Goal: Information Seeking & Learning: Learn about a topic

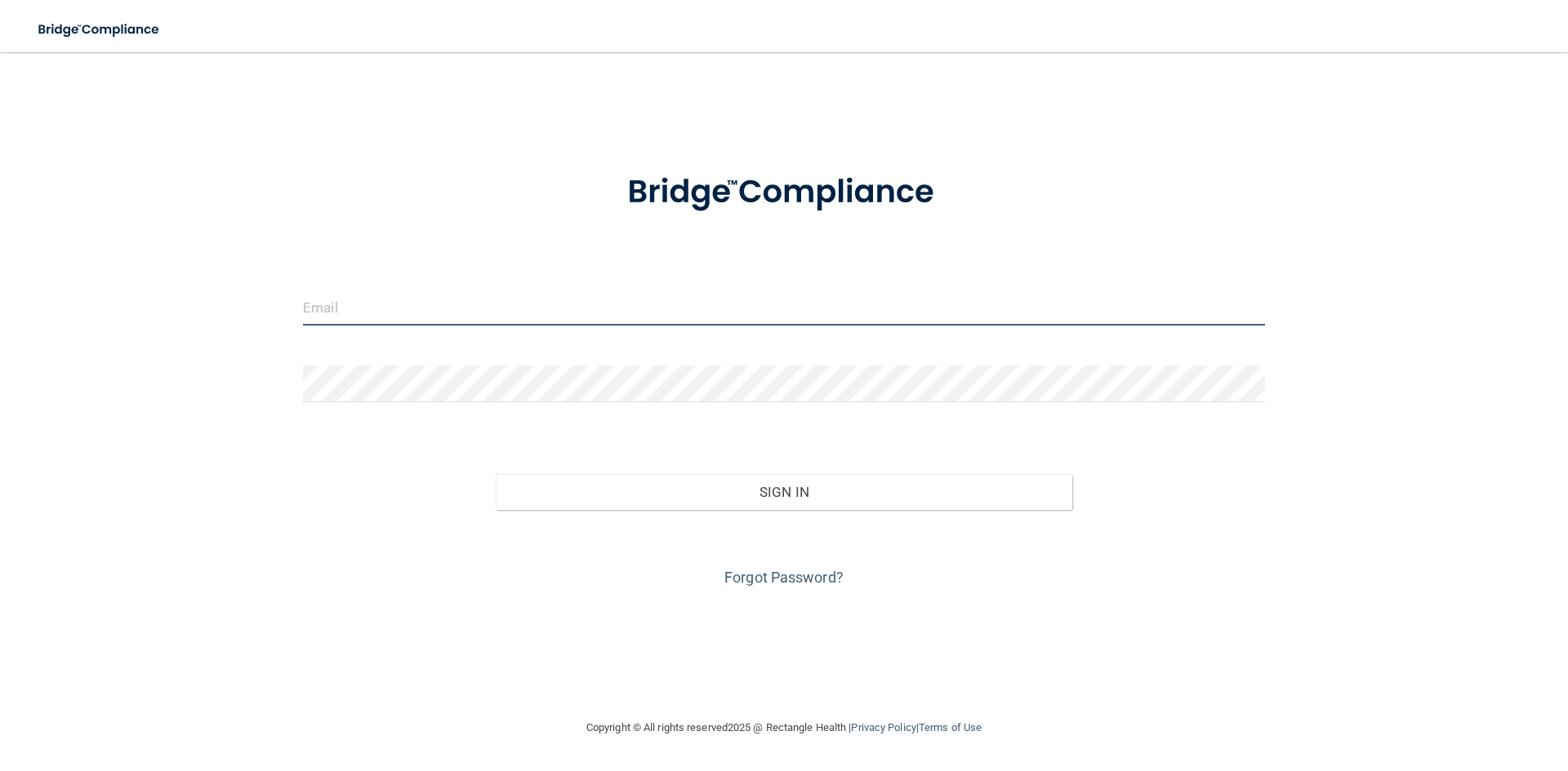
click at [581, 300] on input "email" at bounding box center [784, 307] width 962 height 37
click at [472, 306] on input "email" at bounding box center [784, 307] width 962 height 37
type input "[EMAIL_ADDRESS][DOMAIN_NAME]"
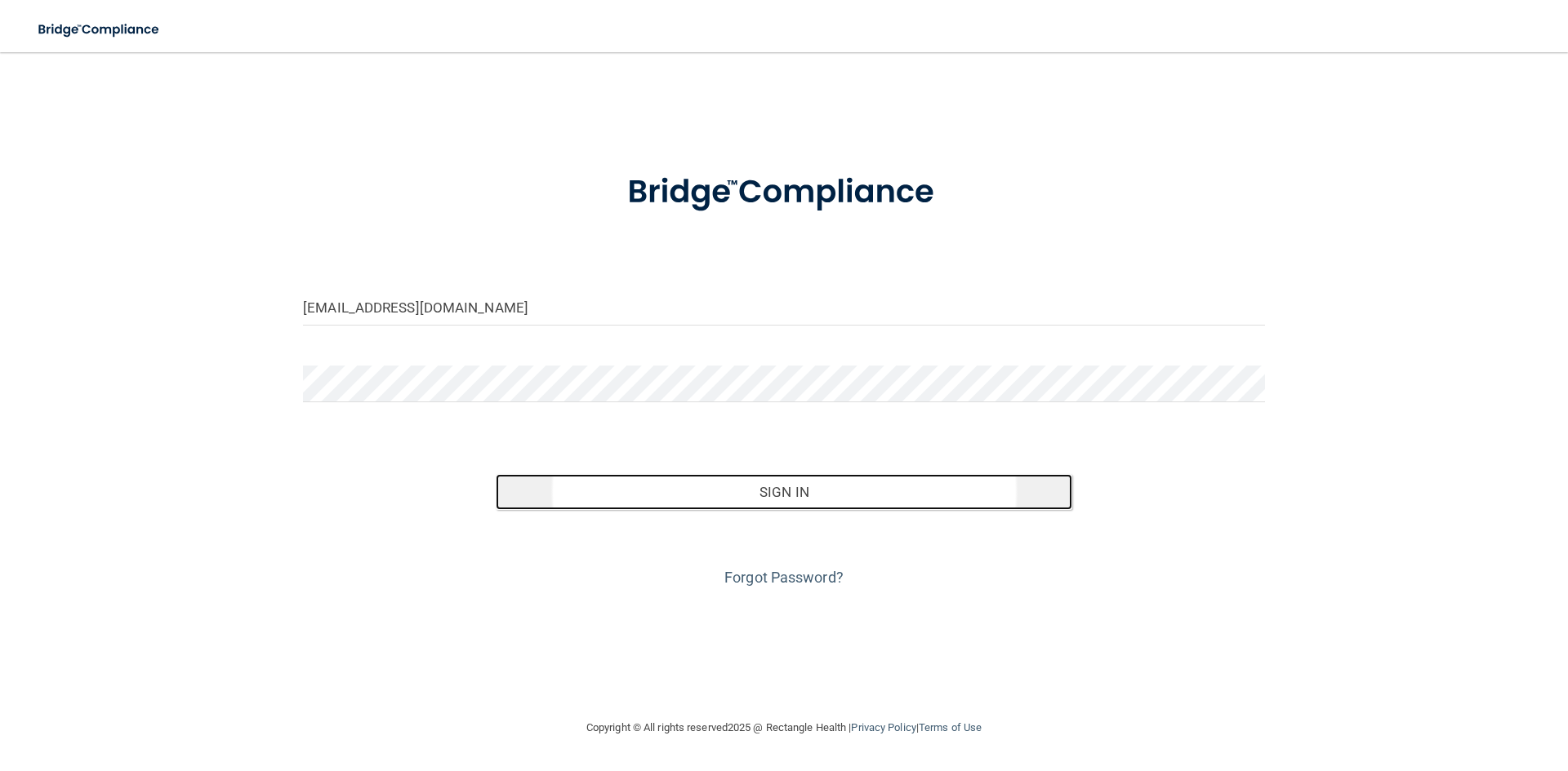
click at [810, 497] on button "Sign In" at bounding box center [784, 492] width 577 height 36
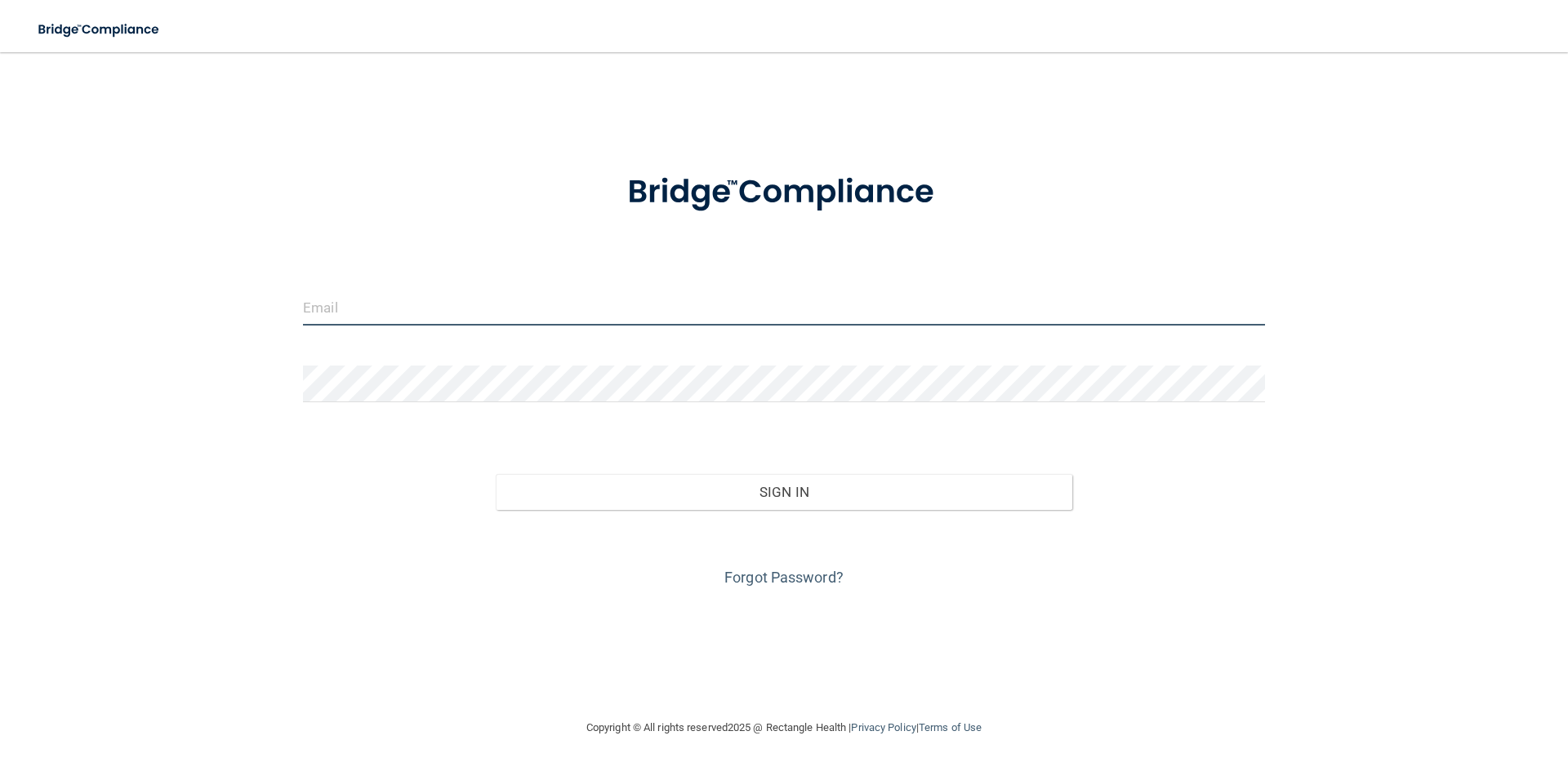
click at [604, 296] on input "email" at bounding box center [784, 307] width 962 height 37
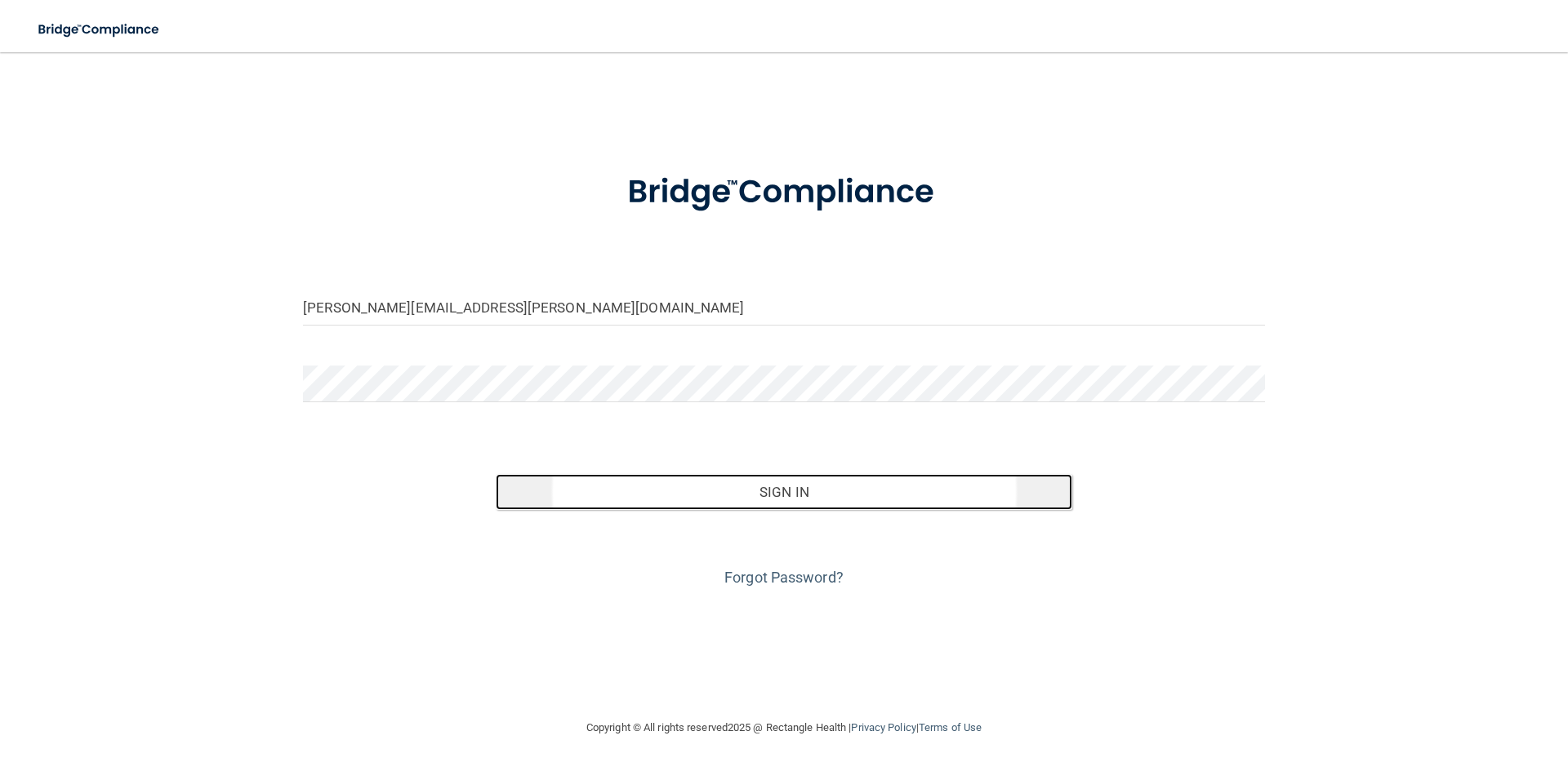
click at [759, 506] on button "Sign In" at bounding box center [784, 492] width 577 height 36
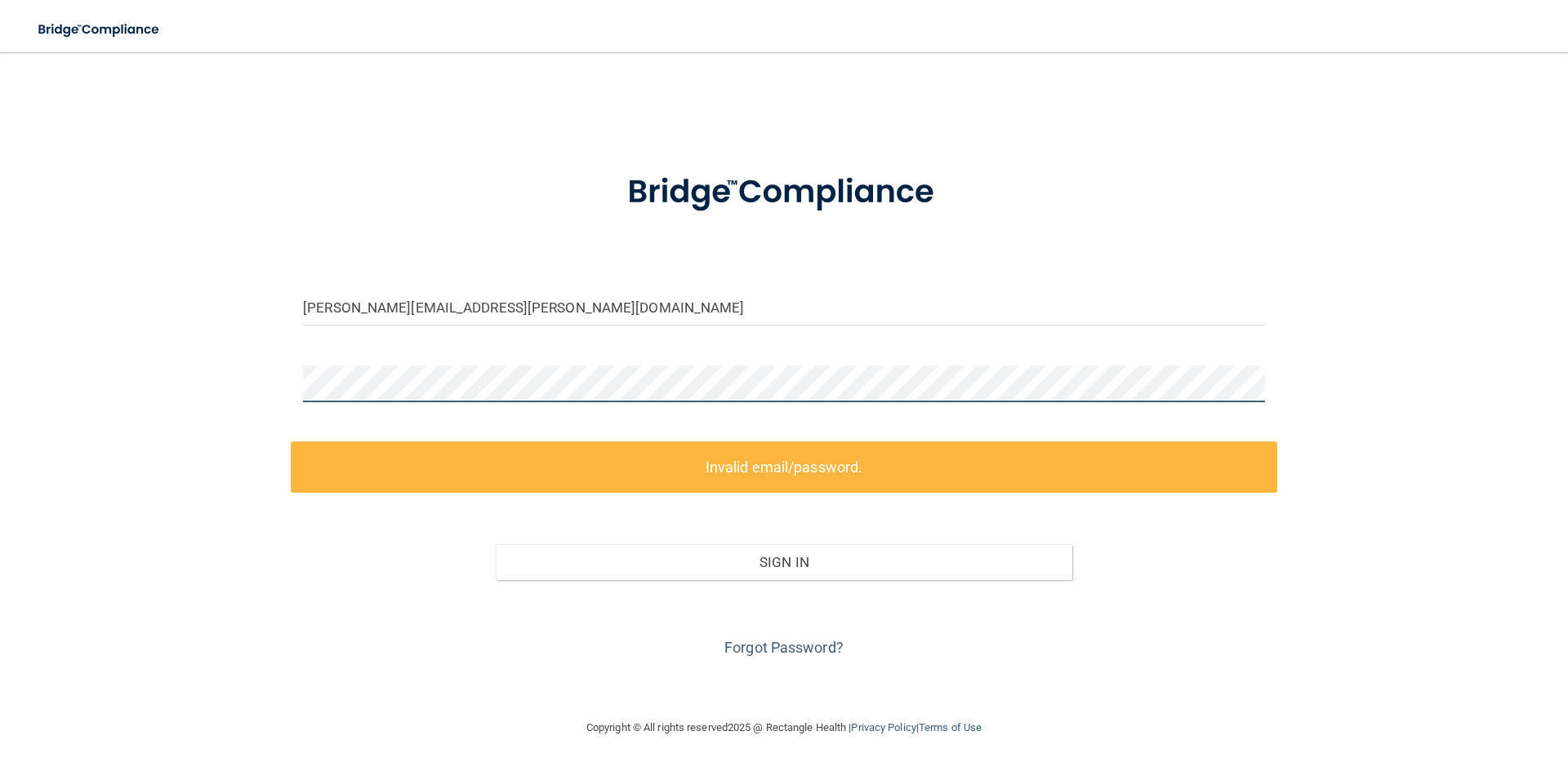
click at [175, 395] on div "[PERSON_NAME][EMAIL_ADDRESS][PERSON_NAME][DOMAIN_NAME] Invalid email/password. …" at bounding box center [784, 386] width 1502 height 633
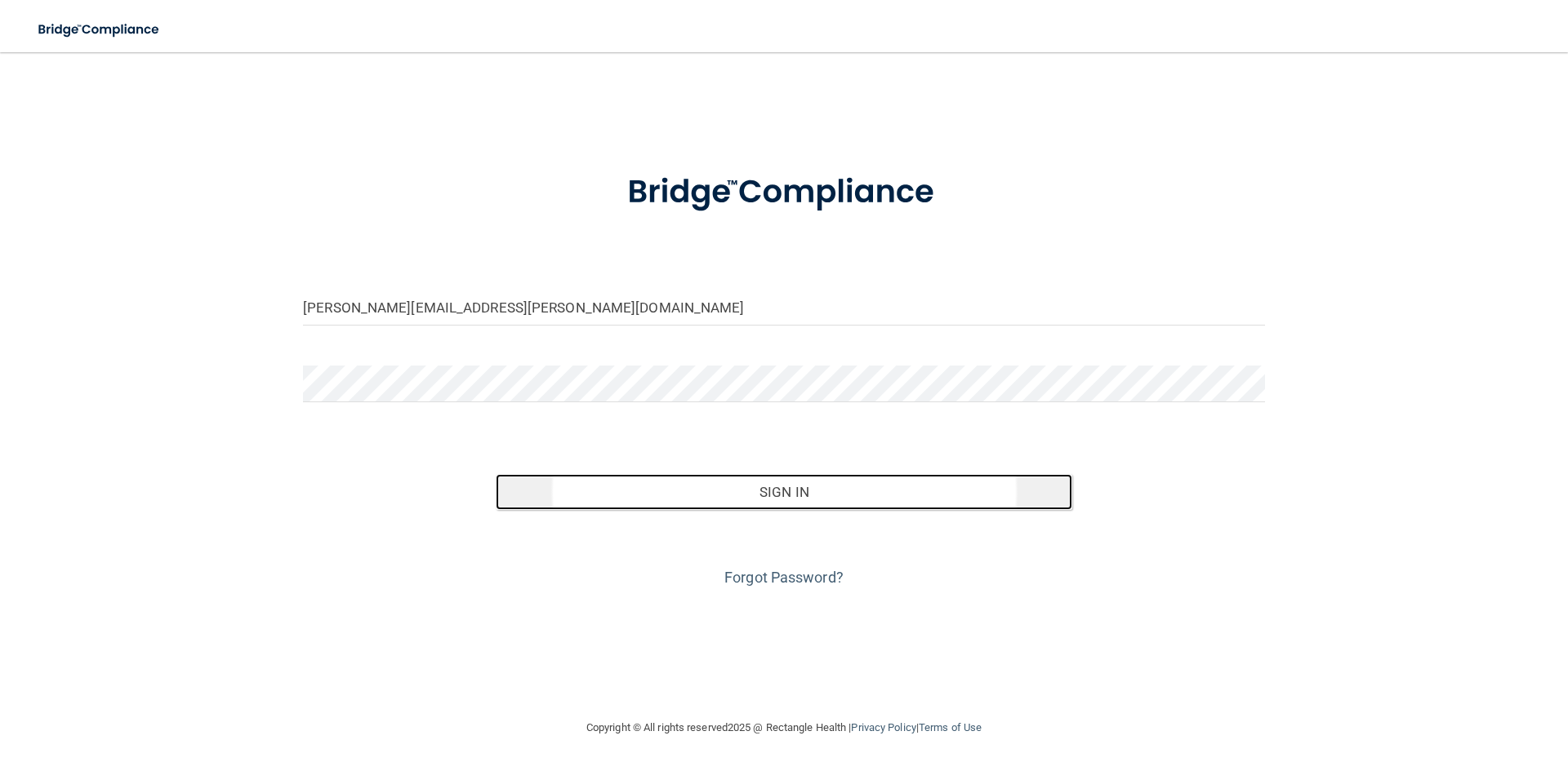
click at [859, 502] on button "Sign In" at bounding box center [784, 492] width 577 height 36
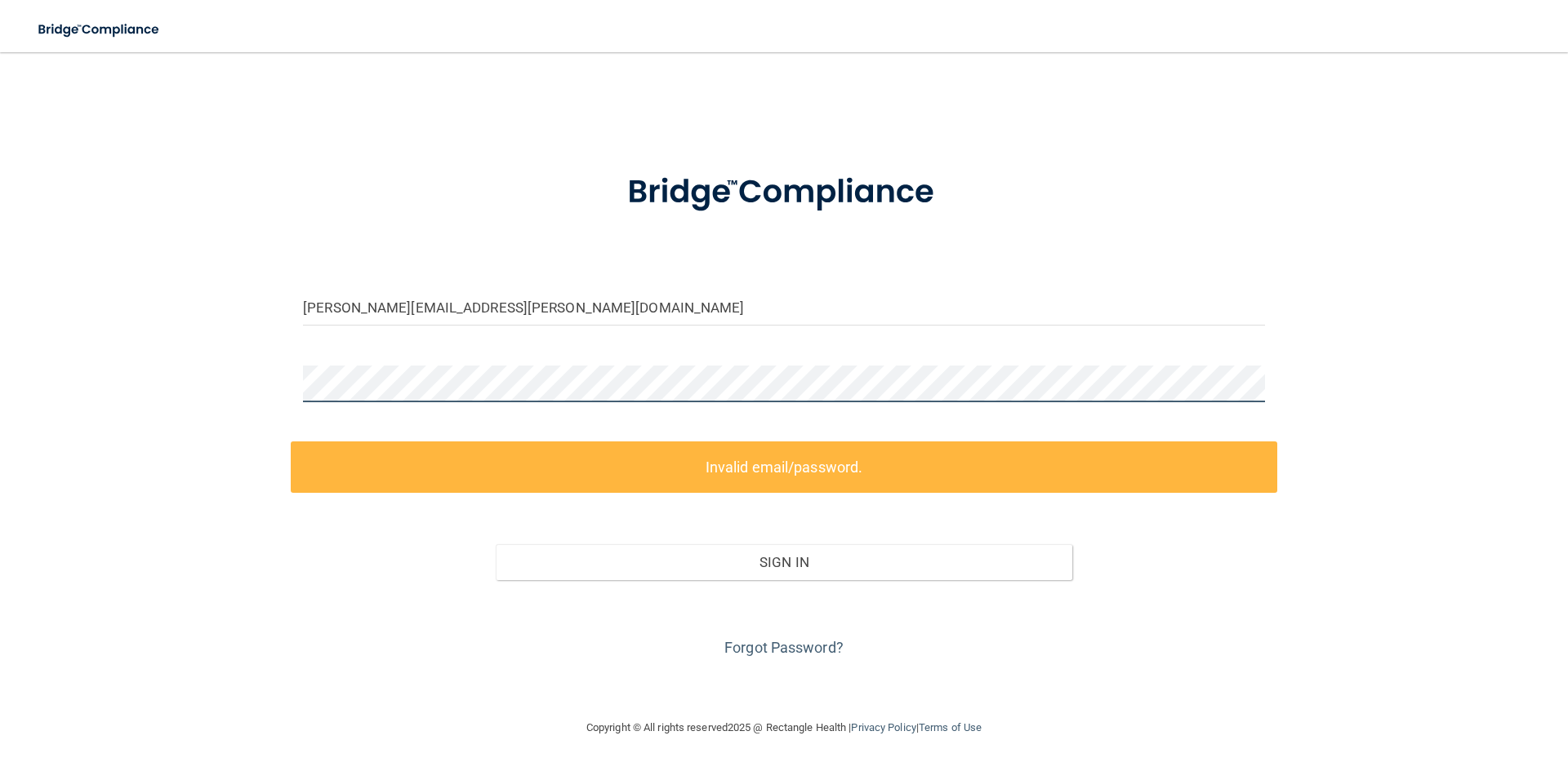
click at [224, 390] on div "[PERSON_NAME][EMAIL_ADDRESS][PERSON_NAME][DOMAIN_NAME] Invalid email/password. …" at bounding box center [784, 386] width 1502 height 633
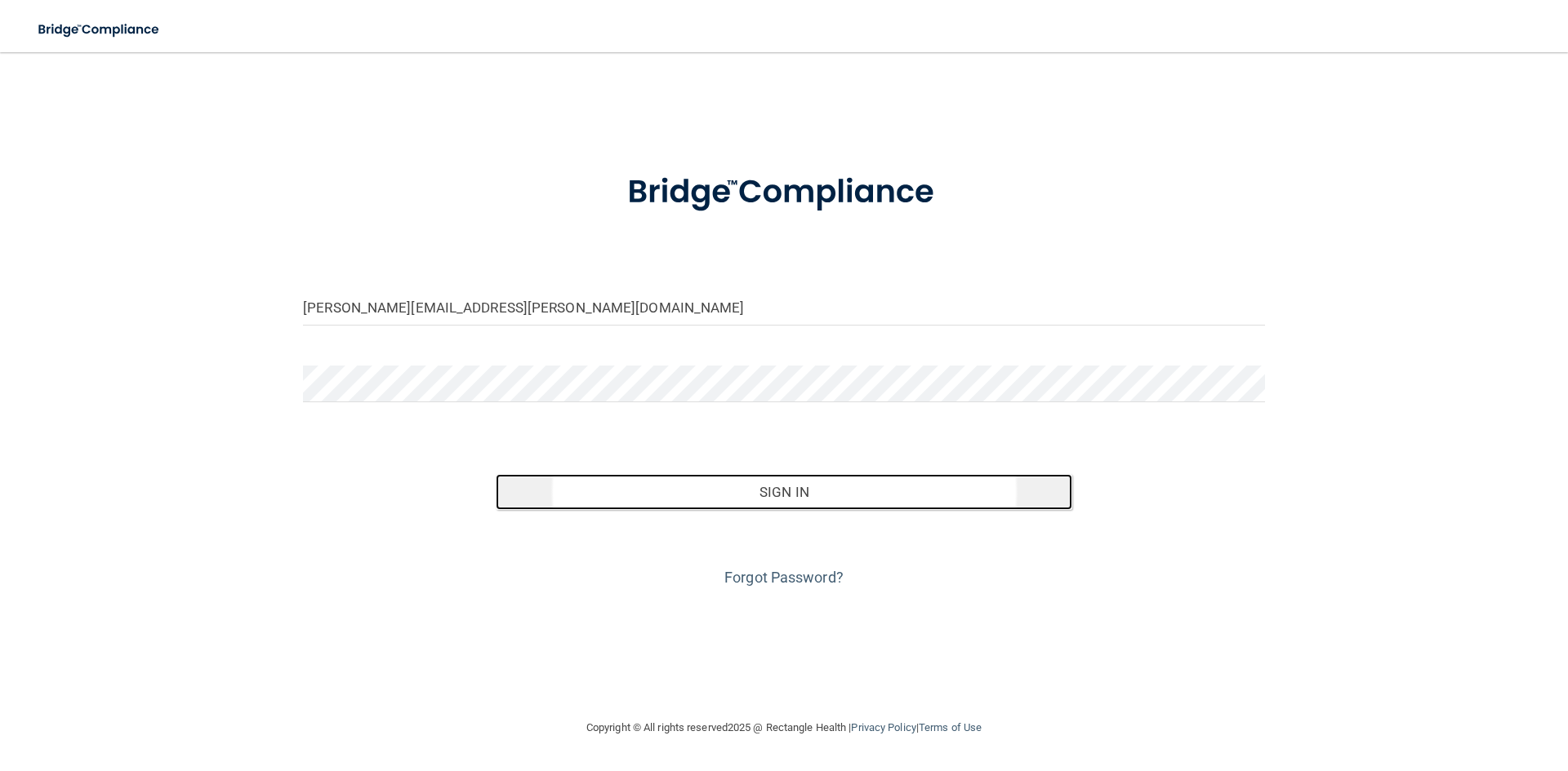
click at [768, 480] on button "Sign In" at bounding box center [784, 492] width 577 height 36
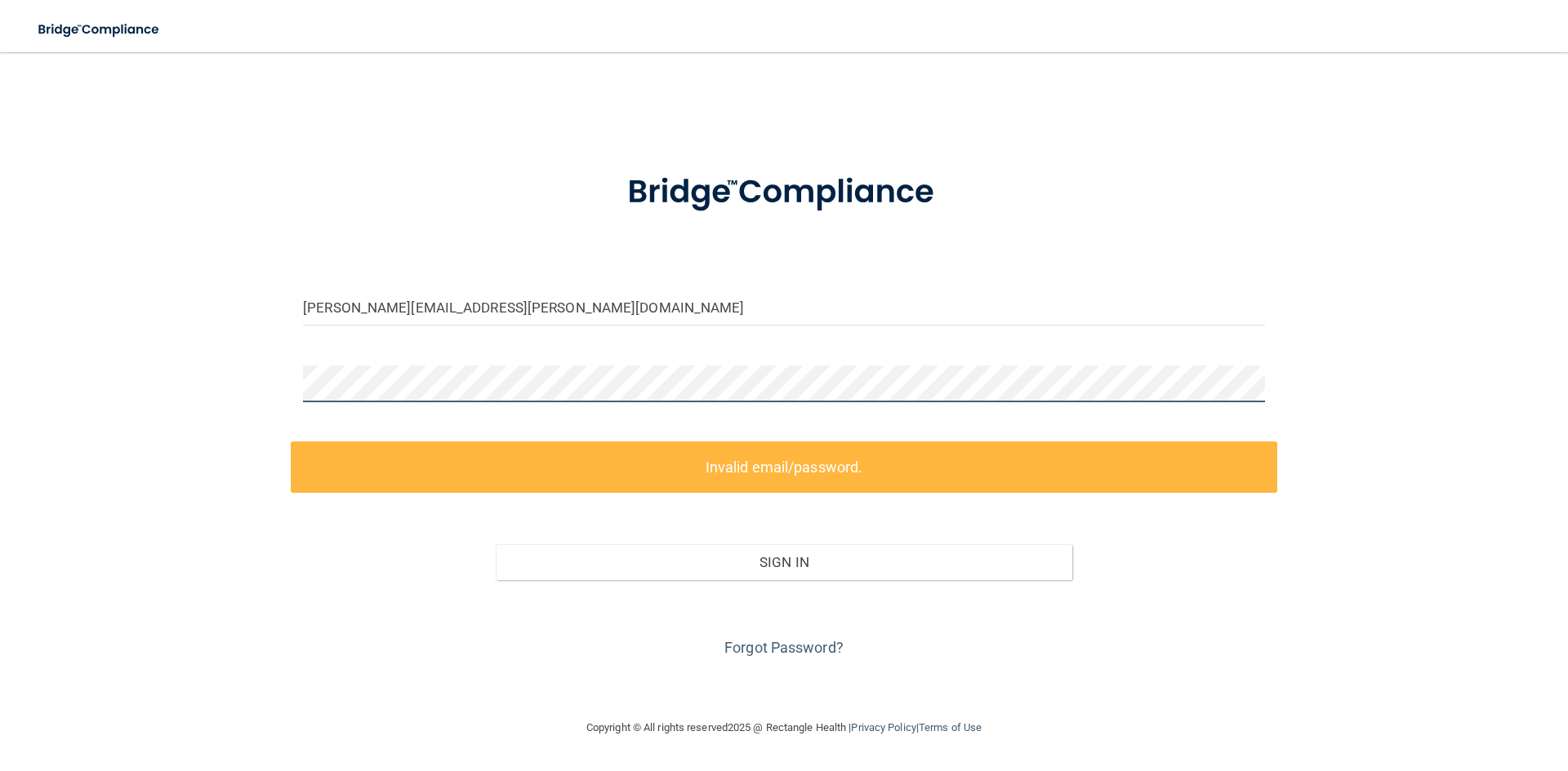
click at [242, 383] on div "dawn.harvey@dentalwhale.com Invalid email/password. You don't have permission t…" at bounding box center [784, 386] width 1502 height 633
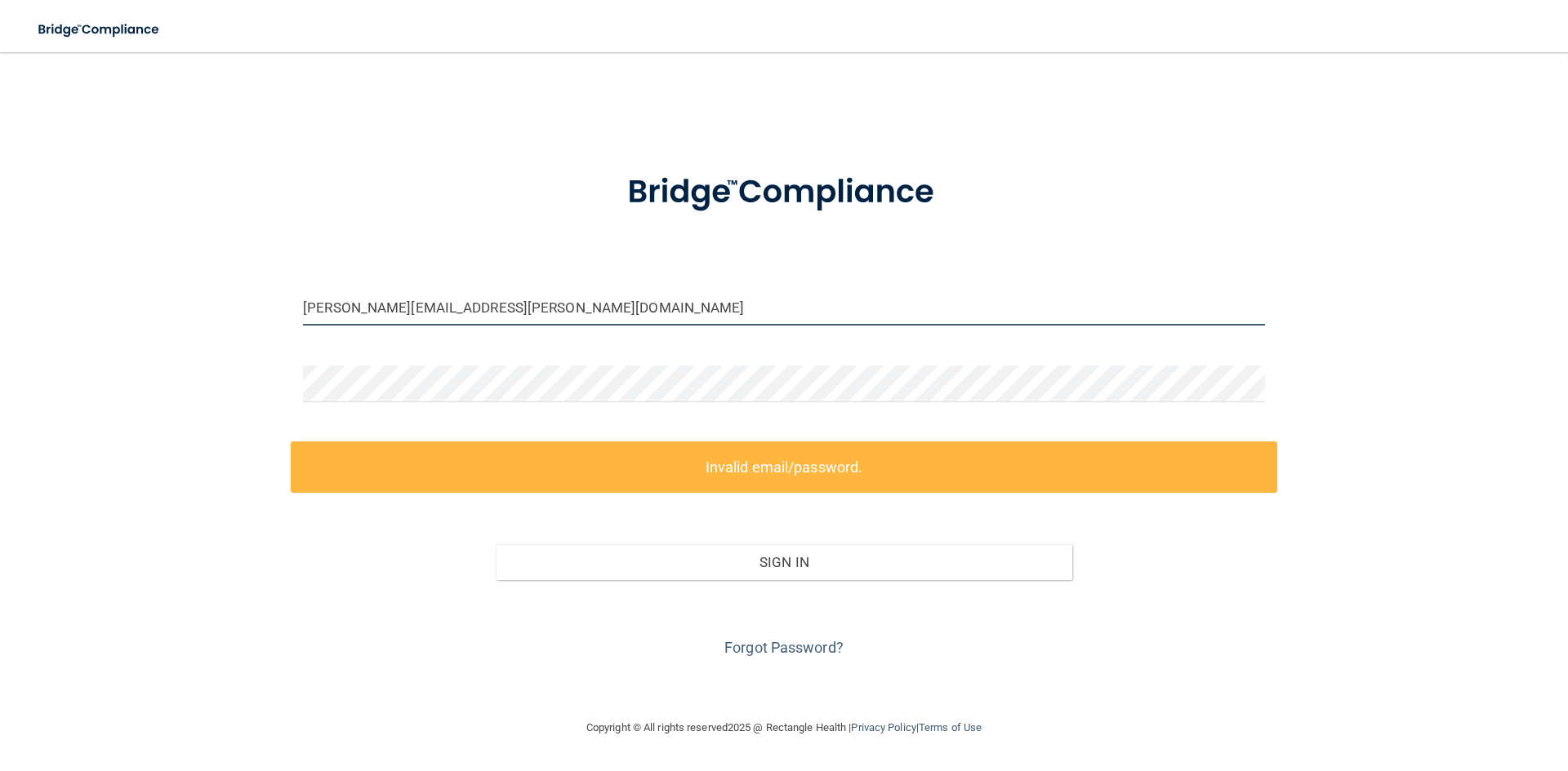
drag, startPoint x: 582, startPoint y: 315, endPoint x: 56, endPoint y: 318, distance: 526.0
click at [56, 318] on div "dawn.harvey@dentalwhale.com Invalid email/password. You don't have permission t…" at bounding box center [784, 386] width 1502 height 633
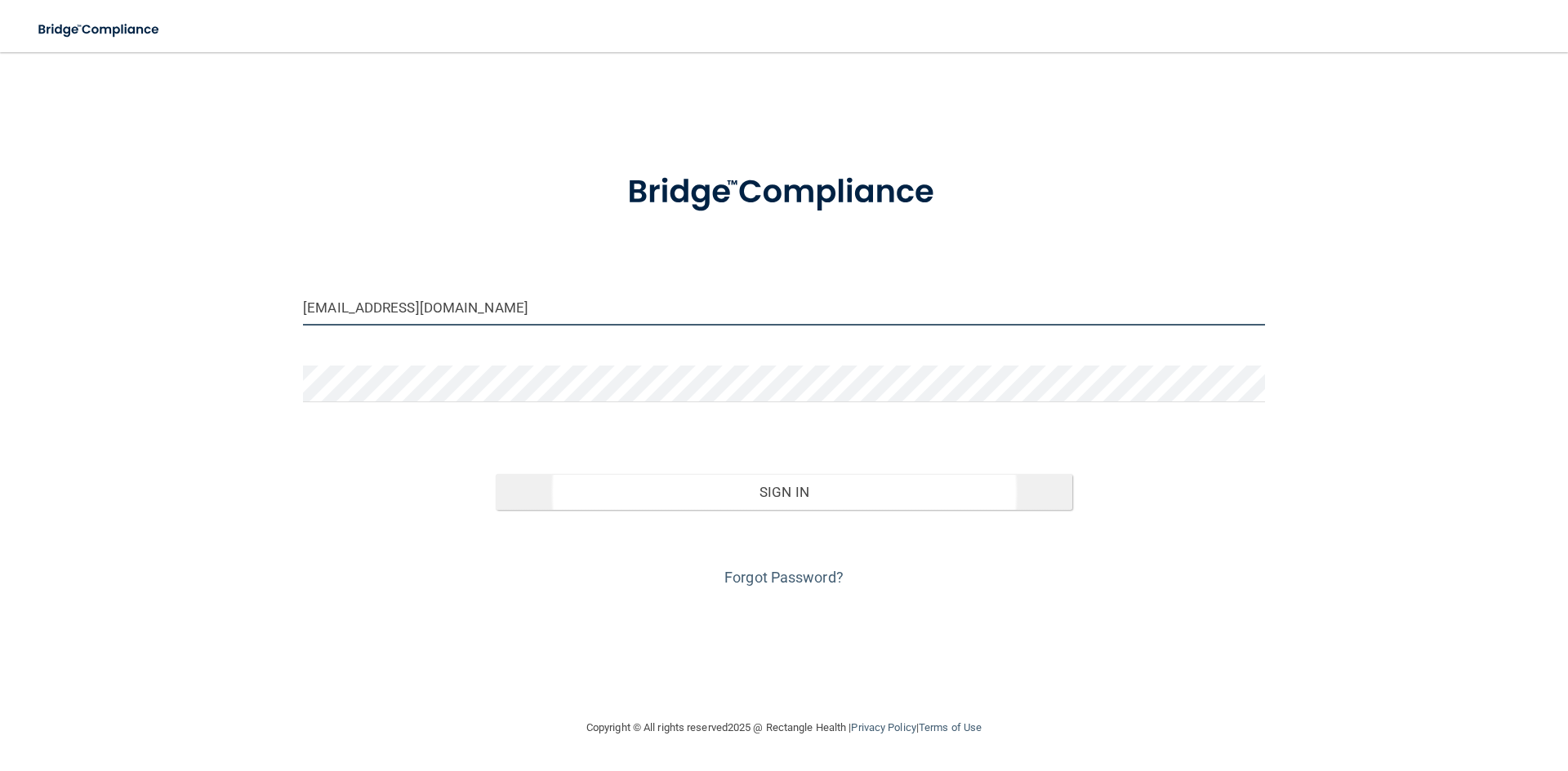
type input "[EMAIL_ADDRESS][DOMAIN_NAME]"
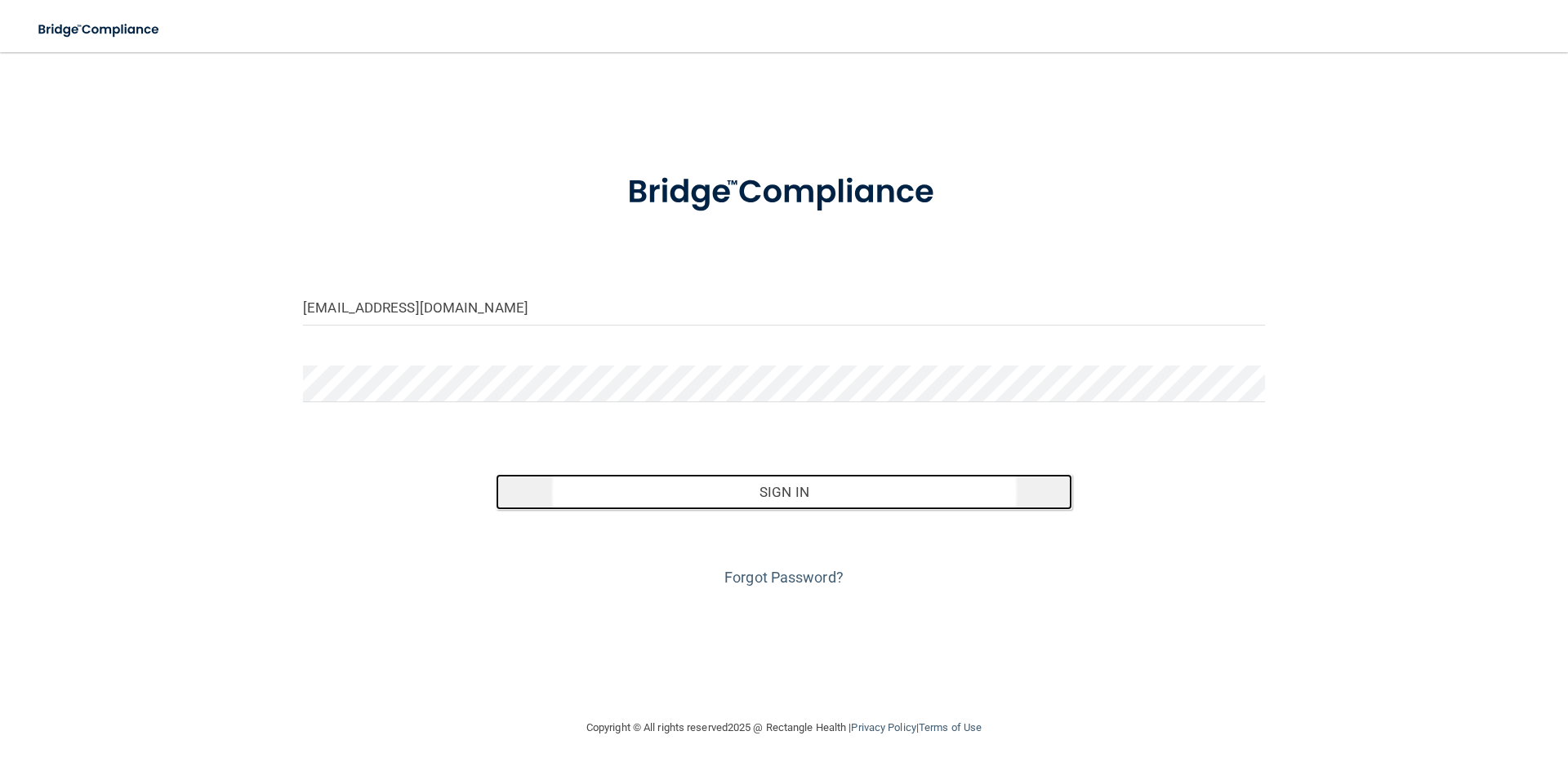
click at [826, 490] on button "Sign In" at bounding box center [784, 492] width 577 height 36
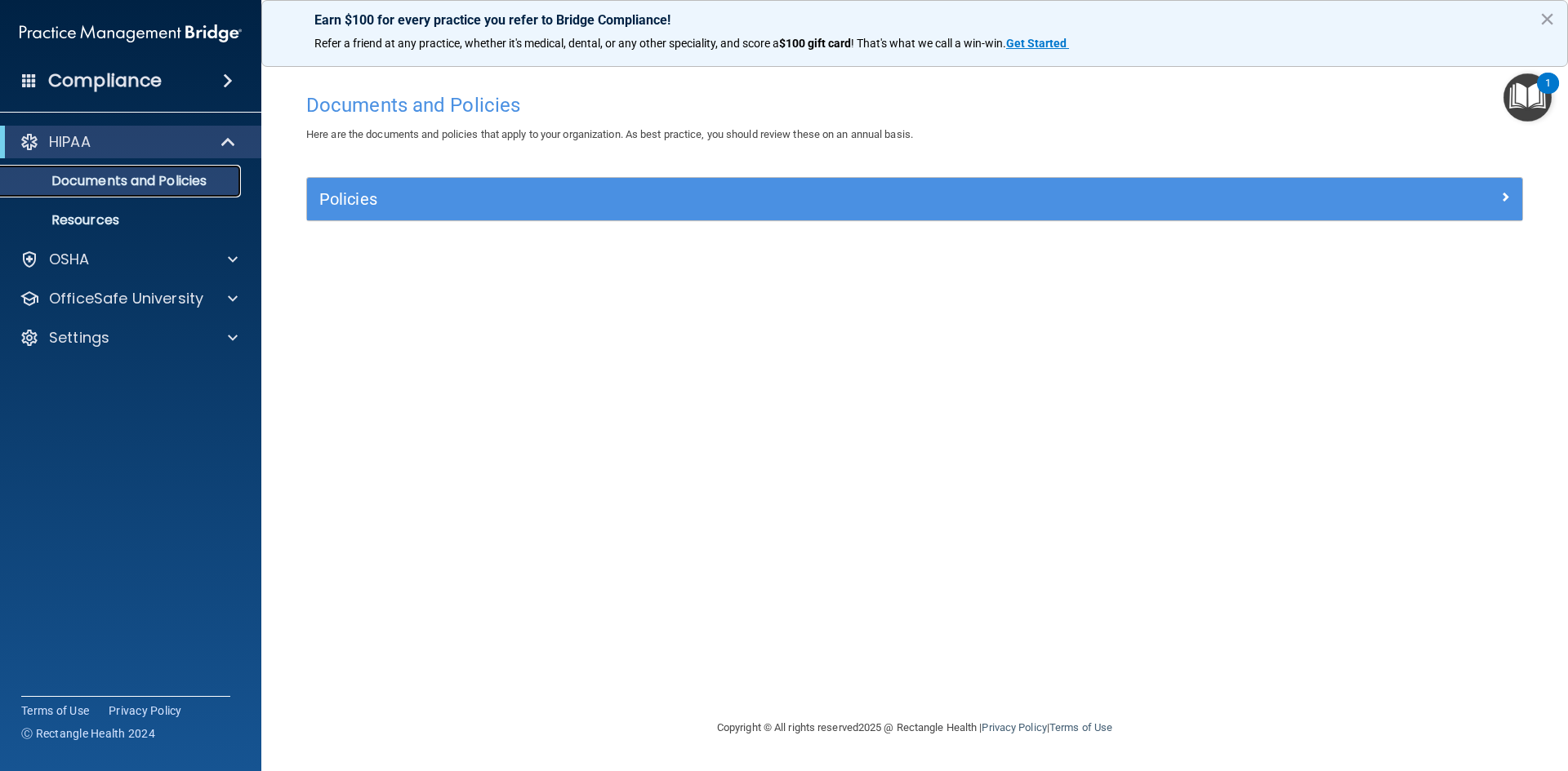
click at [136, 186] on p "Documents and Policies" at bounding box center [122, 181] width 223 height 16
click at [1555, 214] on main "Documents and Policies Here are the documents and policies that apply to your o…" at bounding box center [915, 412] width 1307 height 719
click at [1543, 88] on div "1" at bounding box center [1548, 83] width 22 height 21
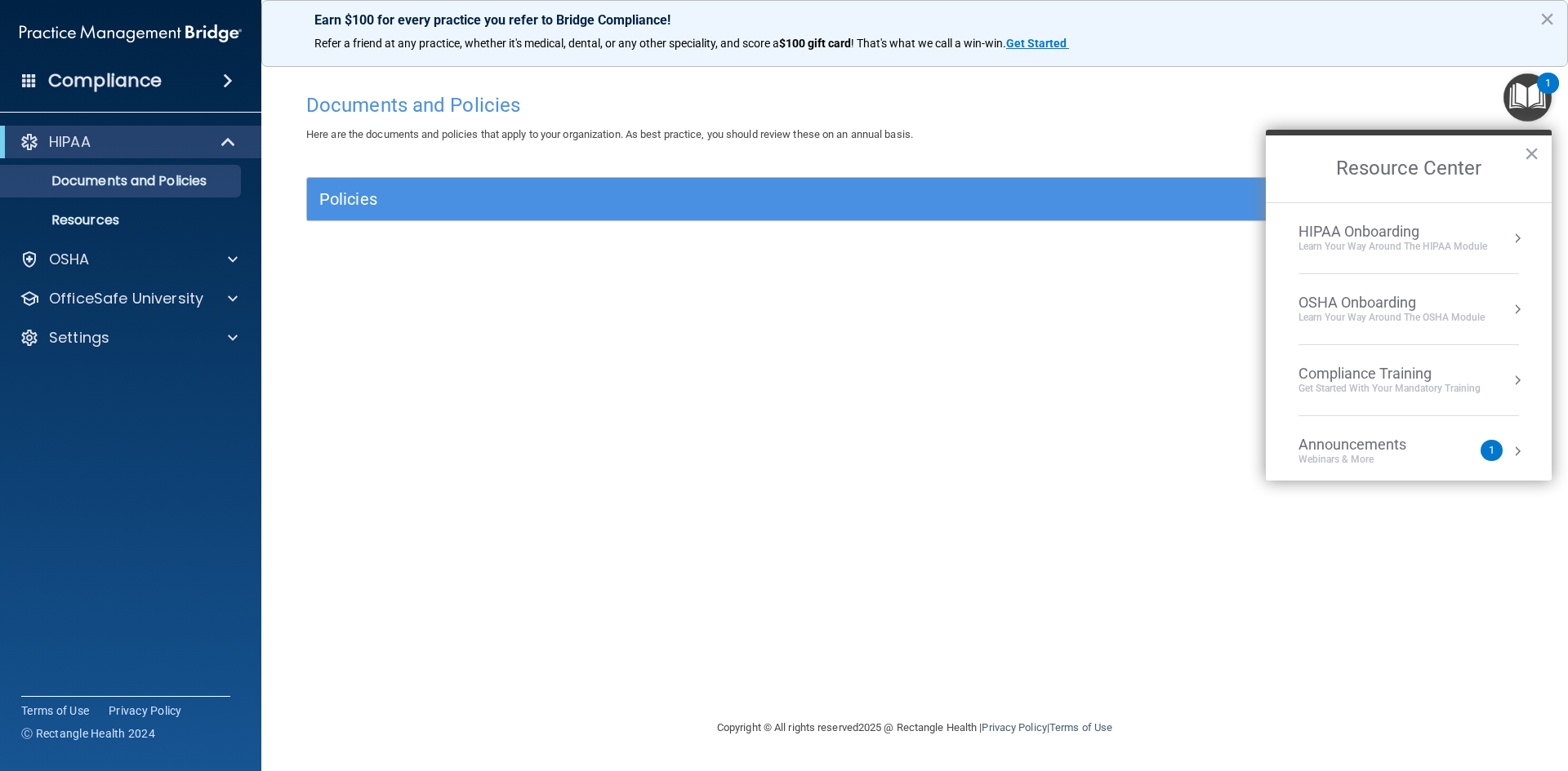
click at [1441, 236] on div "HIPAA Onboarding" at bounding box center [1393, 232] width 188 height 18
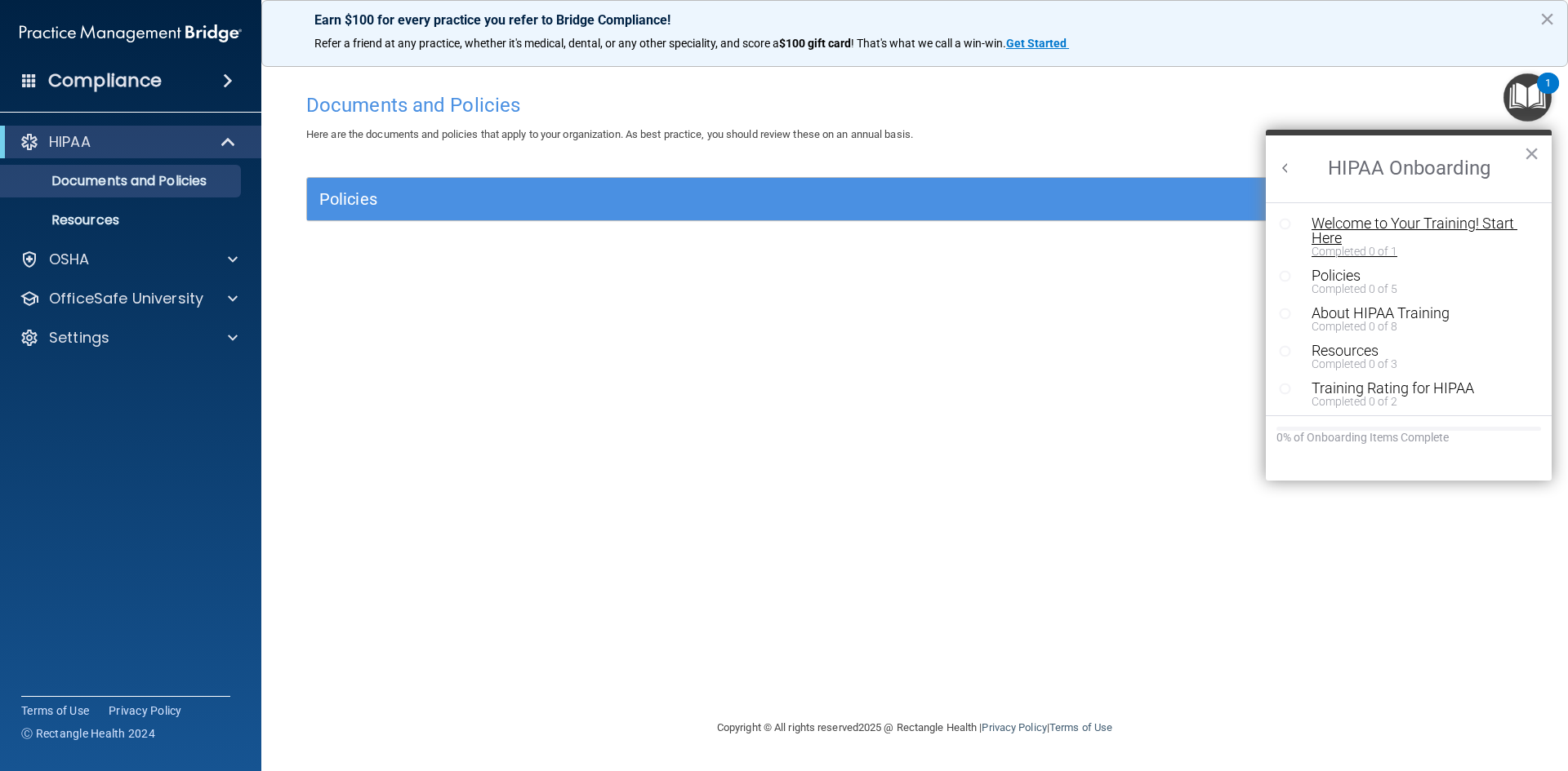
click at [1330, 232] on div "Welcome to Your Training! Start Here" at bounding box center [1415, 231] width 206 height 29
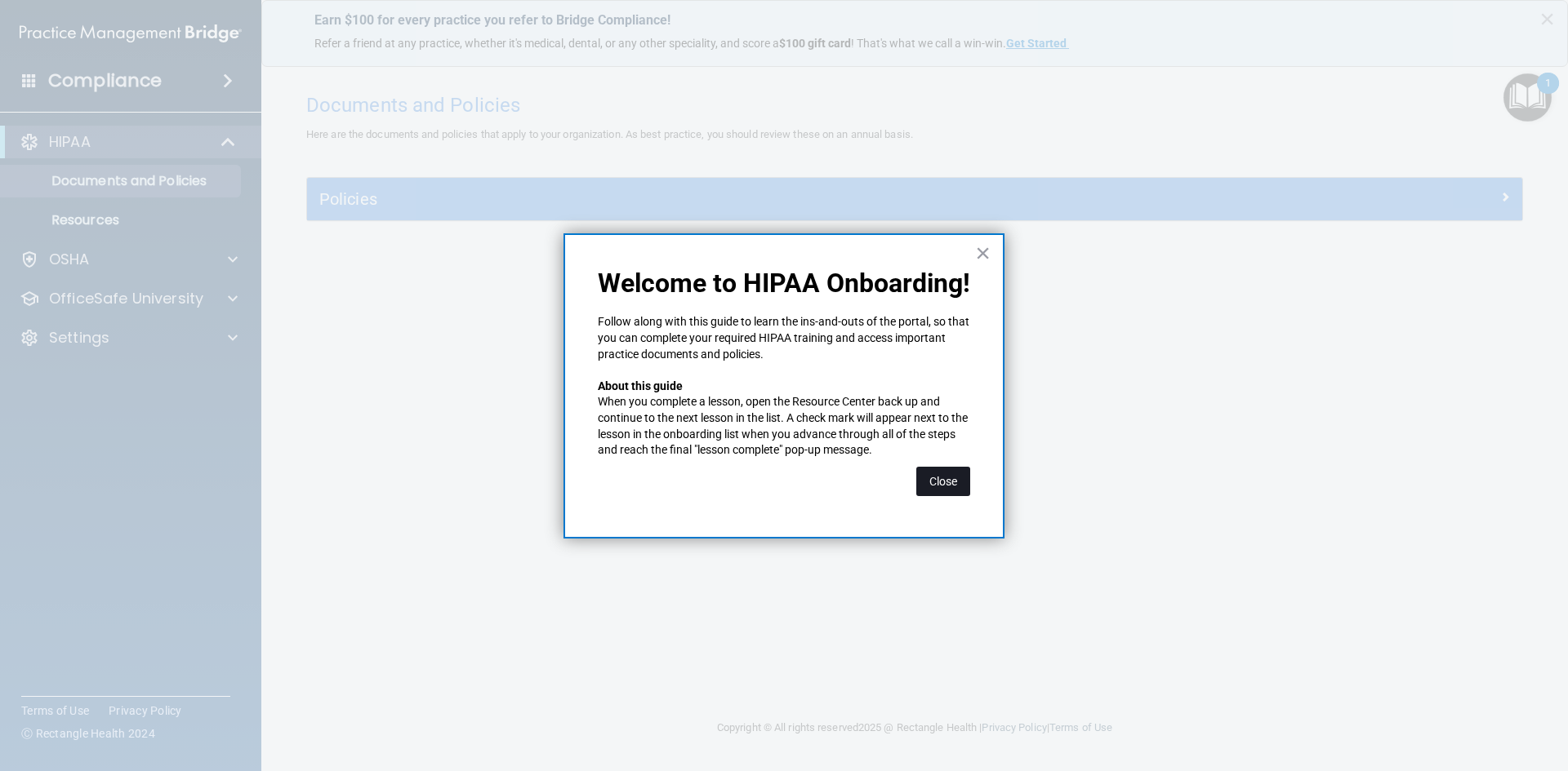
click at [942, 481] on button "Close" at bounding box center [943, 481] width 54 height 29
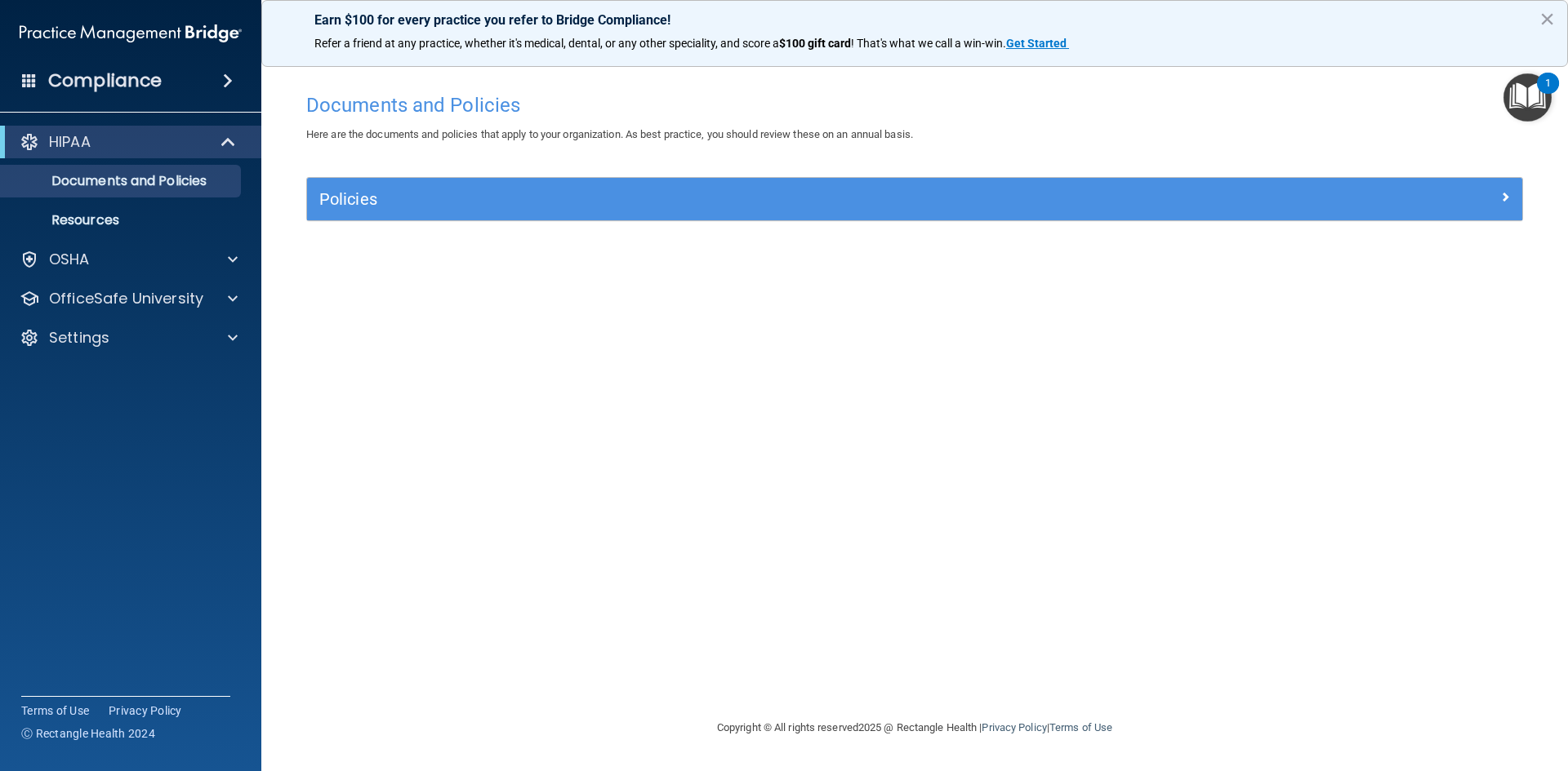
drag, startPoint x: 287, startPoint y: 196, endPoint x: 464, endPoint y: 253, distance: 186.0
click at [287, 196] on main "Documents and Policies Here are the documents and policies that apply to your o…" at bounding box center [915, 412] width 1307 height 719
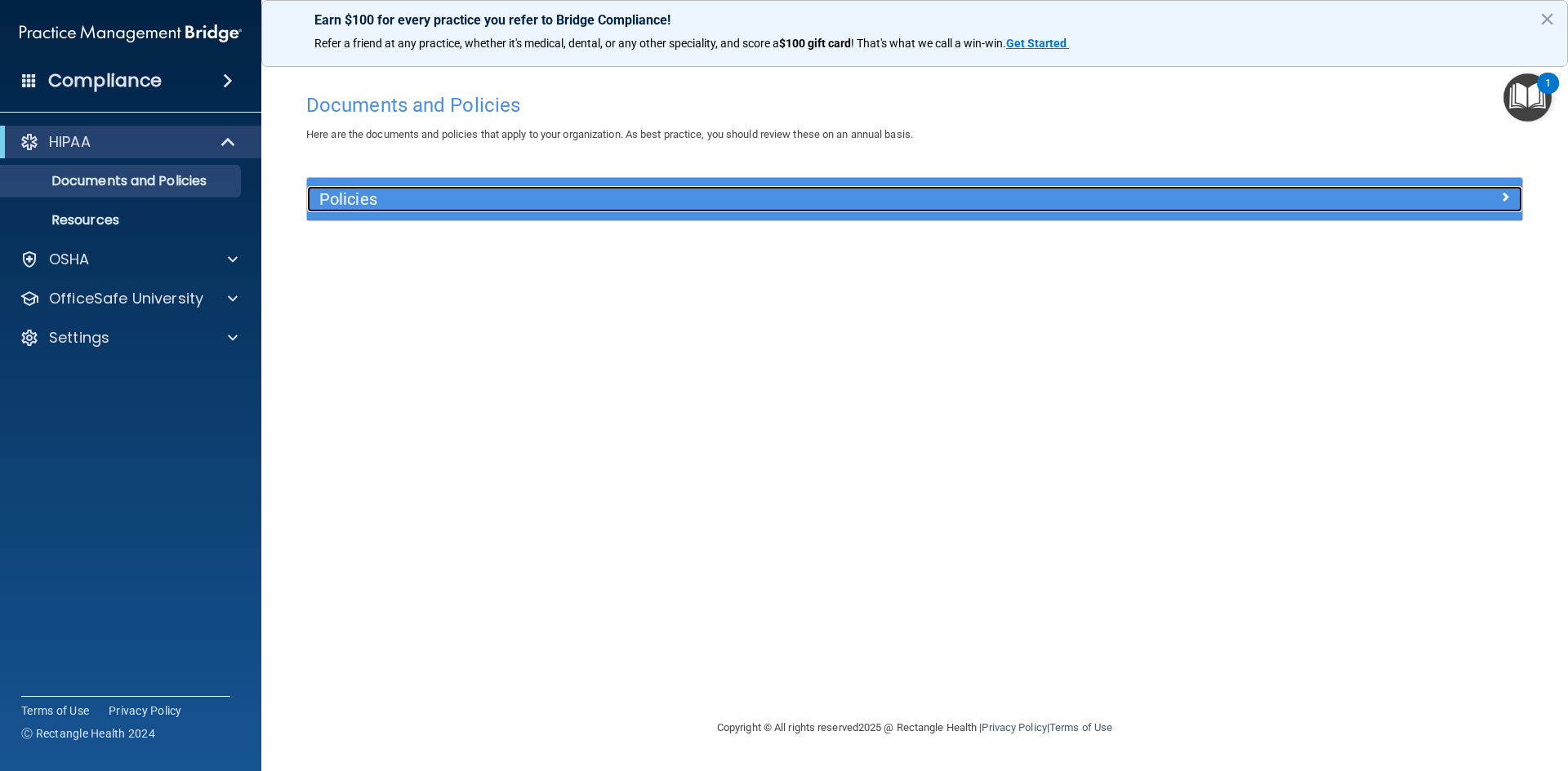
click at [412, 202] on h5 "Policies" at bounding box center [762, 199] width 887 height 18
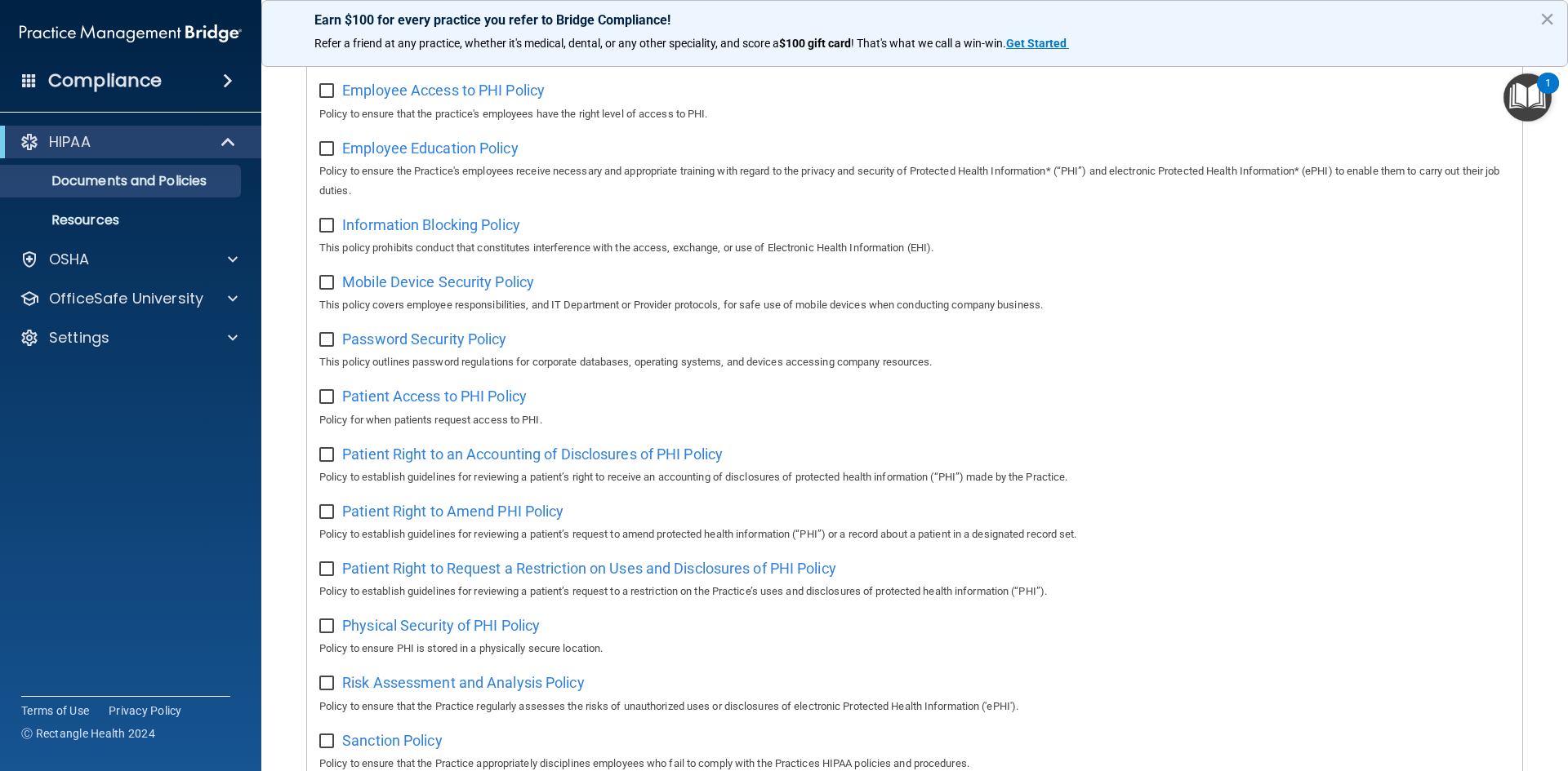
scroll to position [866, 0]
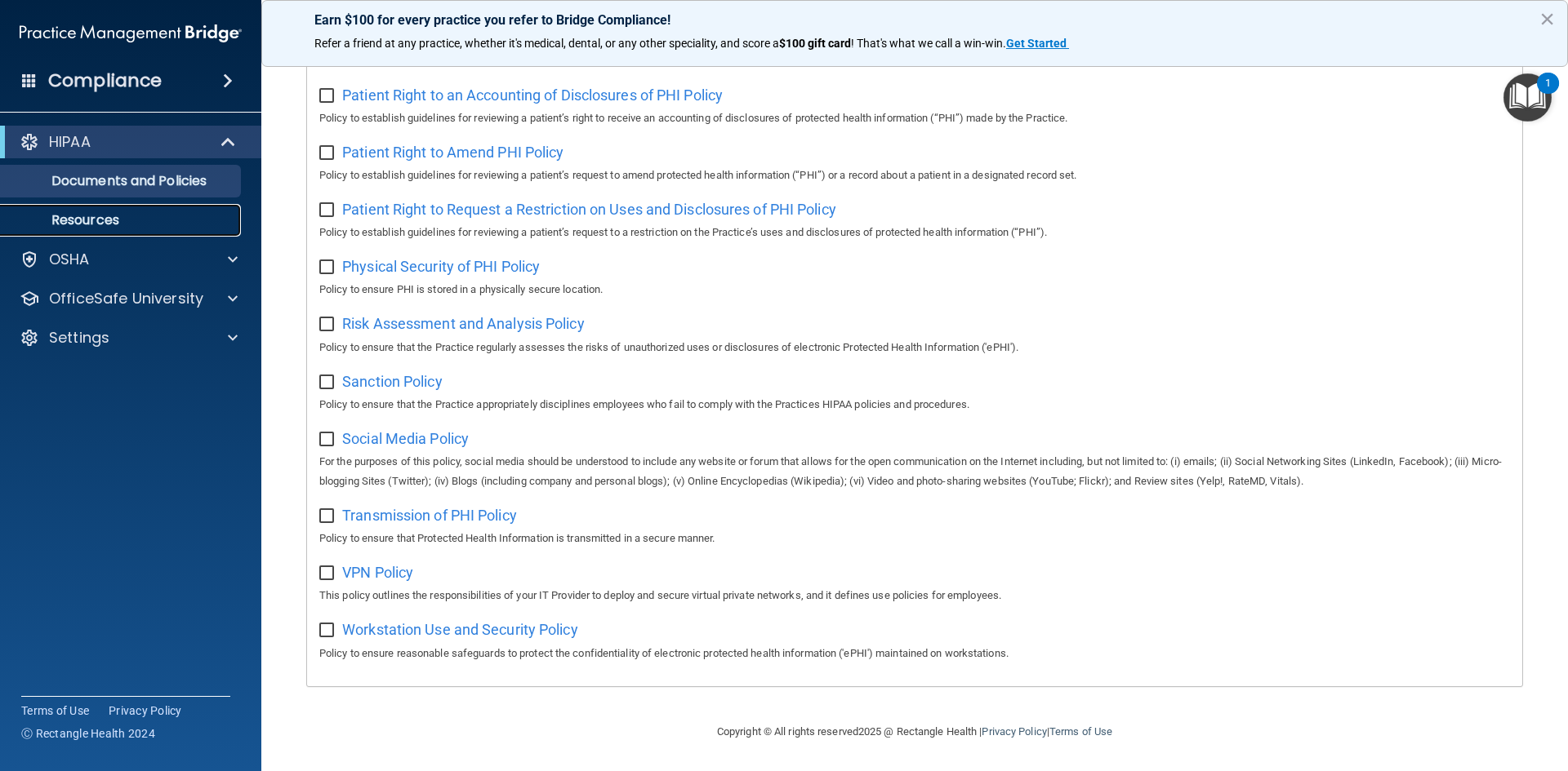
click at [67, 217] on p "Resources" at bounding box center [122, 220] width 223 height 16
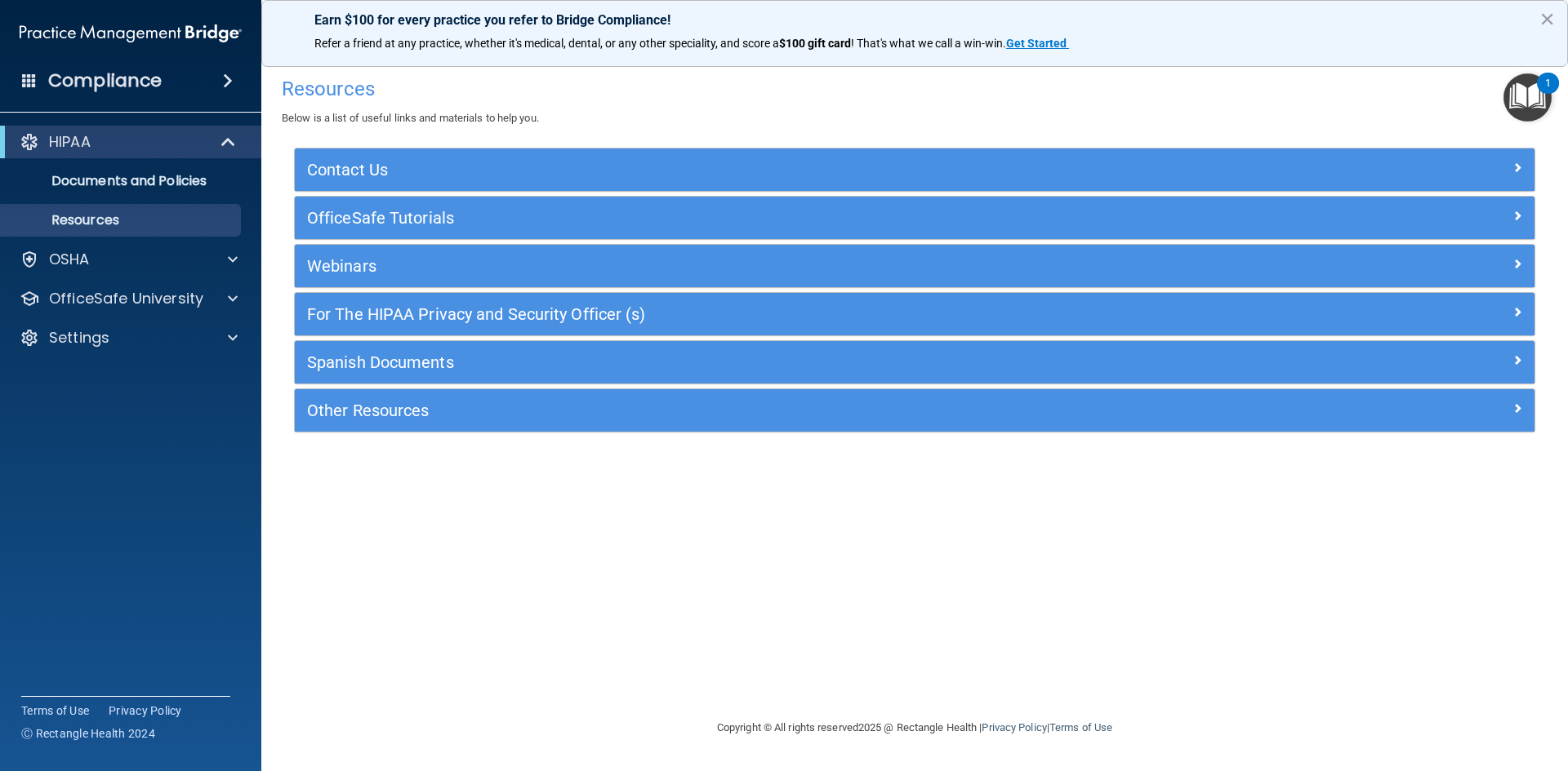
click at [227, 77] on span at bounding box center [228, 81] width 10 height 20
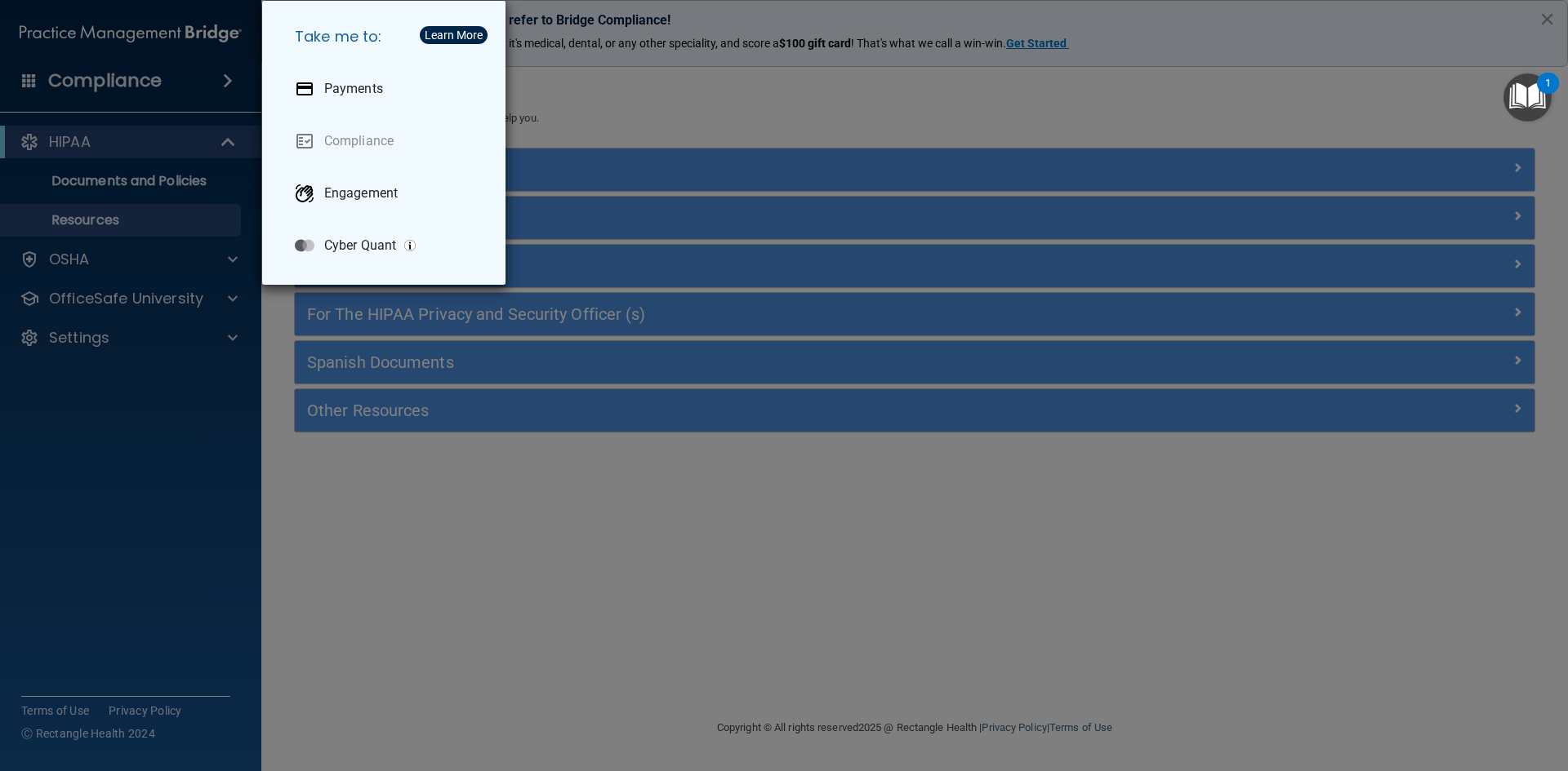
click at [227, 77] on div "Take me to: Payments Compliance Engagement Cyber Quant" at bounding box center [784, 386] width 1568 height 771
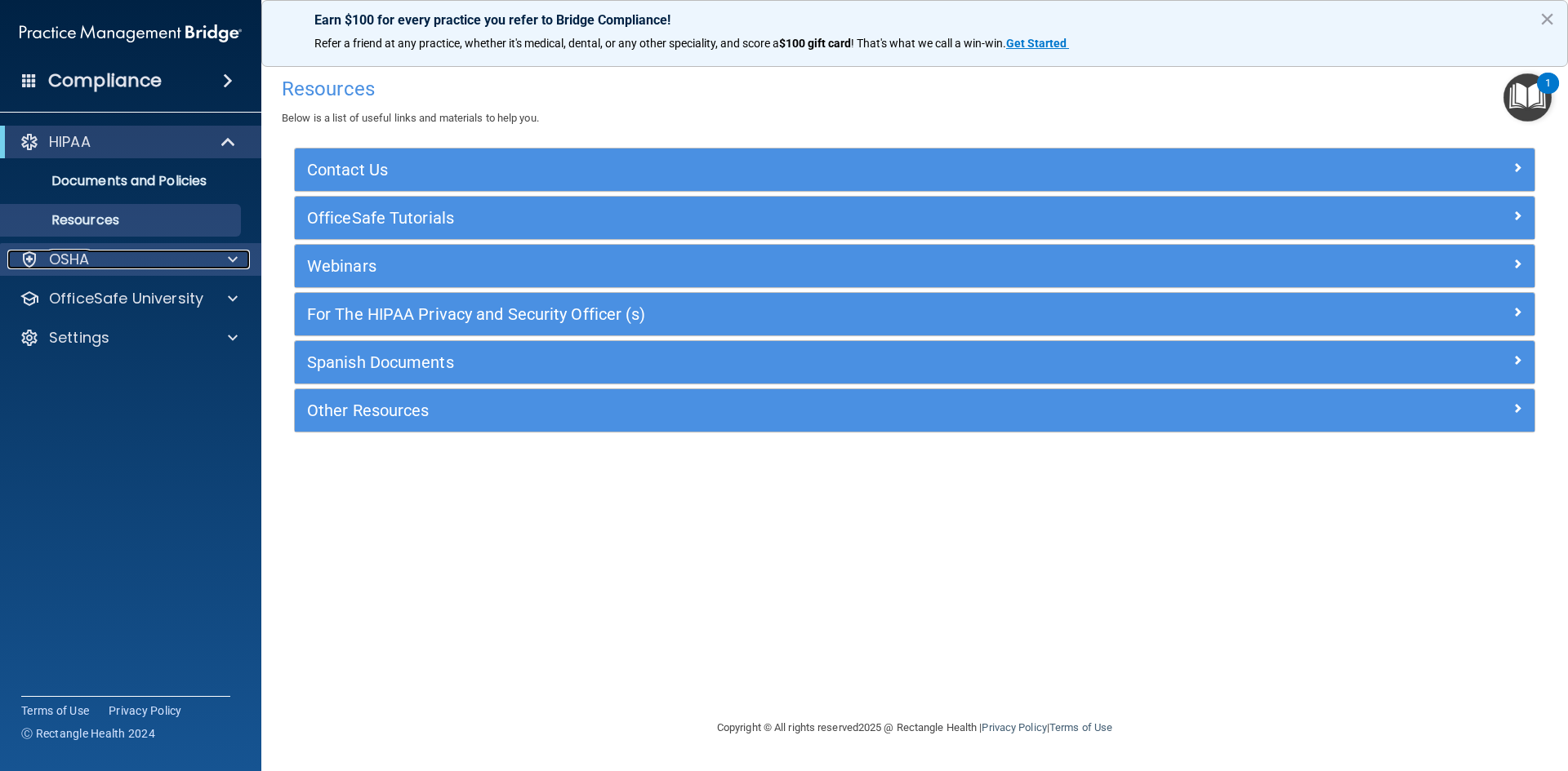
click at [83, 259] on p "OSHA" at bounding box center [70, 259] width 41 height 20
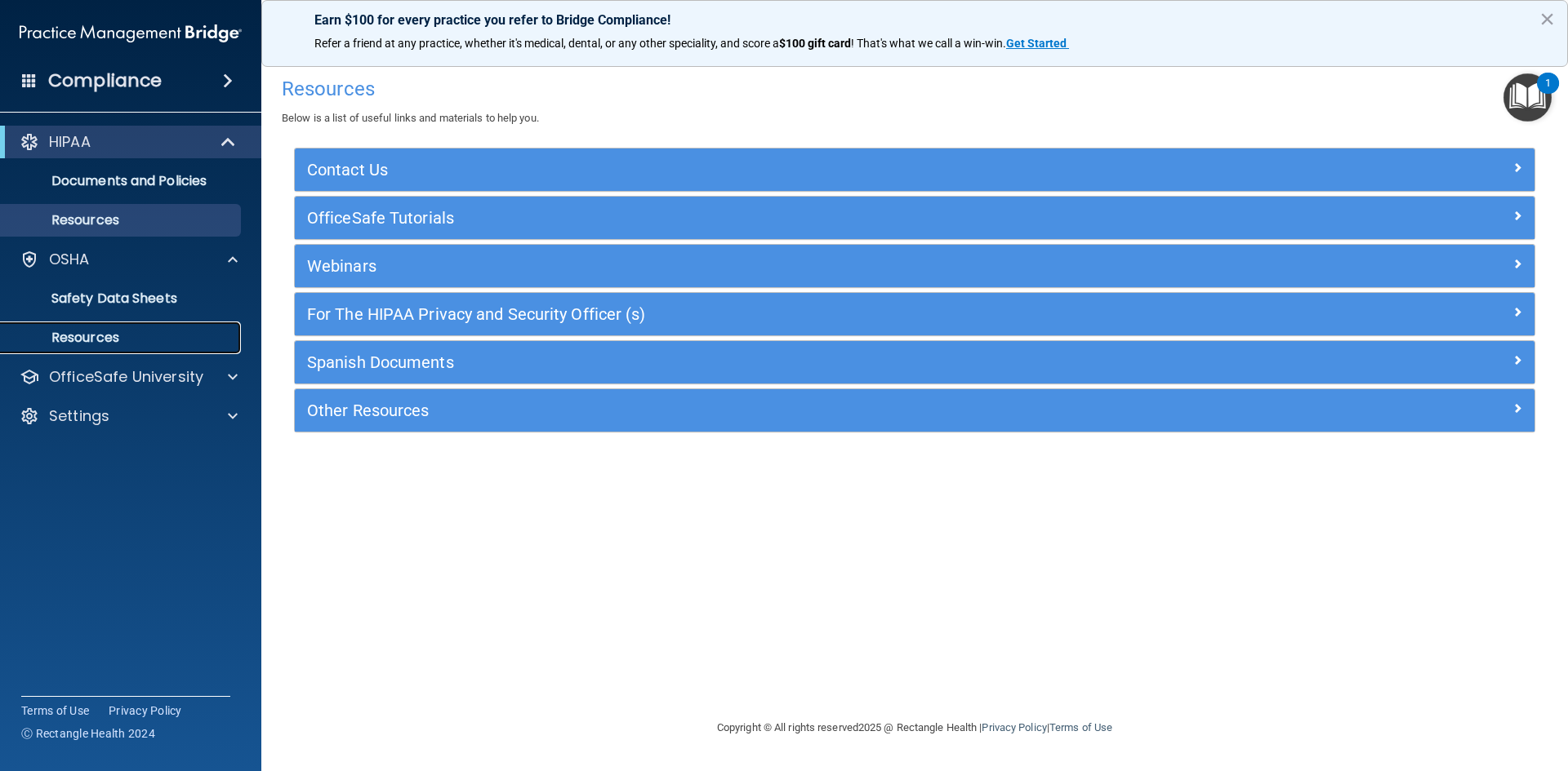
click at [87, 336] on p "Resources" at bounding box center [122, 338] width 223 height 16
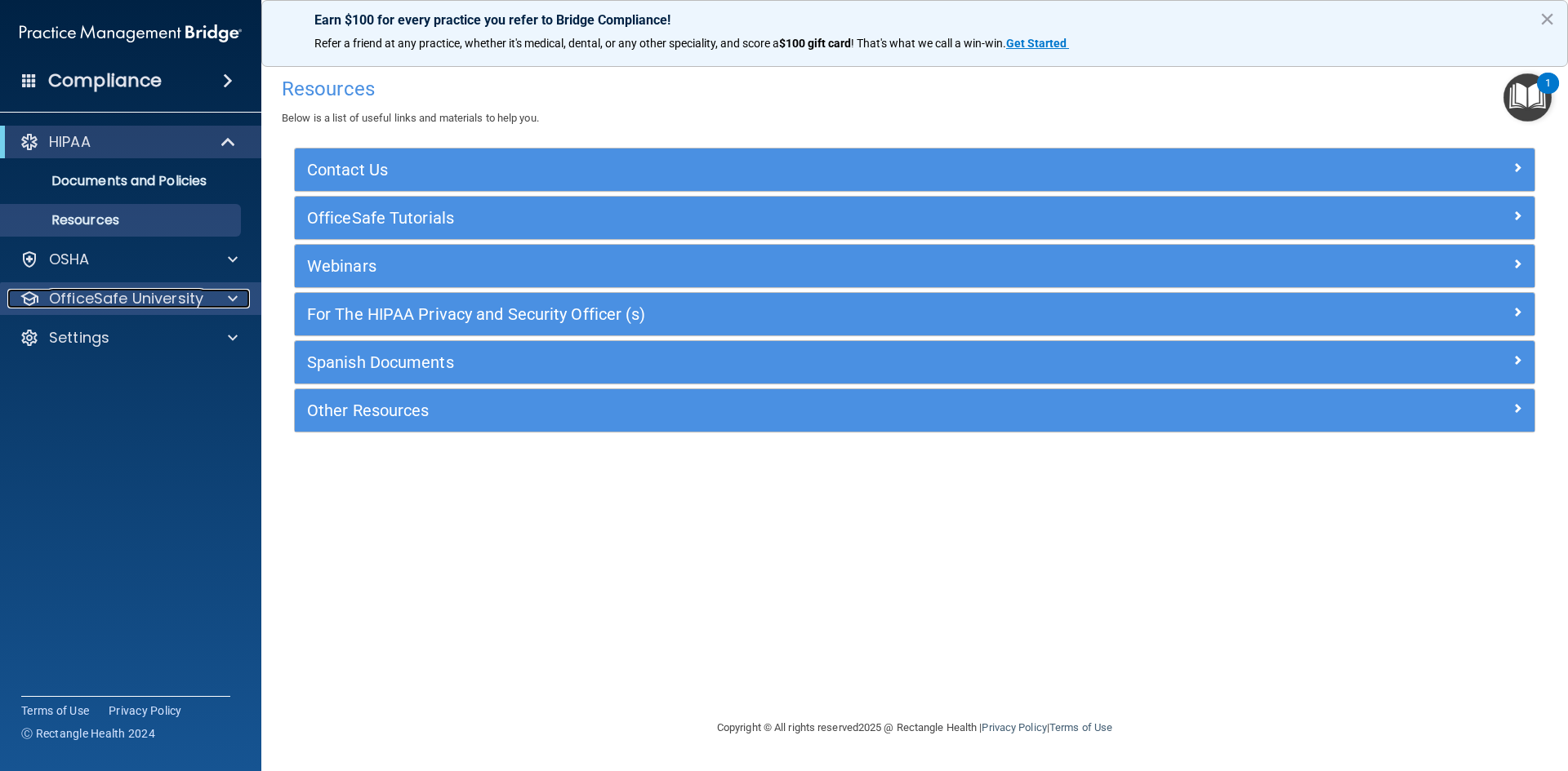
click at [231, 297] on span at bounding box center [233, 299] width 10 height 20
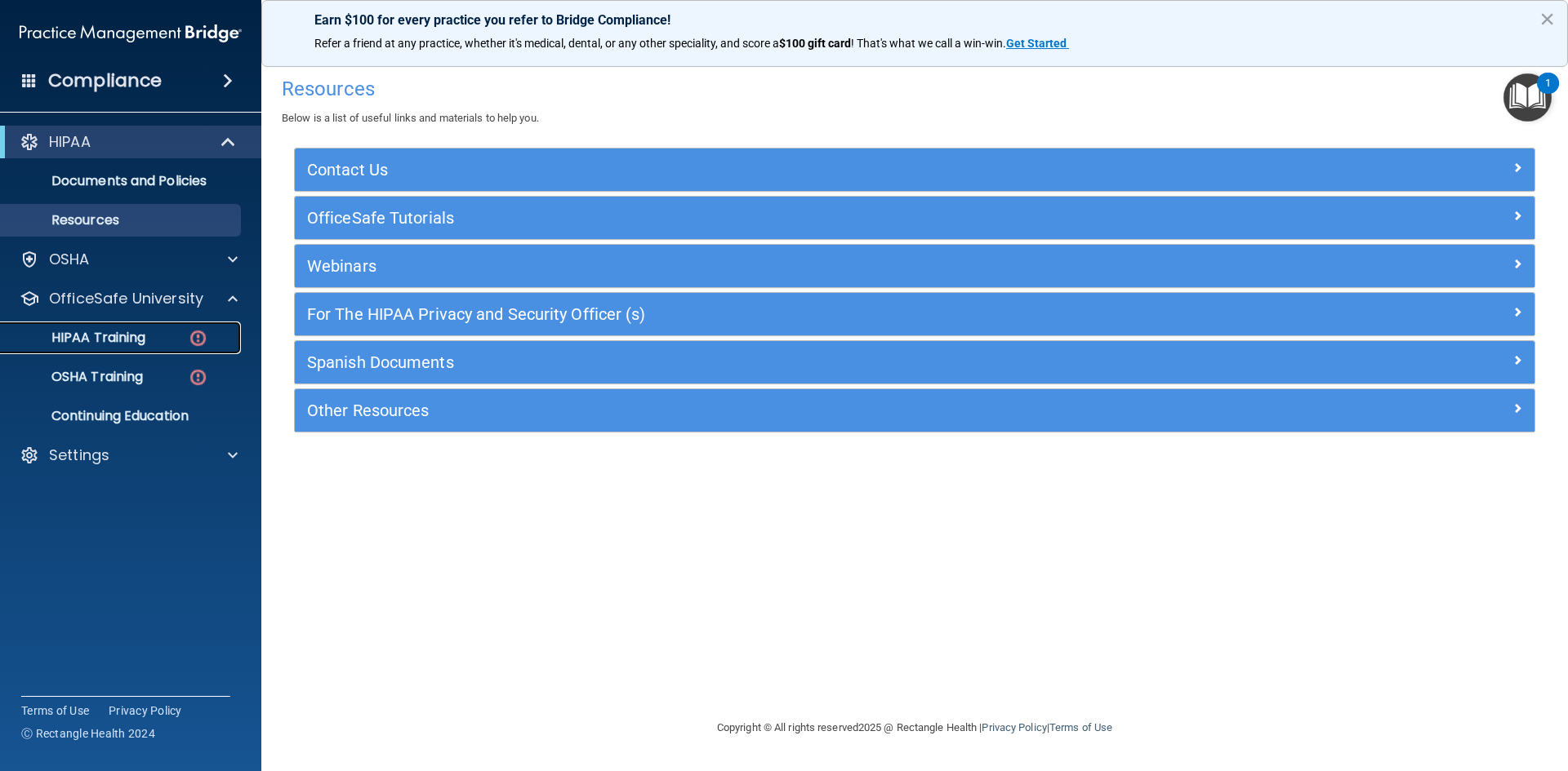
click at [105, 346] on p "HIPAA Training" at bounding box center [78, 338] width 135 height 16
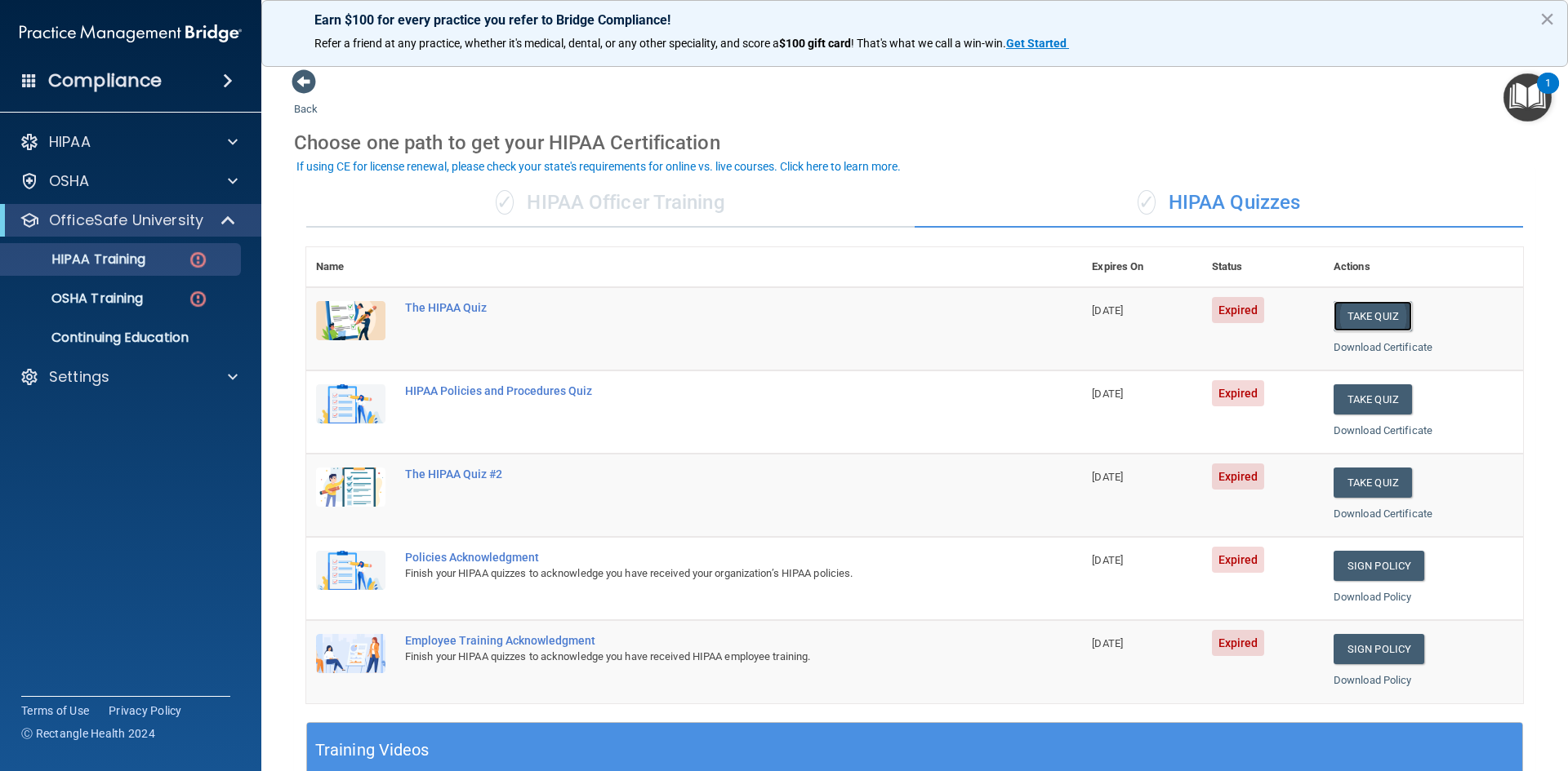
click at [1375, 316] on button "Take Quiz" at bounding box center [1373, 316] width 79 height 30
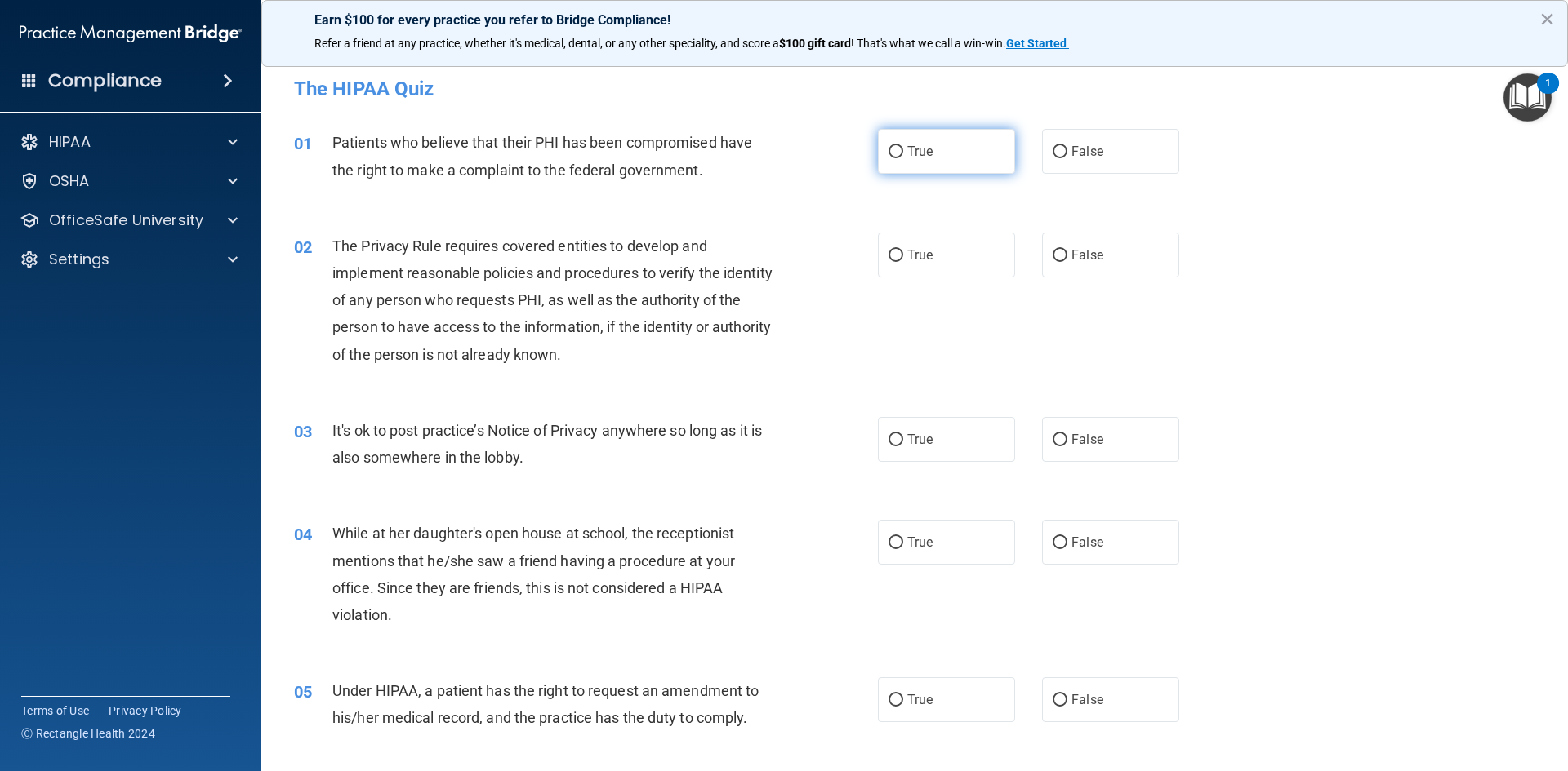
click at [888, 151] on input "True" at bounding box center [896, 152] width 15 height 12
radio input "true"
click at [888, 263] on label "True" at bounding box center [947, 255] width 138 height 45
click at [888, 262] on input "True" at bounding box center [896, 255] width 15 height 12
radio input "true"
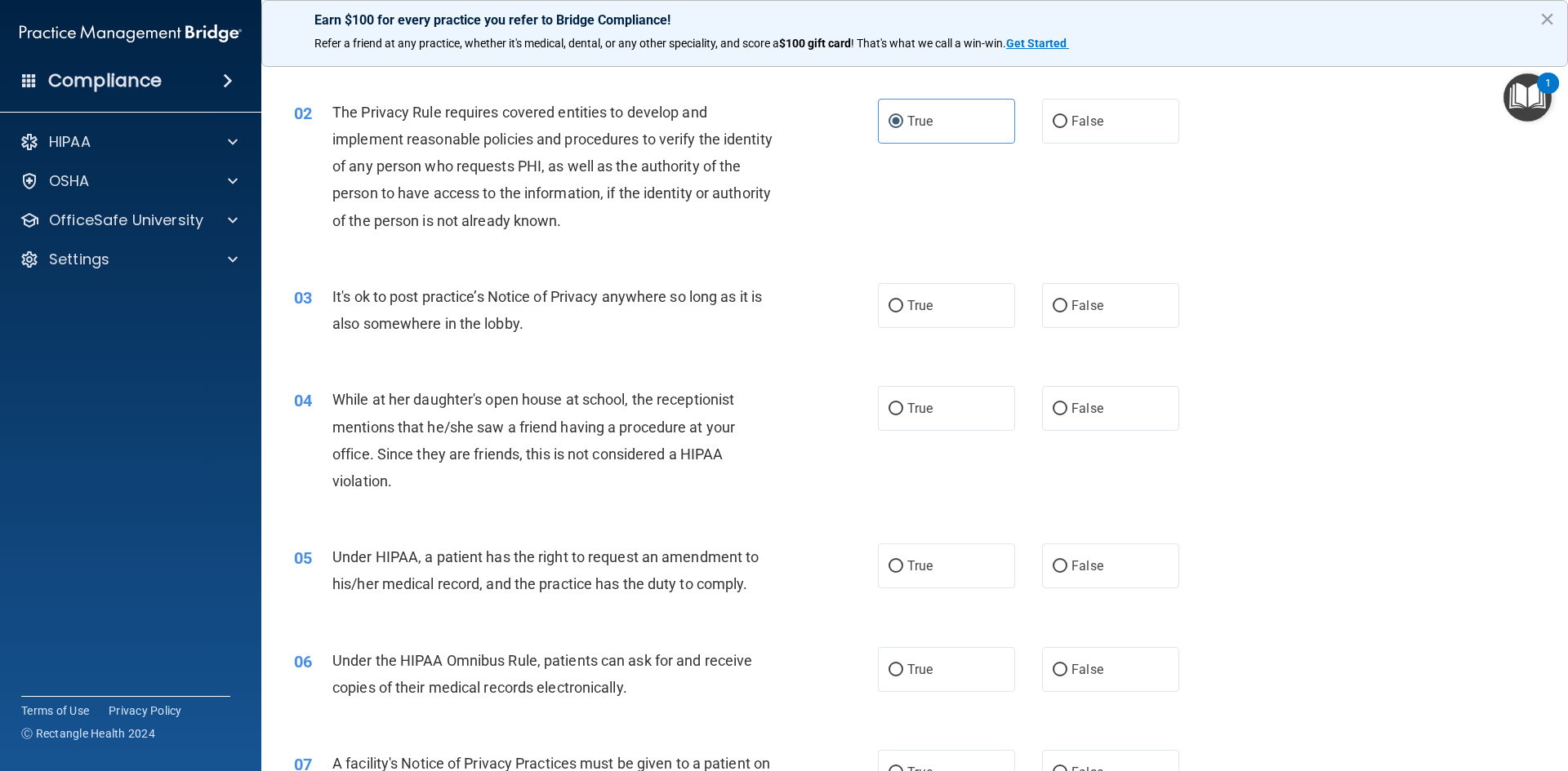
scroll to position [163, 0]
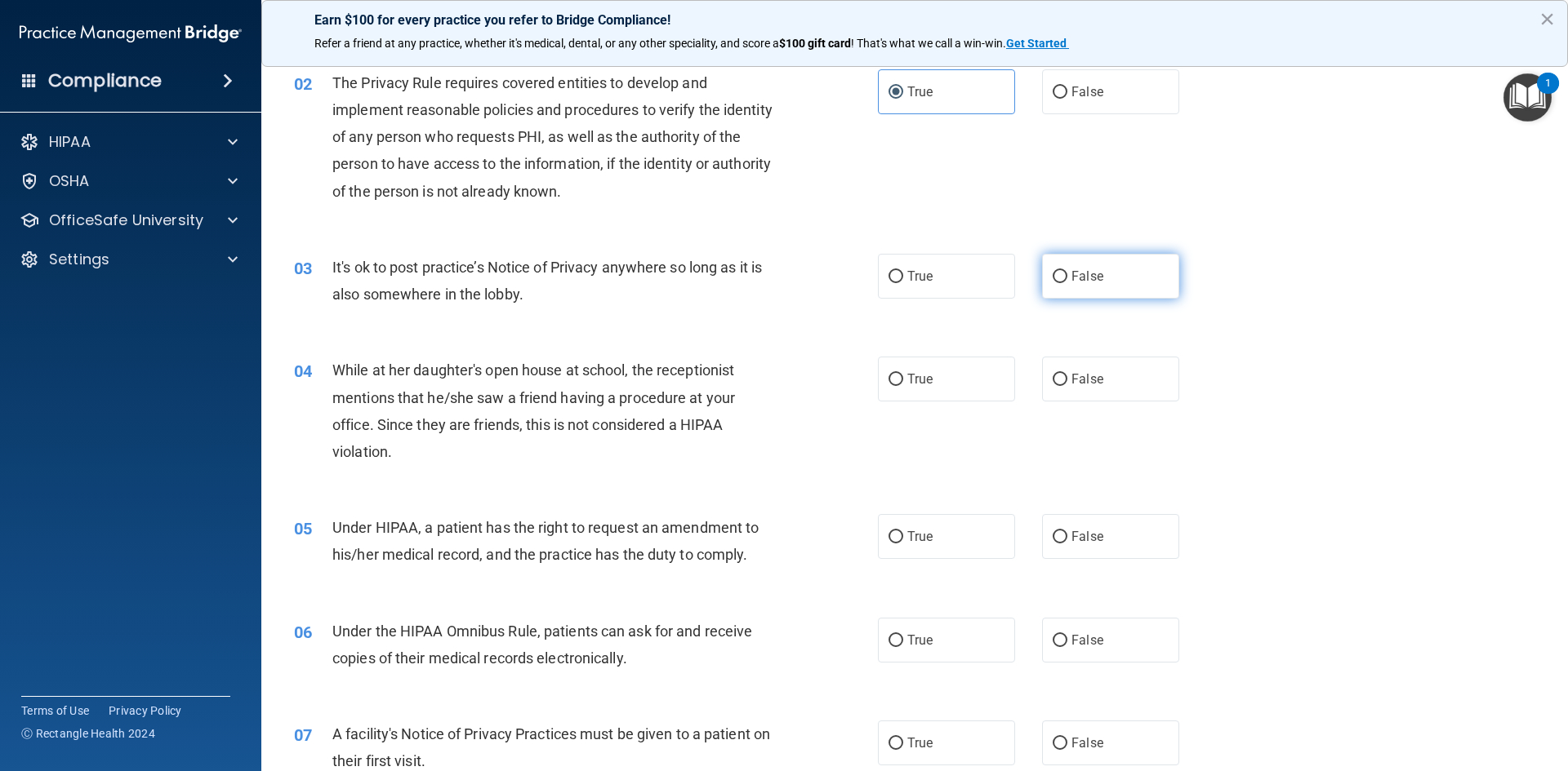
click at [1053, 276] on input "False" at bounding box center [1060, 277] width 15 height 12
radio input "true"
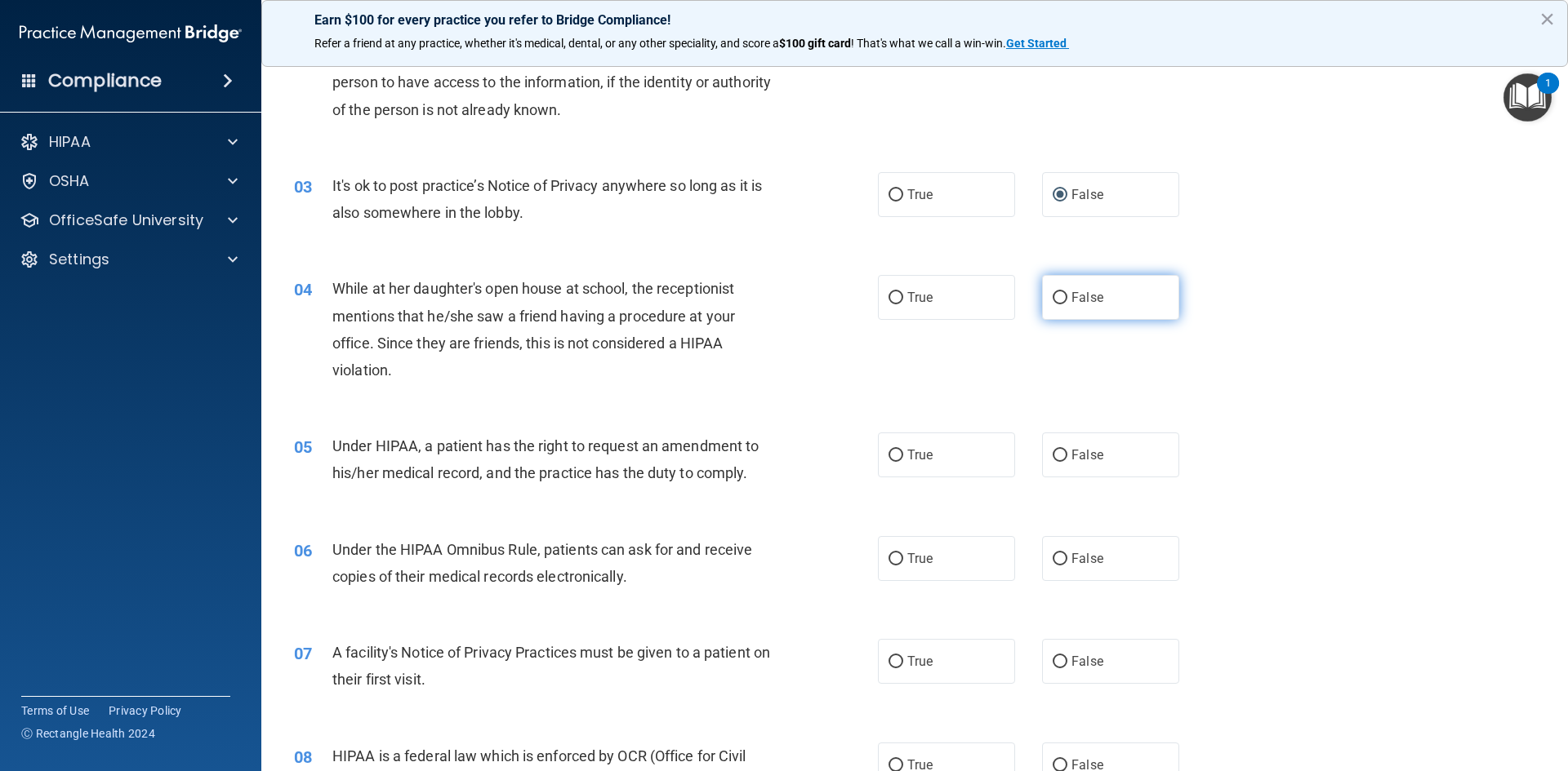
click at [1053, 301] on input "False" at bounding box center [1060, 298] width 15 height 12
radio input "true"
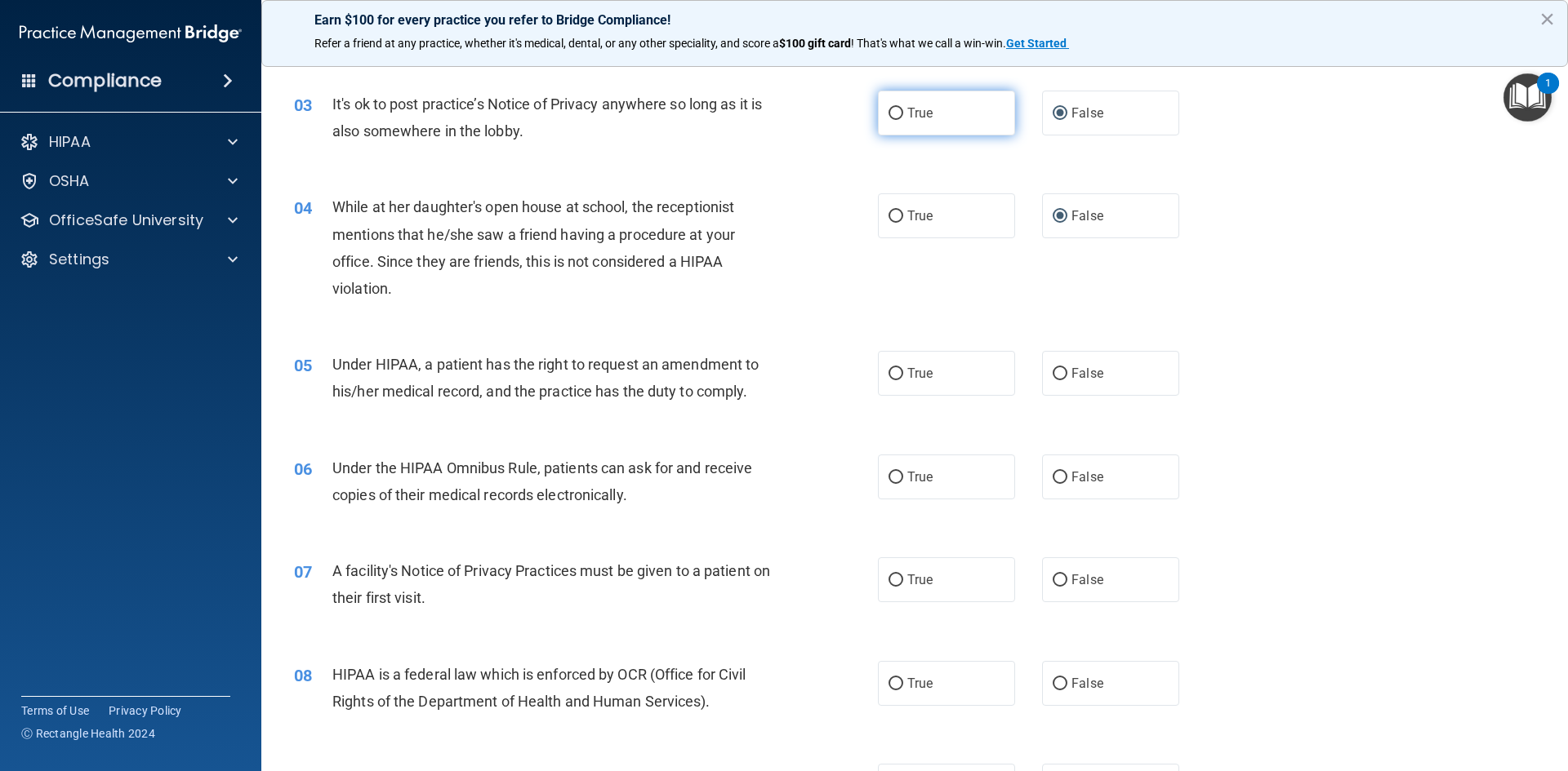
click at [889, 110] on input "True" at bounding box center [896, 114] width 15 height 12
radio input "true"
radio input "false"
click at [893, 372] on input "True" at bounding box center [896, 374] width 15 height 12
radio input "true"
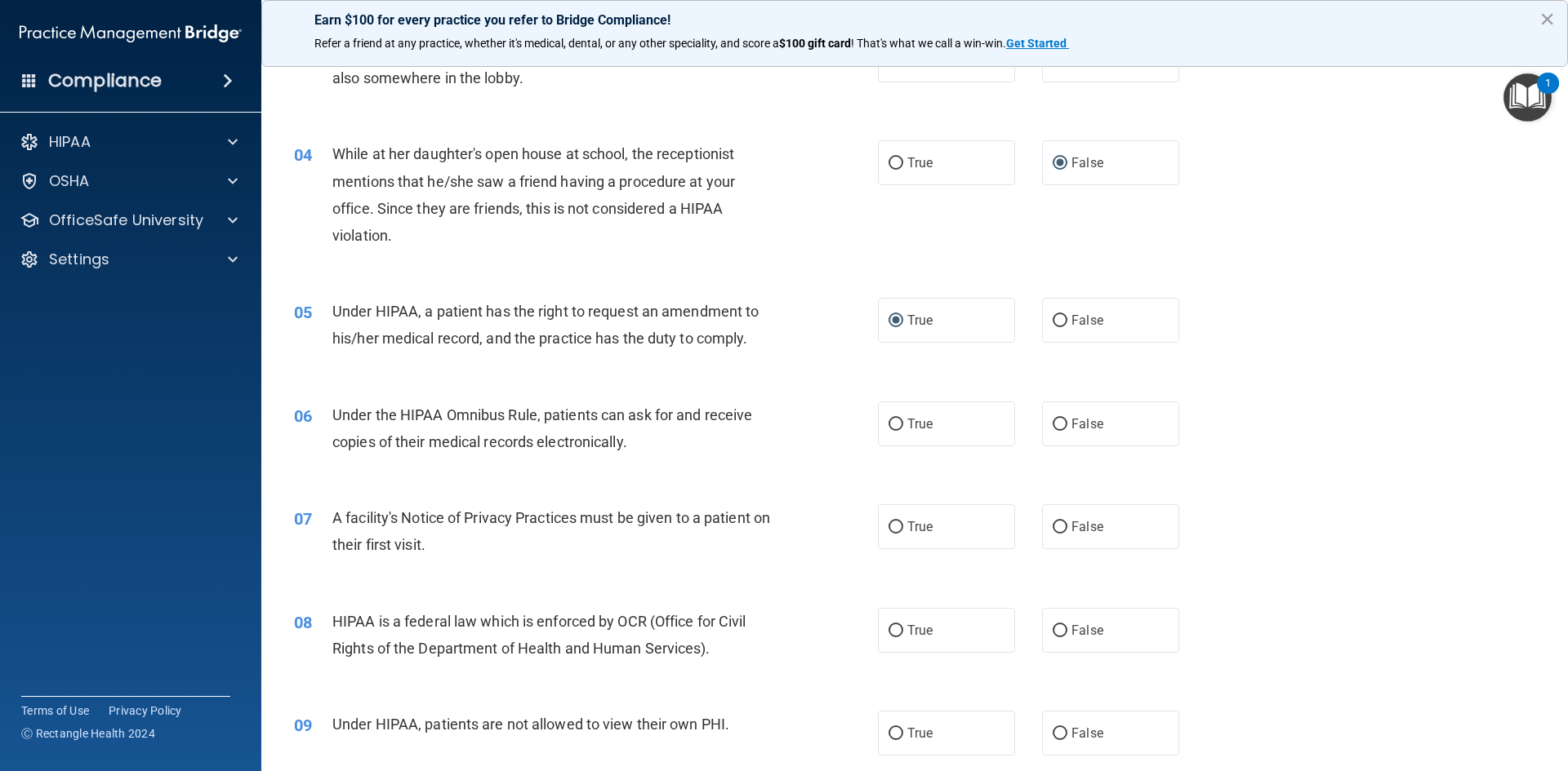
scroll to position [408, 0]
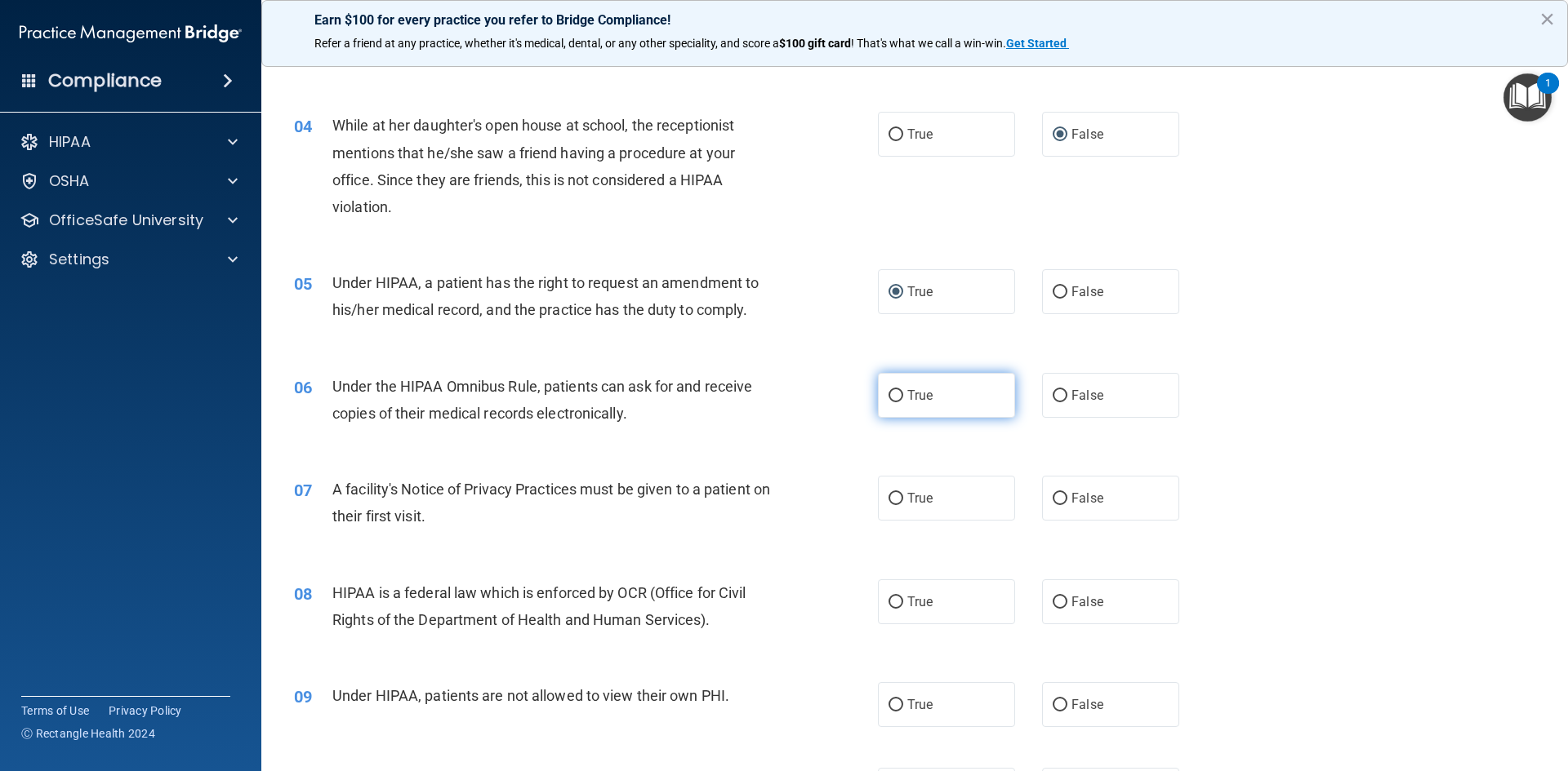
click at [892, 398] on input "True" at bounding box center [896, 396] width 15 height 12
radio input "true"
click at [888, 501] on input "True" at bounding box center [896, 498] width 15 height 12
radio input "true"
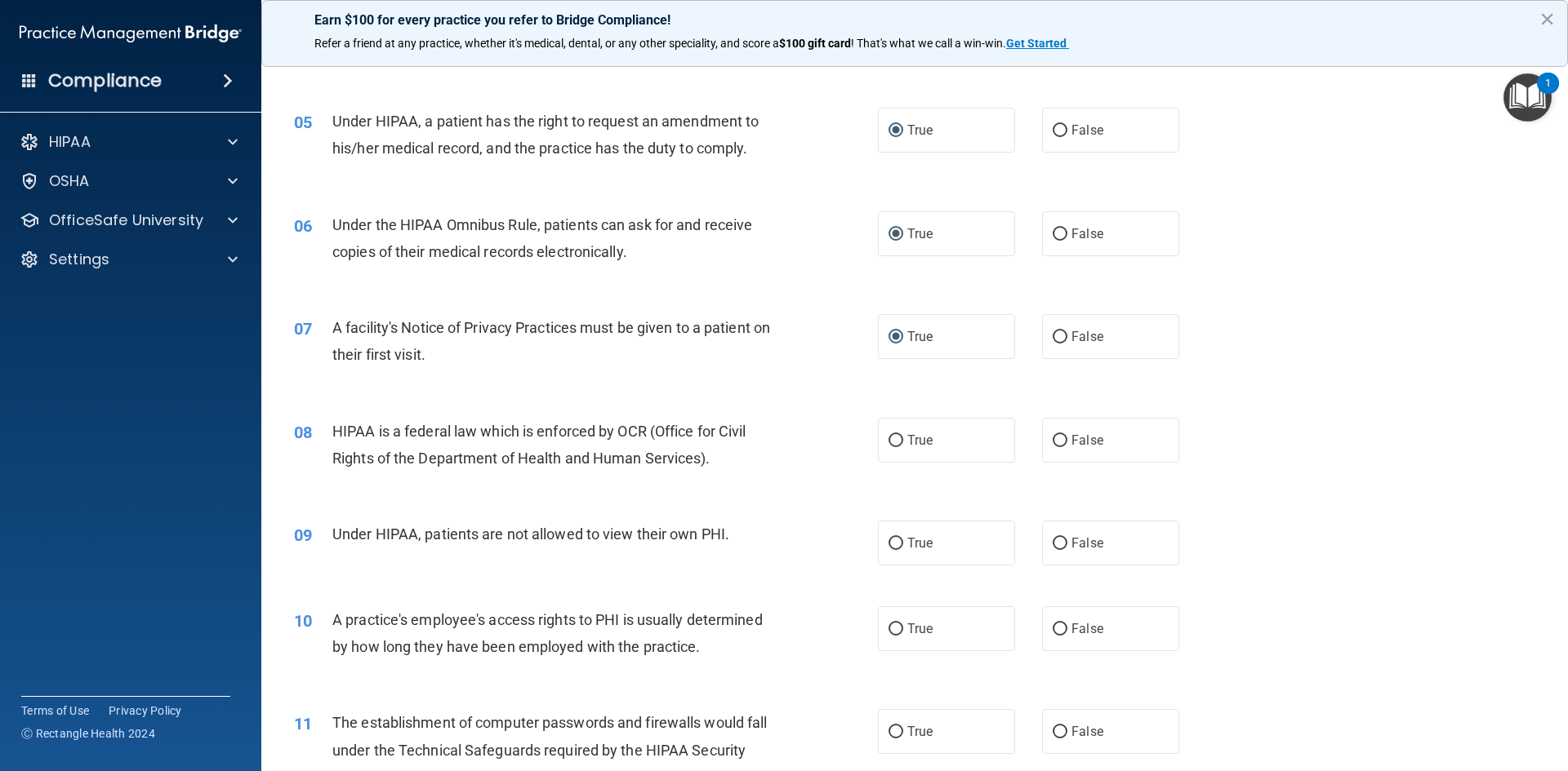
scroll to position [571, 0]
click at [890, 436] on input "True" at bounding box center [896, 440] width 15 height 12
radio input "true"
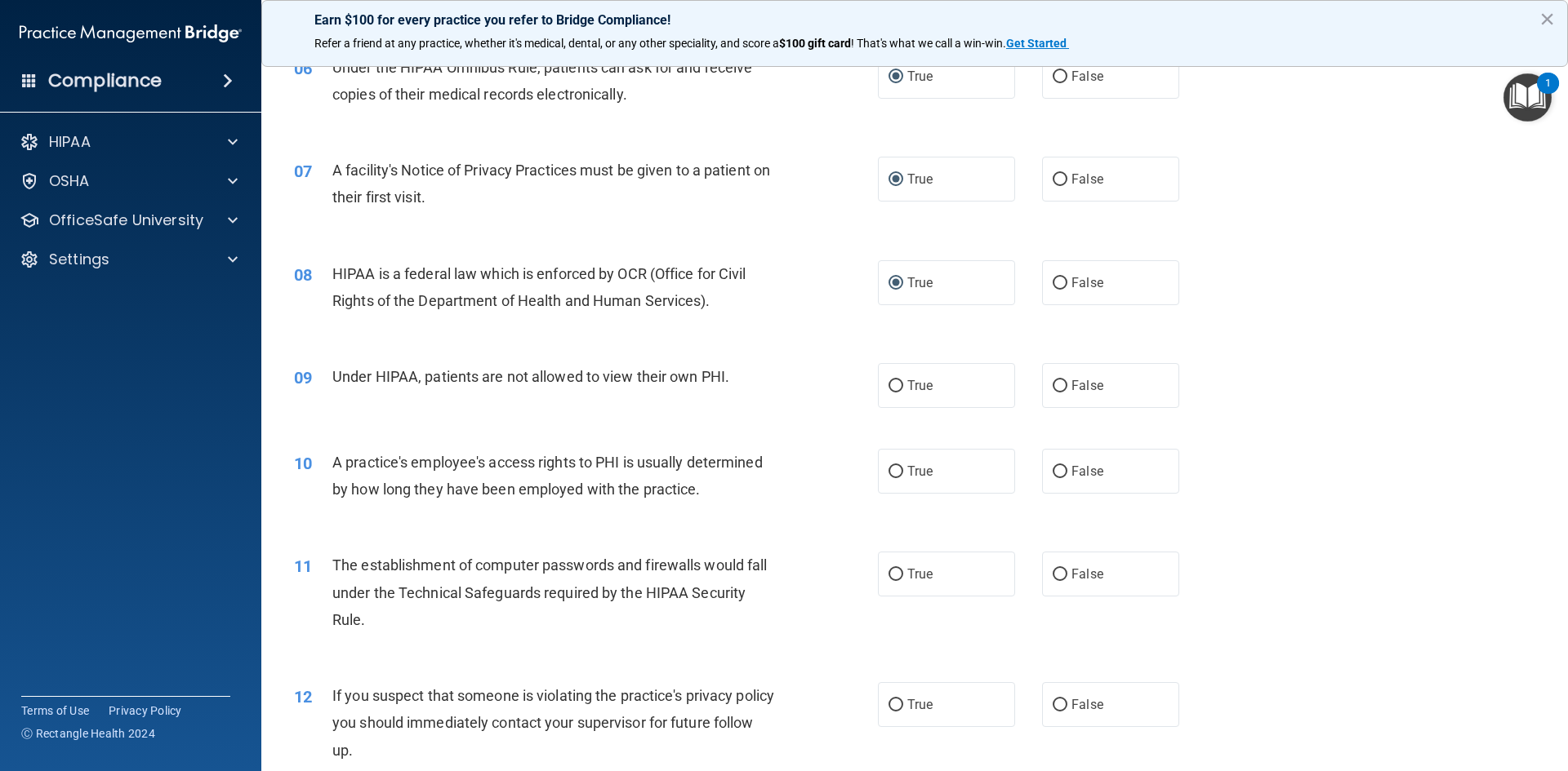
scroll to position [735, 0]
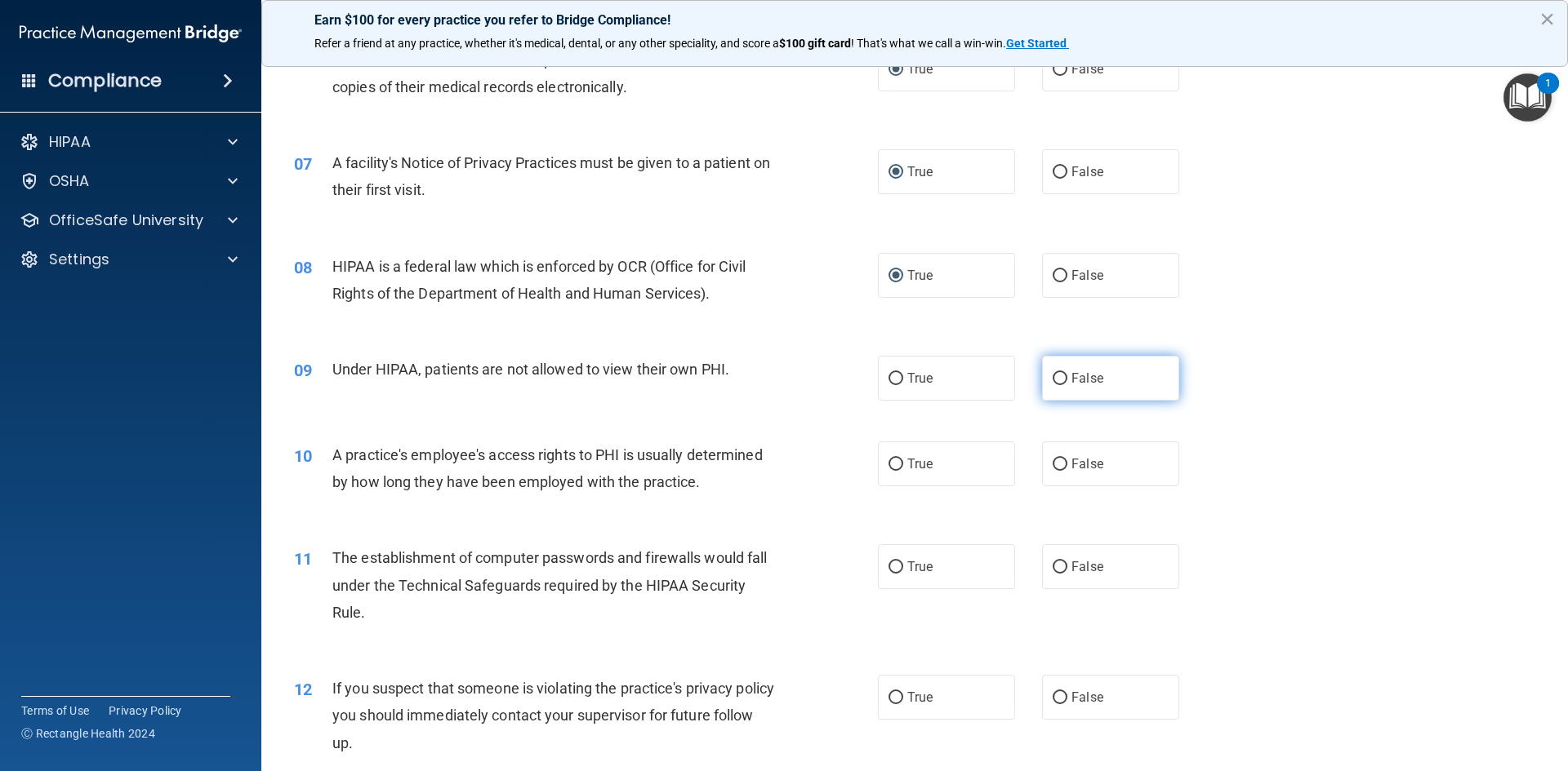
click at [1056, 374] on input "False" at bounding box center [1060, 379] width 15 height 12
radio input "true"
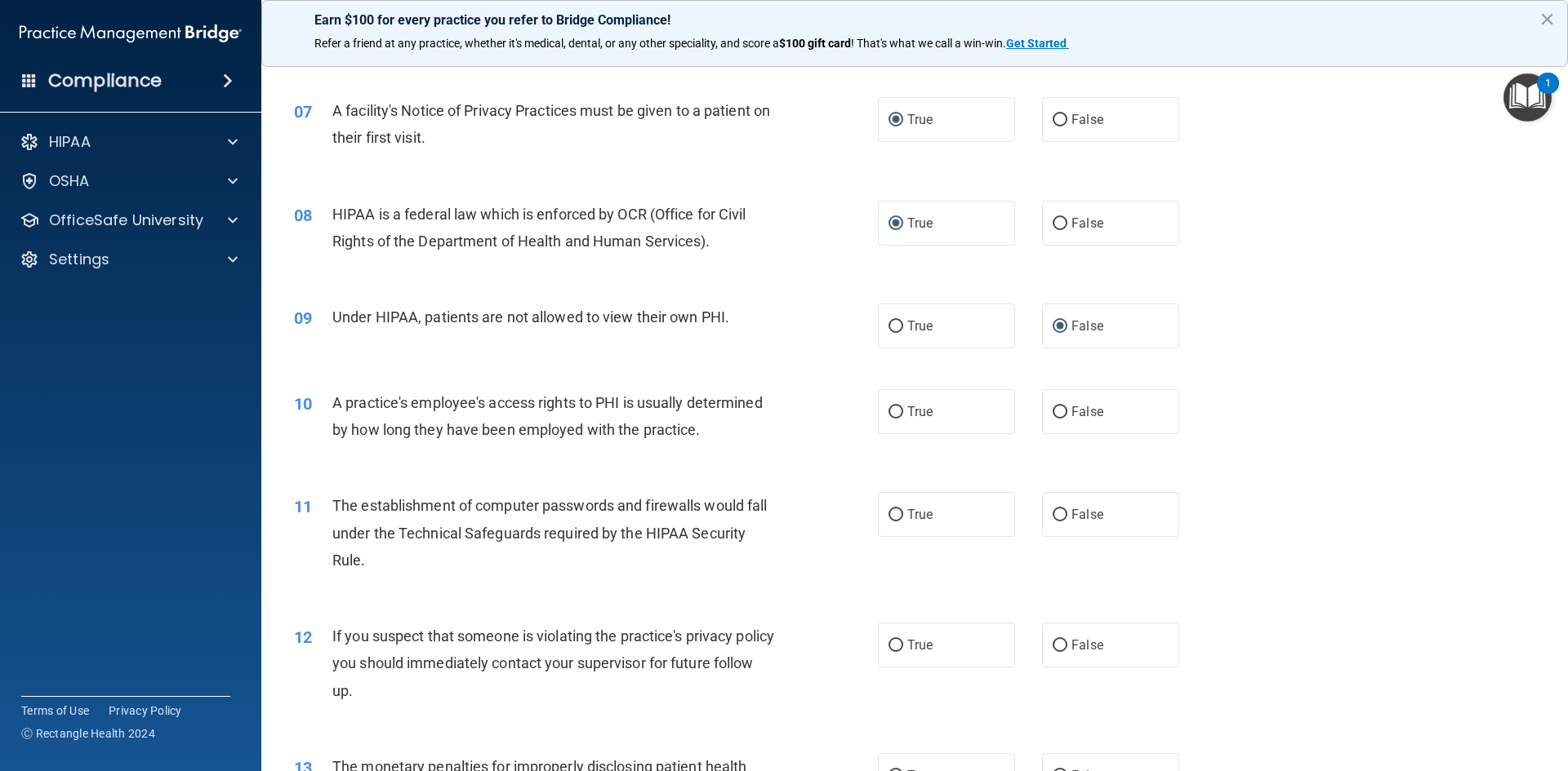
scroll to position [816, 0]
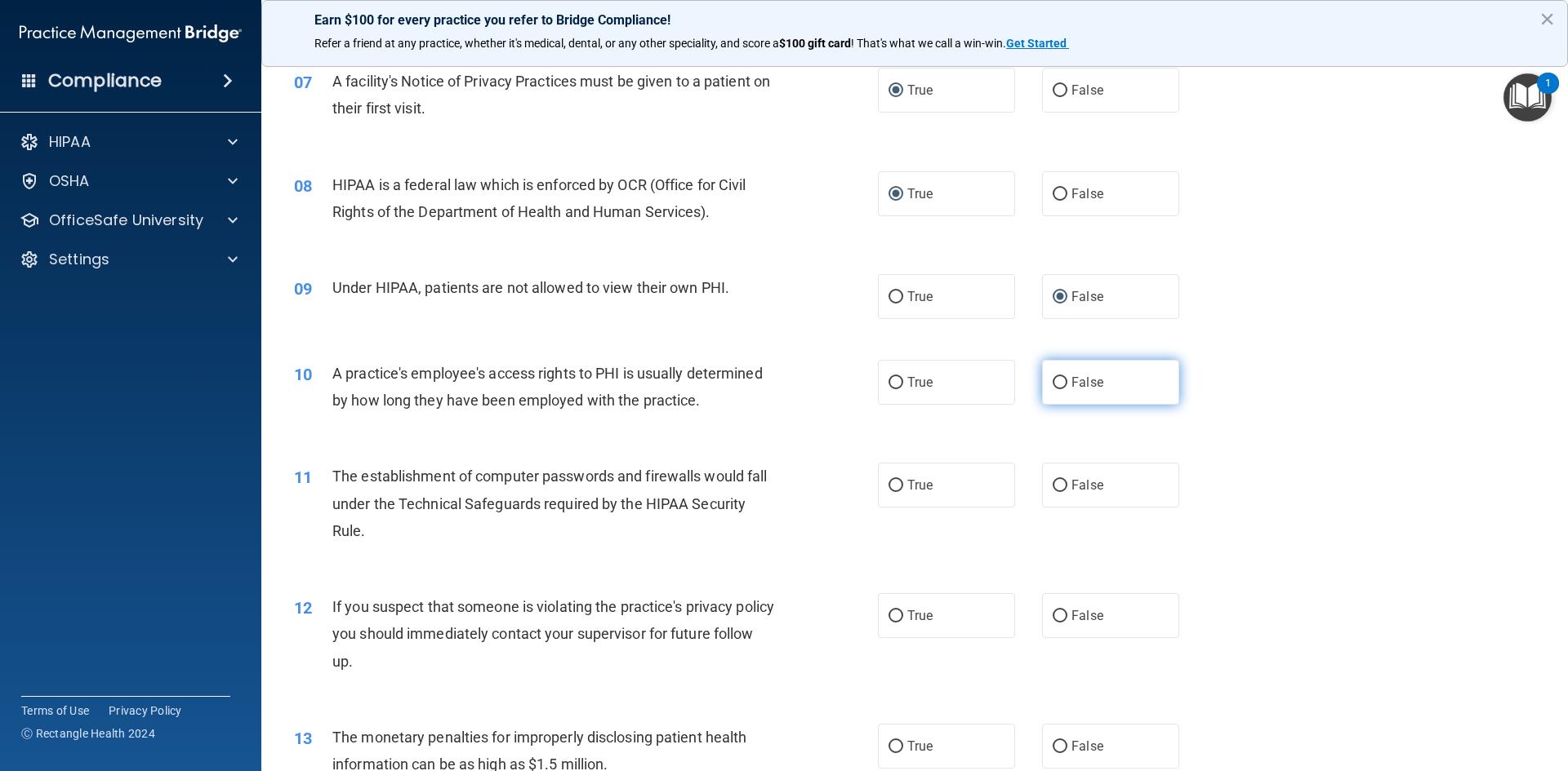
click at [1053, 387] on input "False" at bounding box center [1060, 383] width 15 height 12
radio input "true"
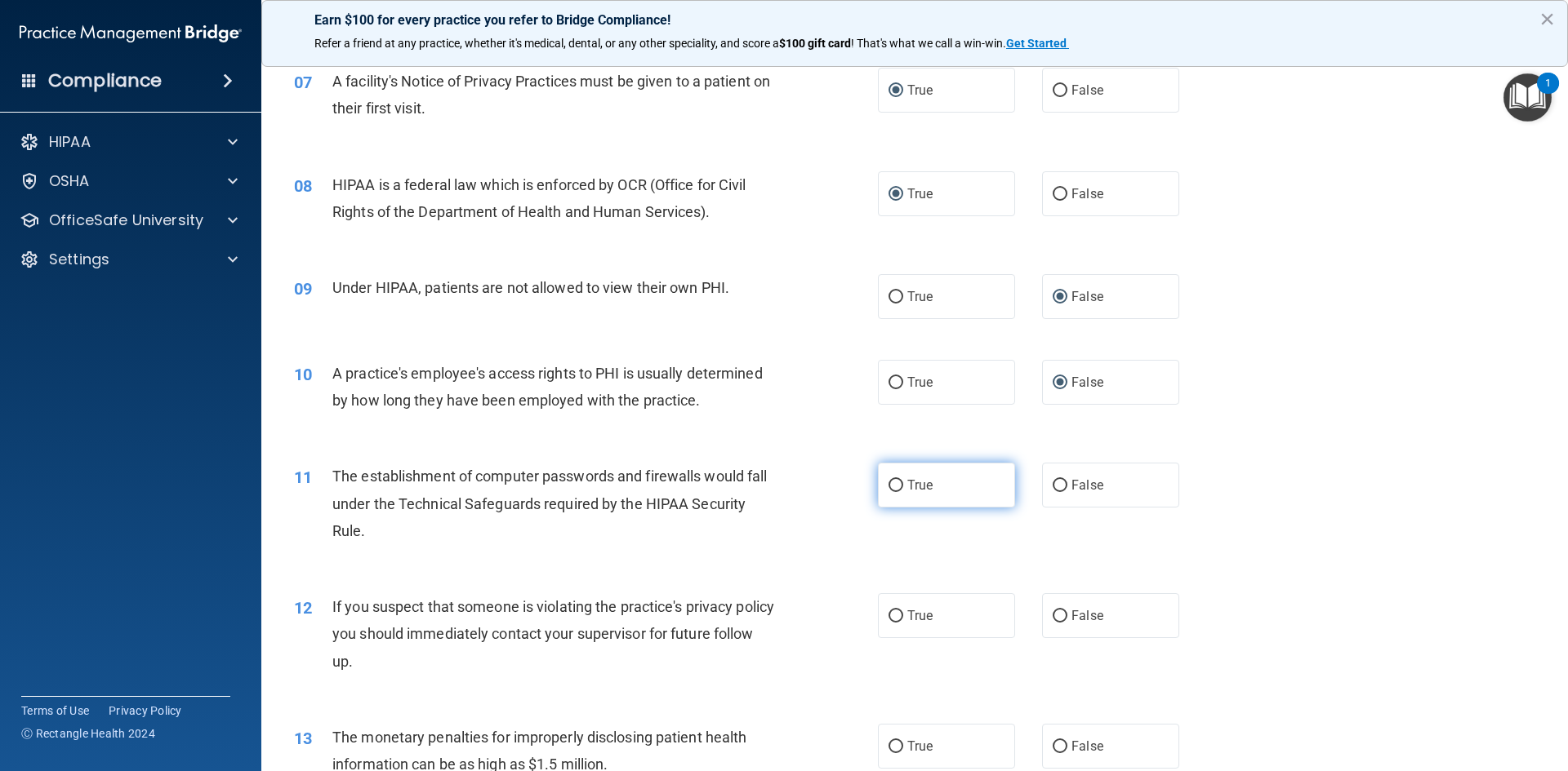
click at [888, 485] on input "True" at bounding box center [896, 485] width 15 height 12
radio input "true"
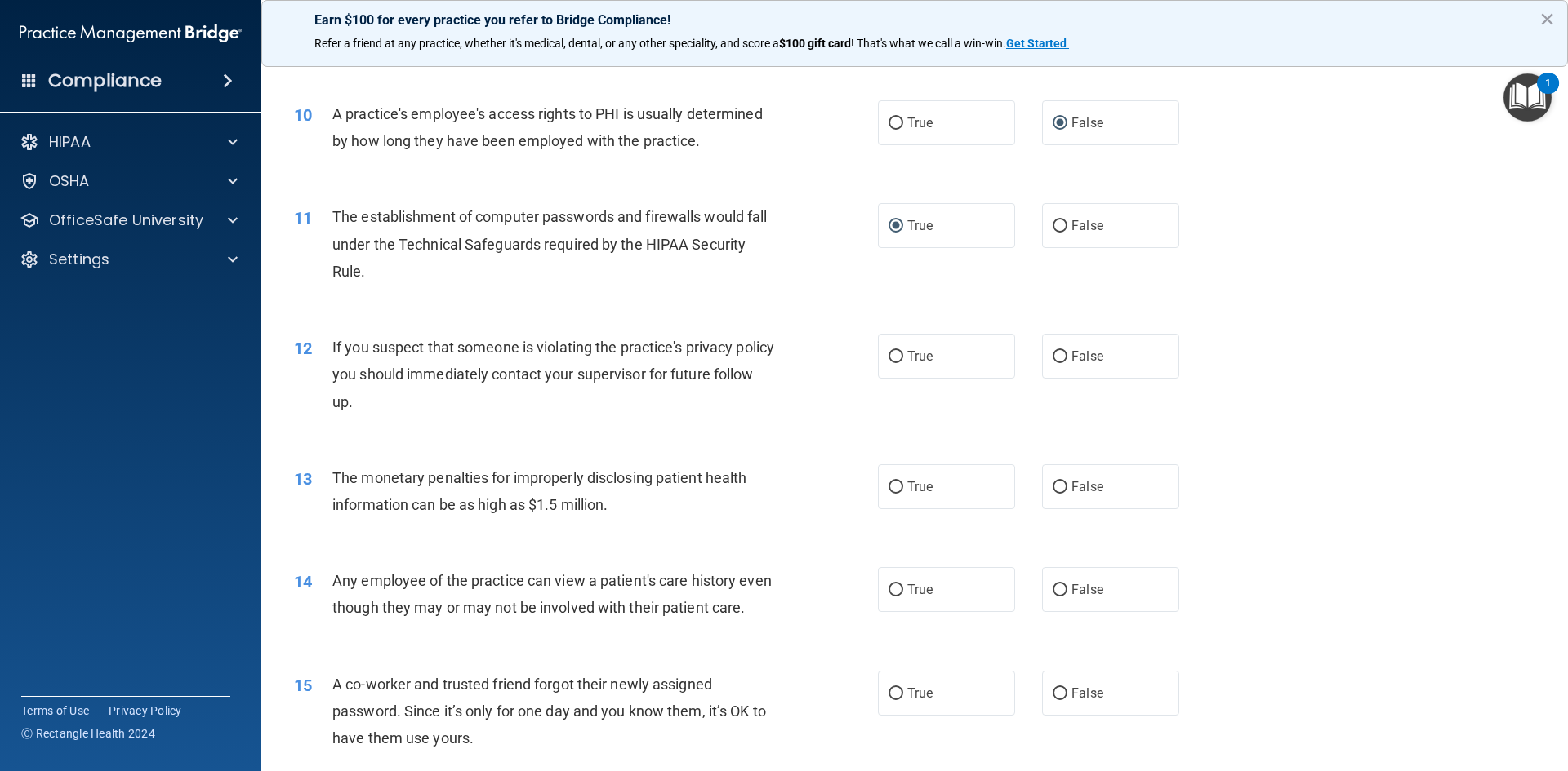
scroll to position [898, 0]
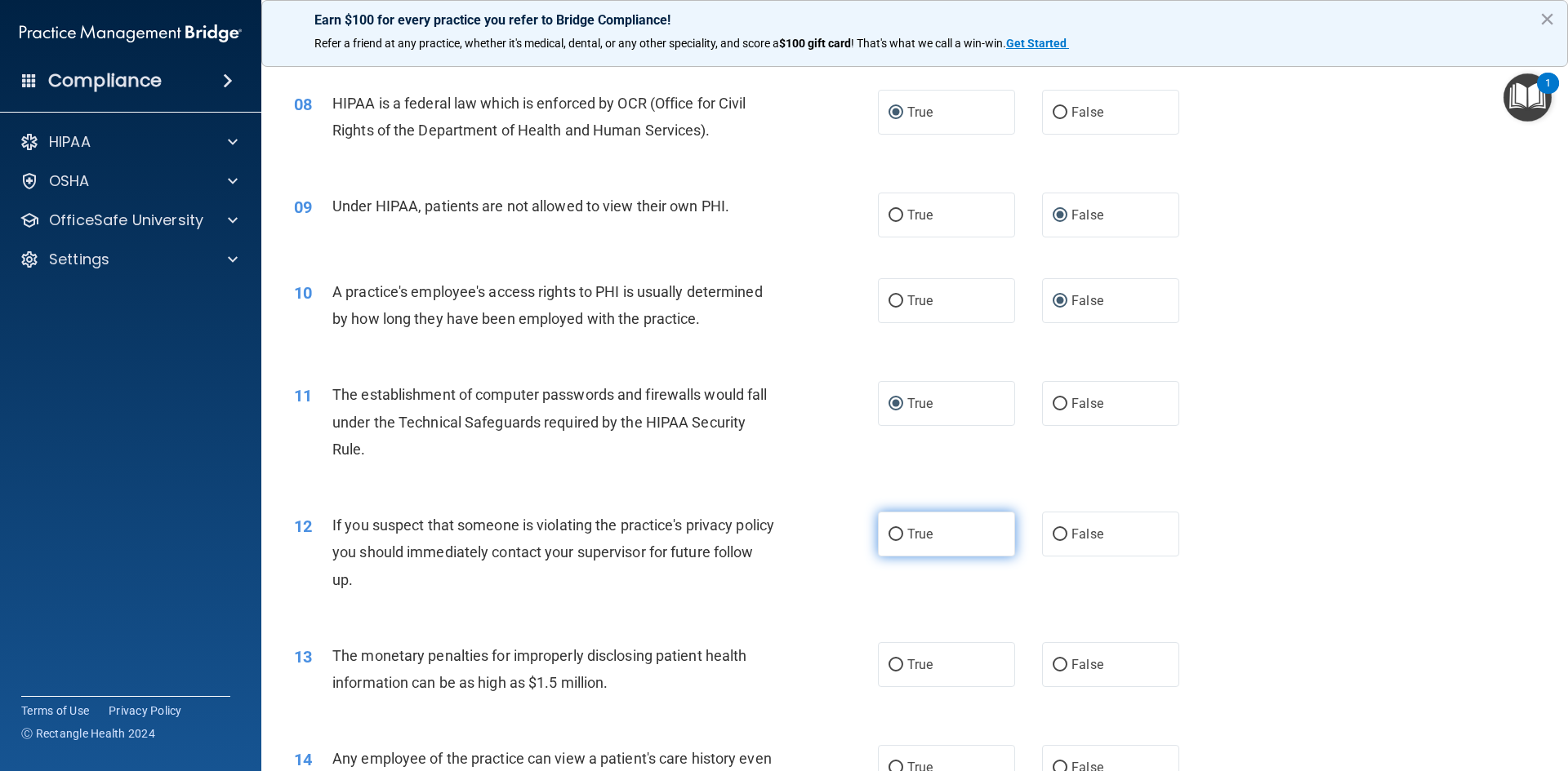
click at [889, 538] on input "True" at bounding box center [896, 534] width 15 height 12
radio input "true"
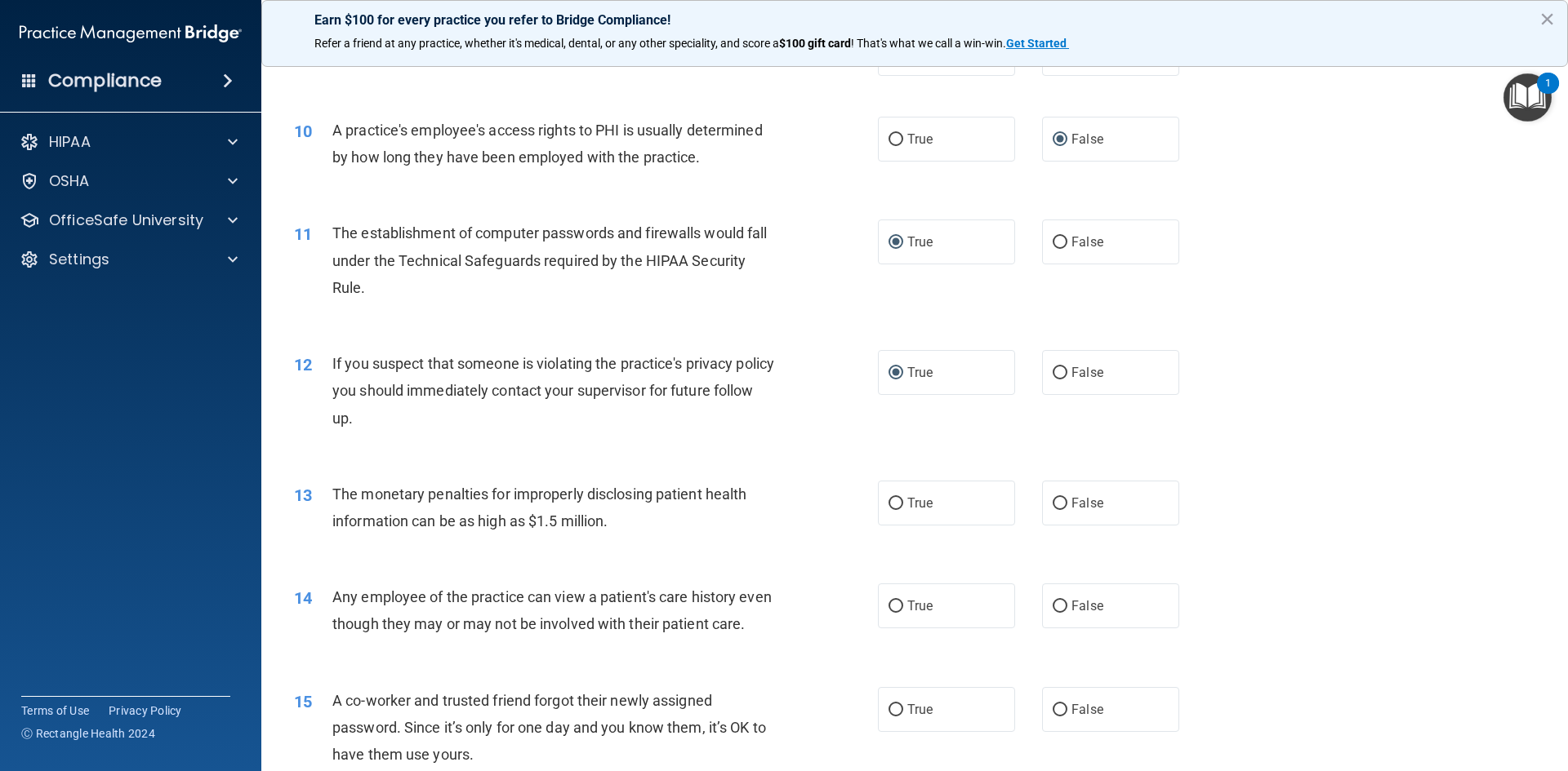
scroll to position [1062, 0]
click at [888, 501] on input "True" at bounding box center [896, 502] width 15 height 12
radio input "true"
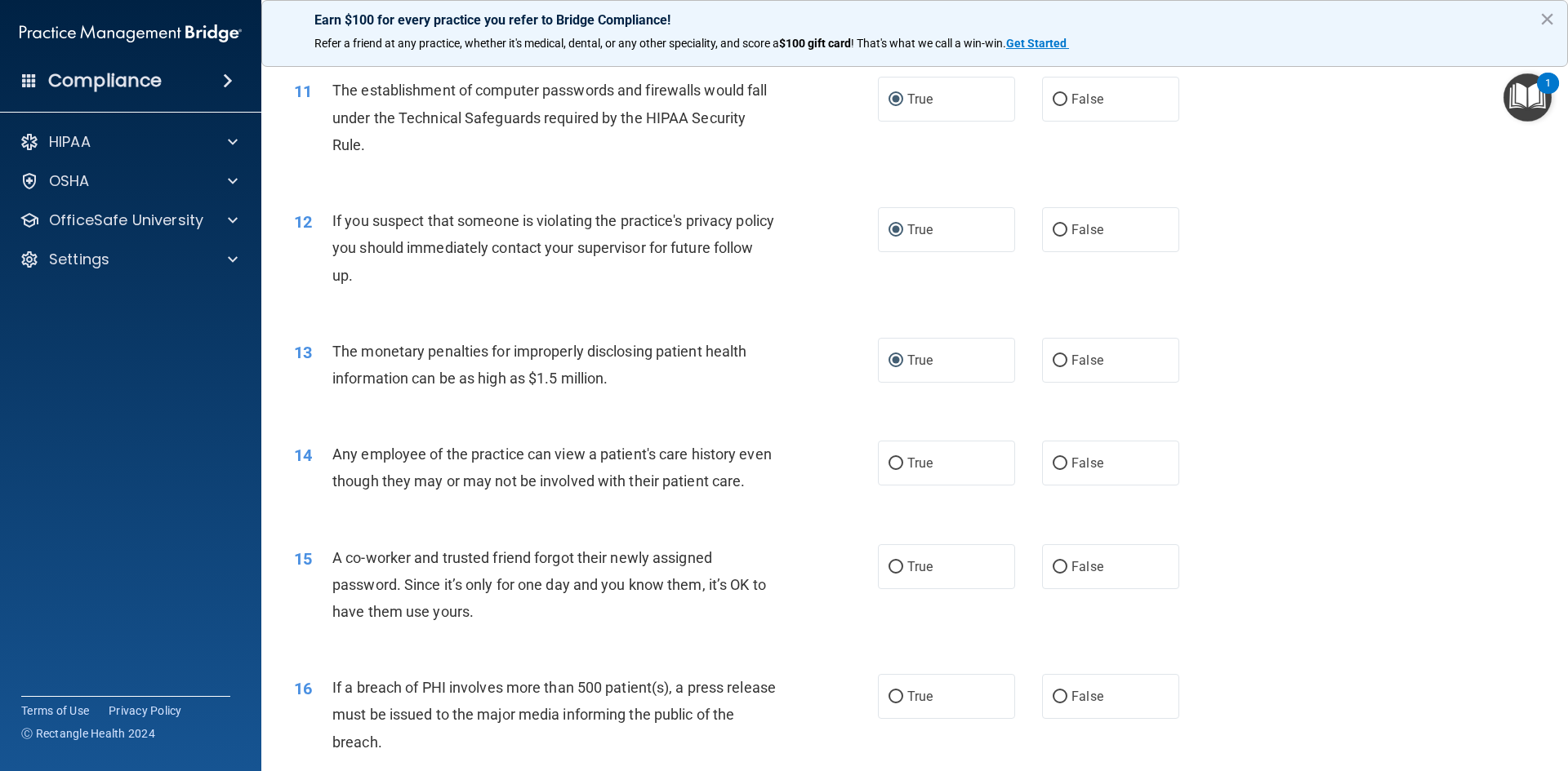
scroll to position [1224, 0]
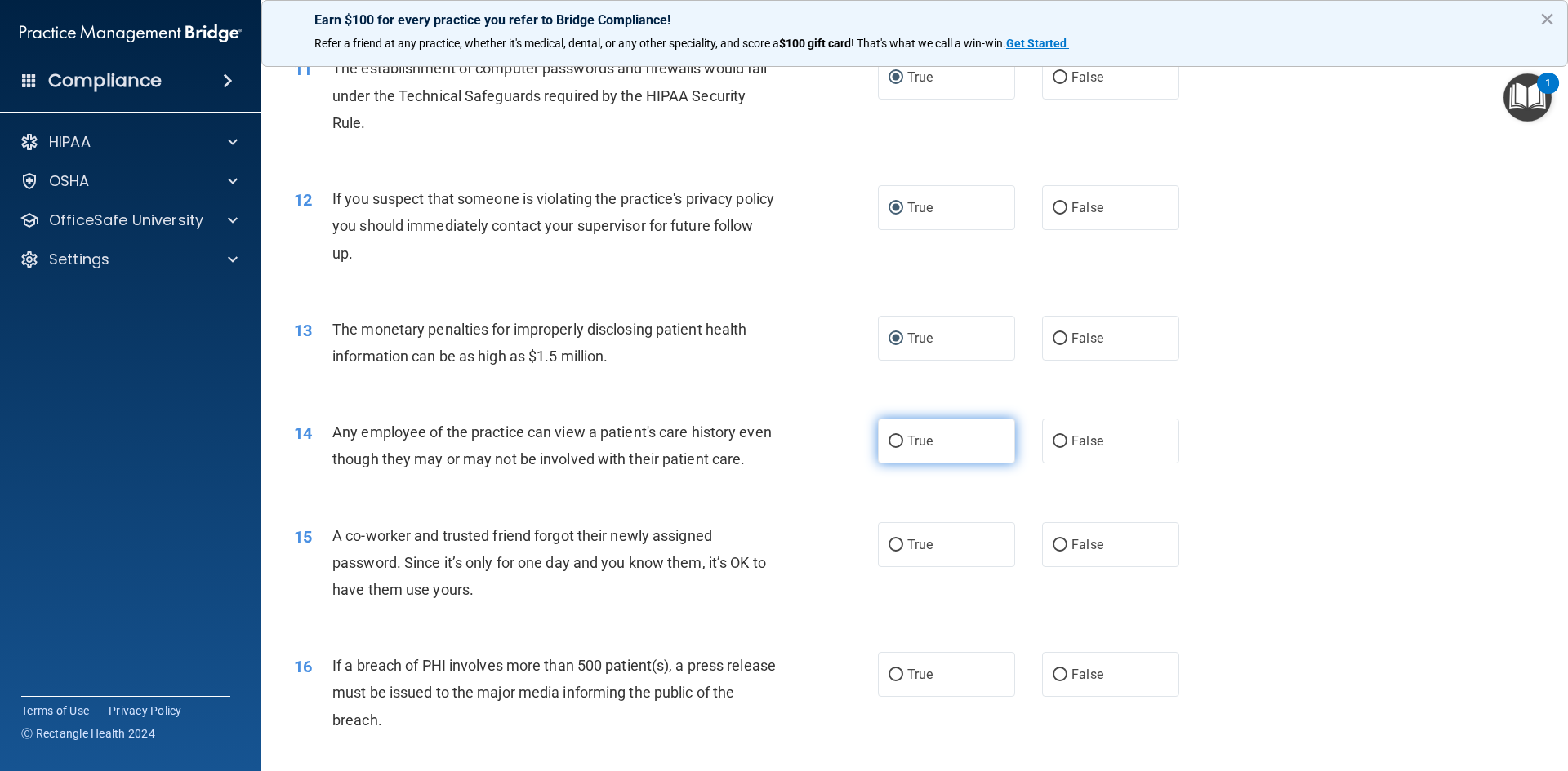
click at [888, 444] on input "True" at bounding box center [896, 442] width 15 height 12
radio input "true"
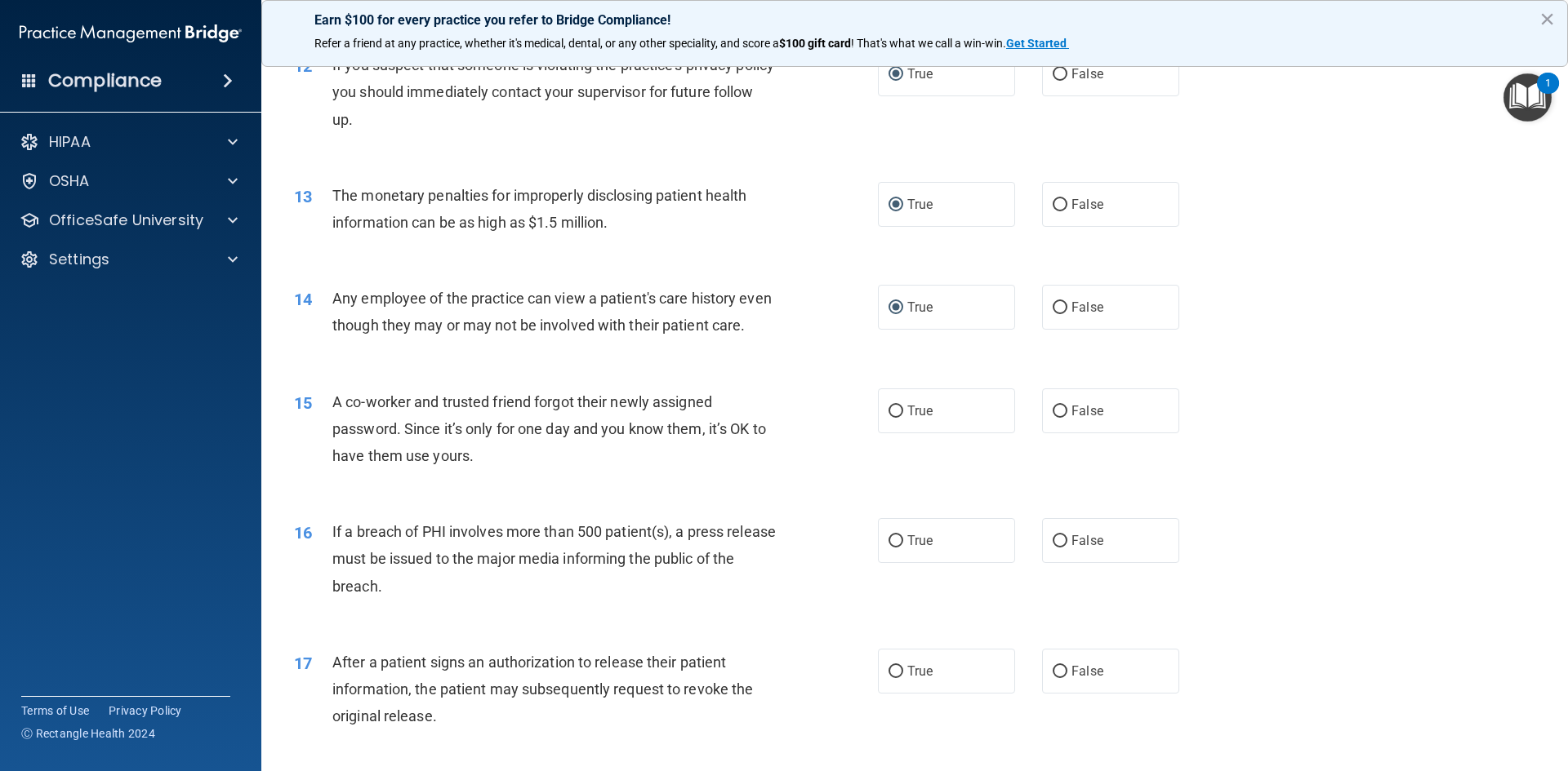
scroll to position [1388, 0]
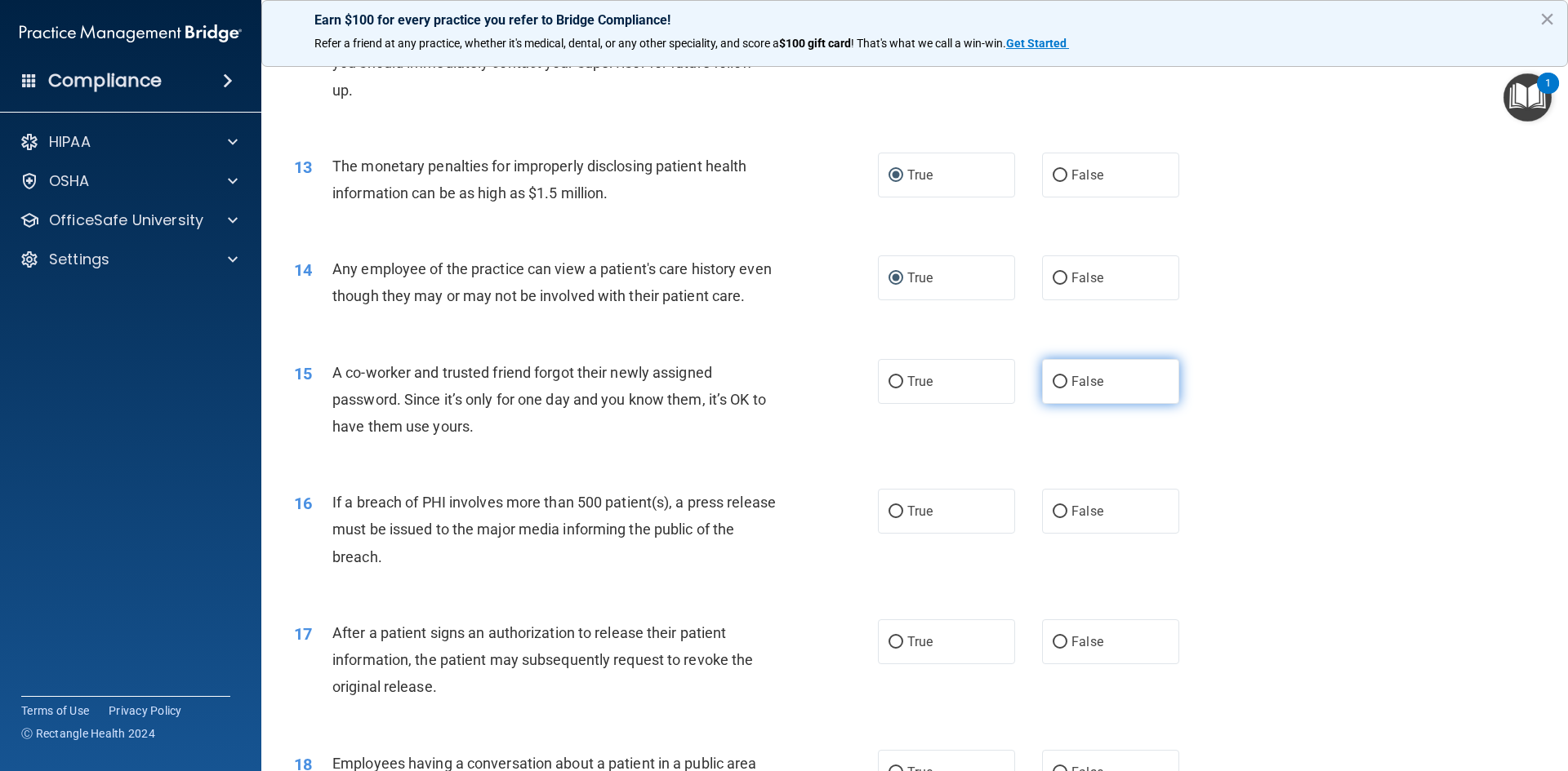
click at [1053, 389] on input "False" at bounding box center [1060, 382] width 15 height 12
radio input "true"
click at [889, 518] on input "True" at bounding box center [896, 512] width 15 height 12
radio input "true"
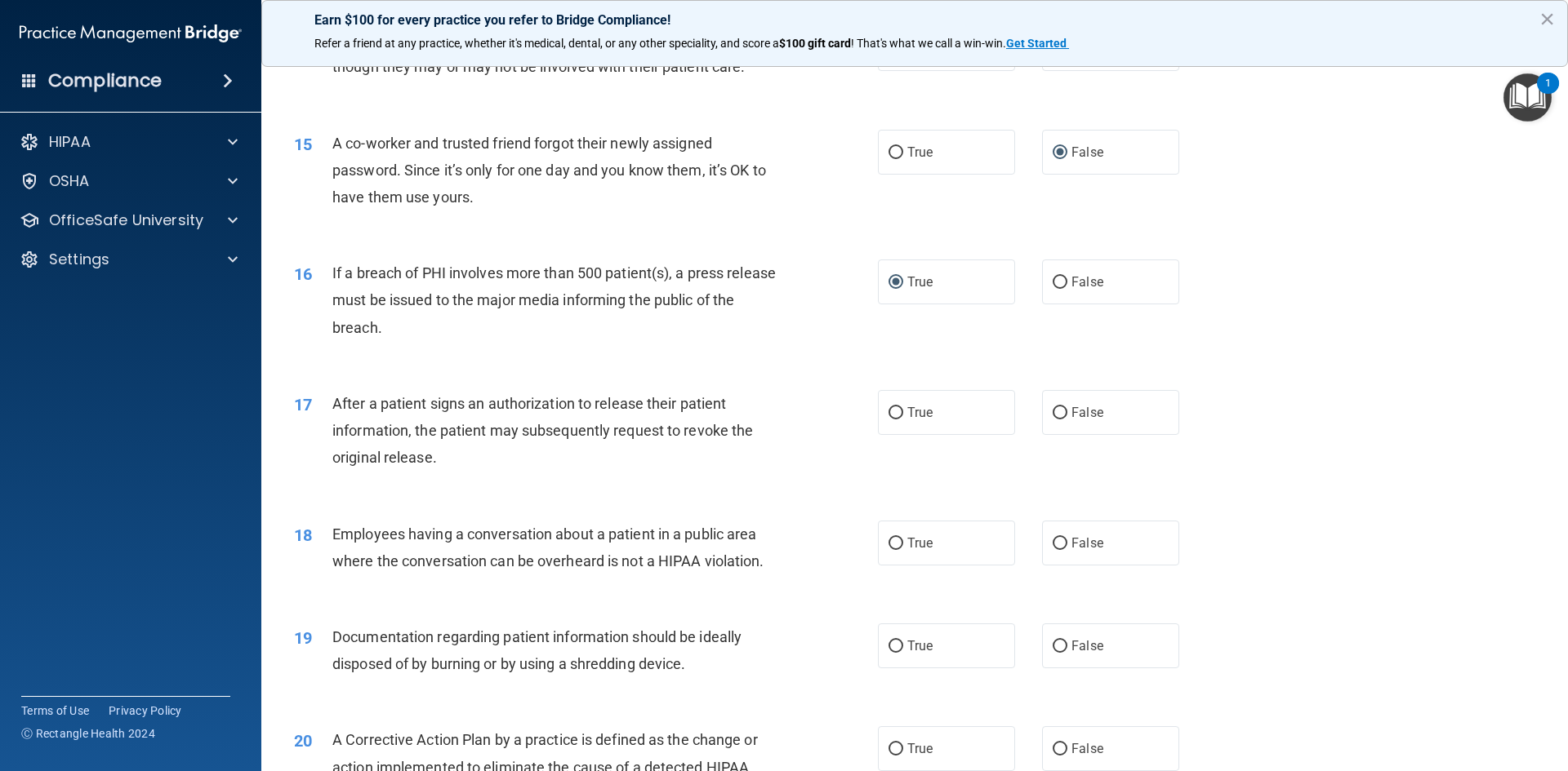
scroll to position [1633, 0]
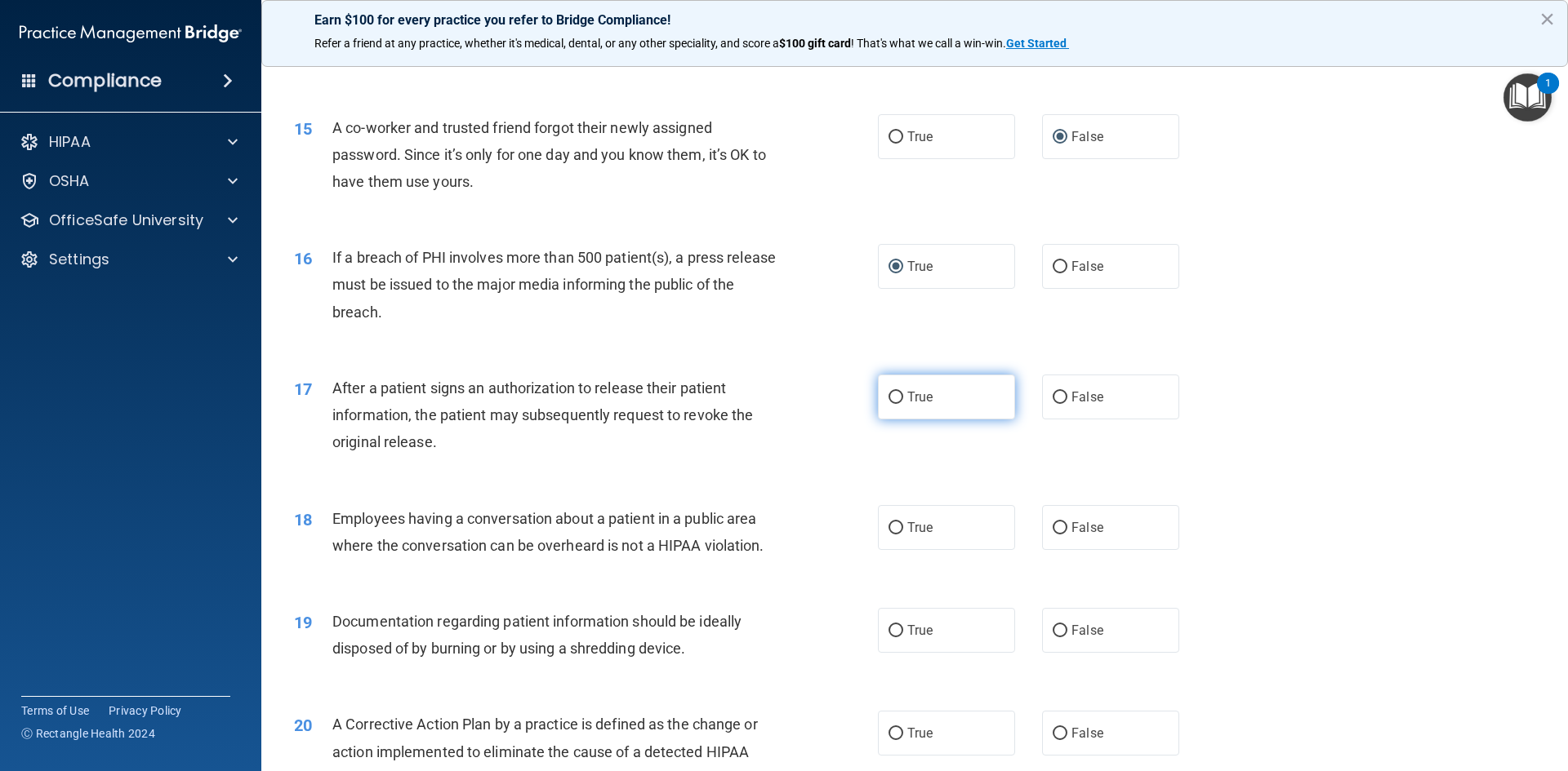
click at [890, 404] on input "True" at bounding box center [896, 398] width 15 height 12
radio input "true"
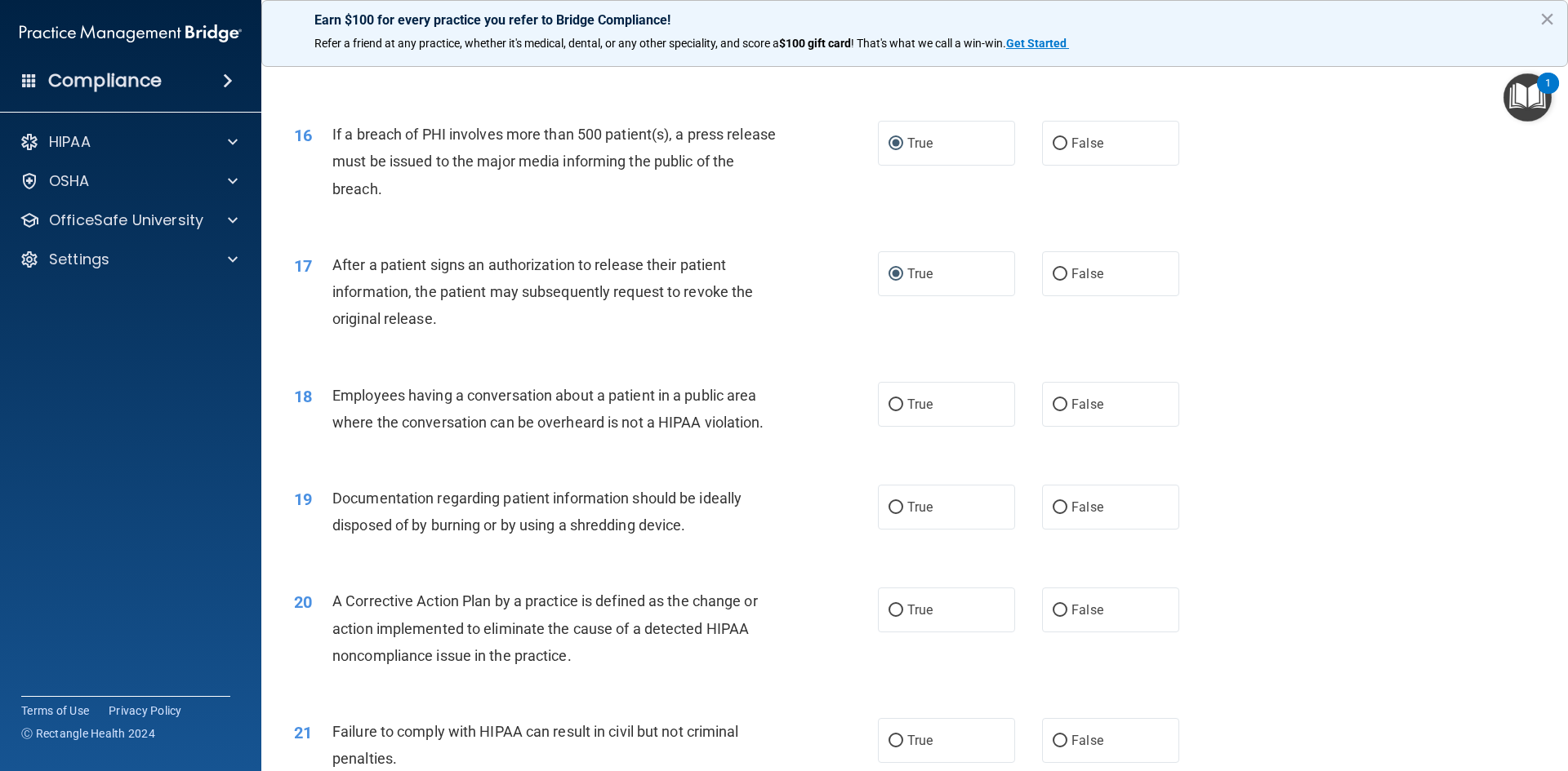
scroll to position [1796, 0]
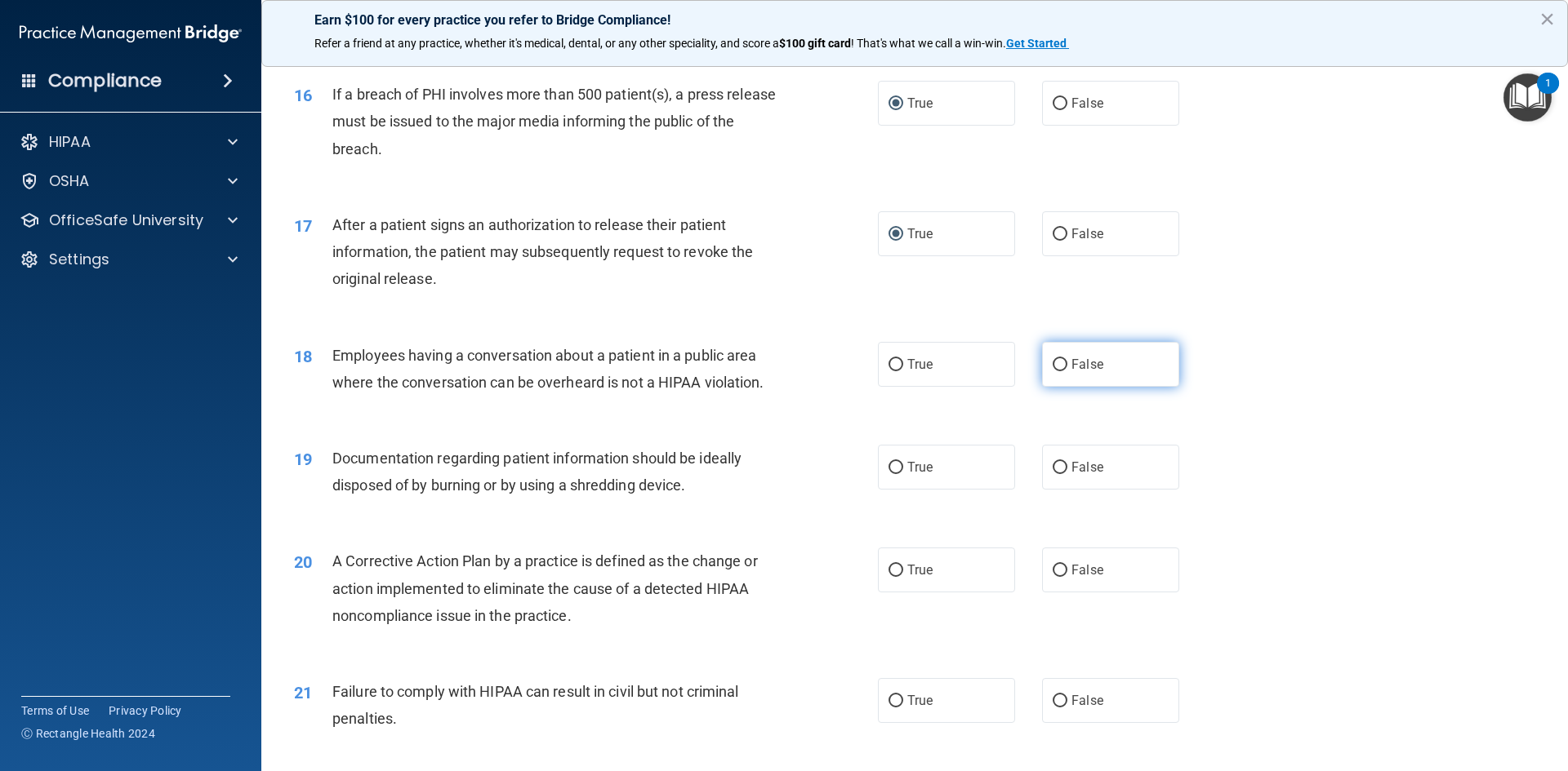
click at [1053, 372] on input "False" at bounding box center [1060, 365] width 15 height 12
radio input "true"
click at [892, 474] on input "True" at bounding box center [896, 468] width 15 height 12
radio input "true"
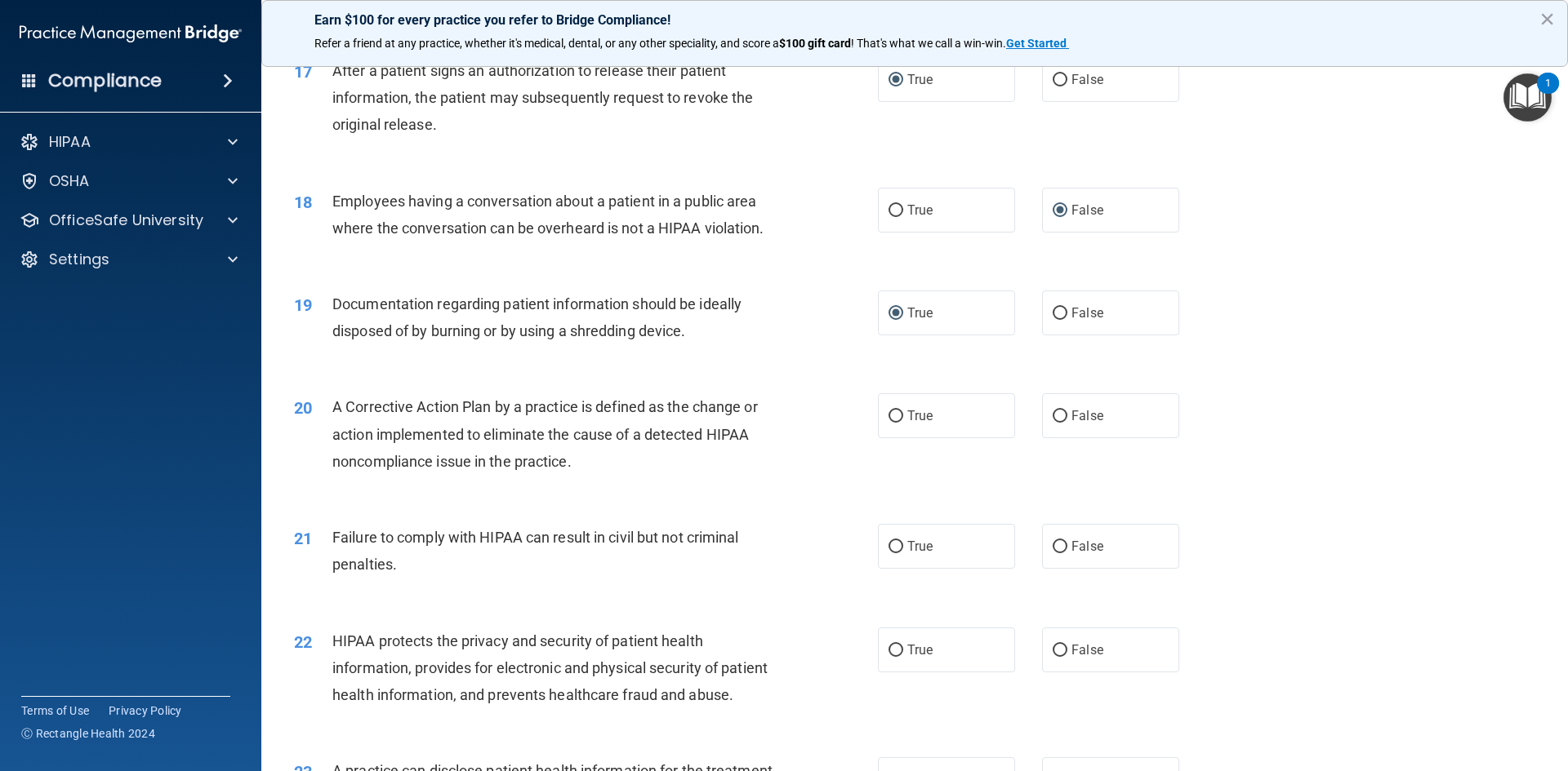
scroll to position [1959, 0]
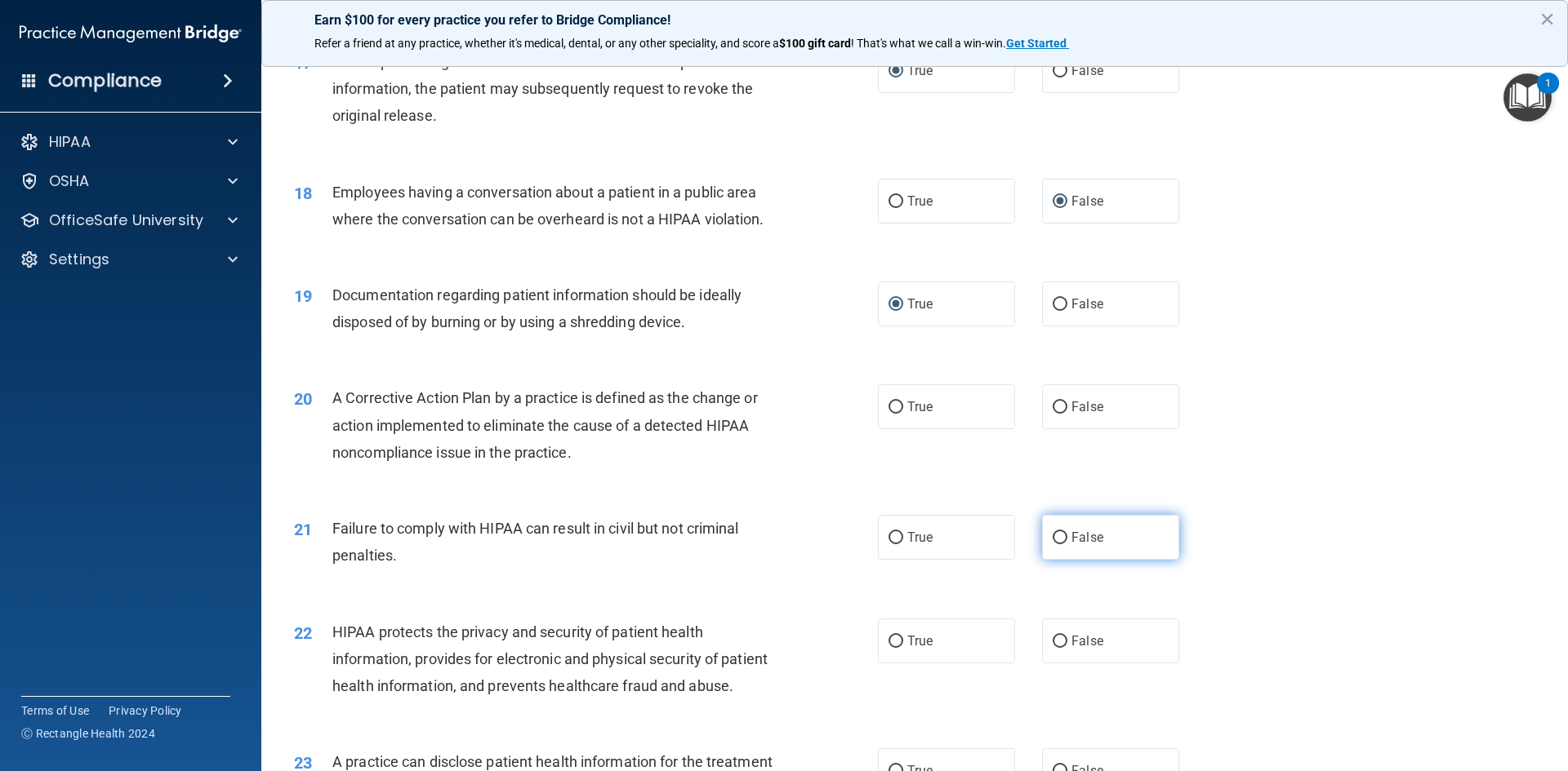
click at [1055, 544] on input "False" at bounding box center [1060, 538] width 15 height 12
radio input "true"
click at [890, 414] on input "True" at bounding box center [896, 408] width 15 height 12
radio input "true"
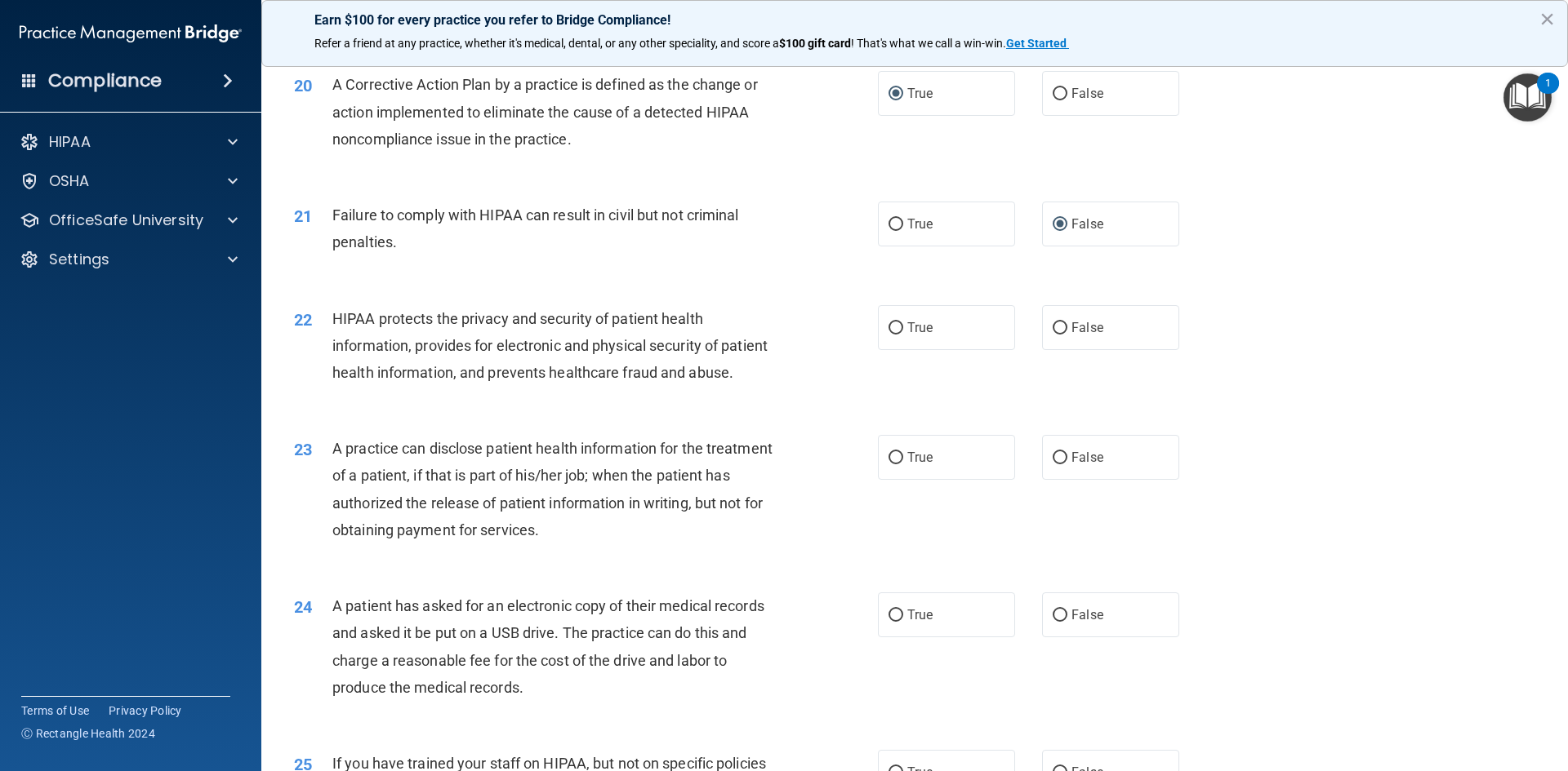
scroll to position [2286, 0]
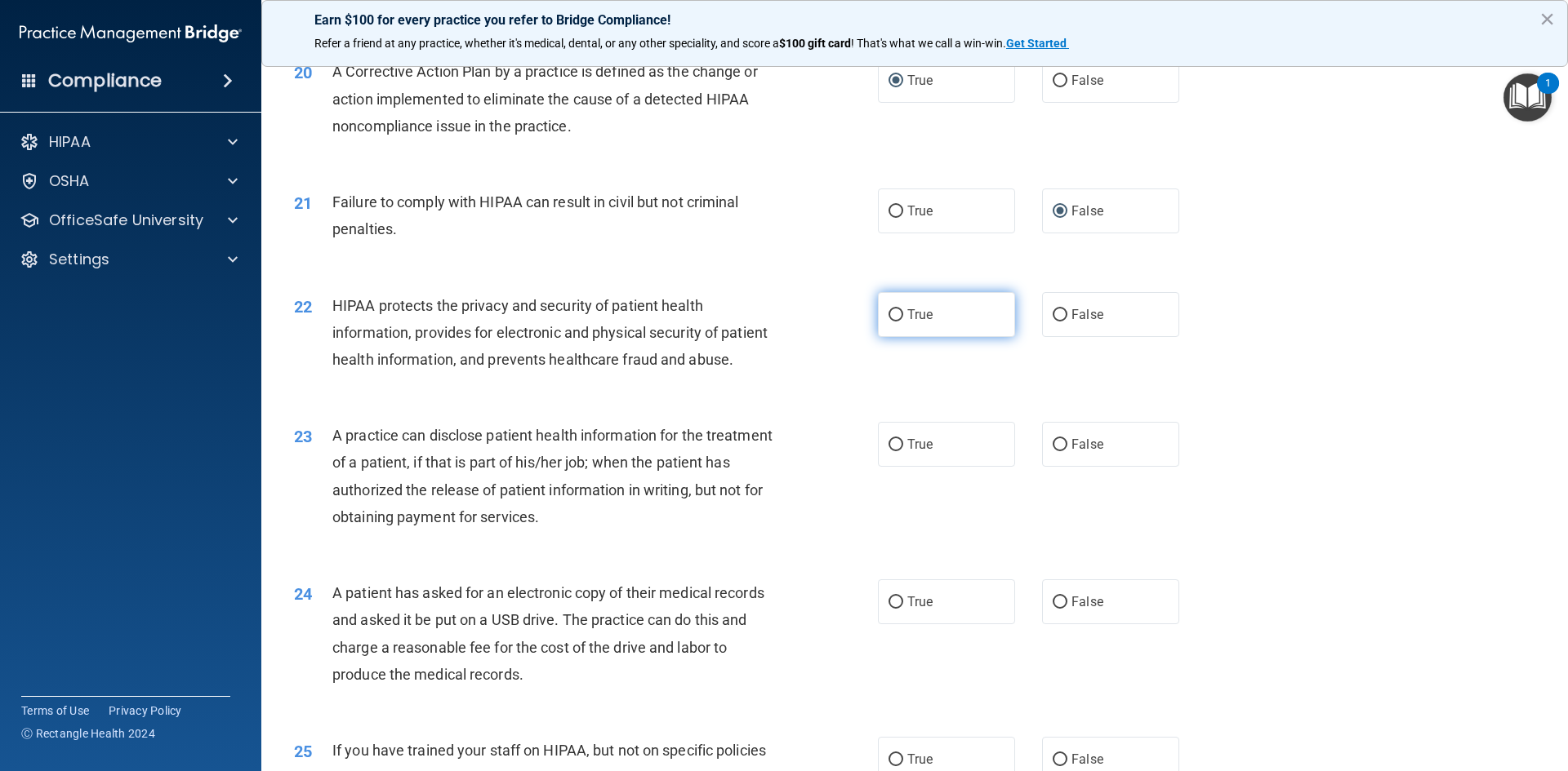
click at [889, 322] on input "True" at bounding box center [896, 315] width 15 height 12
radio input "true"
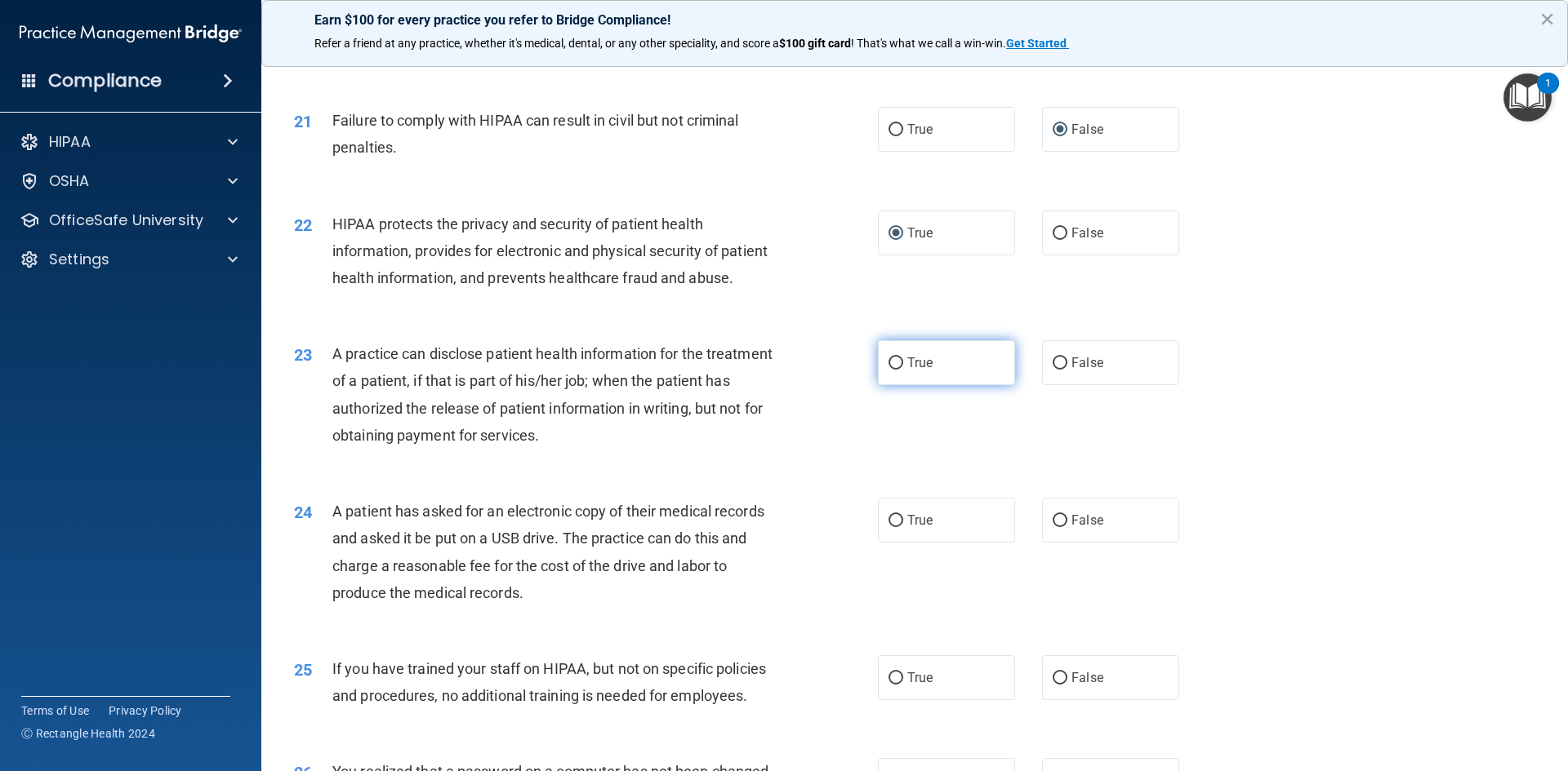
click at [892, 370] on input "True" at bounding box center [896, 363] width 15 height 12
radio input "true"
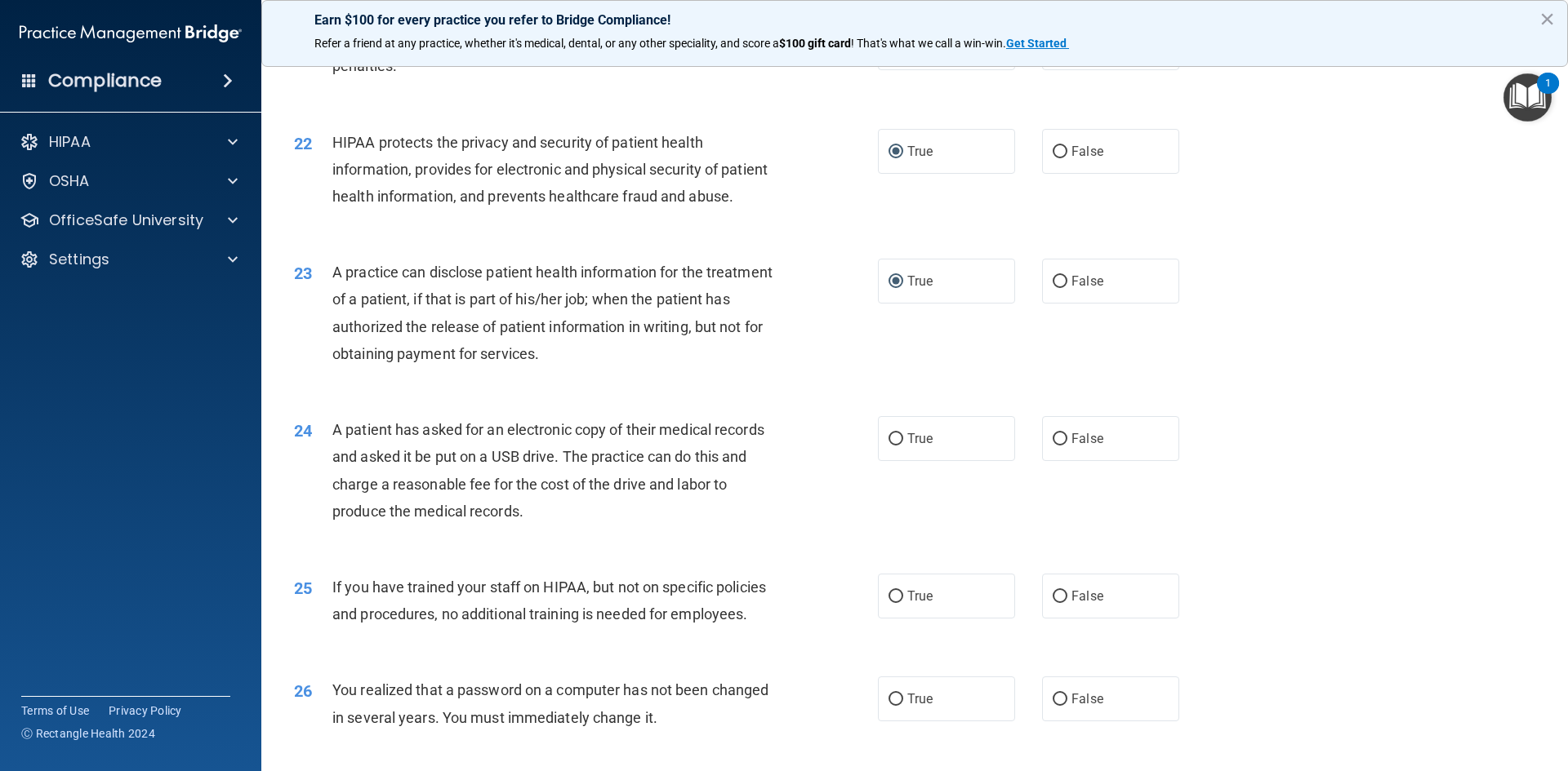
scroll to position [2531, 0]
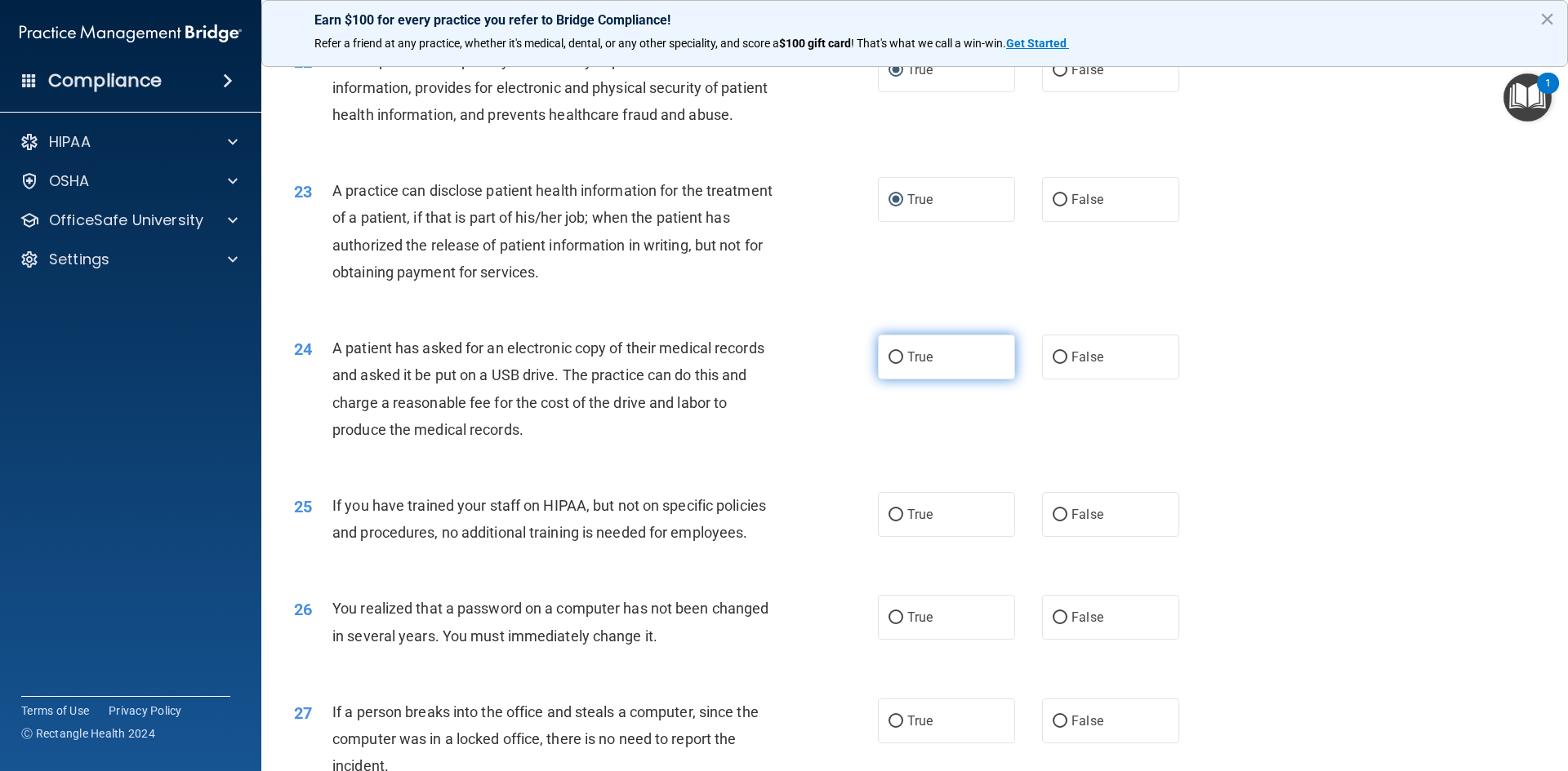
click at [893, 364] on input "True" at bounding box center [896, 358] width 15 height 12
radio input "true"
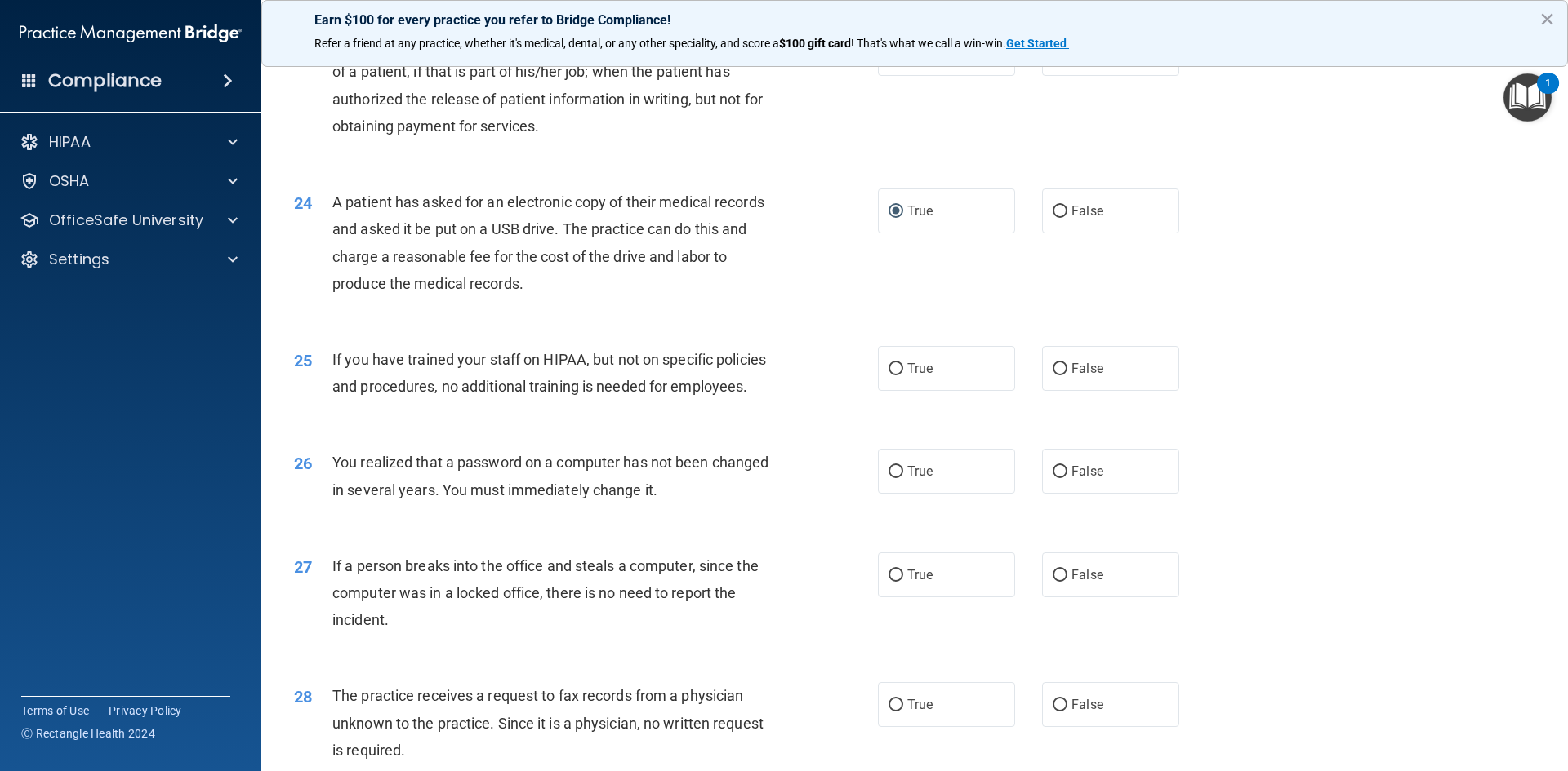
scroll to position [2694, 0]
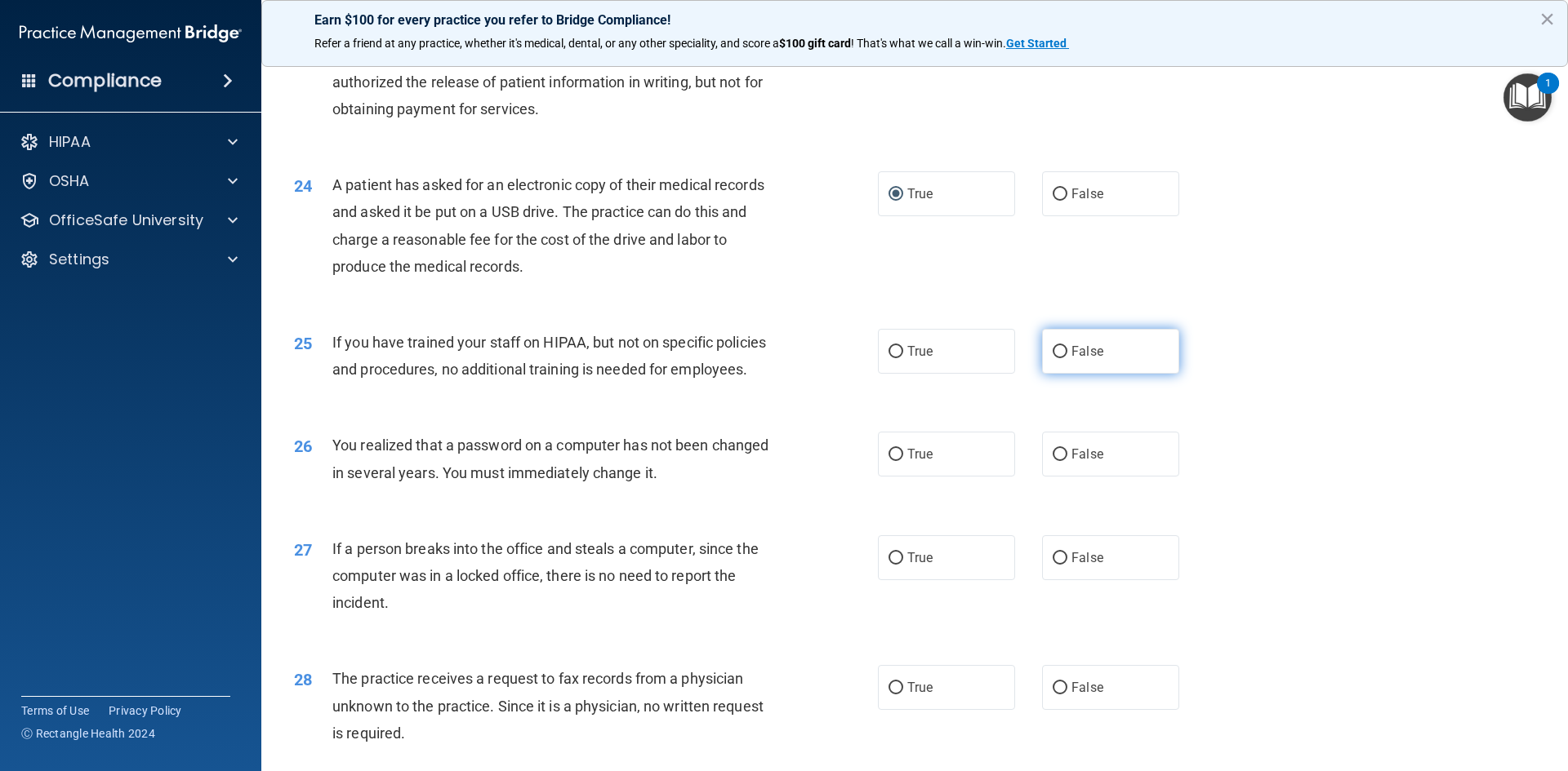
click at [1054, 358] on input "False" at bounding box center [1060, 352] width 15 height 12
radio input "true"
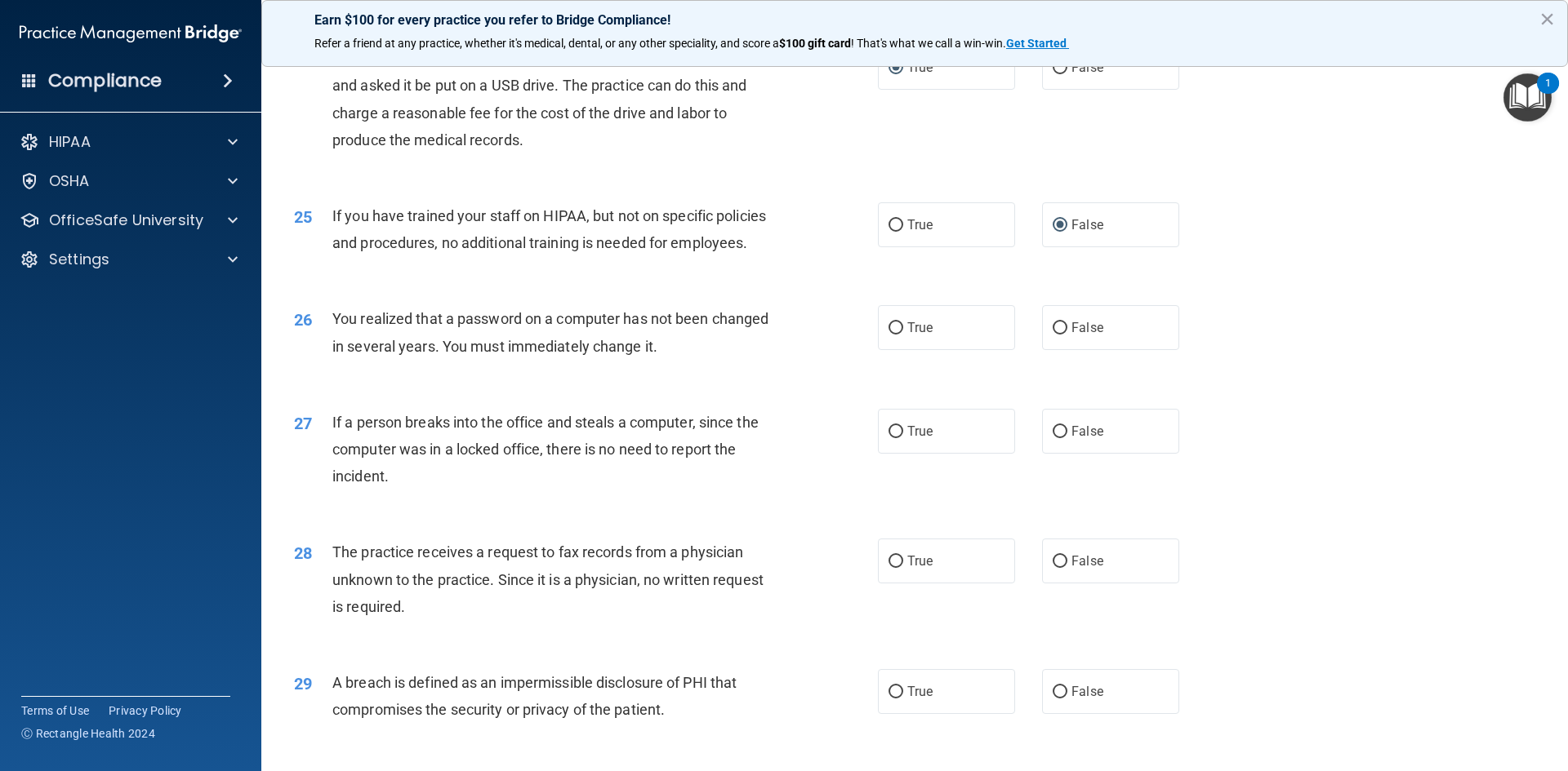
scroll to position [2857, 0]
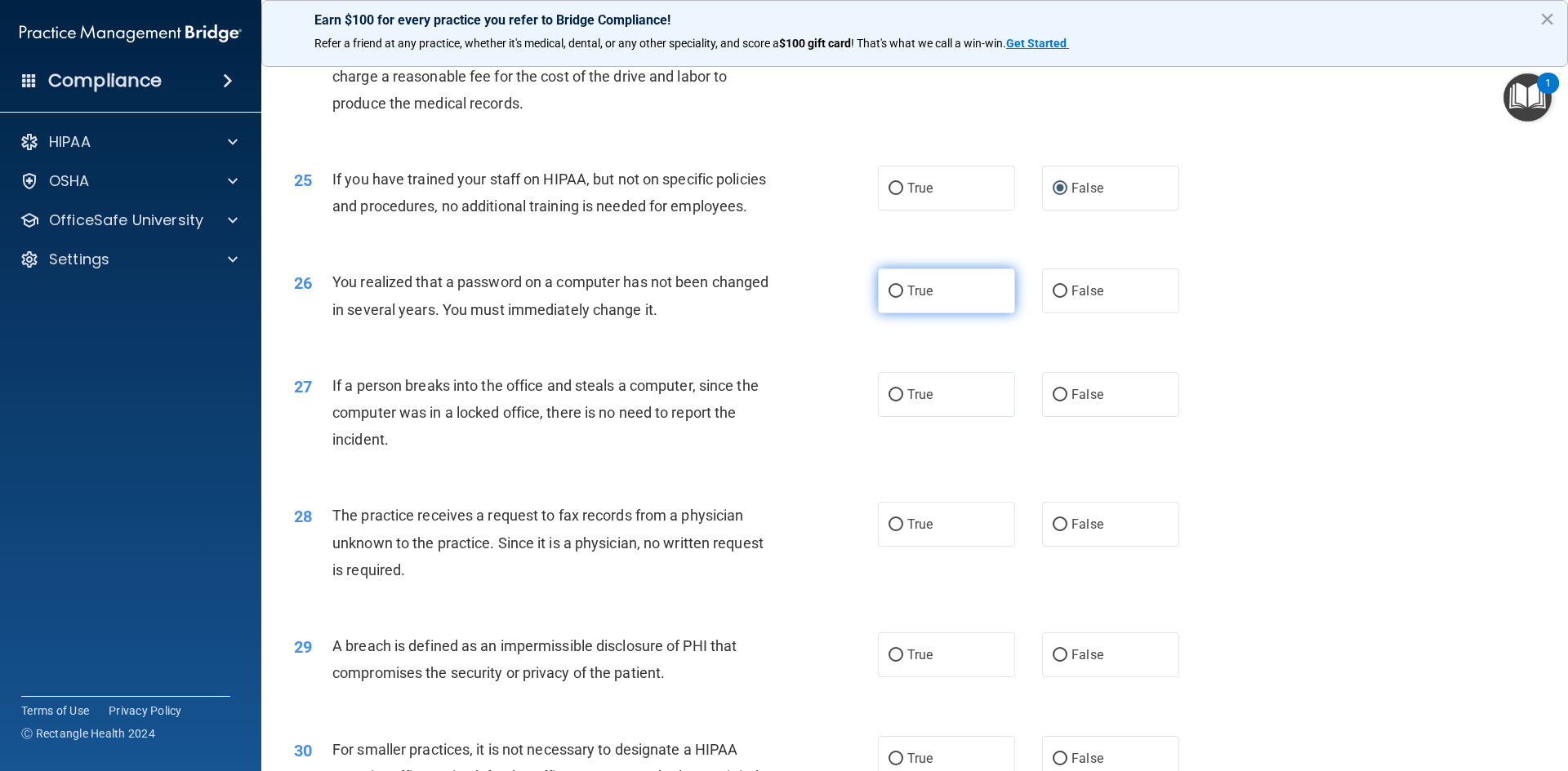
click at [891, 298] on input "True" at bounding box center [896, 291] width 15 height 12
radio input "true"
click at [1053, 402] on input "False" at bounding box center [1060, 395] width 15 height 12
radio input "true"
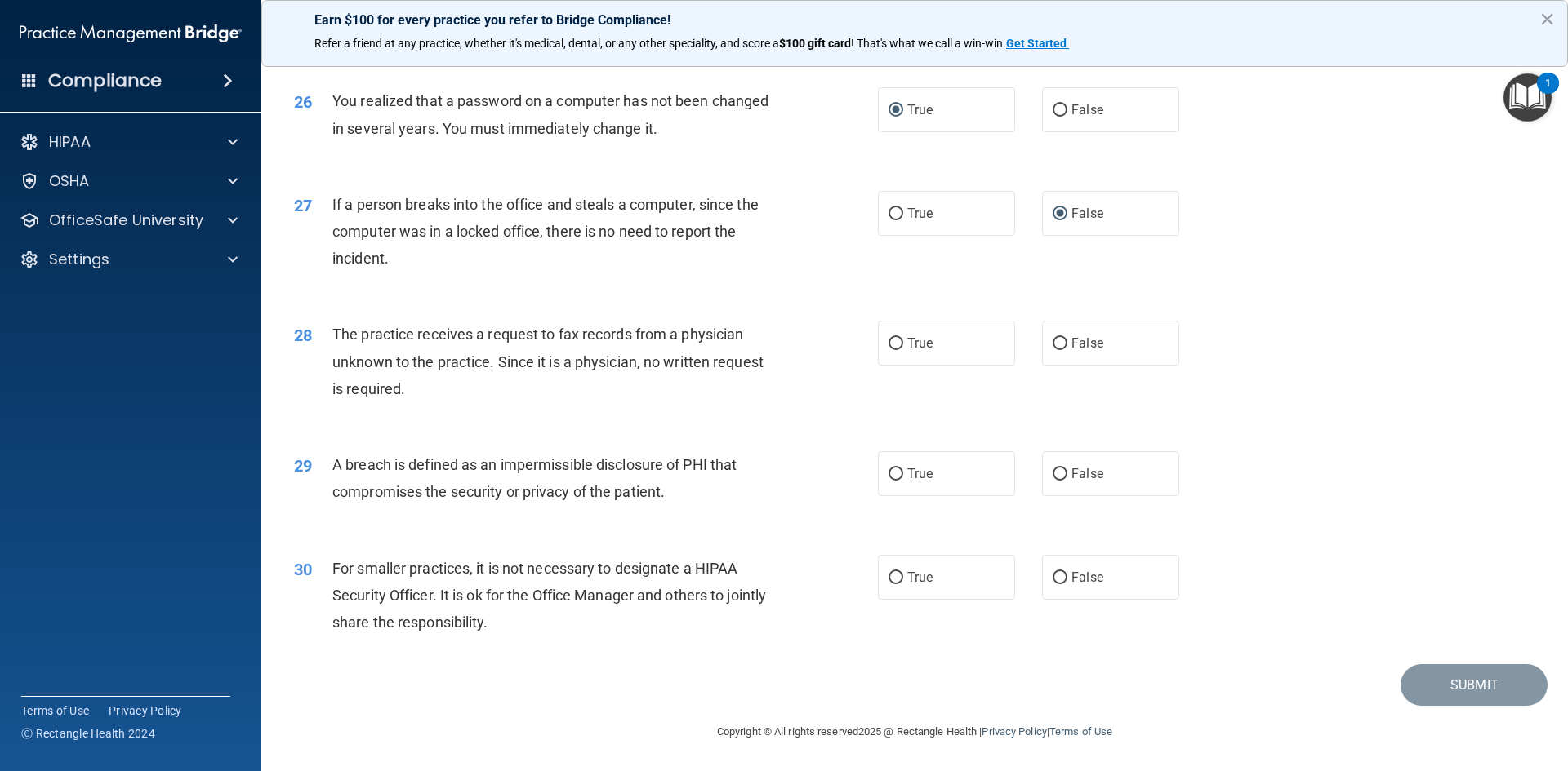
scroll to position [3092, 0]
click at [1053, 345] on input "False" at bounding box center [1060, 344] width 15 height 12
radio input "true"
click at [892, 472] on input "True" at bounding box center [896, 474] width 15 height 12
radio input "true"
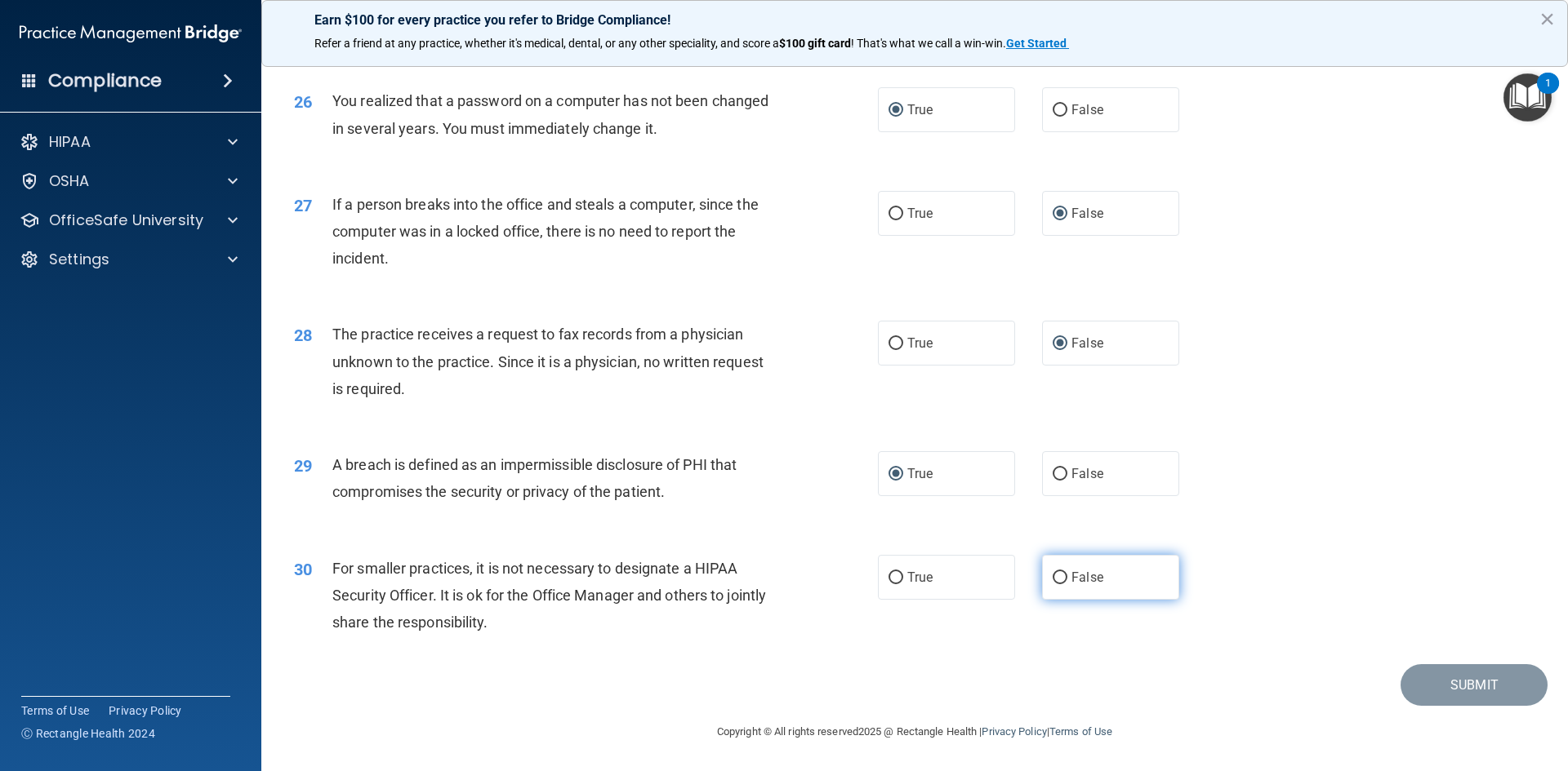
click at [1053, 579] on input "False" at bounding box center [1060, 578] width 15 height 12
radio input "true"
click at [1463, 681] on button "Submit" at bounding box center [1474, 685] width 147 height 42
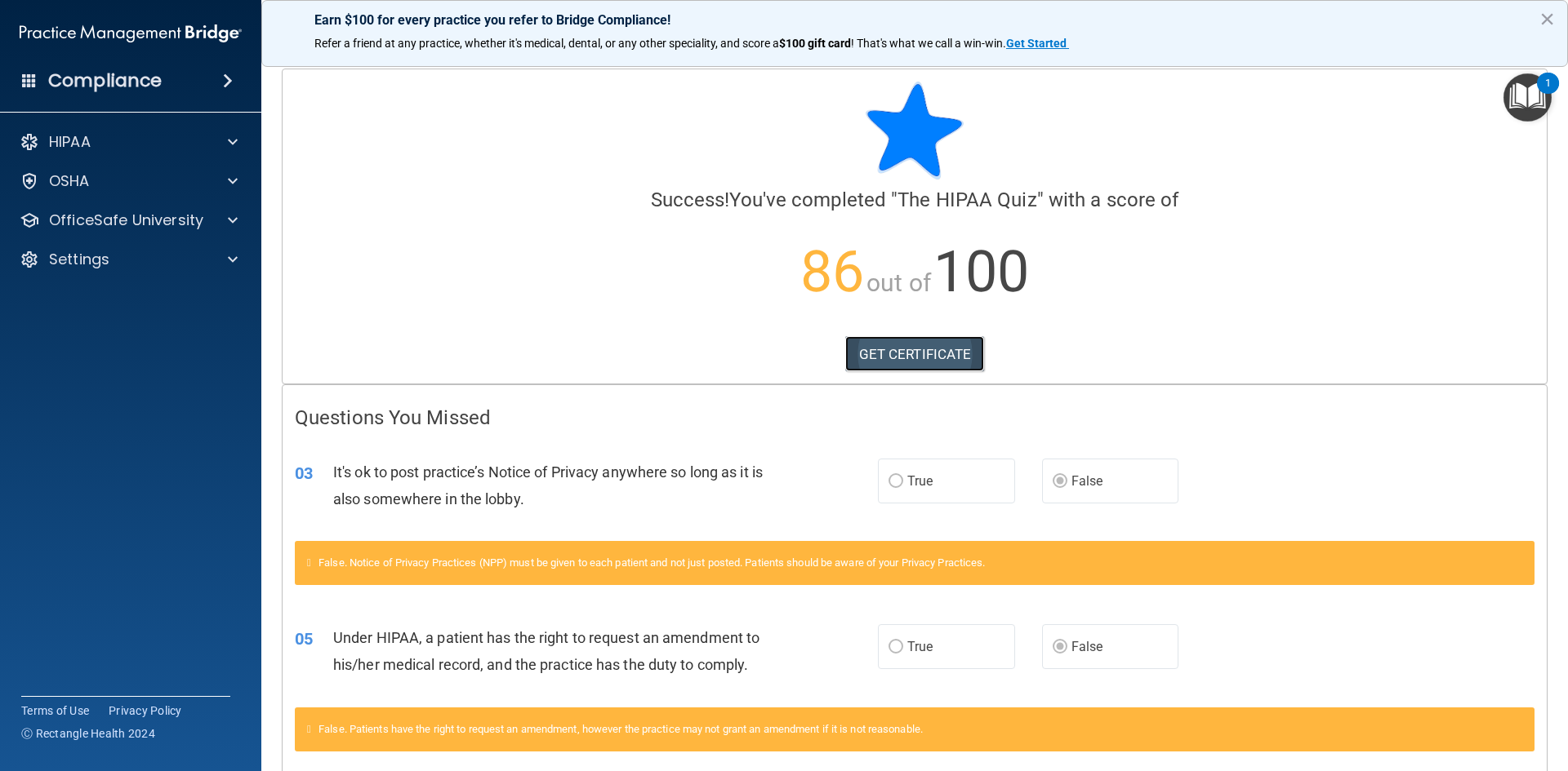
click at [934, 349] on link "GET CERTIFICATE" at bounding box center [915, 354] width 140 height 36
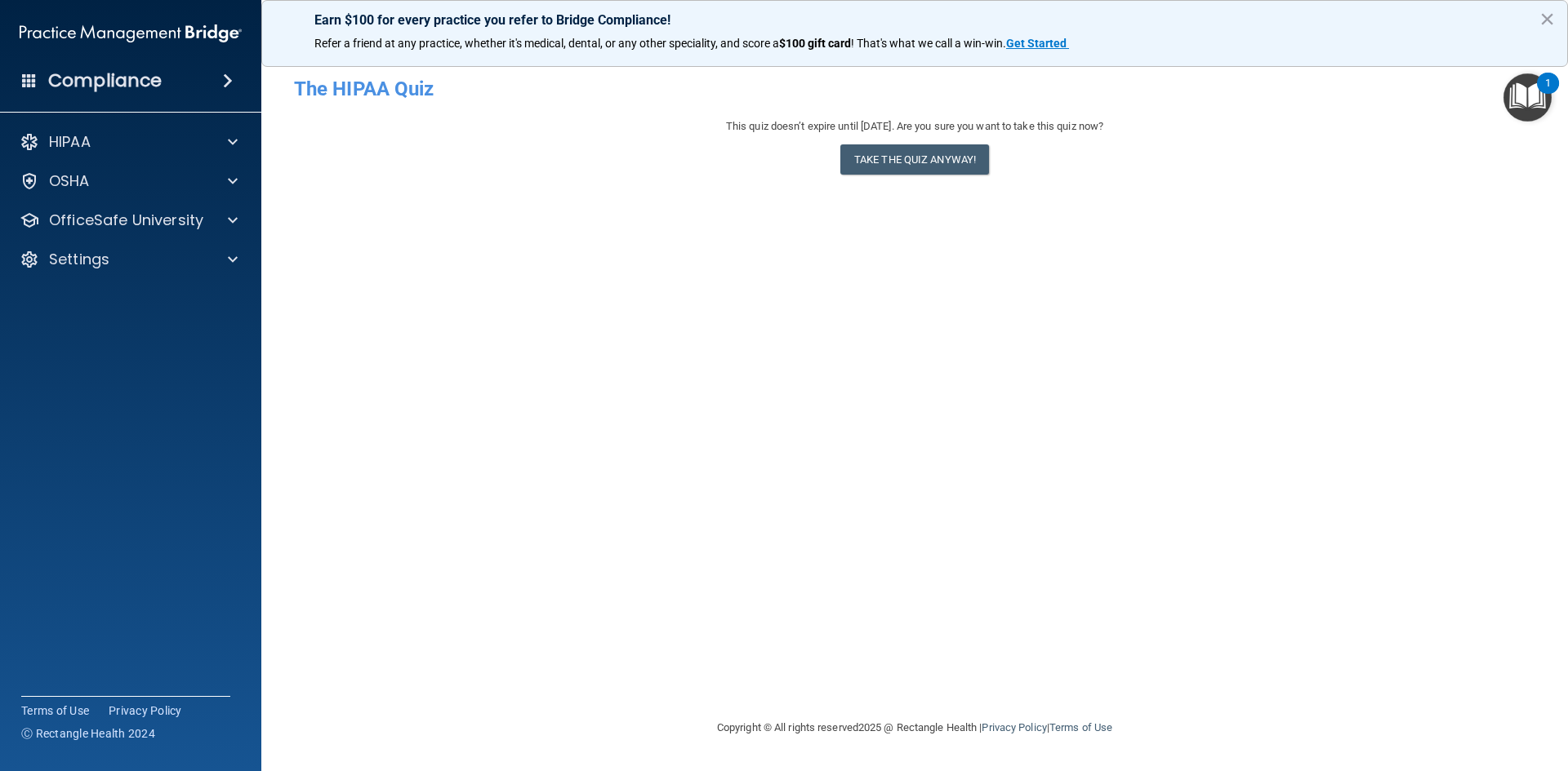
click at [1516, 93] on img "Open Resource Center, 1 new notification" at bounding box center [1527, 97] width 48 height 48
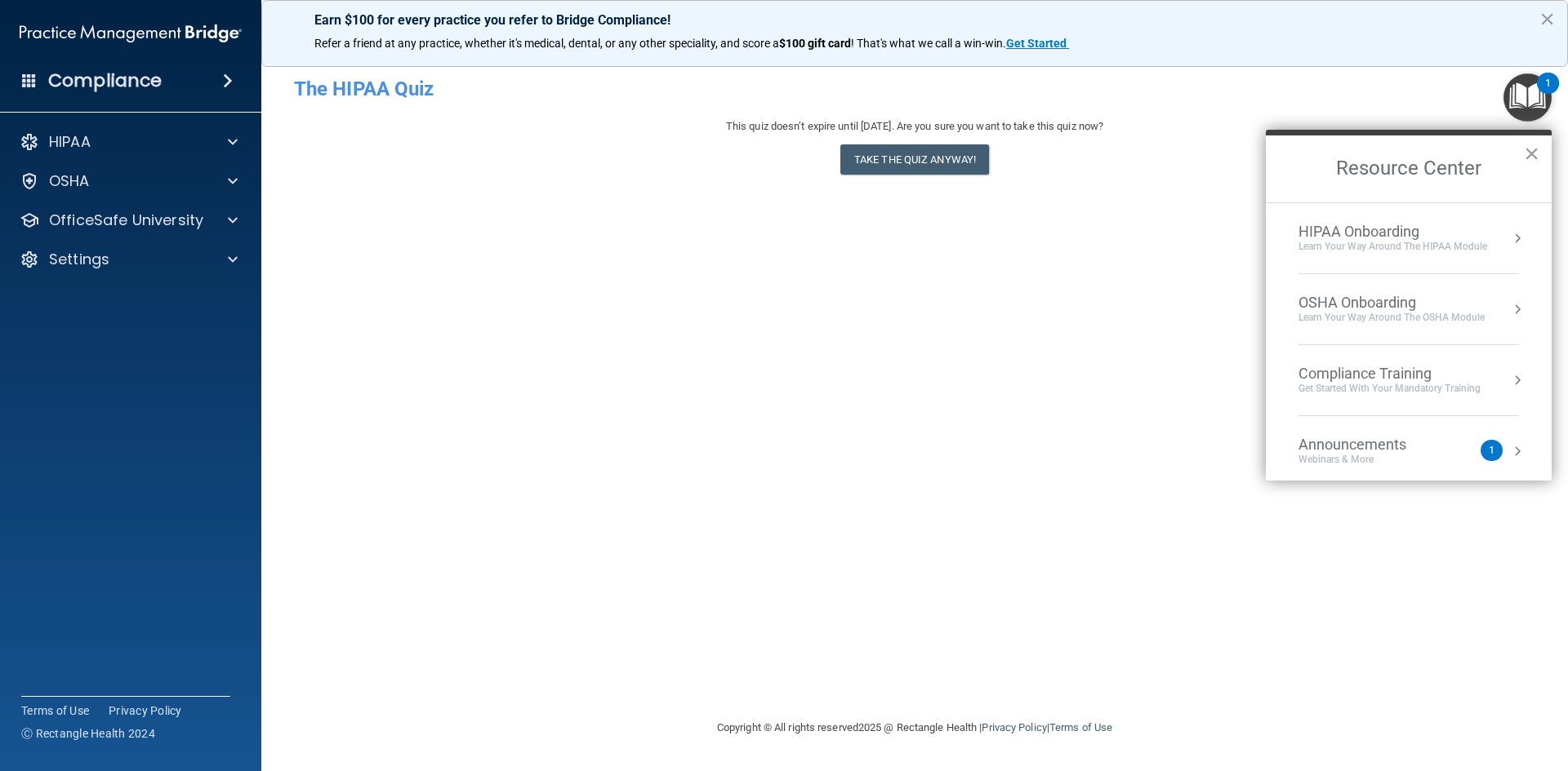
click at [1525, 151] on div "Resource Center ×" at bounding box center [1408, 166] width 286 height 73
click at [232, 225] on span at bounding box center [233, 220] width 10 height 20
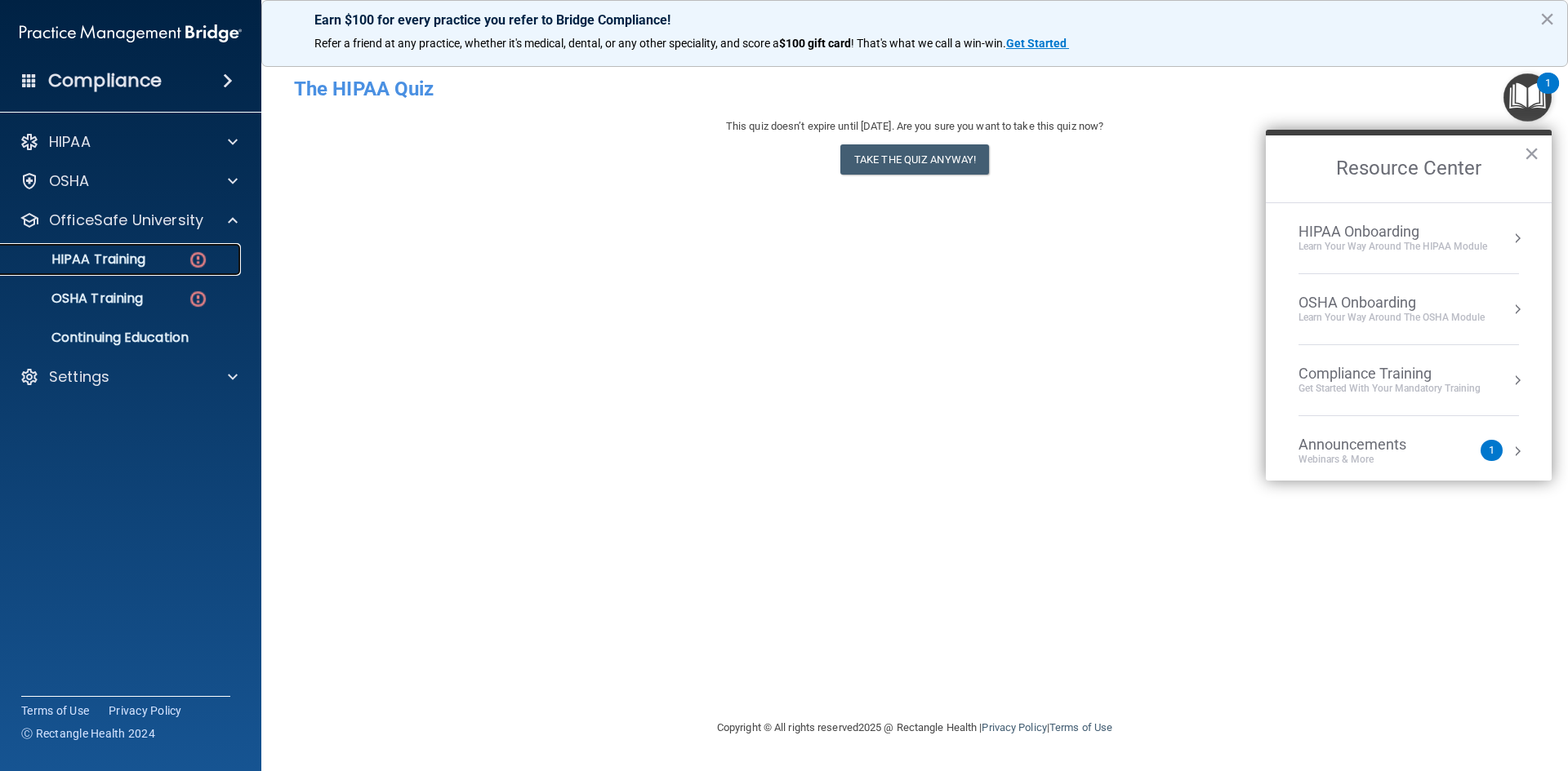
click at [128, 262] on p "HIPAA Training" at bounding box center [78, 259] width 135 height 16
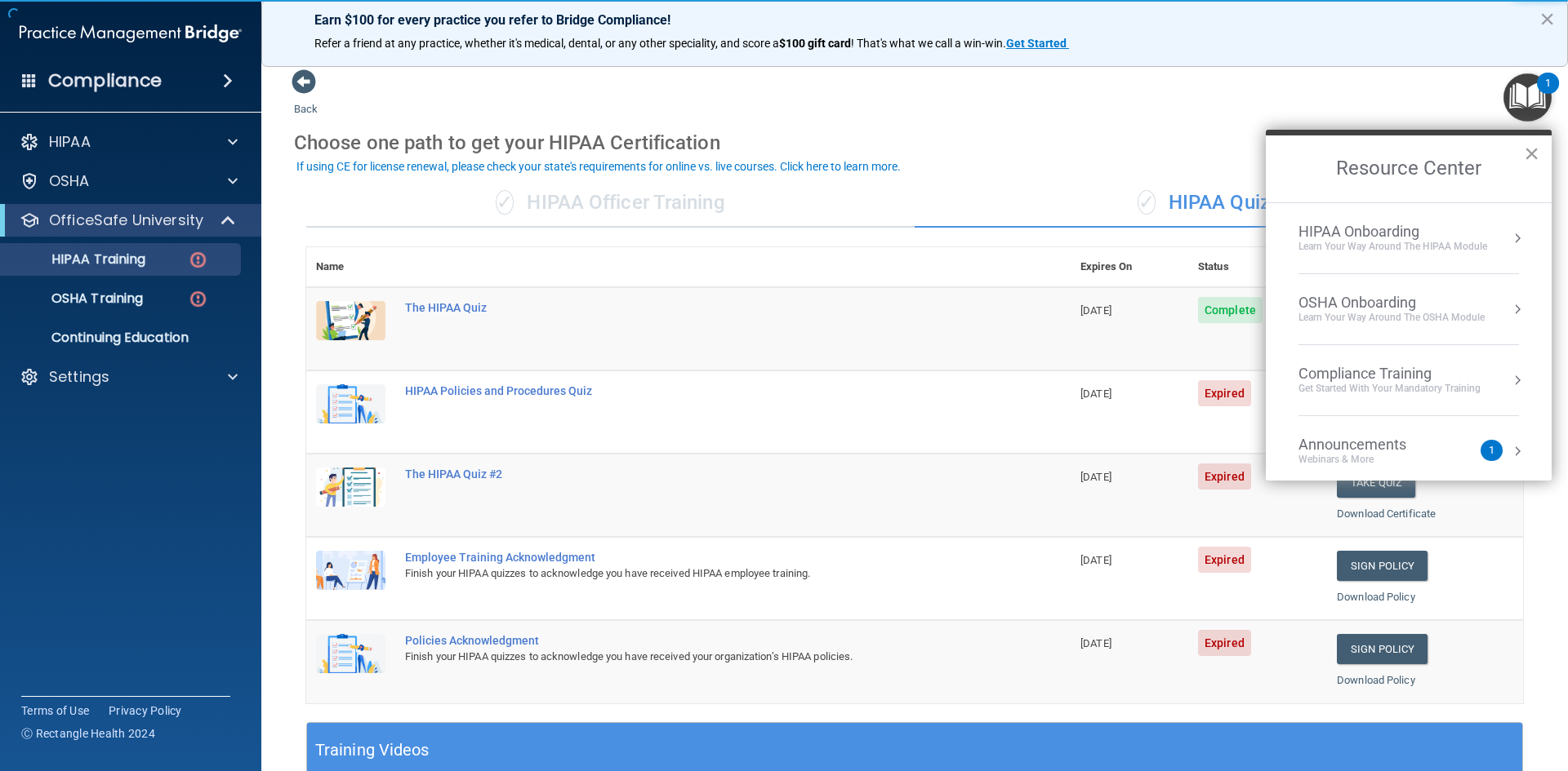
click at [1525, 152] on button "×" at bounding box center [1531, 154] width 16 height 26
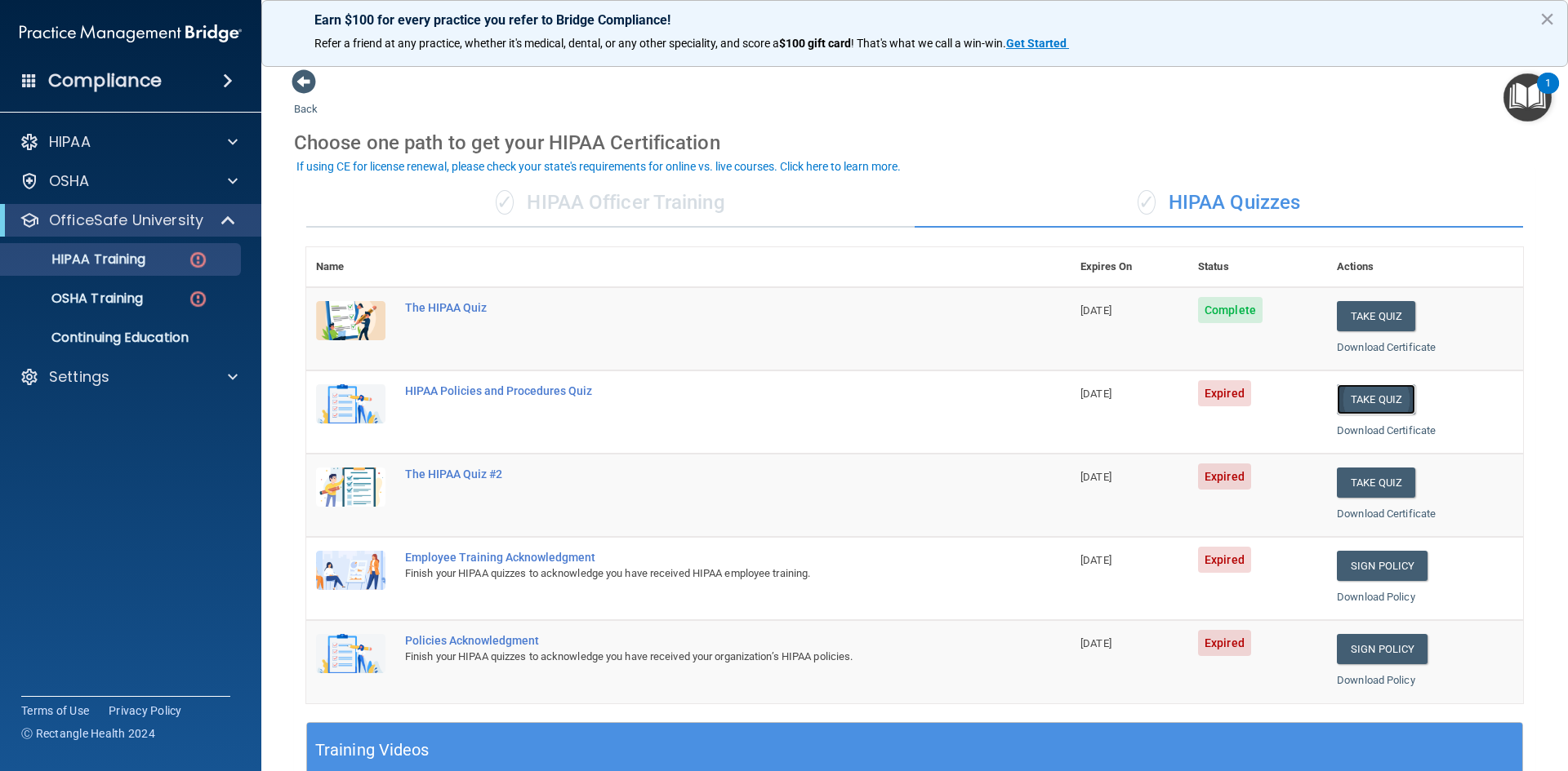
click at [1342, 398] on button "Take Quiz" at bounding box center [1376, 399] width 79 height 30
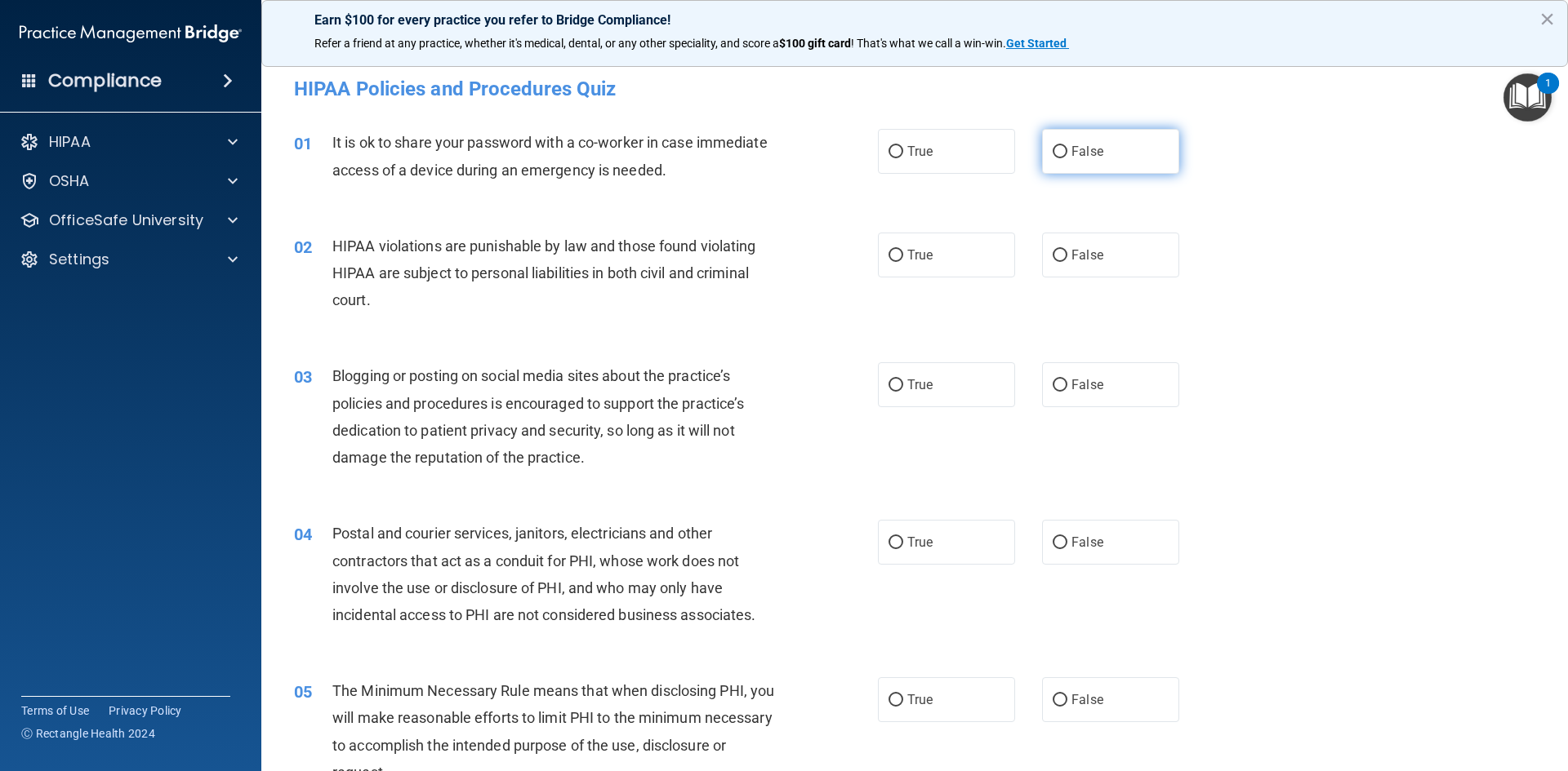
click at [1053, 151] on input "False" at bounding box center [1060, 152] width 15 height 12
radio input "true"
click at [888, 259] on input "True" at bounding box center [896, 255] width 15 height 12
radio input "true"
click at [888, 392] on input "True" at bounding box center [896, 386] width 15 height 12
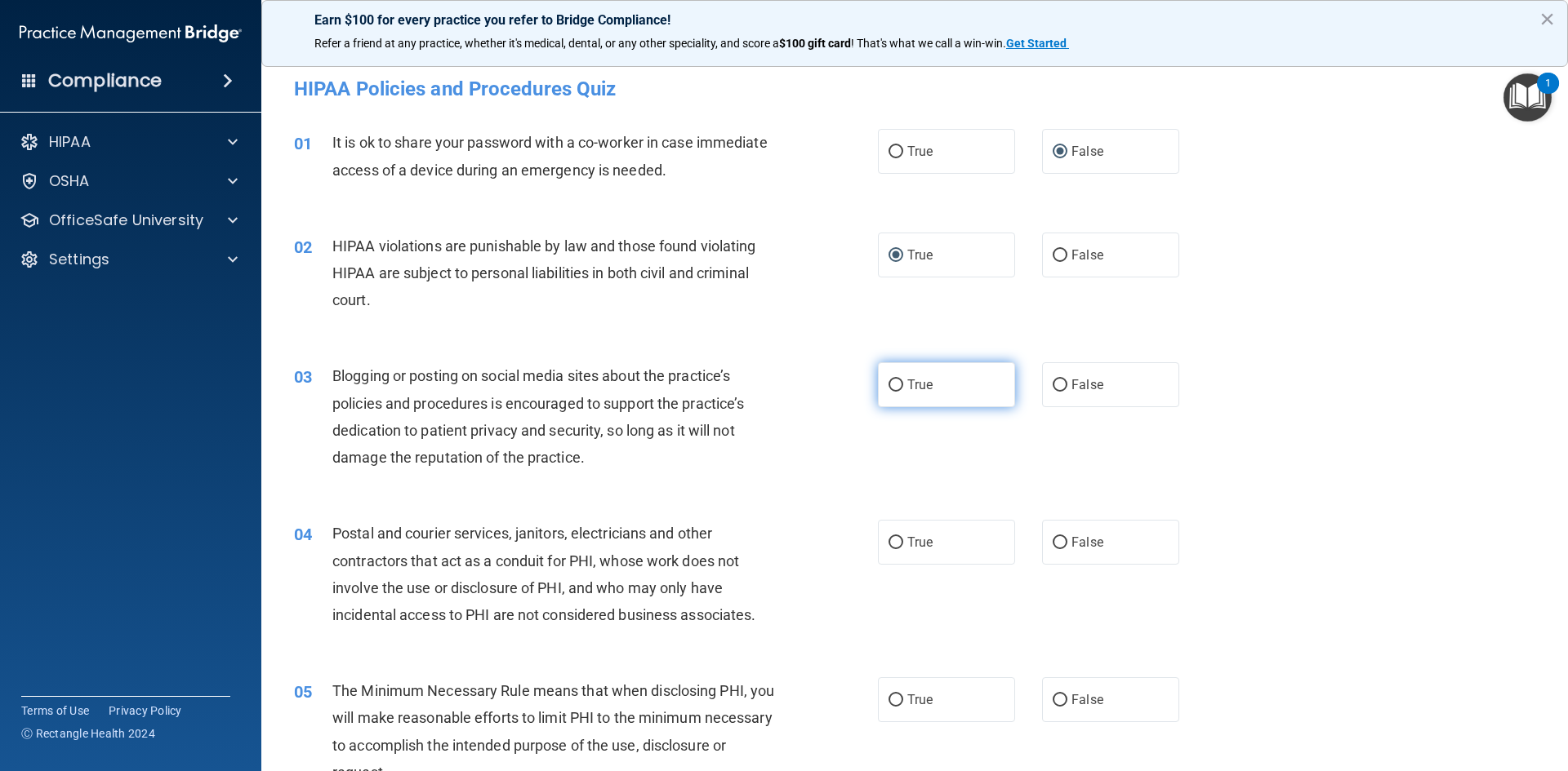
radio input "true"
click at [892, 540] on input "True" at bounding box center [896, 543] width 15 height 12
radio input "true"
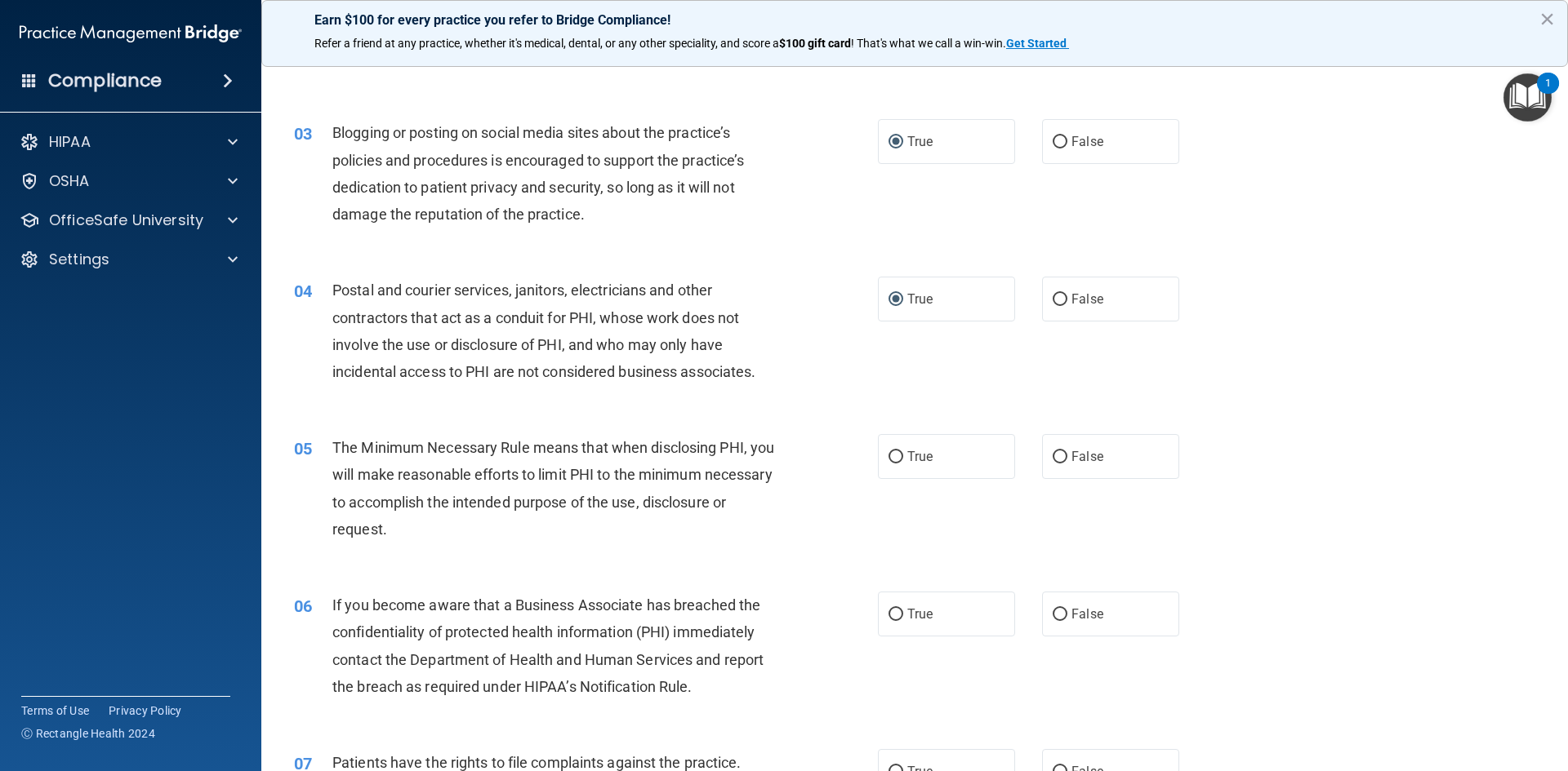
scroll to position [245, 0]
click at [890, 452] on input "True" at bounding box center [896, 456] width 15 height 12
radio input "true"
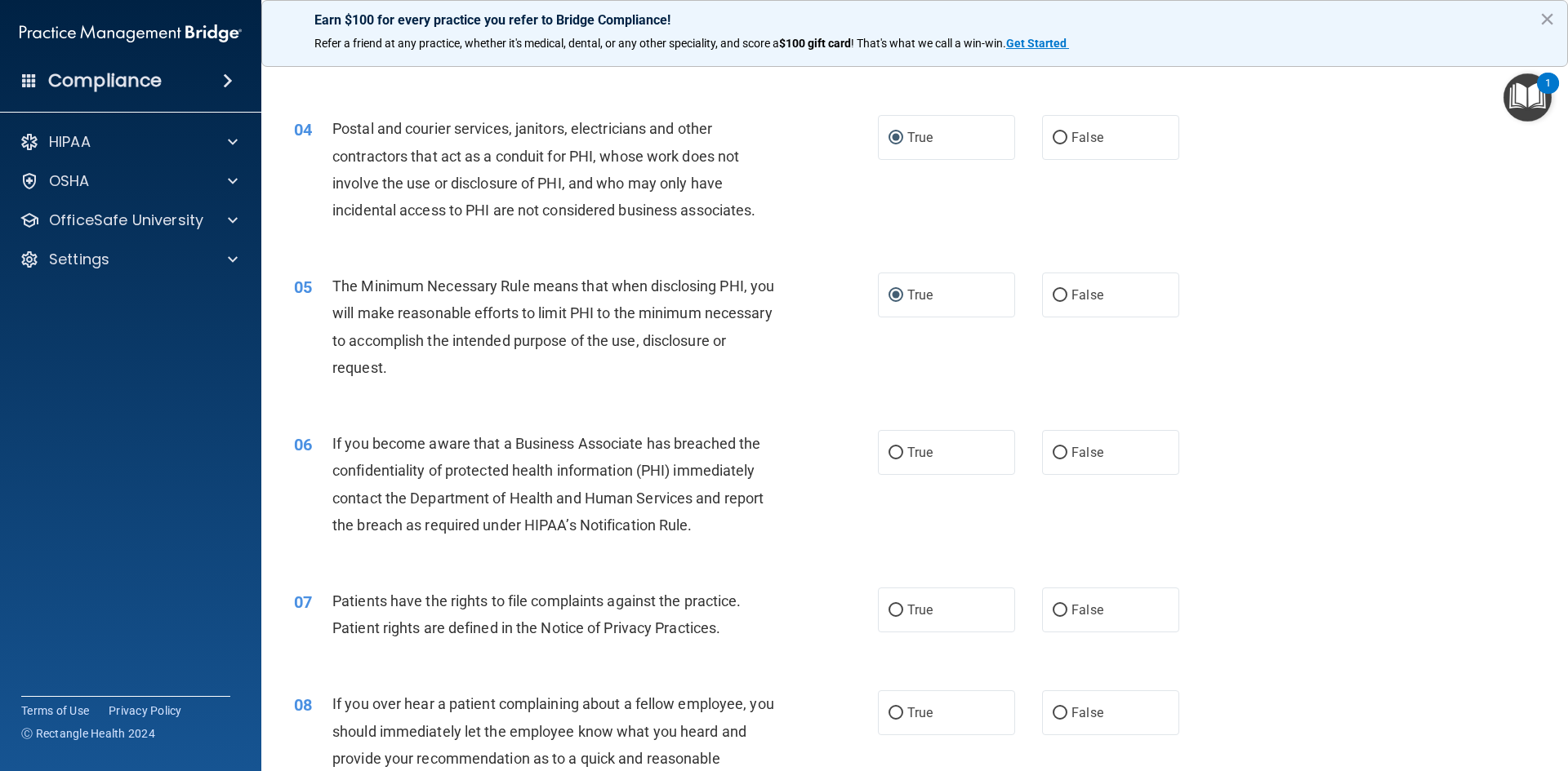
scroll to position [408, 0]
click at [895, 450] on input "True" at bounding box center [896, 450] width 15 height 12
radio input "true"
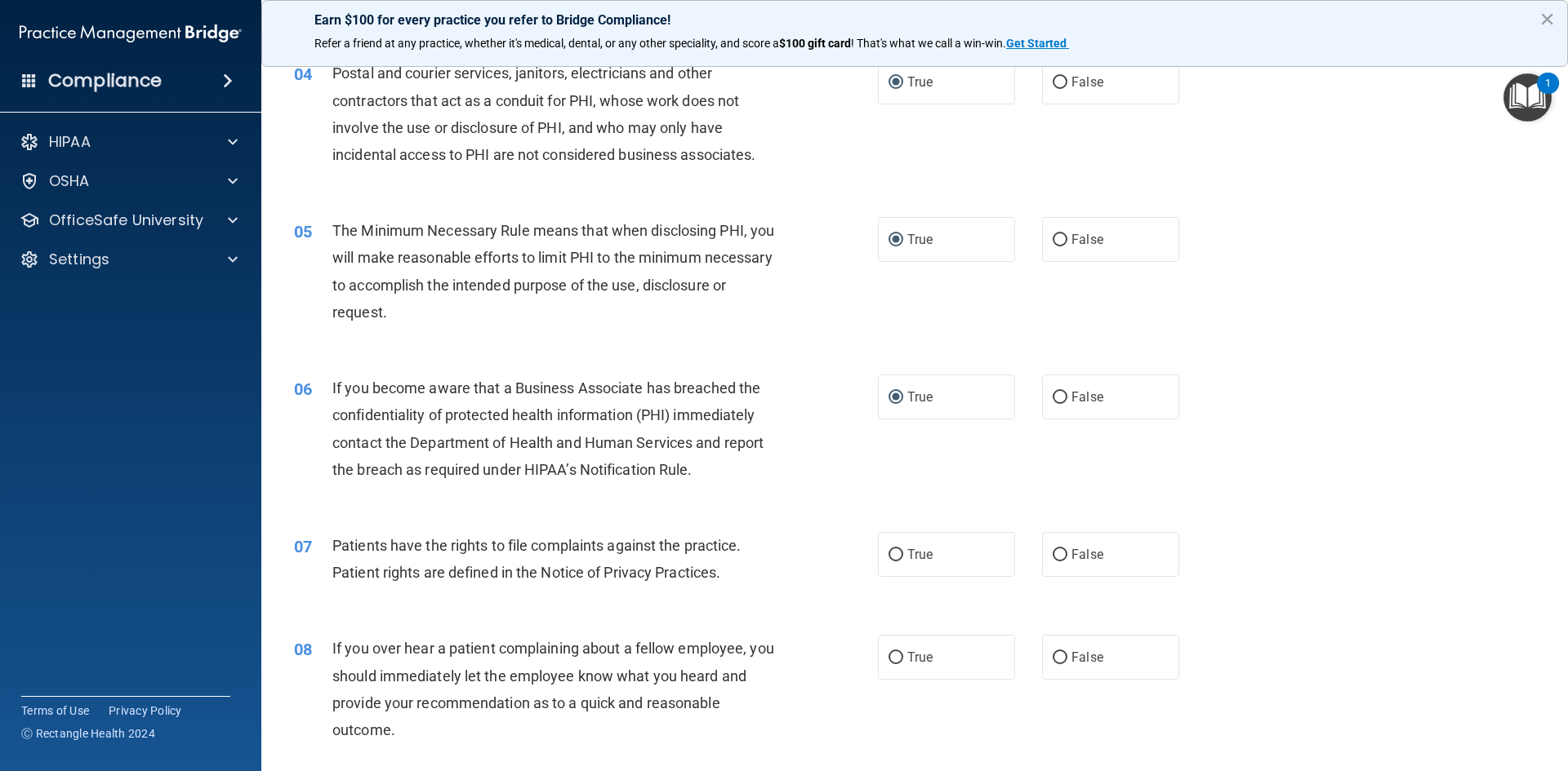
scroll to position [489, 0]
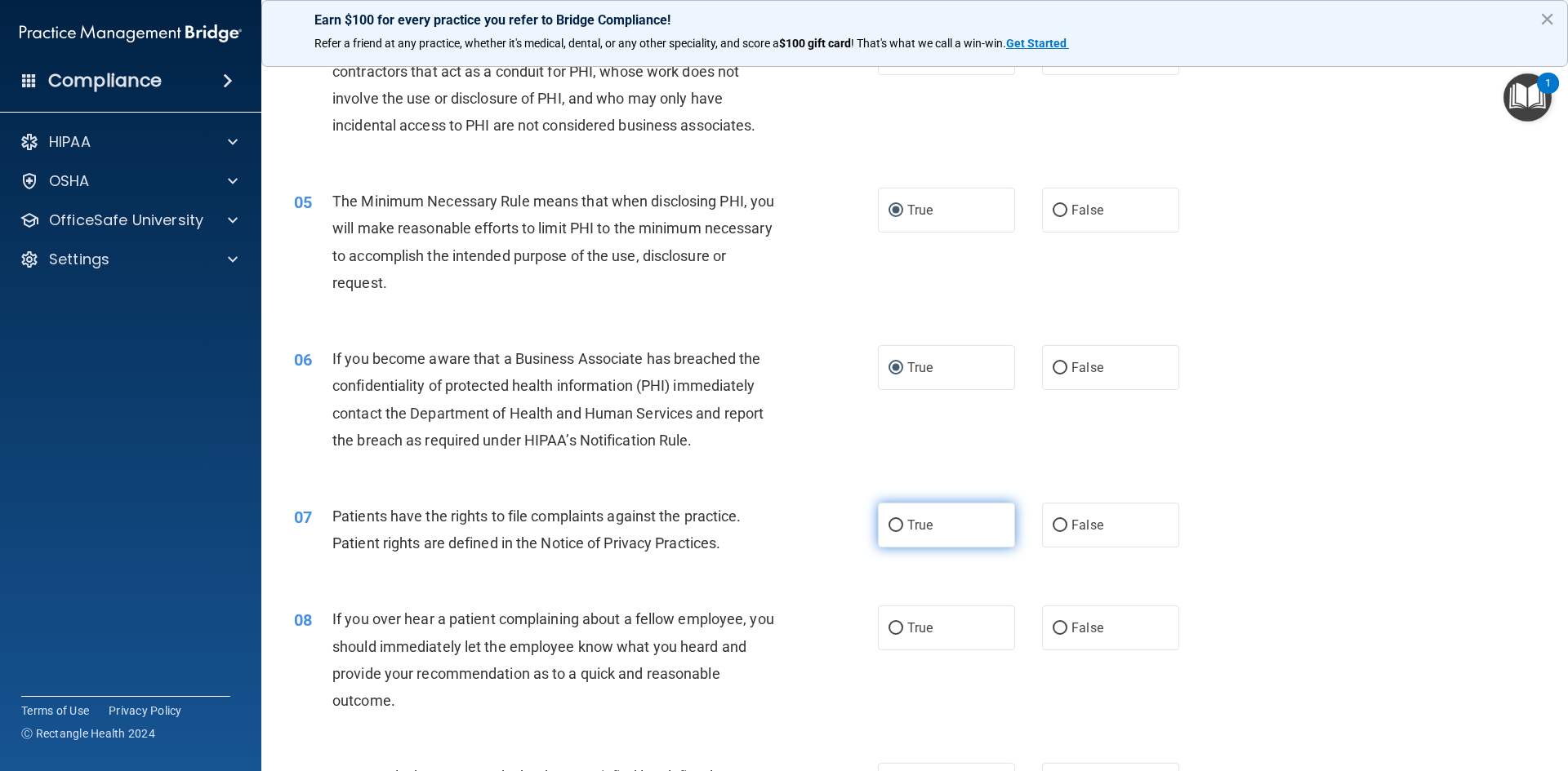
click at [888, 520] on input "True" at bounding box center [896, 525] width 15 height 12
radio input "true"
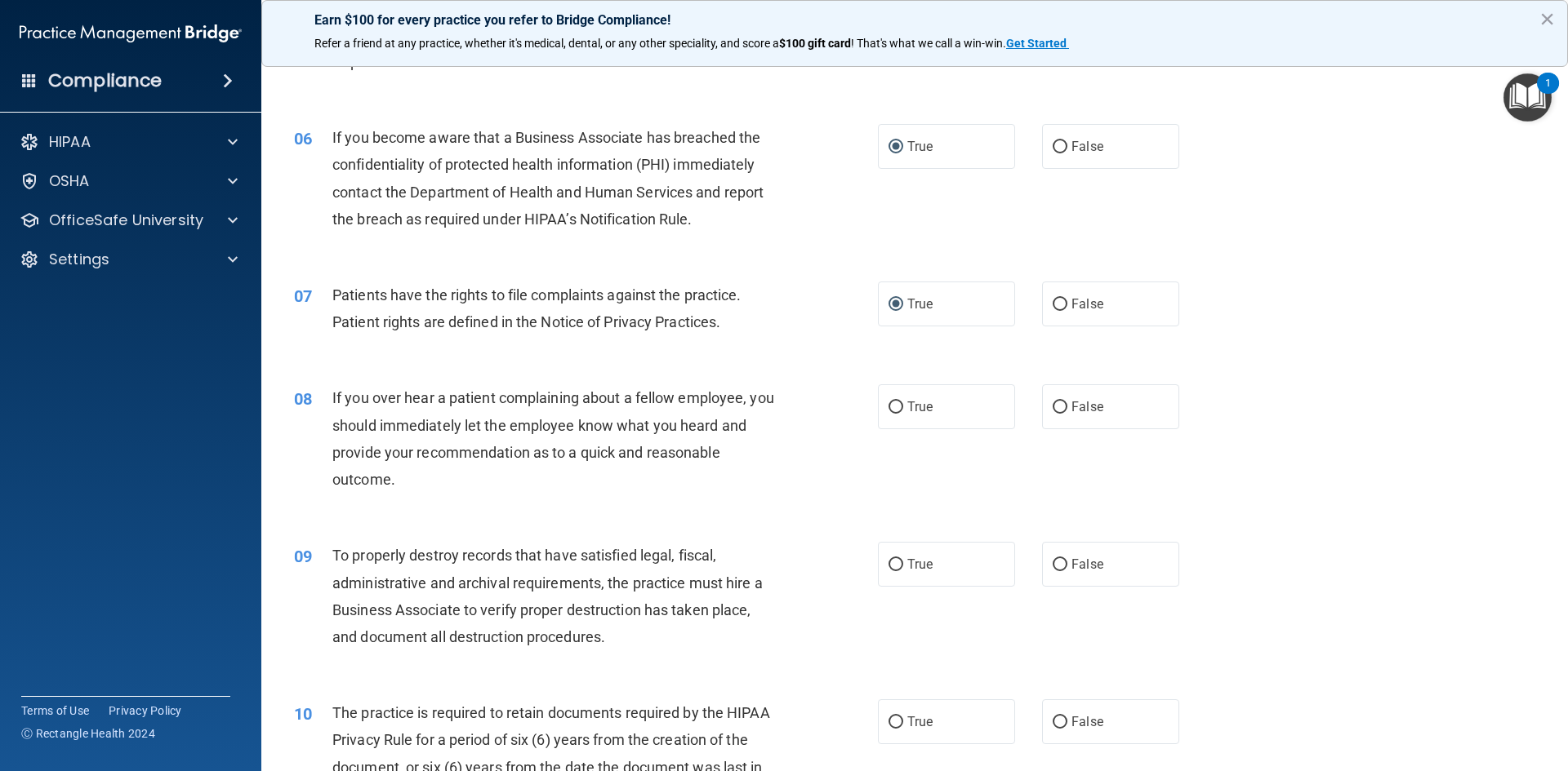
scroll to position [735, 0]
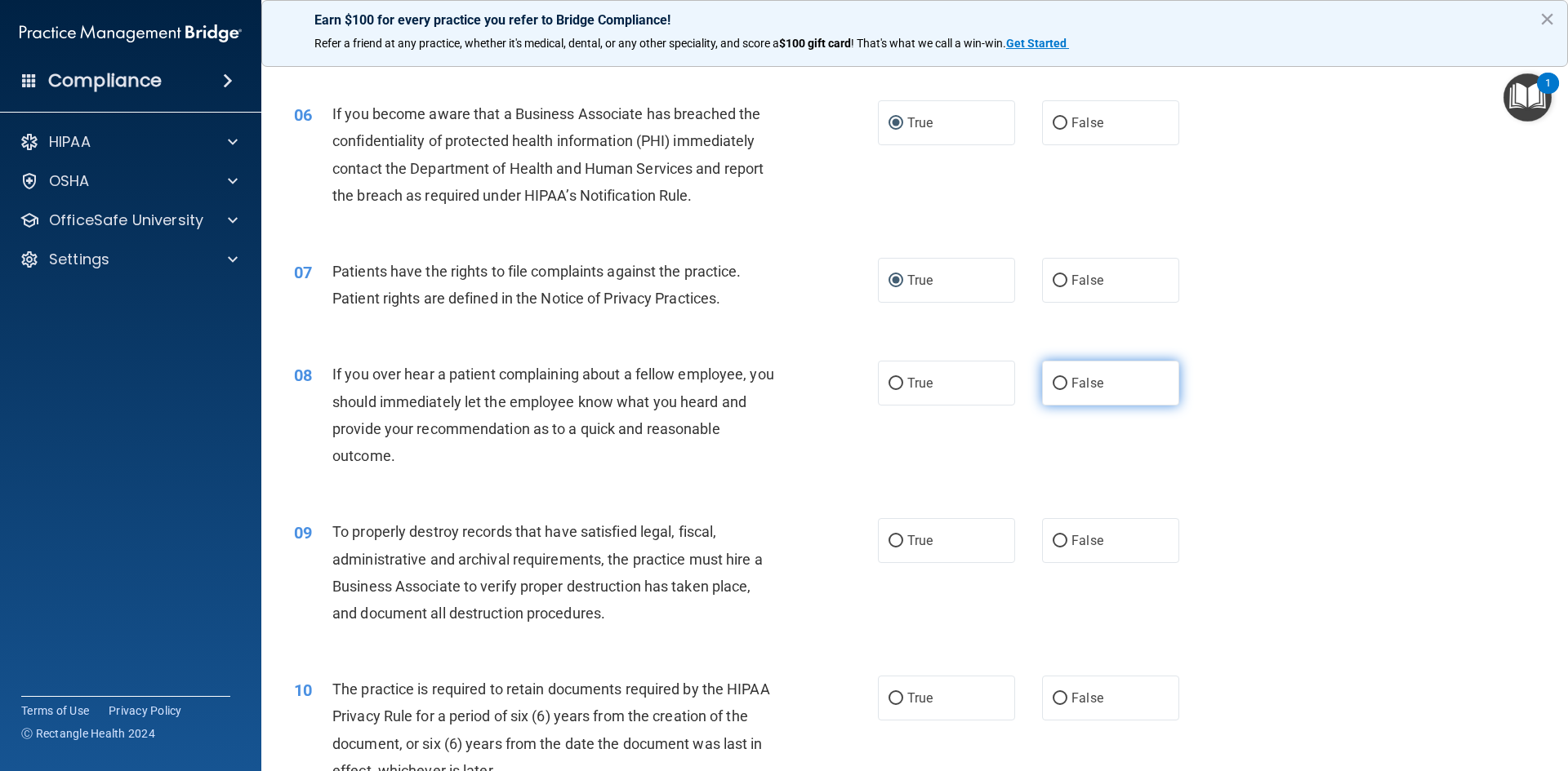
click at [1055, 380] on input "False" at bounding box center [1060, 384] width 15 height 12
radio input "true"
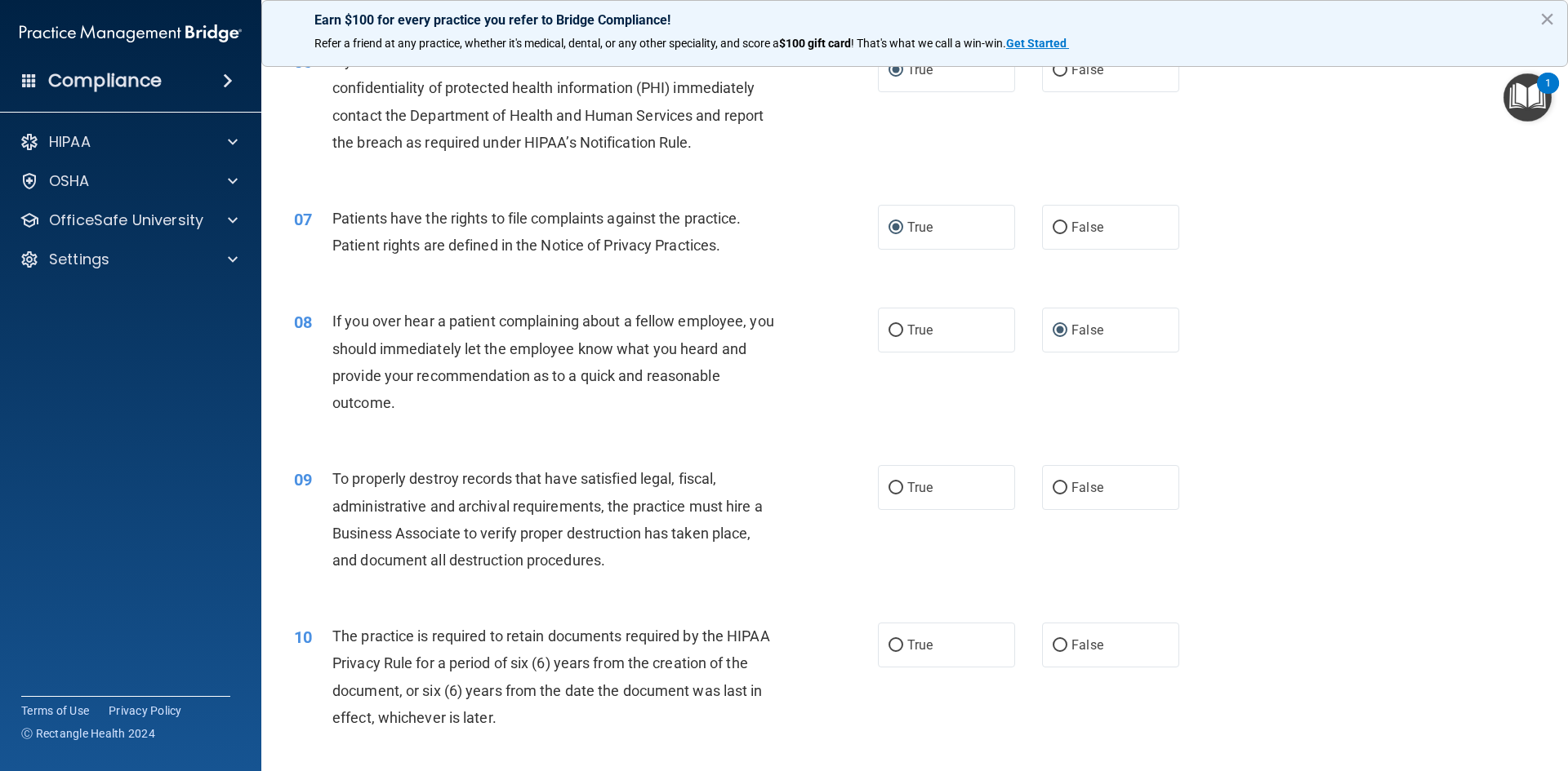
scroll to position [816, 0]
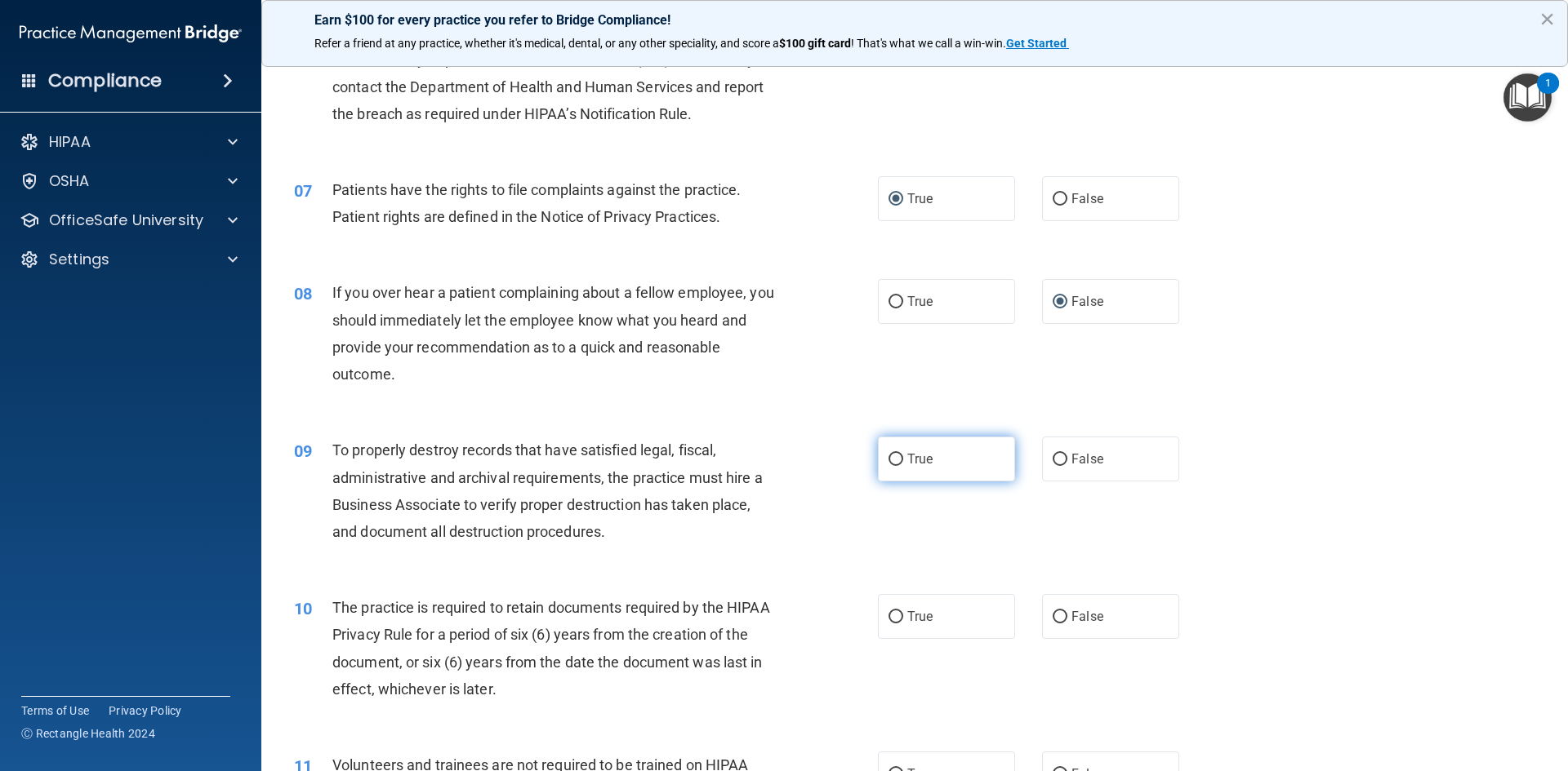
click at [891, 462] on input "True" at bounding box center [896, 460] width 15 height 12
radio input "true"
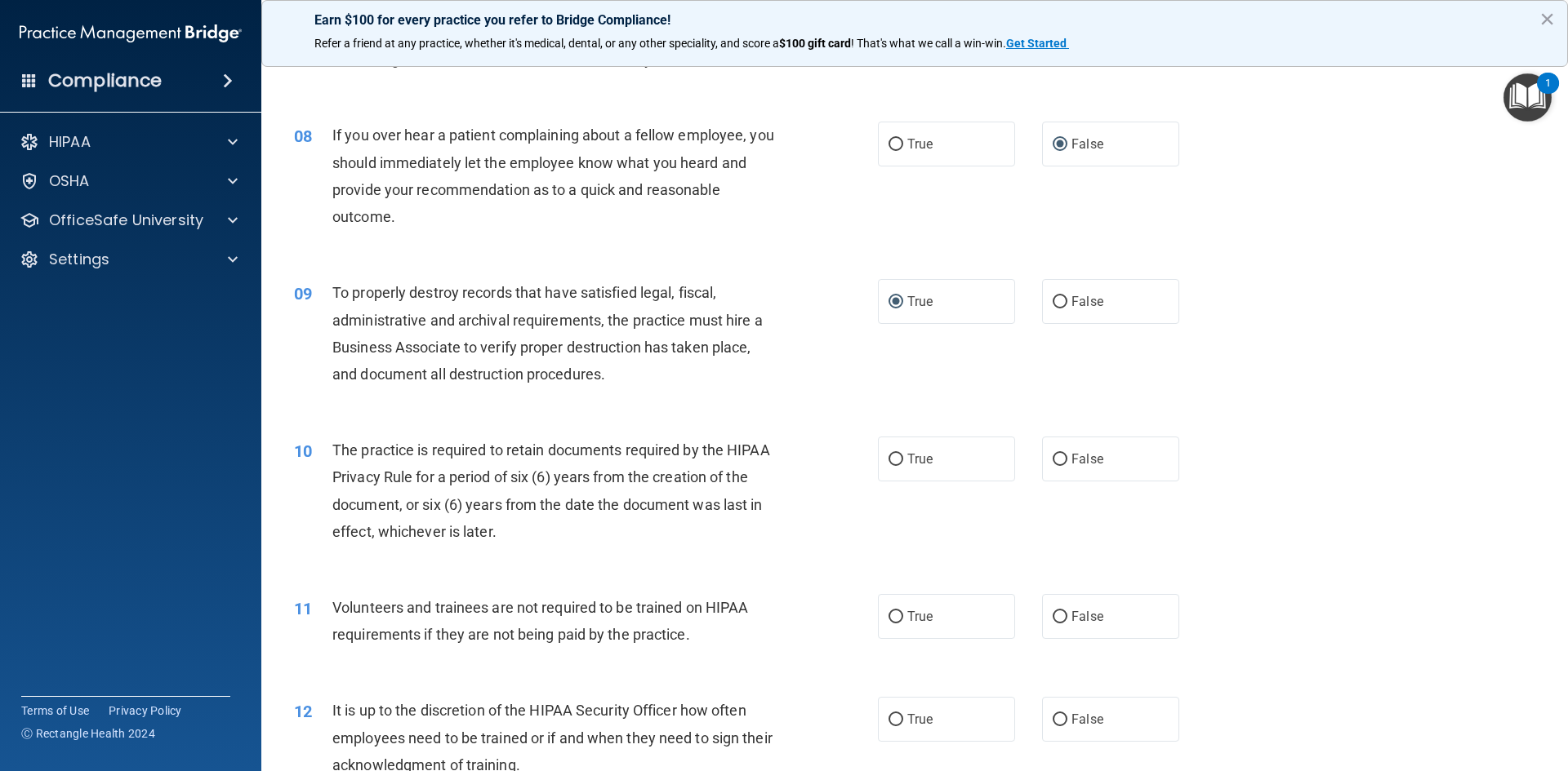
scroll to position [980, 0]
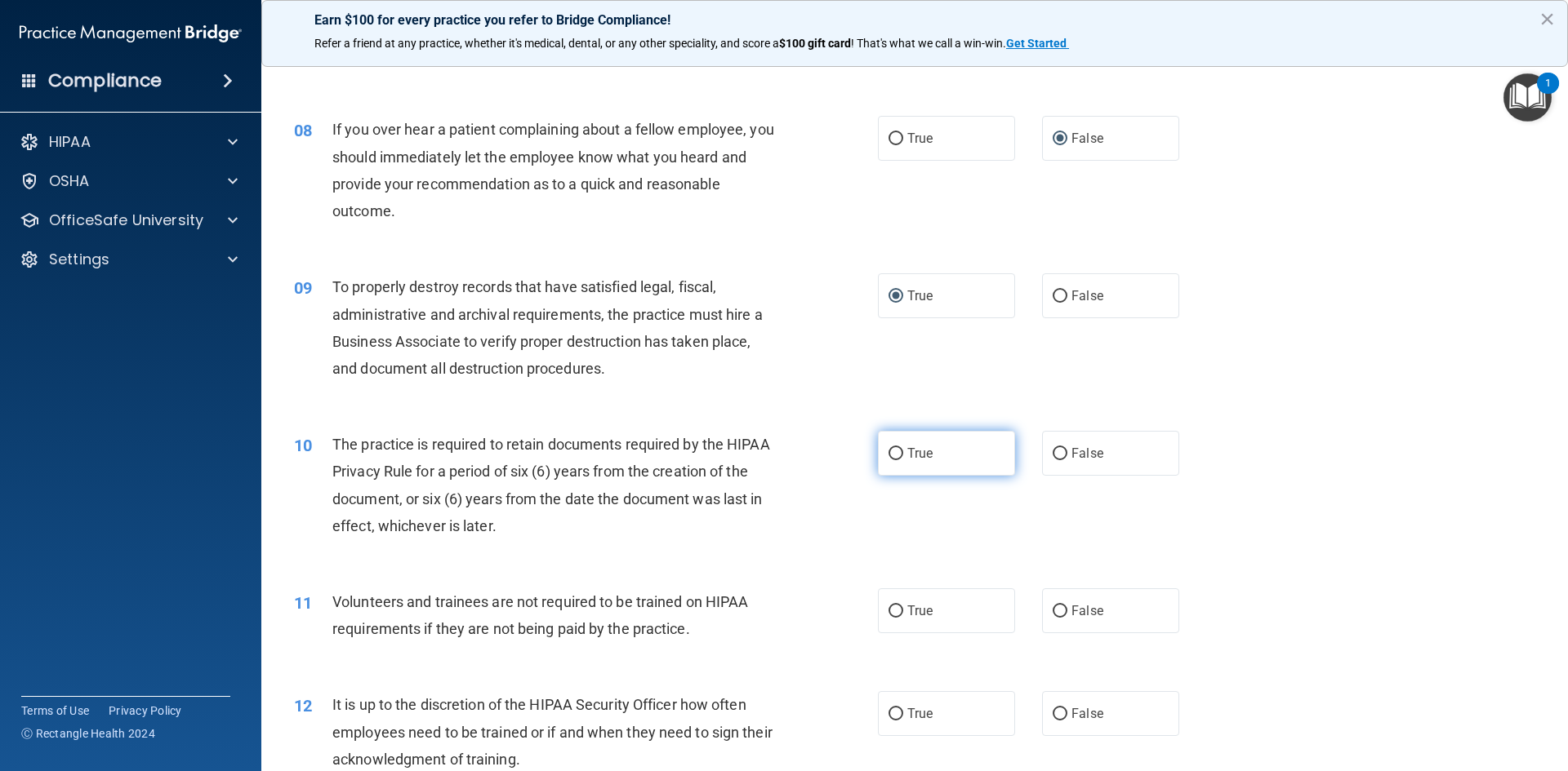
click at [892, 455] on input "True" at bounding box center [896, 454] width 15 height 12
radio input "true"
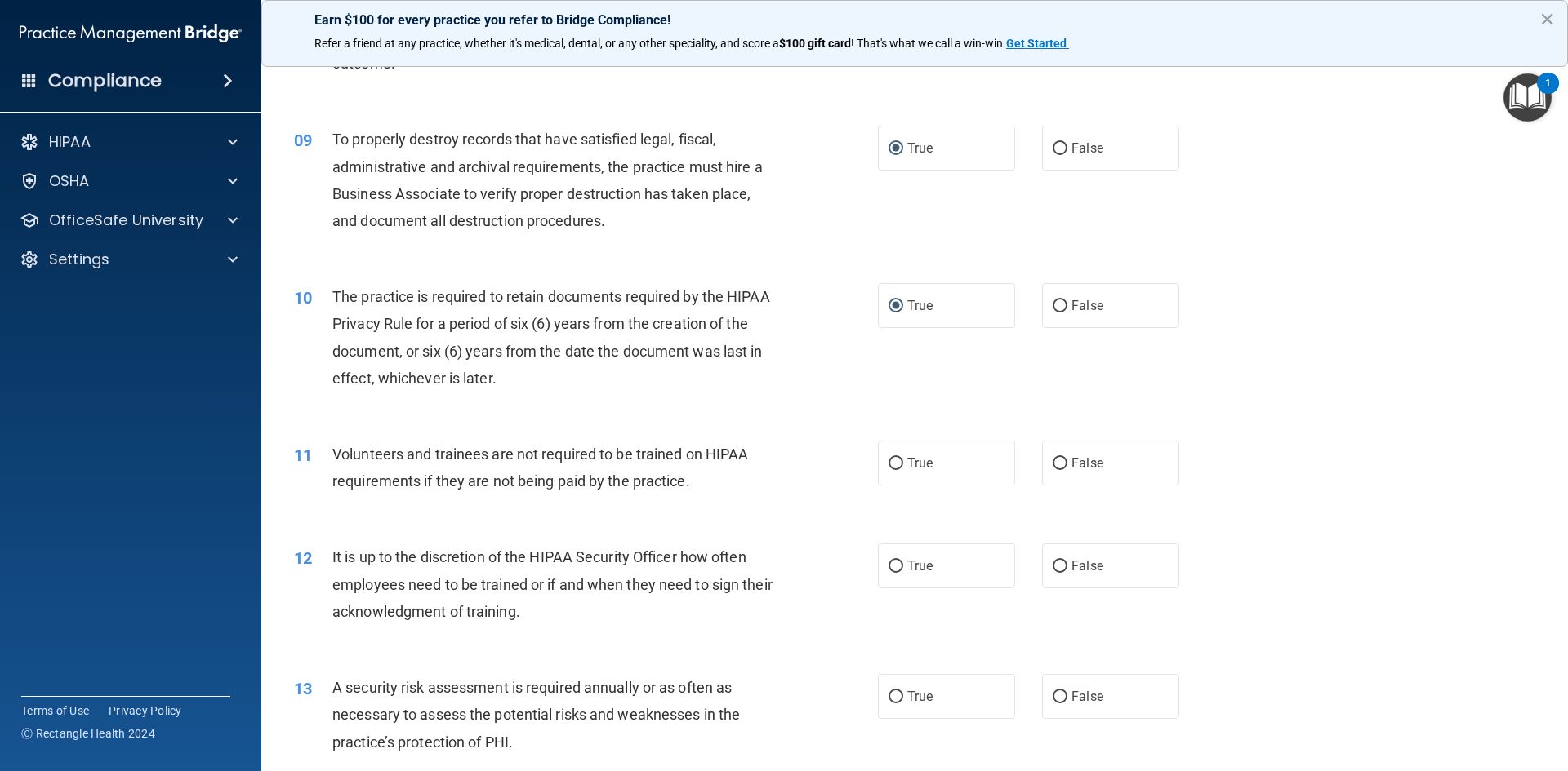
scroll to position [1143, 0]
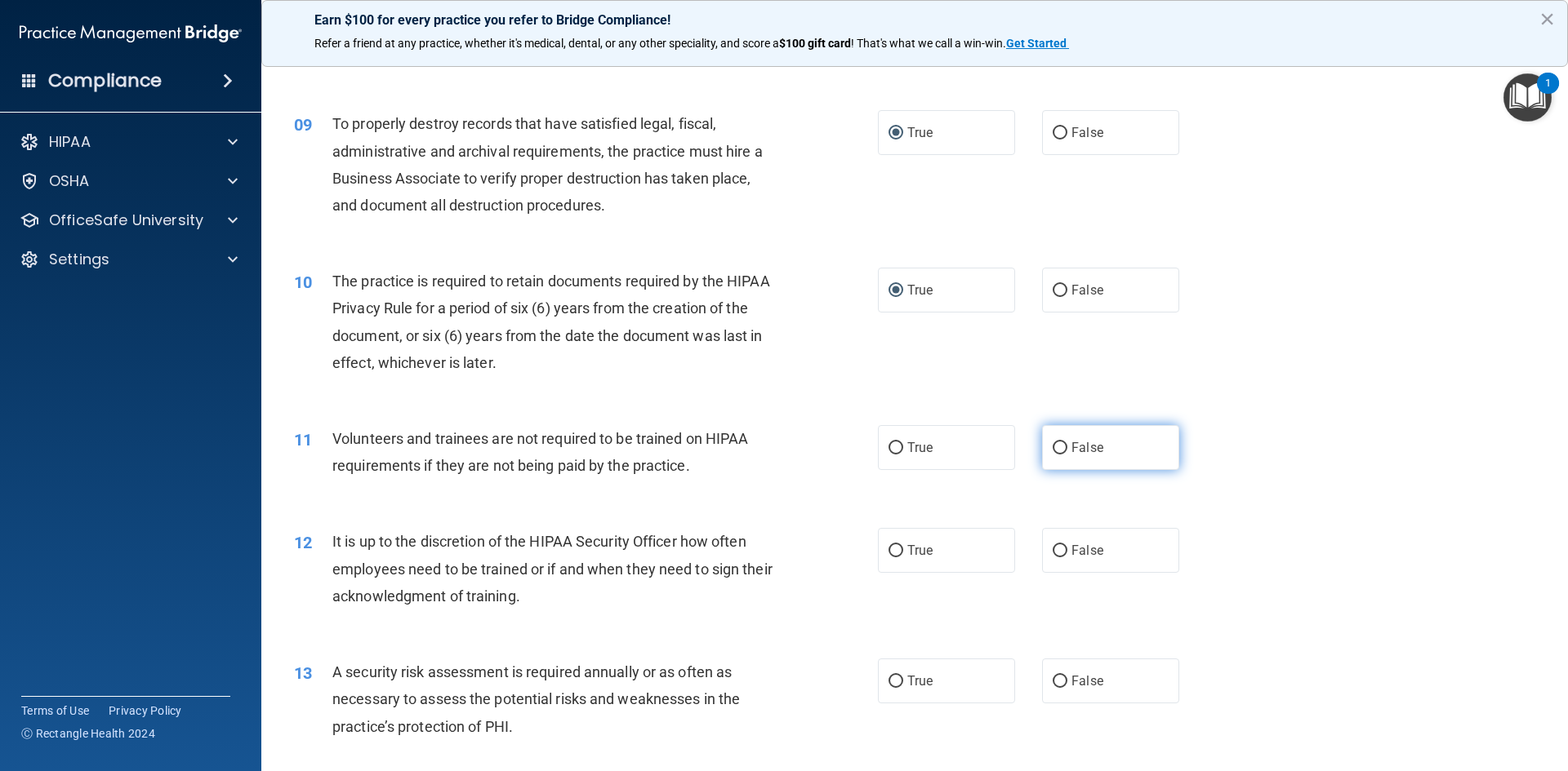
click at [1058, 450] on input "False" at bounding box center [1060, 449] width 15 height 12
radio input "true"
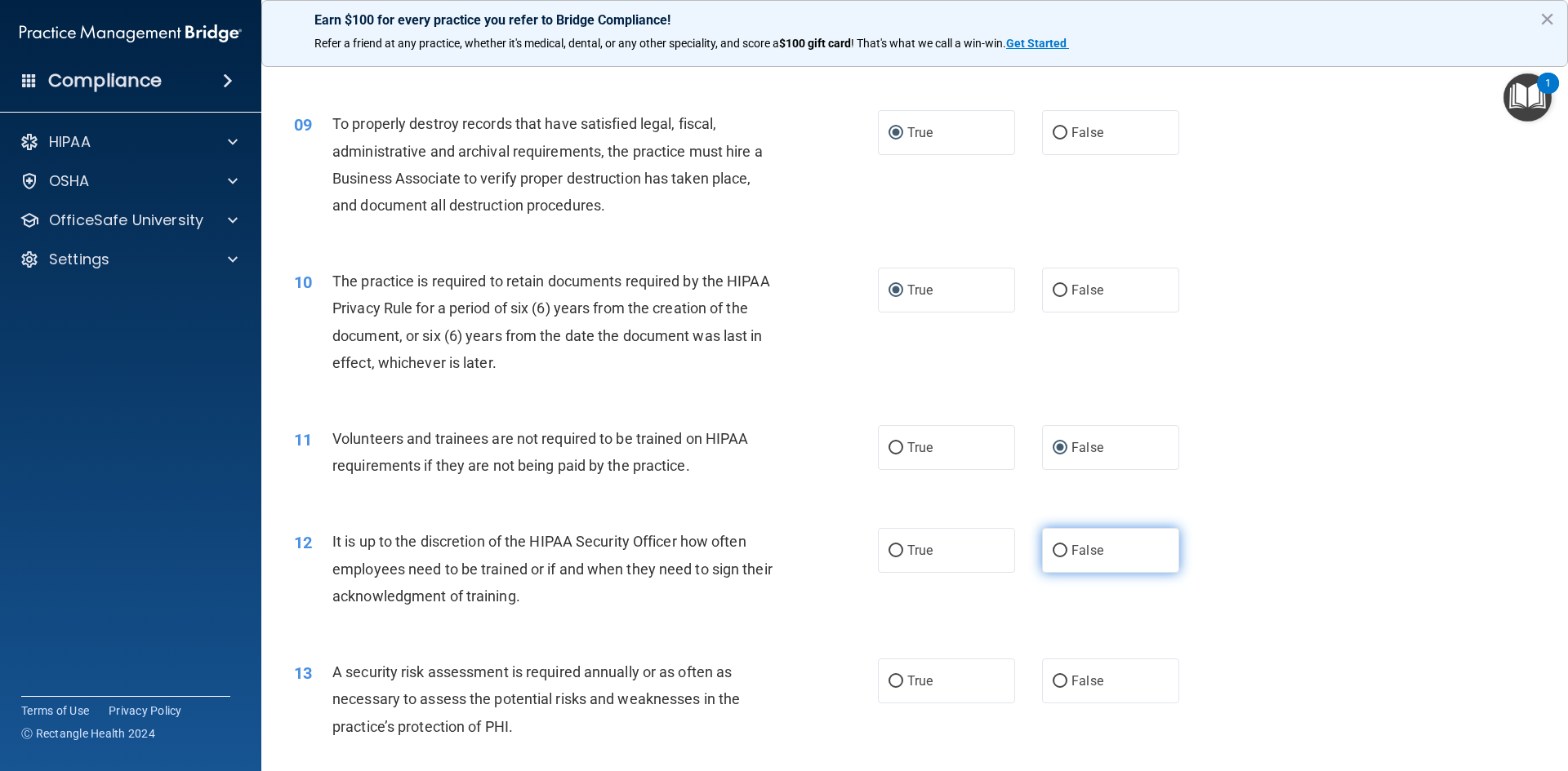
click at [1053, 548] on input "False" at bounding box center [1060, 551] width 15 height 12
radio input "true"
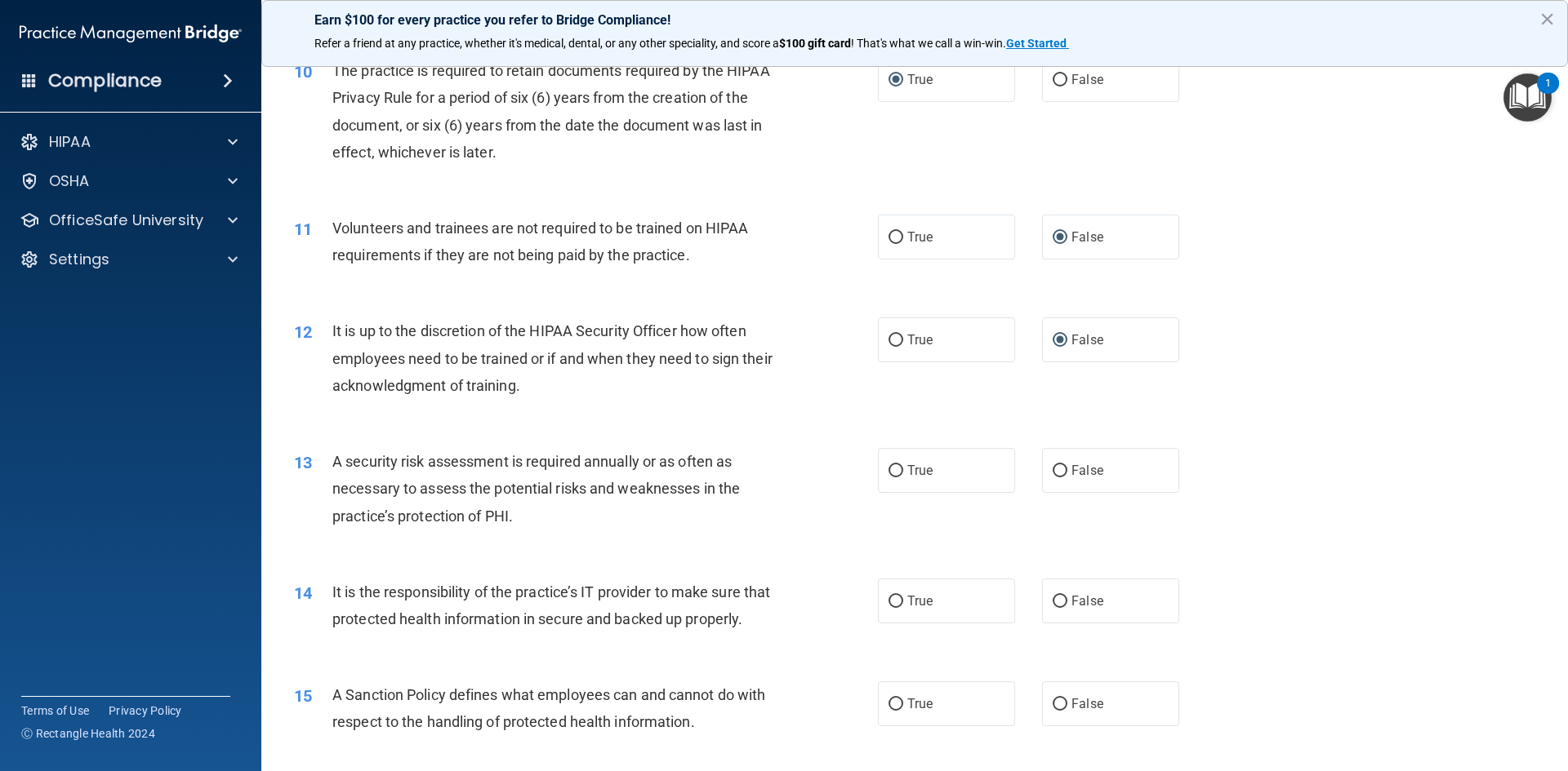
scroll to position [1388, 0]
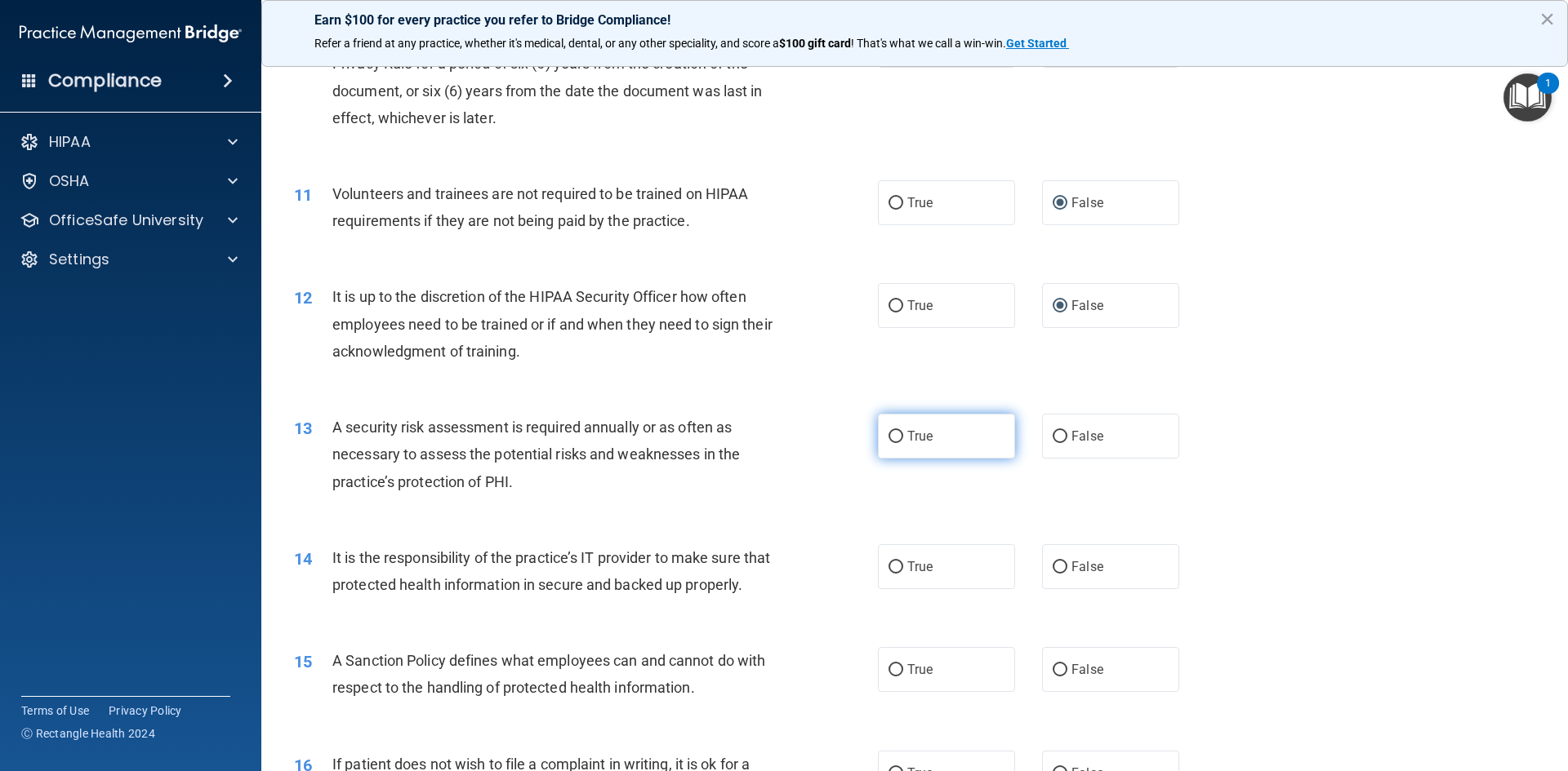
click at [891, 439] on input "True" at bounding box center [896, 437] width 15 height 12
radio input "true"
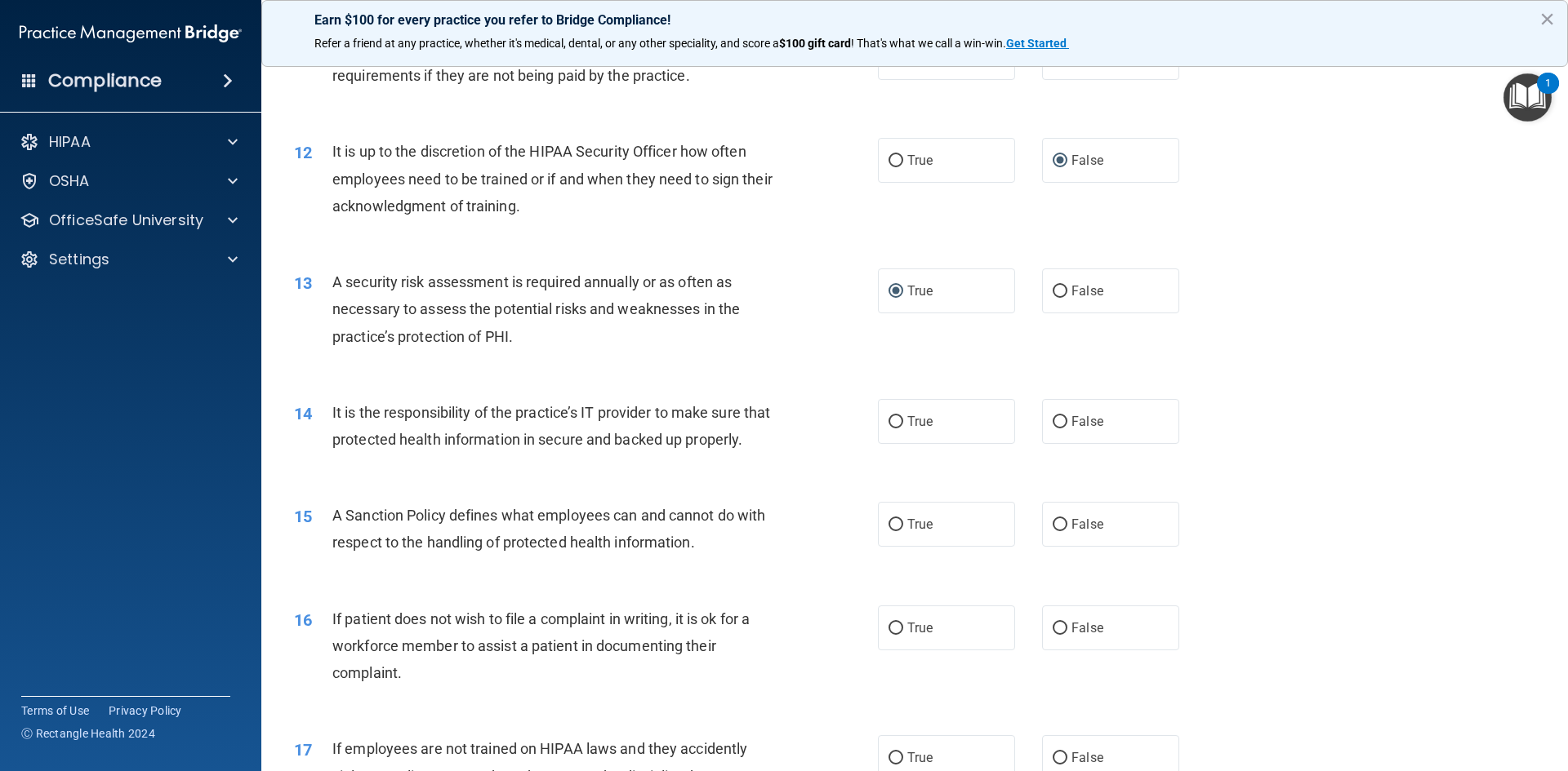
scroll to position [1551, 0]
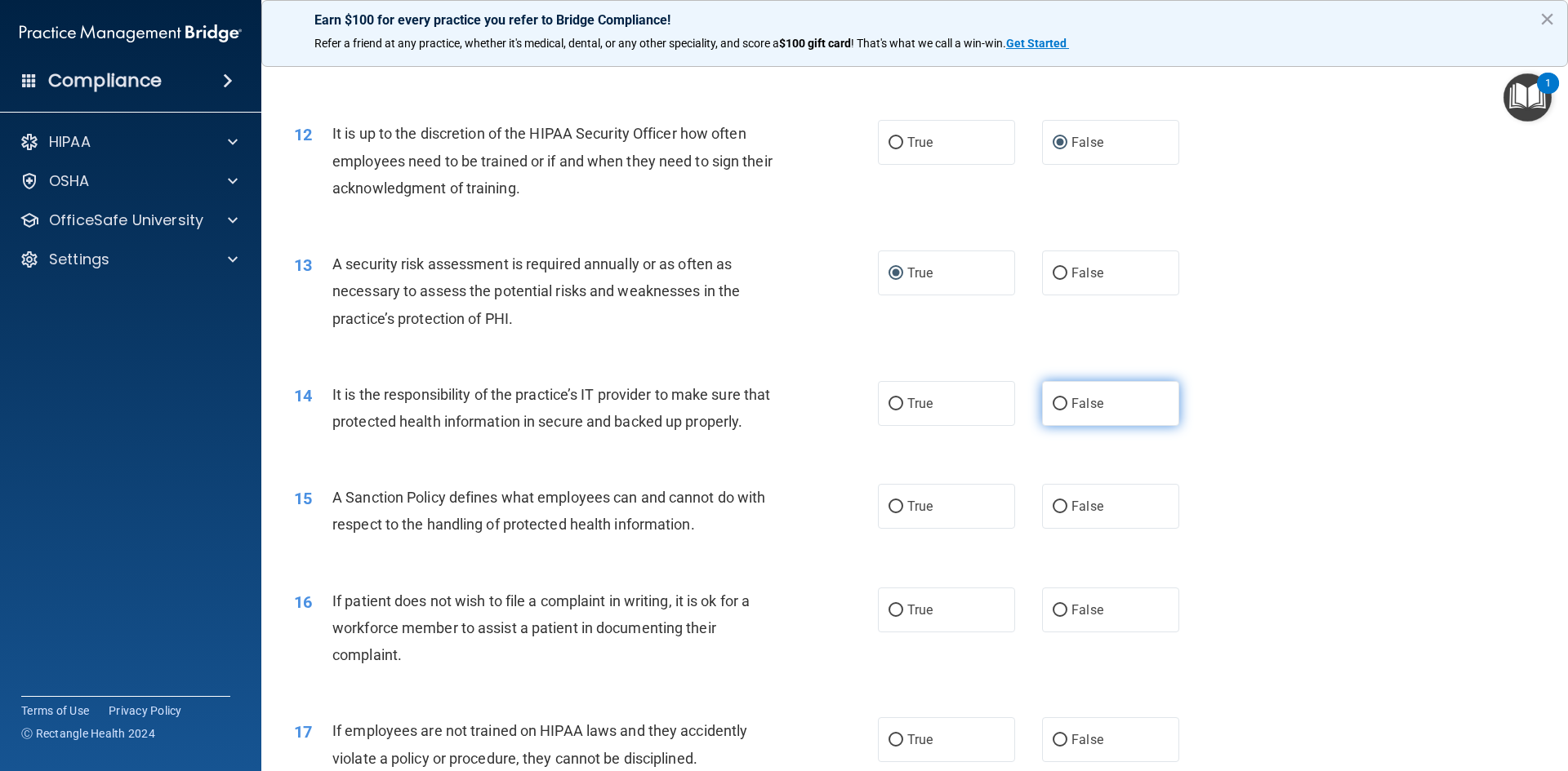
click at [1055, 404] on input "False" at bounding box center [1060, 404] width 15 height 12
radio input "true"
click at [891, 513] on input "True" at bounding box center [896, 507] width 15 height 12
radio input "true"
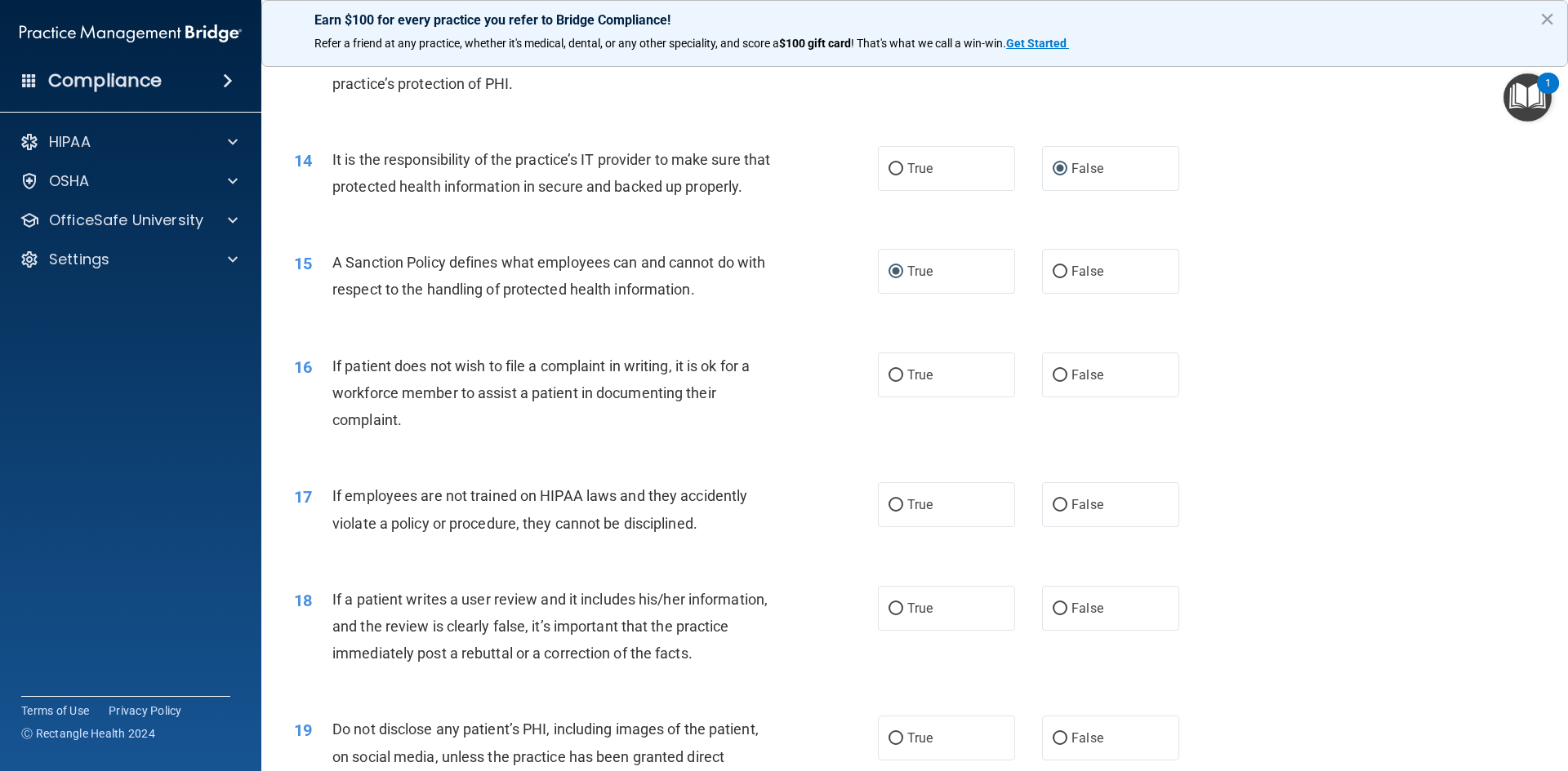
scroll to position [1796, 0]
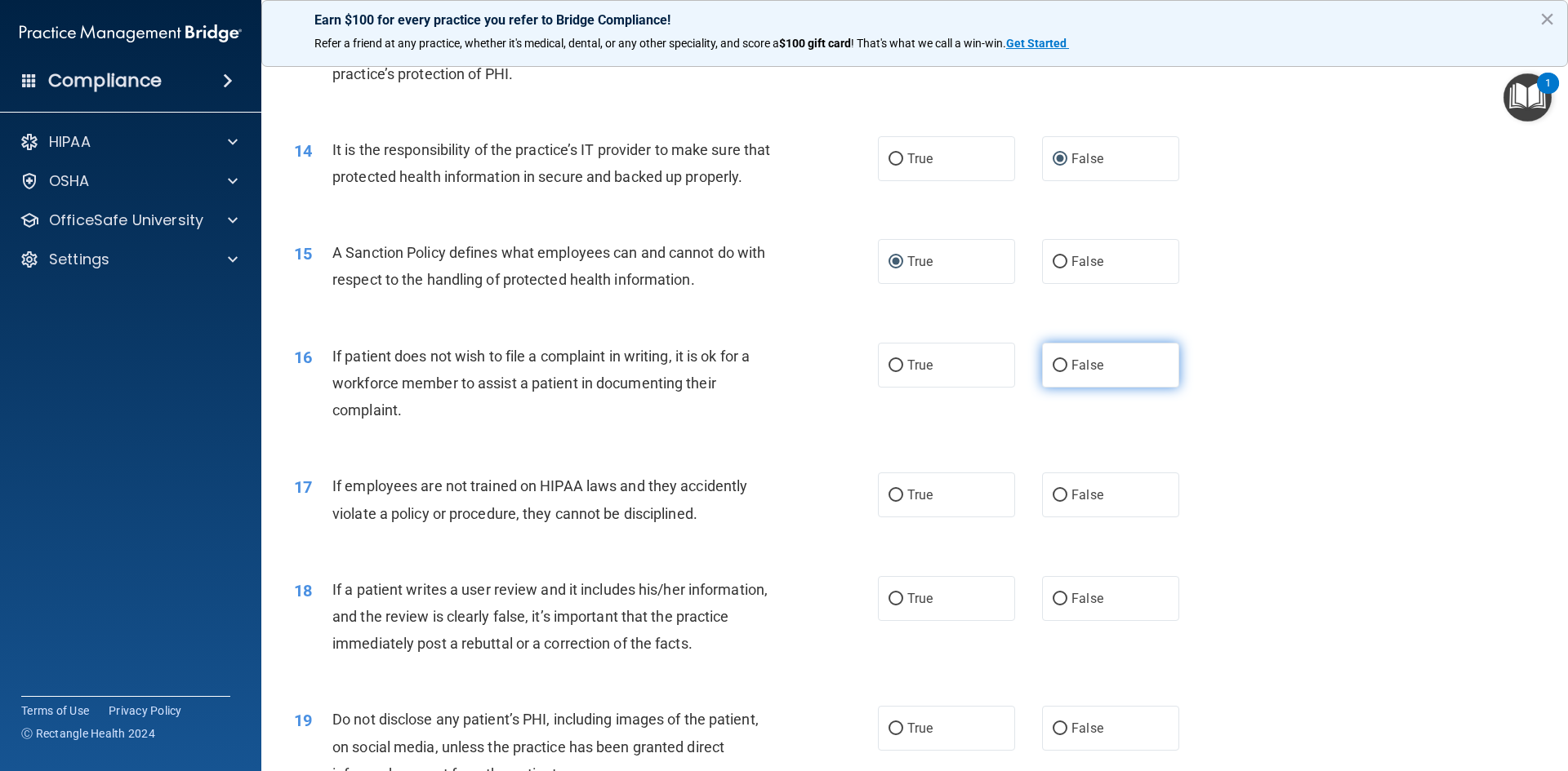
click at [1054, 372] on input "False" at bounding box center [1060, 366] width 15 height 12
radio input "true"
click at [1053, 502] on input "False" at bounding box center [1060, 495] width 15 height 12
radio input "true"
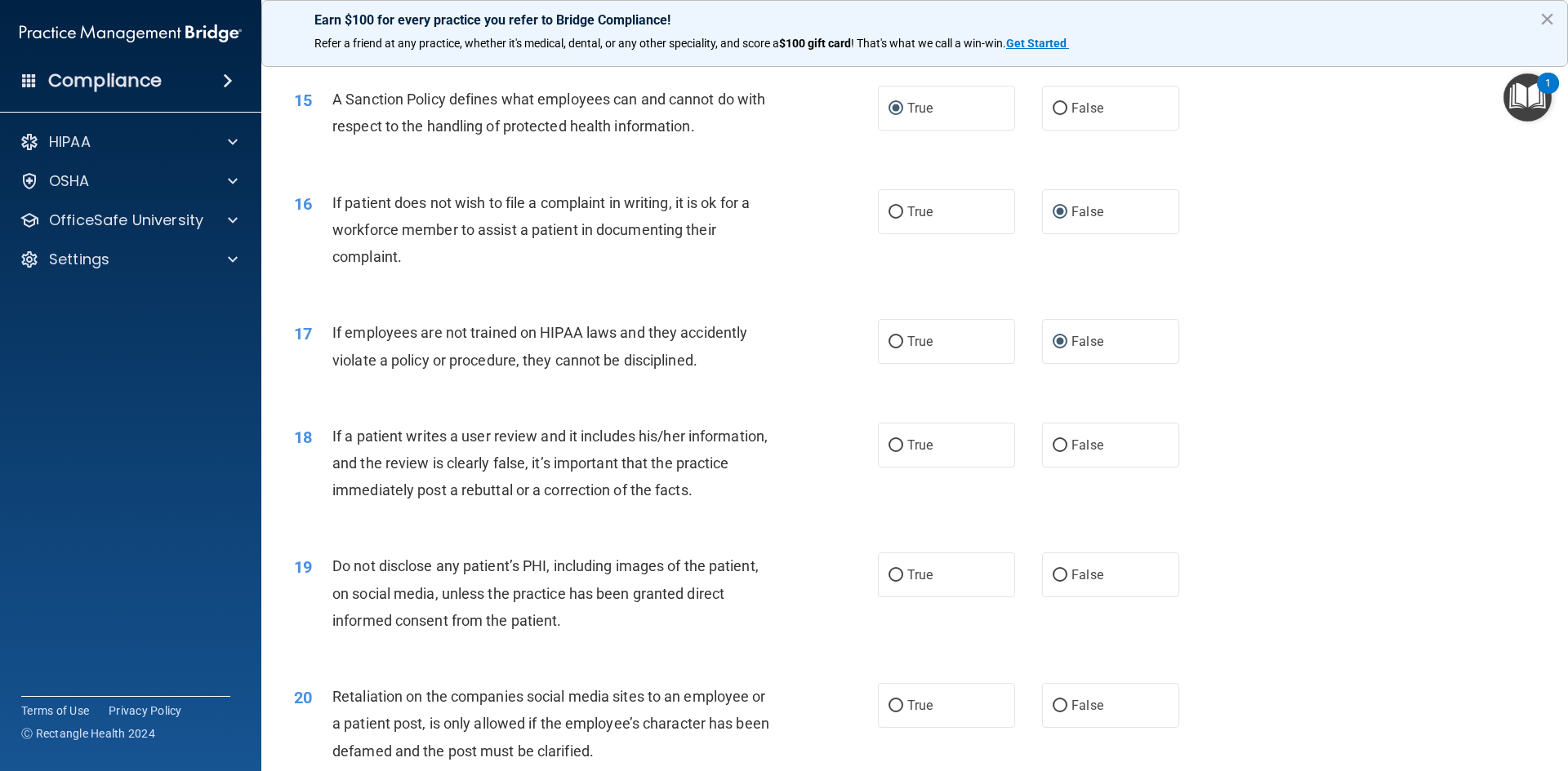
scroll to position [1959, 0]
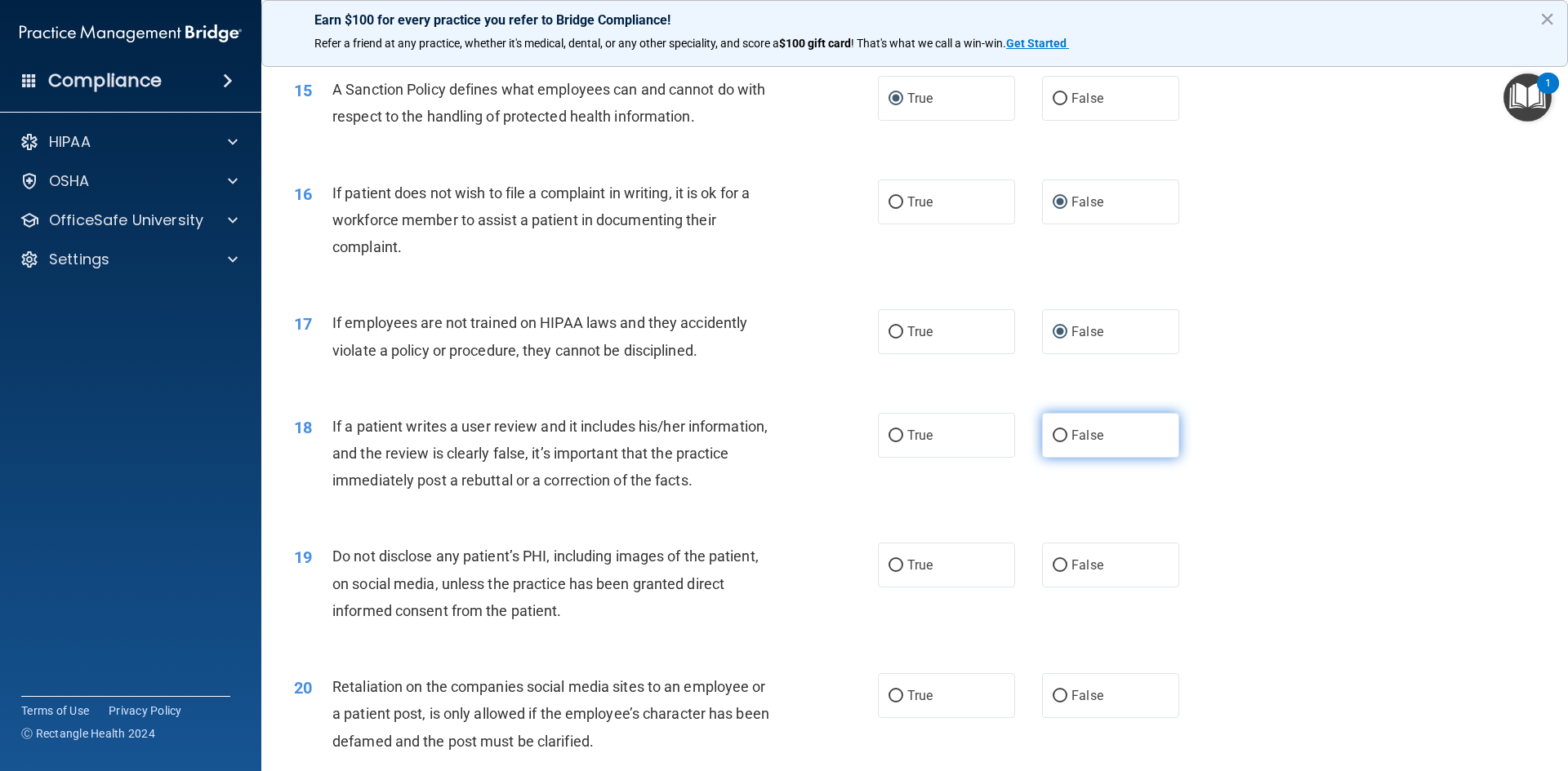
click at [1055, 443] on input "False" at bounding box center [1060, 436] width 15 height 12
radio input "true"
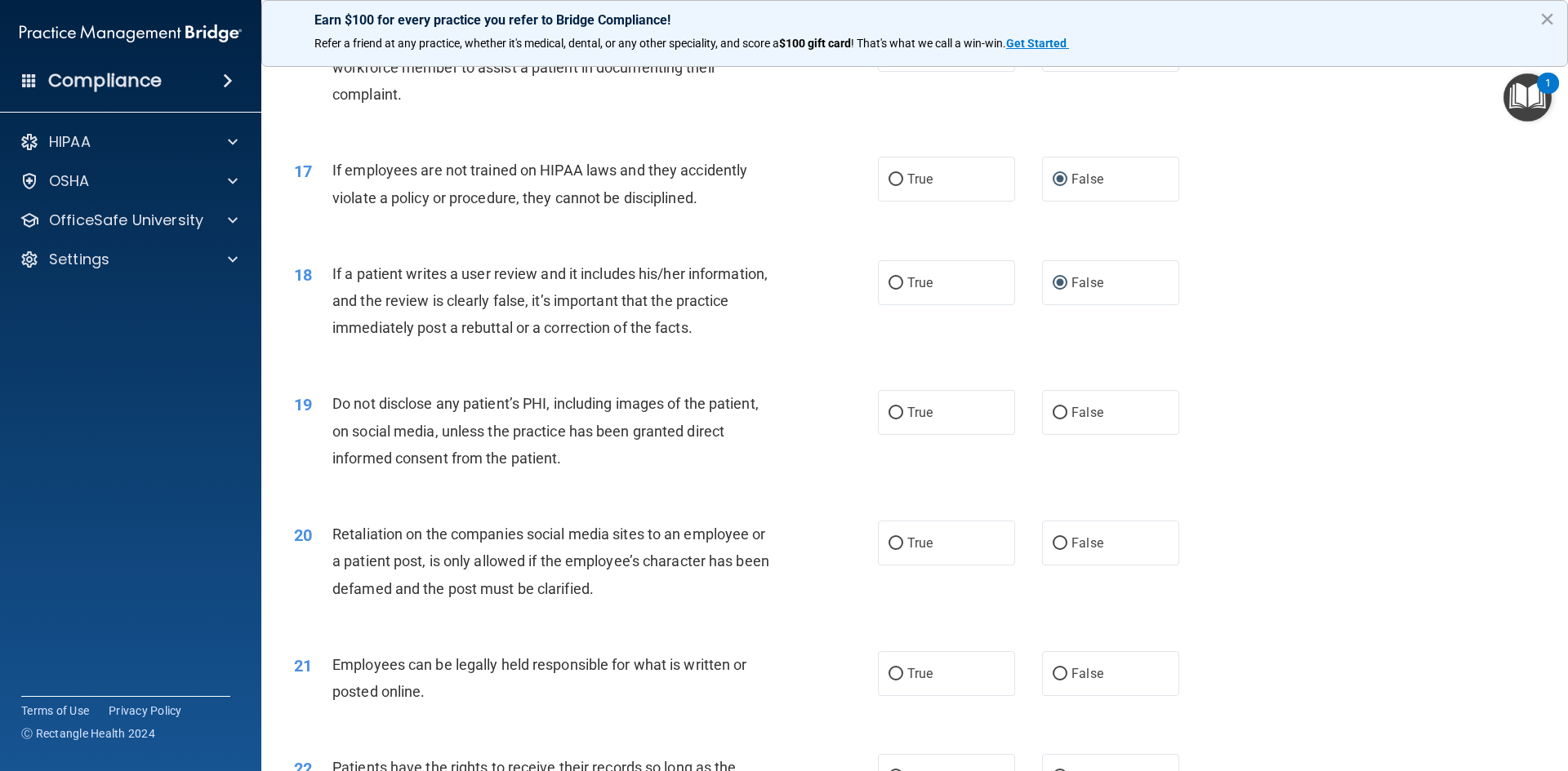
scroll to position [2122, 0]
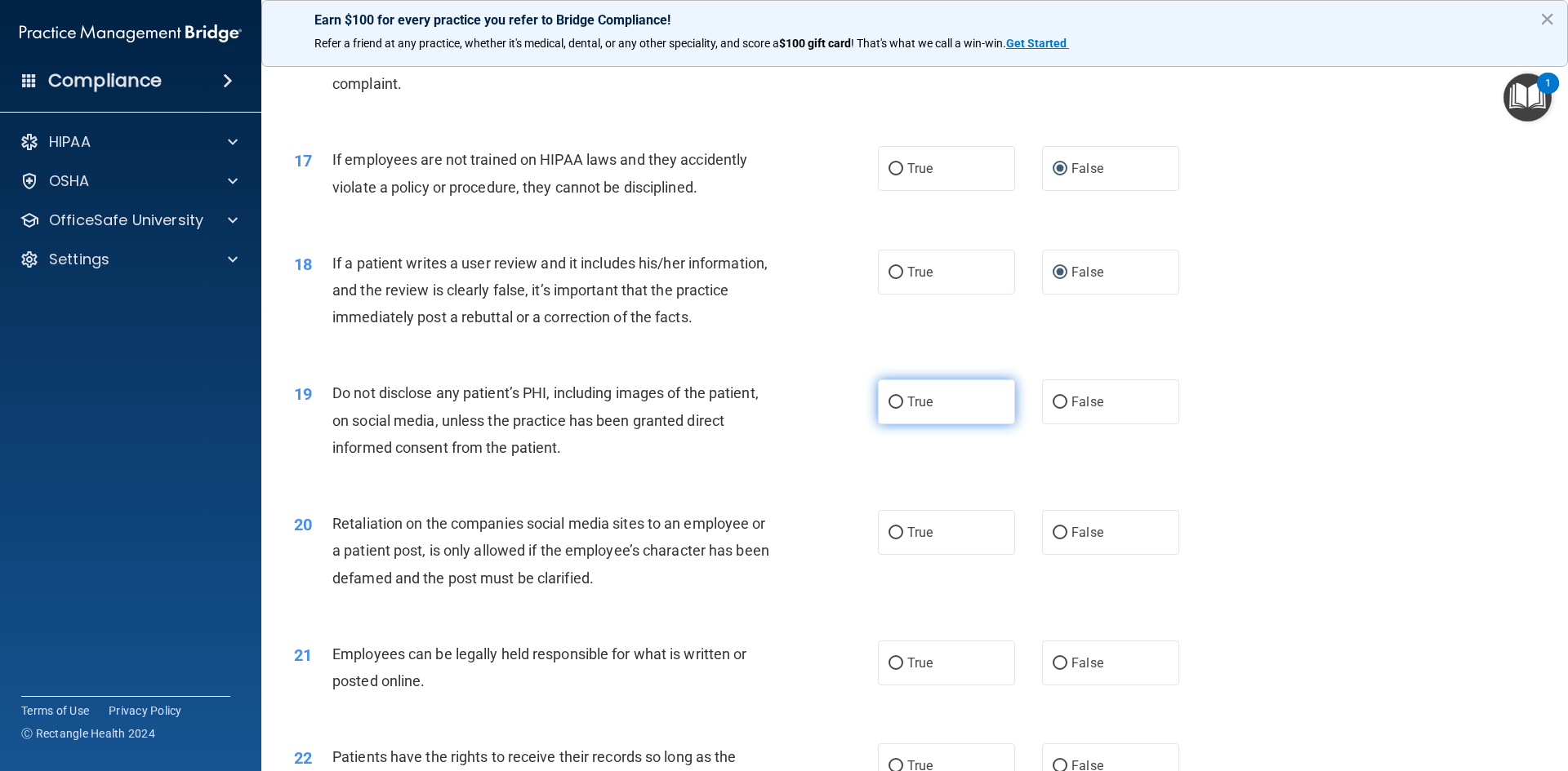
click at [888, 409] on input "True" at bounding box center [896, 403] width 15 height 12
radio input "true"
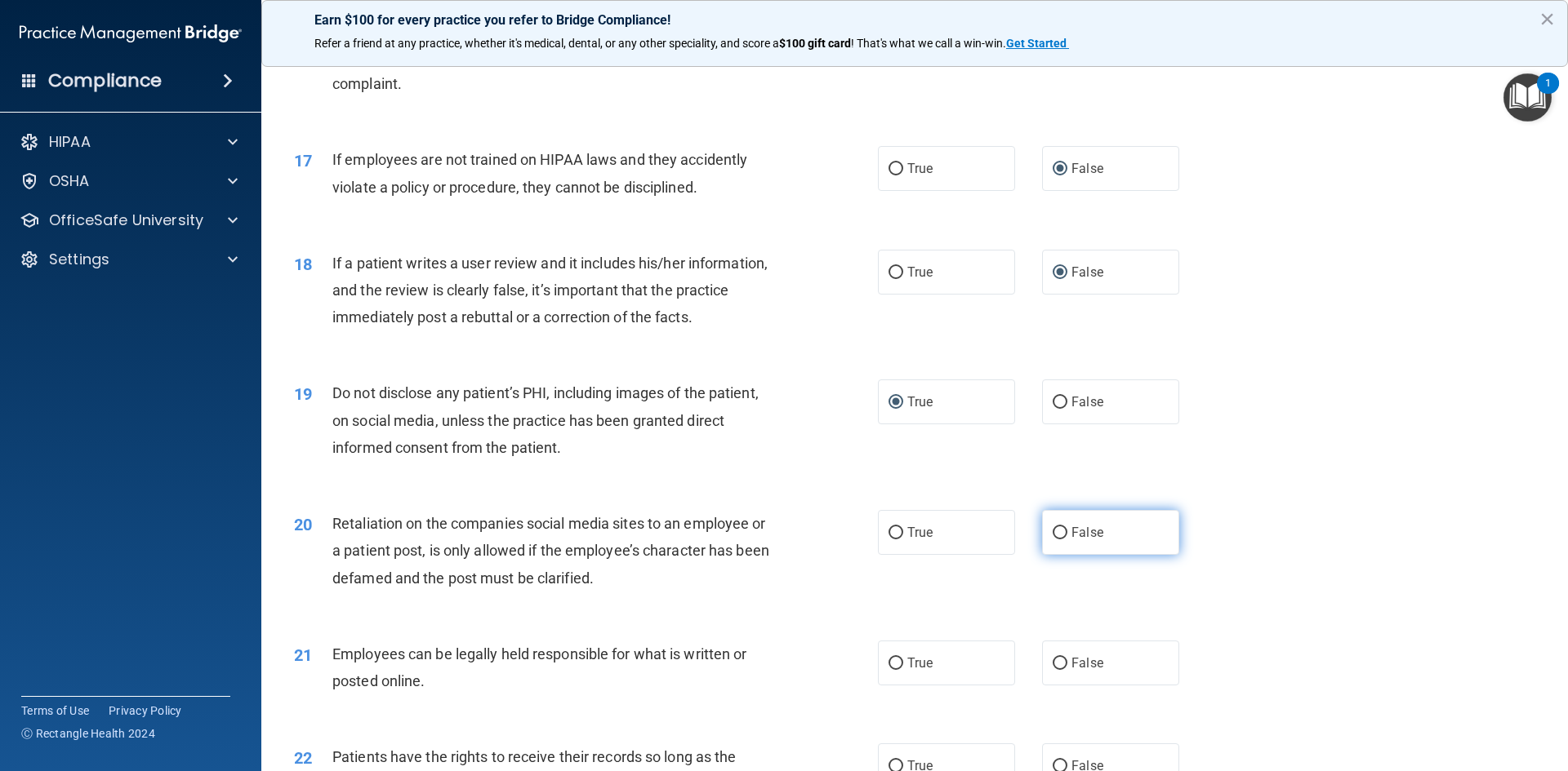
click at [1053, 539] on input "False" at bounding box center [1060, 533] width 15 height 12
radio input "true"
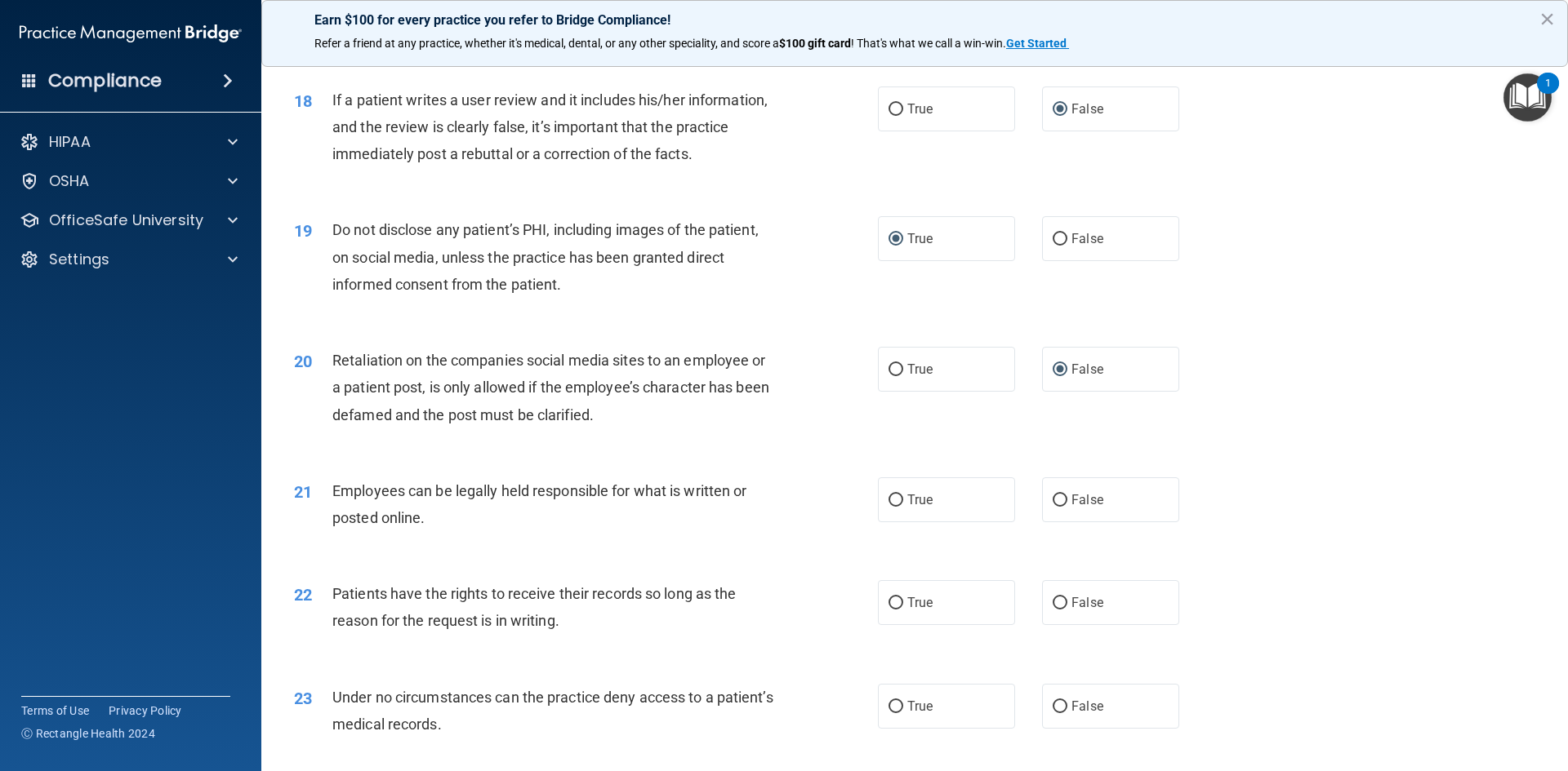
scroll to position [2367, 0]
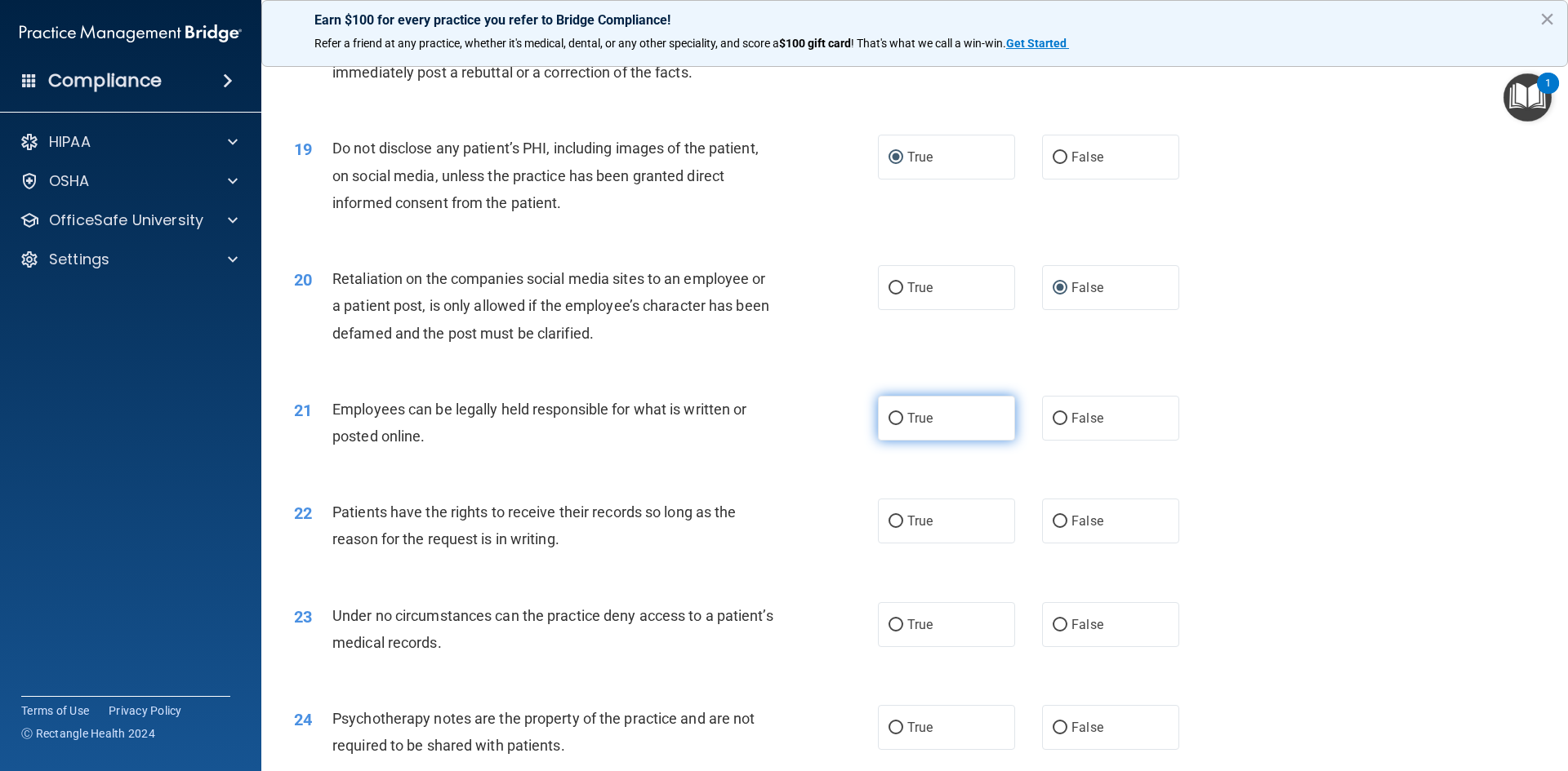
click at [888, 426] on input "True" at bounding box center [896, 419] width 15 height 12
radio input "true"
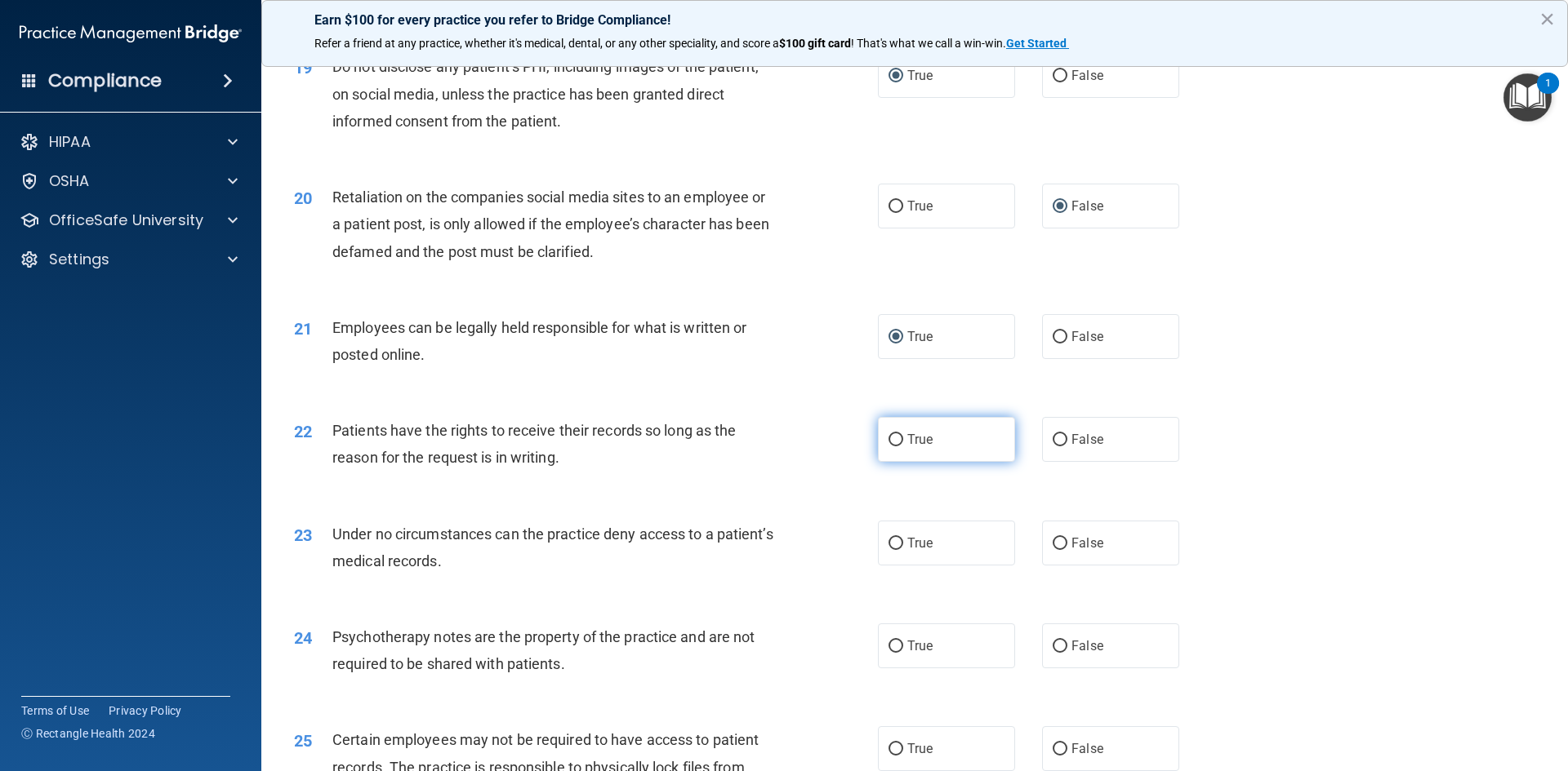
click at [892, 447] on input "True" at bounding box center [896, 440] width 15 height 12
radio input "true"
click at [888, 550] on input "True" at bounding box center [896, 543] width 15 height 12
radio input "true"
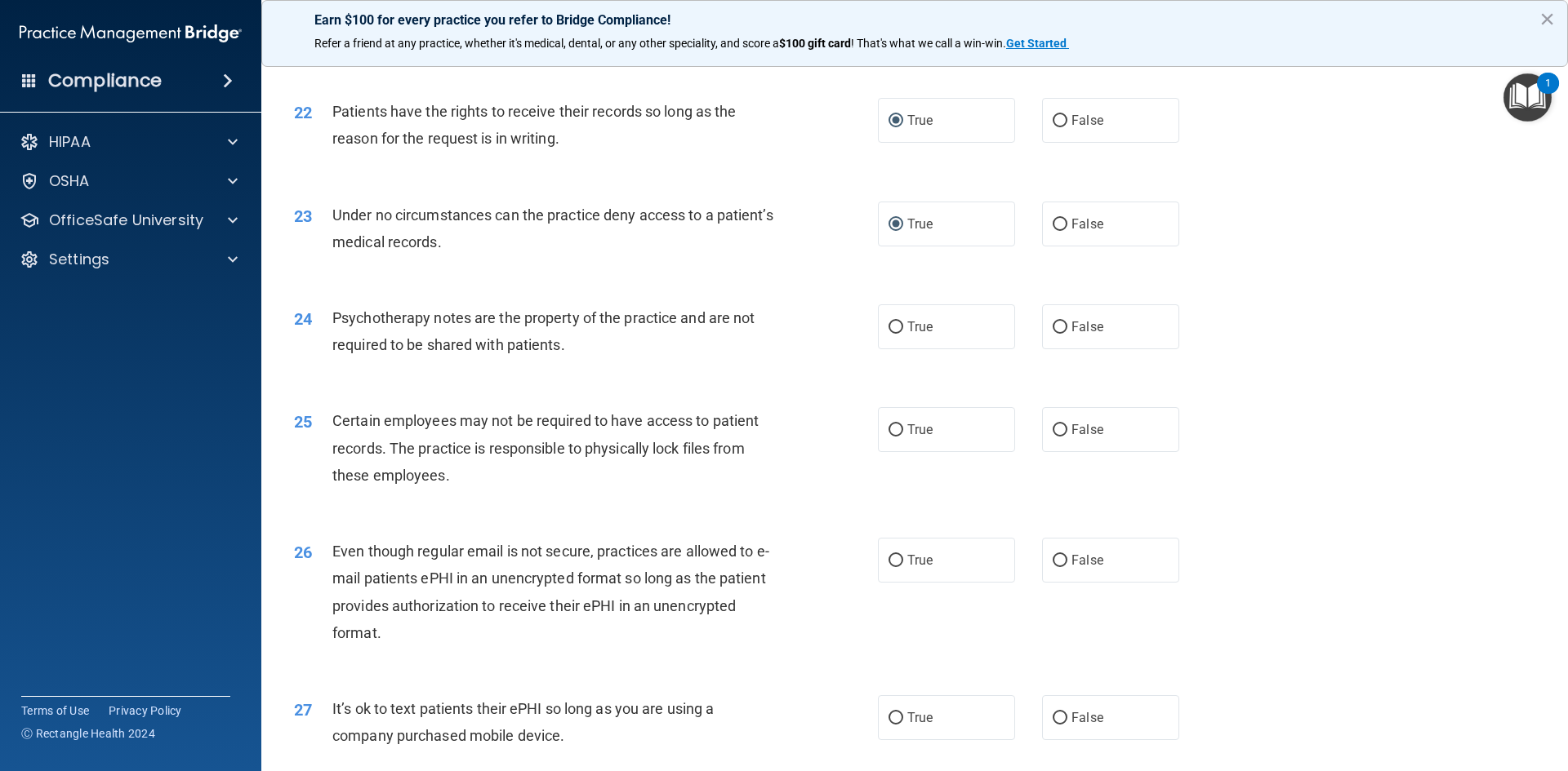
scroll to position [2775, 0]
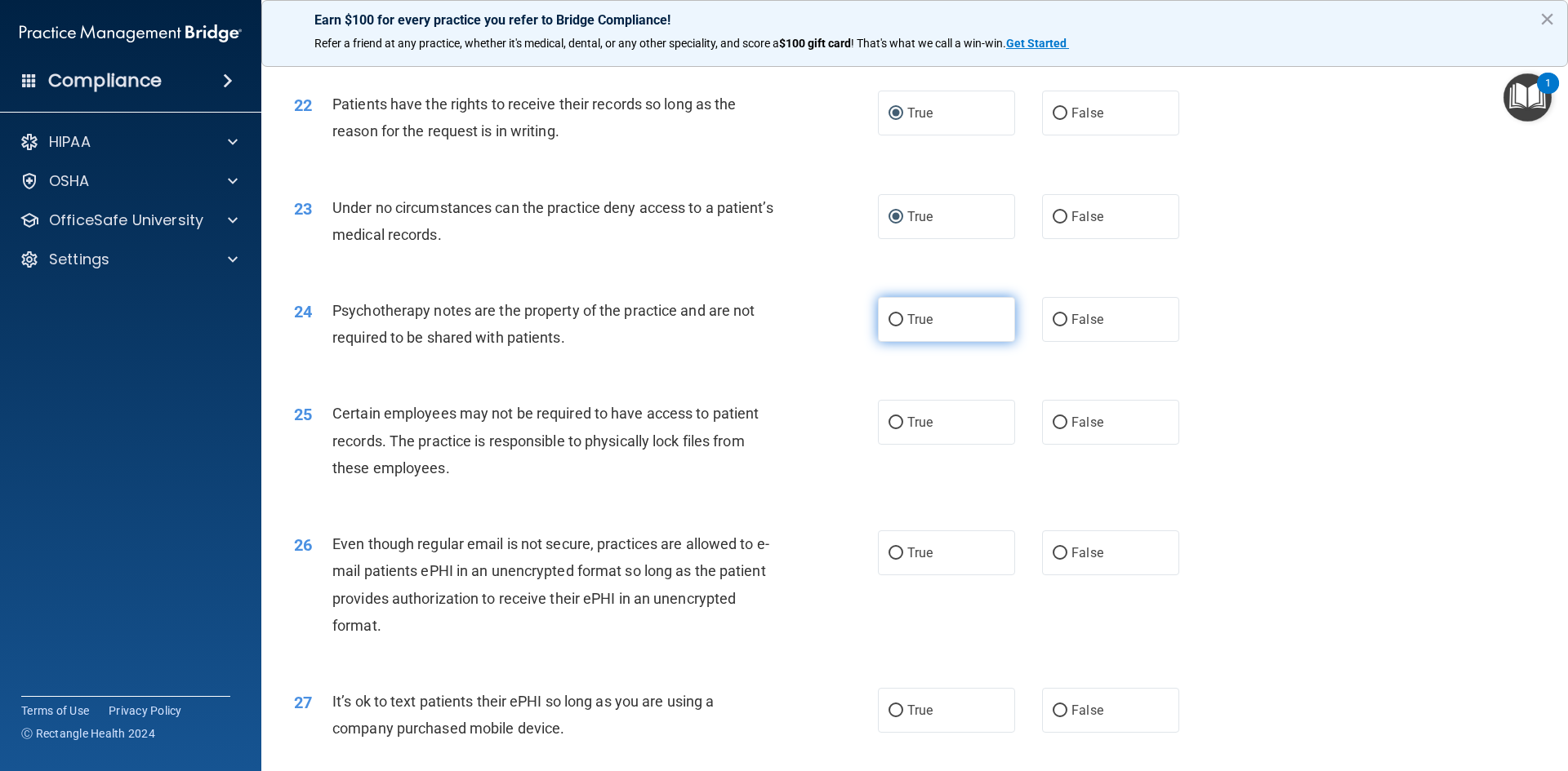
click at [890, 327] on input "True" at bounding box center [896, 320] width 15 height 12
radio input "true"
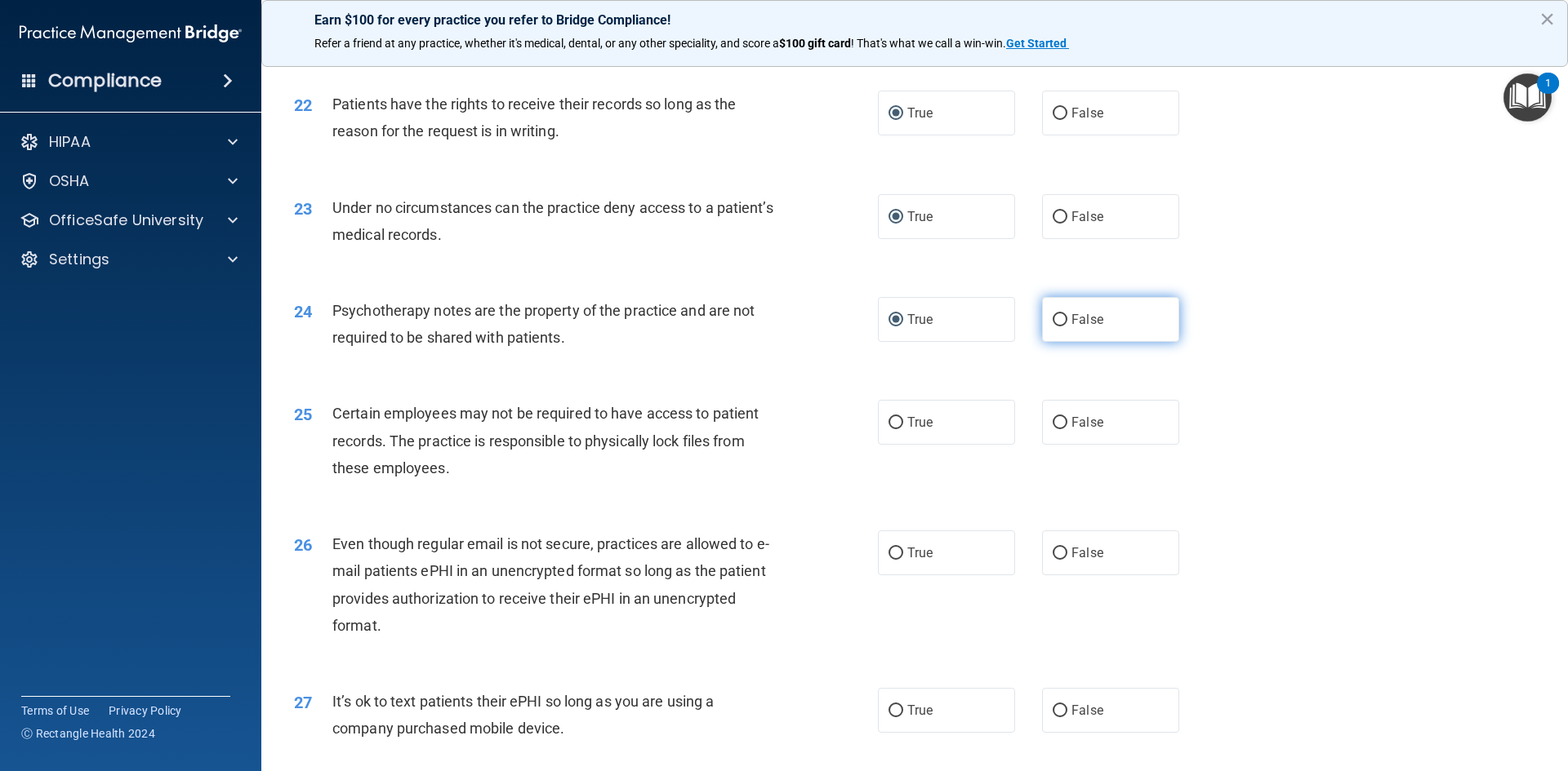
click at [1053, 327] on input "False" at bounding box center [1060, 320] width 15 height 12
radio input "true"
radio input "false"
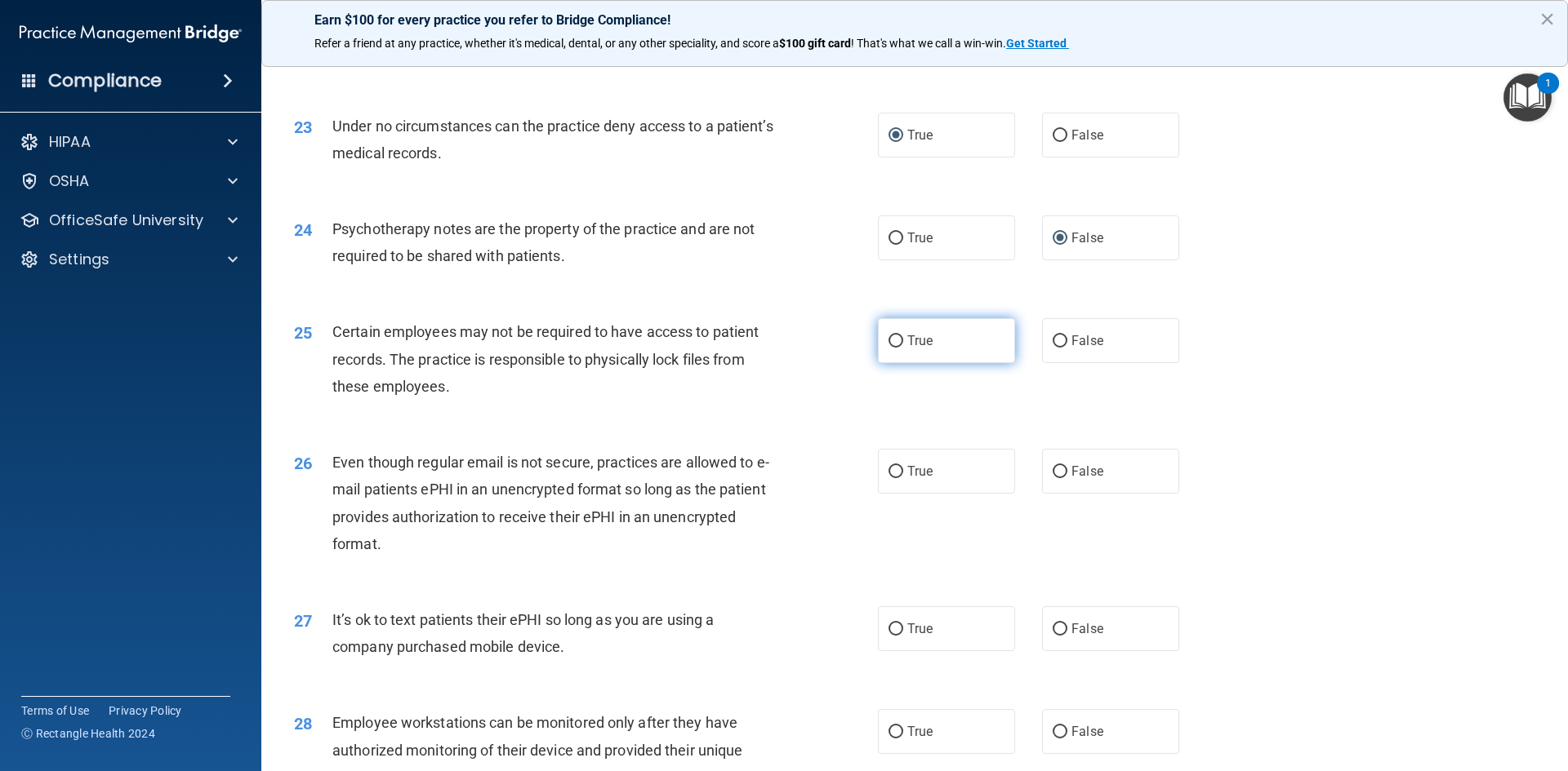
click at [891, 348] on input "True" at bounding box center [896, 341] width 15 height 12
radio input "true"
click at [1054, 478] on input "False" at bounding box center [1060, 471] width 15 height 12
radio input "true"
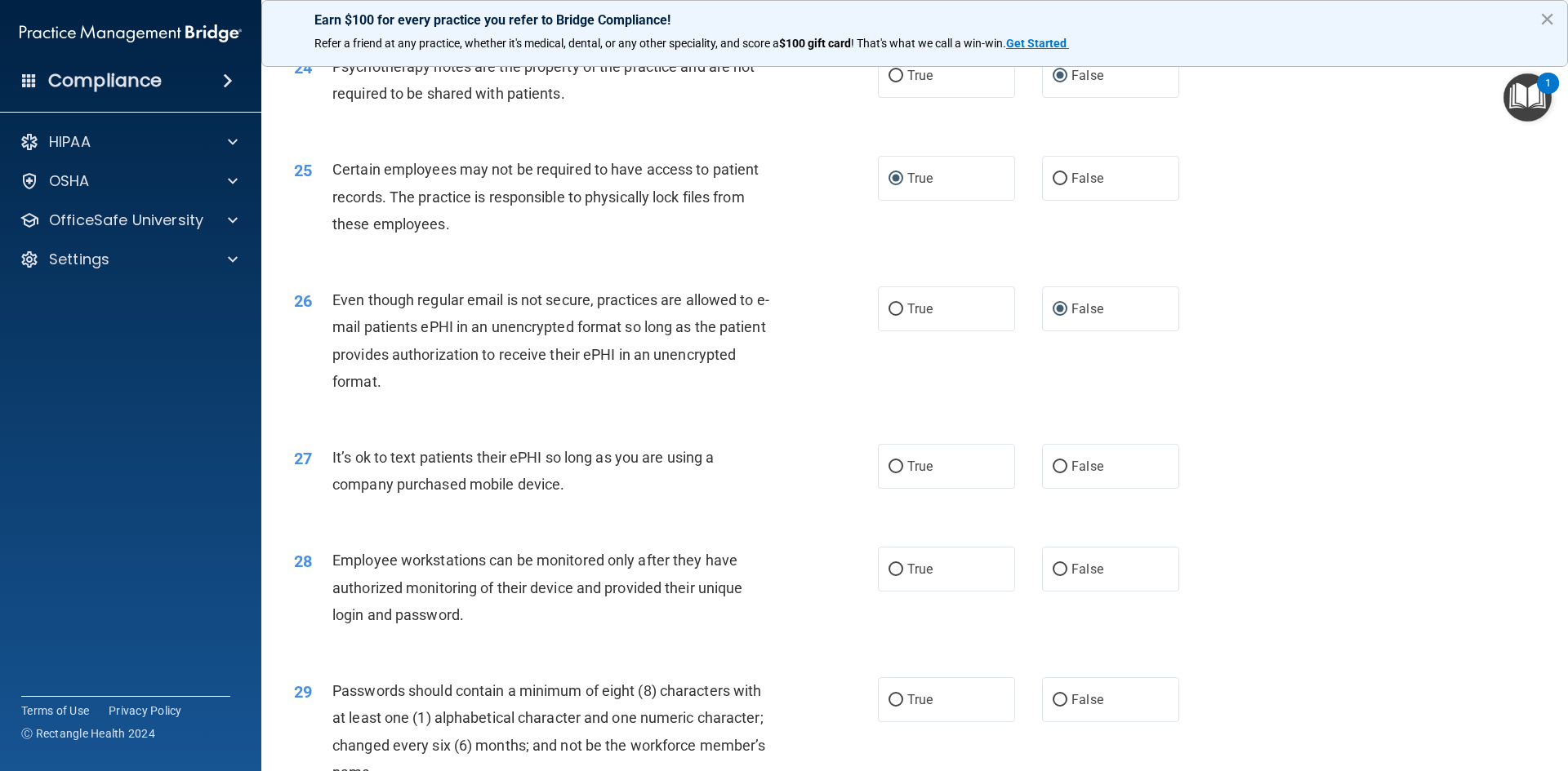
scroll to position [3020, 0]
click at [1055, 472] on input "False" at bounding box center [1060, 467] width 15 height 12
radio input "true"
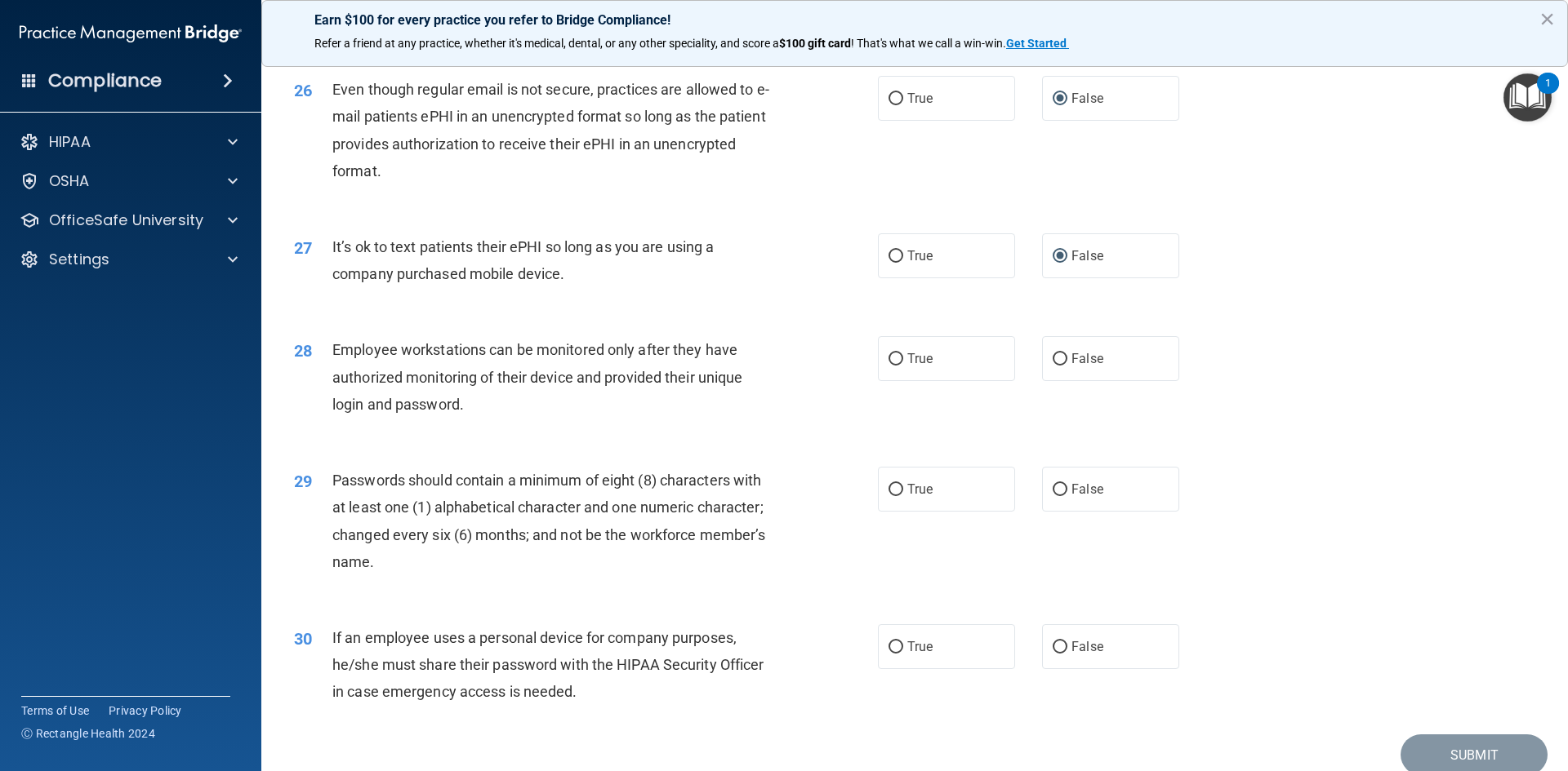
scroll to position [3265, 0]
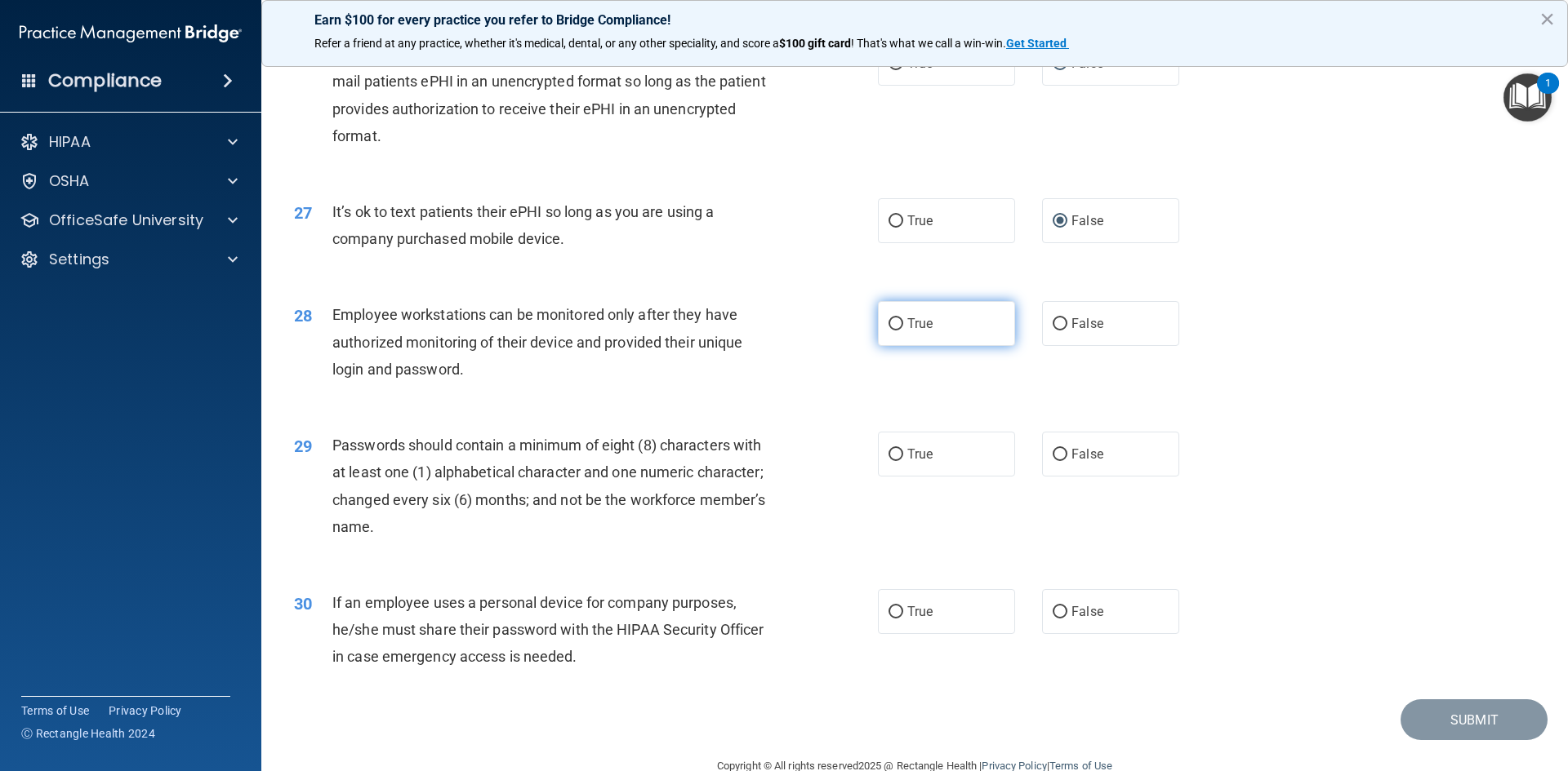
click at [888, 331] on input "True" at bounding box center [896, 324] width 15 height 12
radio input "true"
click at [890, 462] on input "True" at bounding box center [896, 455] width 15 height 12
radio input "true"
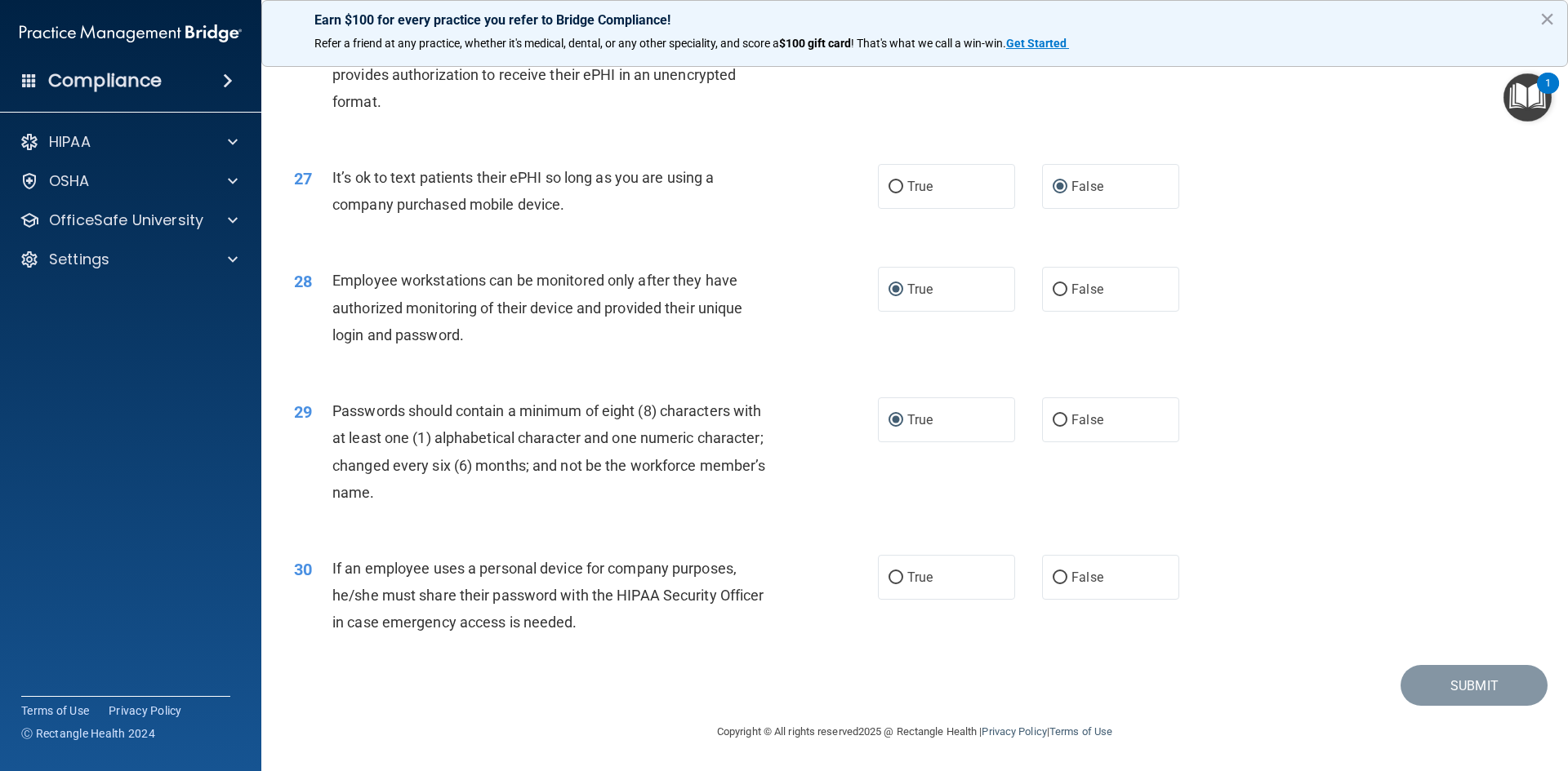
scroll to position [3326, 0]
click at [889, 578] on input "True" at bounding box center [896, 578] width 15 height 12
radio input "true"
click at [1433, 677] on button "Submit" at bounding box center [1474, 686] width 147 height 42
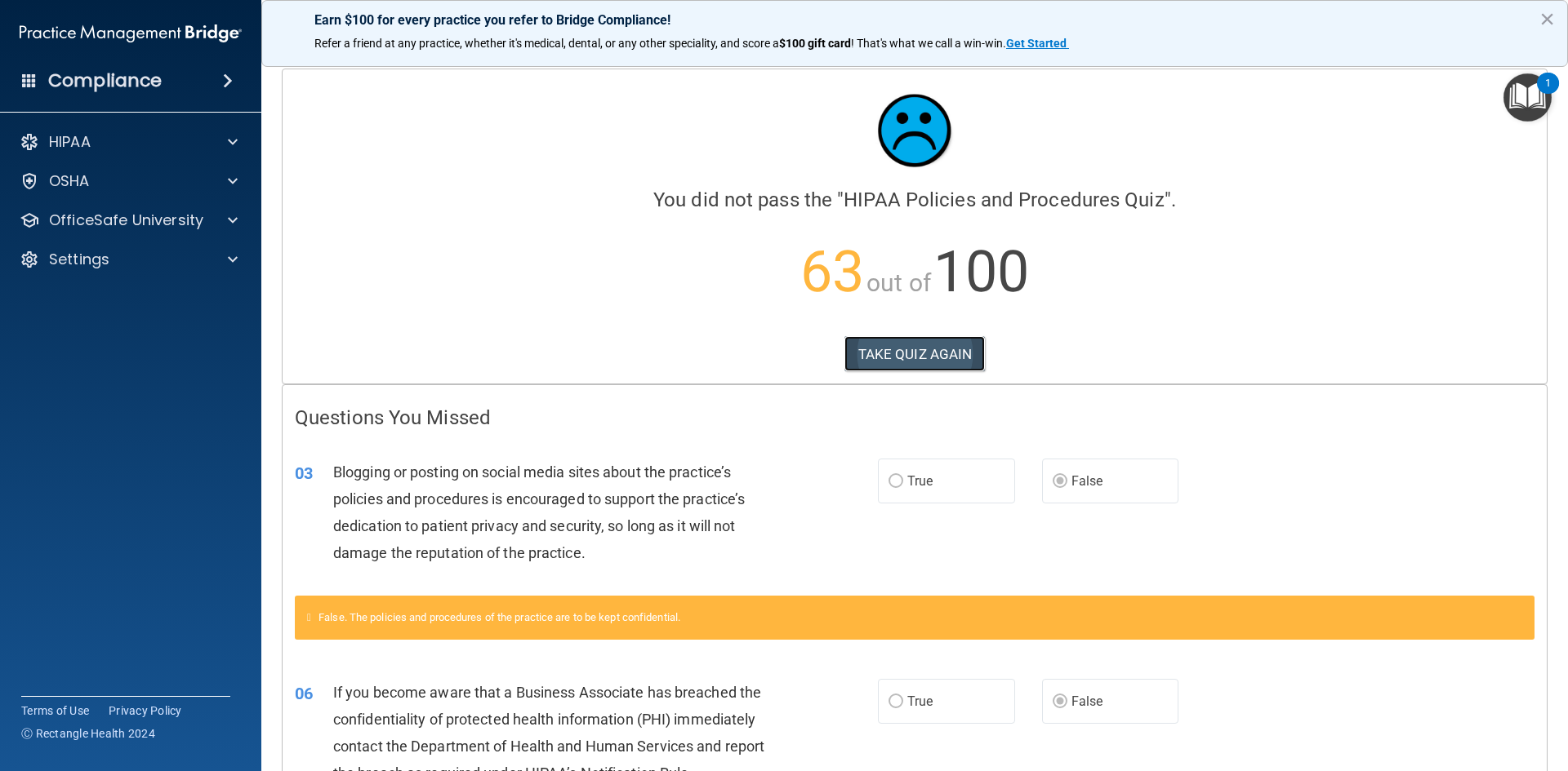
click at [885, 352] on button "TAKE QUIZ AGAIN" at bounding box center [915, 354] width 142 height 36
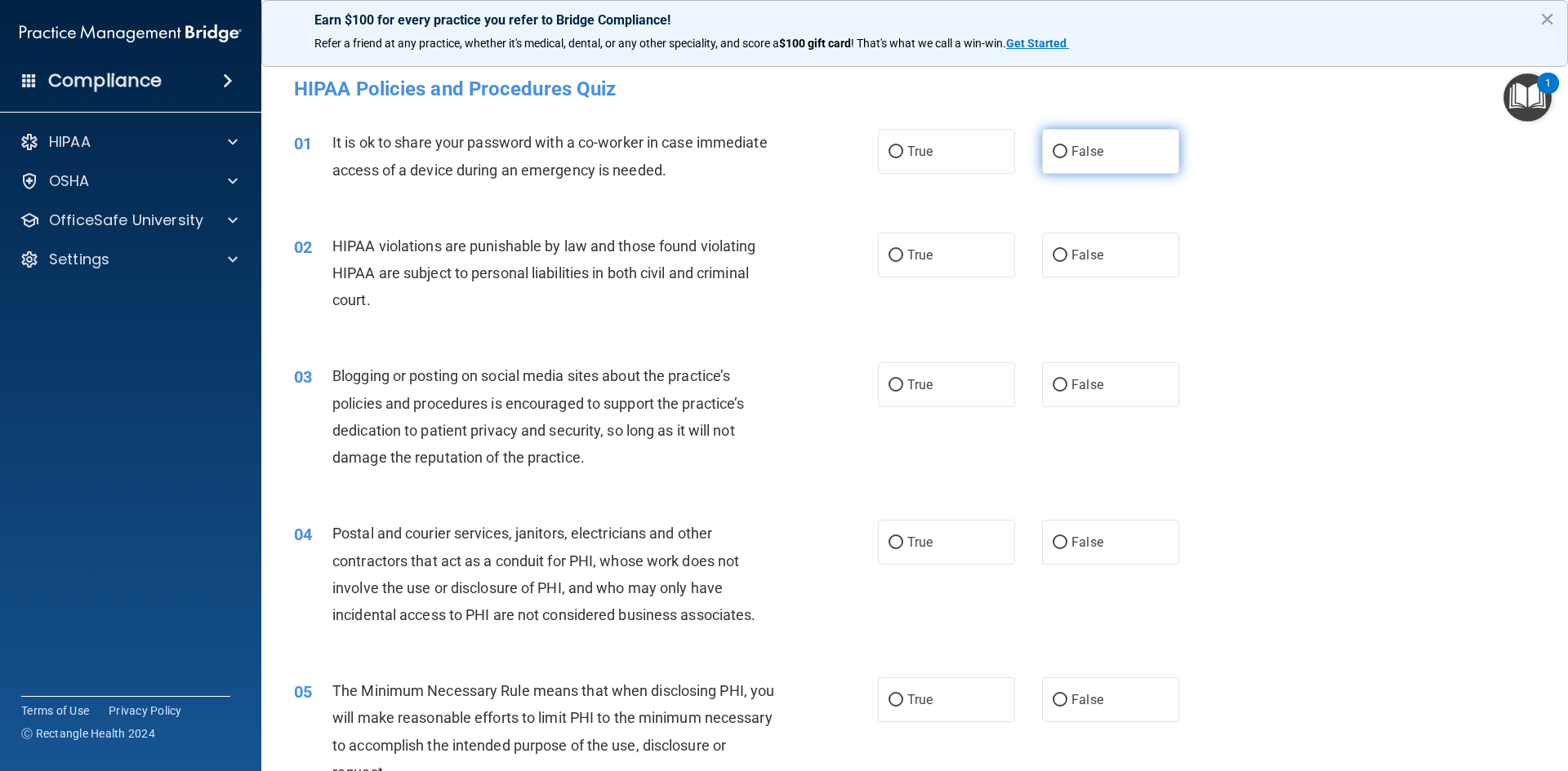
click at [1059, 156] on input "False" at bounding box center [1060, 152] width 15 height 12
radio input "true"
click at [888, 258] on input "True" at bounding box center [896, 255] width 15 height 12
radio input "true"
click at [1053, 388] on input "False" at bounding box center [1060, 386] width 15 height 12
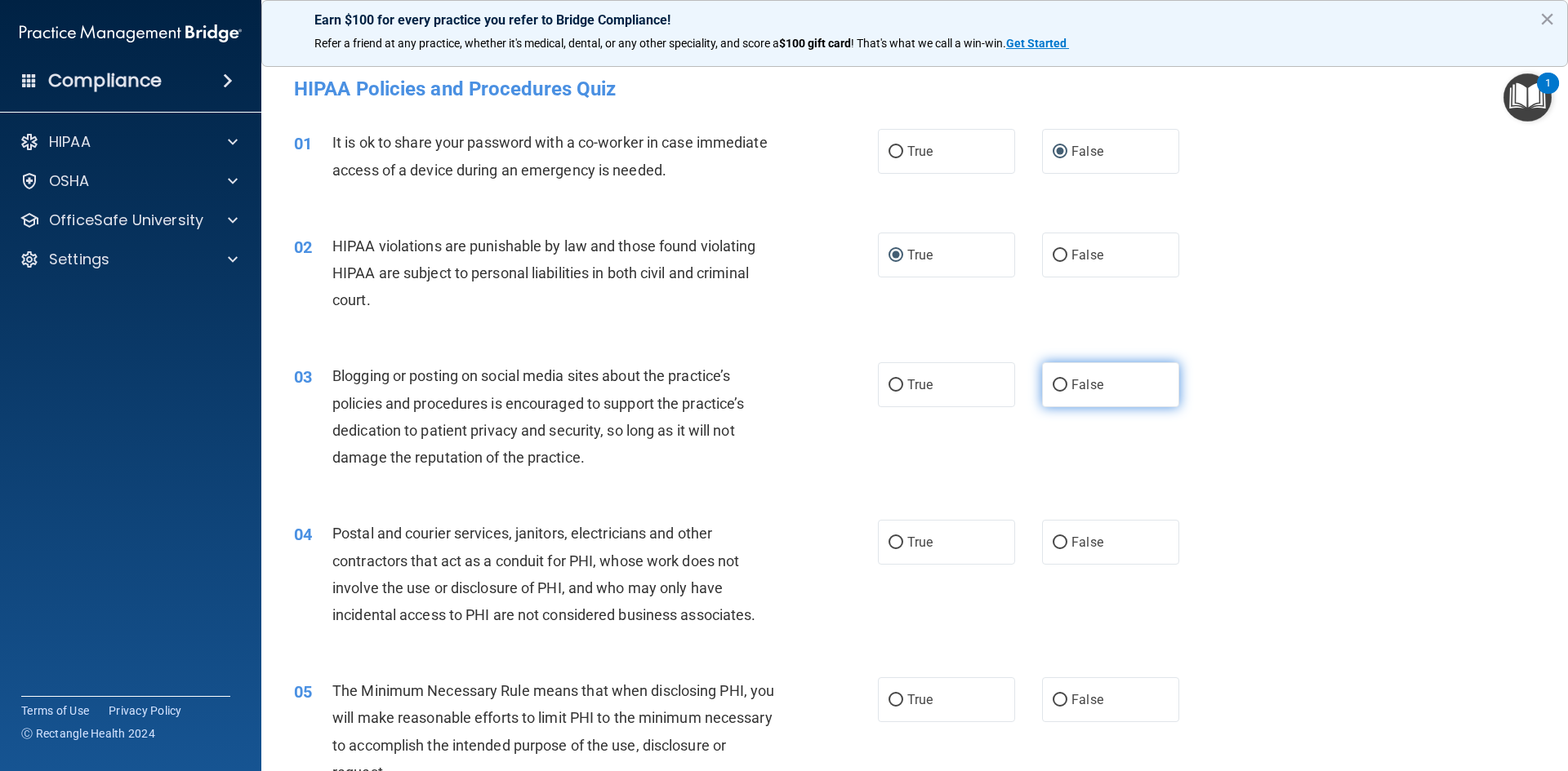
radio input "true"
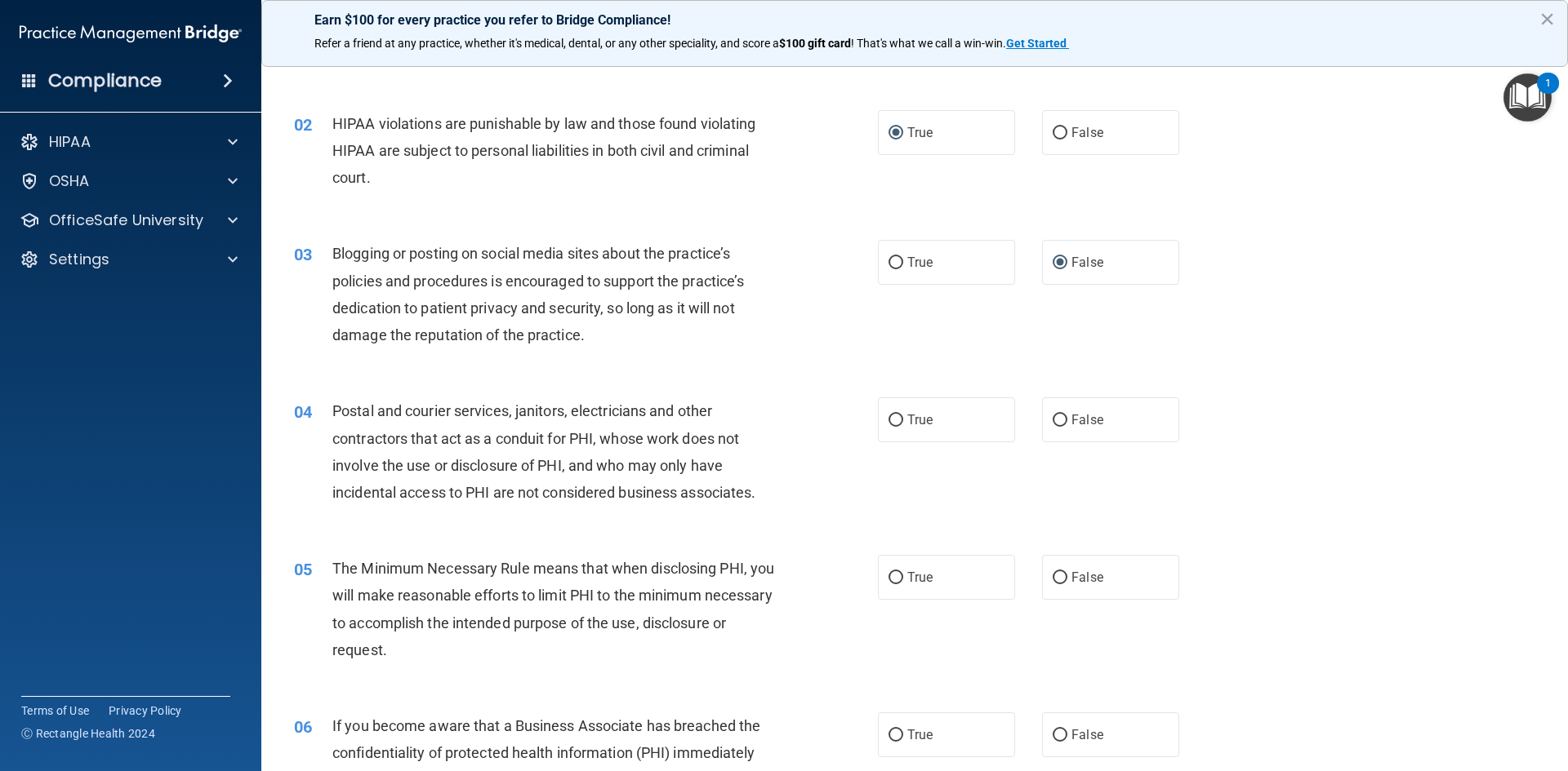
scroll to position [163, 0]
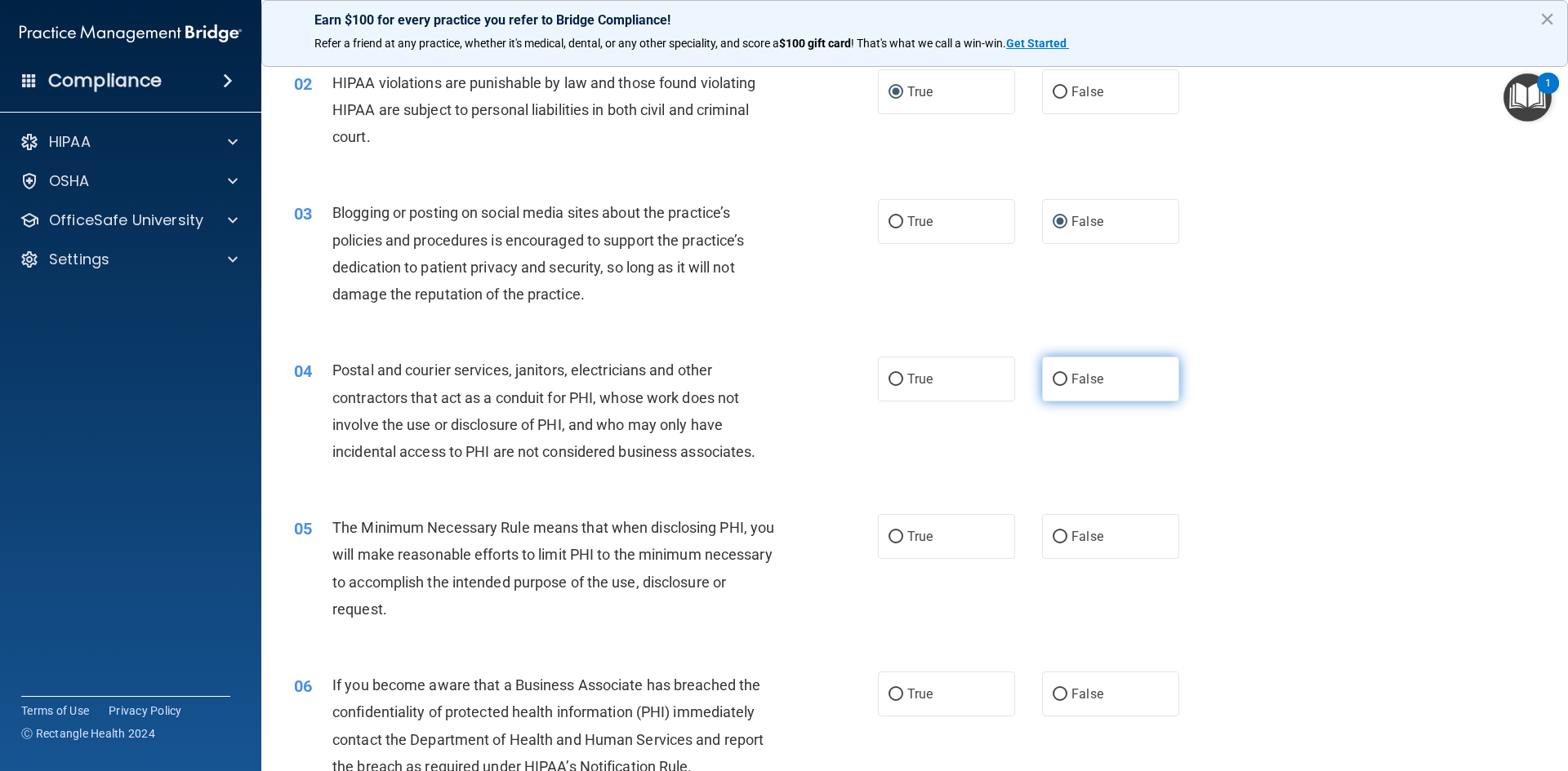
click at [1053, 382] on input "False" at bounding box center [1060, 380] width 15 height 12
radio input "true"
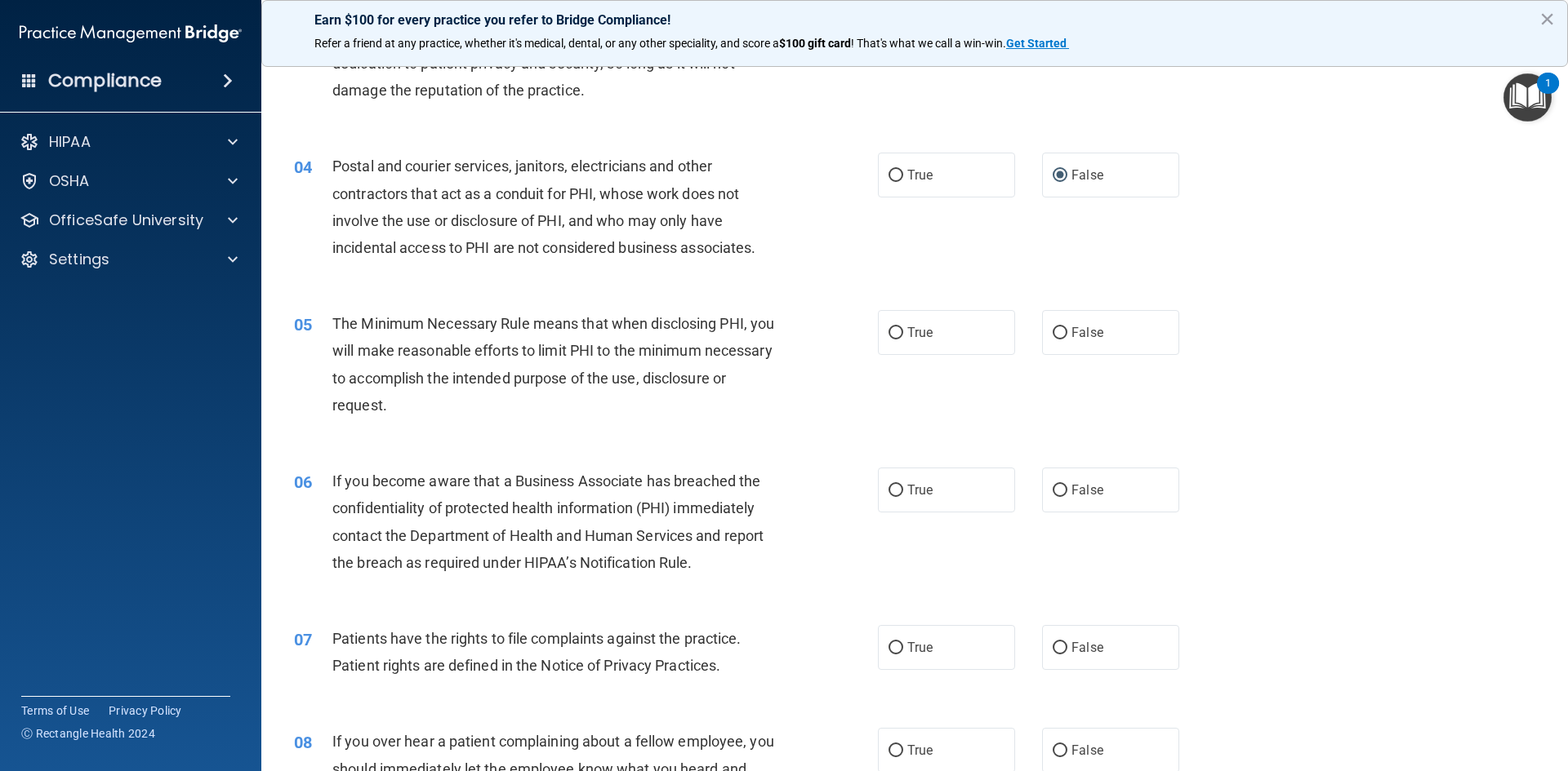
scroll to position [408, 0]
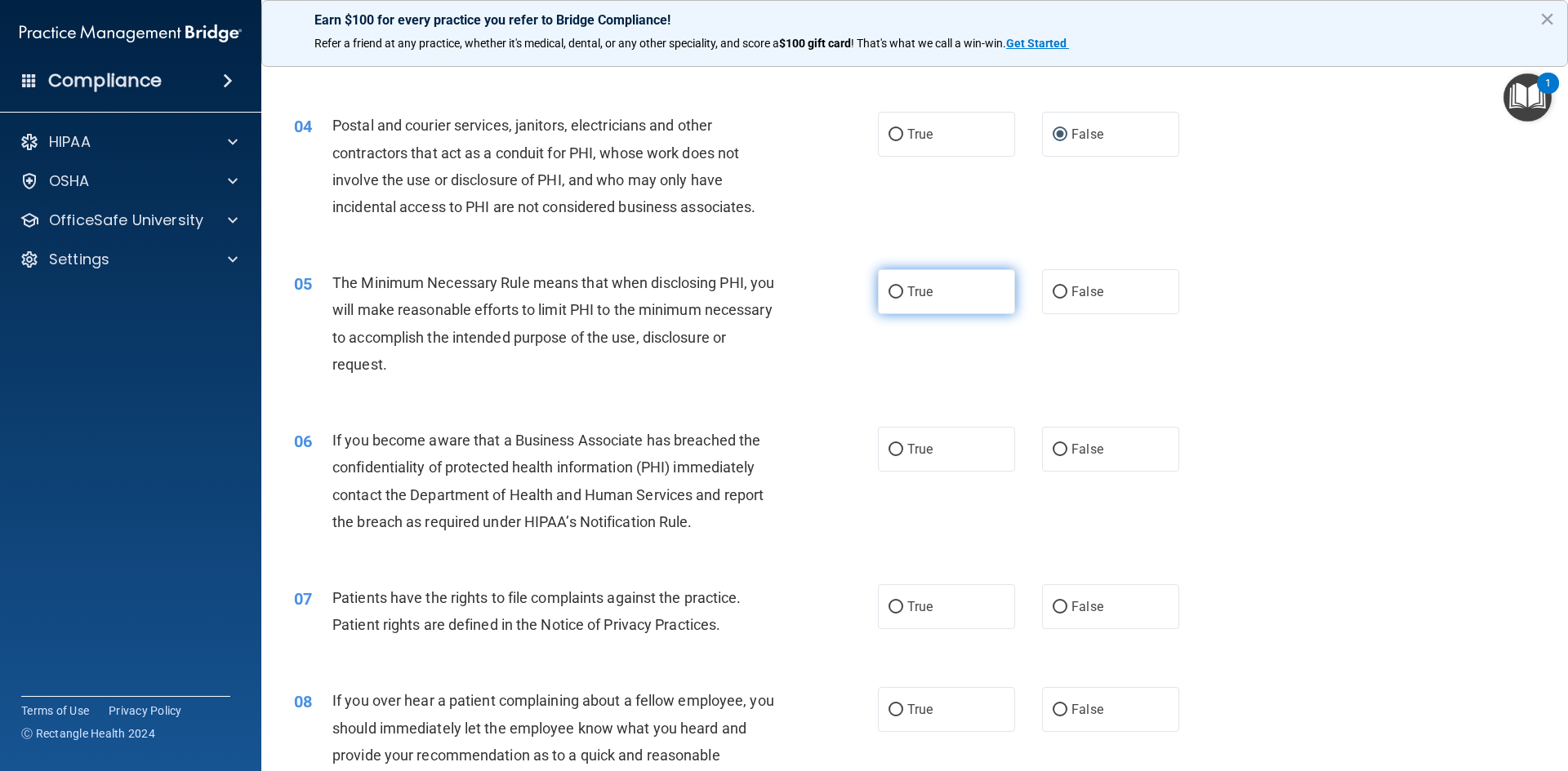
click at [888, 294] on input "True" at bounding box center [896, 292] width 15 height 12
radio input "true"
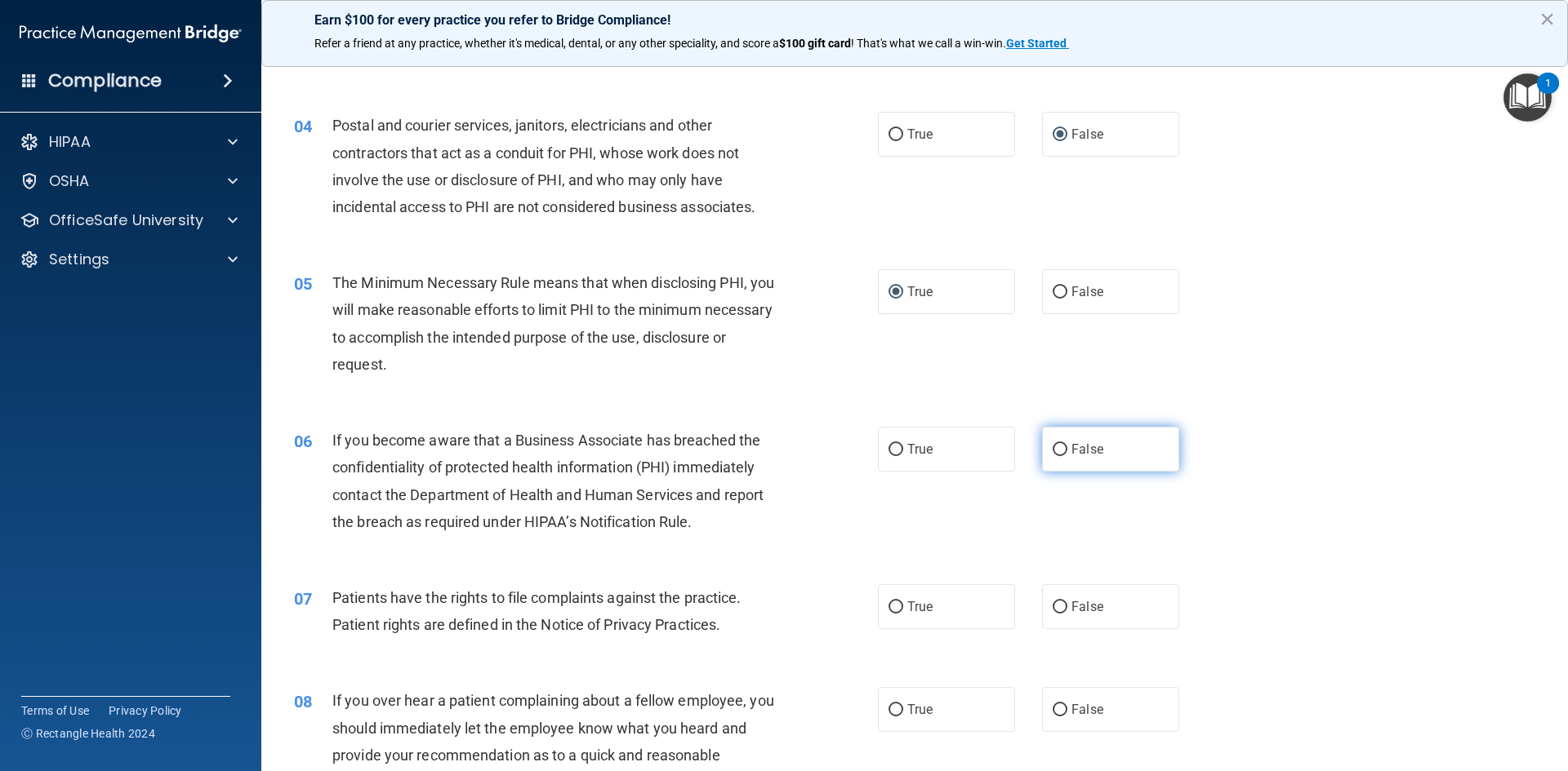
click at [1053, 449] on input "False" at bounding box center [1060, 450] width 15 height 12
radio input "true"
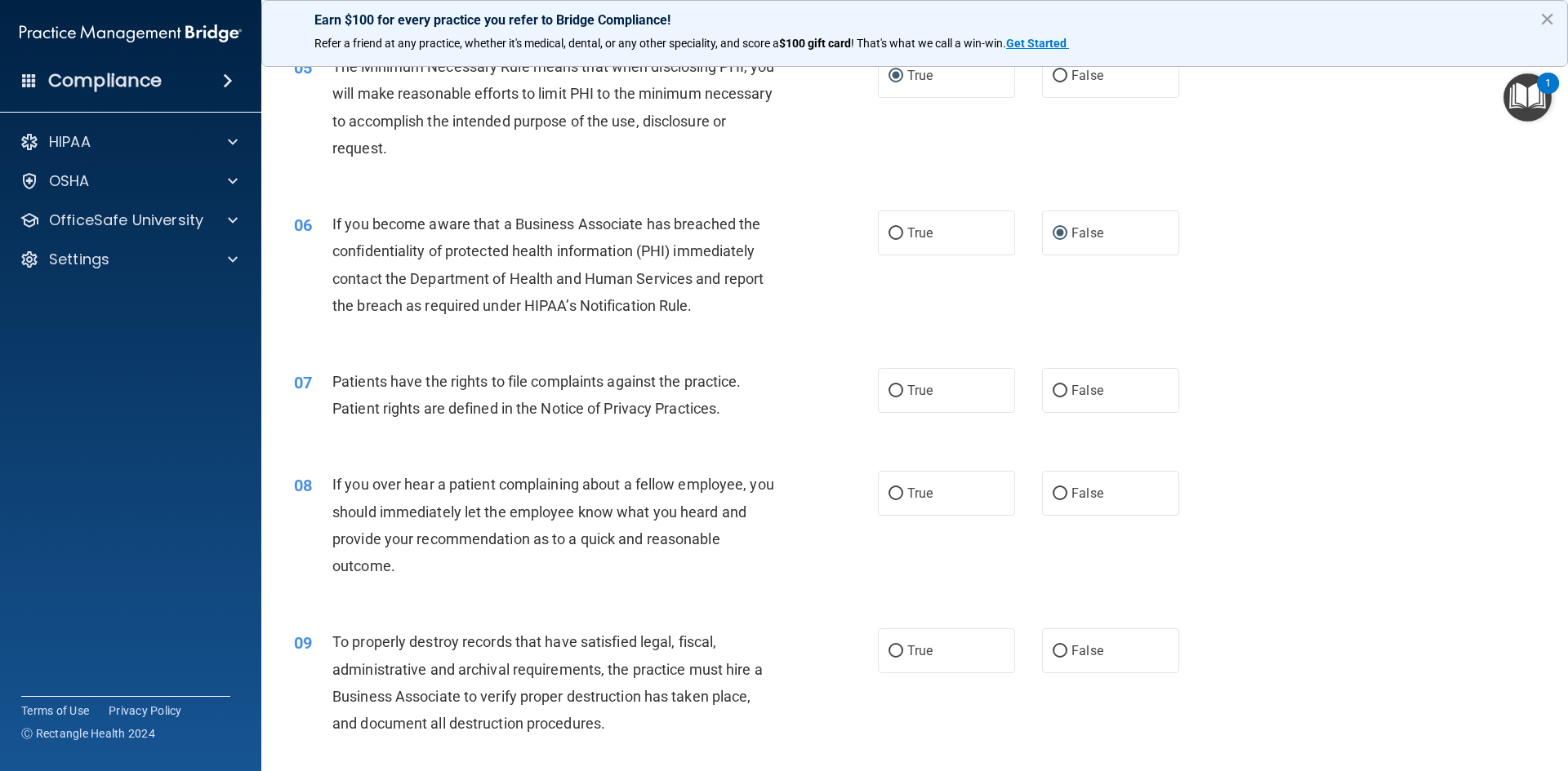
scroll to position [653, 0]
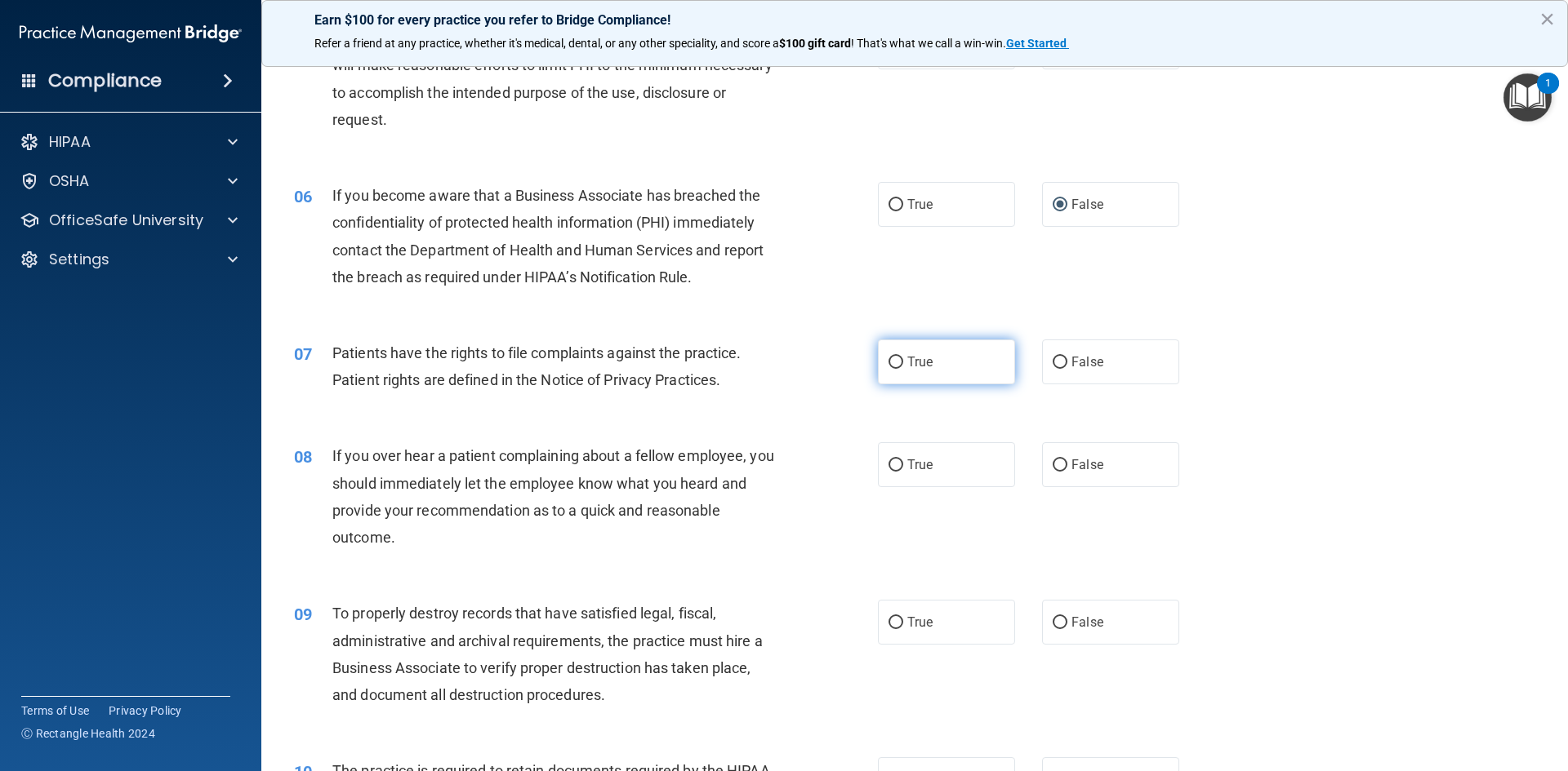
click at [888, 361] on input "True" at bounding box center [896, 363] width 15 height 12
radio input "true"
click at [1055, 467] on input "False" at bounding box center [1060, 466] width 15 height 12
radio input "true"
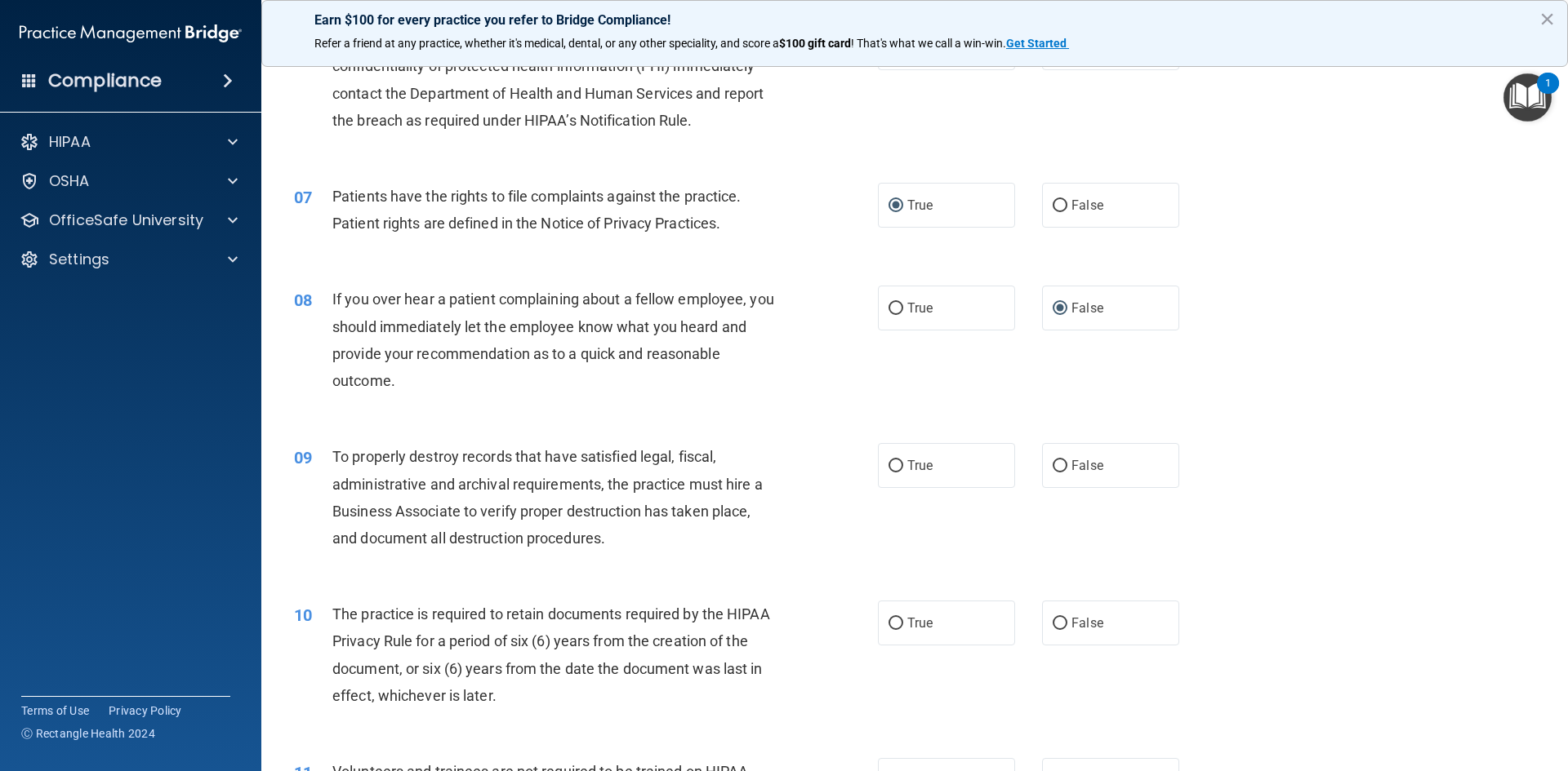
scroll to position [816, 0]
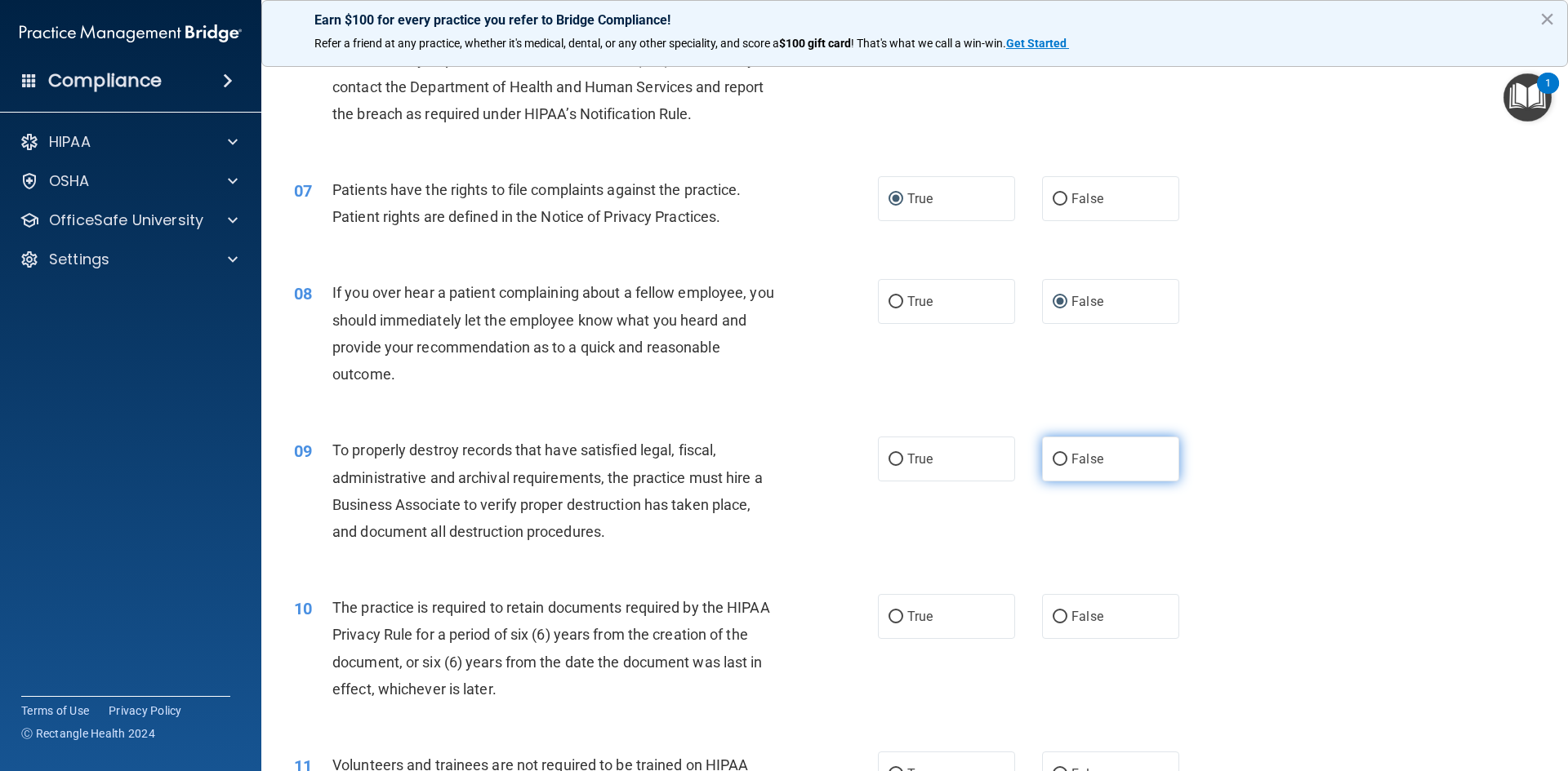
click at [1054, 460] on input "False" at bounding box center [1060, 460] width 15 height 12
radio input "true"
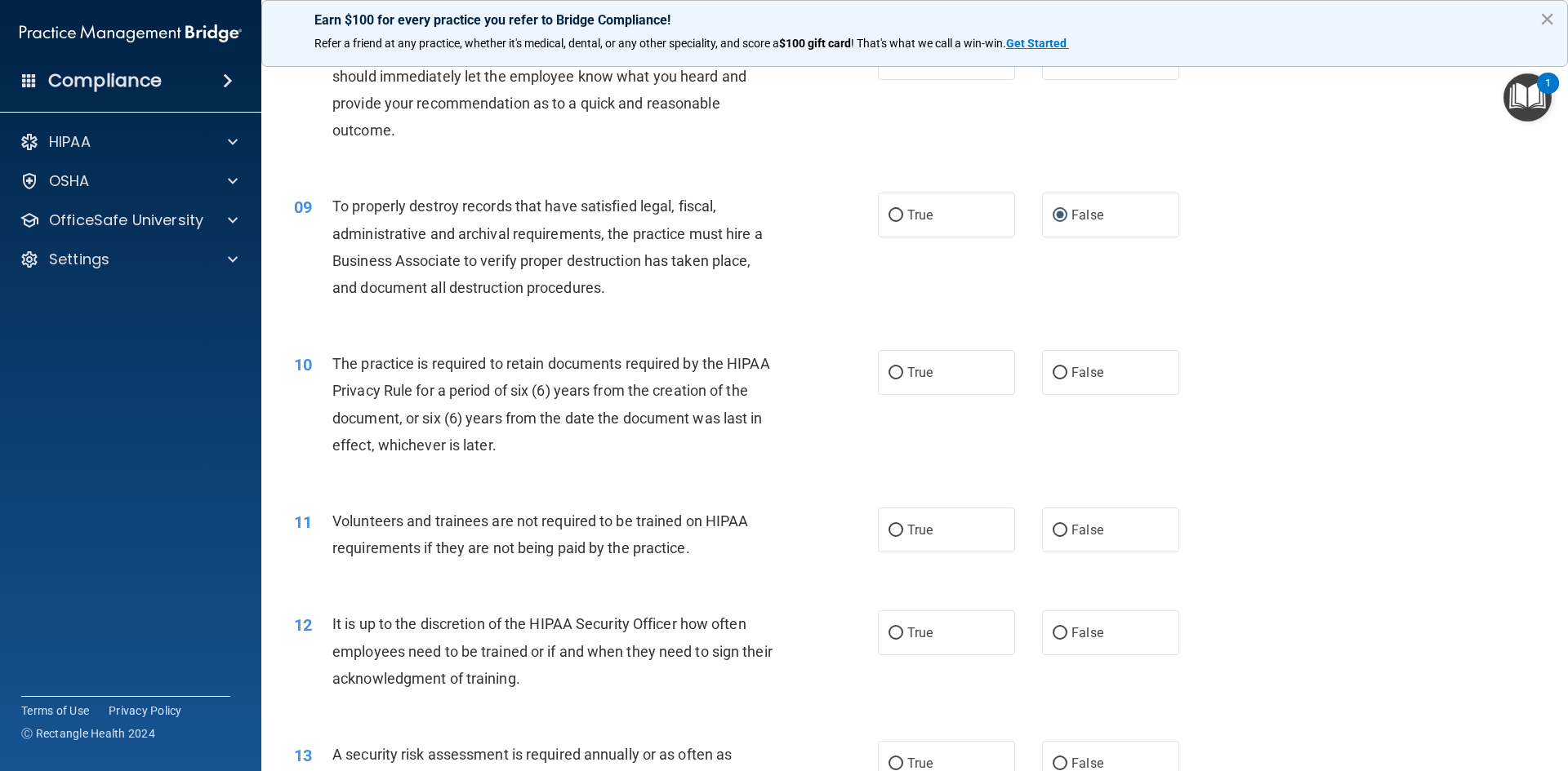
scroll to position [1062, 0]
click at [888, 372] on input "True" at bounding box center [896, 372] width 15 height 12
radio input "true"
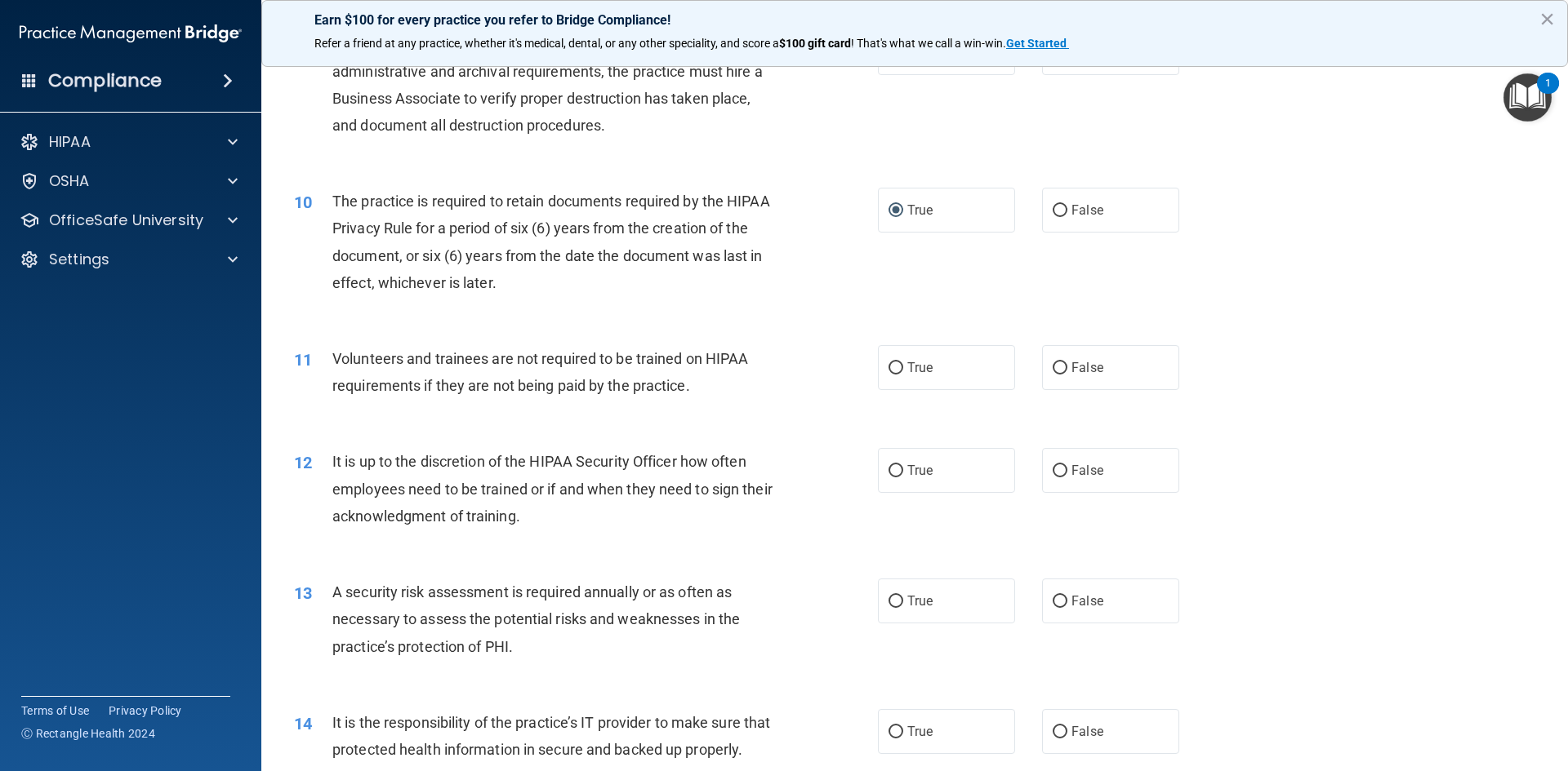
scroll to position [1224, 0]
click at [1053, 367] on input "False" at bounding box center [1060, 367] width 15 height 12
radio input "true"
click at [1053, 467] on input "False" at bounding box center [1060, 469] width 15 height 12
radio input "true"
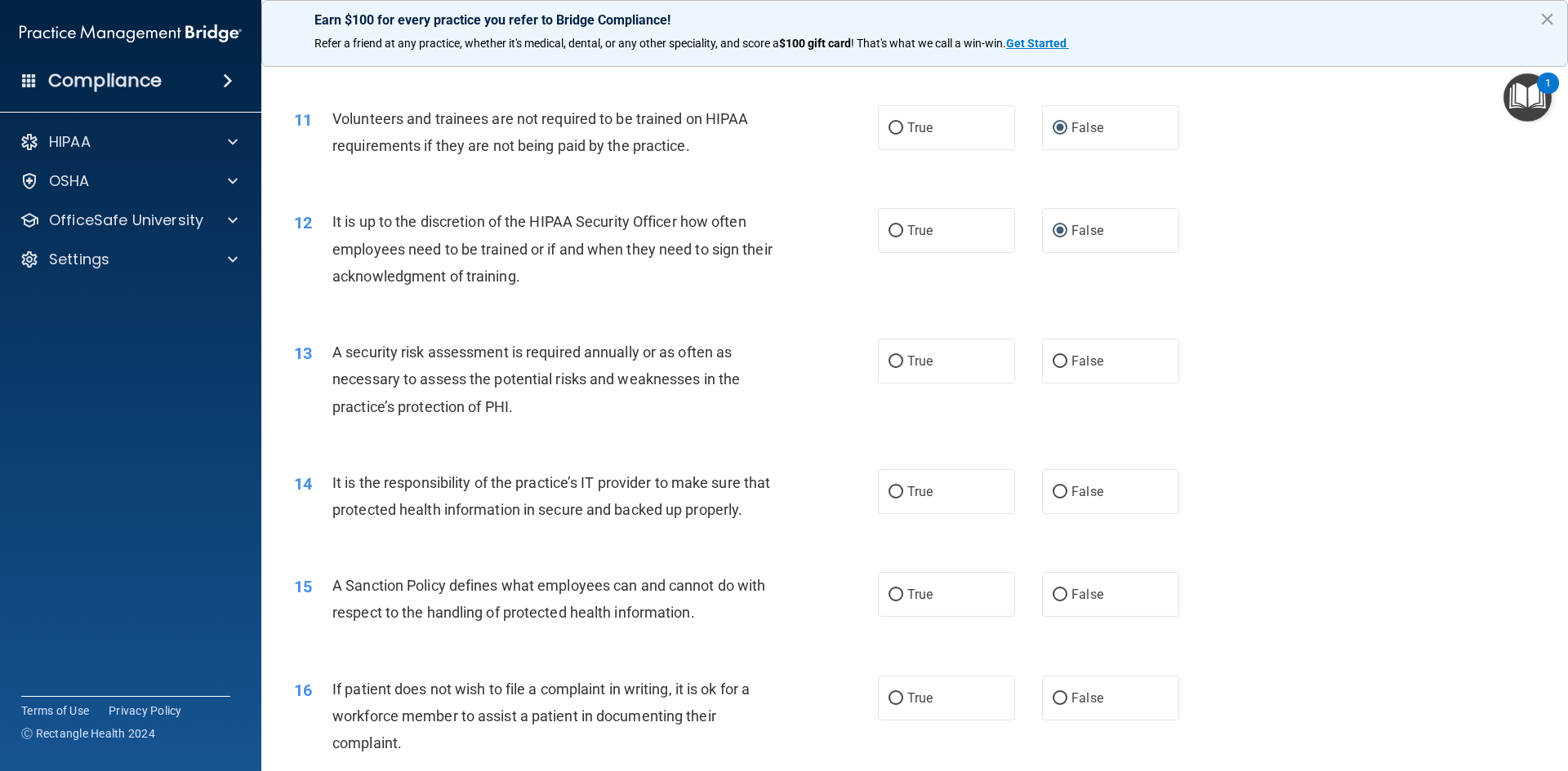
scroll to position [1469, 0]
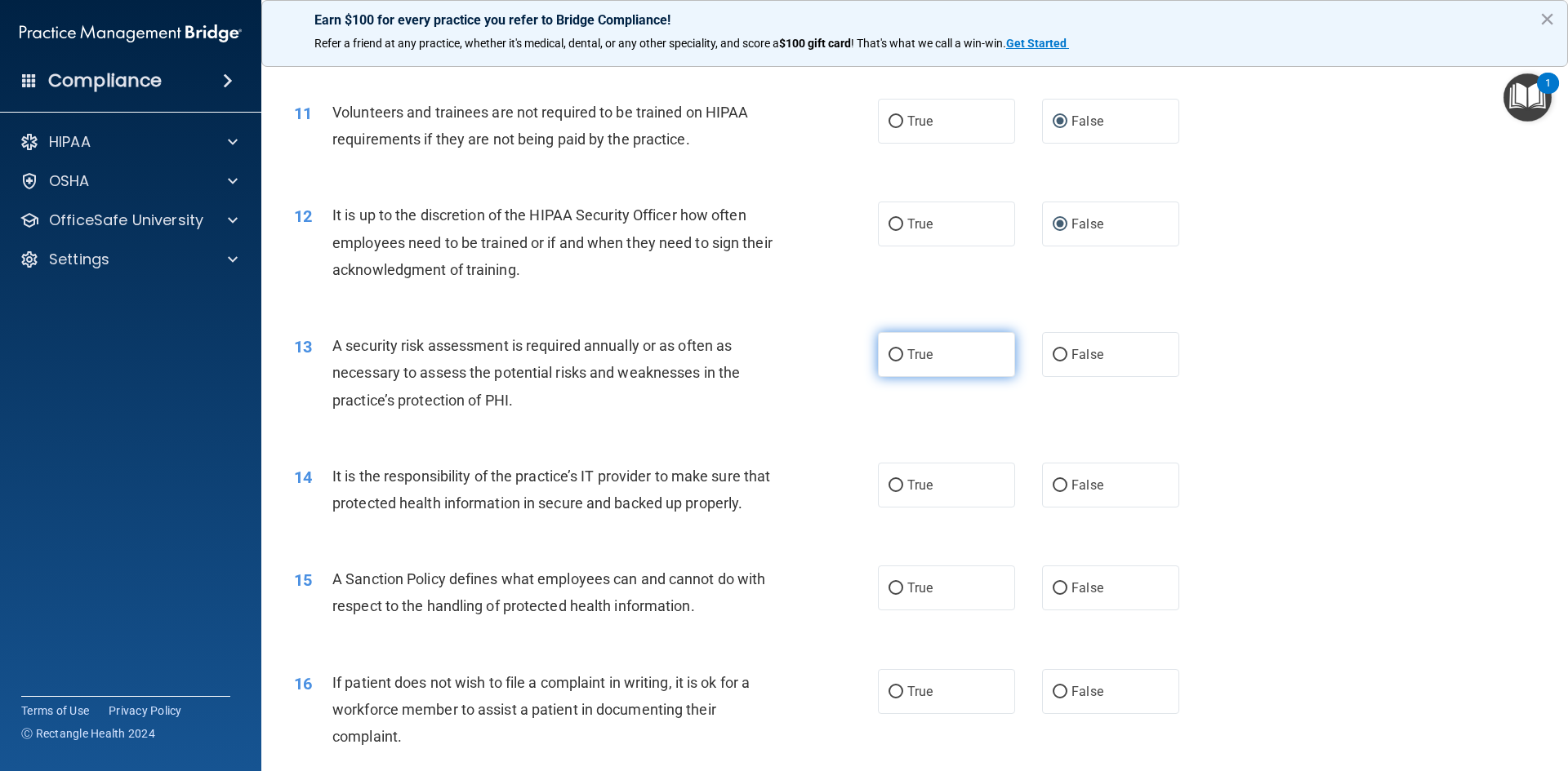
click at [888, 357] on input "True" at bounding box center [896, 355] width 15 height 12
radio input "true"
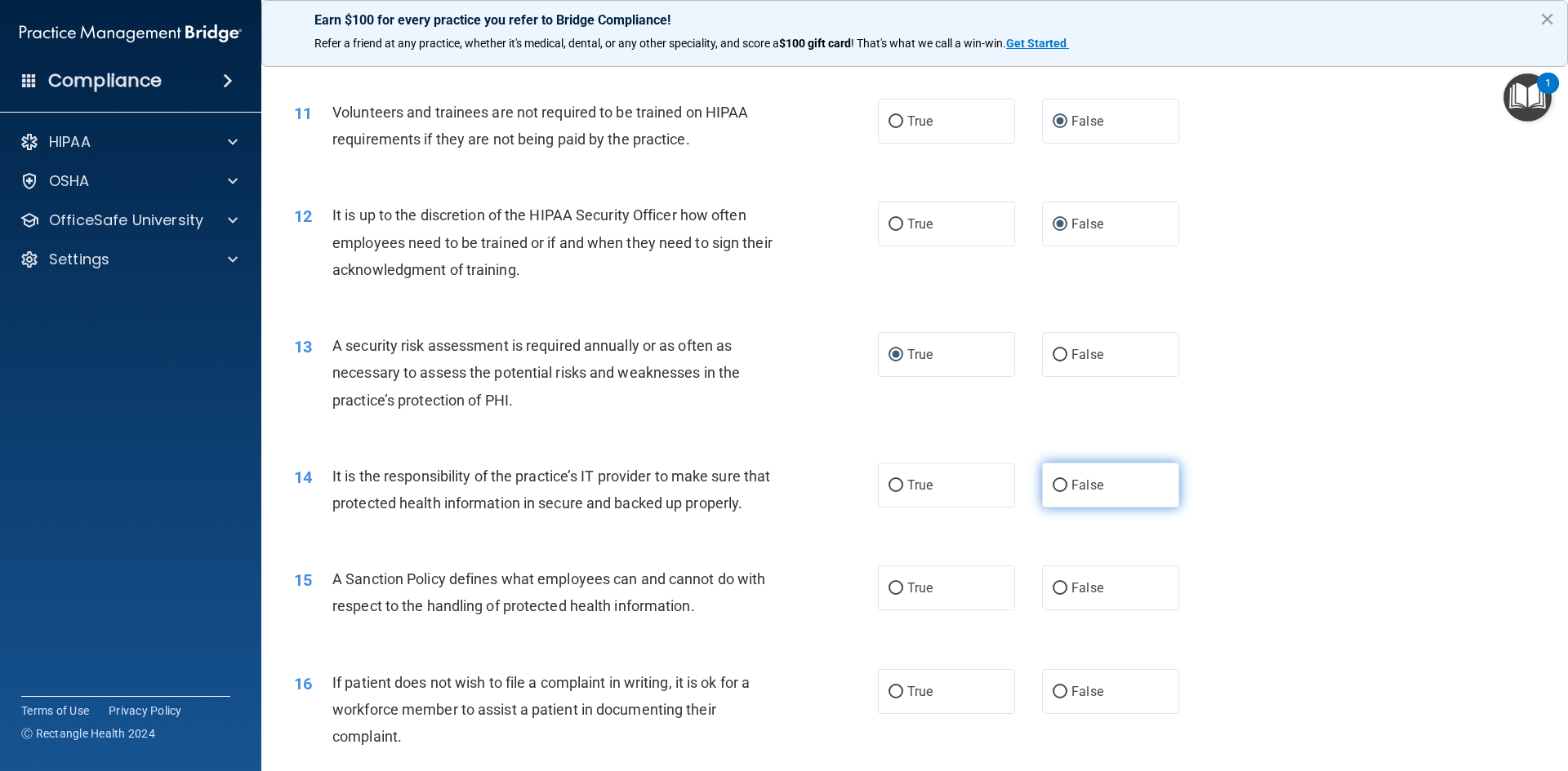
click at [1055, 484] on input "False" at bounding box center [1060, 485] width 15 height 12
radio input "true"
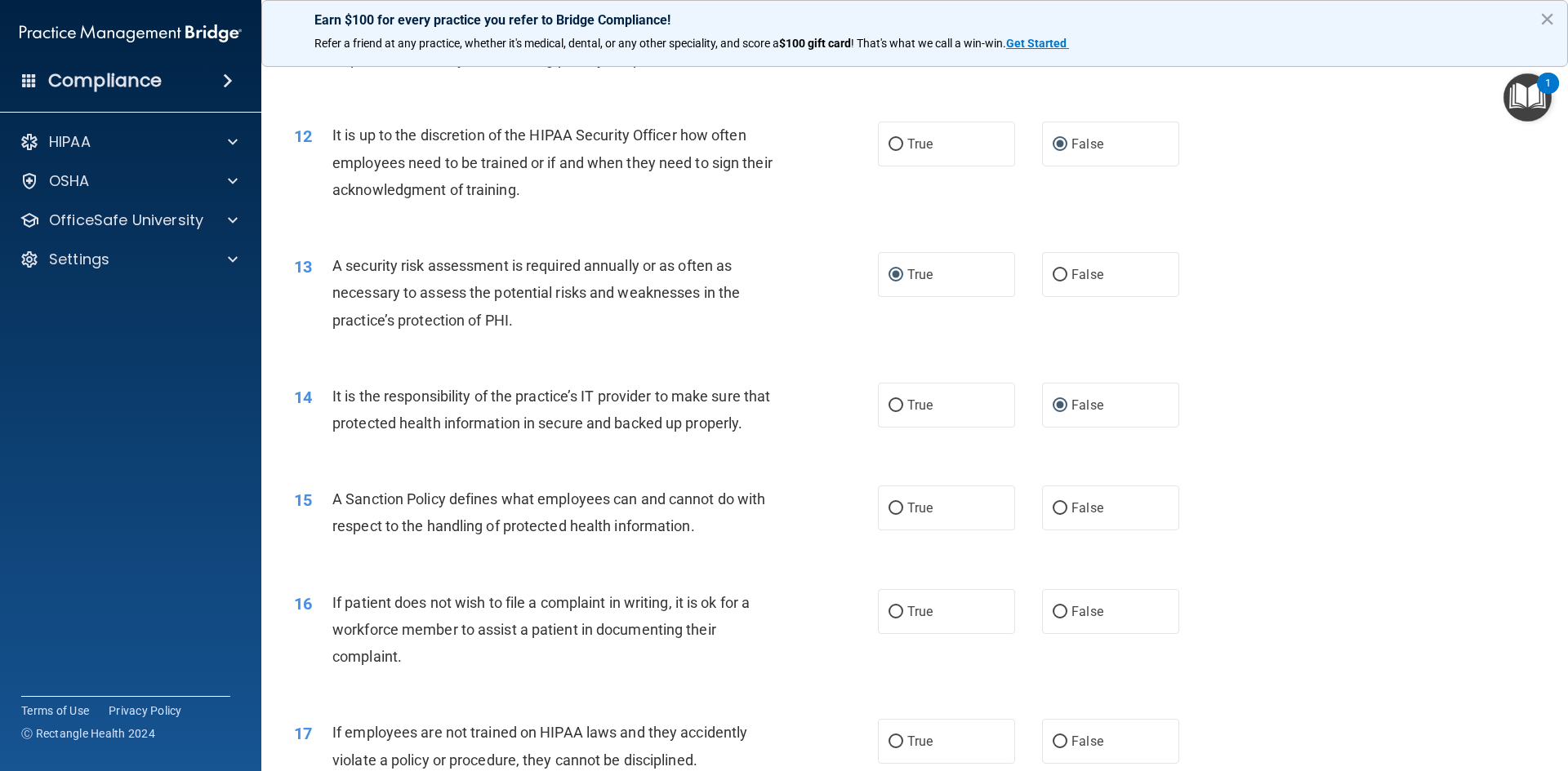
scroll to position [1714, 0]
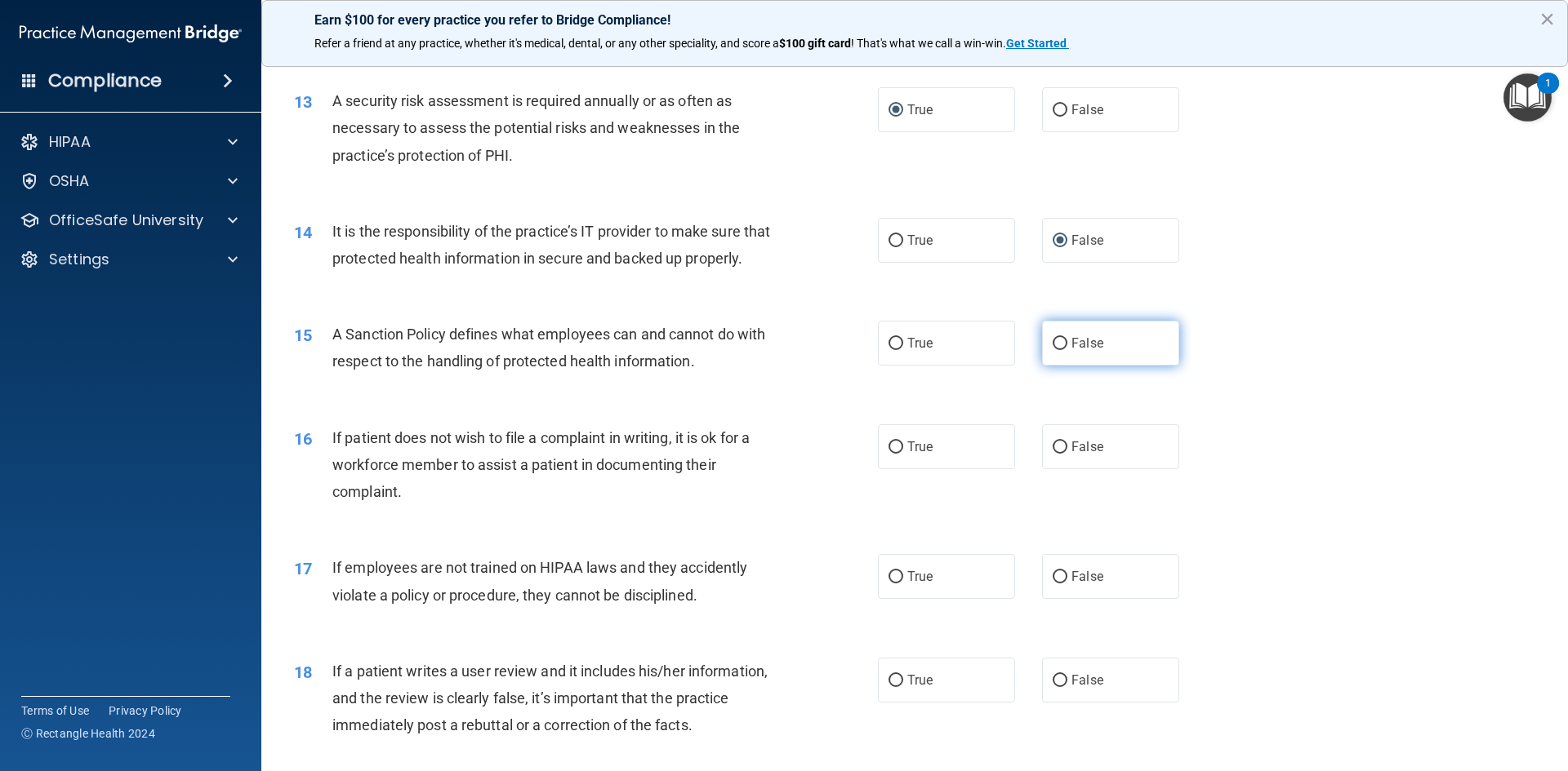
click at [1054, 350] on input "False" at bounding box center [1060, 344] width 15 height 12
radio input "true"
click at [888, 454] on input "True" at bounding box center [896, 448] width 15 height 12
radio input "true"
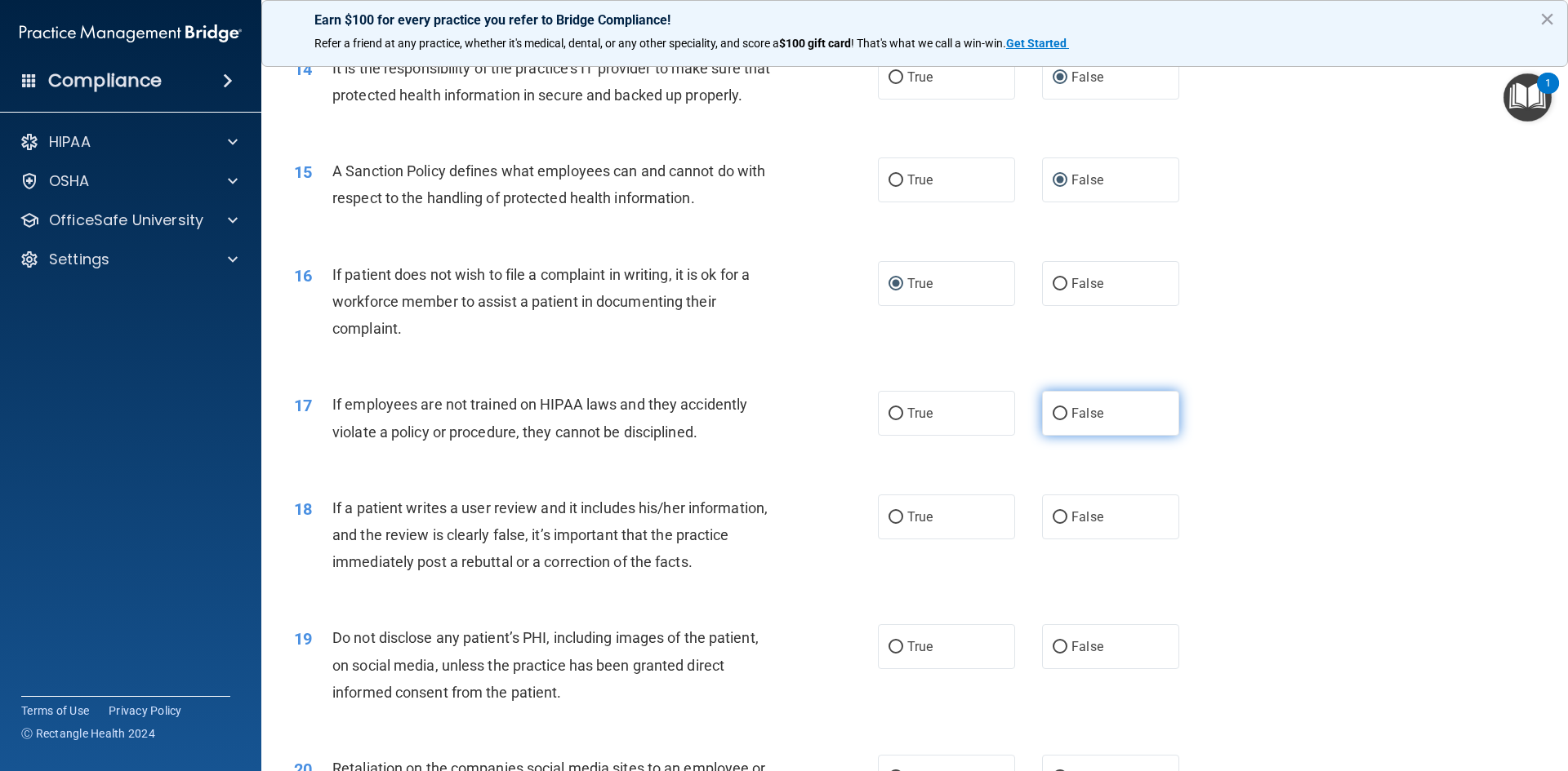
click at [1053, 421] on input "False" at bounding box center [1060, 414] width 15 height 12
radio input "true"
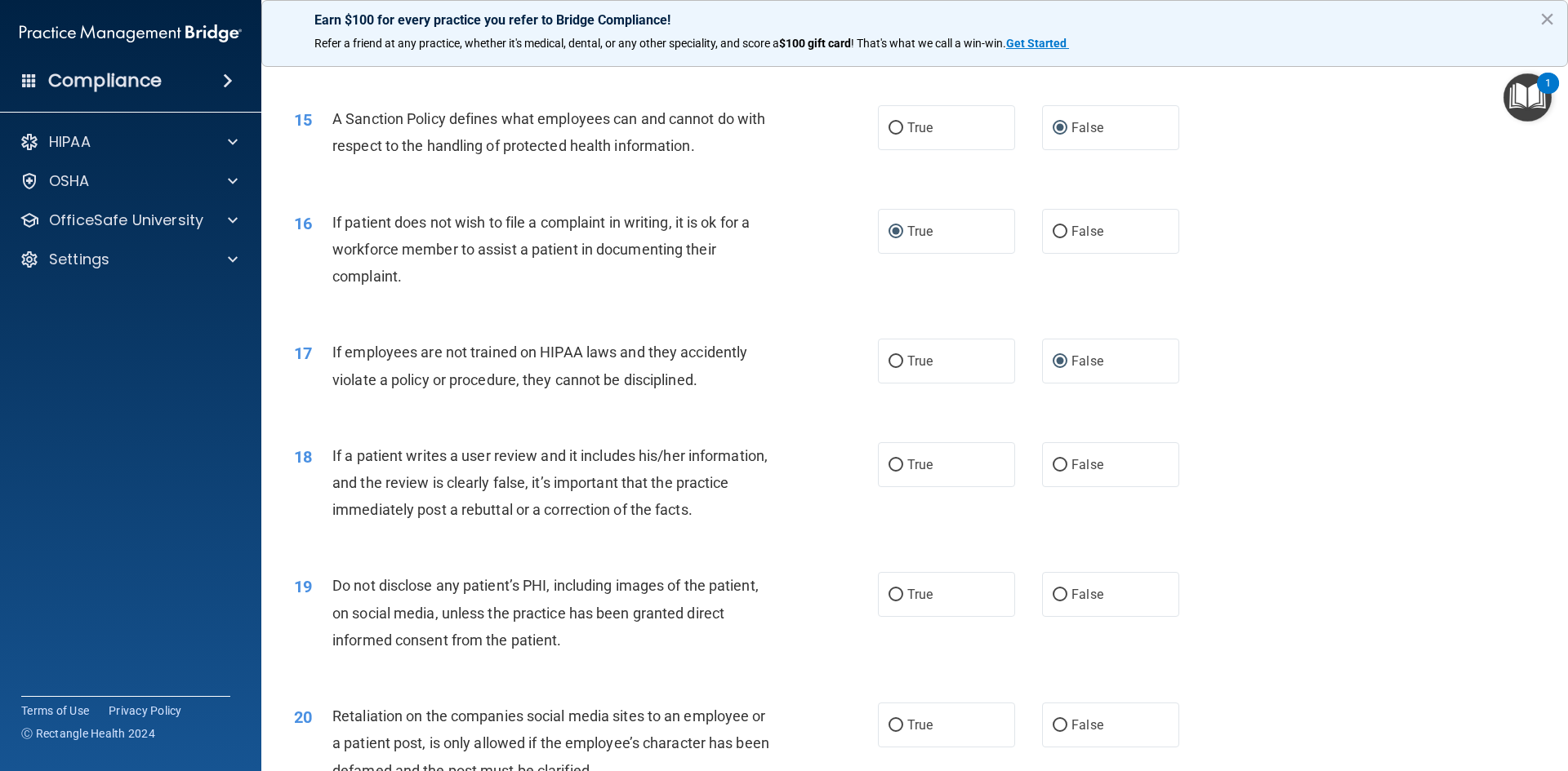
scroll to position [1959, 0]
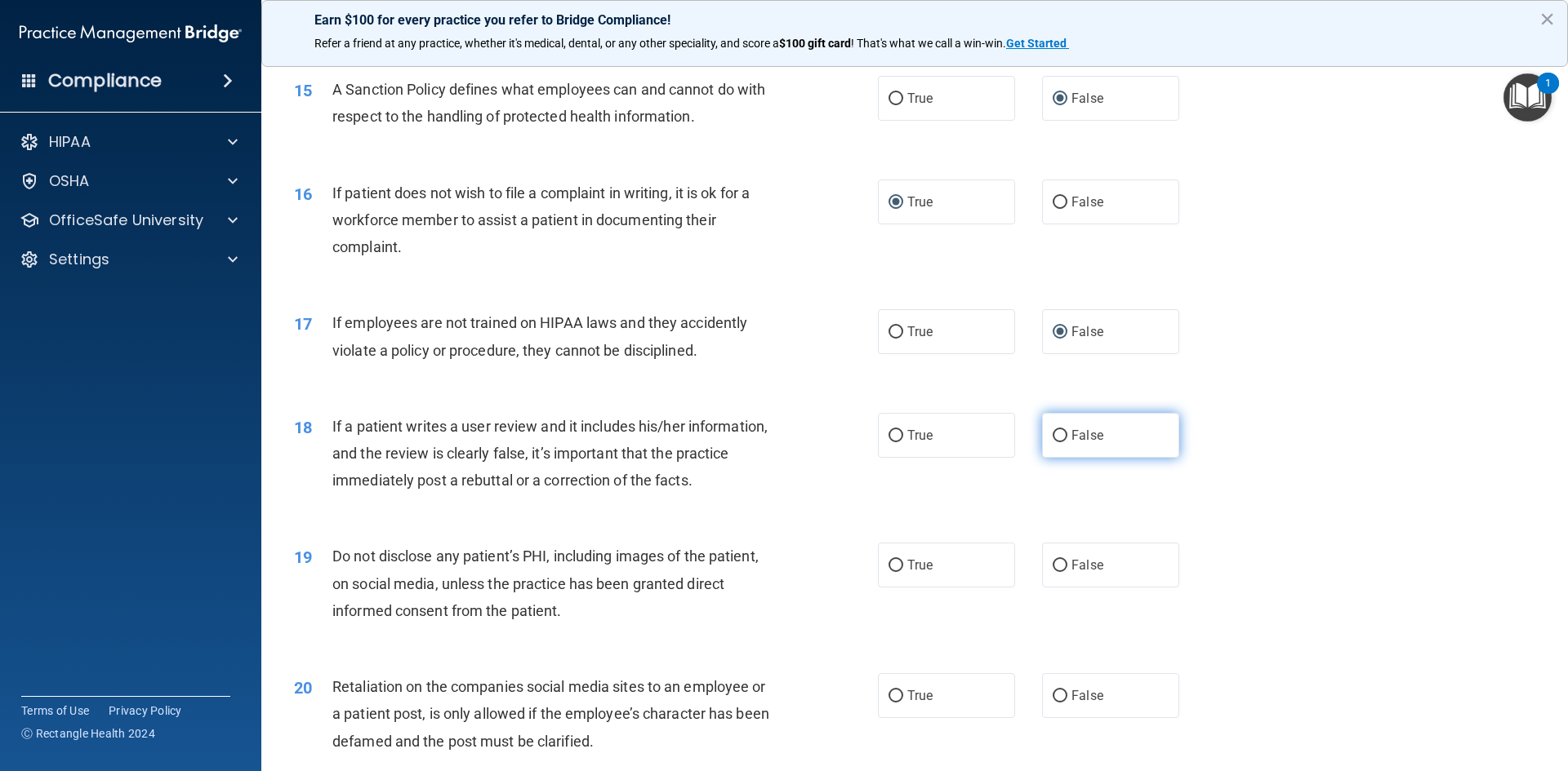
click at [1059, 443] on input "False" at bounding box center [1060, 436] width 15 height 12
radio input "true"
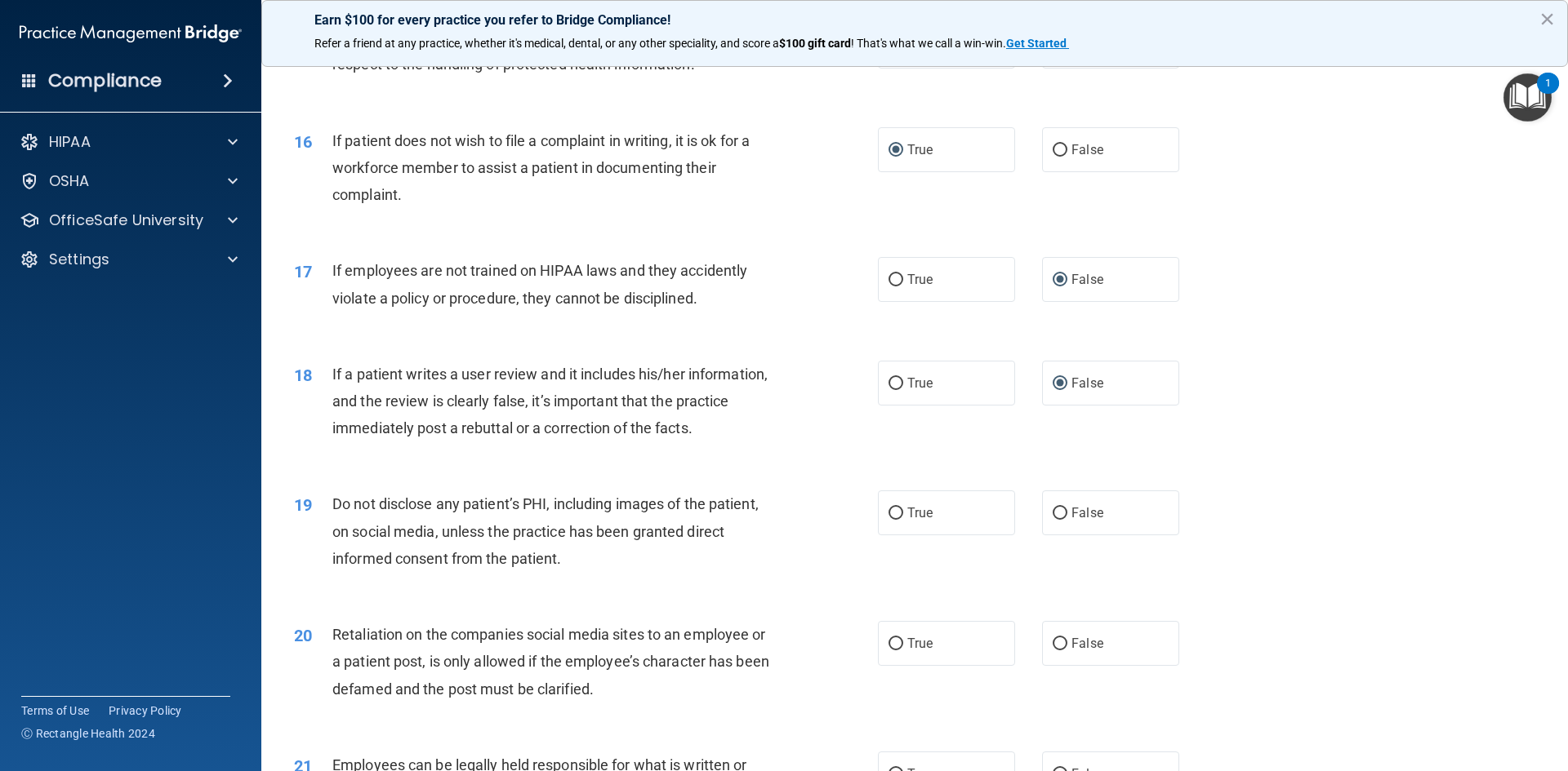
scroll to position [2040, 0]
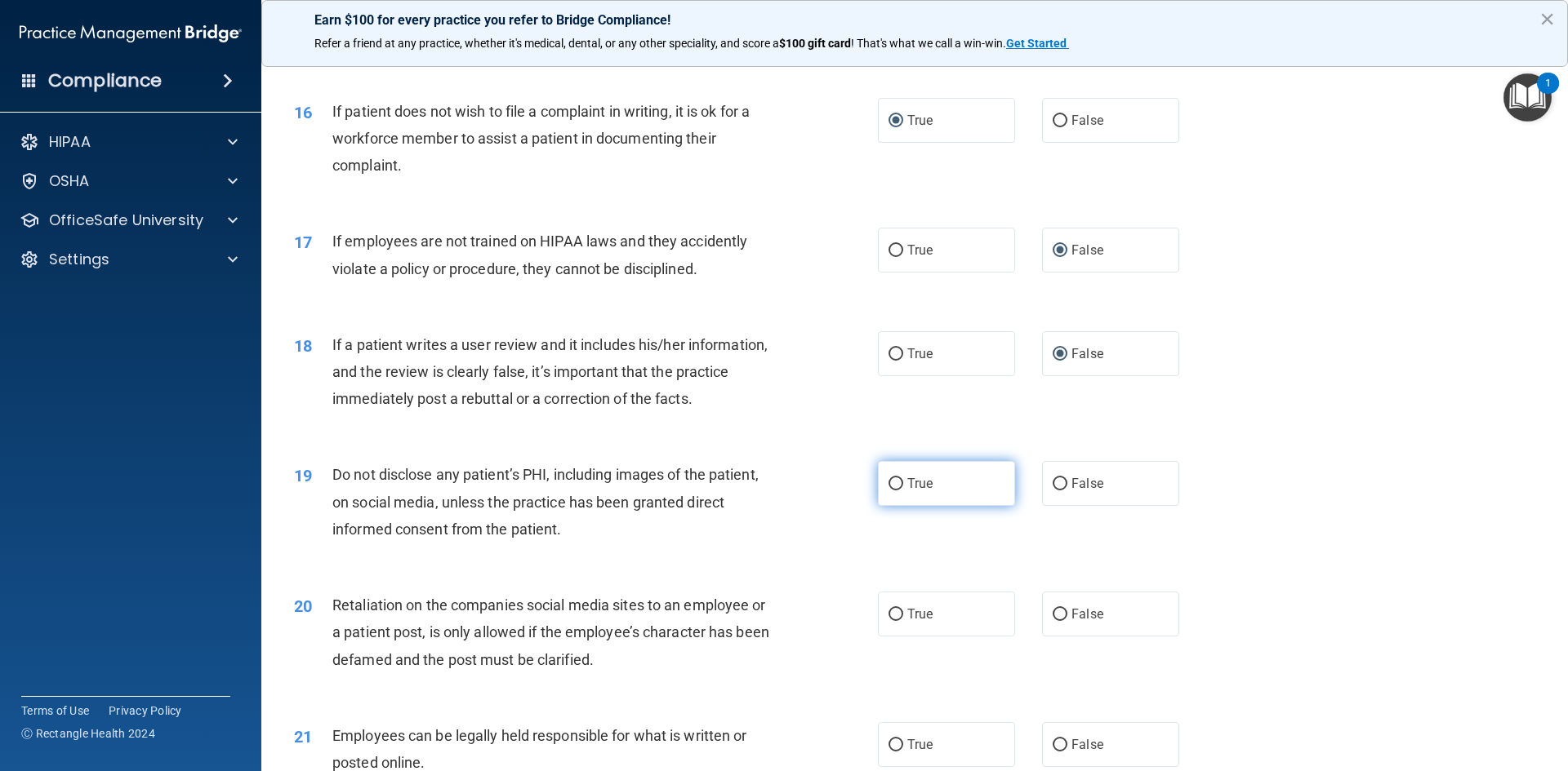
click at [891, 490] on input "True" at bounding box center [896, 484] width 15 height 12
radio input "true"
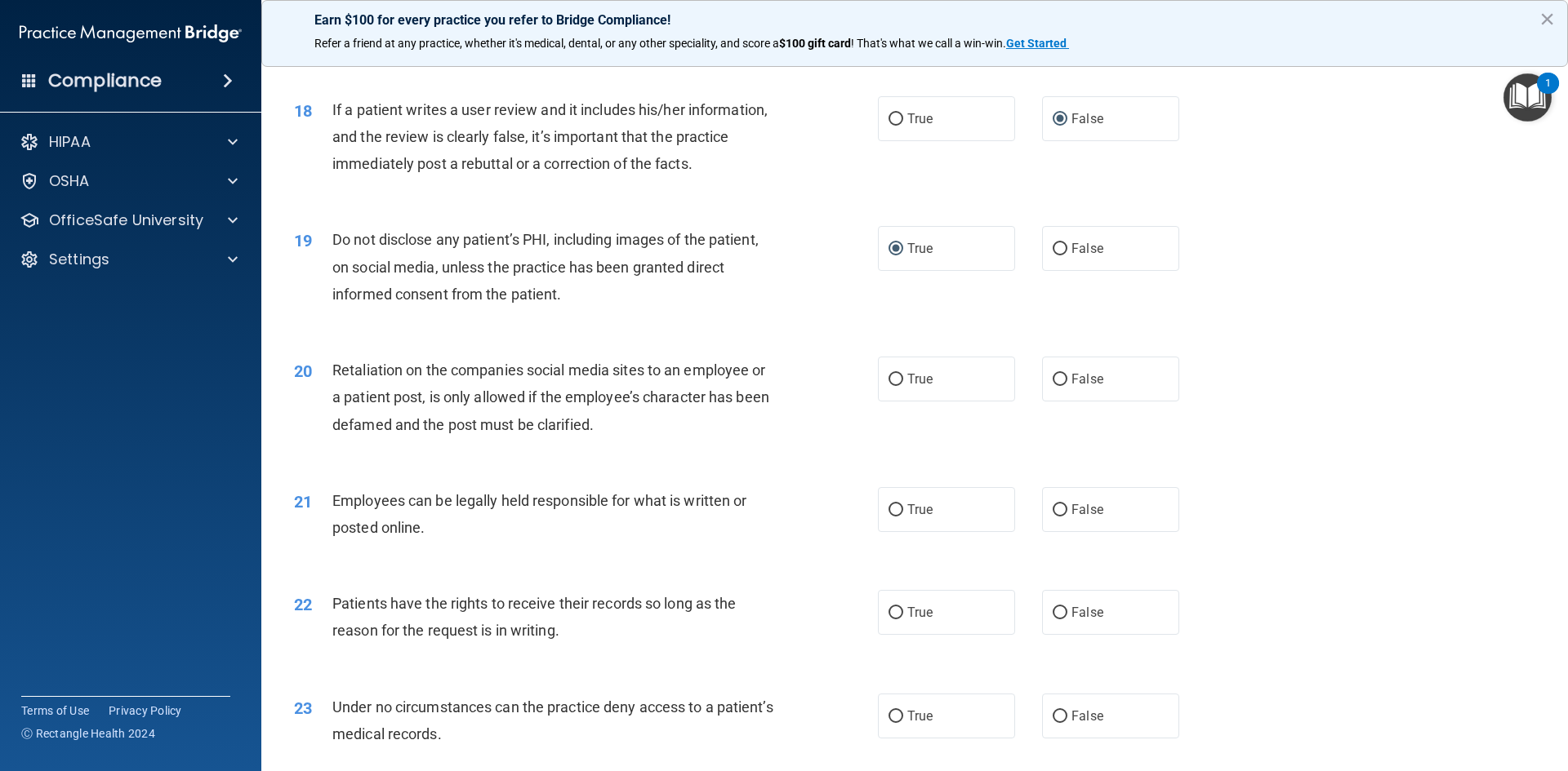
scroll to position [2286, 0]
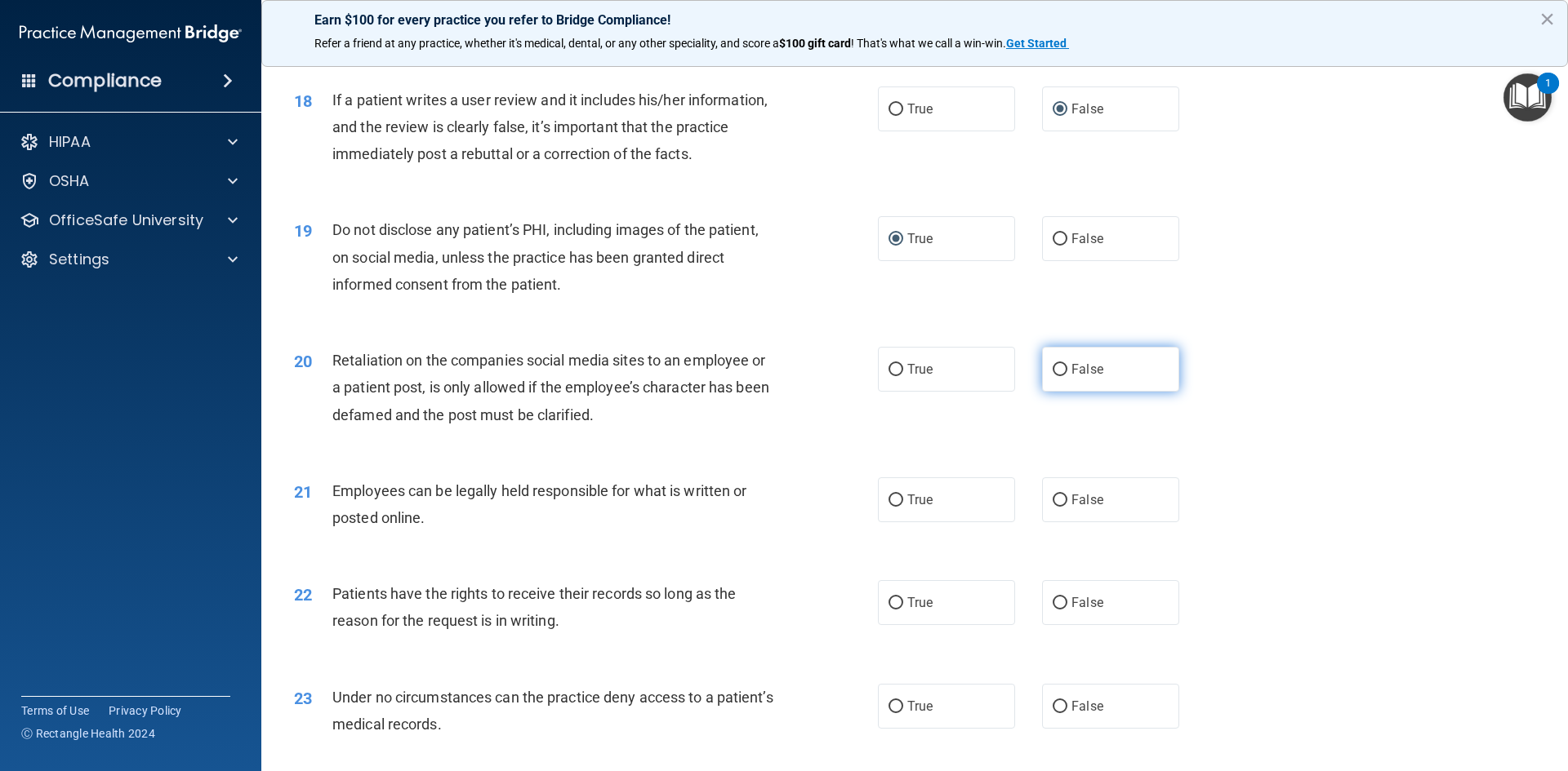
click at [1057, 376] on input "False" at bounding box center [1060, 370] width 15 height 12
radio input "true"
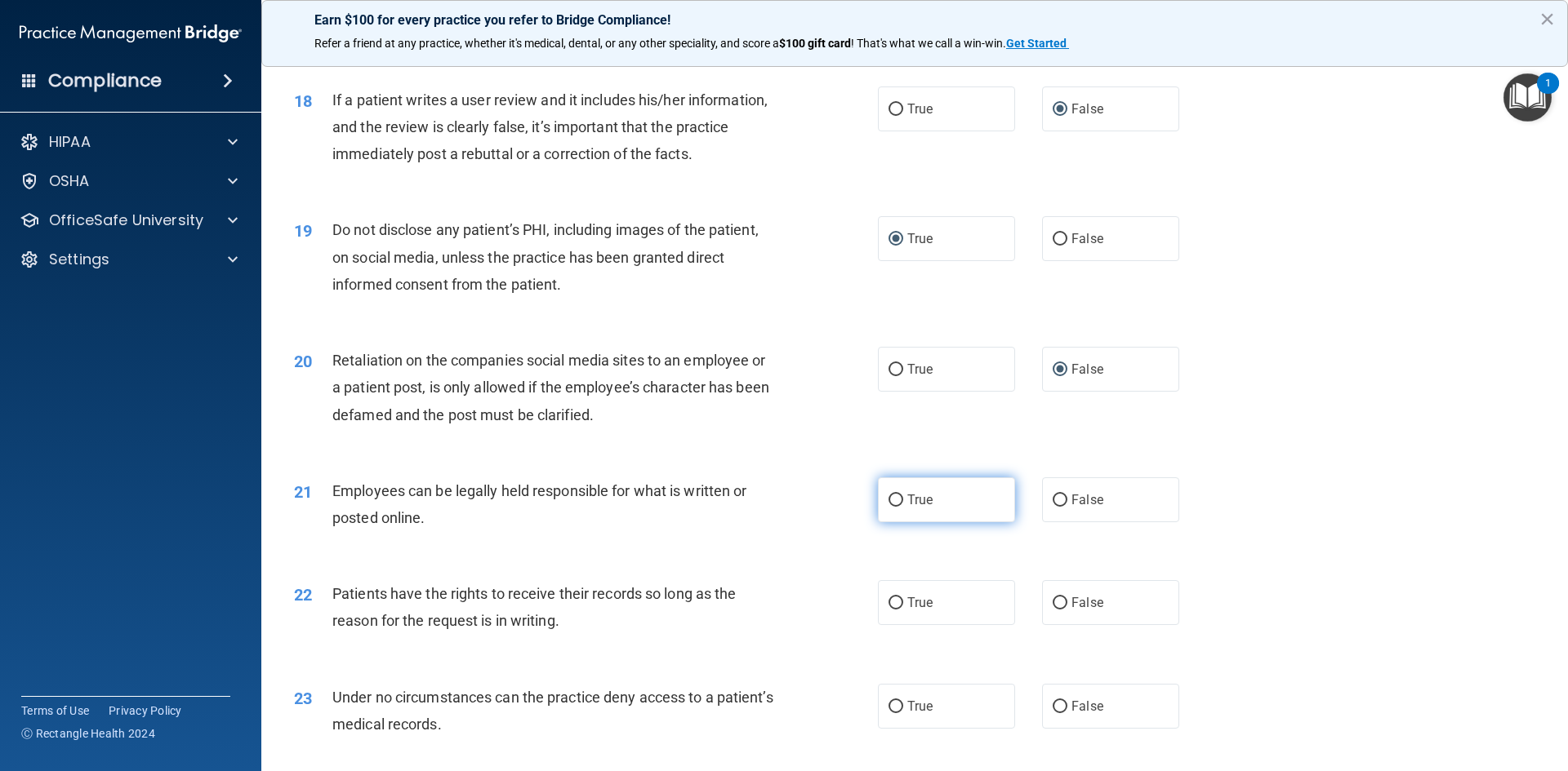
click at [891, 507] on input "True" at bounding box center [896, 500] width 15 height 12
radio input "true"
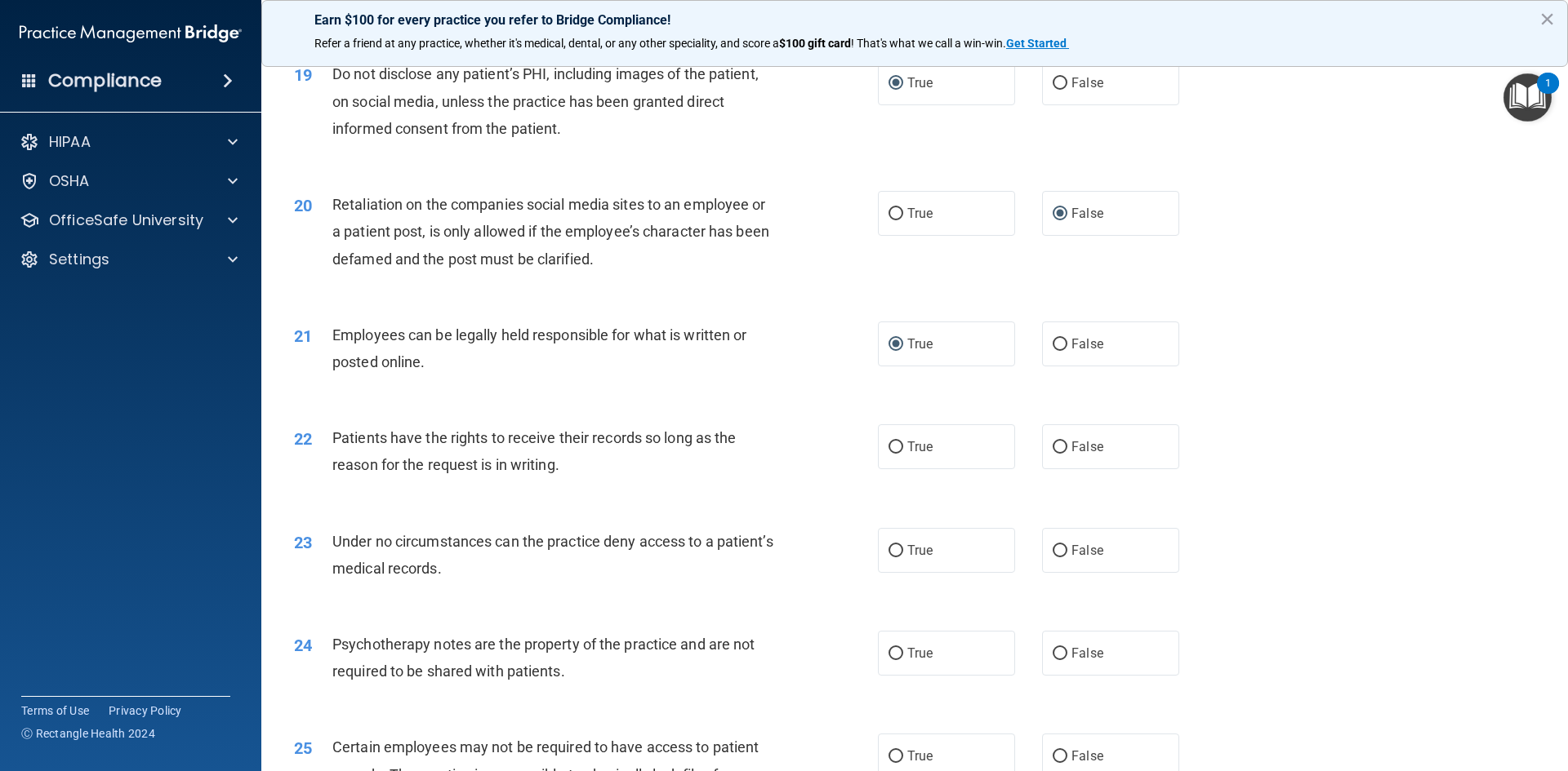
scroll to position [2449, 0]
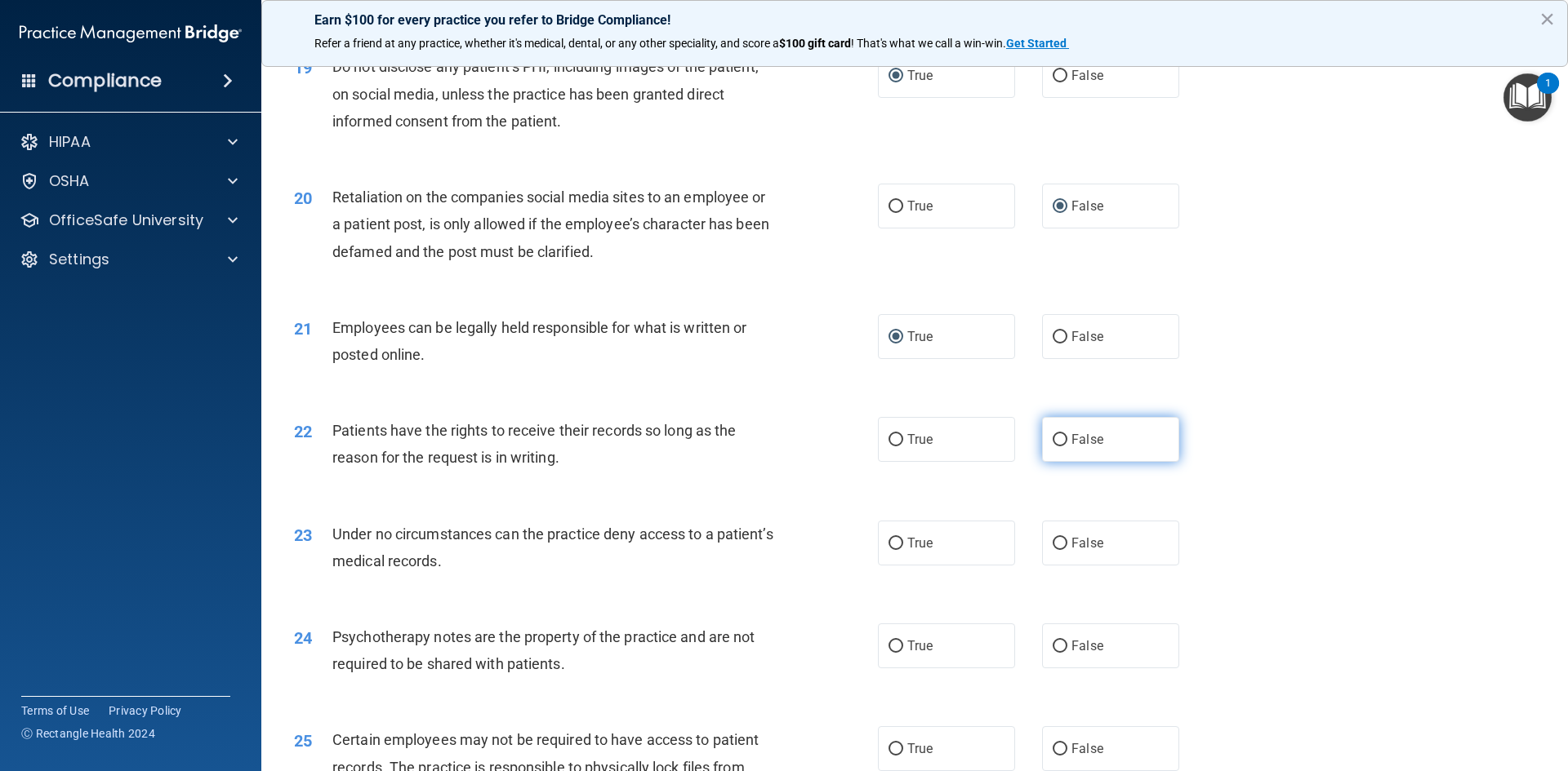
click at [1053, 447] on input "False" at bounding box center [1060, 440] width 15 height 12
radio input "true"
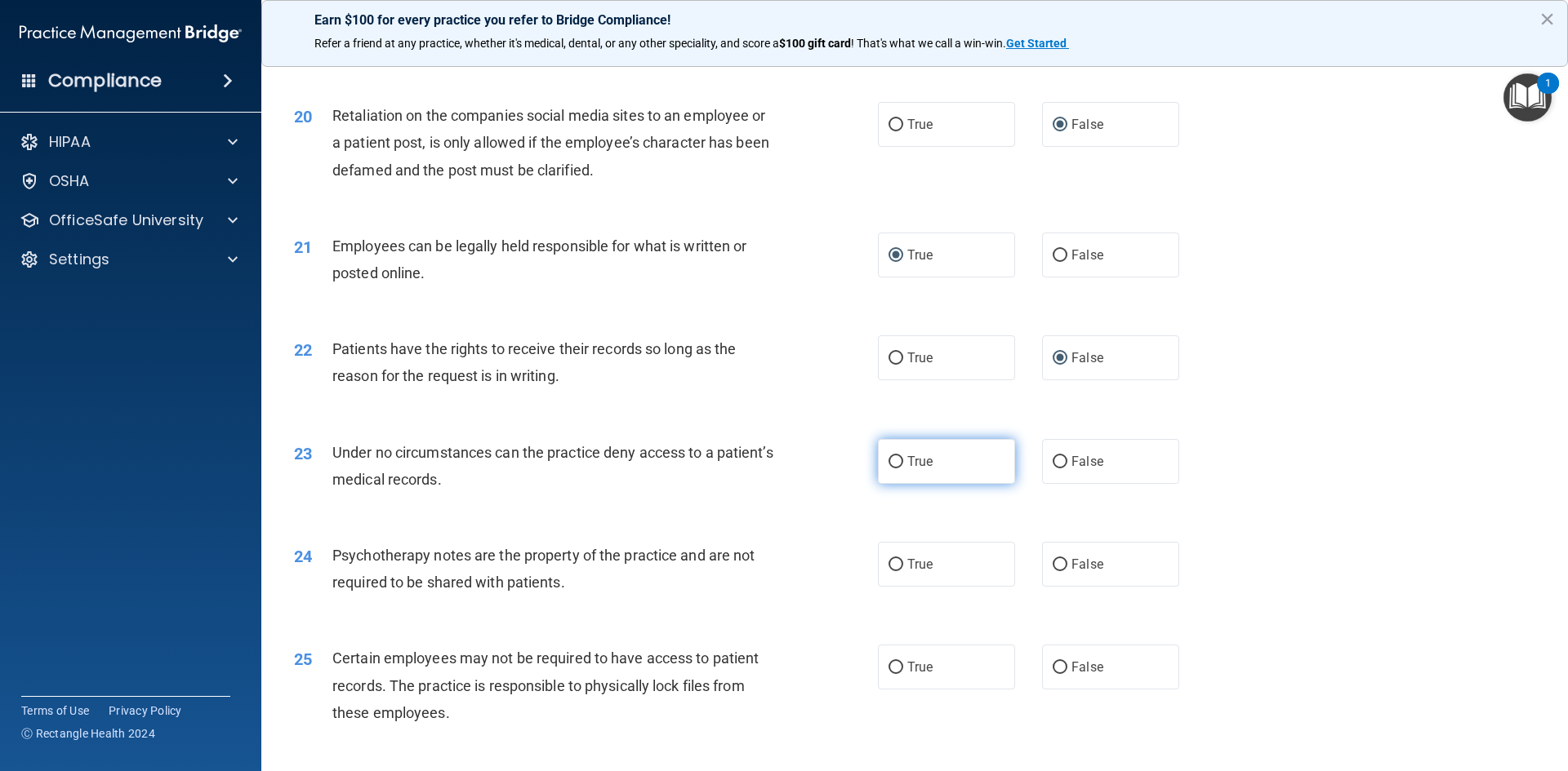
click at [888, 468] on input "True" at bounding box center [896, 462] width 15 height 12
radio input "true"
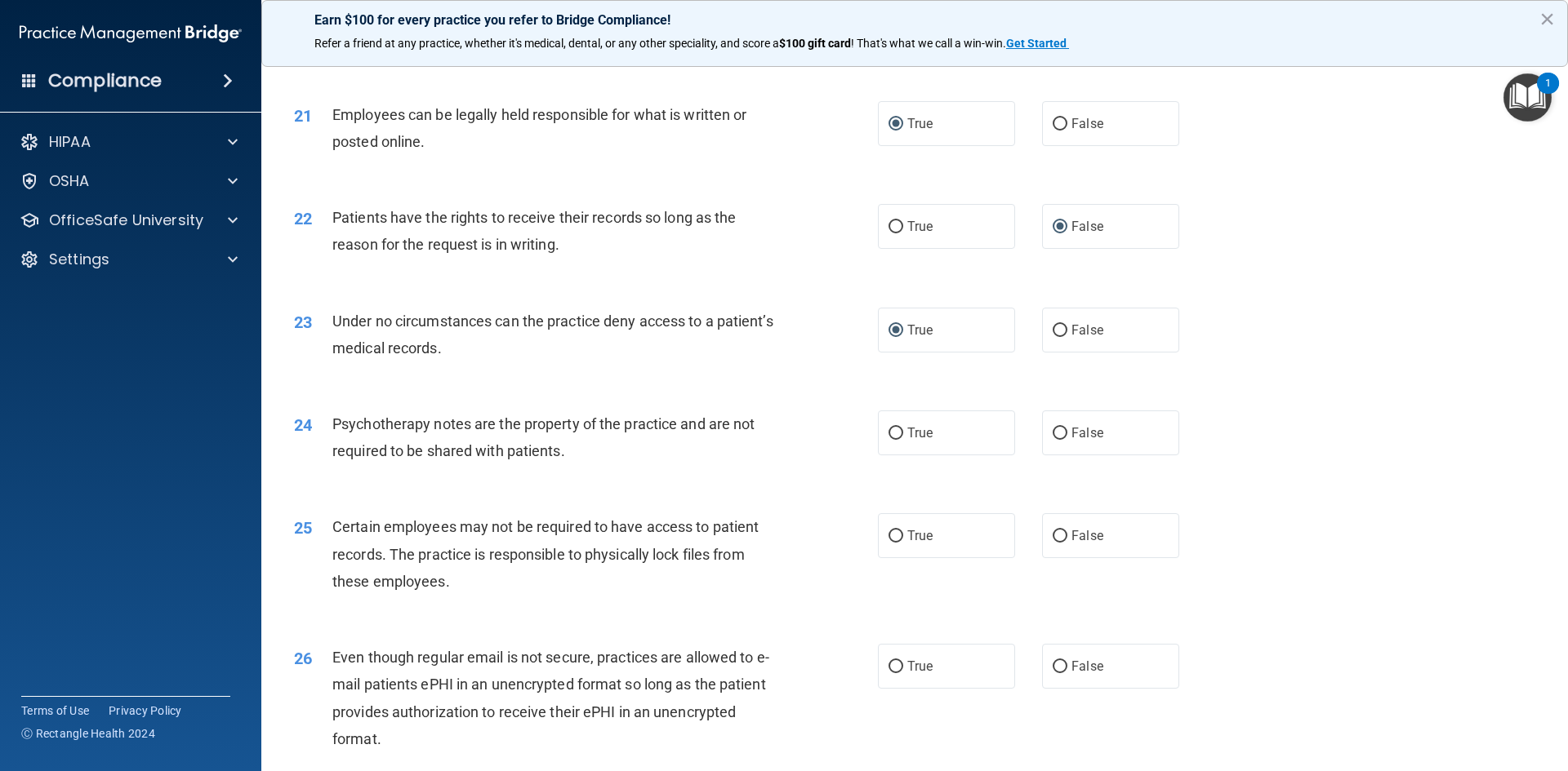
scroll to position [2694, 0]
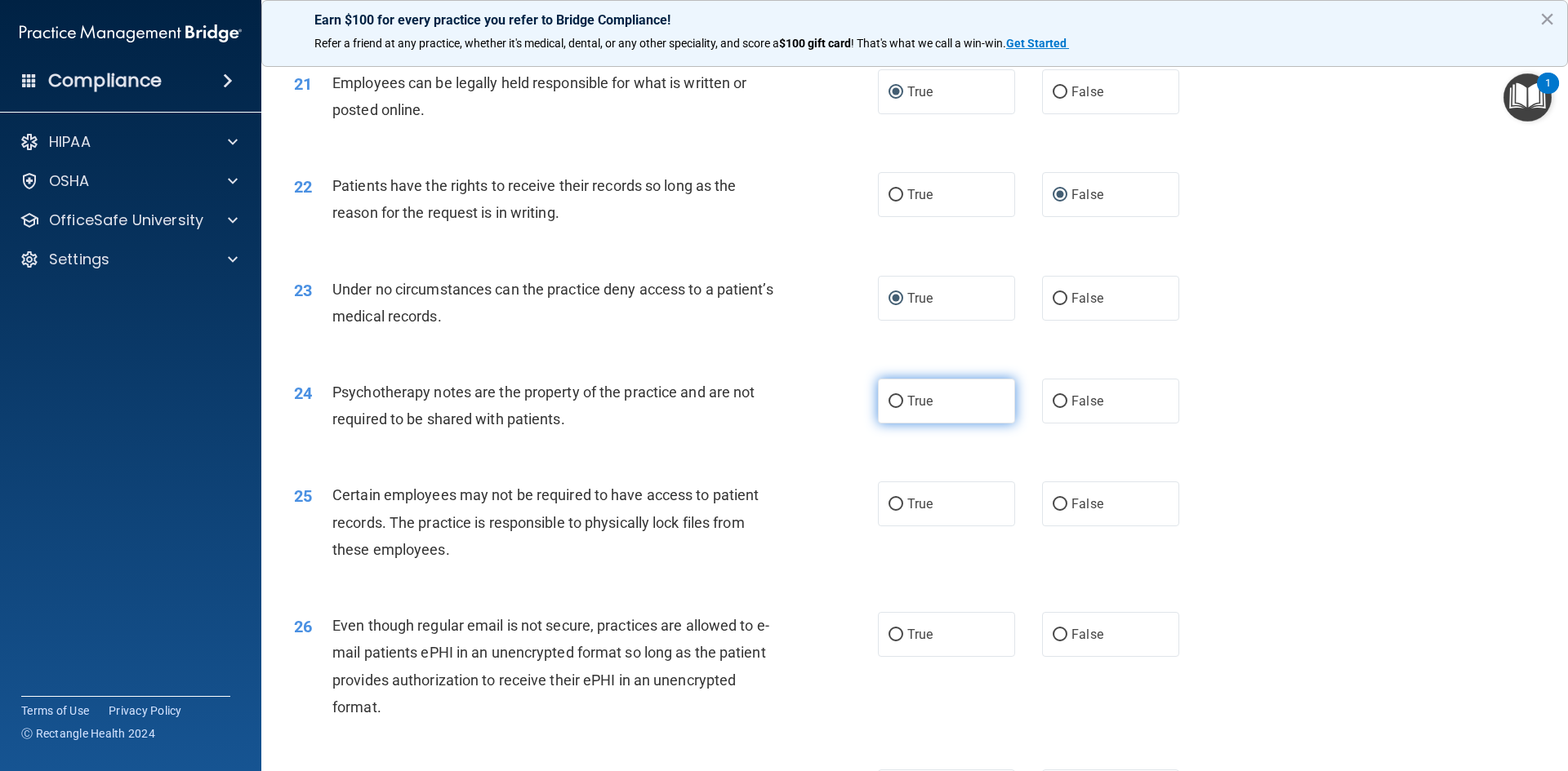
click at [888, 408] on input "True" at bounding box center [896, 402] width 15 height 12
radio input "true"
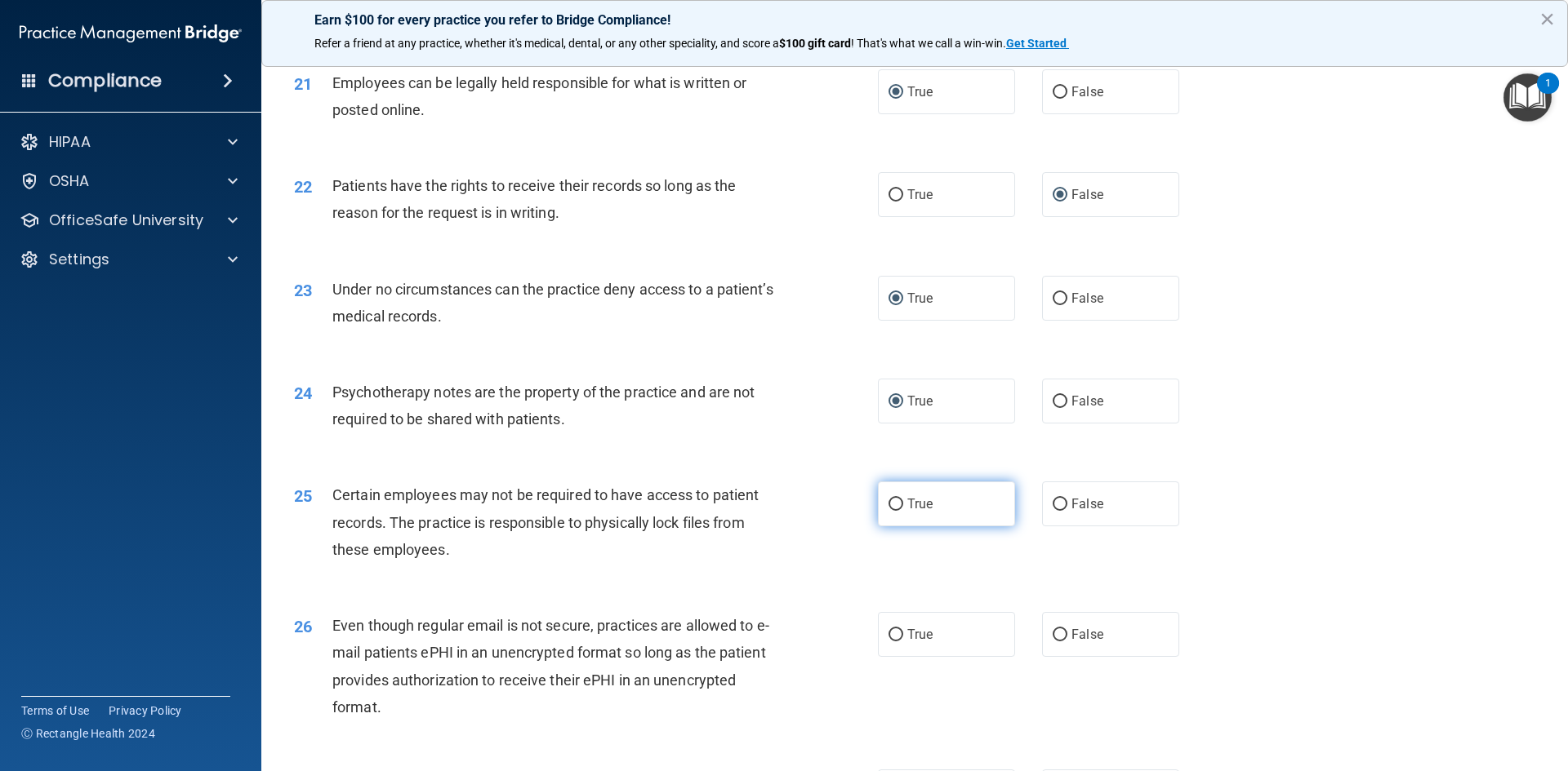
click at [889, 511] on input "True" at bounding box center [896, 504] width 15 height 12
radio input "true"
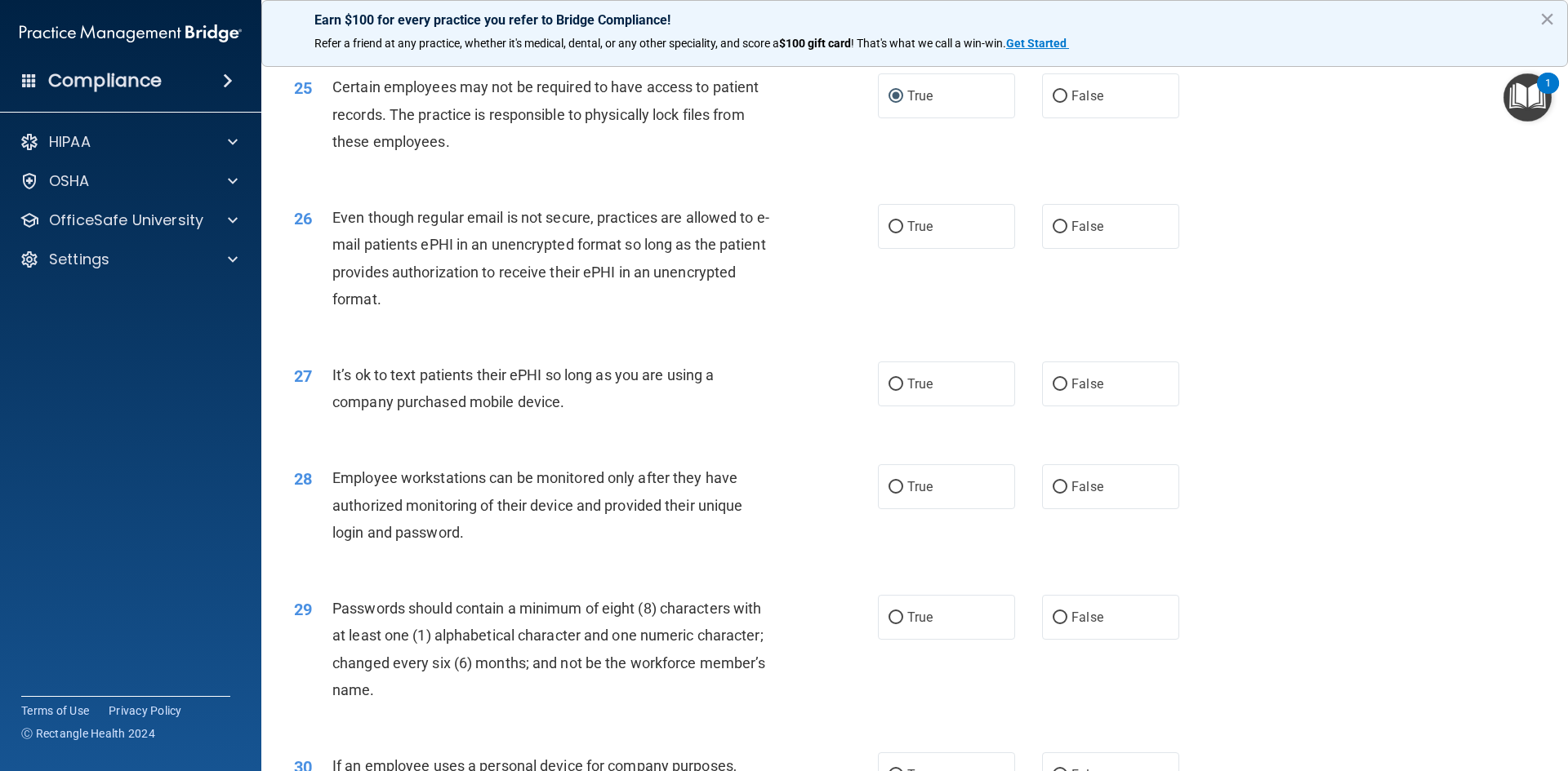
scroll to position [3020, 0]
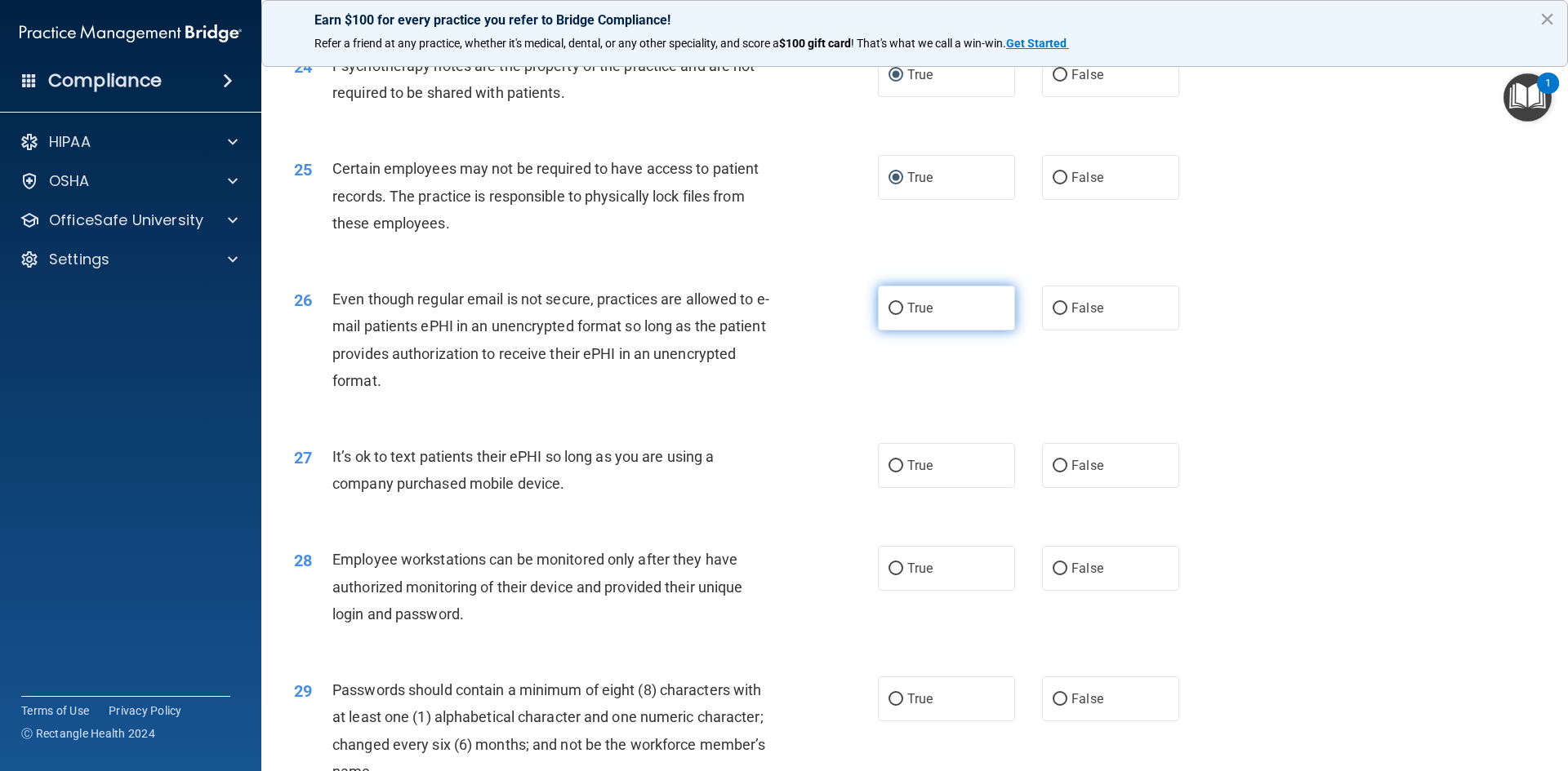
click at [890, 315] on input "True" at bounding box center [896, 309] width 15 height 12
radio input "true"
click at [1053, 472] on input "False" at bounding box center [1060, 467] width 15 height 12
radio input "true"
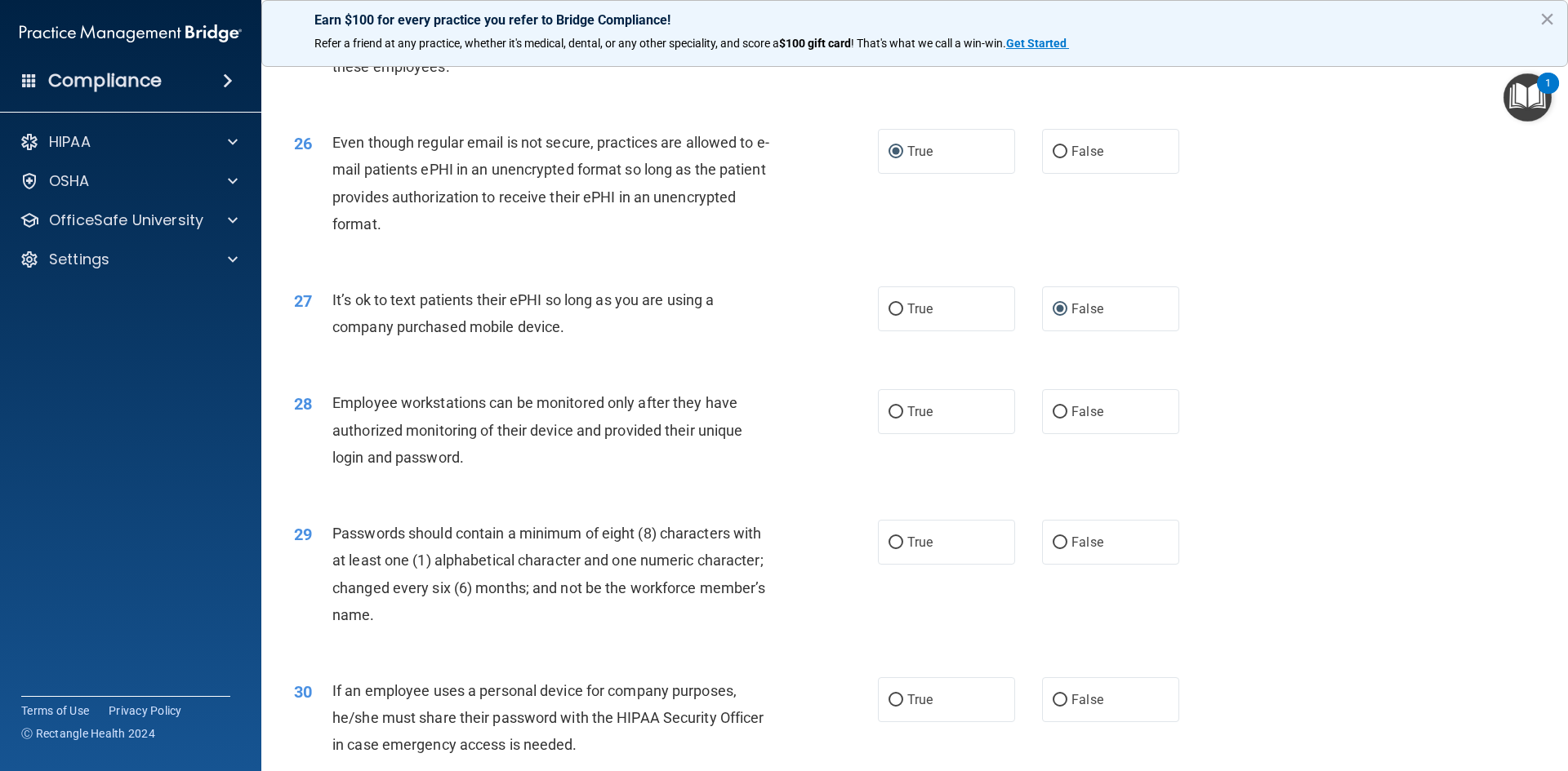
scroll to position [3184, 0]
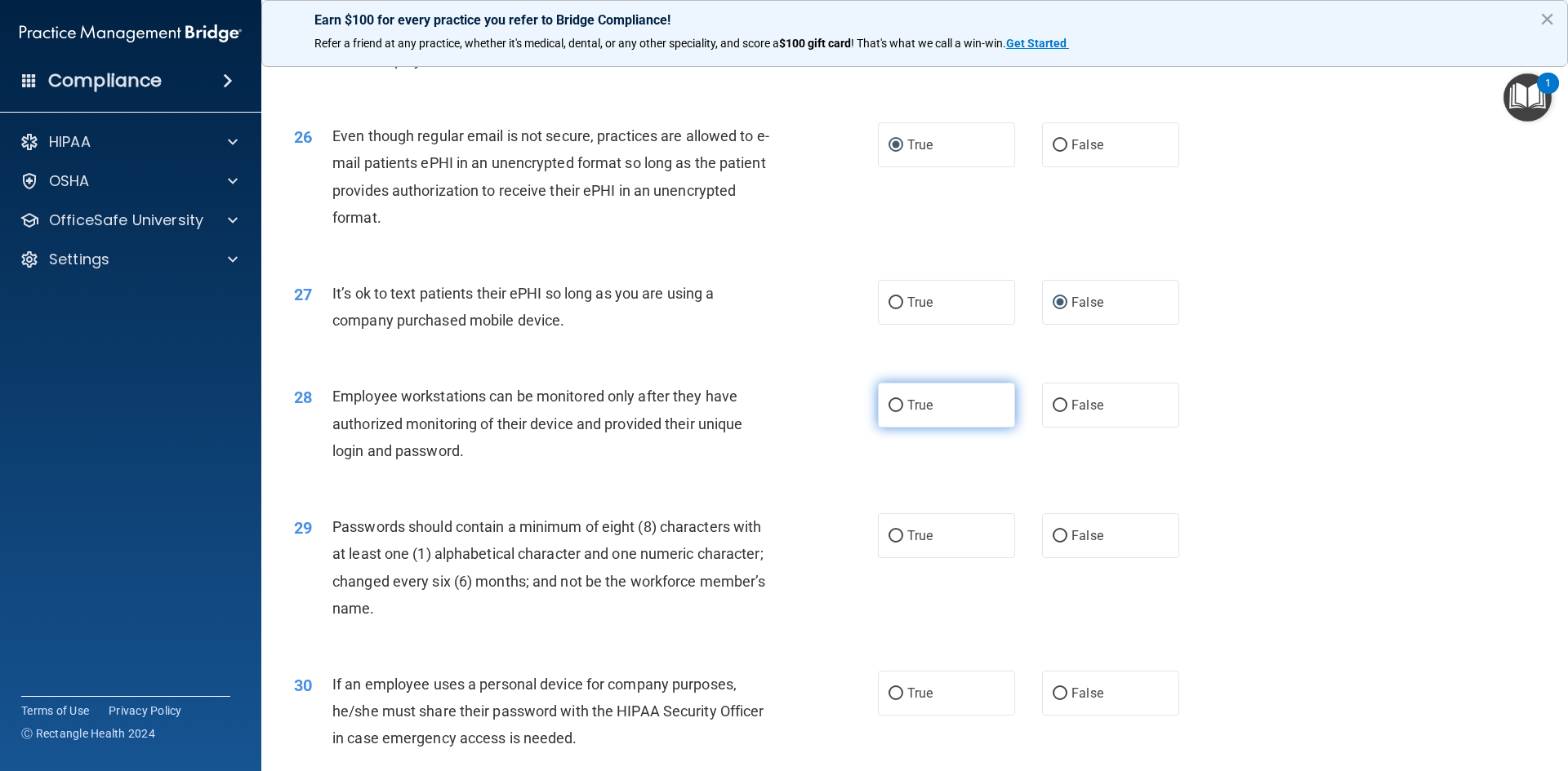
click at [890, 413] on input "True" at bounding box center [896, 406] width 15 height 12
radio input "true"
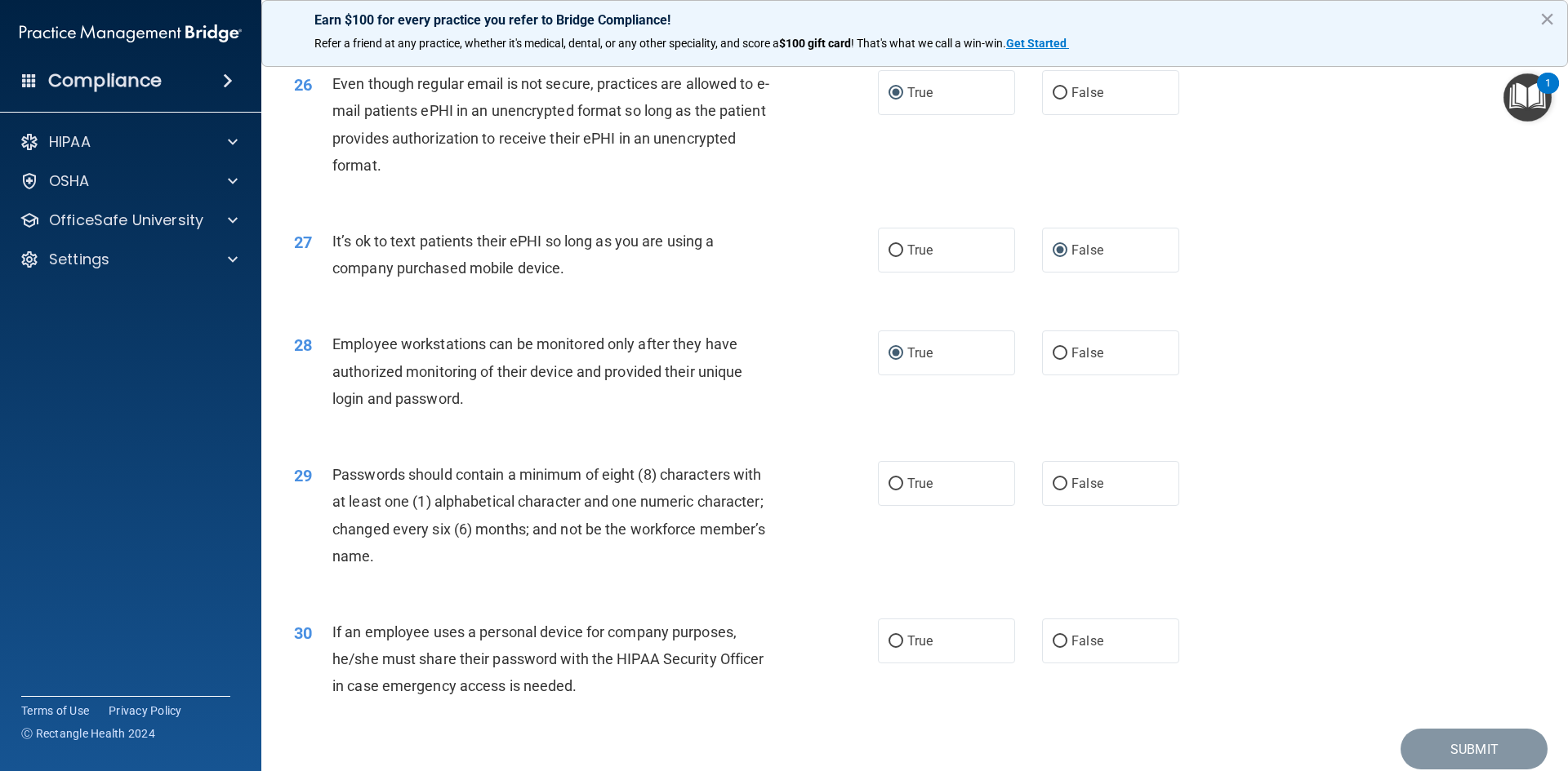
scroll to position [3265, 0]
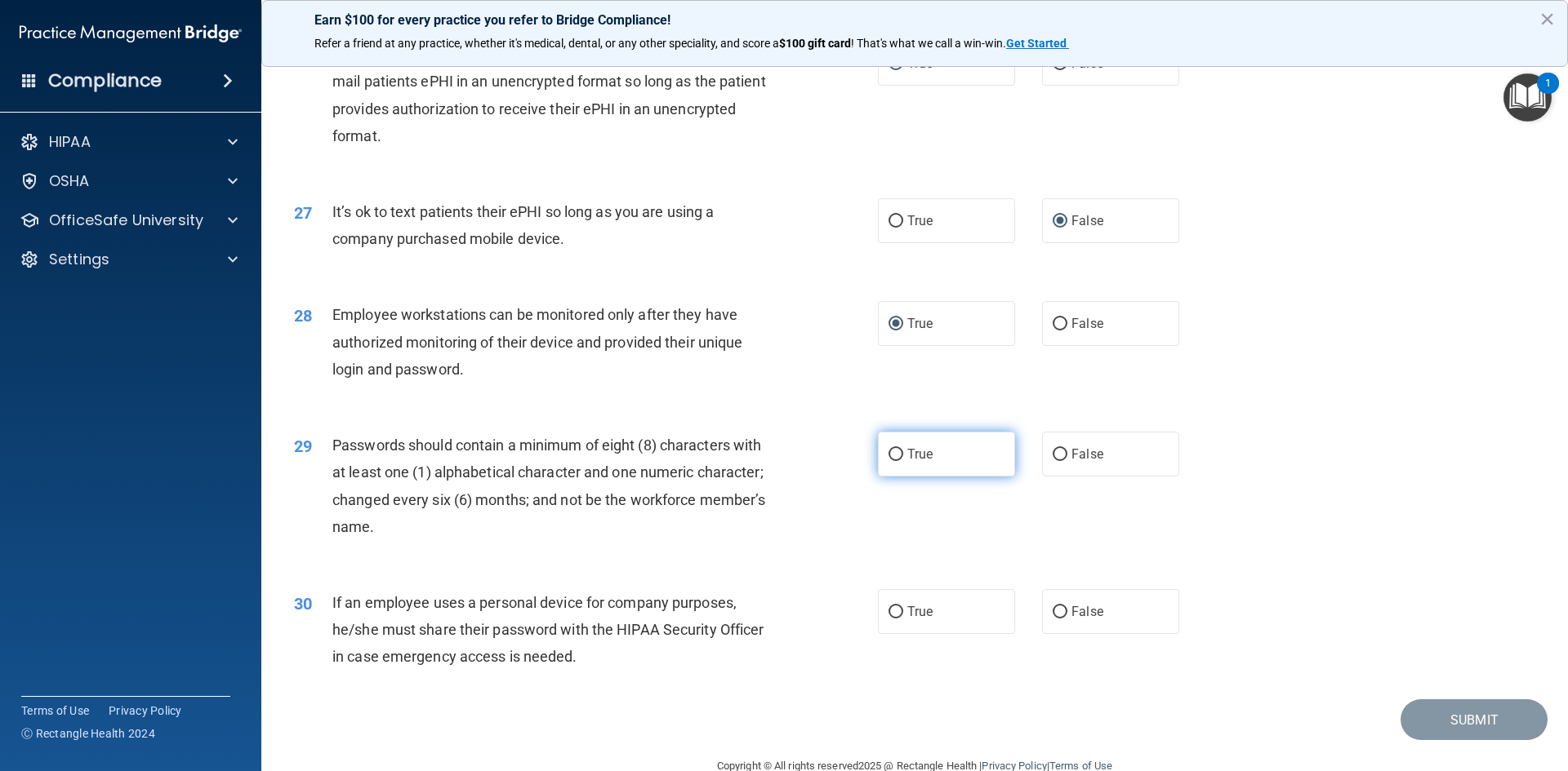
click at [888, 462] on input "True" at bounding box center [896, 455] width 15 height 12
radio input "true"
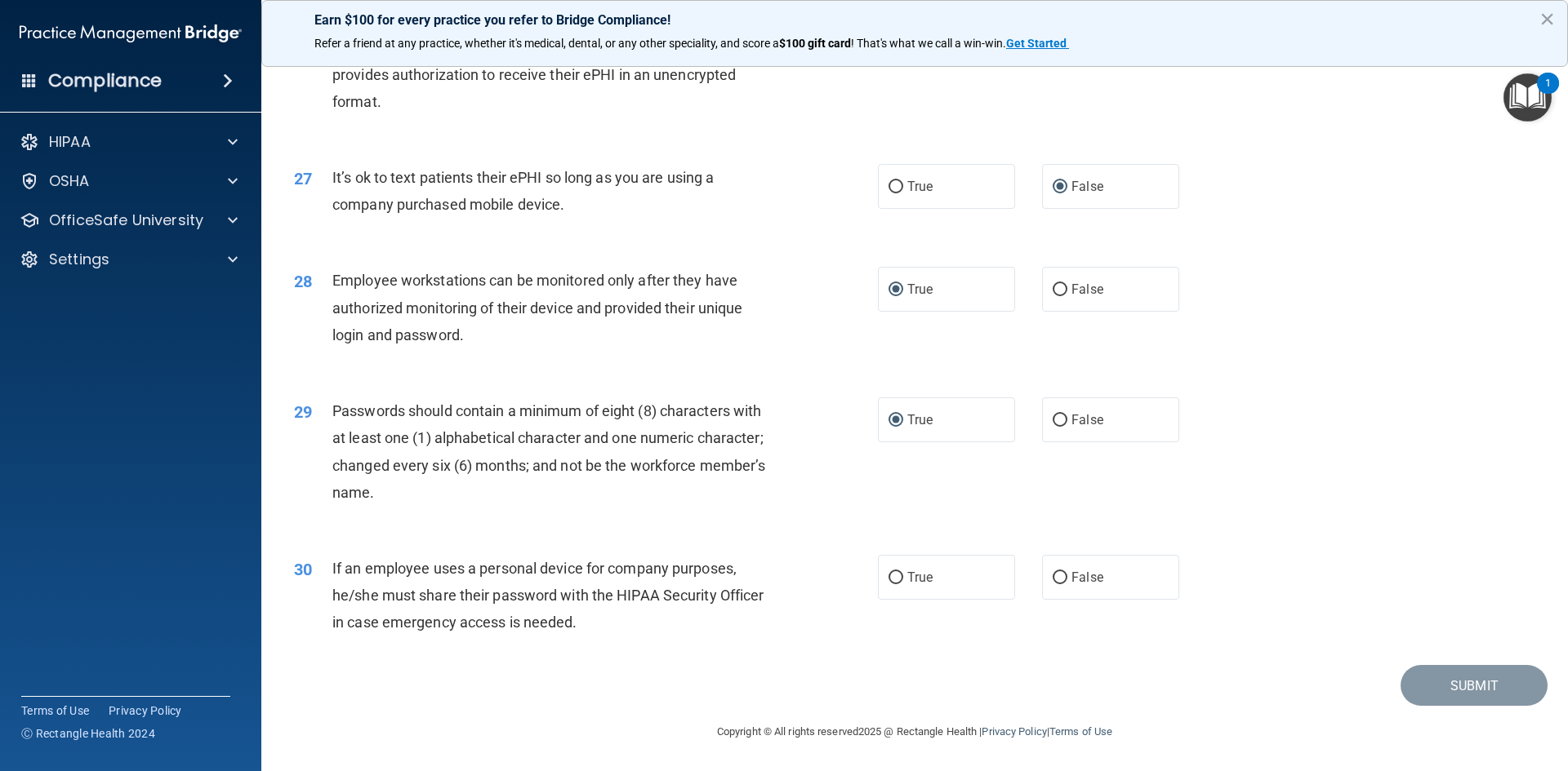
scroll to position [3326, 0]
click at [1057, 580] on input "False" at bounding box center [1060, 578] width 15 height 12
radio input "true"
click at [1453, 685] on button "Submit" at bounding box center [1474, 686] width 147 height 42
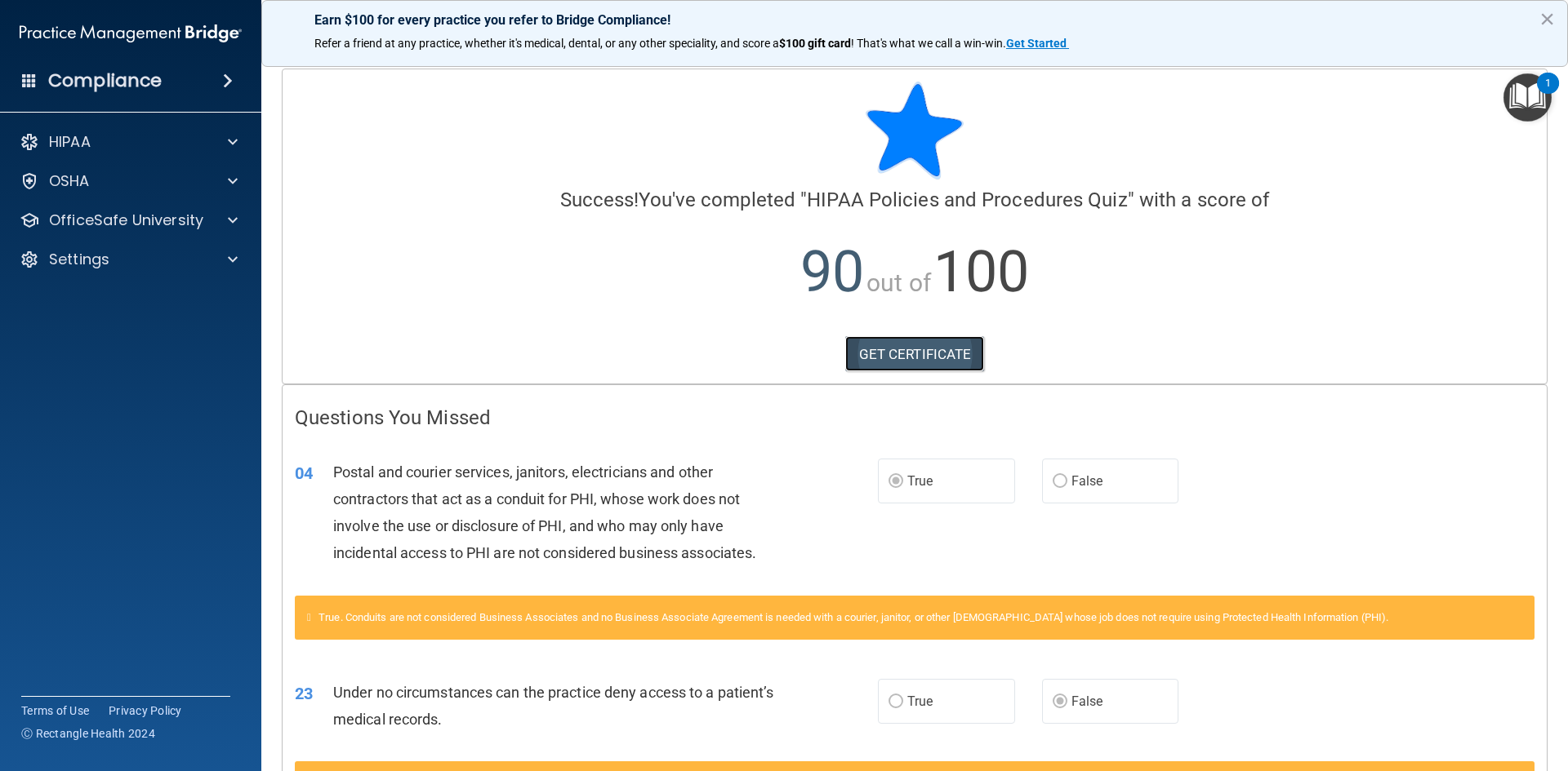
click at [891, 364] on link "GET CERTIFICATE" at bounding box center [915, 354] width 140 height 36
click at [239, 220] on div at bounding box center [230, 220] width 41 height 20
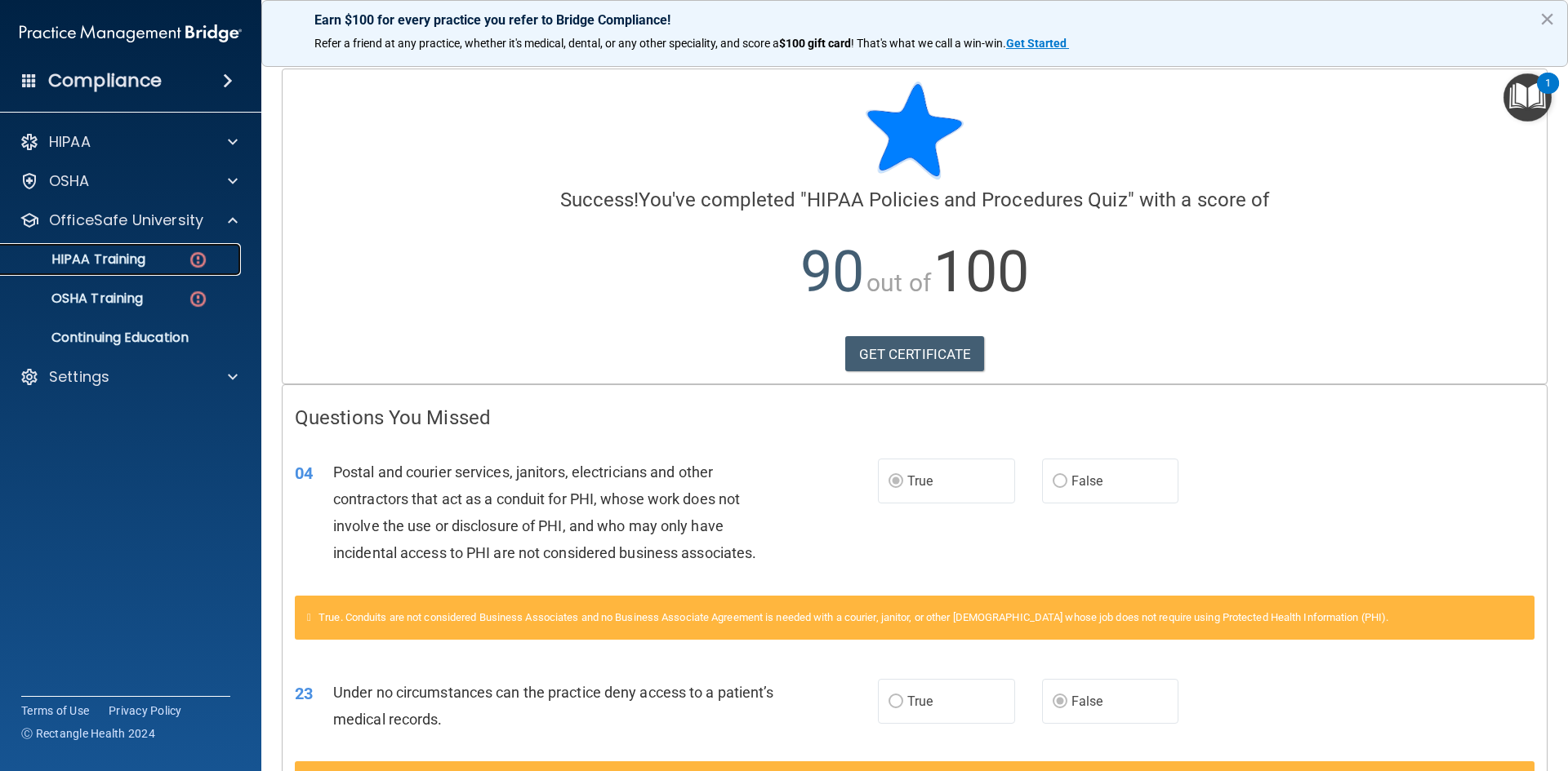
click at [114, 261] on p "HIPAA Training" at bounding box center [78, 259] width 135 height 16
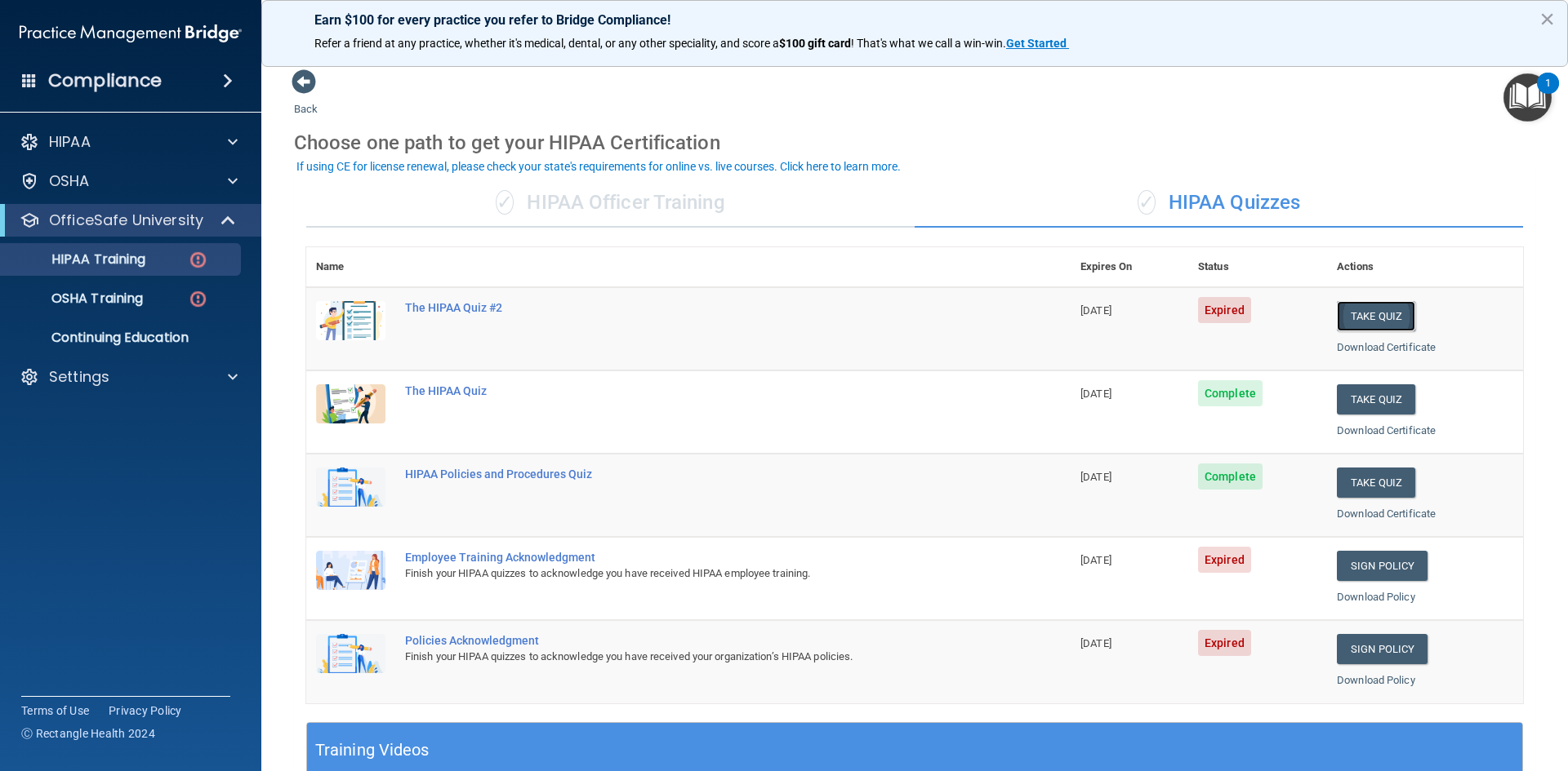
click at [1373, 314] on button "Take Quiz" at bounding box center [1376, 316] width 79 height 30
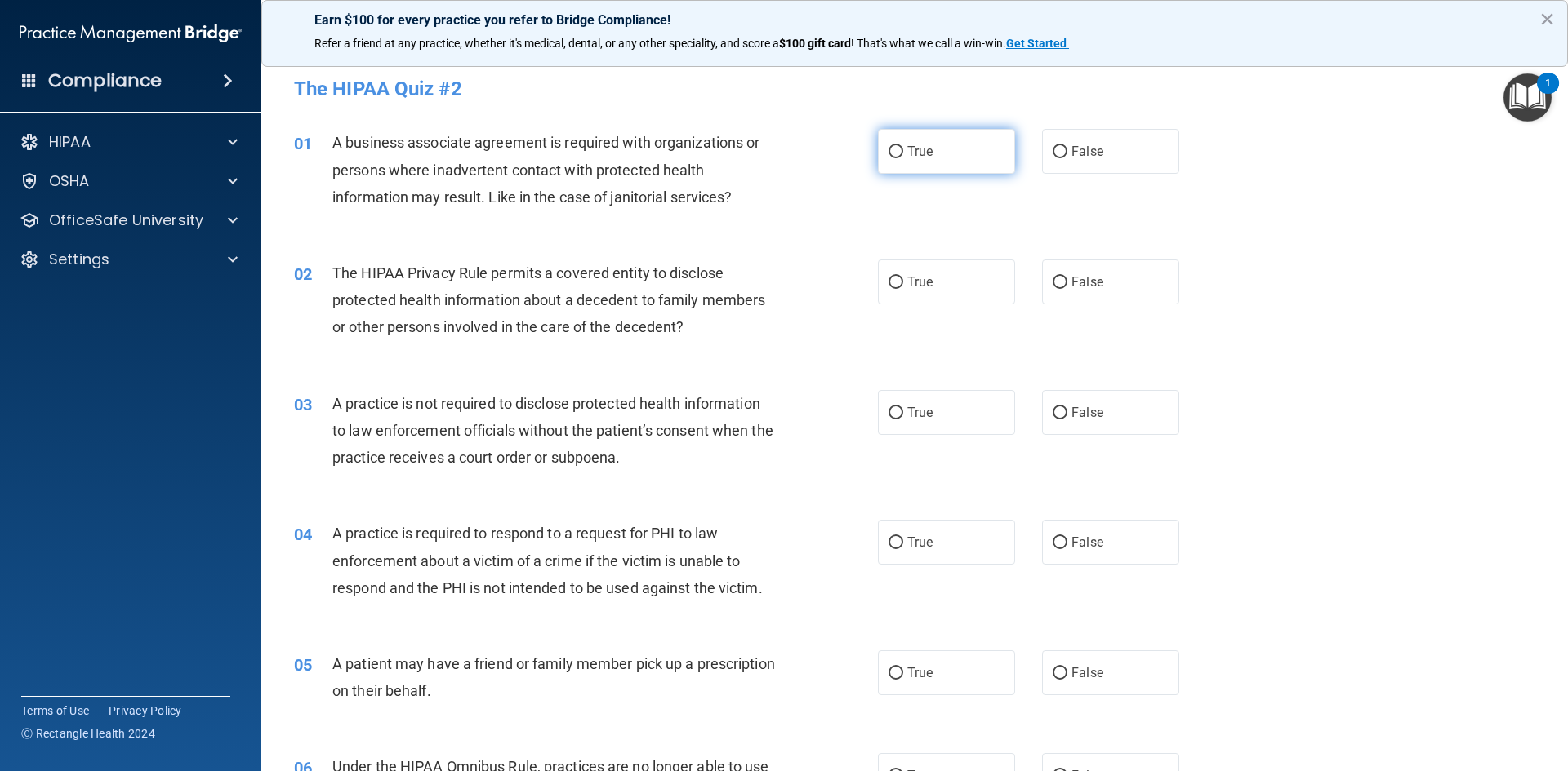
click at [888, 154] on input "True" at bounding box center [896, 152] width 15 height 12
radio input "true"
click at [888, 281] on input "True" at bounding box center [896, 282] width 15 height 12
radio input "true"
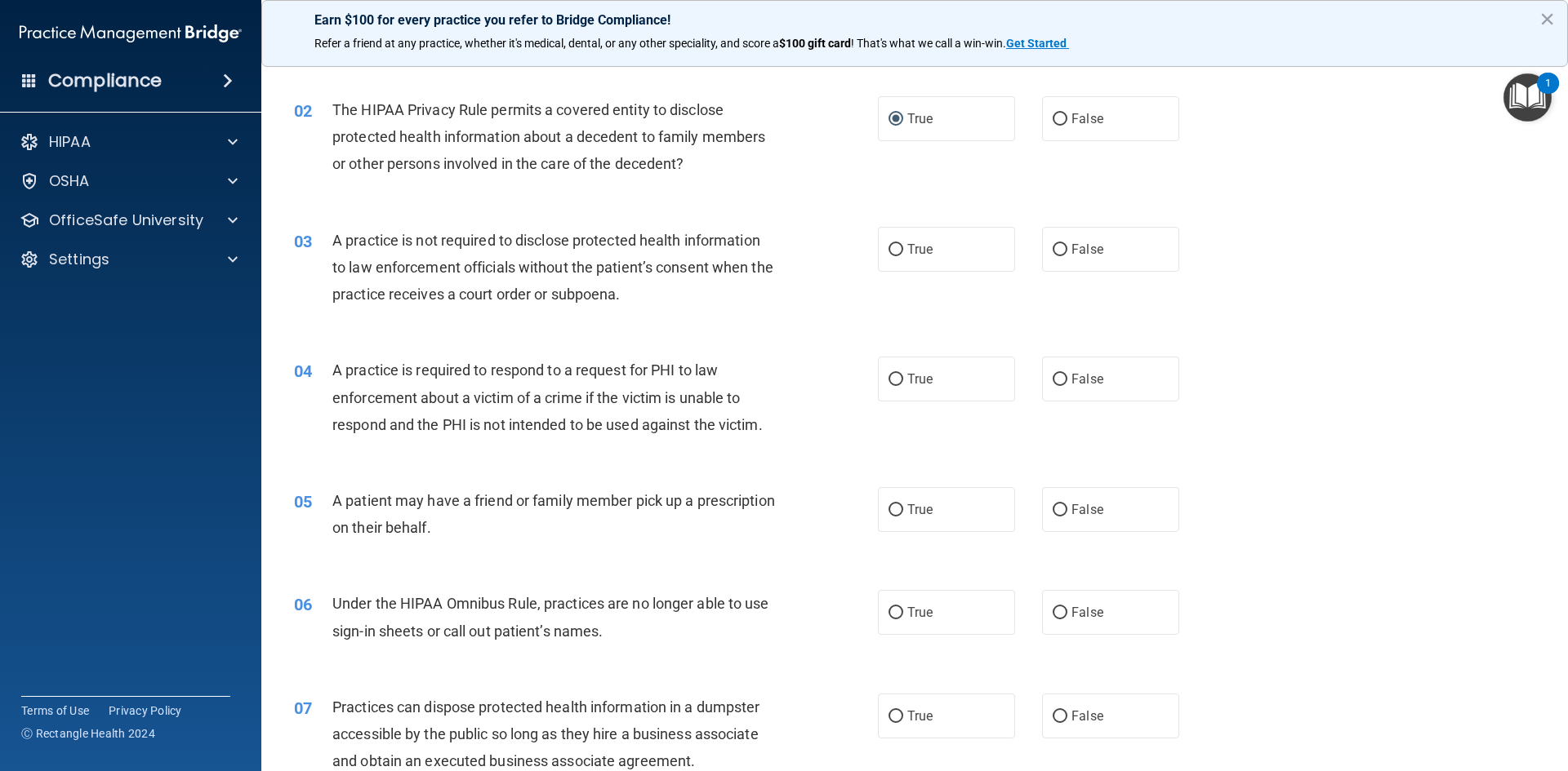
scroll to position [245, 0]
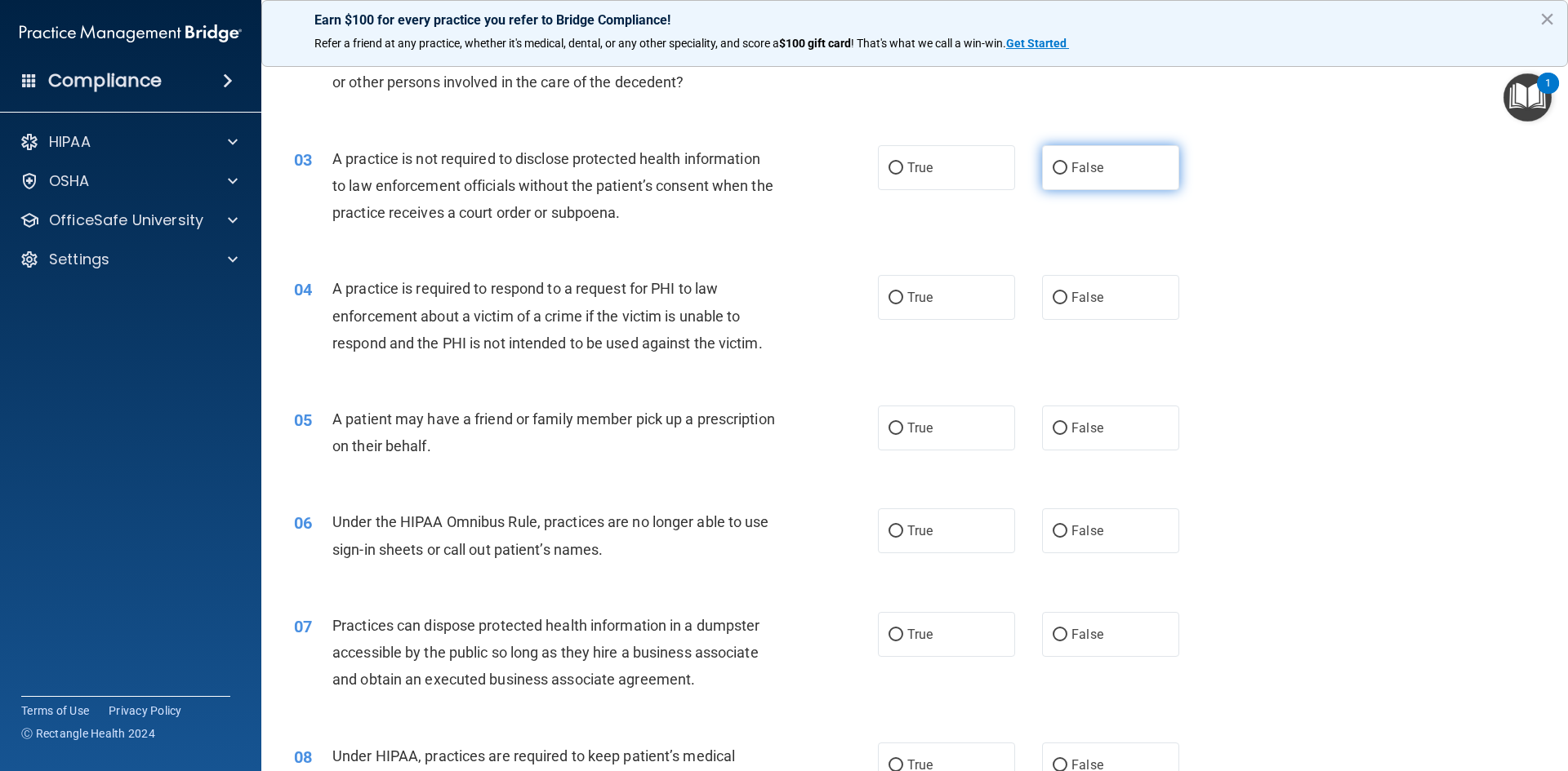
click at [1053, 169] on input "False" at bounding box center [1060, 168] width 15 height 12
radio input "true"
click at [893, 168] on input "True" at bounding box center [896, 168] width 15 height 12
radio input "true"
radio input "false"
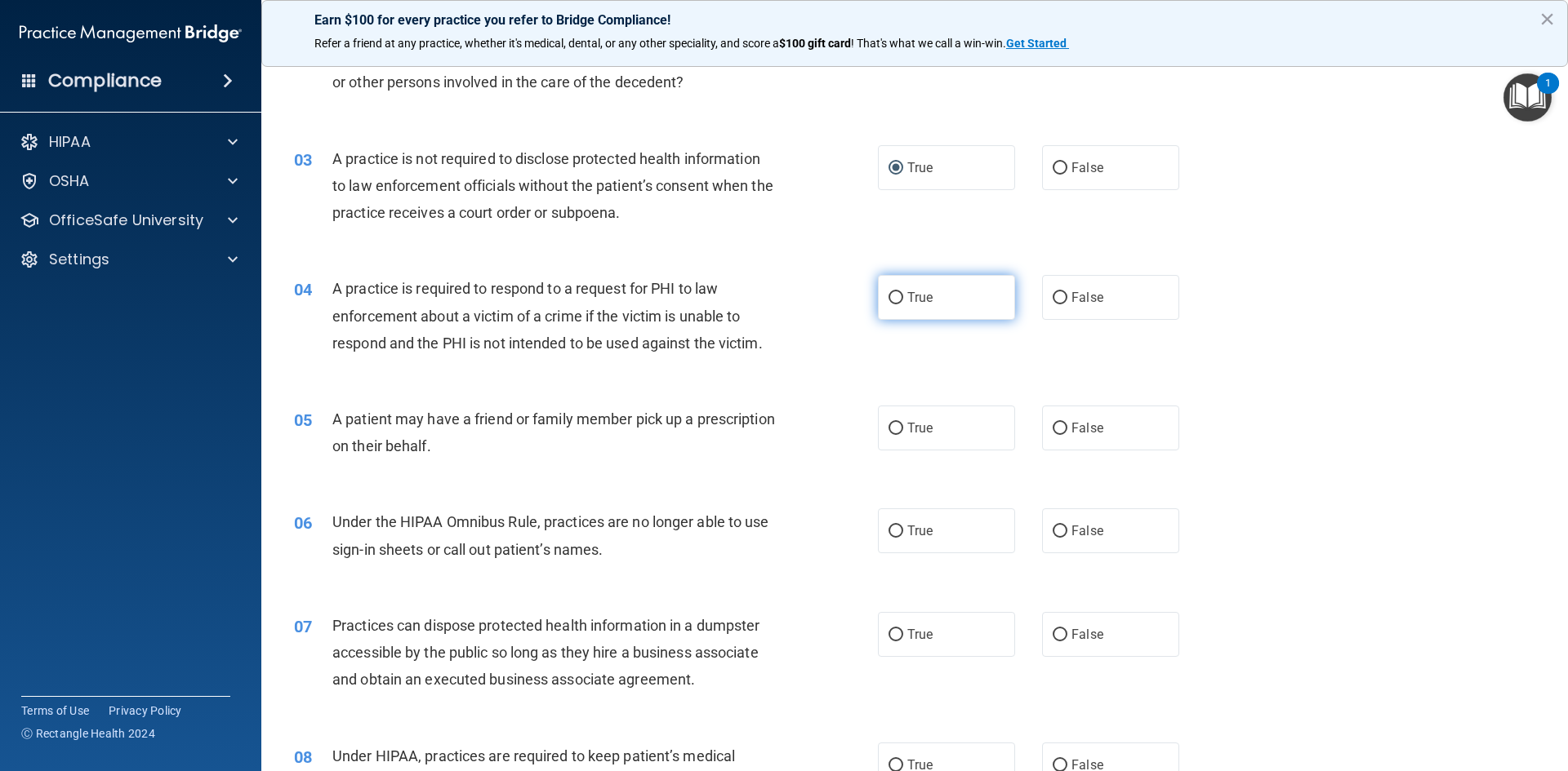
click at [891, 298] on input "True" at bounding box center [896, 298] width 15 height 12
radio input "true"
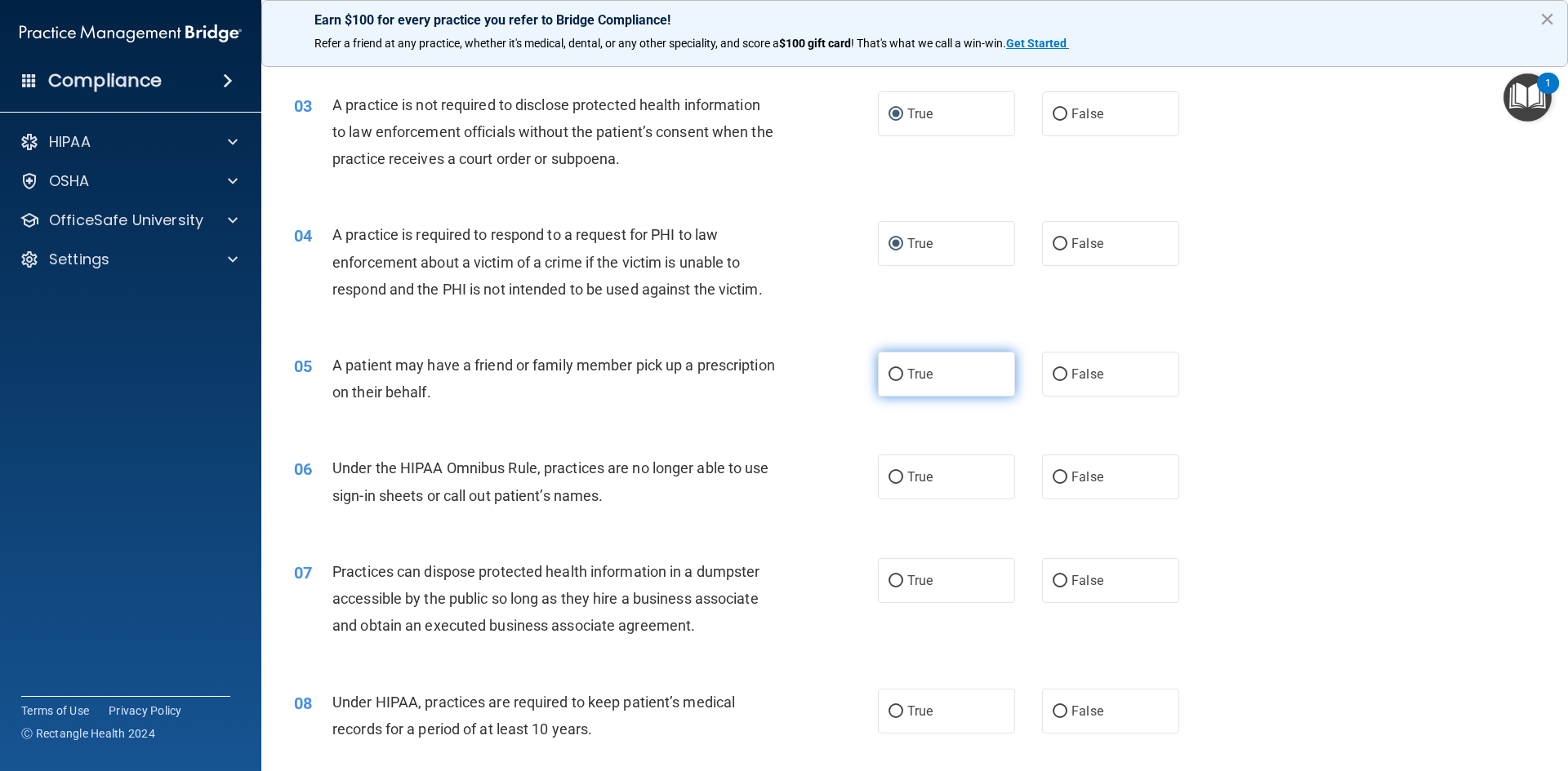
scroll to position [327, 0]
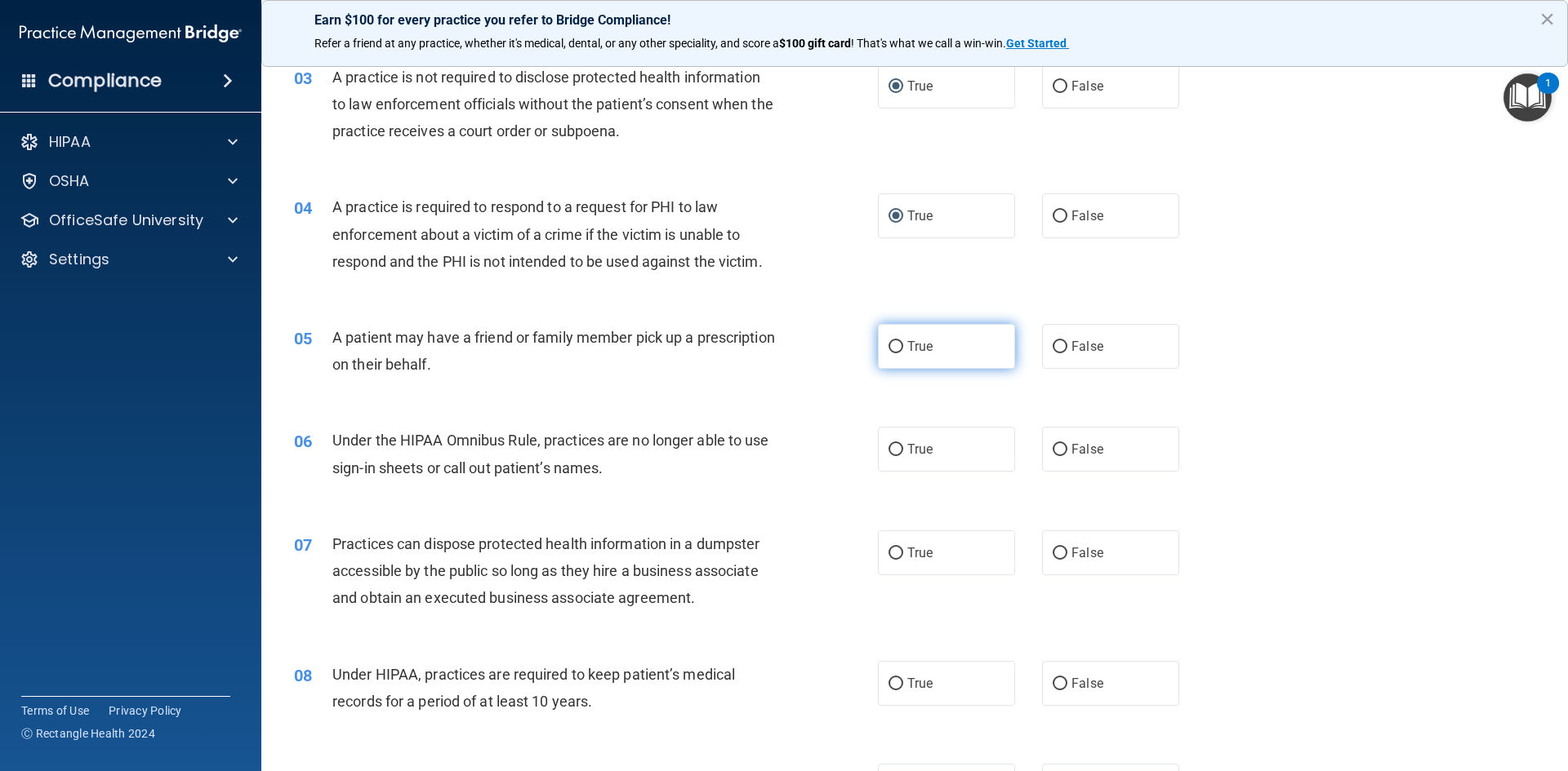
click at [892, 345] on input "True" at bounding box center [896, 347] width 15 height 12
radio input "true"
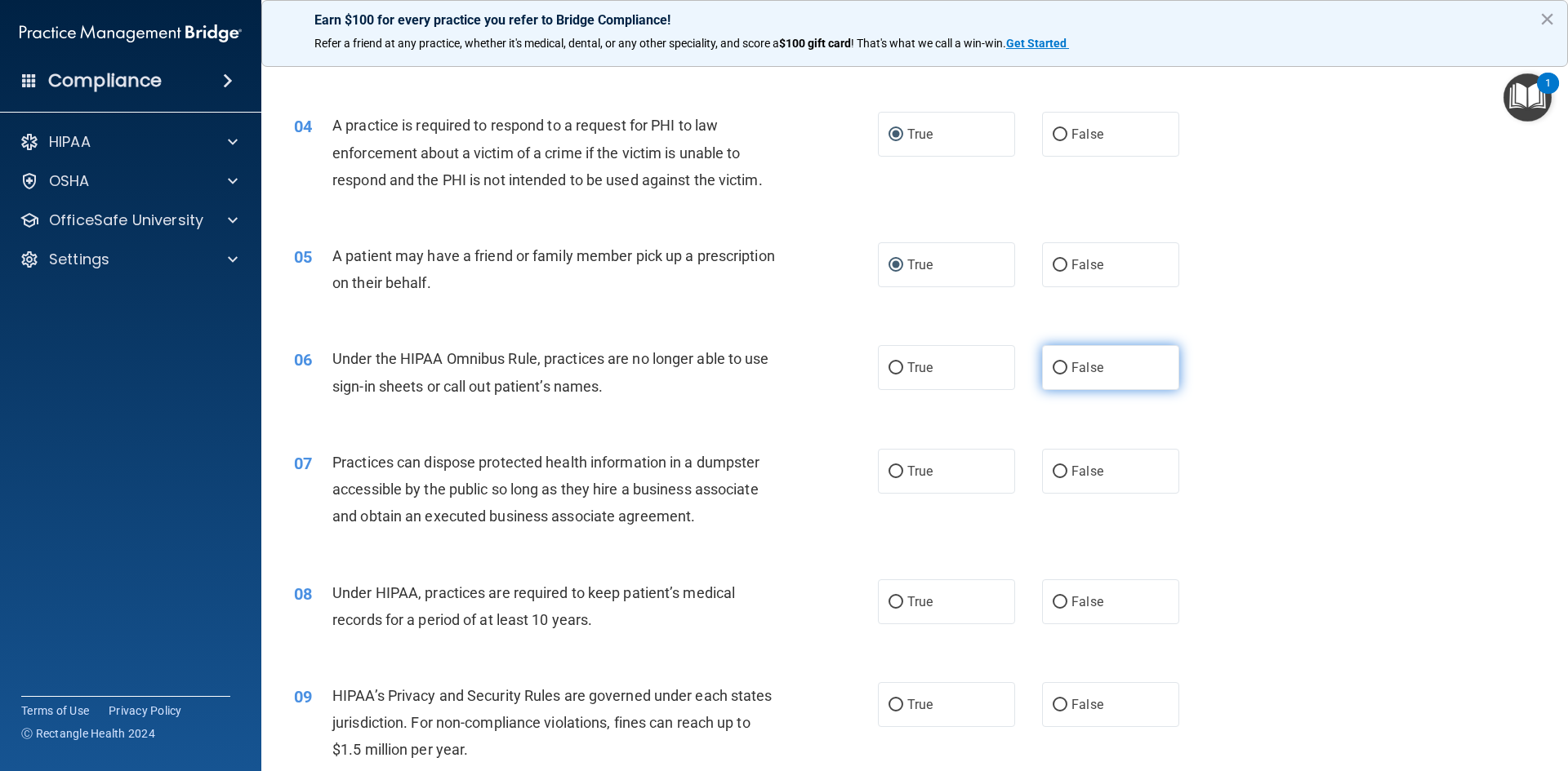
click at [1053, 366] on input "False" at bounding box center [1060, 368] width 15 height 12
radio input "true"
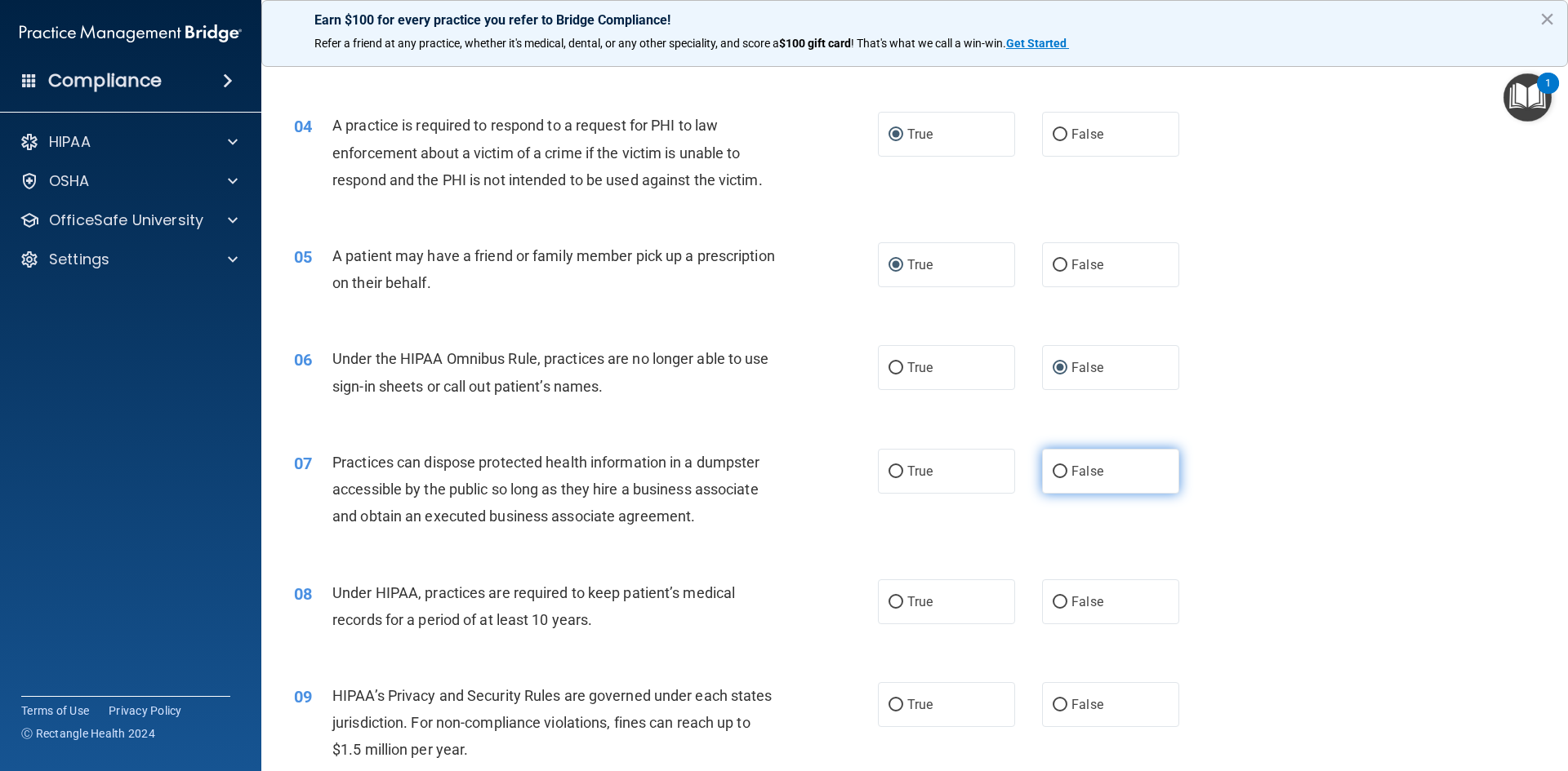
click at [1056, 468] on input "False" at bounding box center [1060, 471] width 15 height 12
radio input "true"
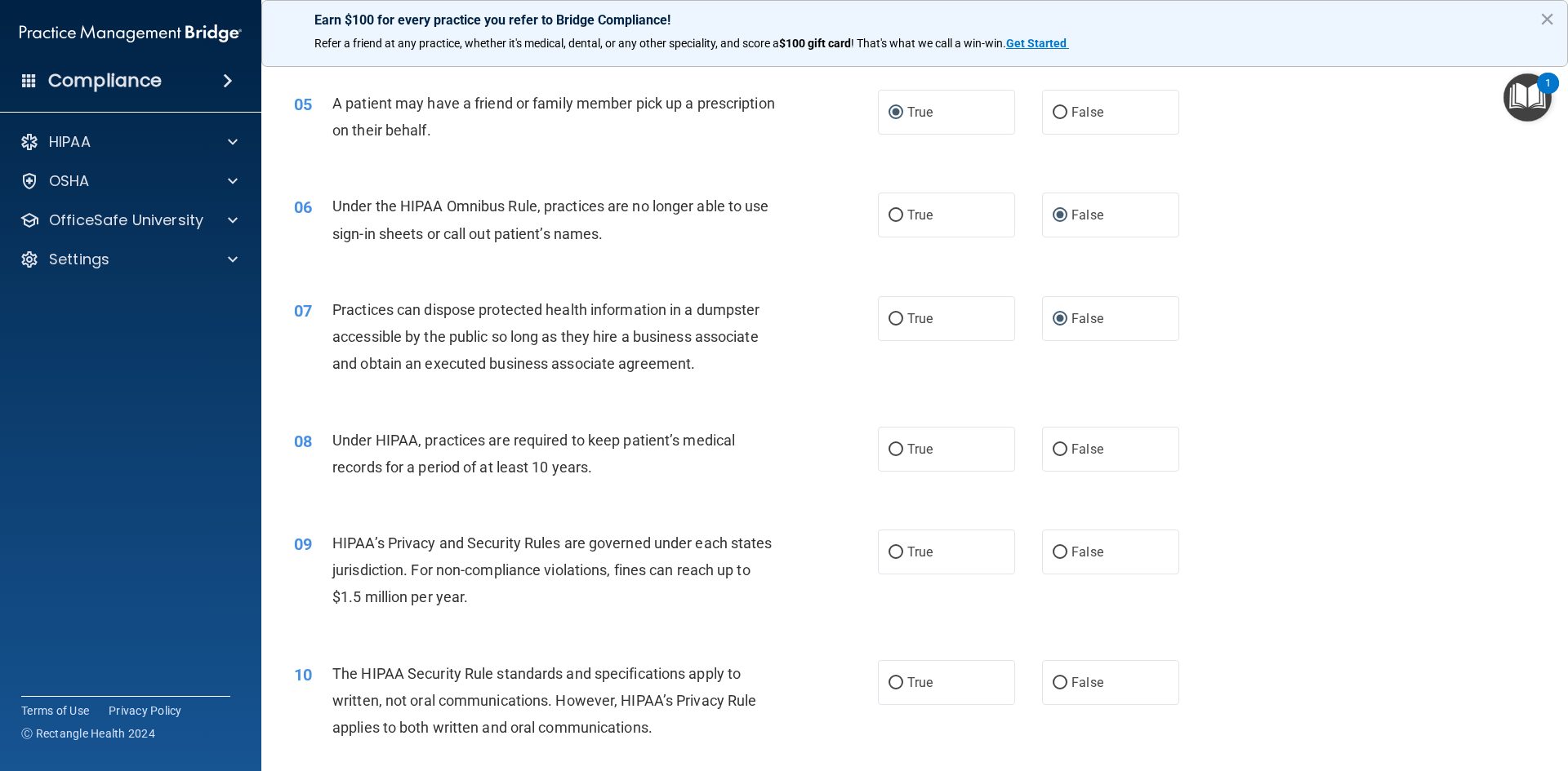
scroll to position [571, 0]
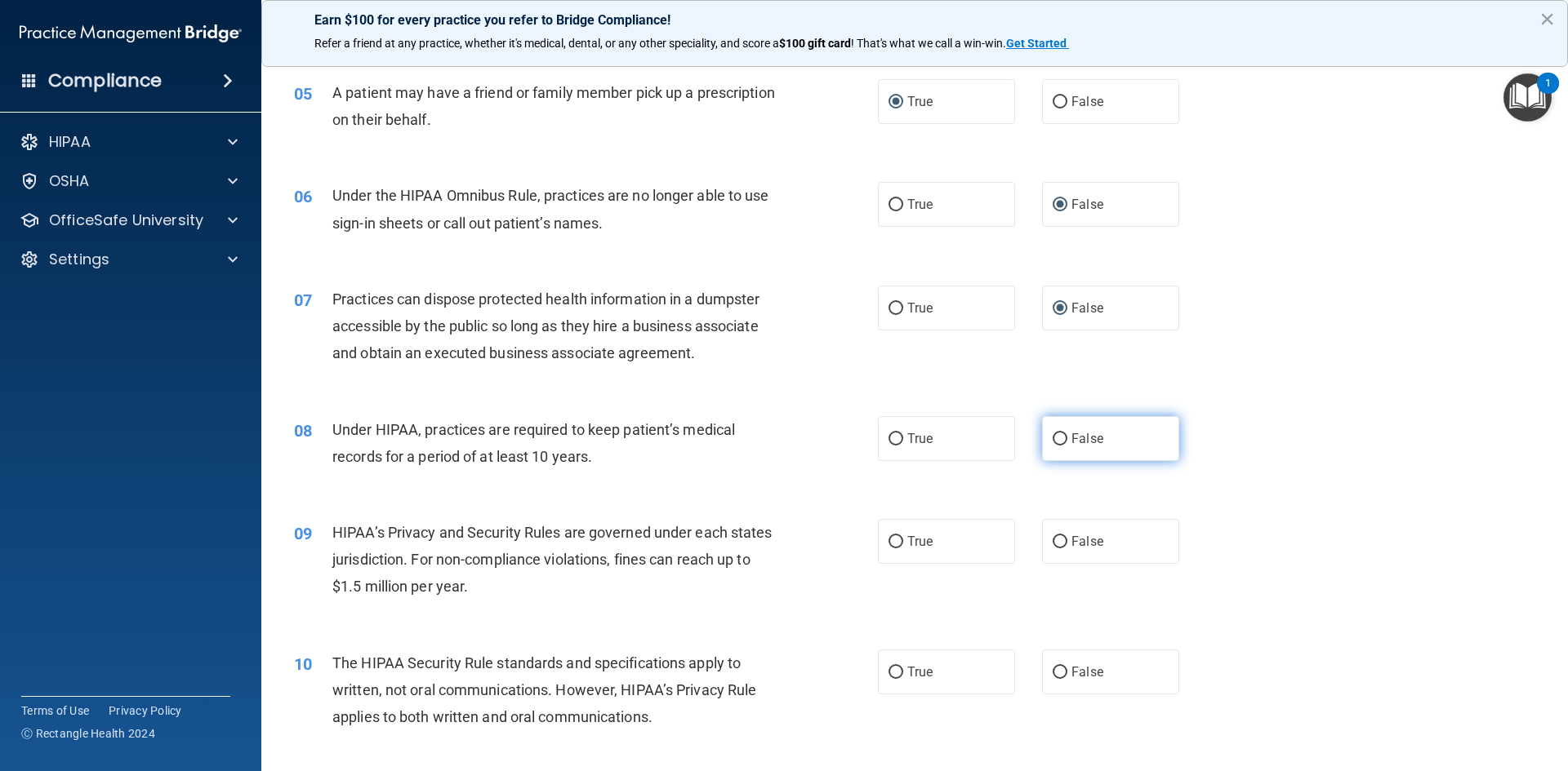
click at [1054, 444] on input "False" at bounding box center [1060, 440] width 15 height 12
radio input "true"
click at [893, 543] on input "True" at bounding box center [896, 542] width 15 height 12
radio input "true"
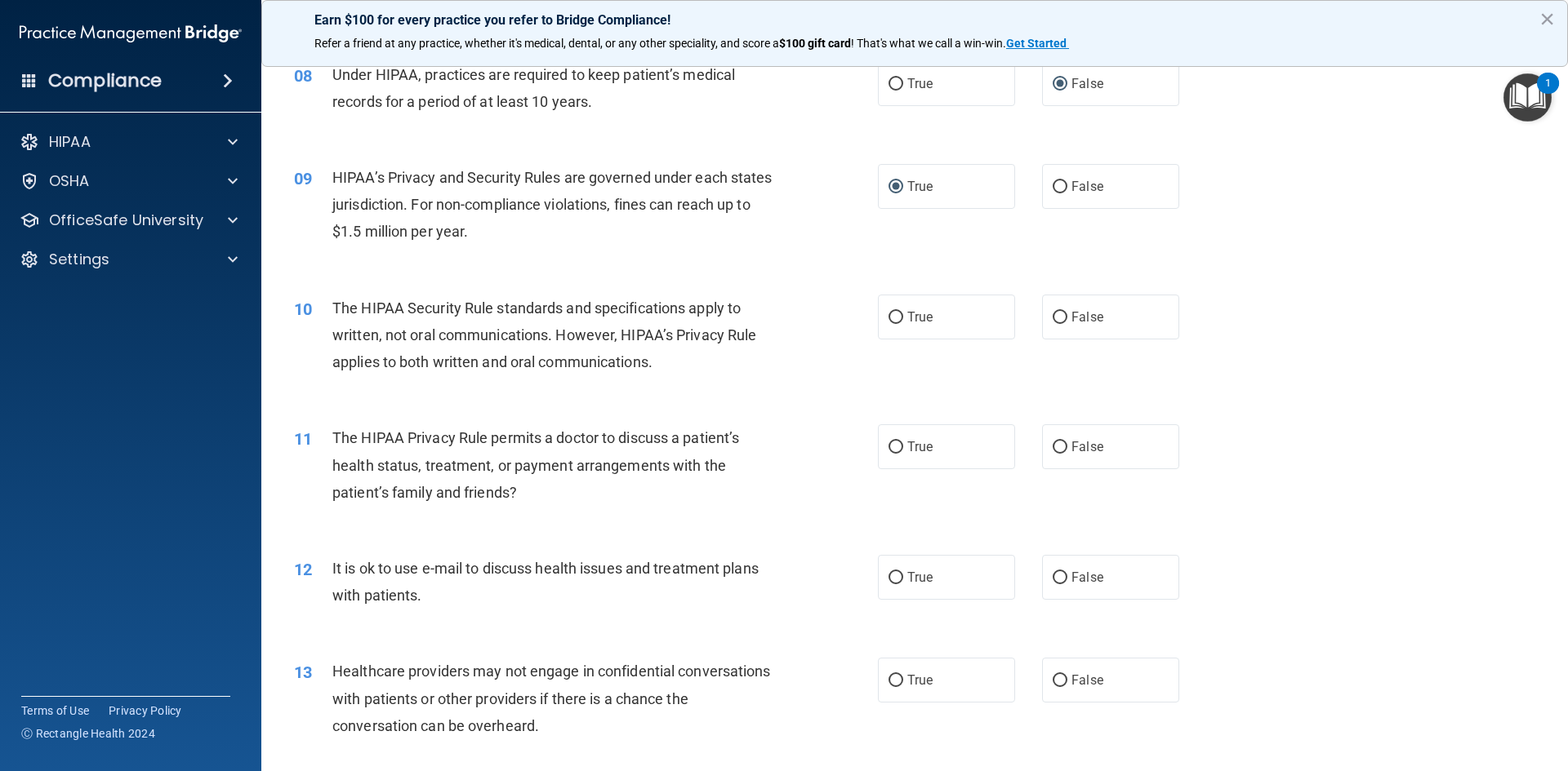
scroll to position [898, 0]
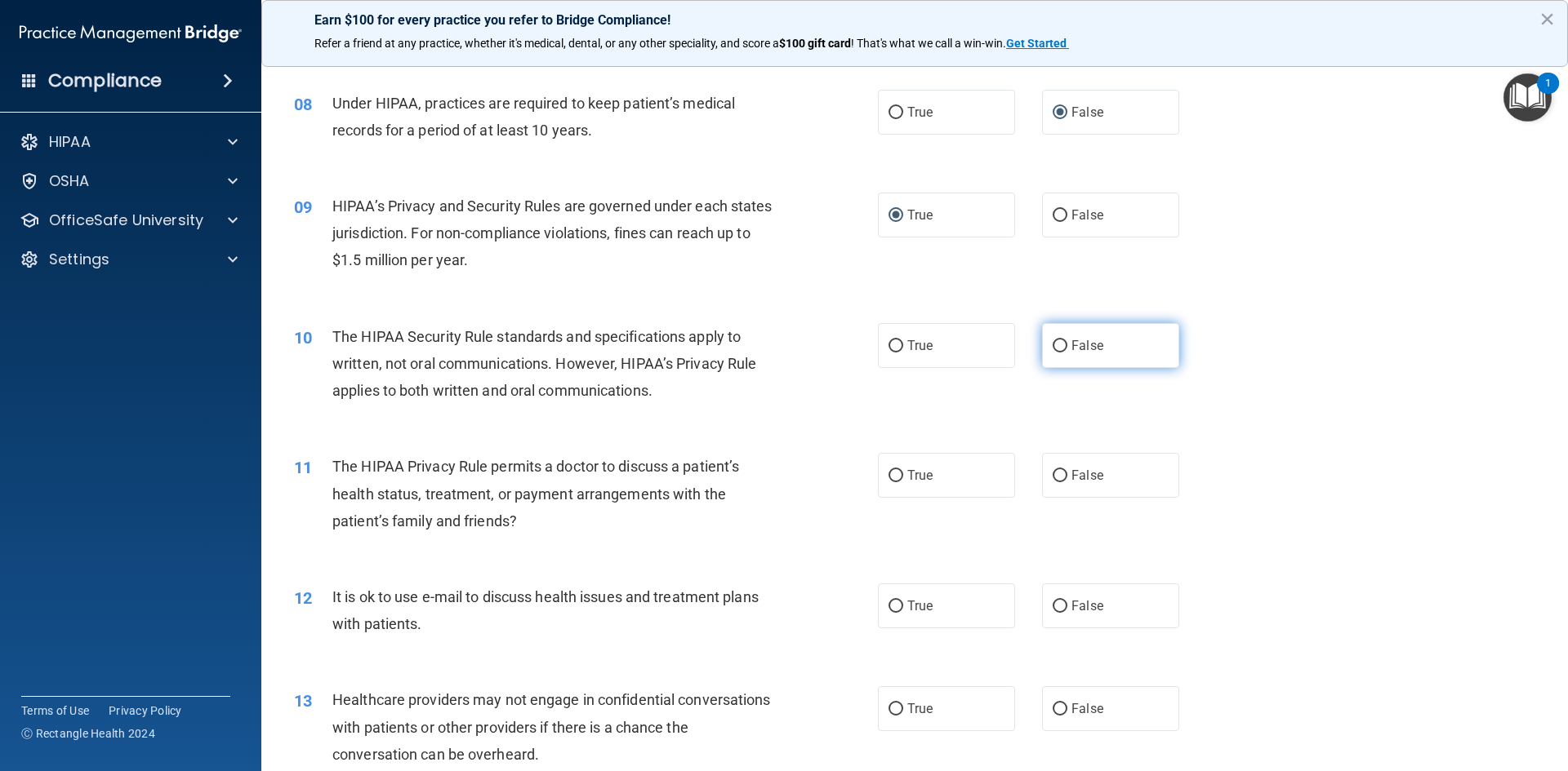
click at [1055, 348] on input "False" at bounding box center [1060, 346] width 15 height 12
radio input "true"
click at [1055, 476] on input "False" at bounding box center [1060, 476] width 15 height 12
radio input "true"
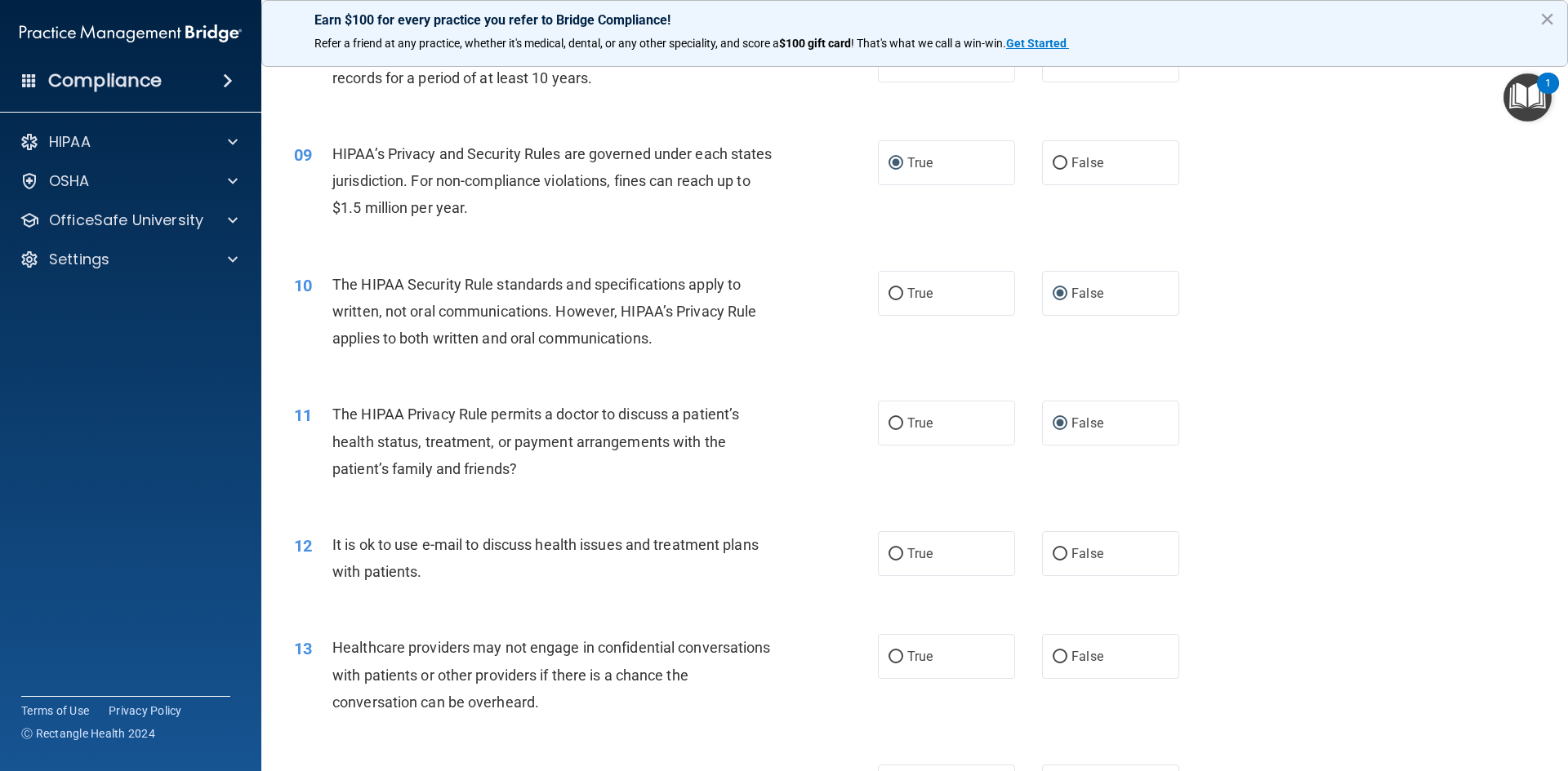
scroll to position [980, 0]
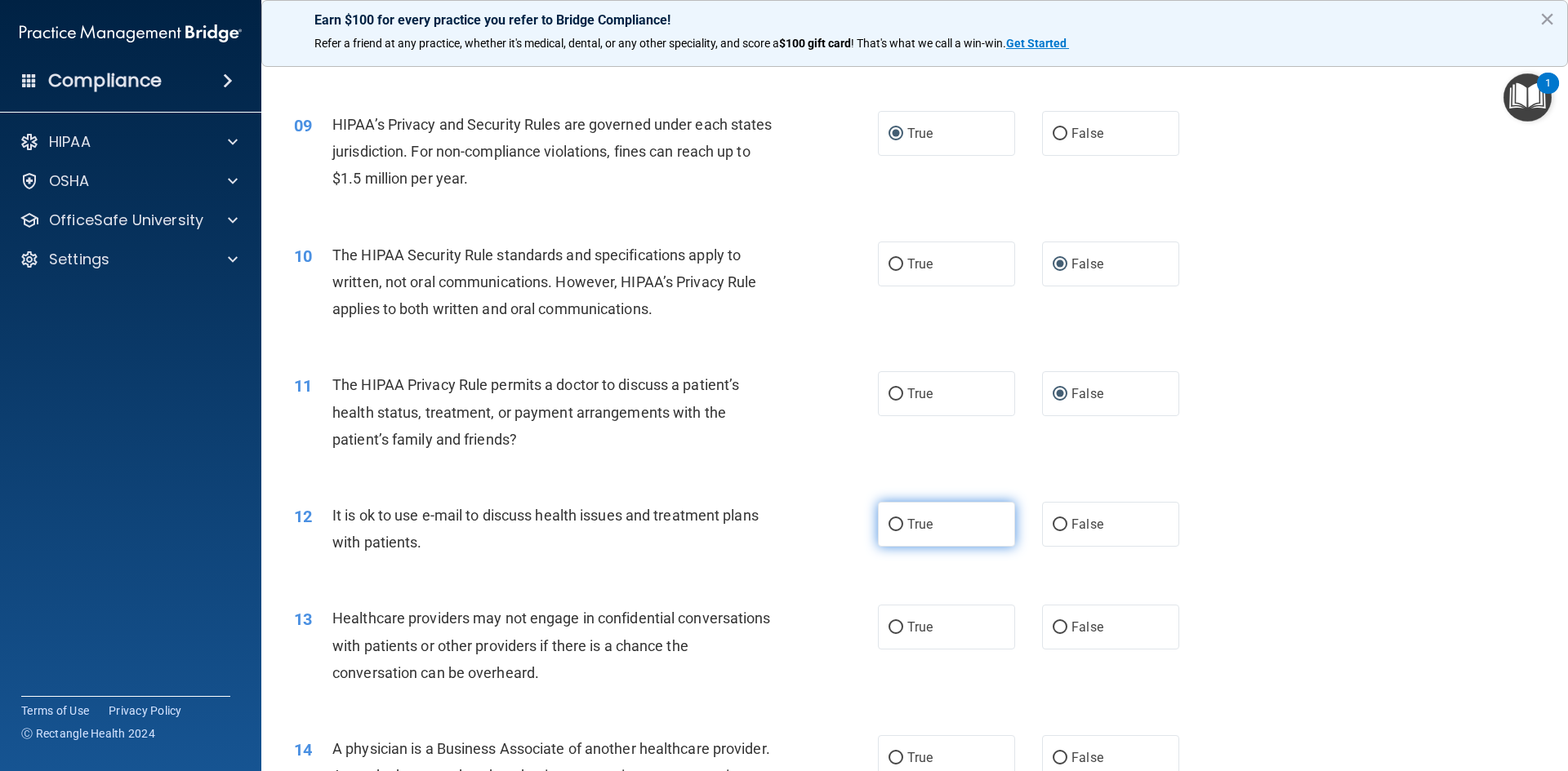
click at [888, 526] on input "True" at bounding box center [896, 525] width 15 height 12
radio input "true"
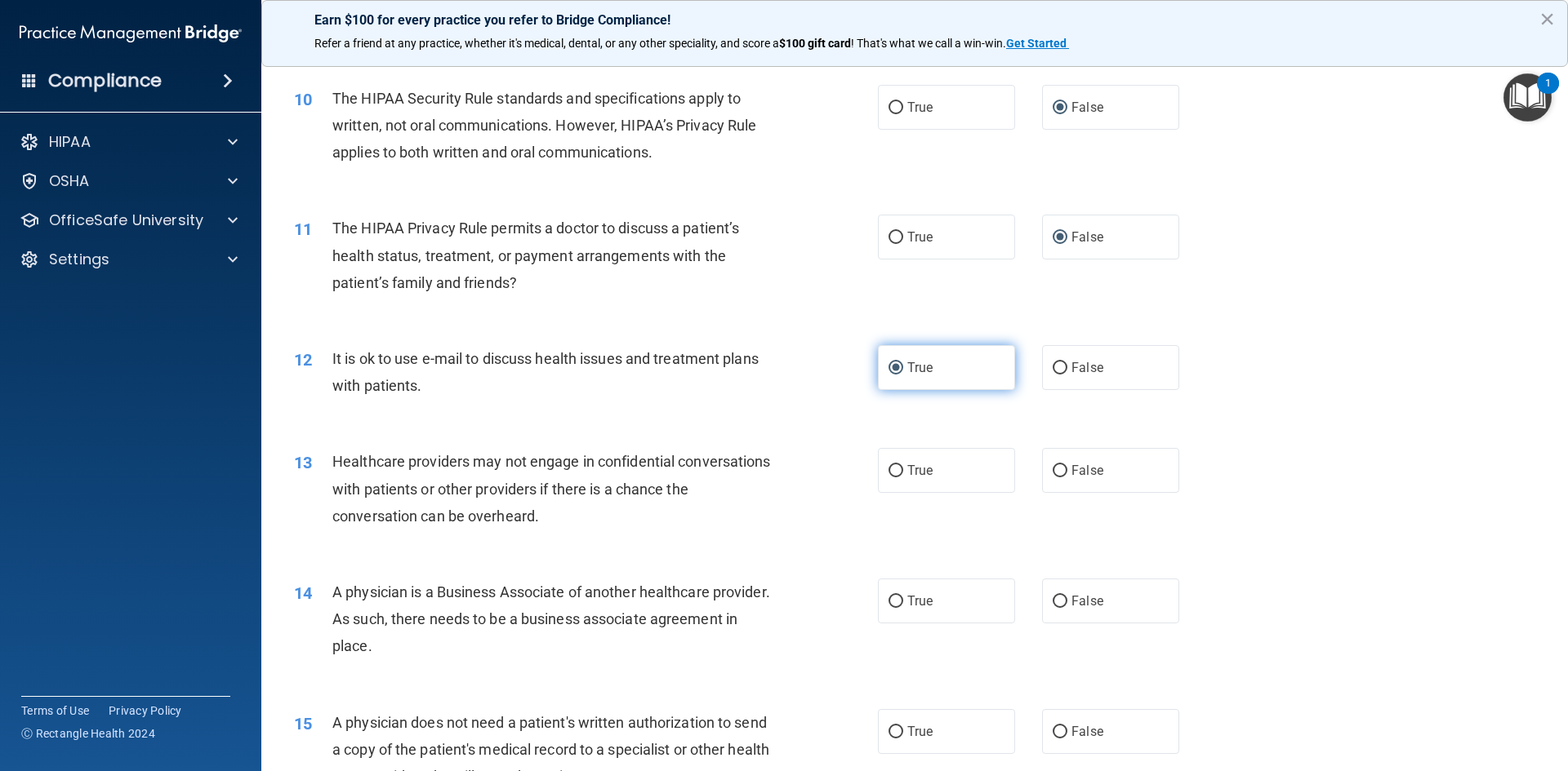
scroll to position [1143, 0]
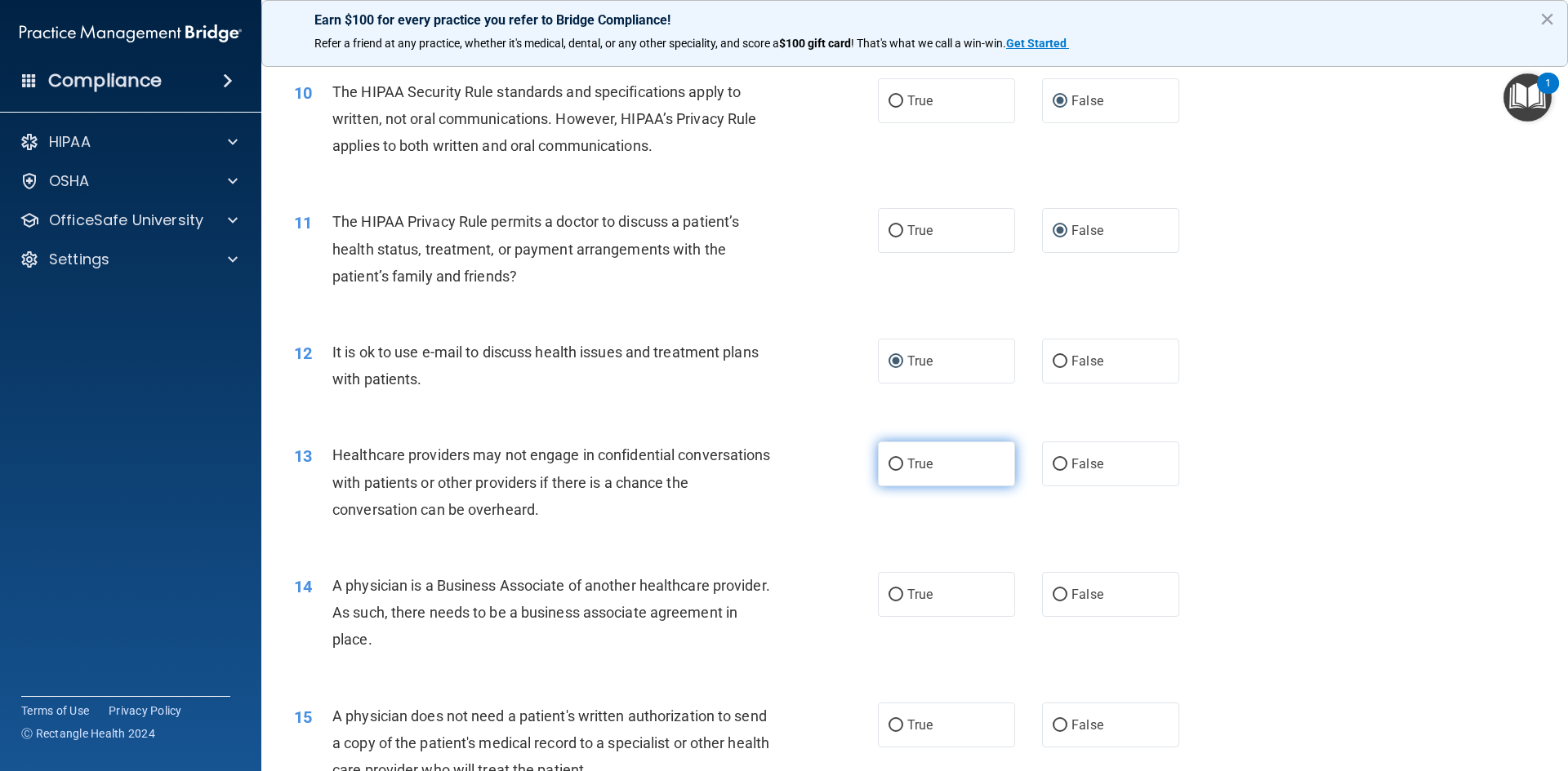
click at [888, 466] on input "True" at bounding box center [896, 465] width 15 height 12
radio input "true"
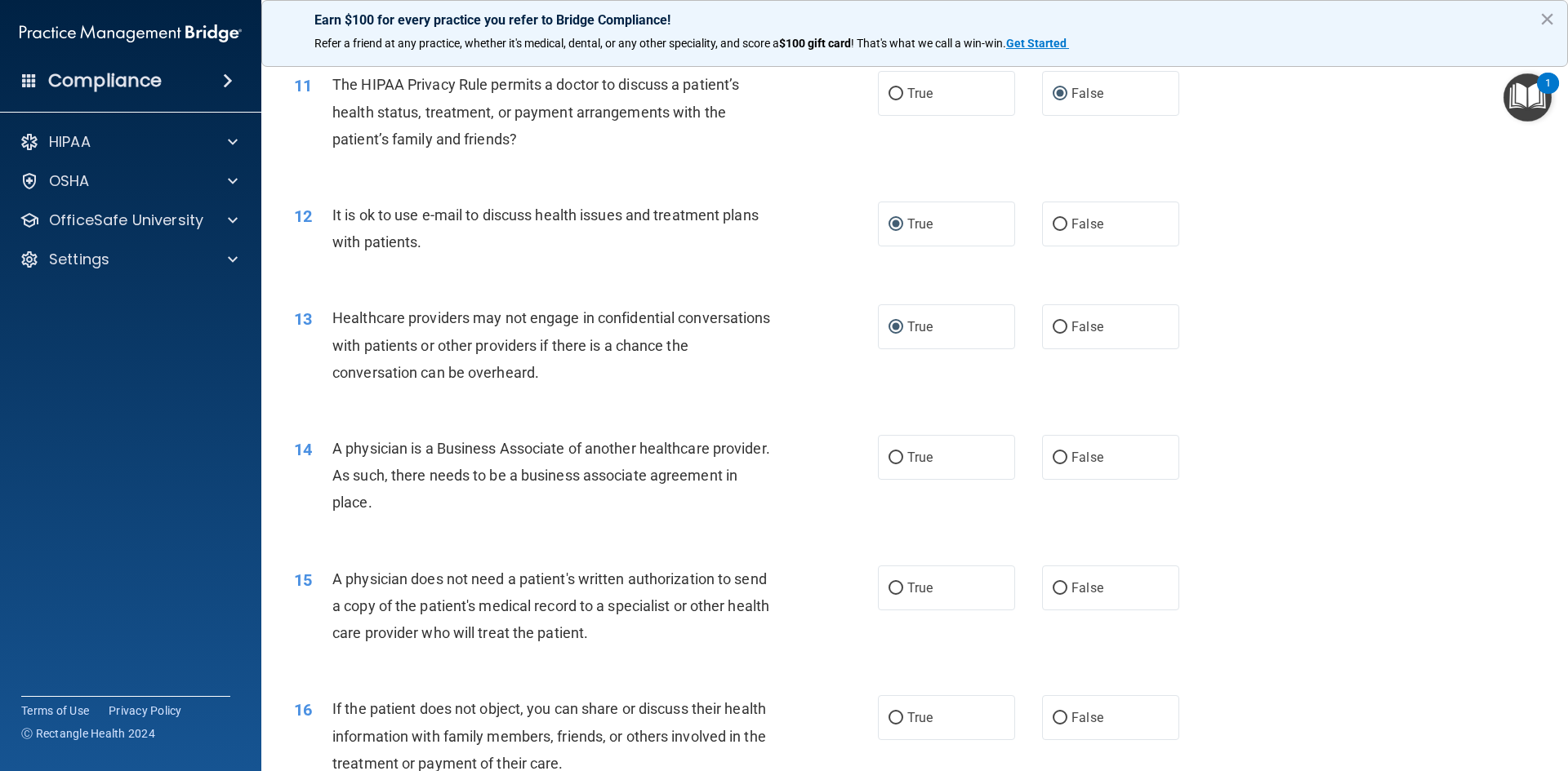
scroll to position [1306, 0]
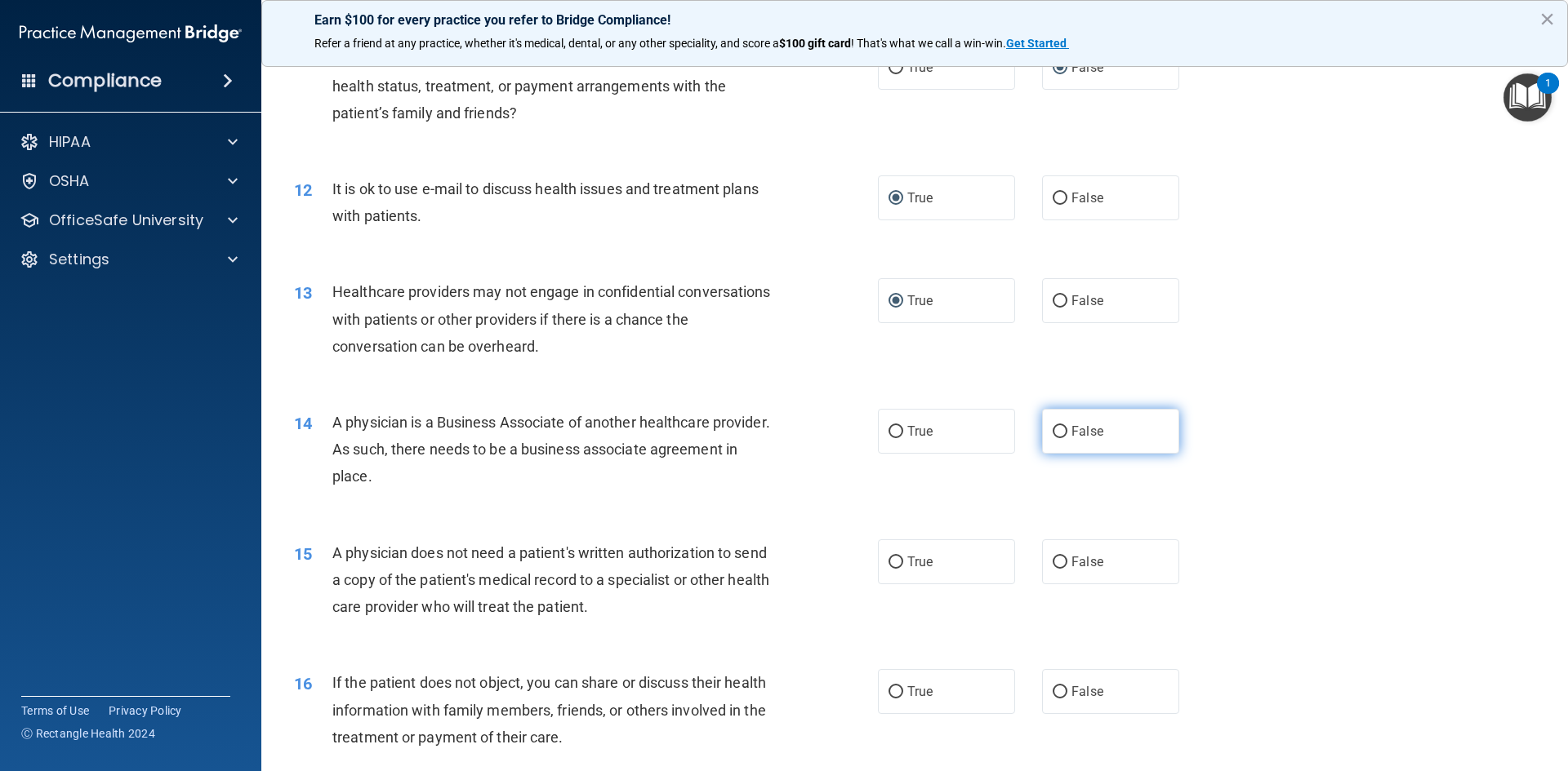
click at [1053, 432] on input "False" at bounding box center [1060, 432] width 15 height 12
radio input "true"
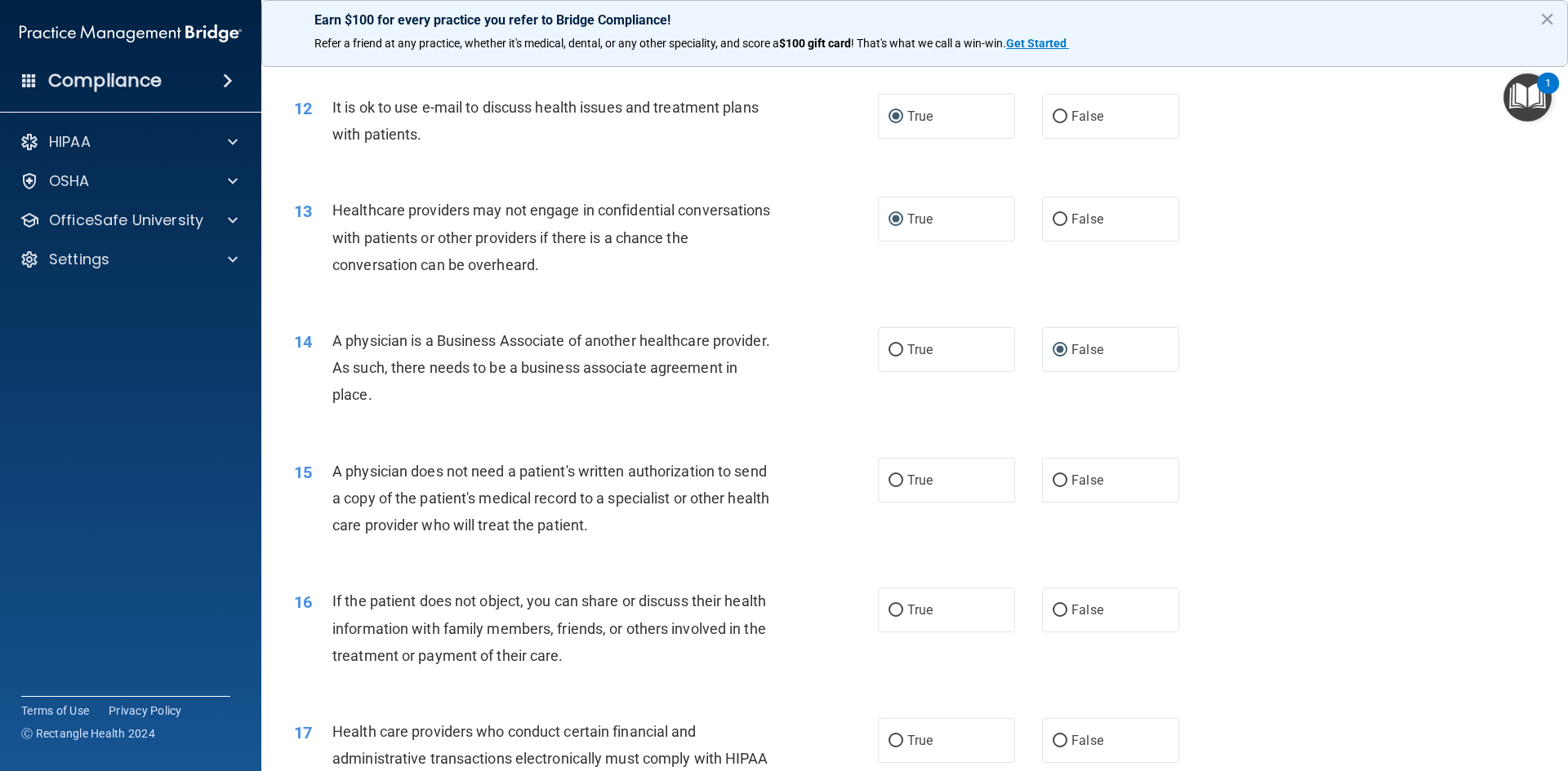
scroll to position [1469, 0]
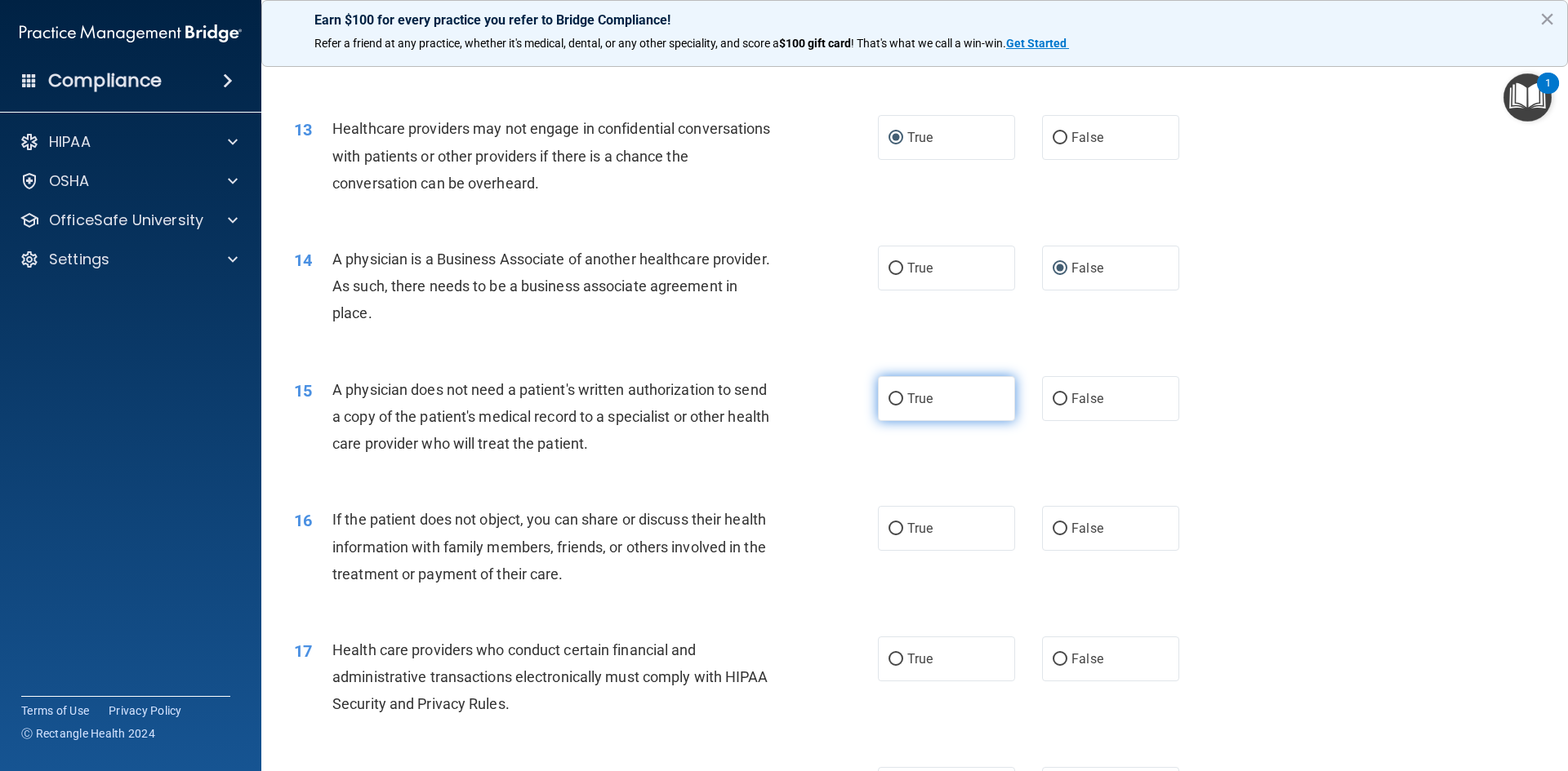
click at [888, 399] on input "True" at bounding box center [896, 399] width 15 height 12
radio input "true"
click at [890, 531] on input "True" at bounding box center [896, 529] width 15 height 12
radio input "true"
click at [890, 662] on input "True" at bounding box center [896, 660] width 15 height 12
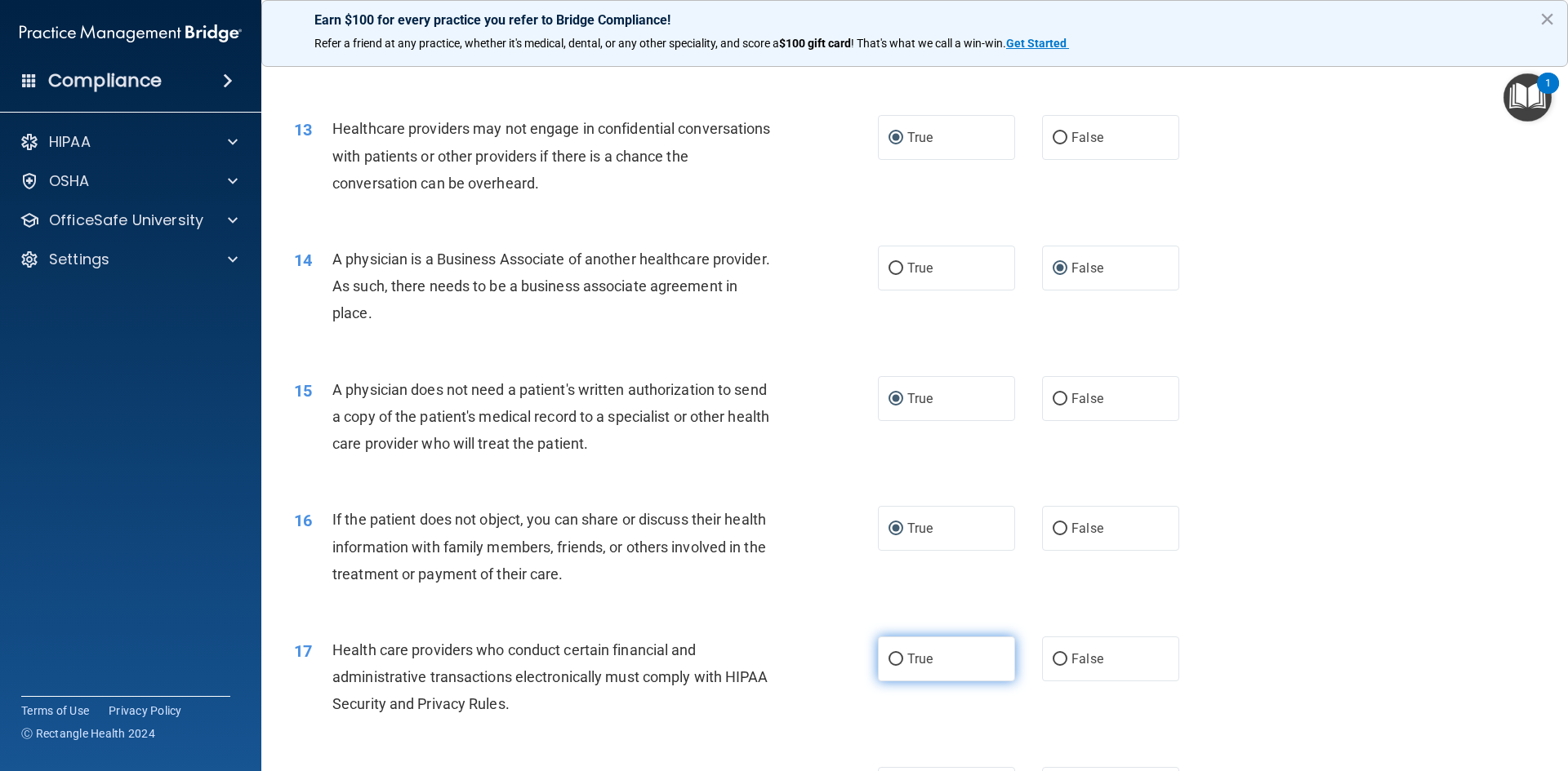
radio input "true"
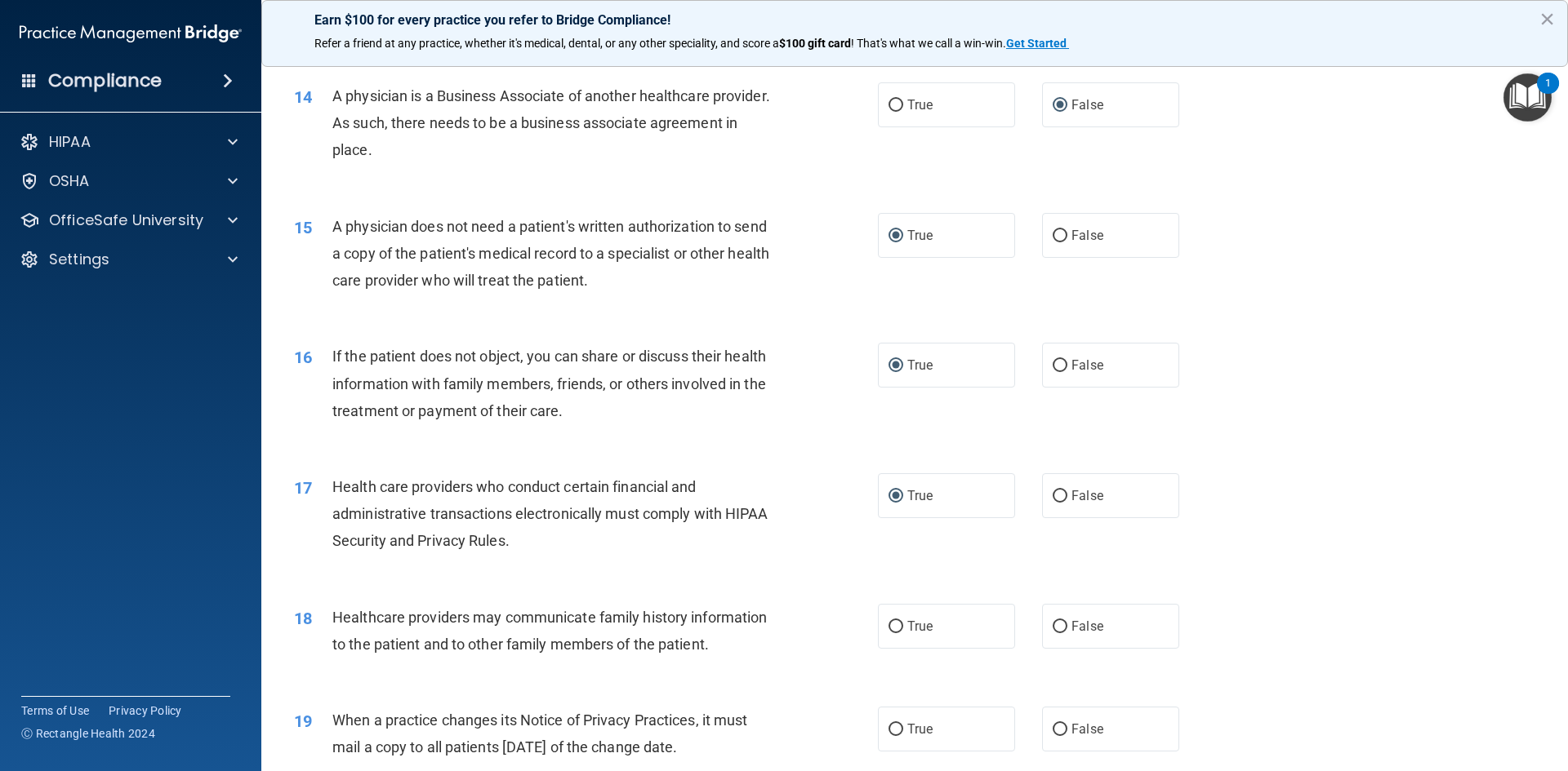
scroll to position [1796, 0]
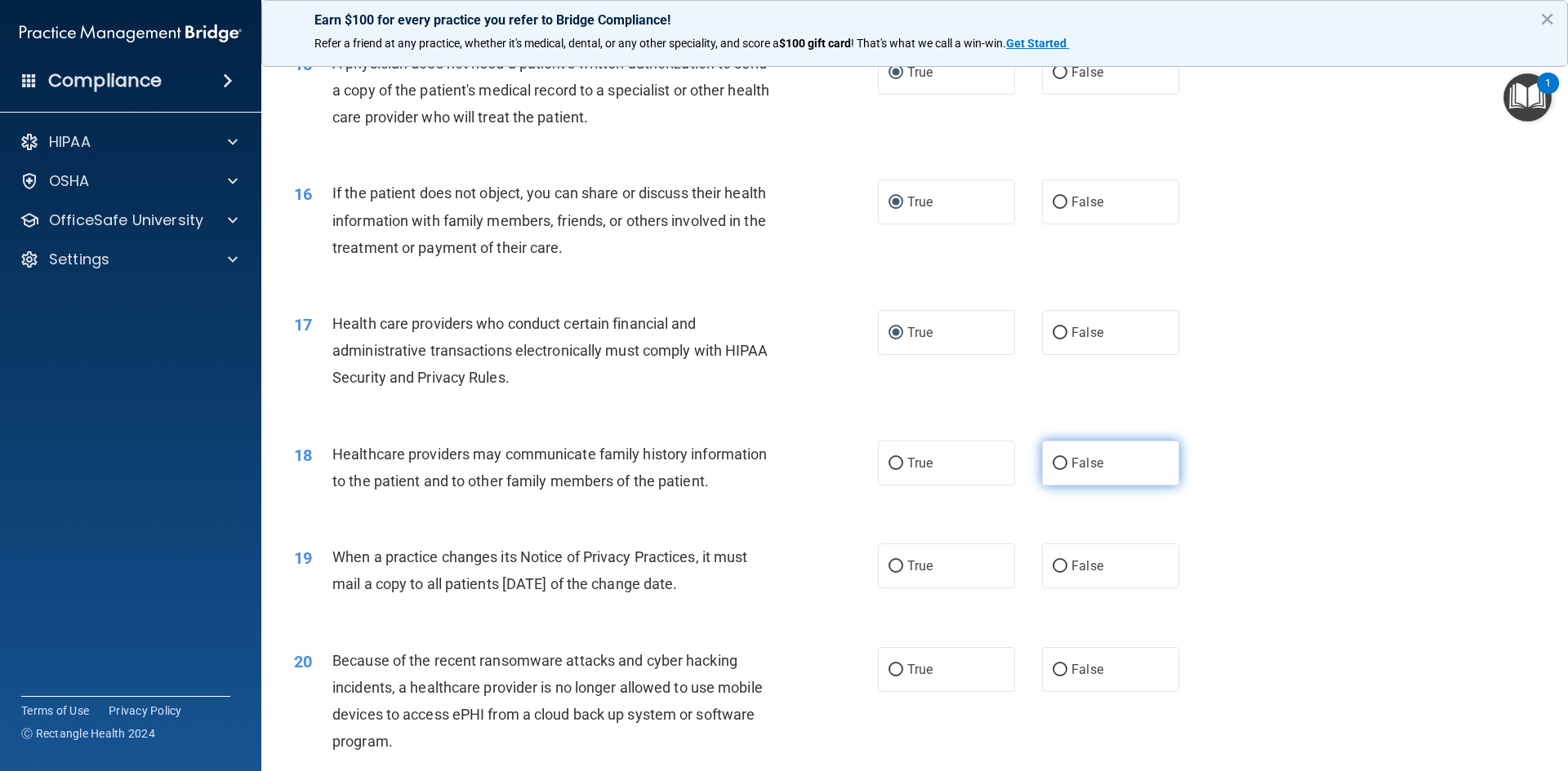
click at [1053, 464] on input "False" at bounding box center [1060, 464] width 15 height 12
radio input "true"
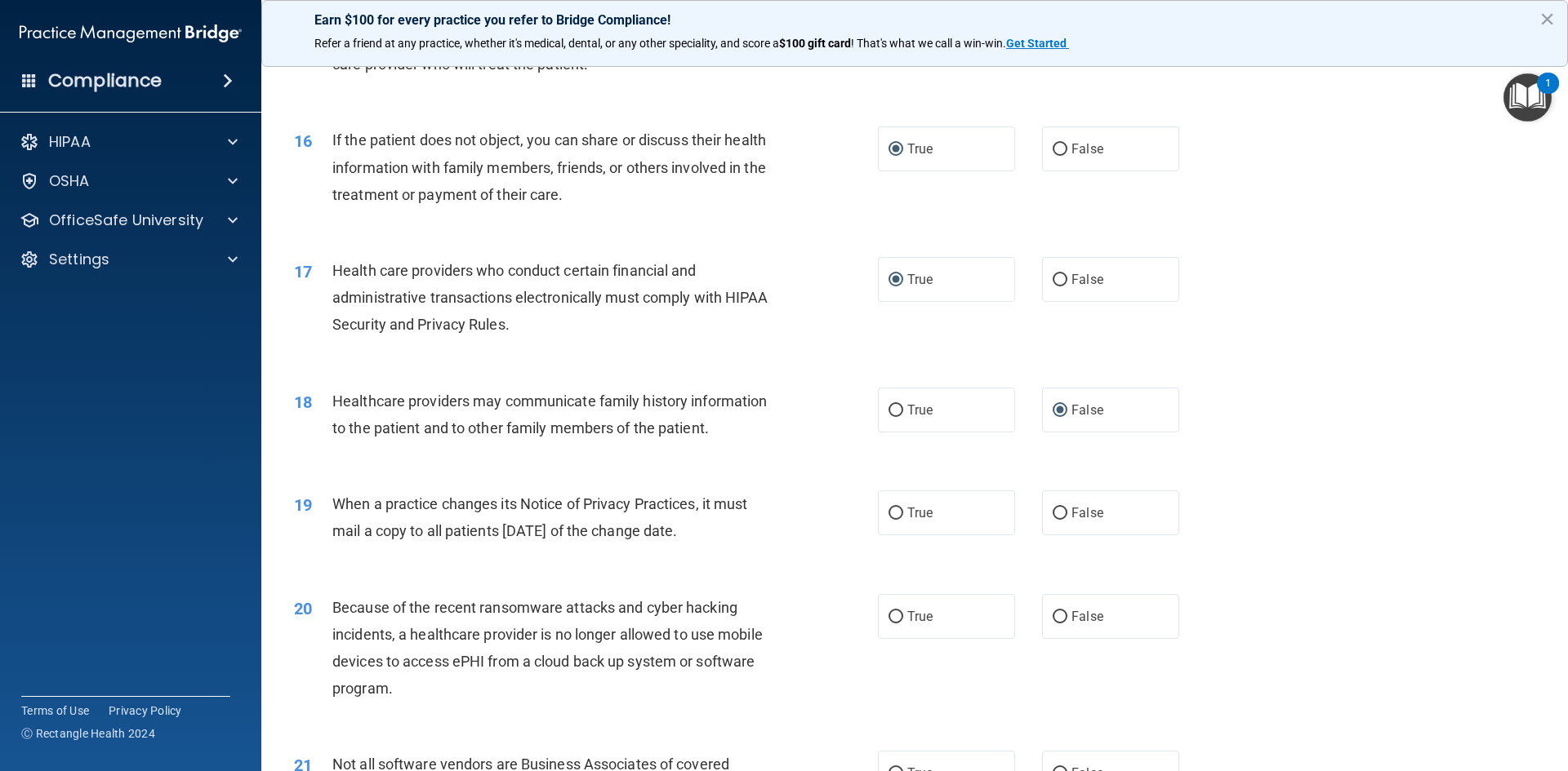
scroll to position [1878, 0]
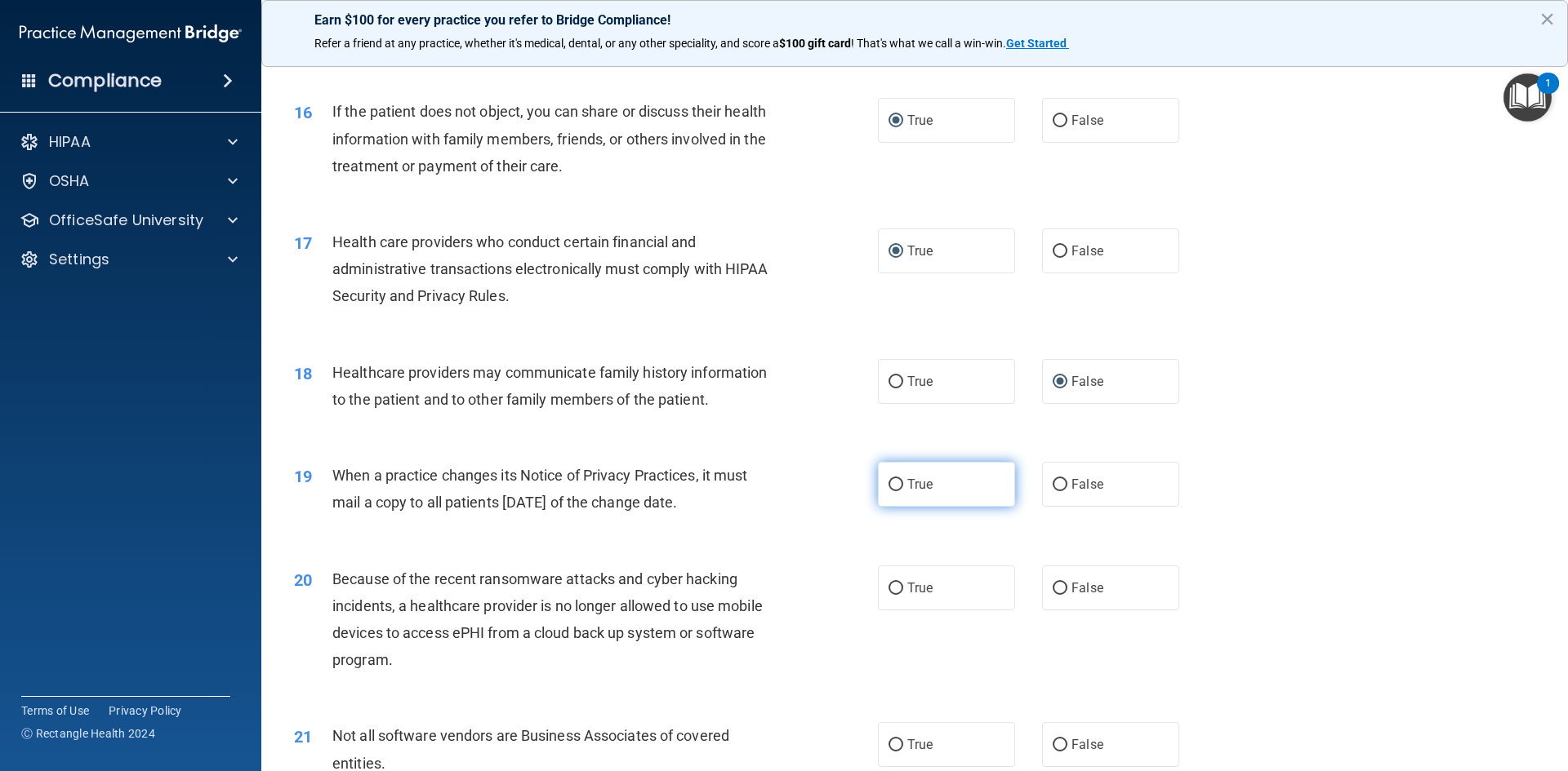
click at [888, 487] on input "True" at bounding box center [896, 485] width 15 height 12
radio input "true"
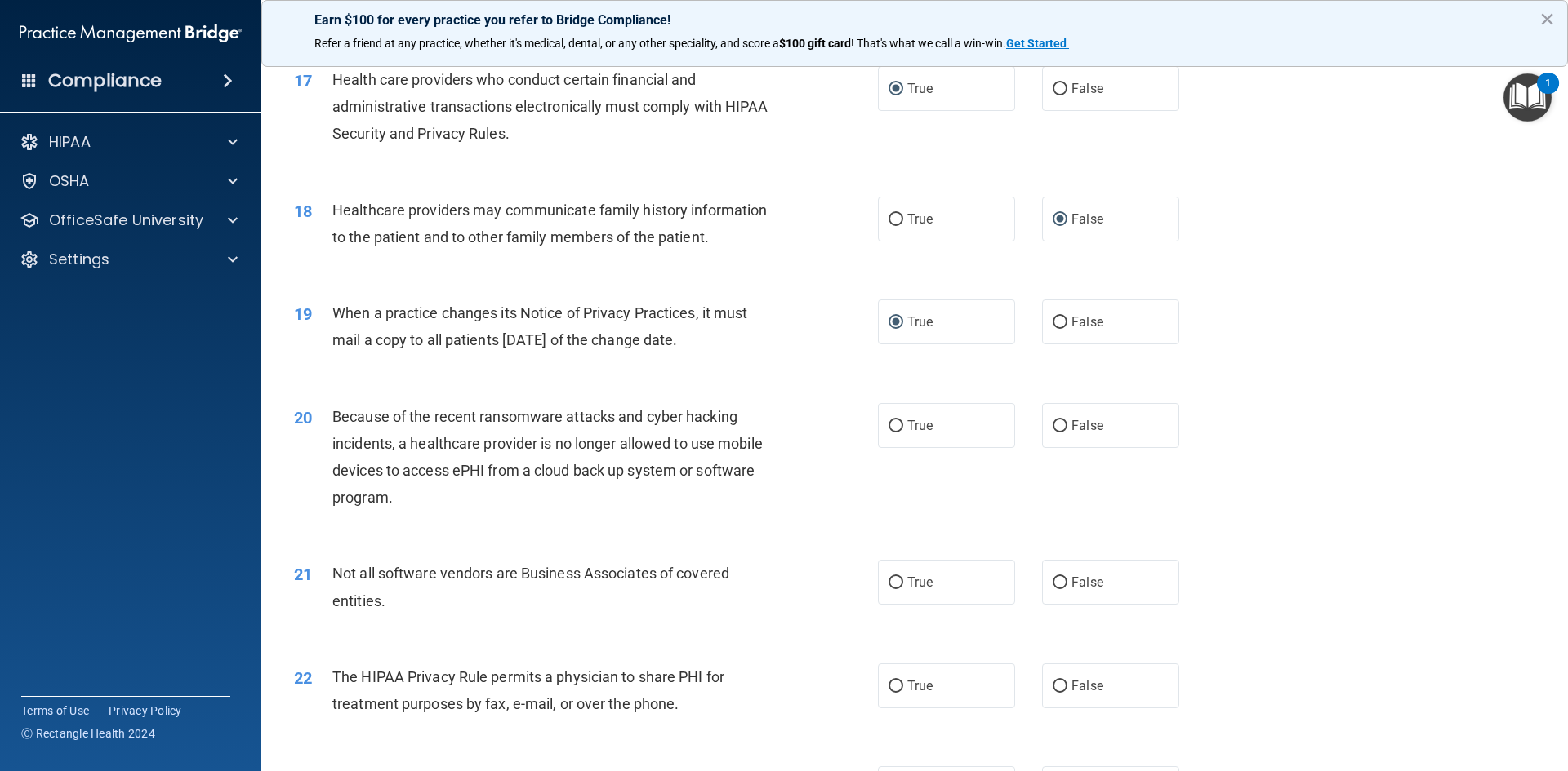
scroll to position [2040, 0]
click at [1054, 428] on input "False" at bounding box center [1060, 426] width 15 height 12
radio input "true"
click at [891, 586] on input "True" at bounding box center [896, 582] width 15 height 12
radio input "true"
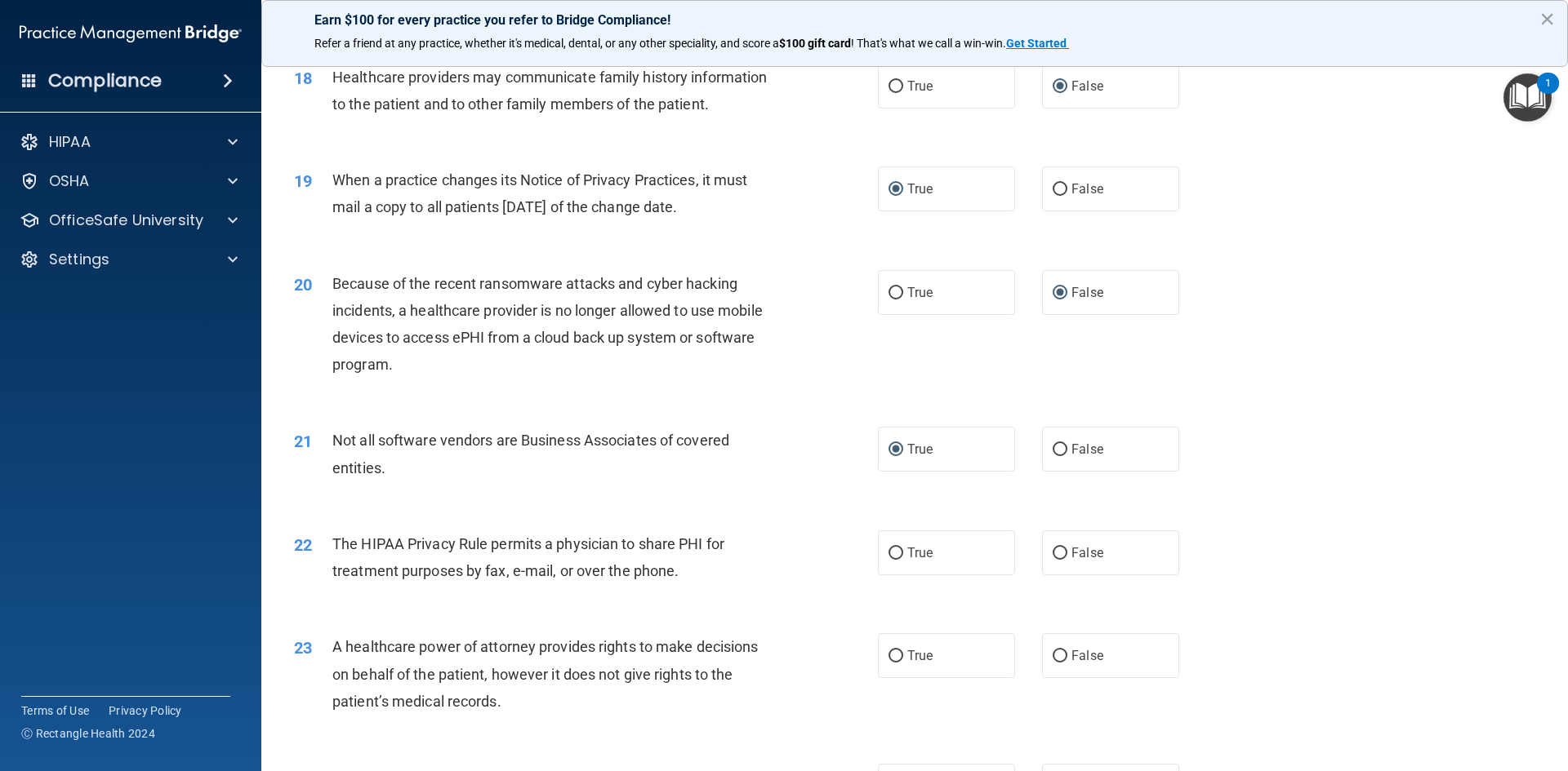
scroll to position [2204, 0]
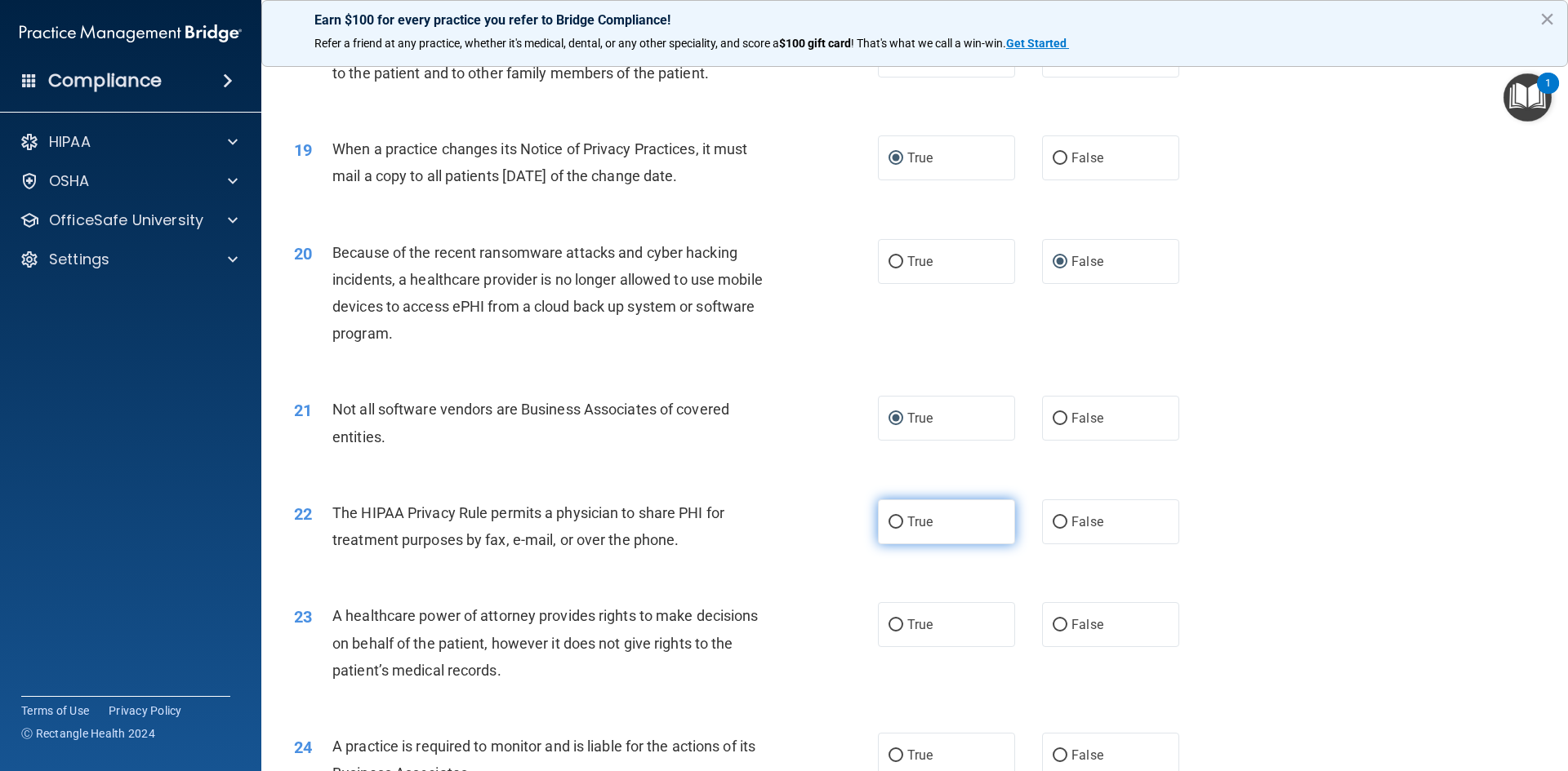
click at [891, 521] on input "True" at bounding box center [896, 522] width 15 height 12
radio input "true"
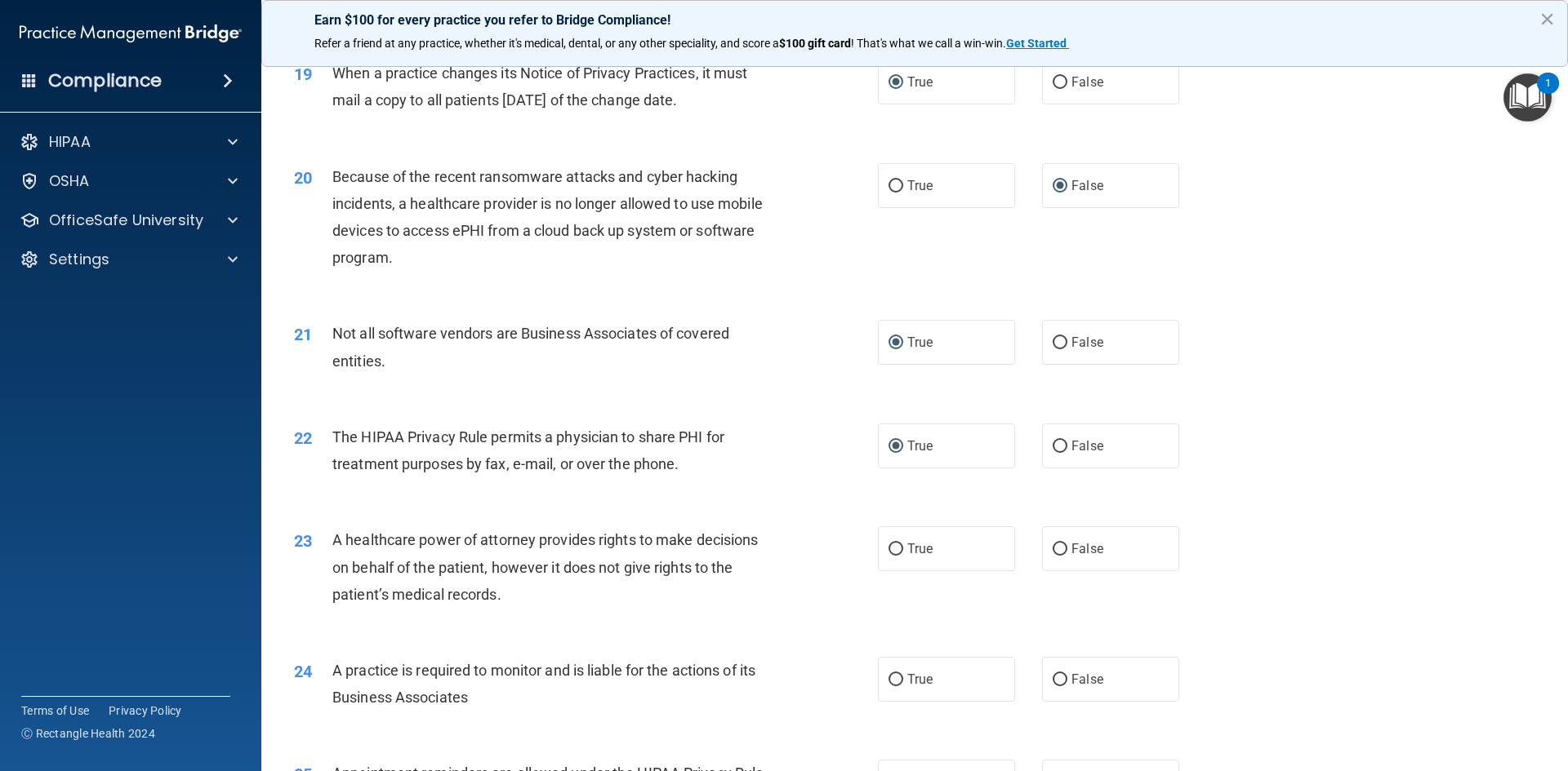
scroll to position [2286, 0]
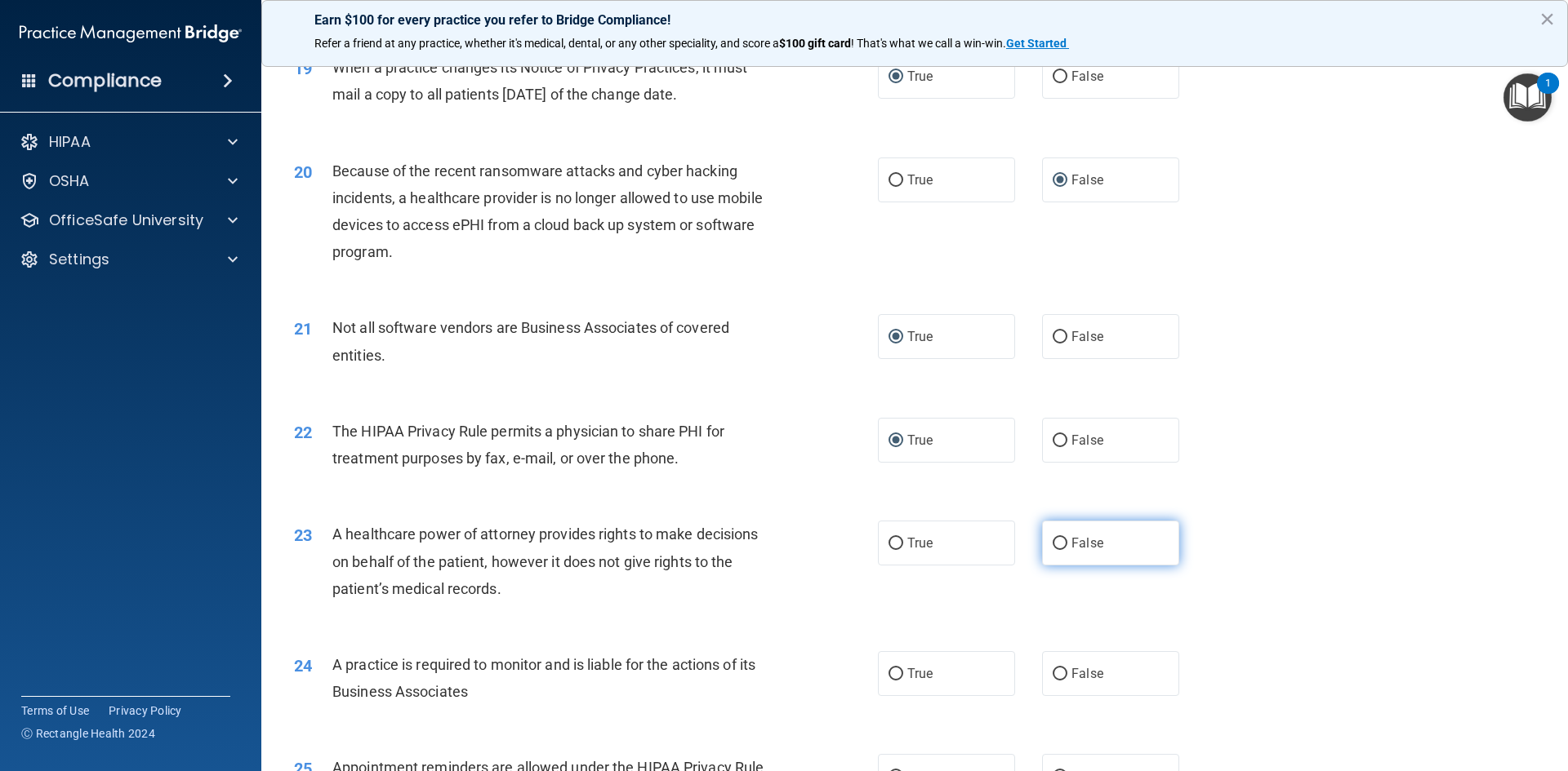
click at [1055, 543] on input "False" at bounding box center [1060, 543] width 15 height 12
radio input "true"
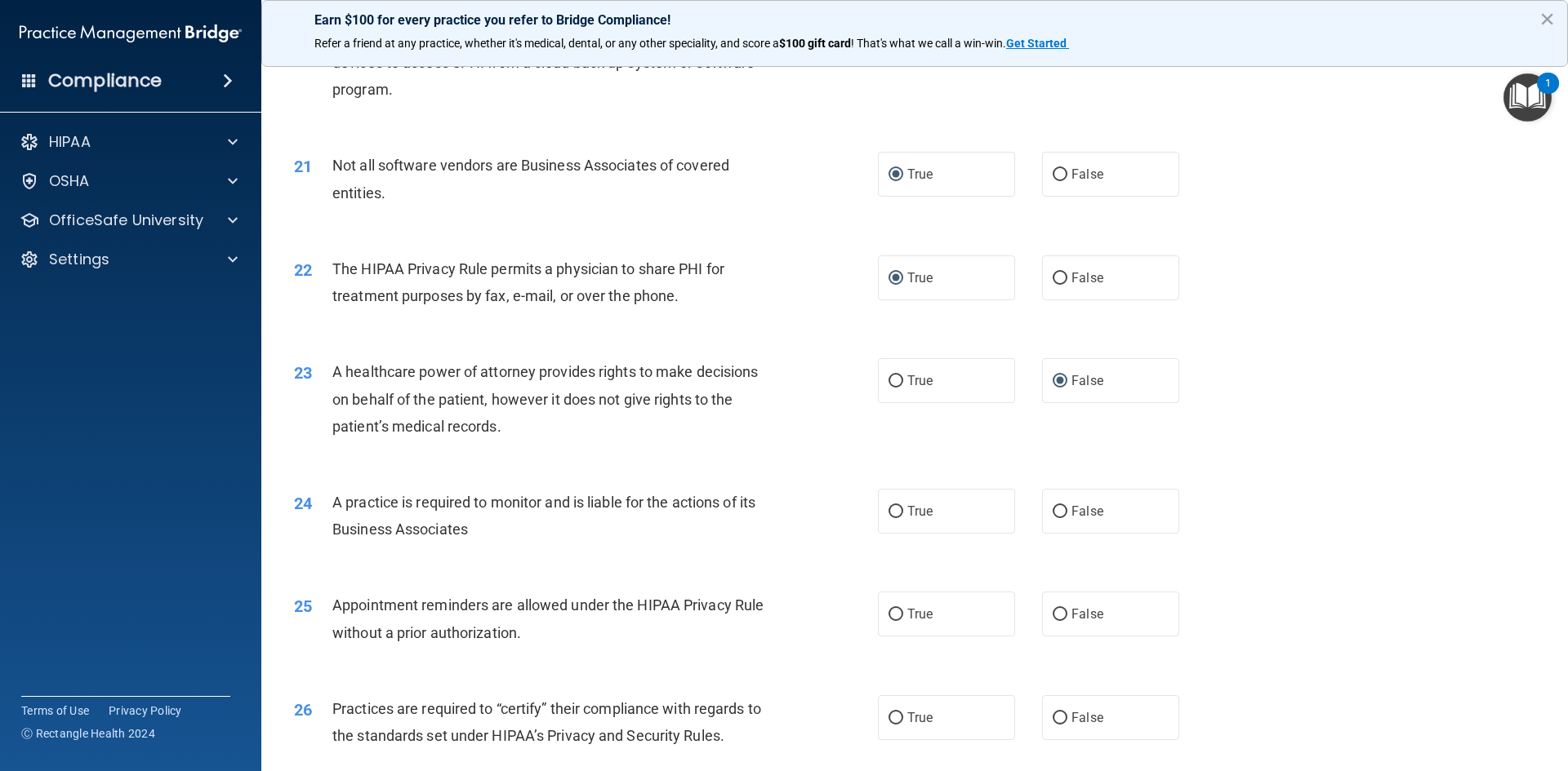
scroll to position [2449, 0]
click at [889, 508] on input "True" at bounding box center [896, 511] width 15 height 12
radio input "true"
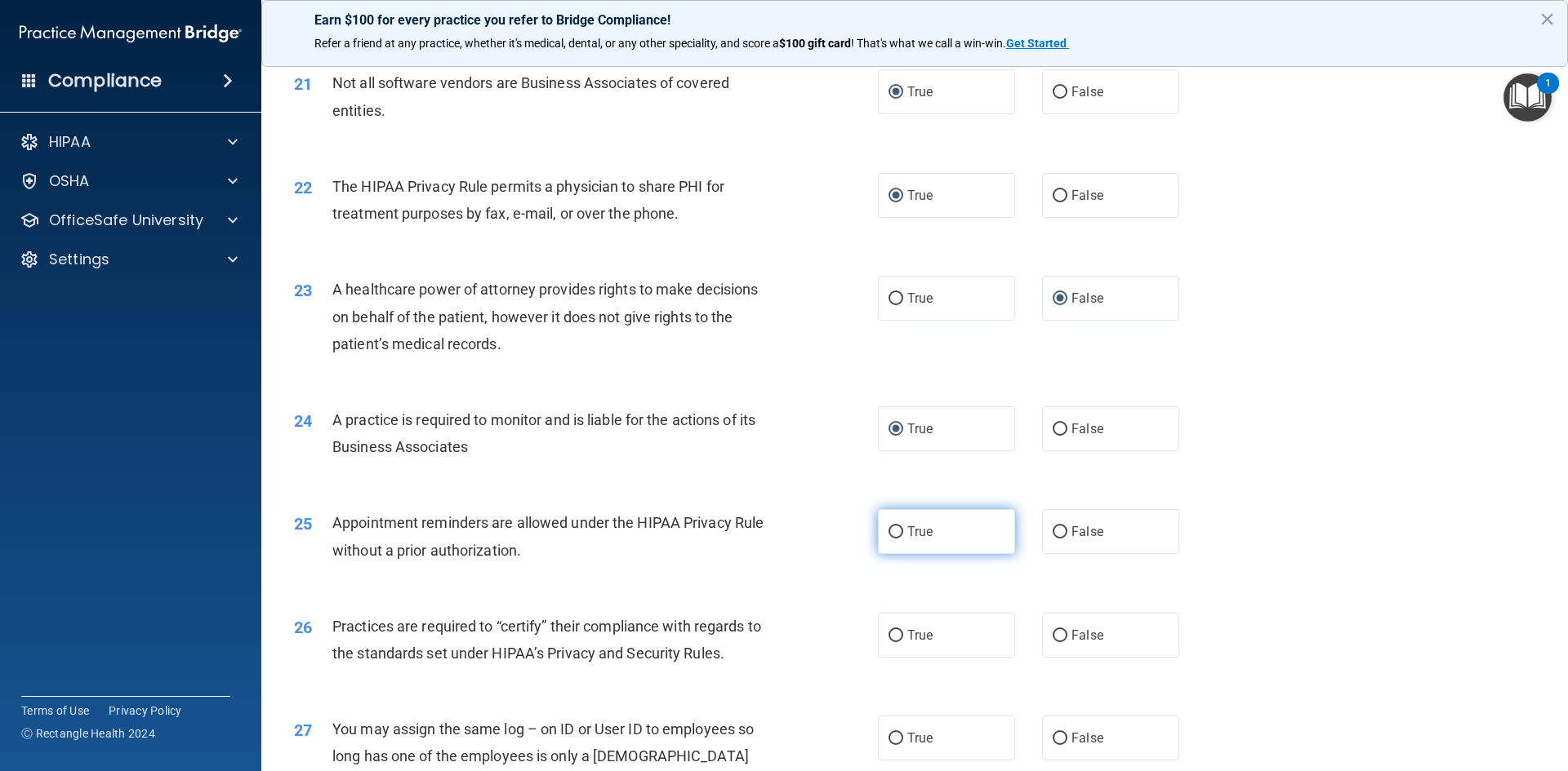
click at [893, 534] on input "True" at bounding box center [896, 532] width 15 height 12
radio input "true"
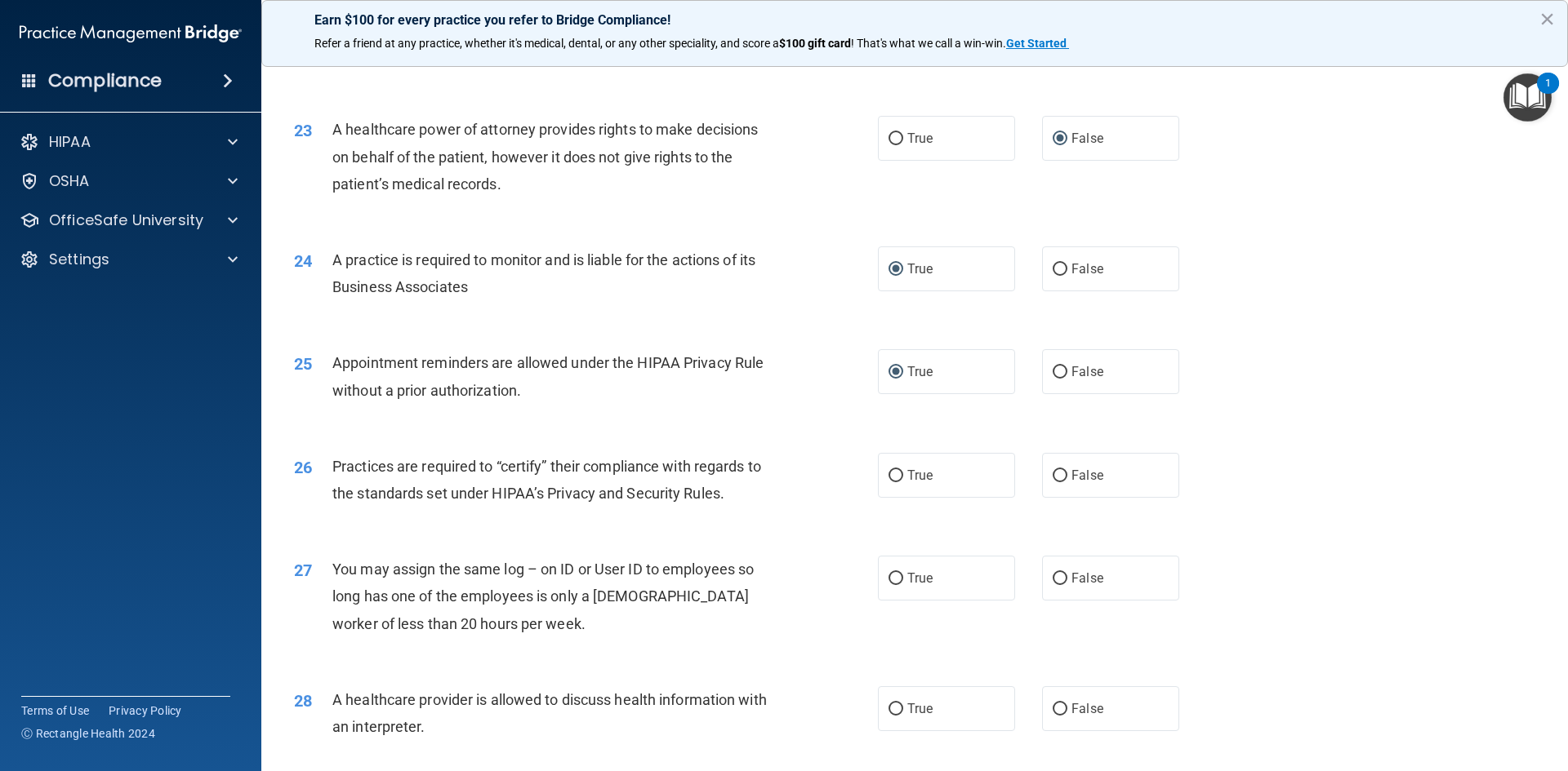
scroll to position [2694, 0]
click at [888, 472] on input "True" at bounding box center [896, 472] width 15 height 12
radio input "true"
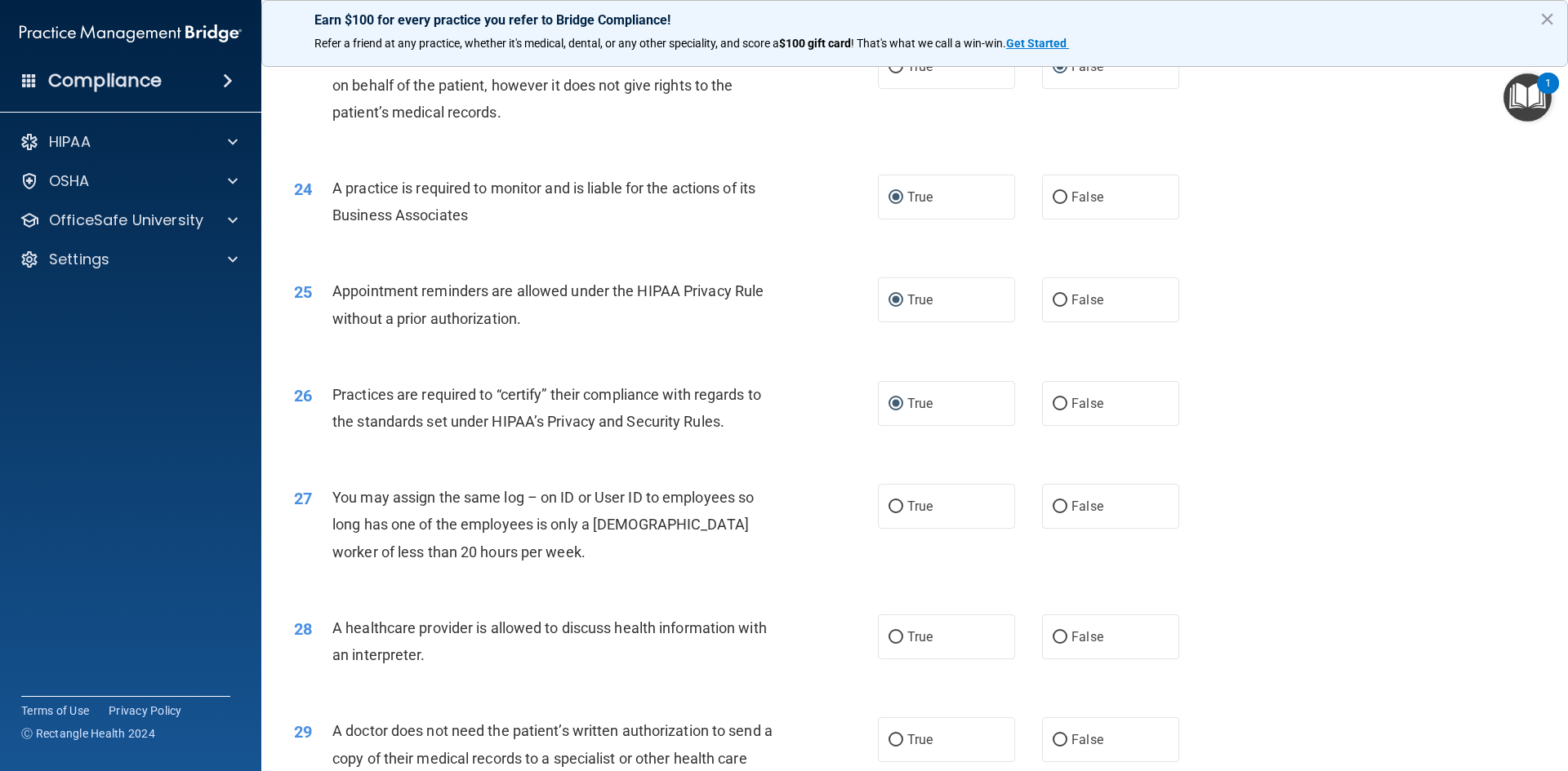
scroll to position [2857, 0]
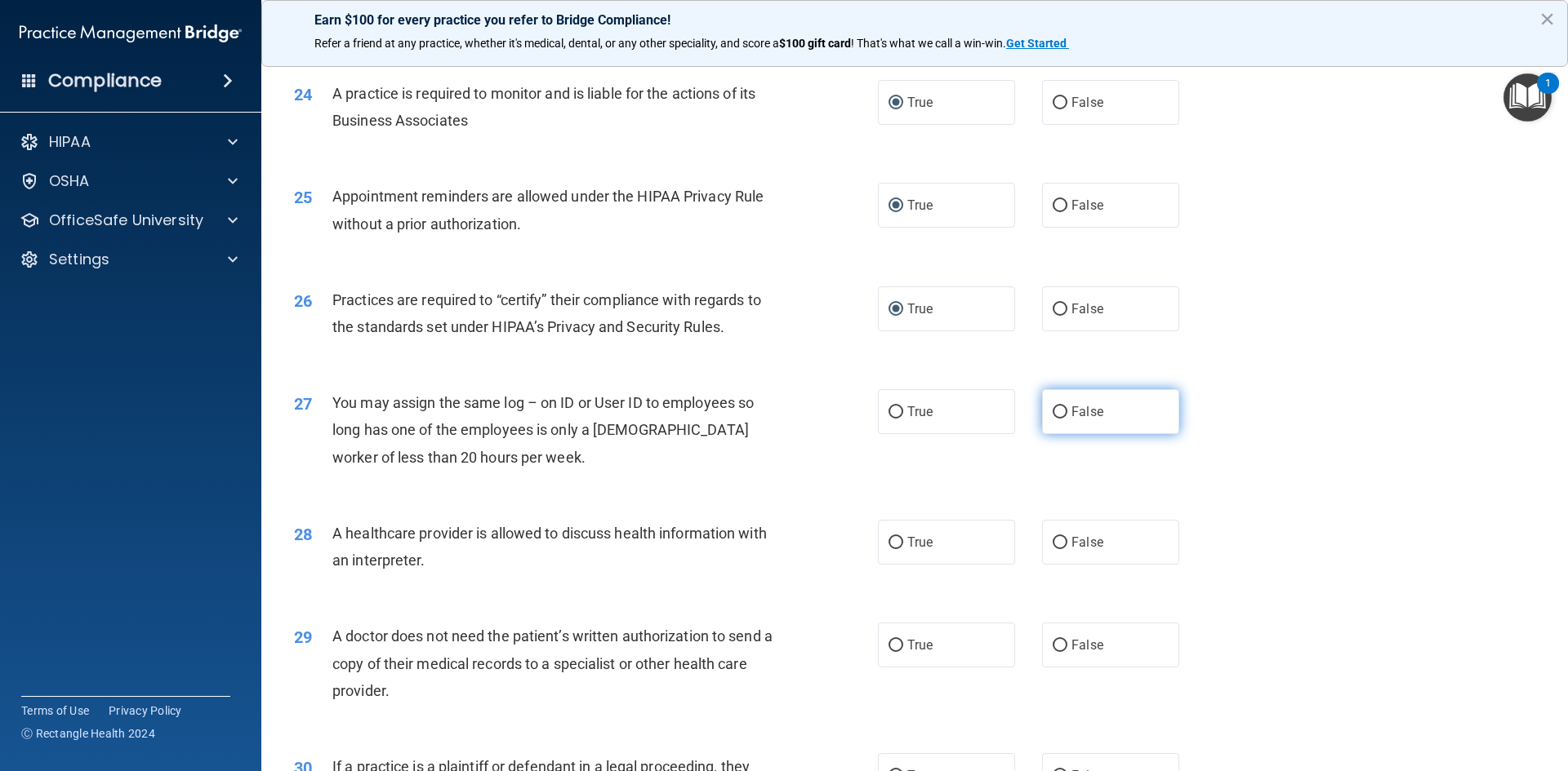
click at [1055, 413] on input "False" at bounding box center [1060, 413] width 15 height 12
radio input "true"
click at [888, 545] on input "True" at bounding box center [896, 543] width 15 height 12
radio input "true"
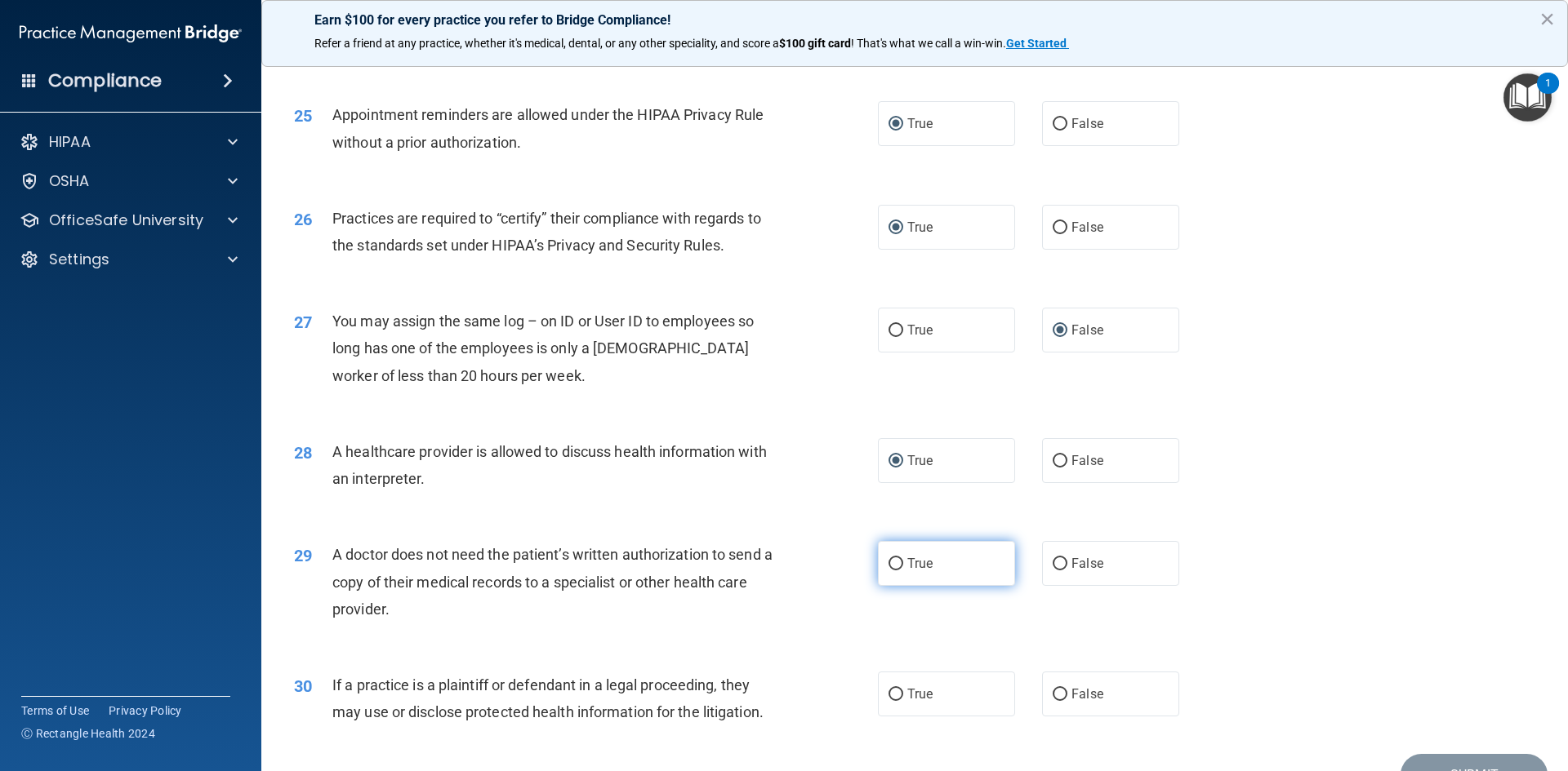
click at [888, 564] on input "True" at bounding box center [896, 564] width 15 height 12
radio input "true"
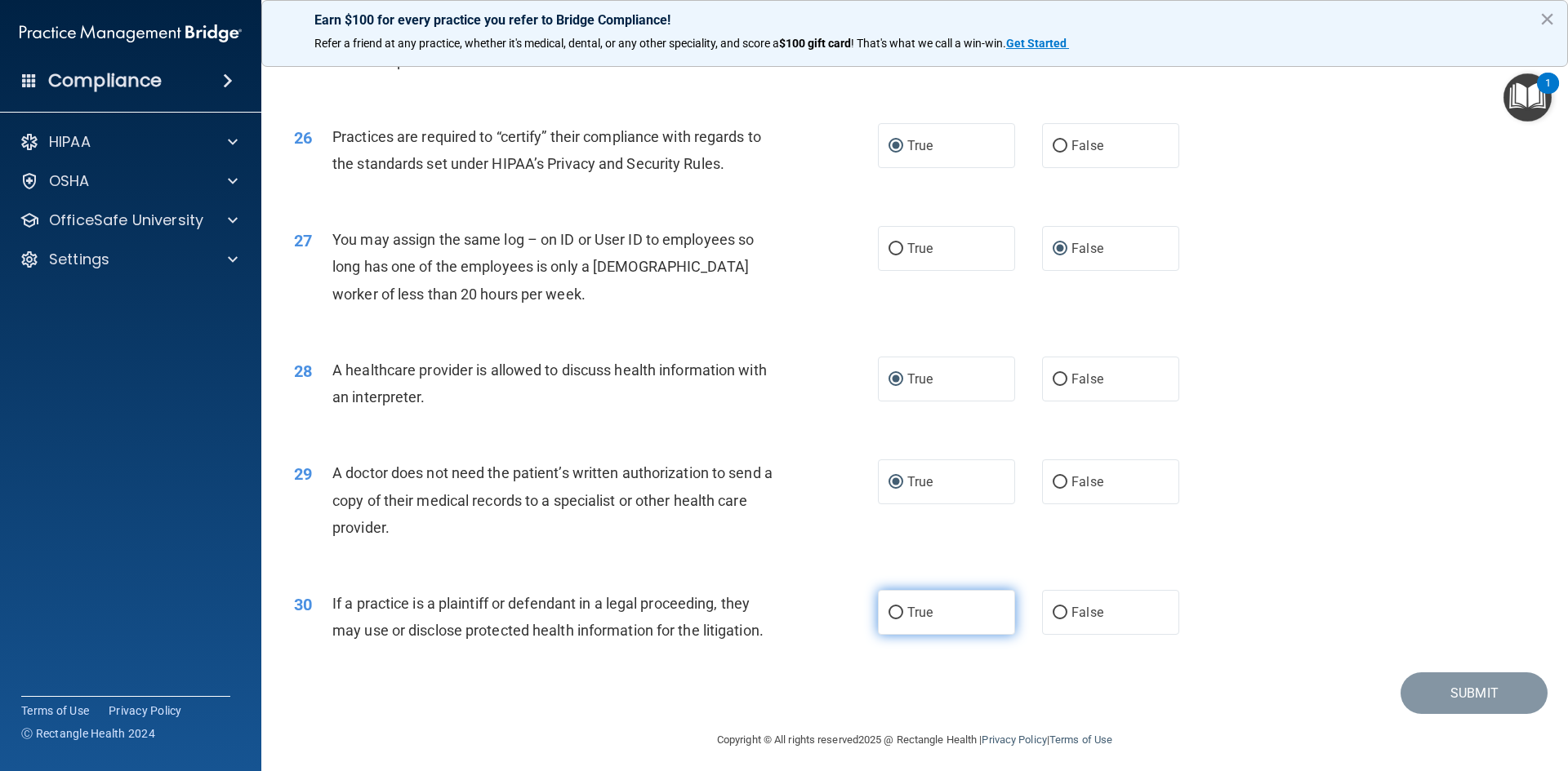
click at [890, 615] on input "True" at bounding box center [896, 613] width 15 height 12
radio input "true"
click at [1473, 696] on button "Submit" at bounding box center [1474, 693] width 147 height 42
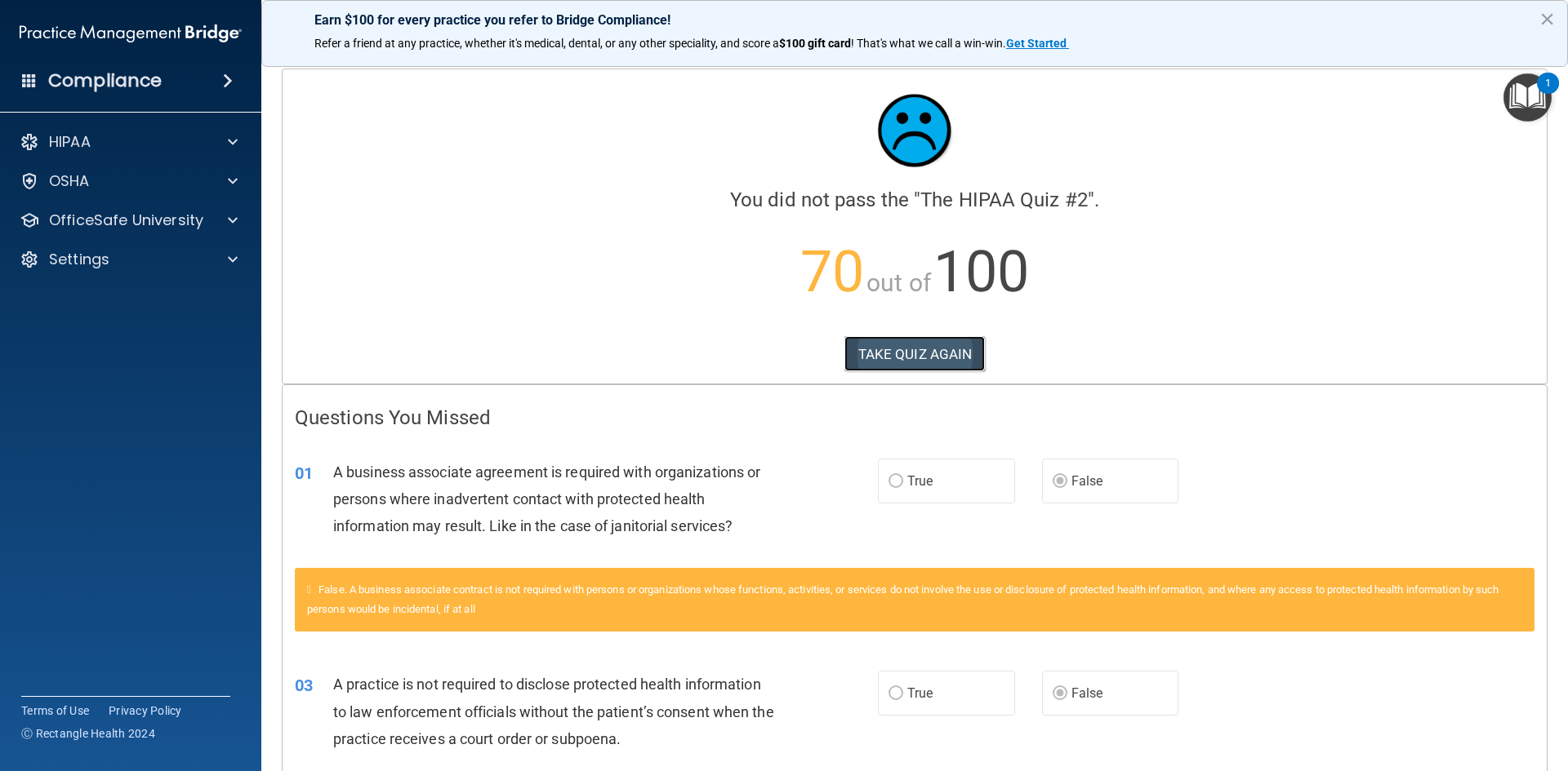
click at [924, 353] on button "TAKE QUIZ AGAIN" at bounding box center [915, 354] width 142 height 36
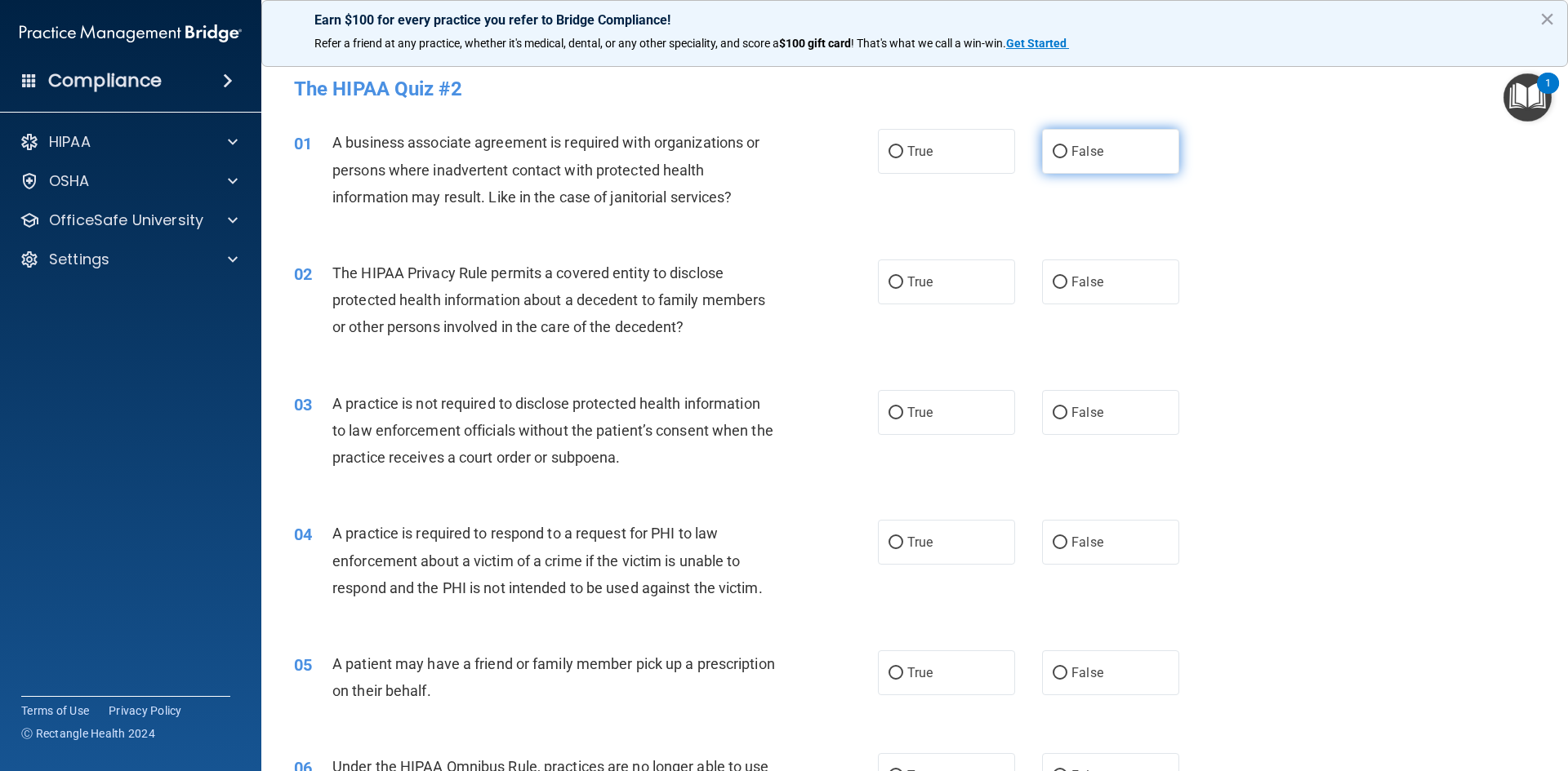
click at [1053, 152] on input "False" at bounding box center [1060, 152] width 15 height 12
radio input "true"
click at [897, 281] on input "True" at bounding box center [896, 282] width 15 height 12
radio input "true"
click at [1053, 414] on input "False" at bounding box center [1060, 413] width 15 height 12
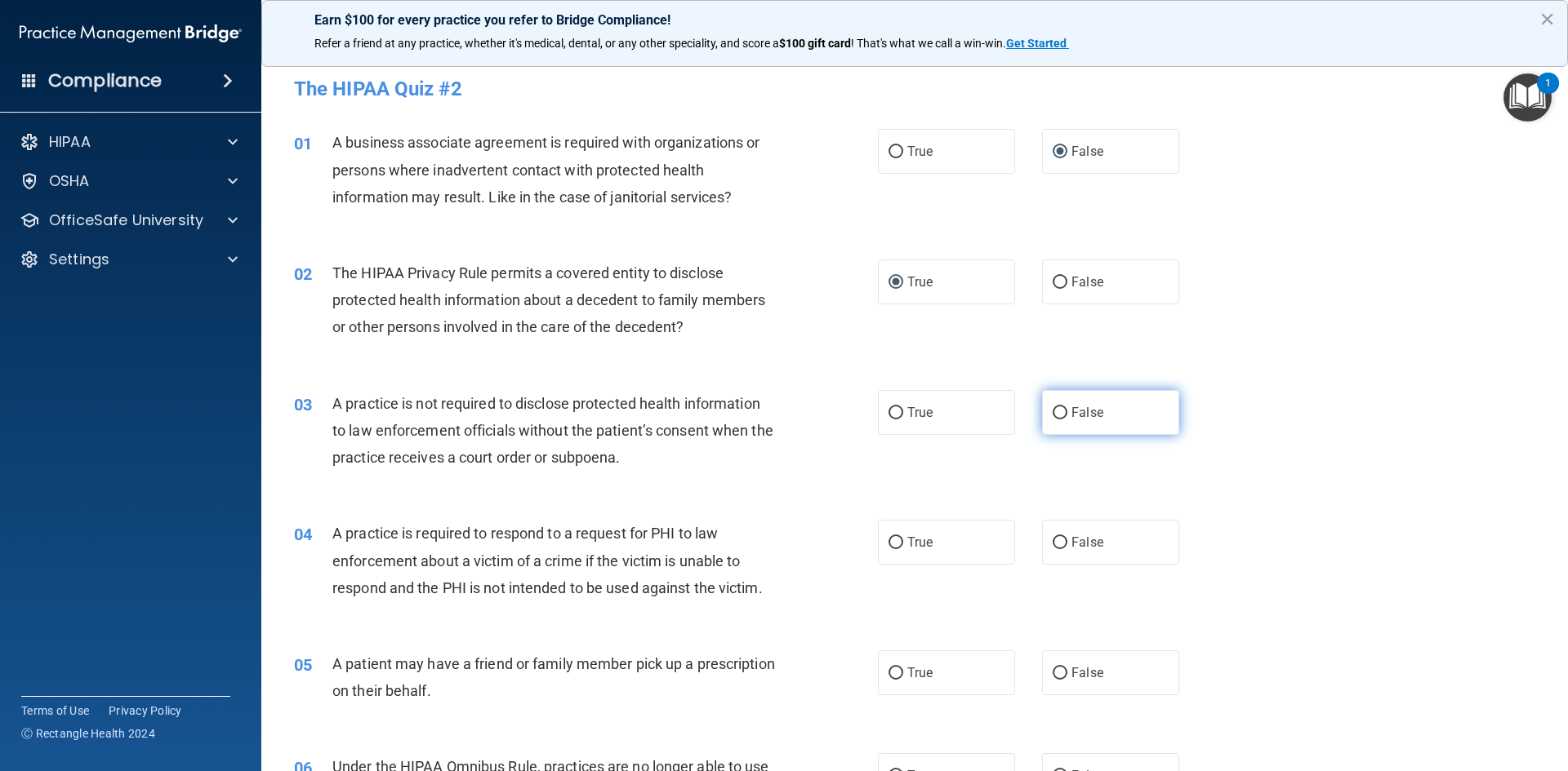
radio input "true"
click at [895, 544] on input "True" at bounding box center [896, 543] width 15 height 12
radio input "true"
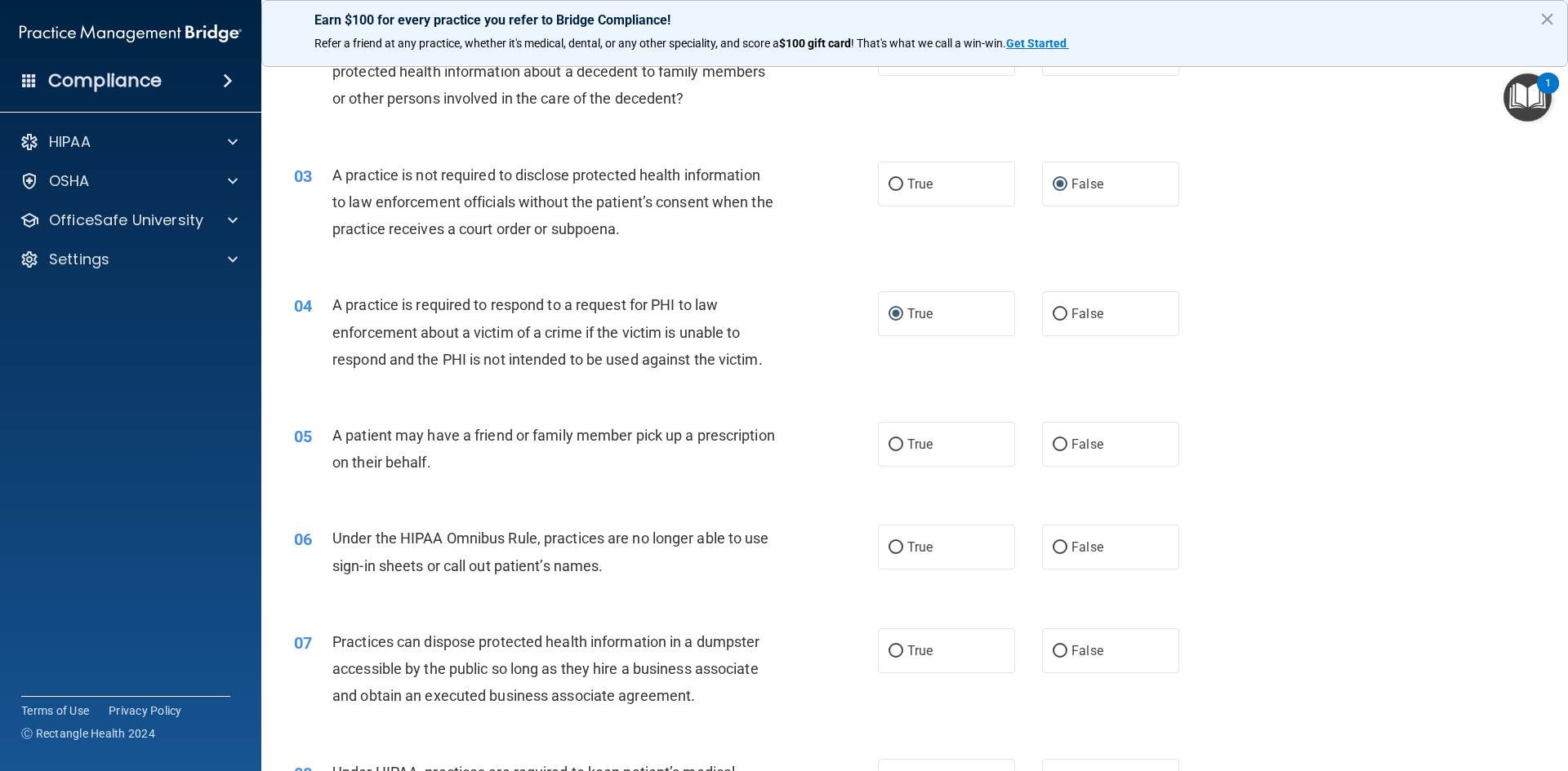
scroll to position [245, 0]
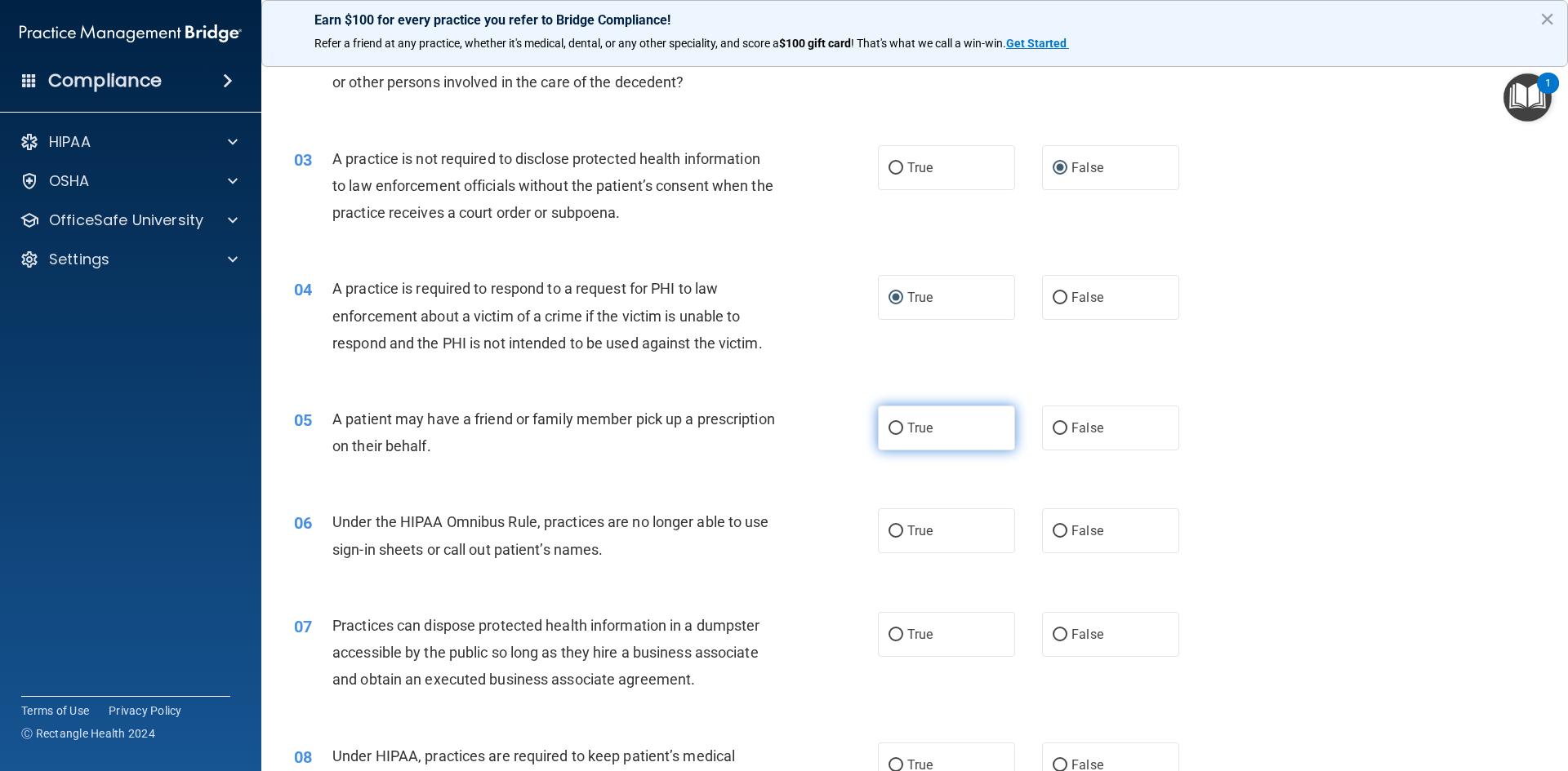
click at [892, 436] on label "True" at bounding box center [947, 428] width 138 height 45
click at [892, 435] on input "True" at bounding box center [896, 429] width 15 height 12
radio input "true"
click at [1053, 533] on input "False" at bounding box center [1060, 531] width 15 height 12
radio input "true"
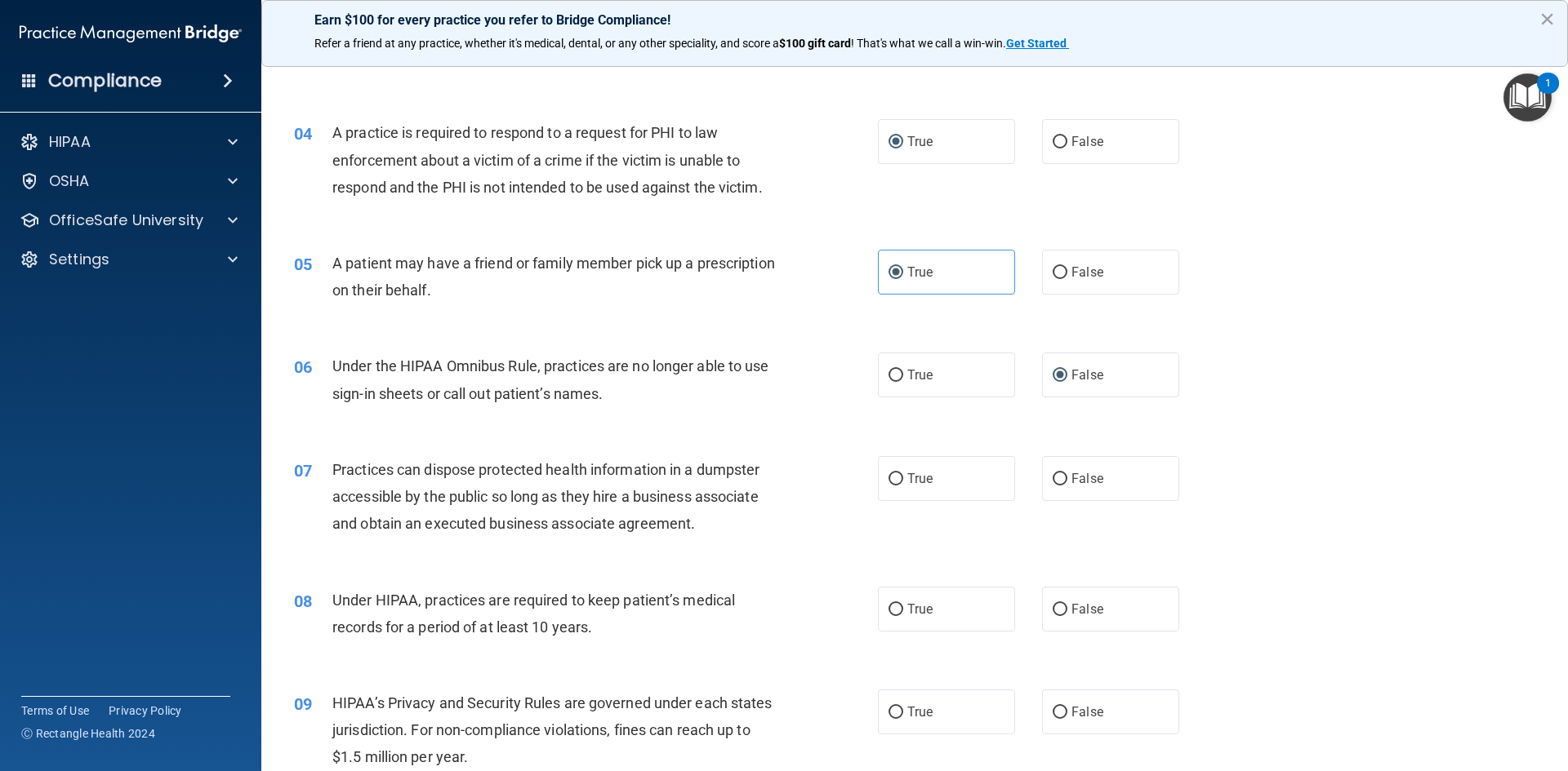
scroll to position [408, 0]
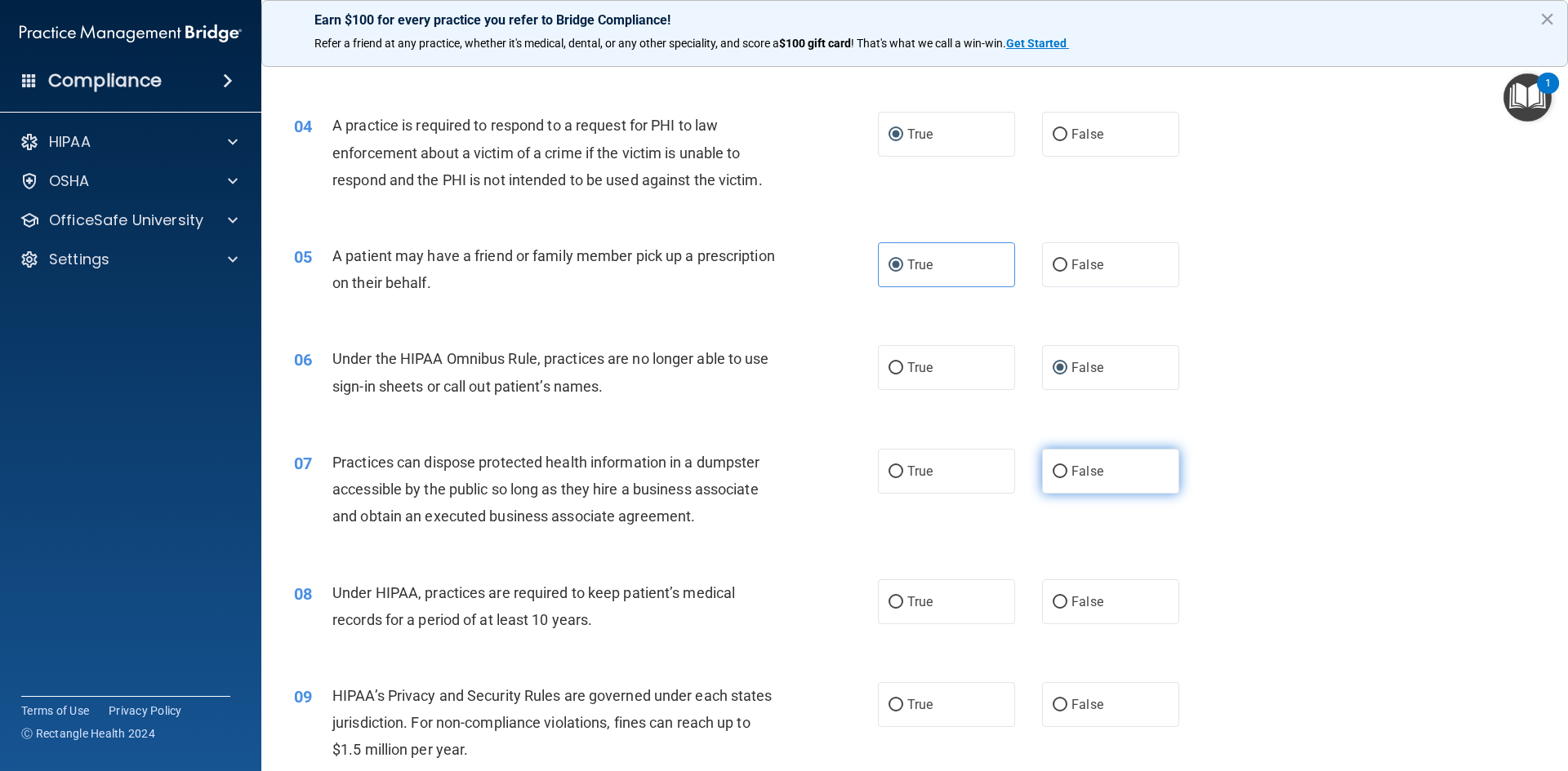
click at [1053, 471] on input "False" at bounding box center [1060, 471] width 15 height 12
radio input "true"
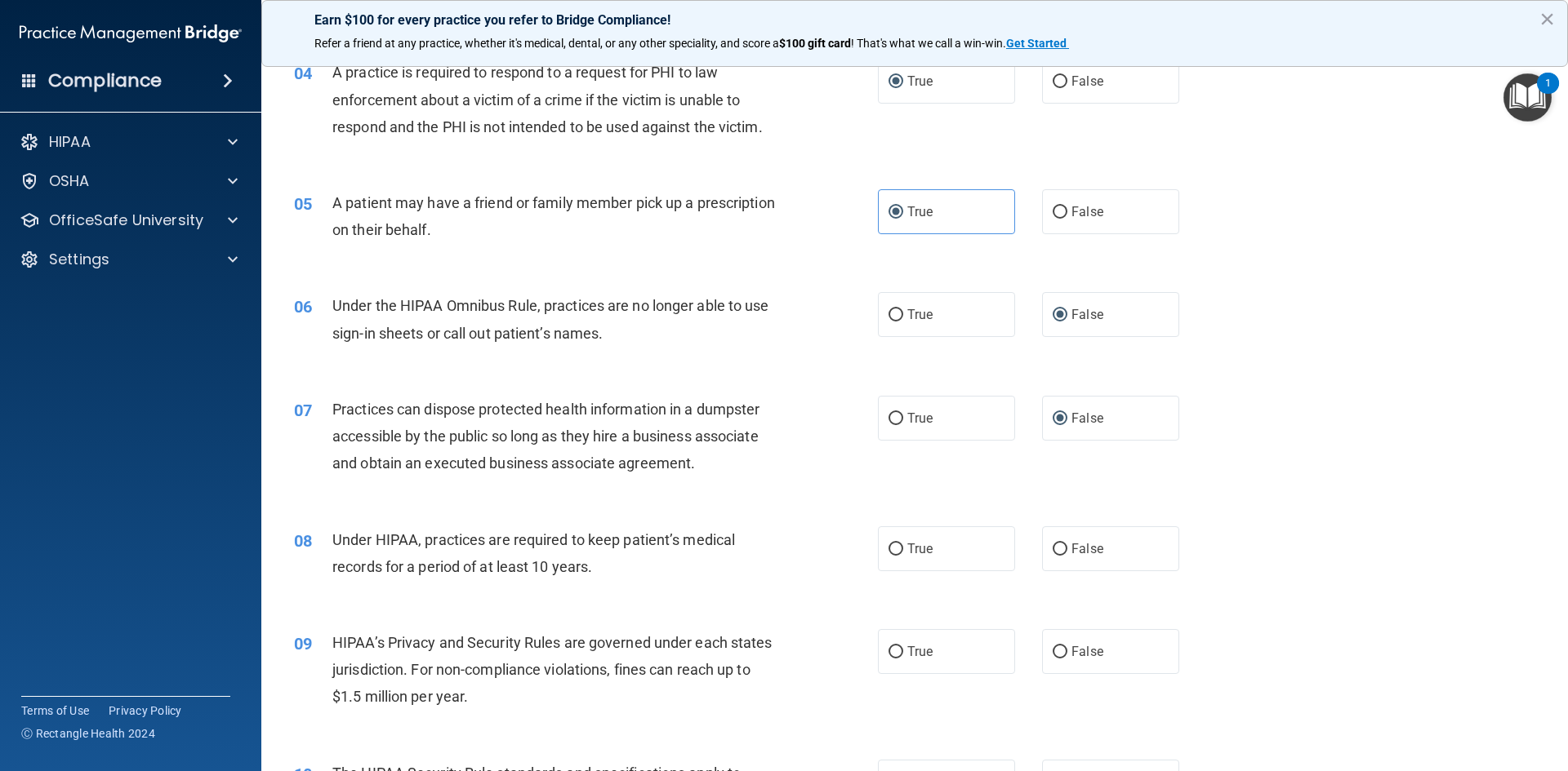
scroll to position [489, 0]
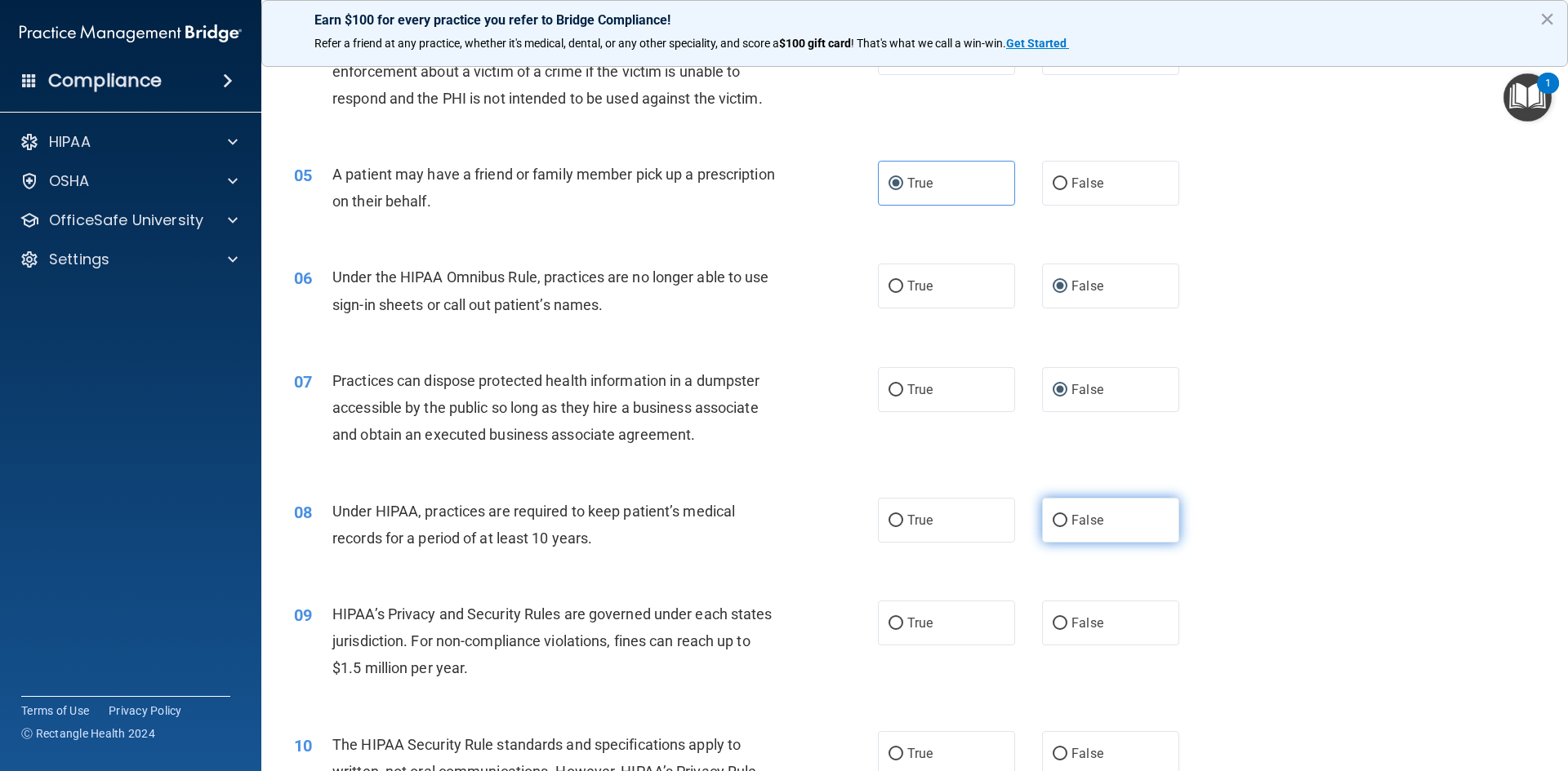
click at [1056, 521] on input "False" at bounding box center [1060, 521] width 15 height 12
radio input "true"
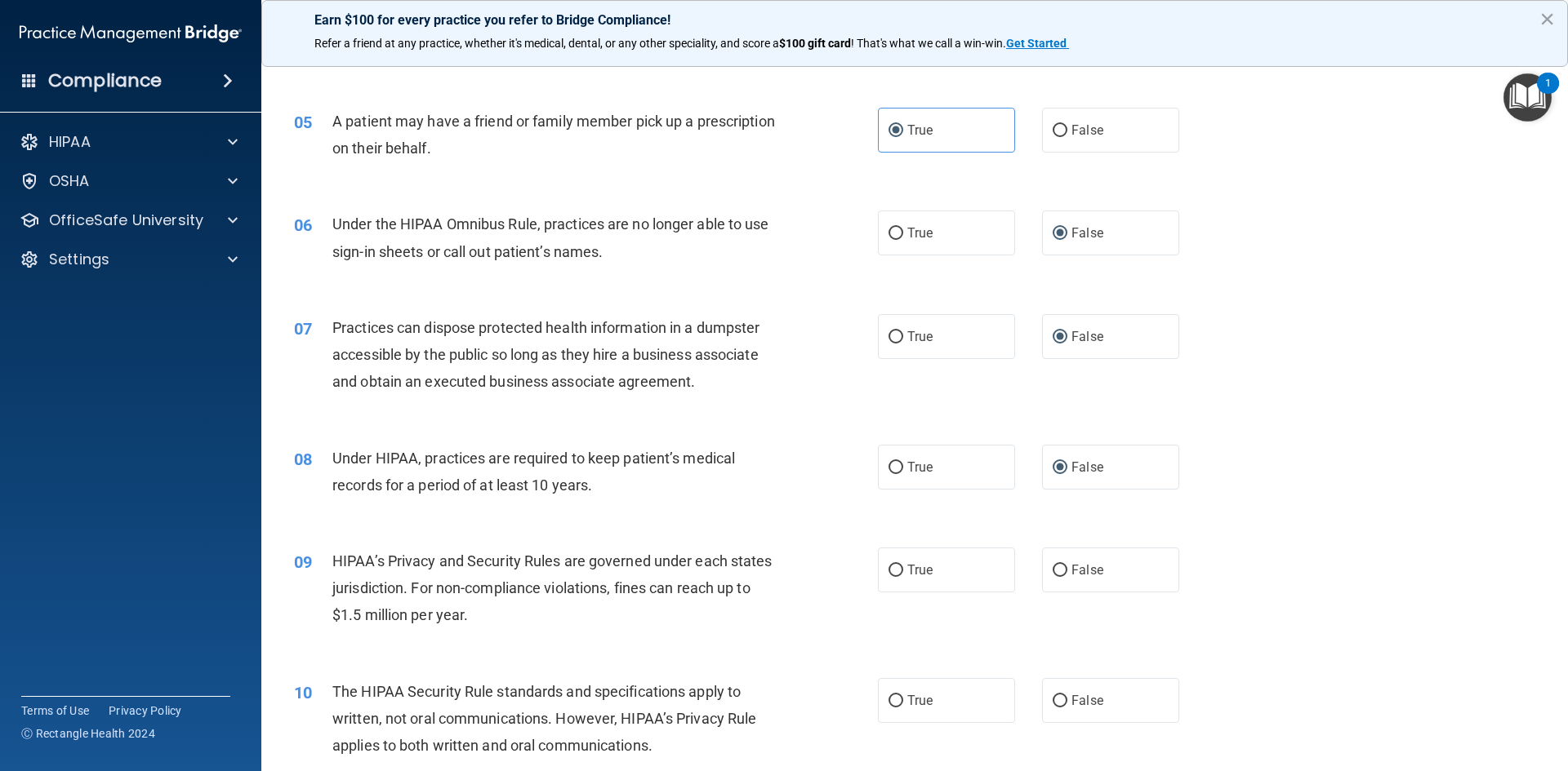
scroll to position [571, 0]
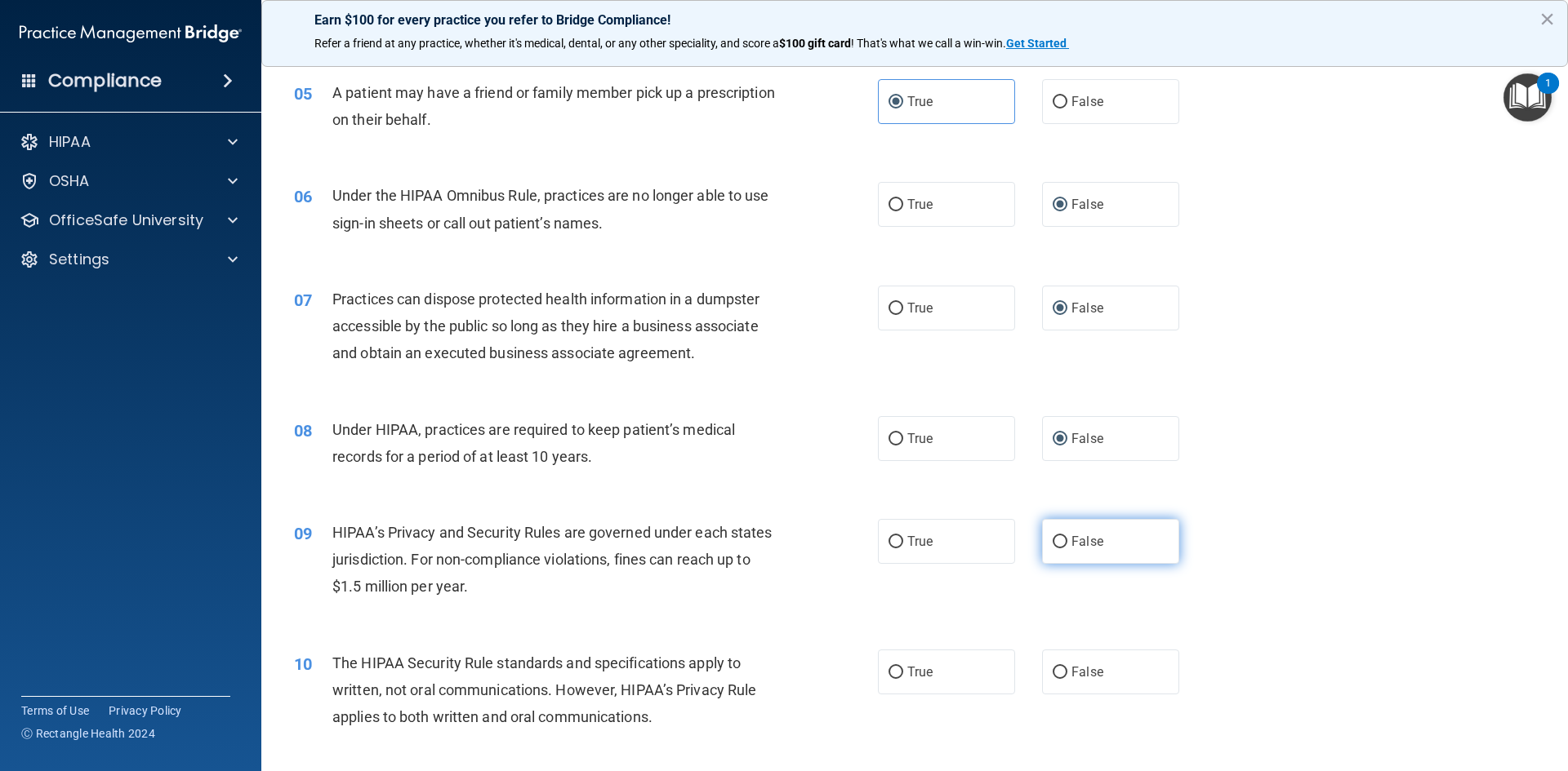
click at [1053, 539] on input "False" at bounding box center [1060, 542] width 15 height 12
radio input "true"
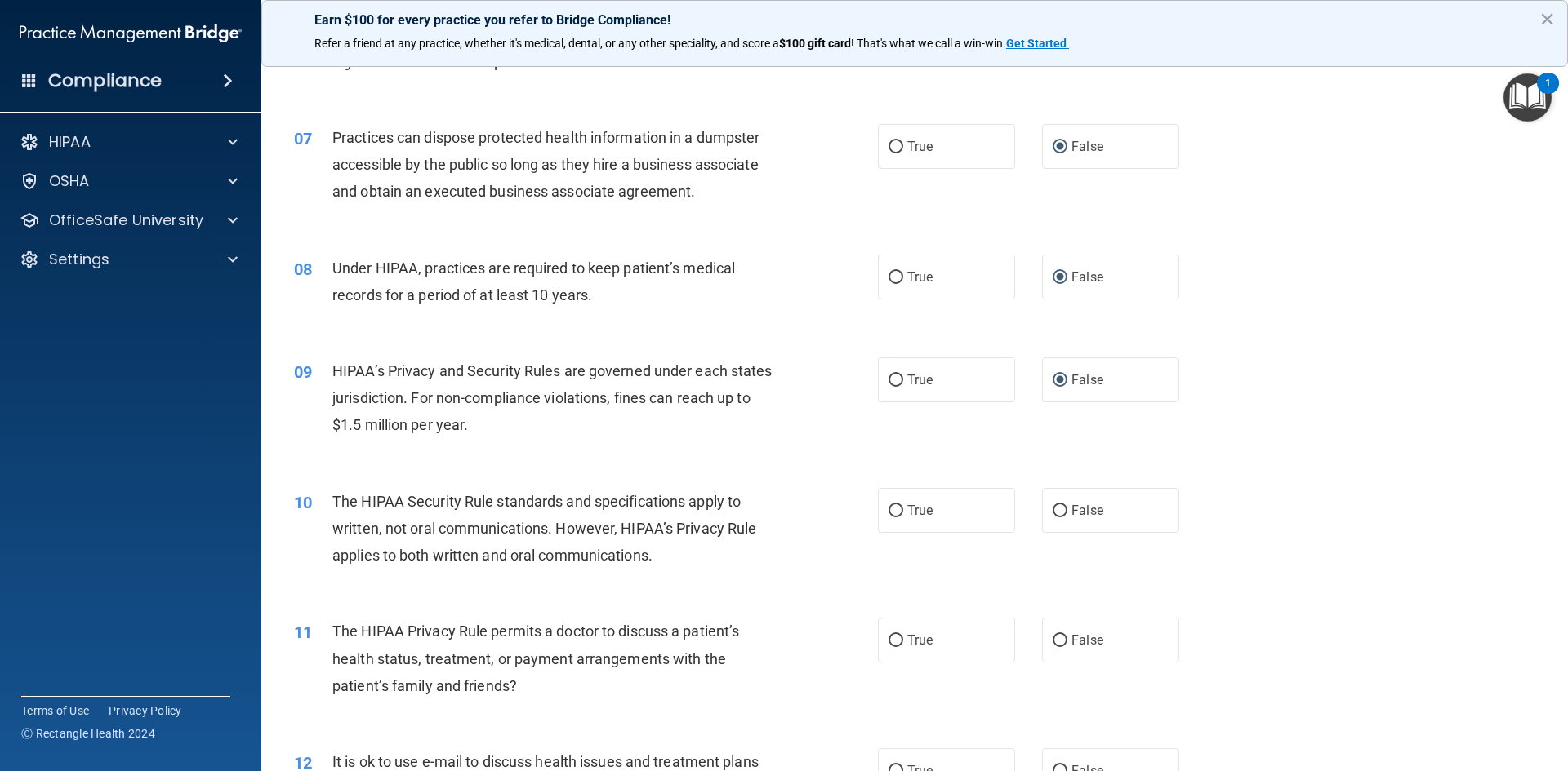
scroll to position [735, 0]
click at [892, 508] on input "True" at bounding box center [896, 509] width 15 height 12
radio input "true"
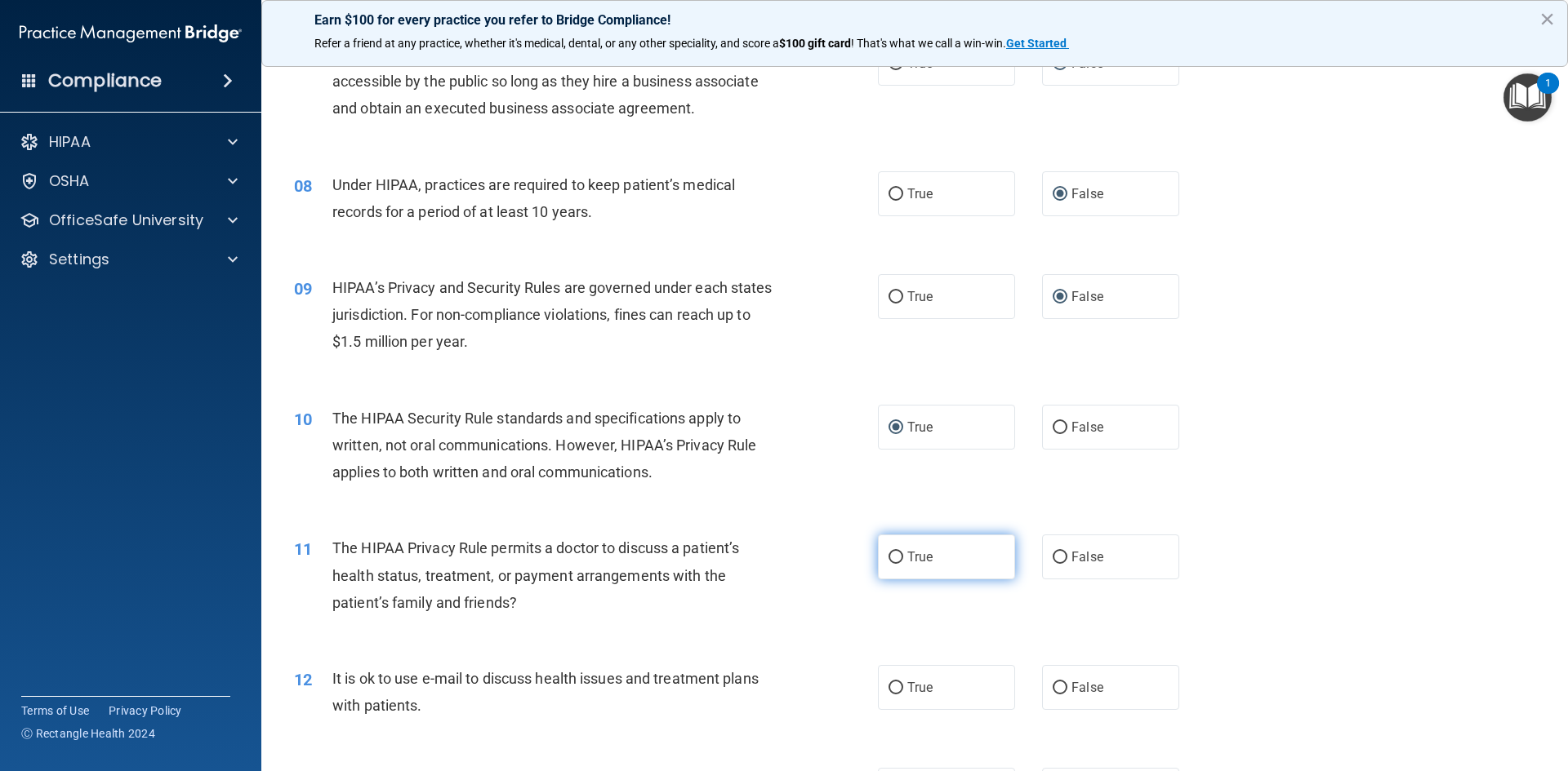
click at [892, 556] on input "True" at bounding box center [896, 557] width 15 height 12
radio input "true"
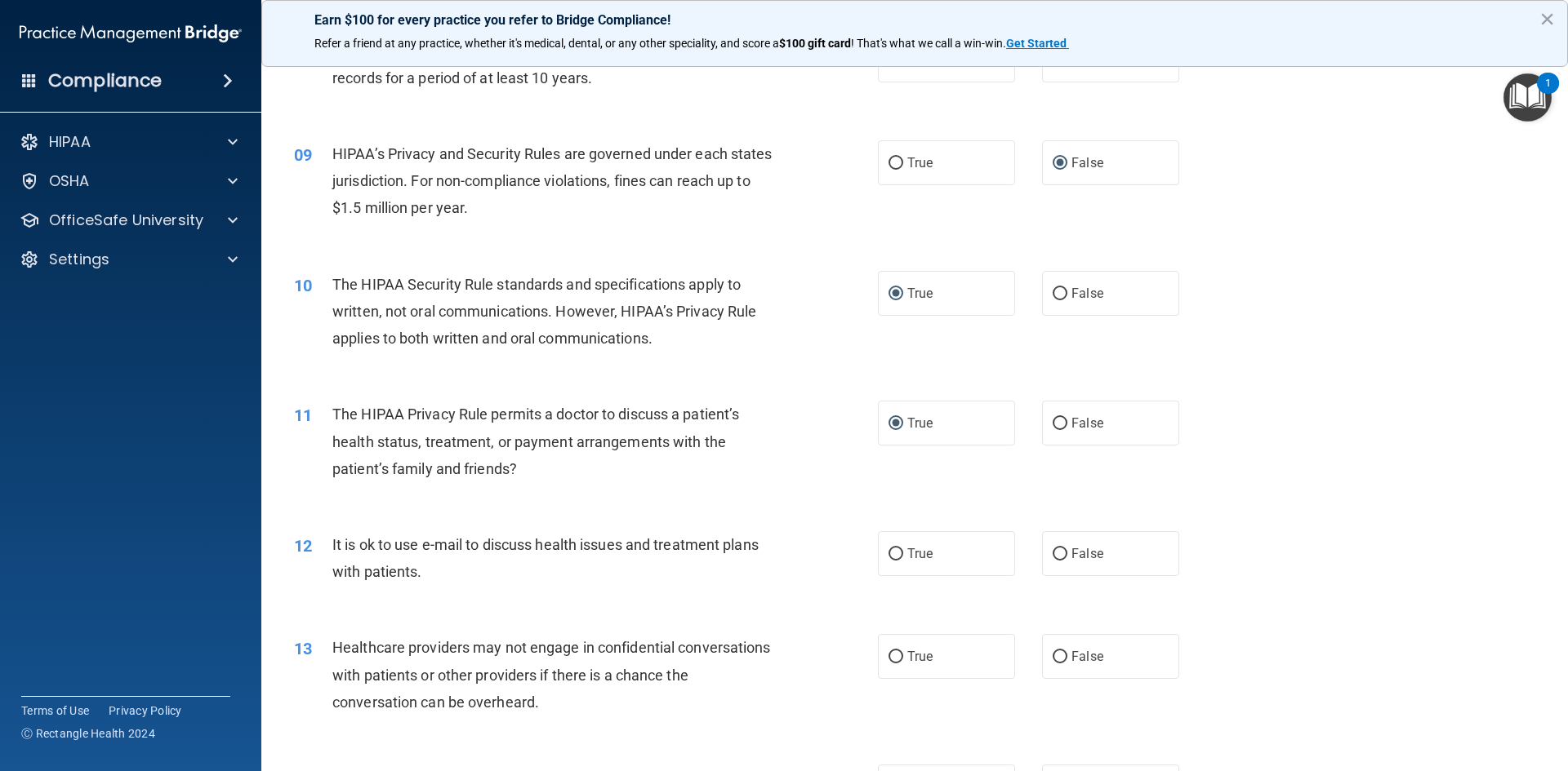
scroll to position [980, 0]
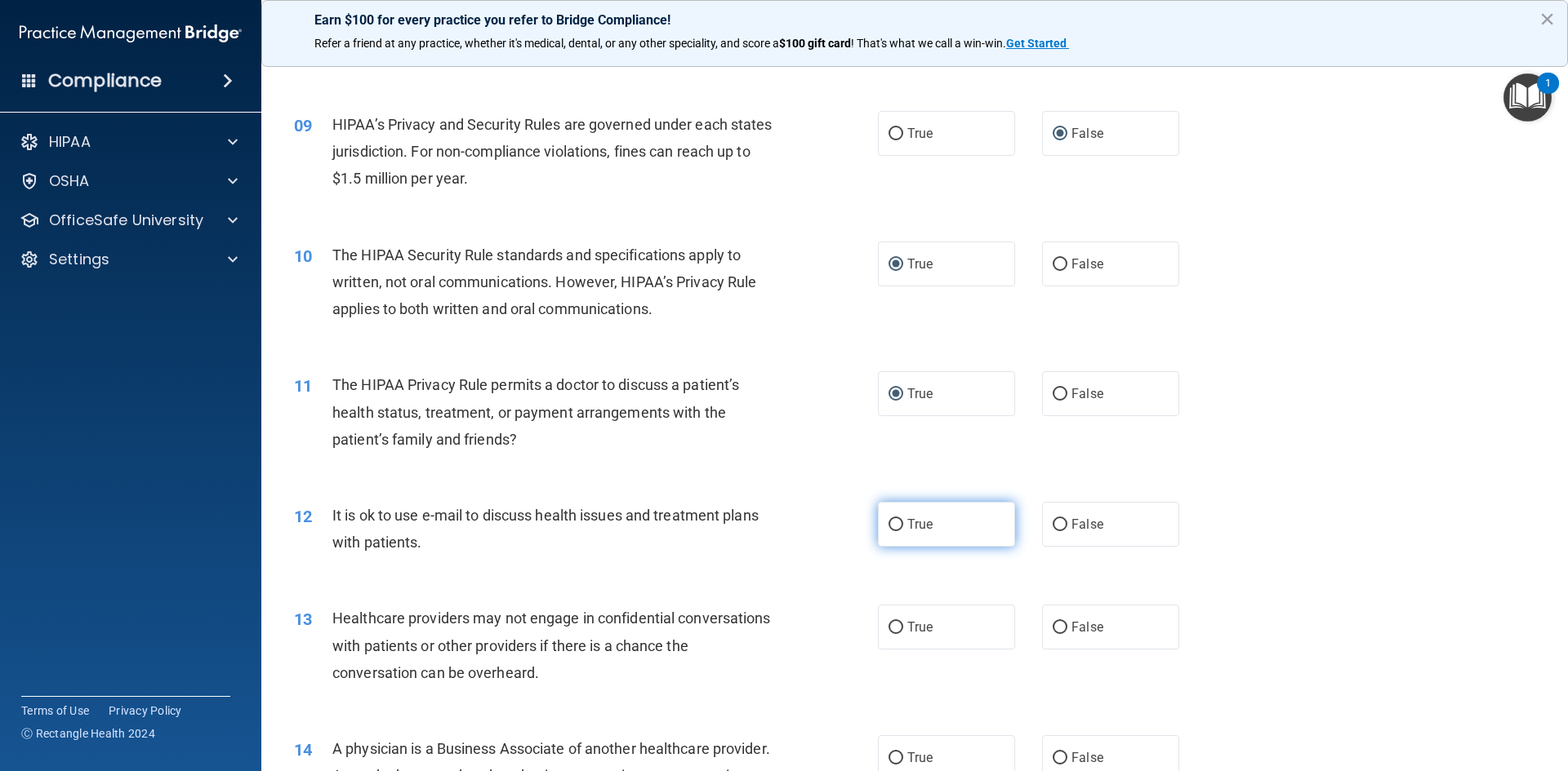
click at [891, 524] on input "True" at bounding box center [896, 525] width 15 height 12
radio input "true"
click at [1053, 628] on input "False" at bounding box center [1060, 628] width 15 height 12
radio input "true"
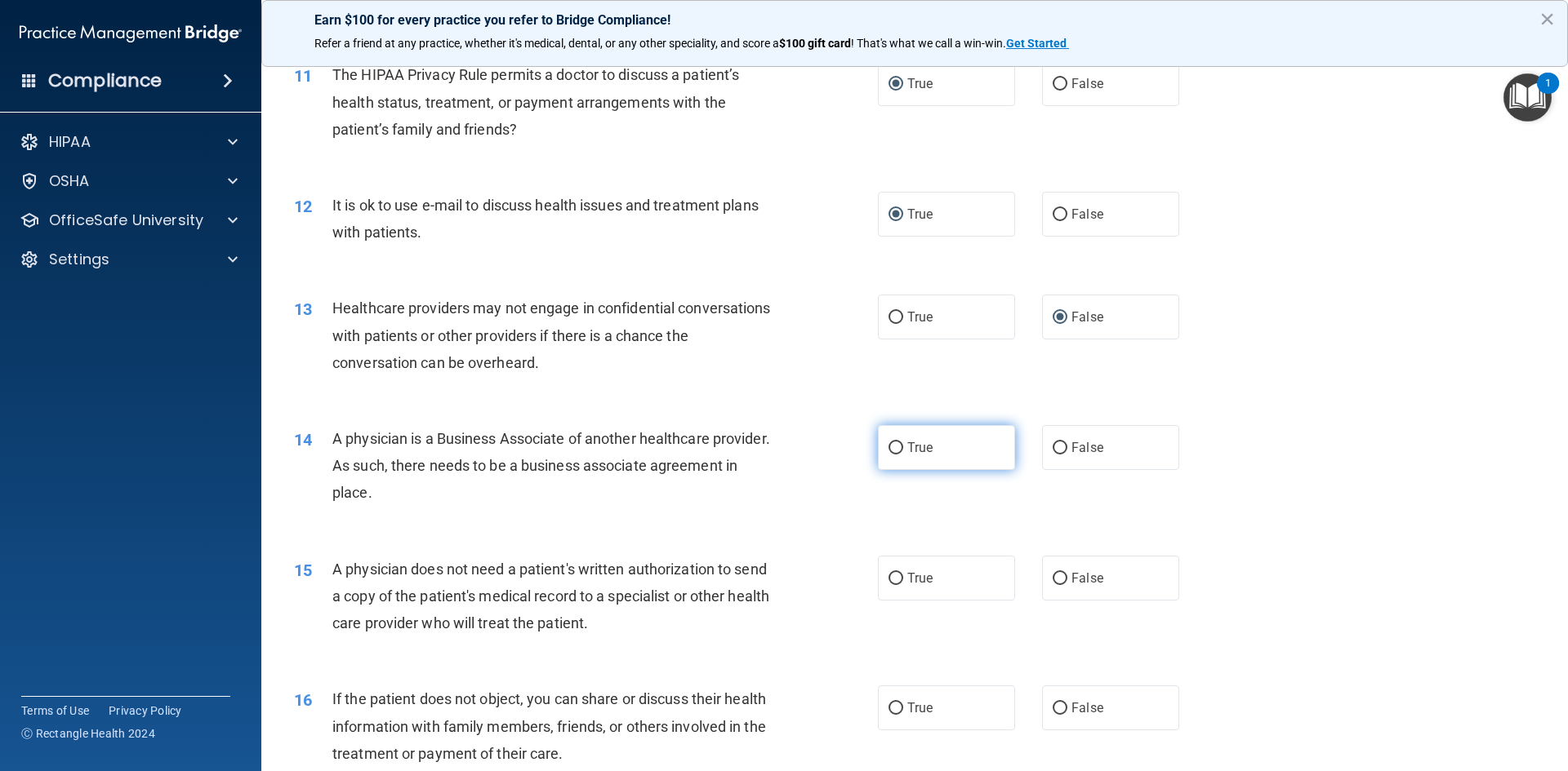
scroll to position [1306, 0]
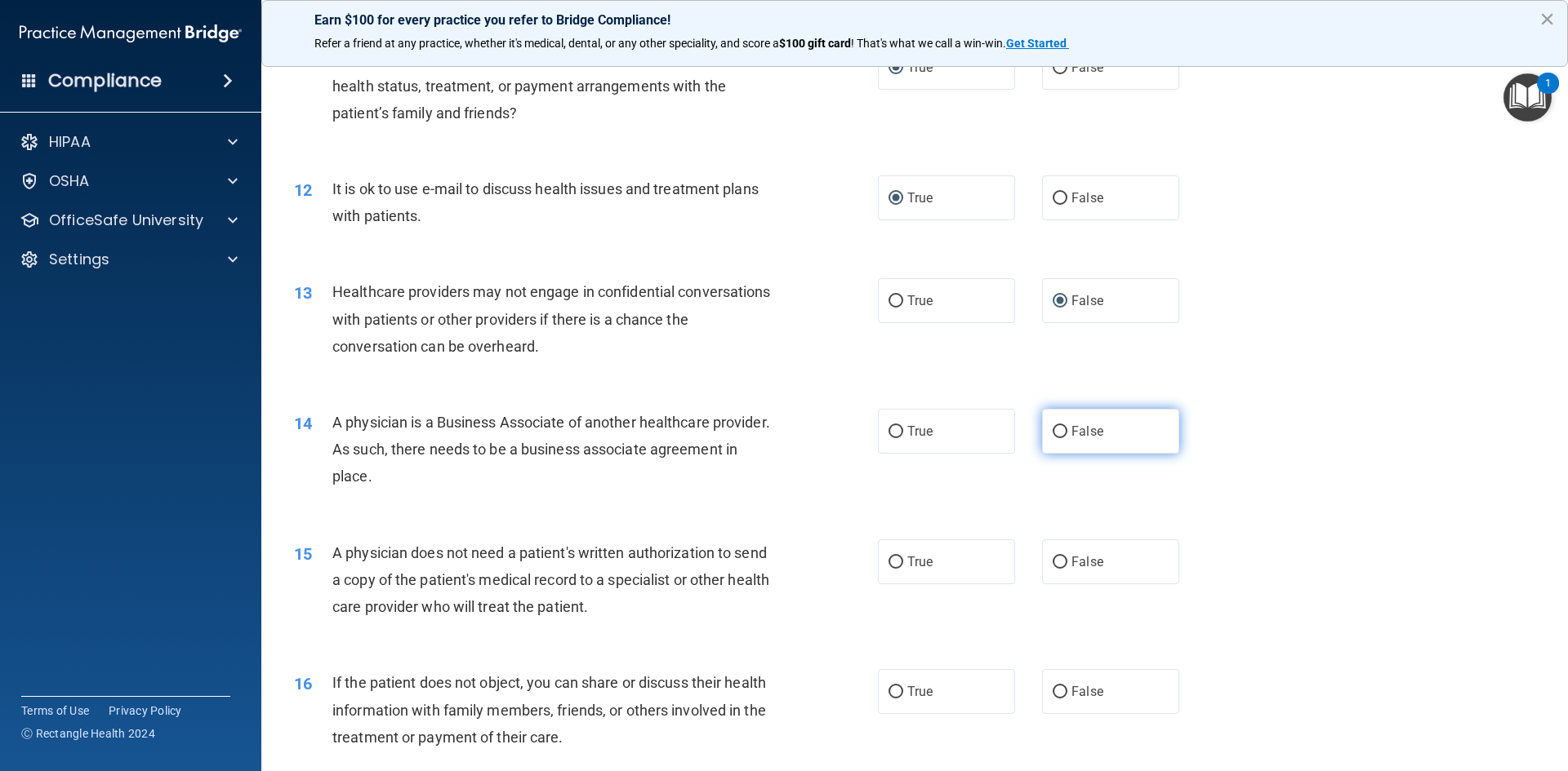
drag, startPoint x: 1054, startPoint y: 422, endPoint x: 1052, endPoint y: 432, distance: 10.2
click at [1052, 432] on label "False" at bounding box center [1111, 431] width 138 height 45
click at [1053, 432] on input "False" at bounding box center [1060, 432] width 15 height 12
radio input "true"
click at [895, 563] on input "True" at bounding box center [896, 562] width 15 height 12
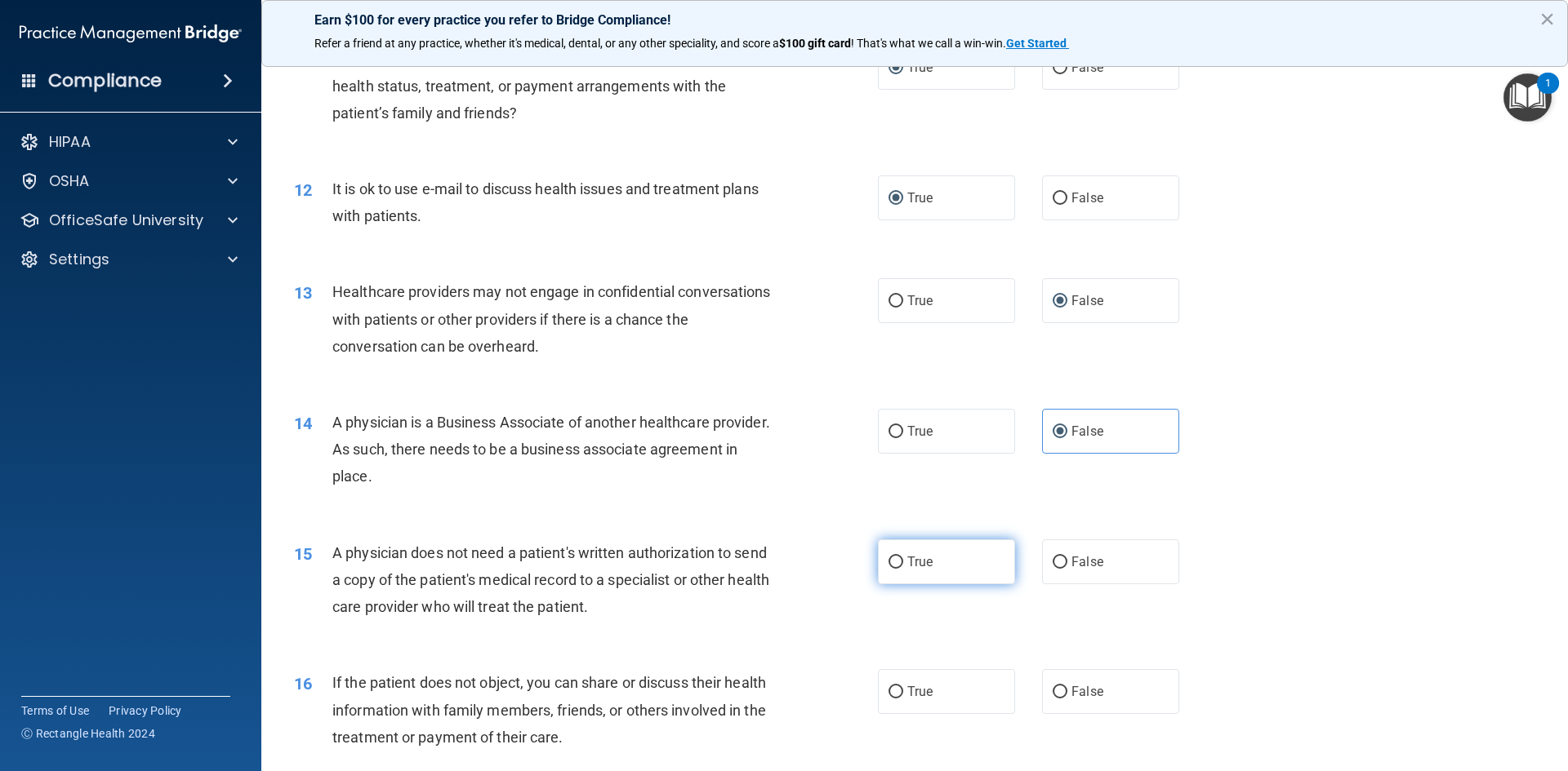
radio input "true"
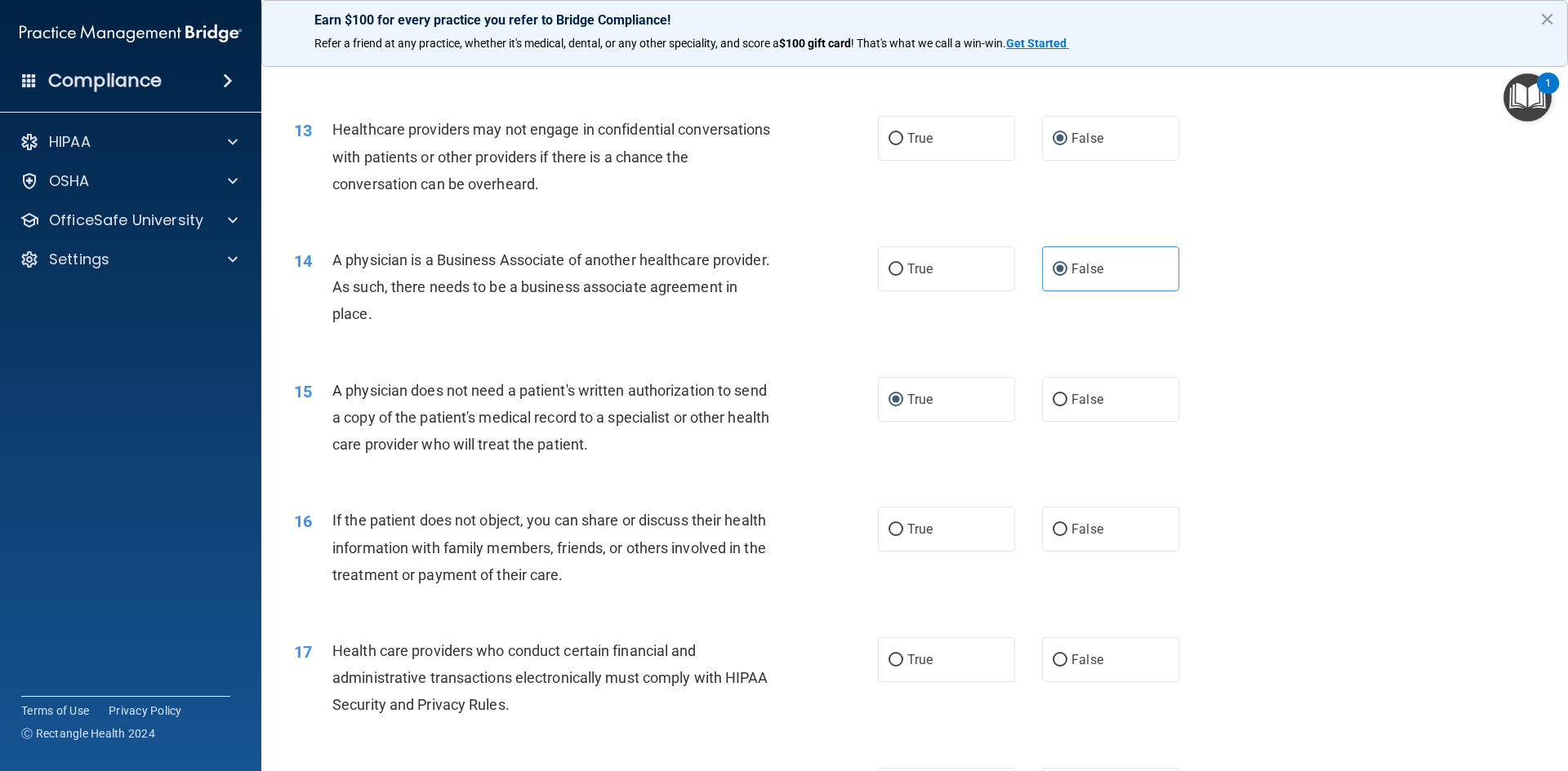
scroll to position [1469, 0]
click at [888, 531] on input "True" at bounding box center [896, 529] width 15 height 12
radio input "true"
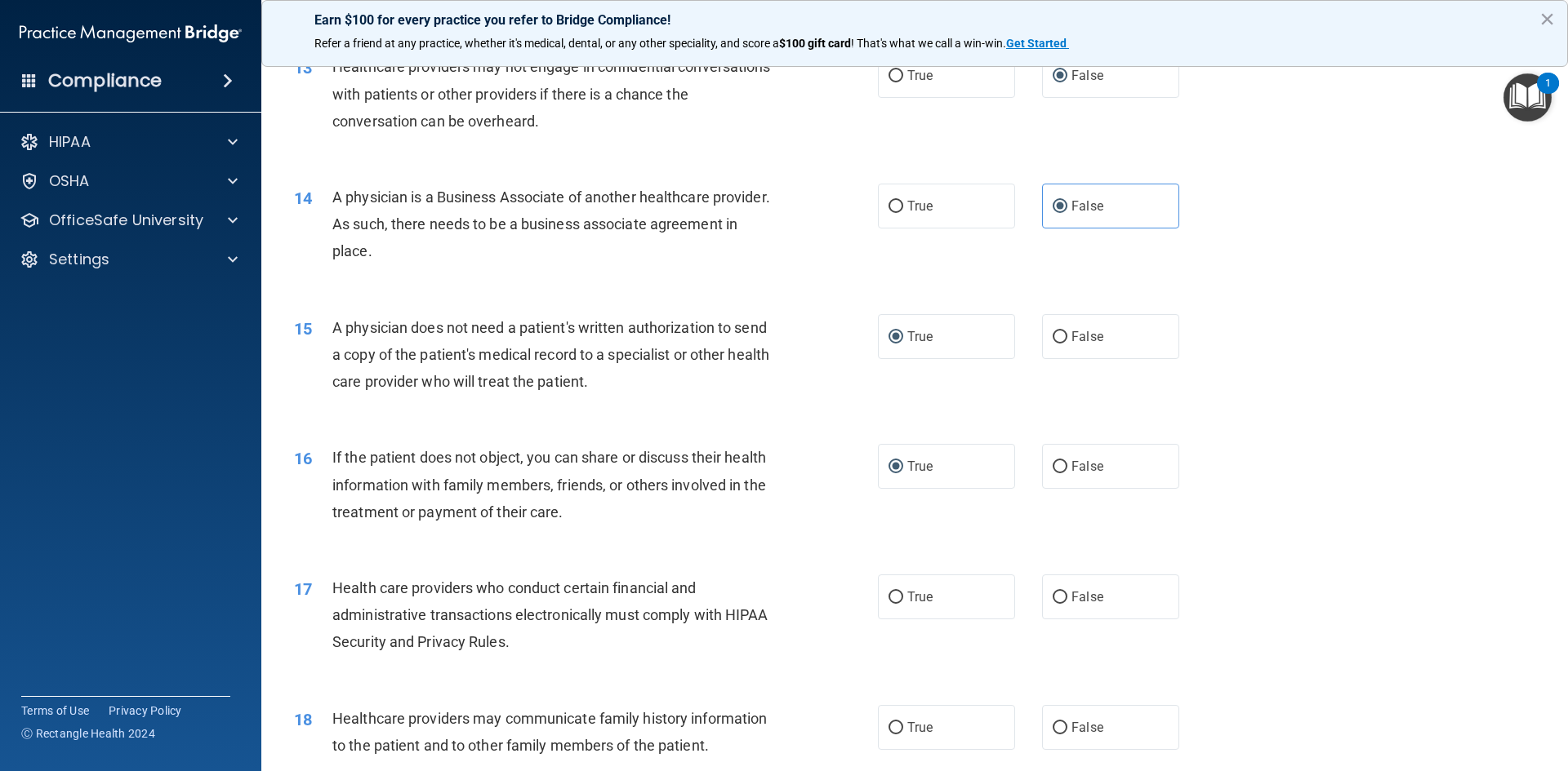
scroll to position [1633, 0]
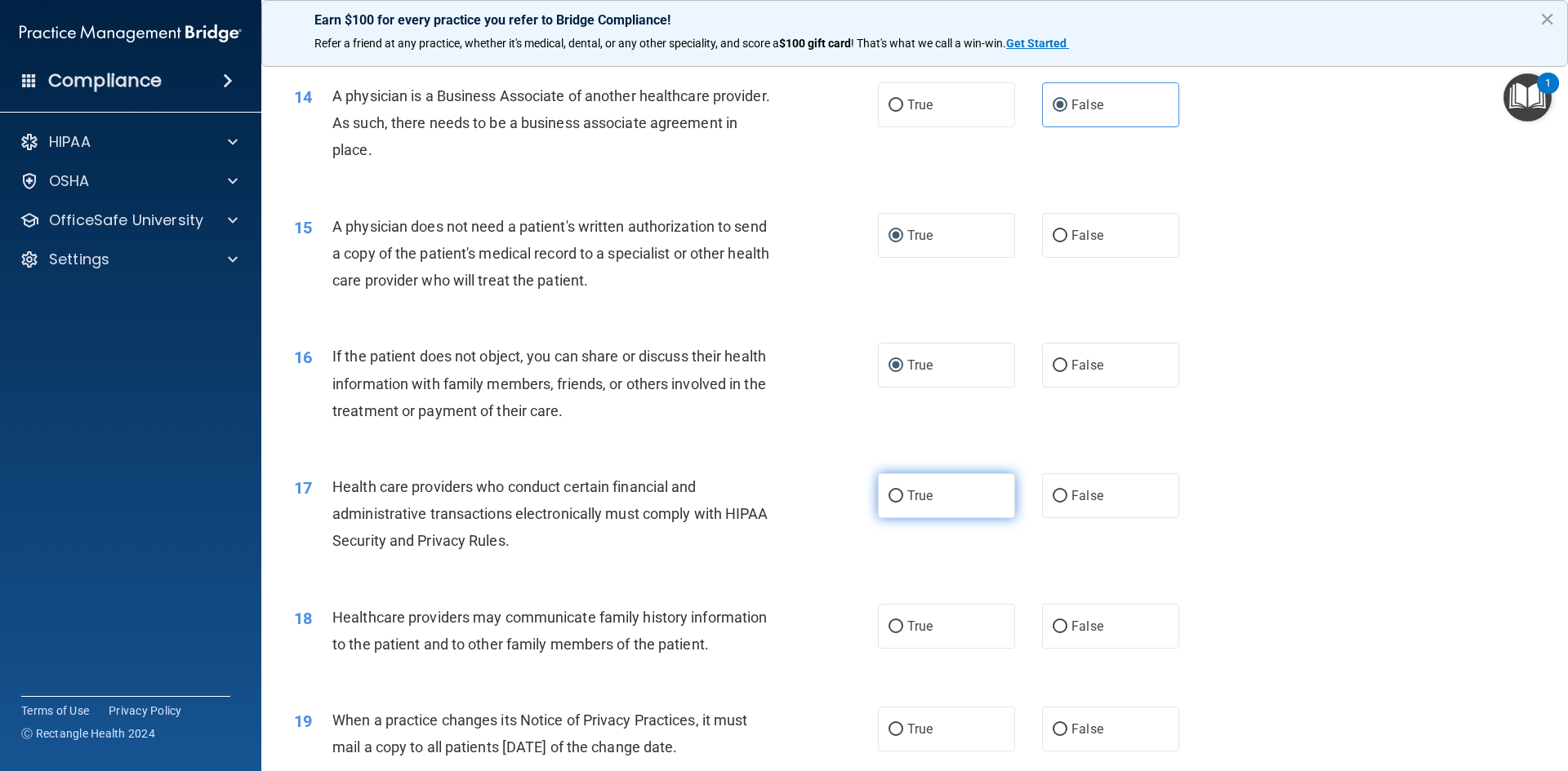
click at [889, 497] on input "True" at bounding box center [896, 496] width 15 height 12
radio input "true"
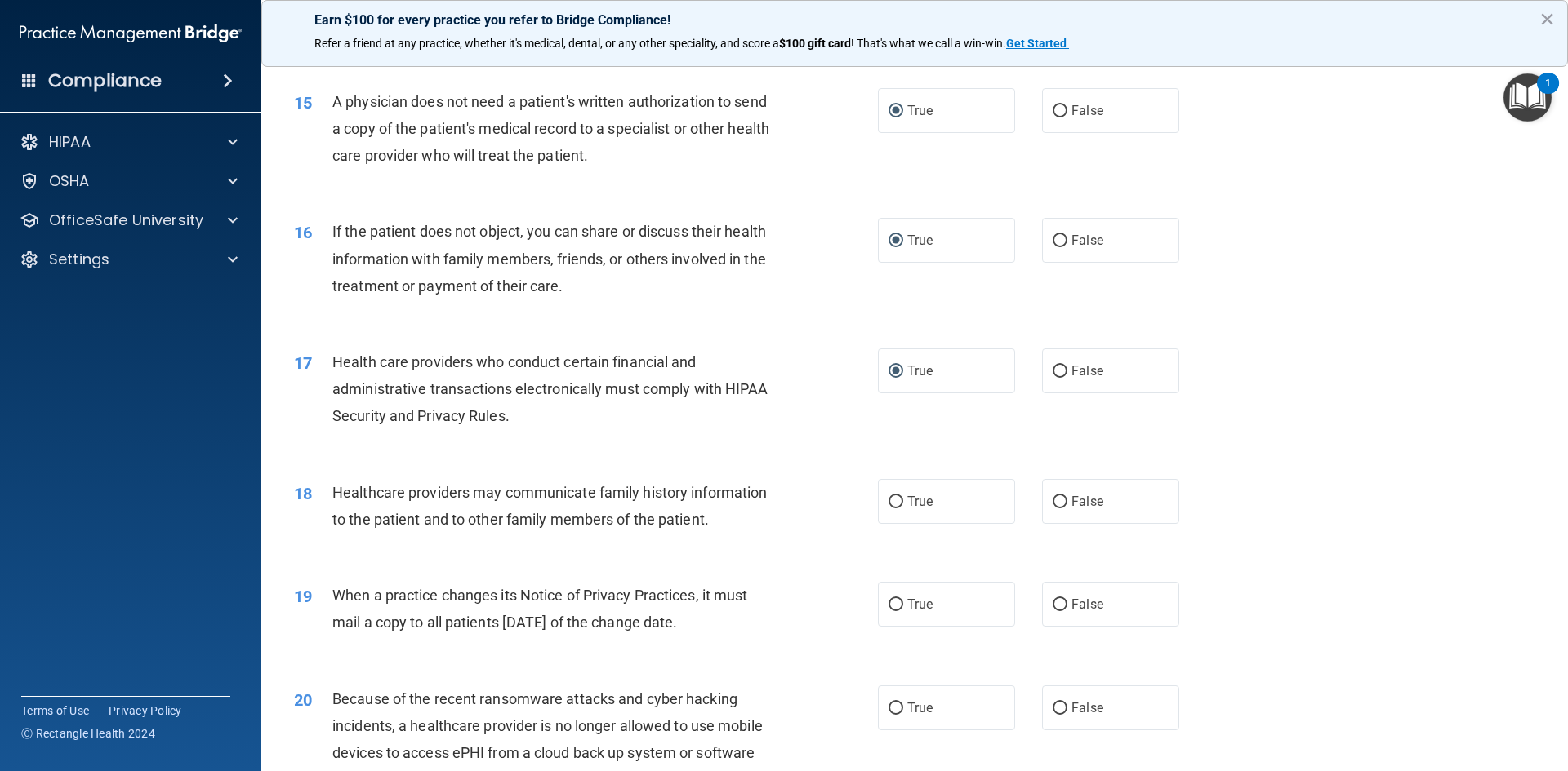
scroll to position [1796, 0]
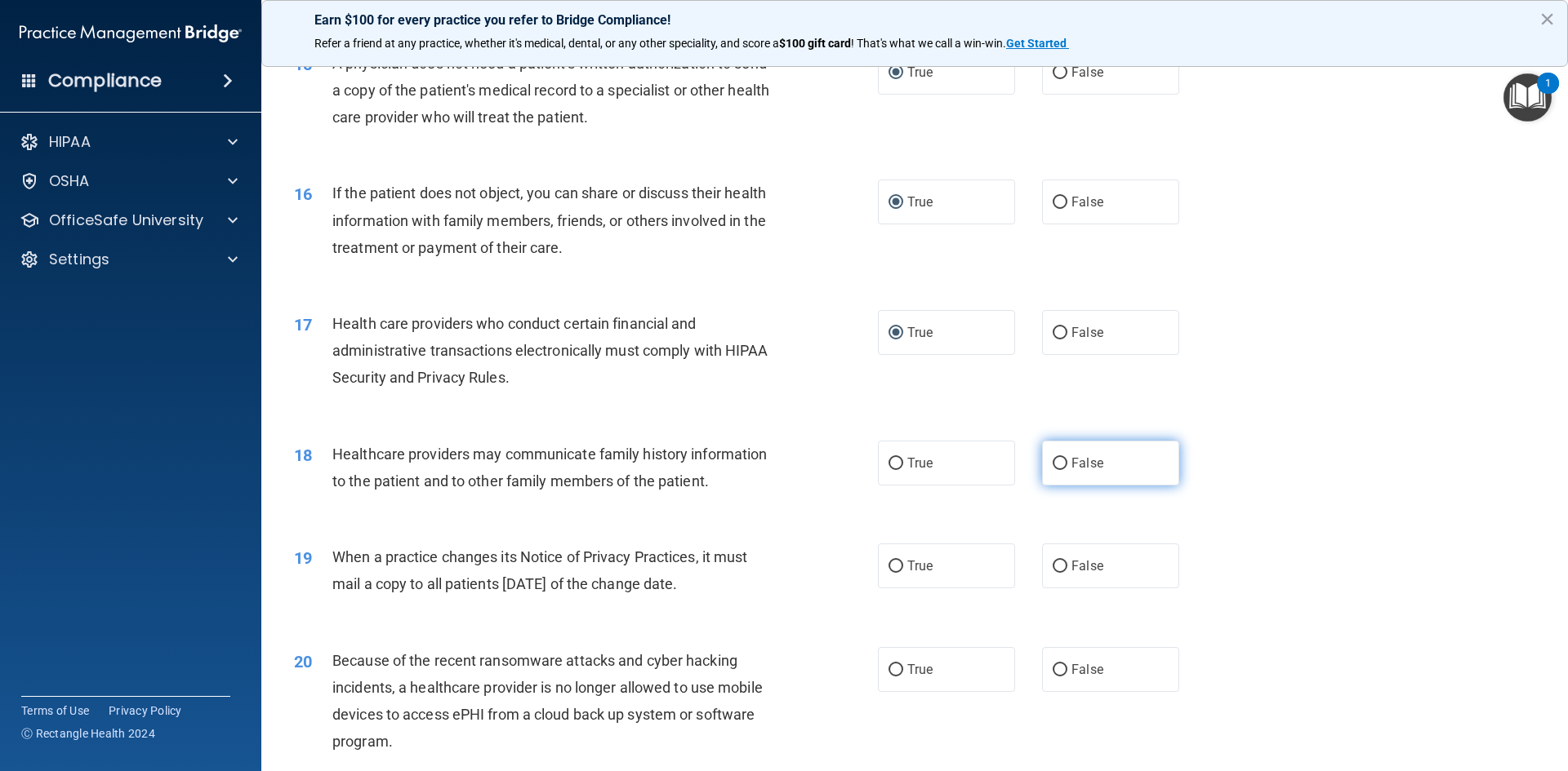
click at [1060, 465] on input "False" at bounding box center [1060, 464] width 15 height 12
radio input "true"
click at [1055, 567] on input "False" at bounding box center [1060, 566] width 15 height 12
radio input "true"
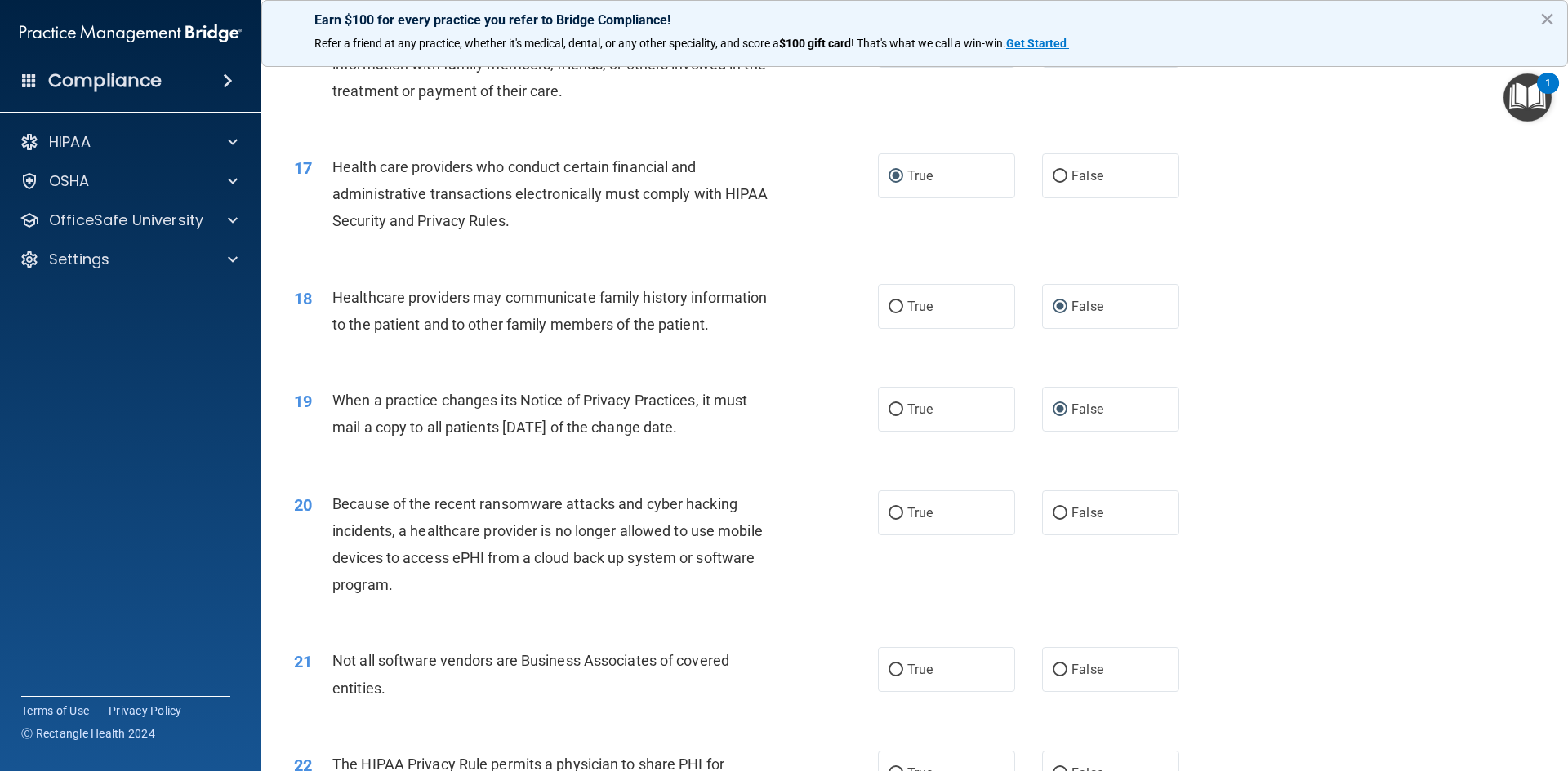
scroll to position [1959, 0]
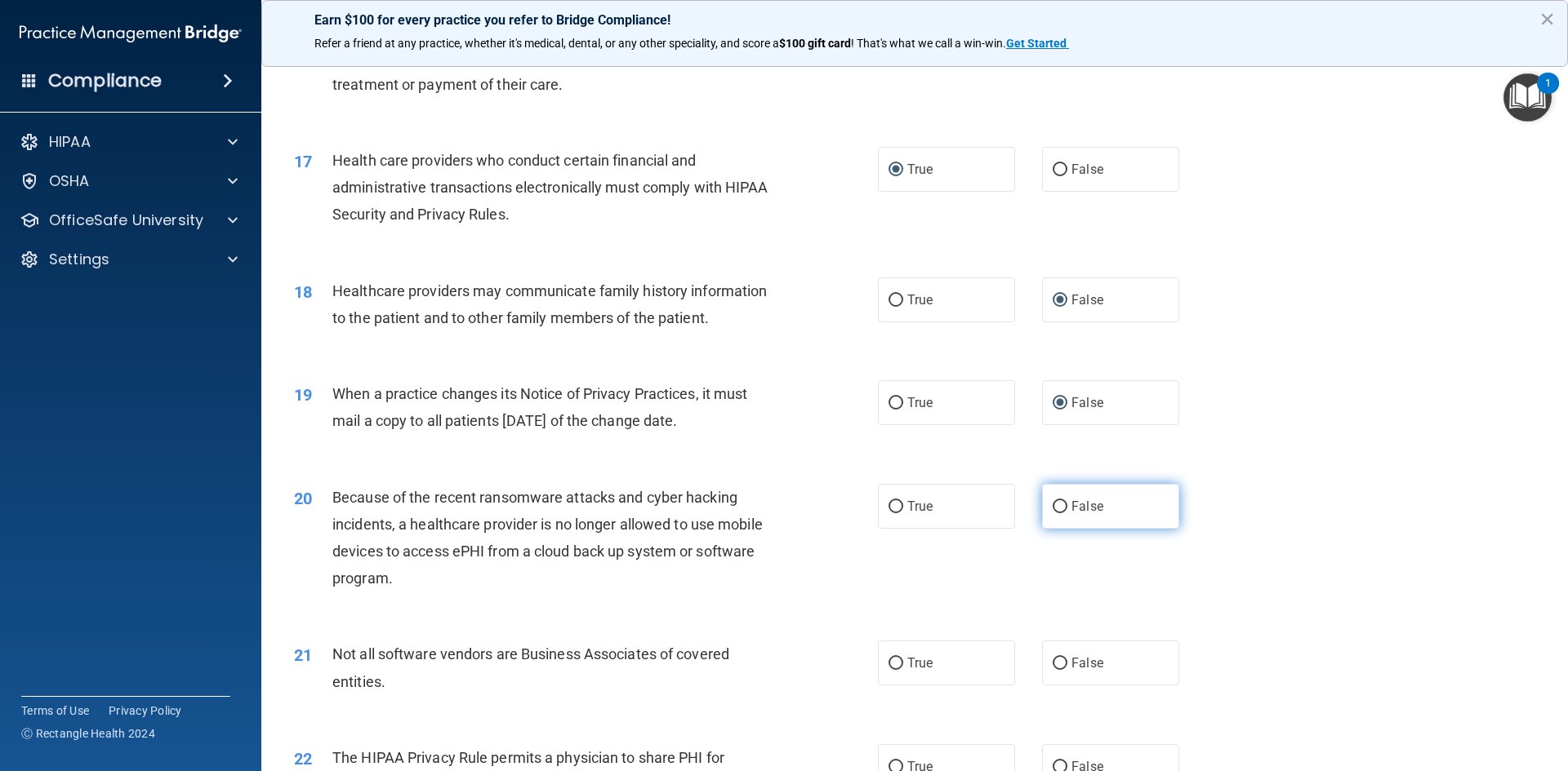
click at [1053, 507] on input "False" at bounding box center [1060, 507] width 15 height 12
radio input "true"
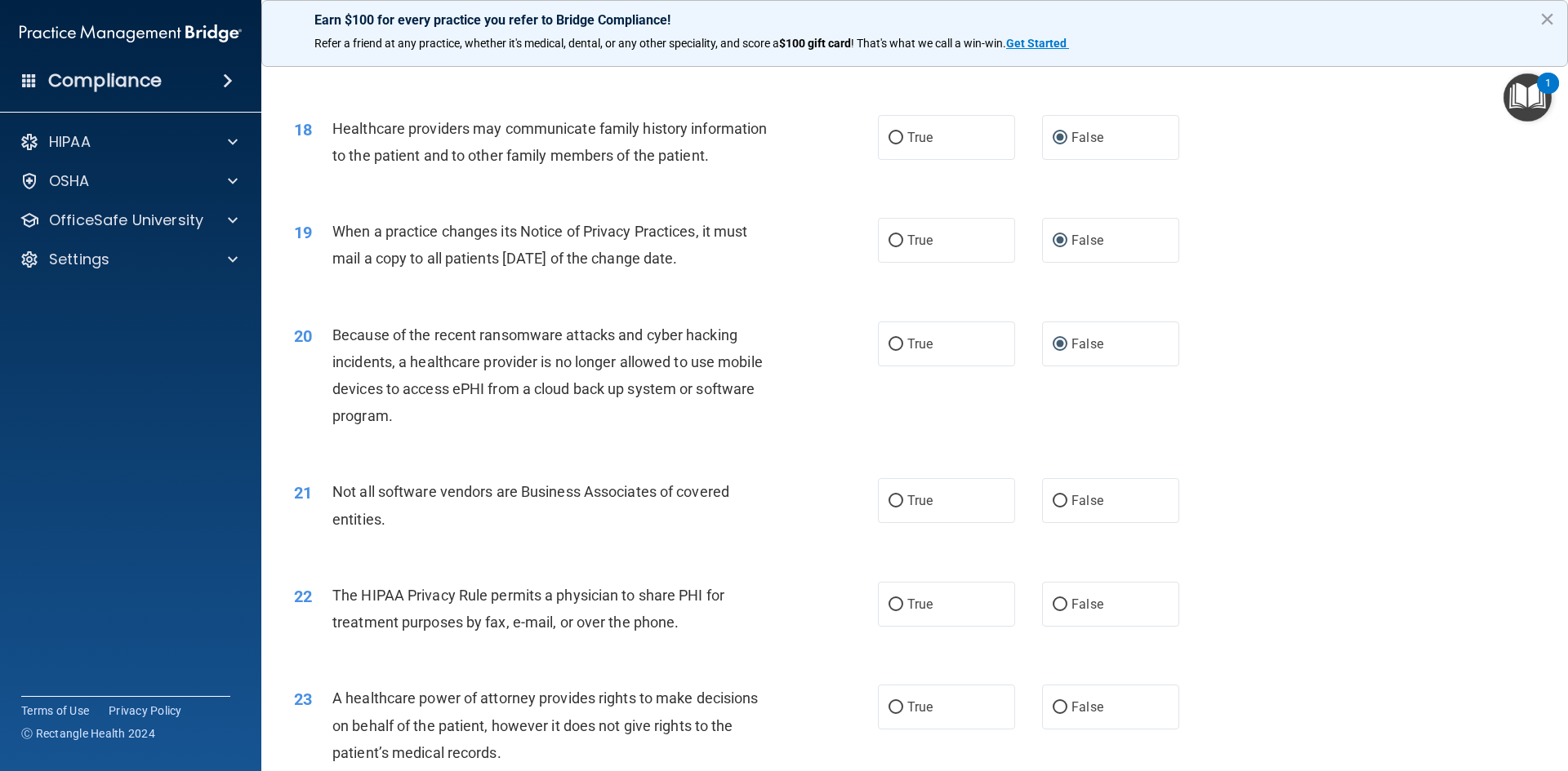
scroll to position [2122, 0]
click at [892, 501] on input "True" at bounding box center [896, 500] width 15 height 12
radio input "true"
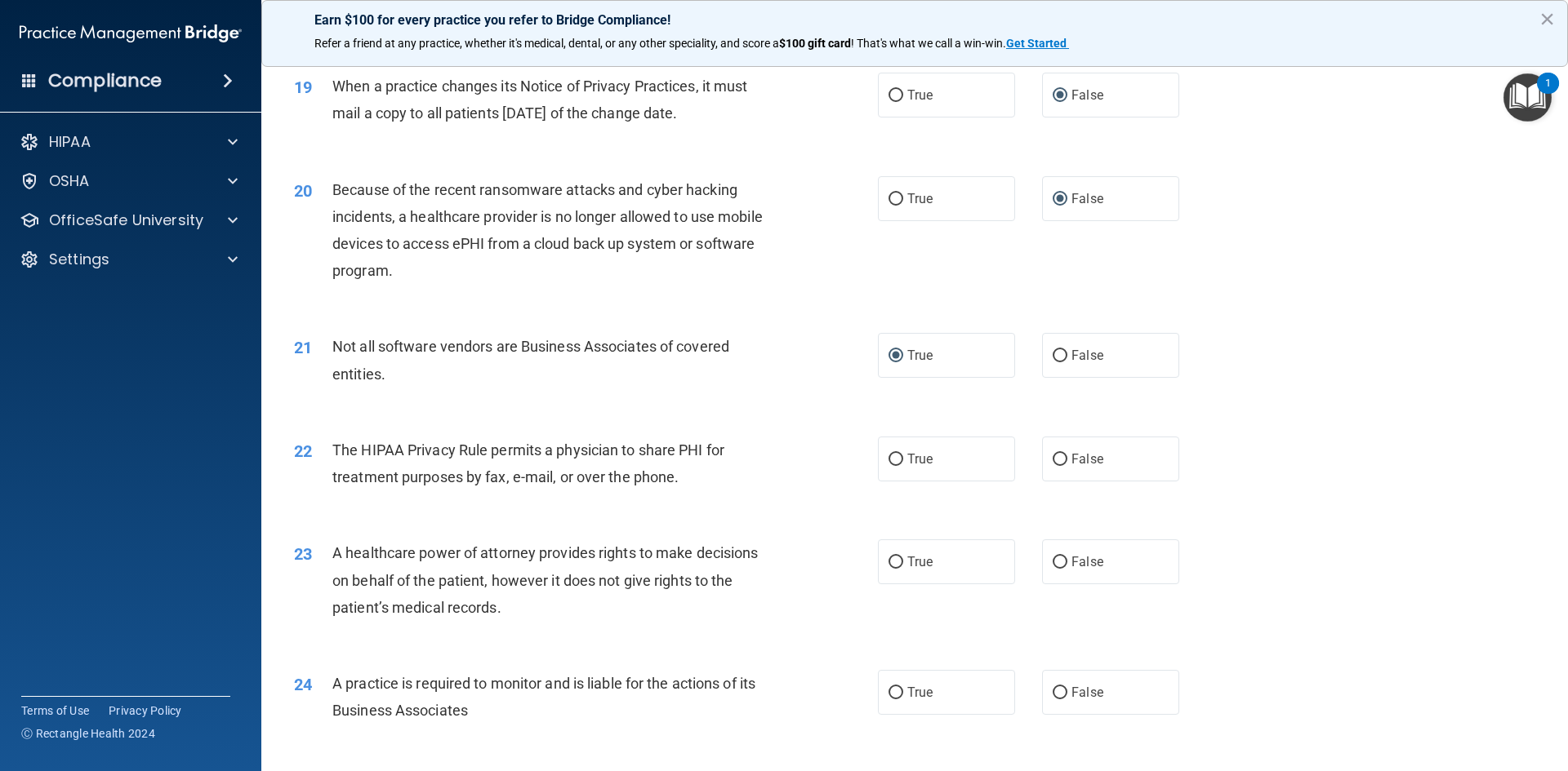
scroll to position [2286, 0]
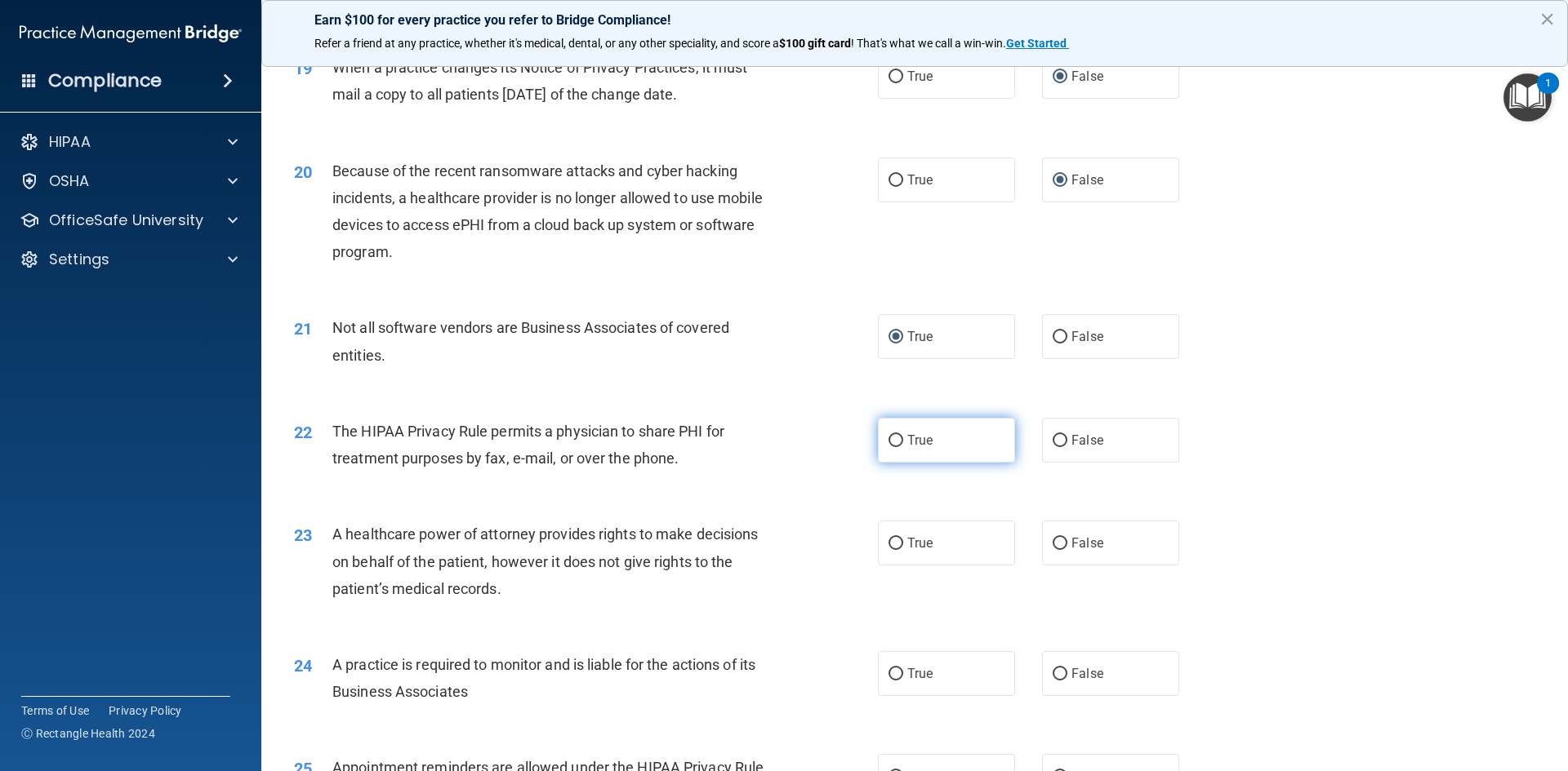
click at [893, 444] on input "True" at bounding box center [896, 441] width 15 height 12
radio input "true"
click at [1053, 542] on input "False" at bounding box center [1060, 543] width 15 height 12
radio input "true"
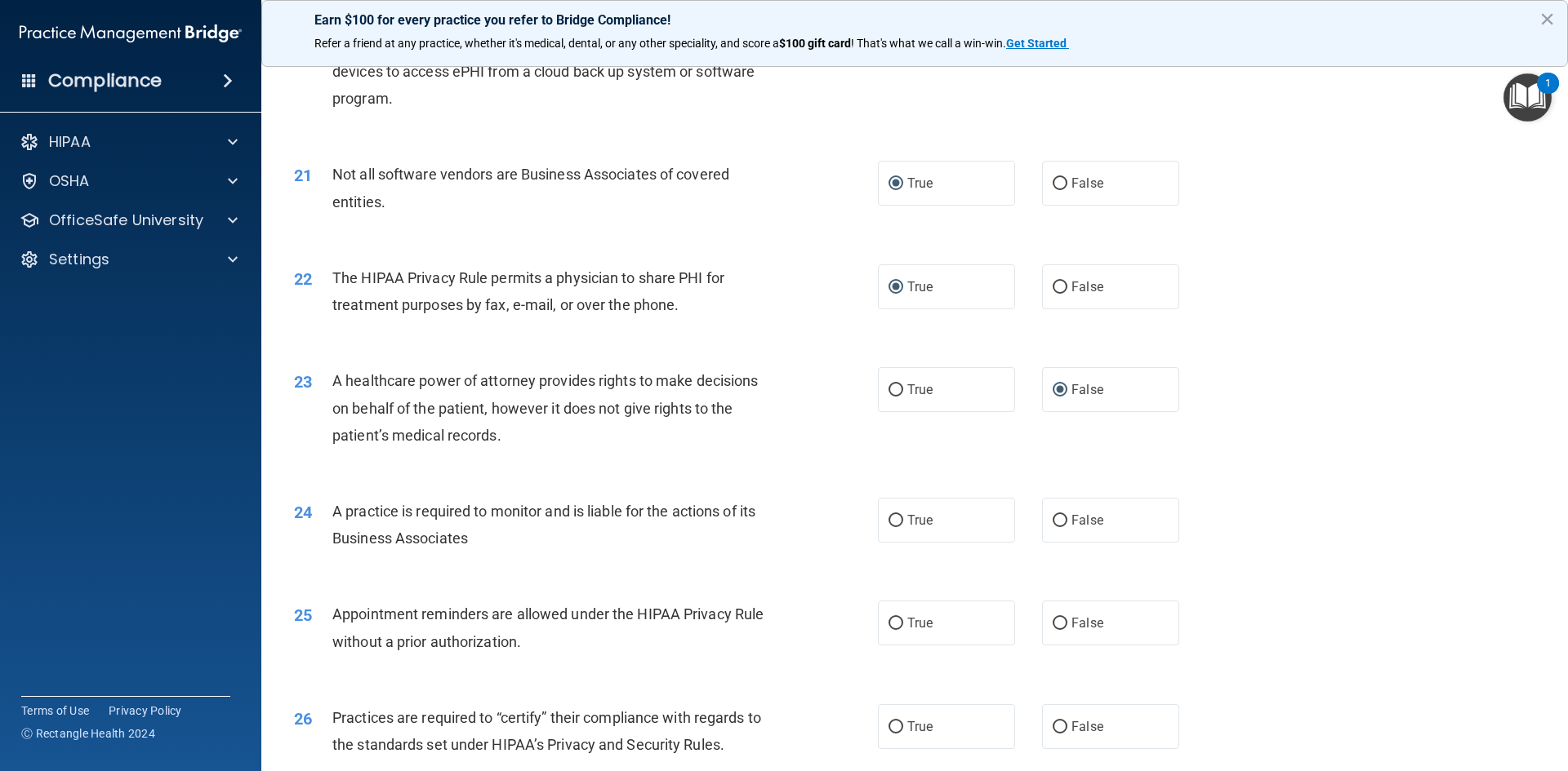
scroll to position [2449, 0]
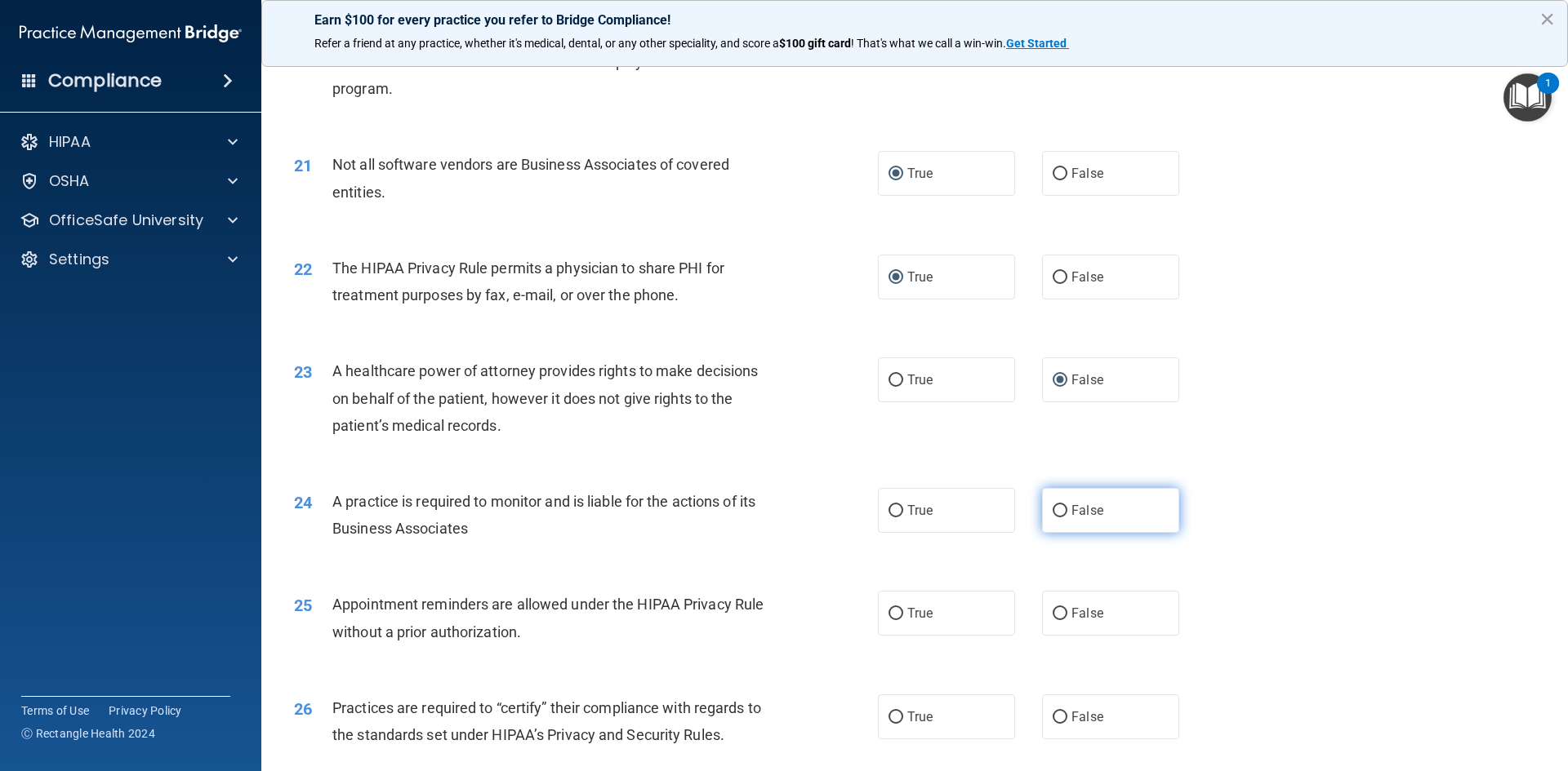
click at [1053, 512] on input "False" at bounding box center [1060, 511] width 15 height 12
radio input "true"
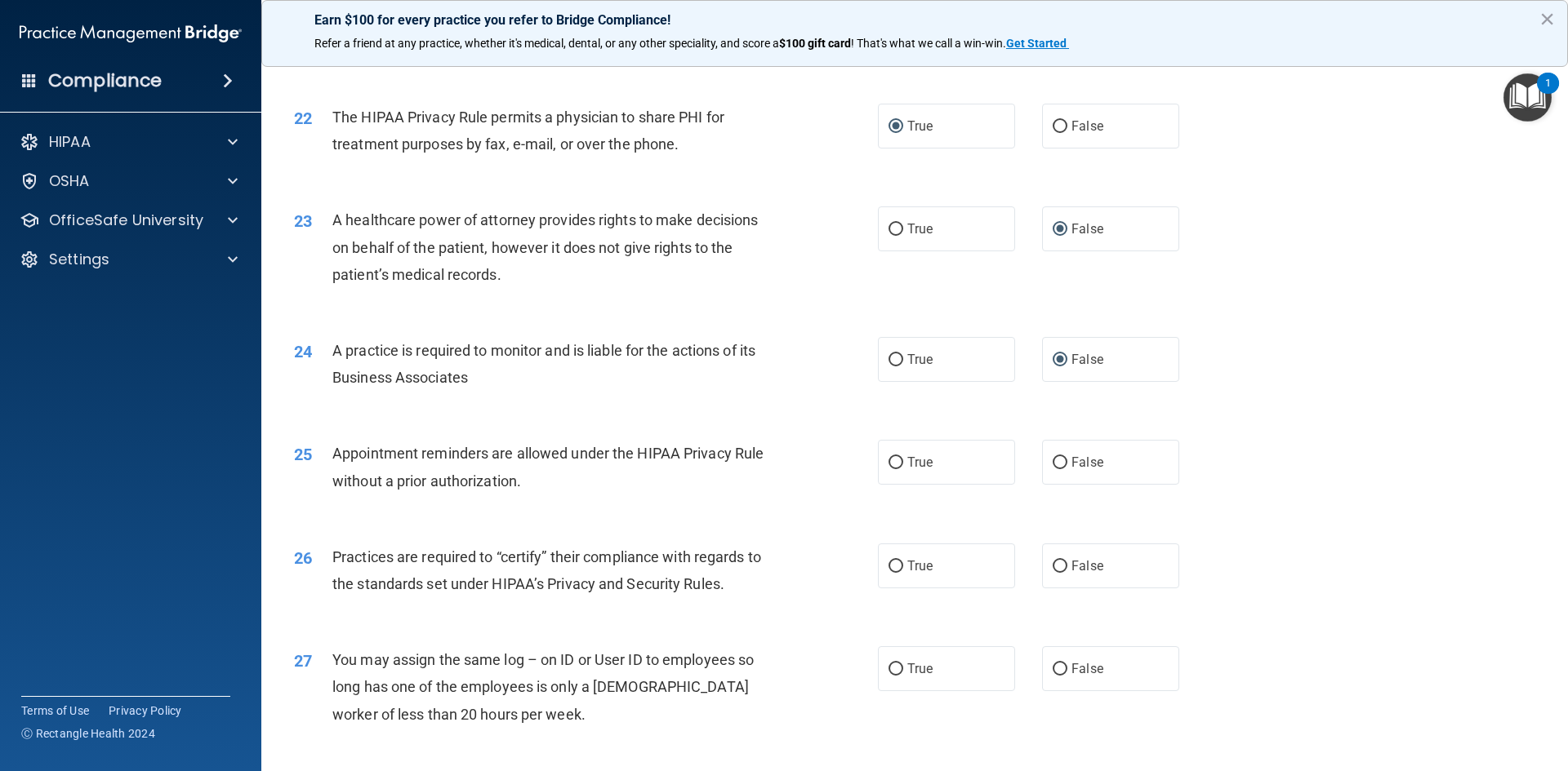
scroll to position [2613, 0]
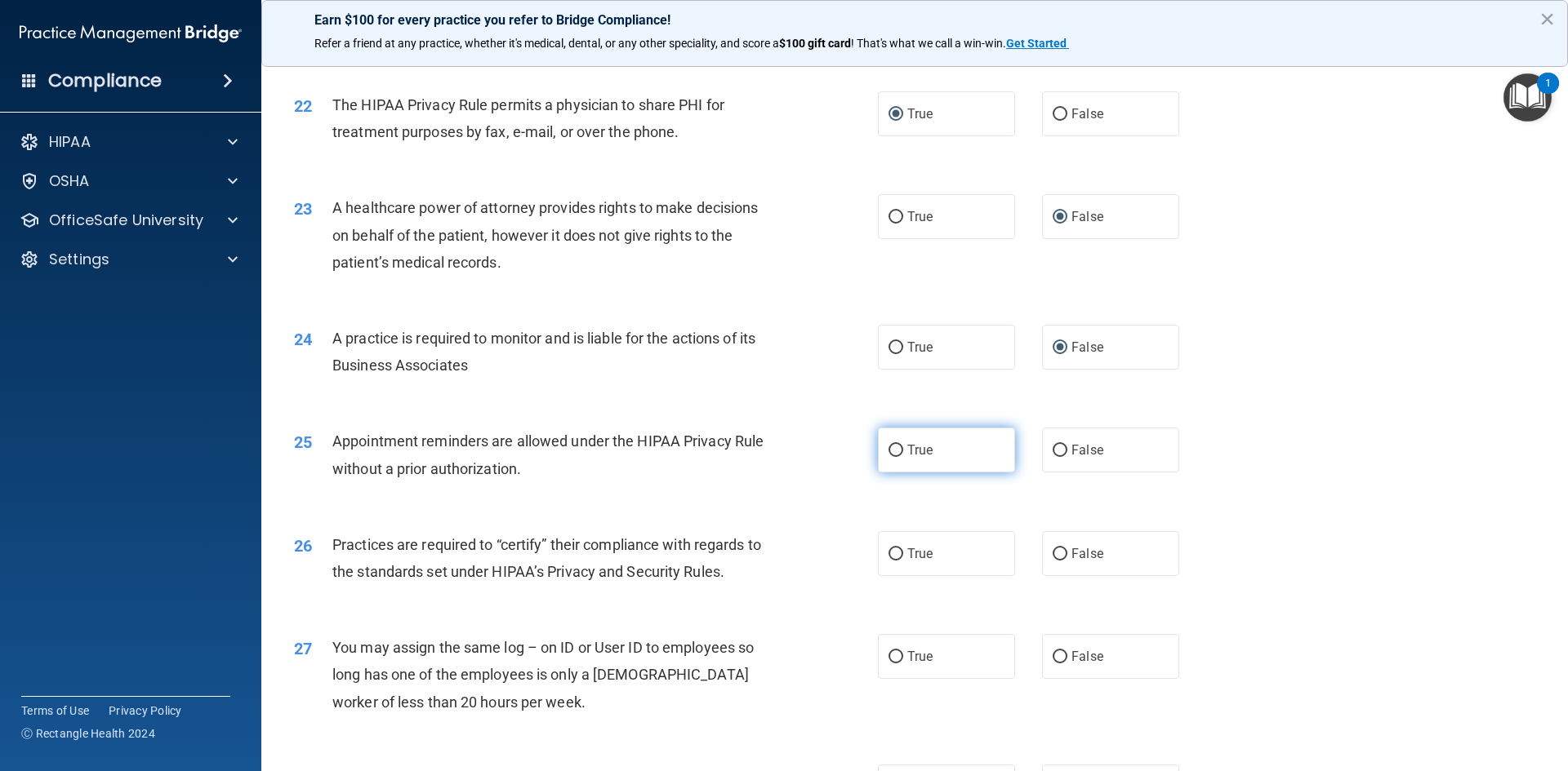
click at [890, 445] on input "True" at bounding box center [896, 451] width 15 height 12
radio input "true"
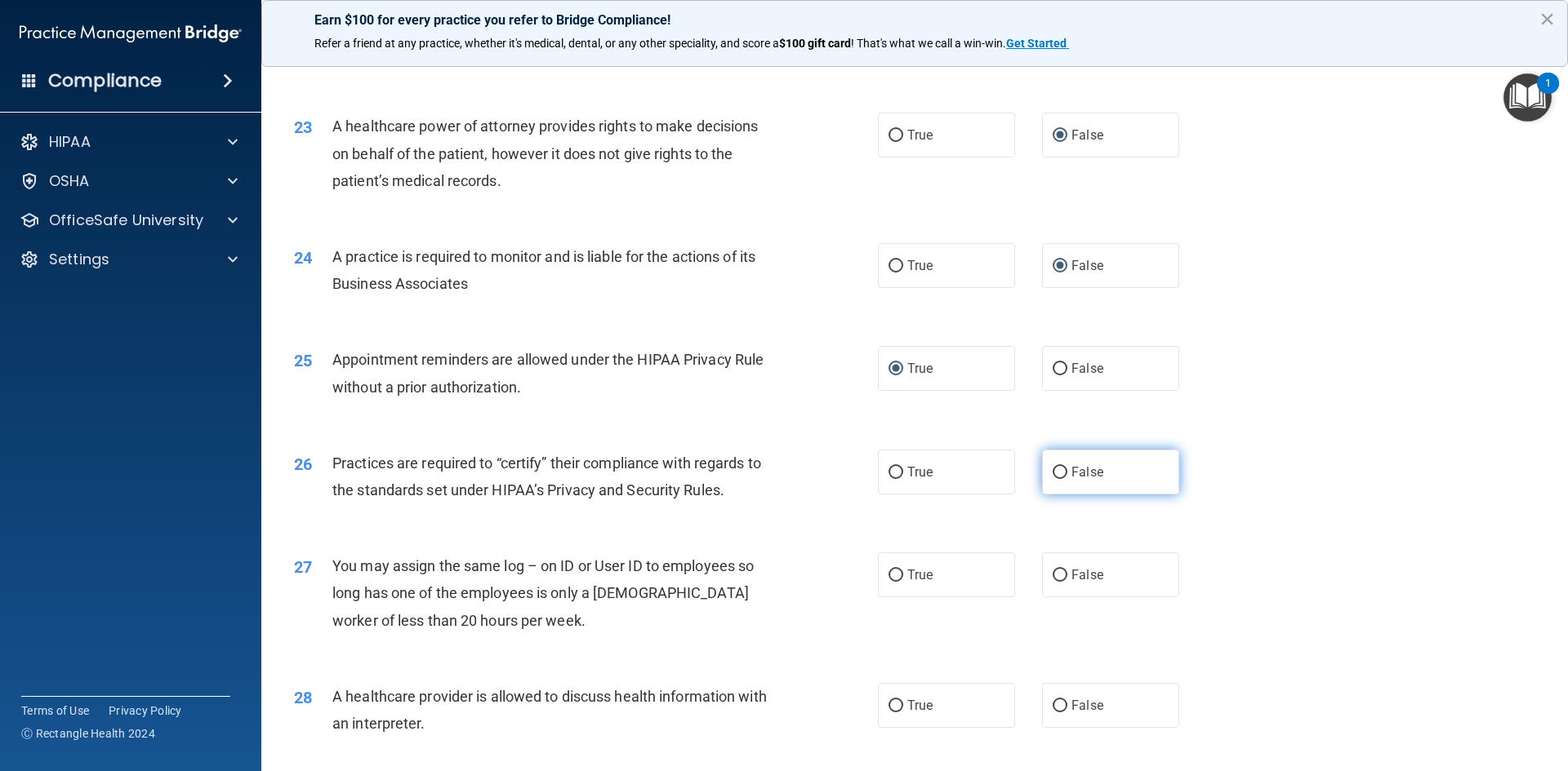
click at [1056, 477] on input "False" at bounding box center [1060, 472] width 15 height 12
radio input "true"
click at [1055, 572] on input "False" at bounding box center [1060, 575] width 15 height 12
radio input "true"
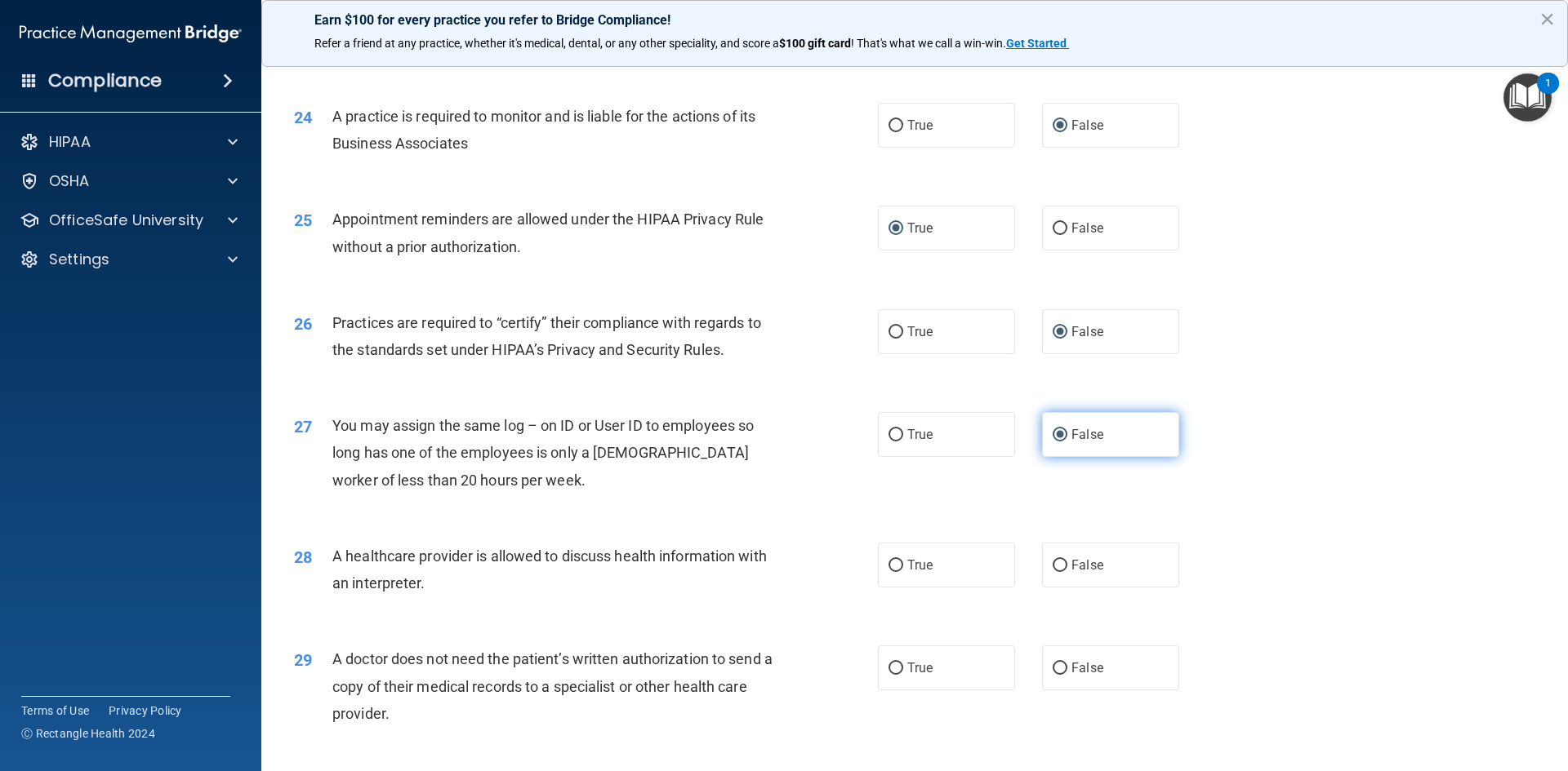
scroll to position [2857, 0]
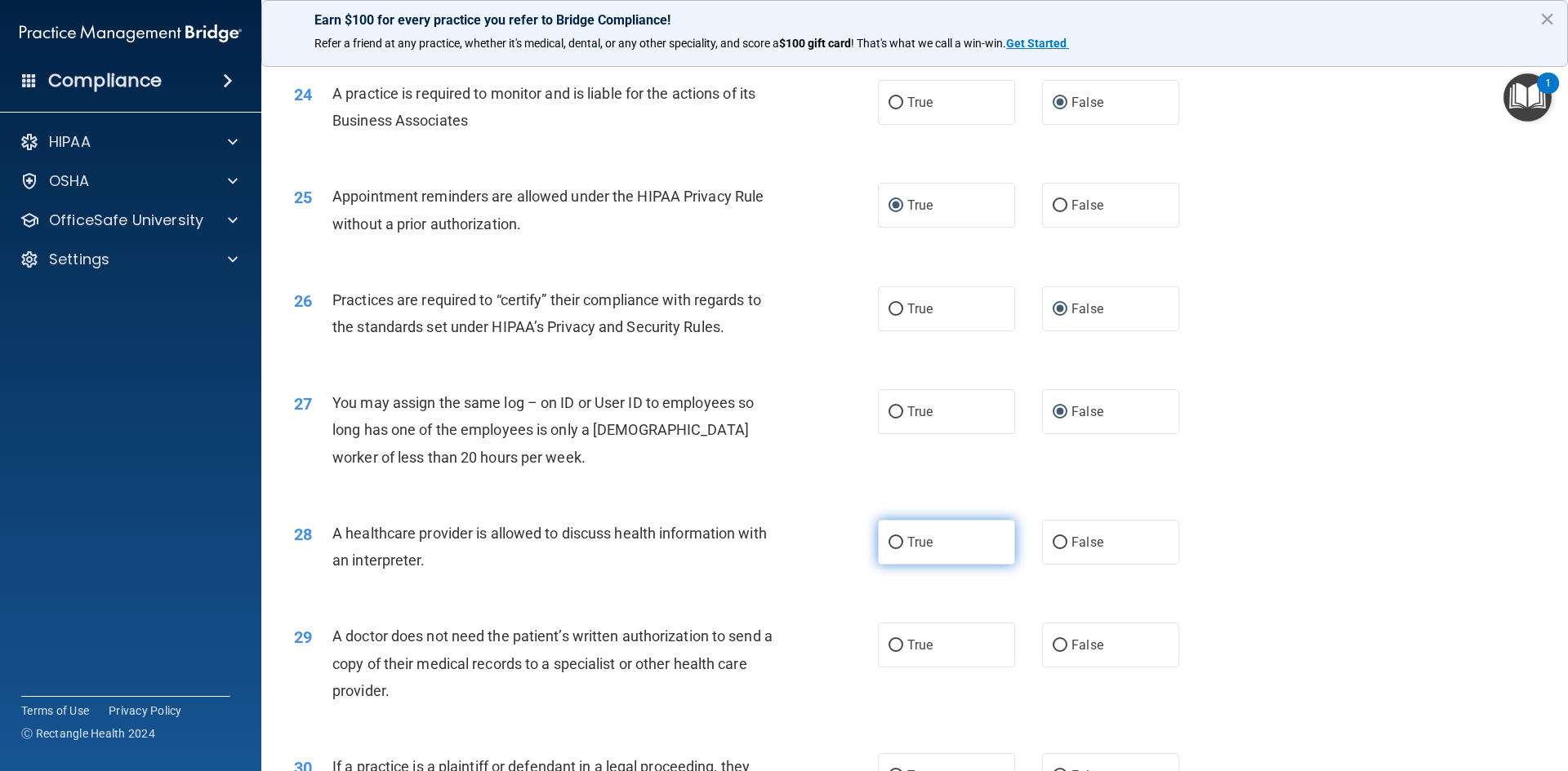
click at [888, 544] on input "True" at bounding box center [896, 543] width 15 height 12
radio input "true"
click at [889, 644] on input "True" at bounding box center [896, 646] width 15 height 12
radio input "true"
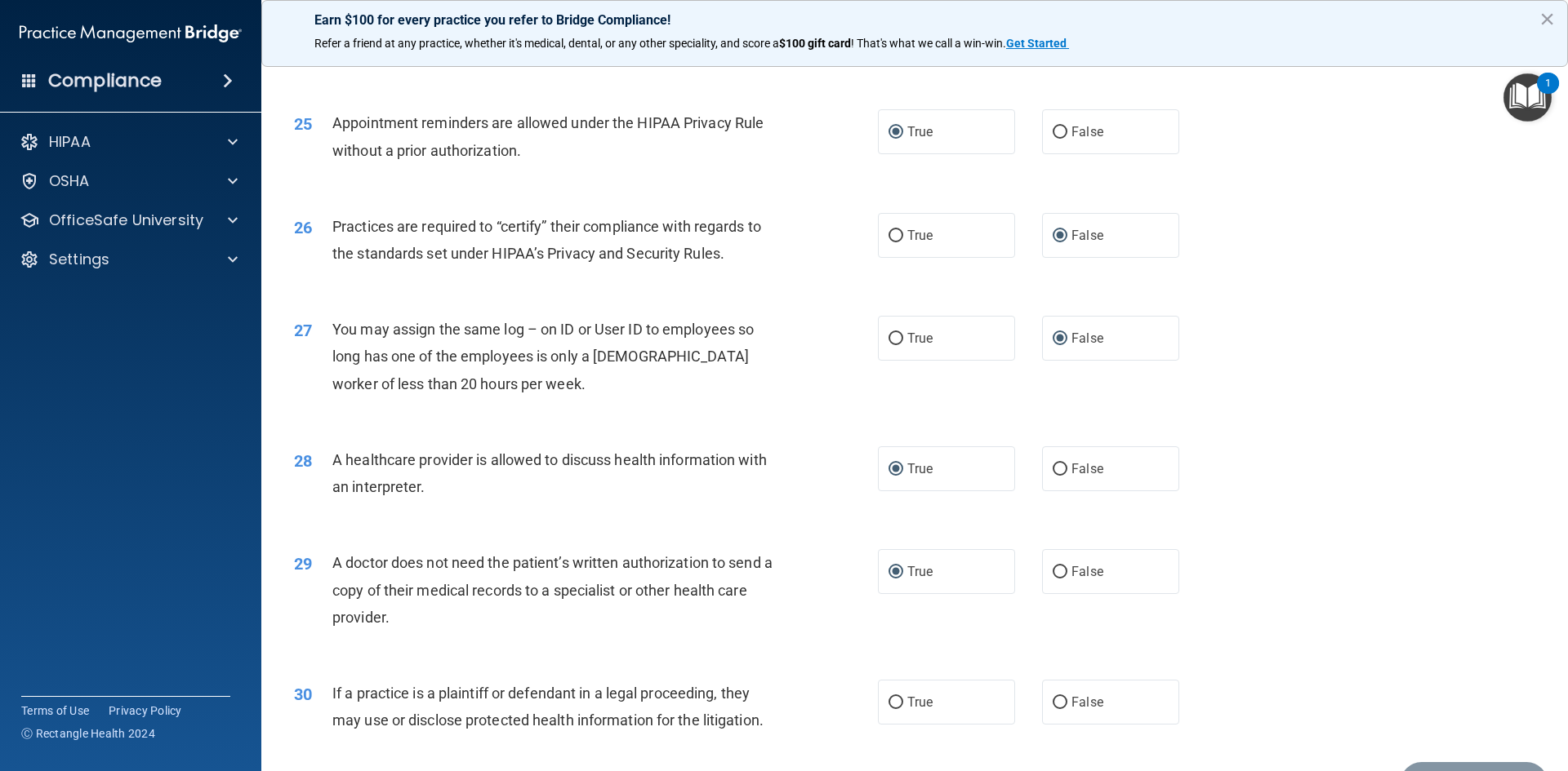
scroll to position [3028, 0]
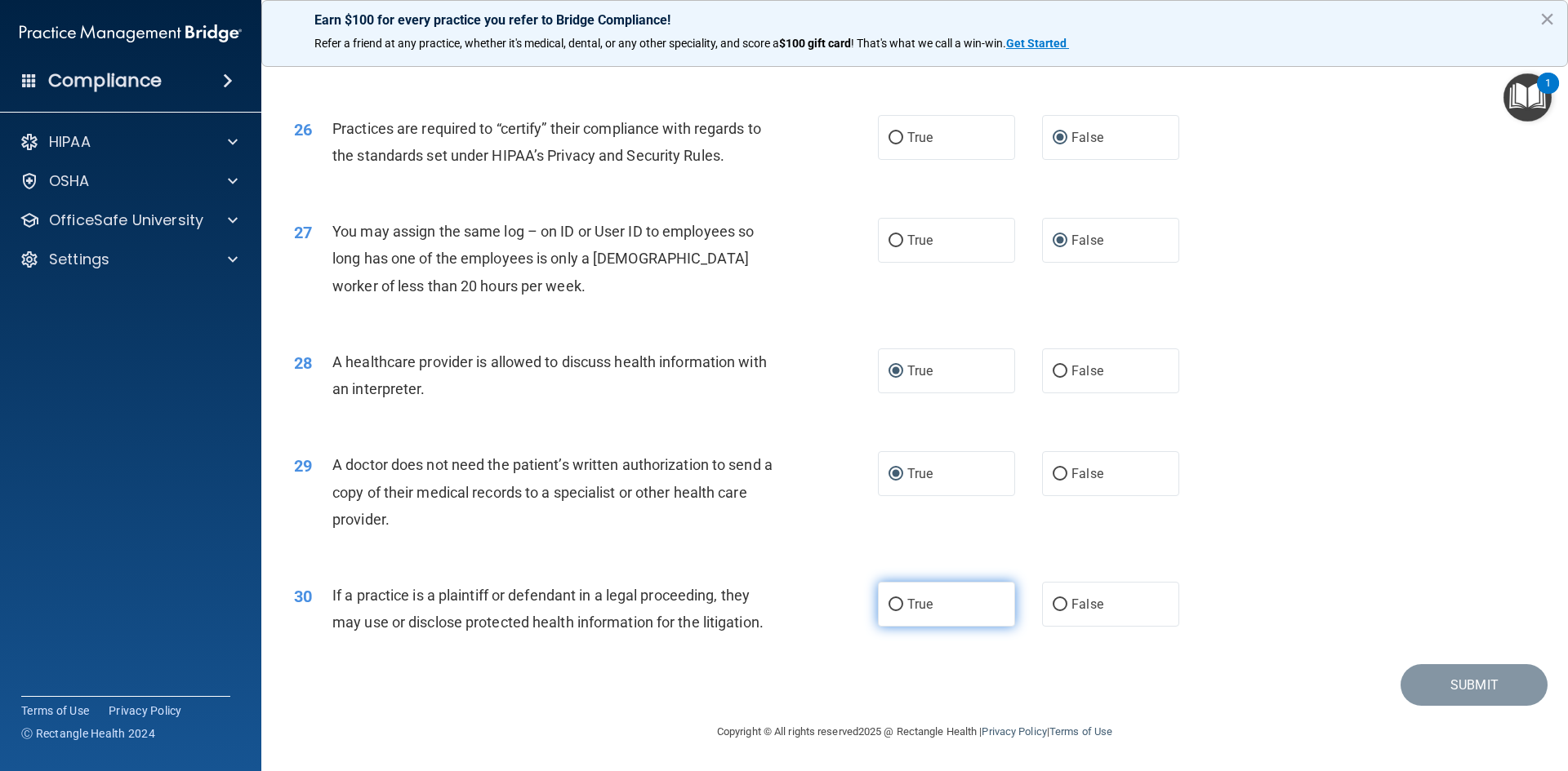
click at [892, 604] on input "True" at bounding box center [896, 605] width 15 height 12
radio input "true"
click at [1457, 688] on button "Submit" at bounding box center [1474, 685] width 147 height 42
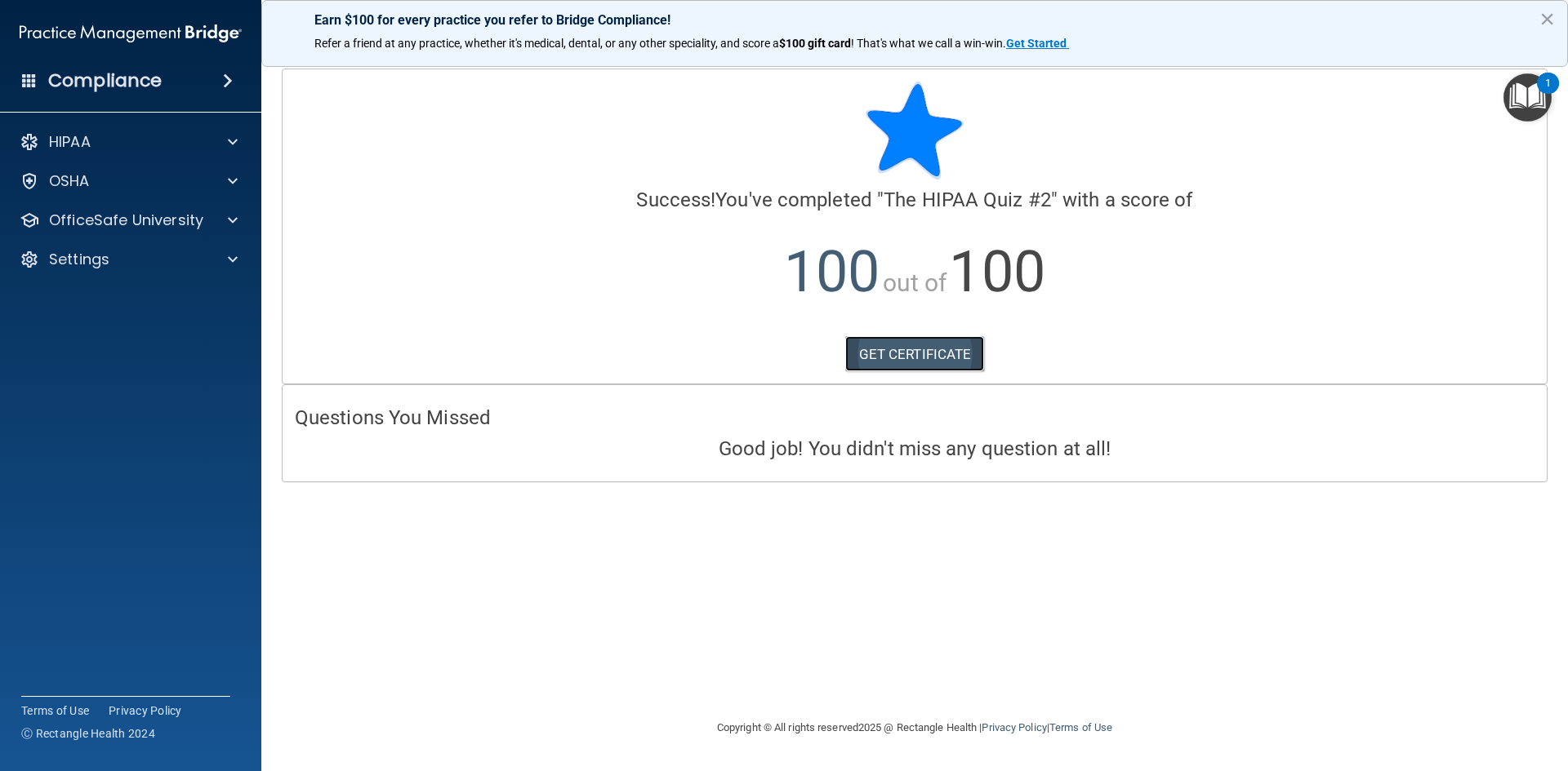
click at [921, 349] on link "GET CERTIFICATE" at bounding box center [915, 354] width 140 height 36
click at [230, 220] on span at bounding box center [233, 220] width 10 height 20
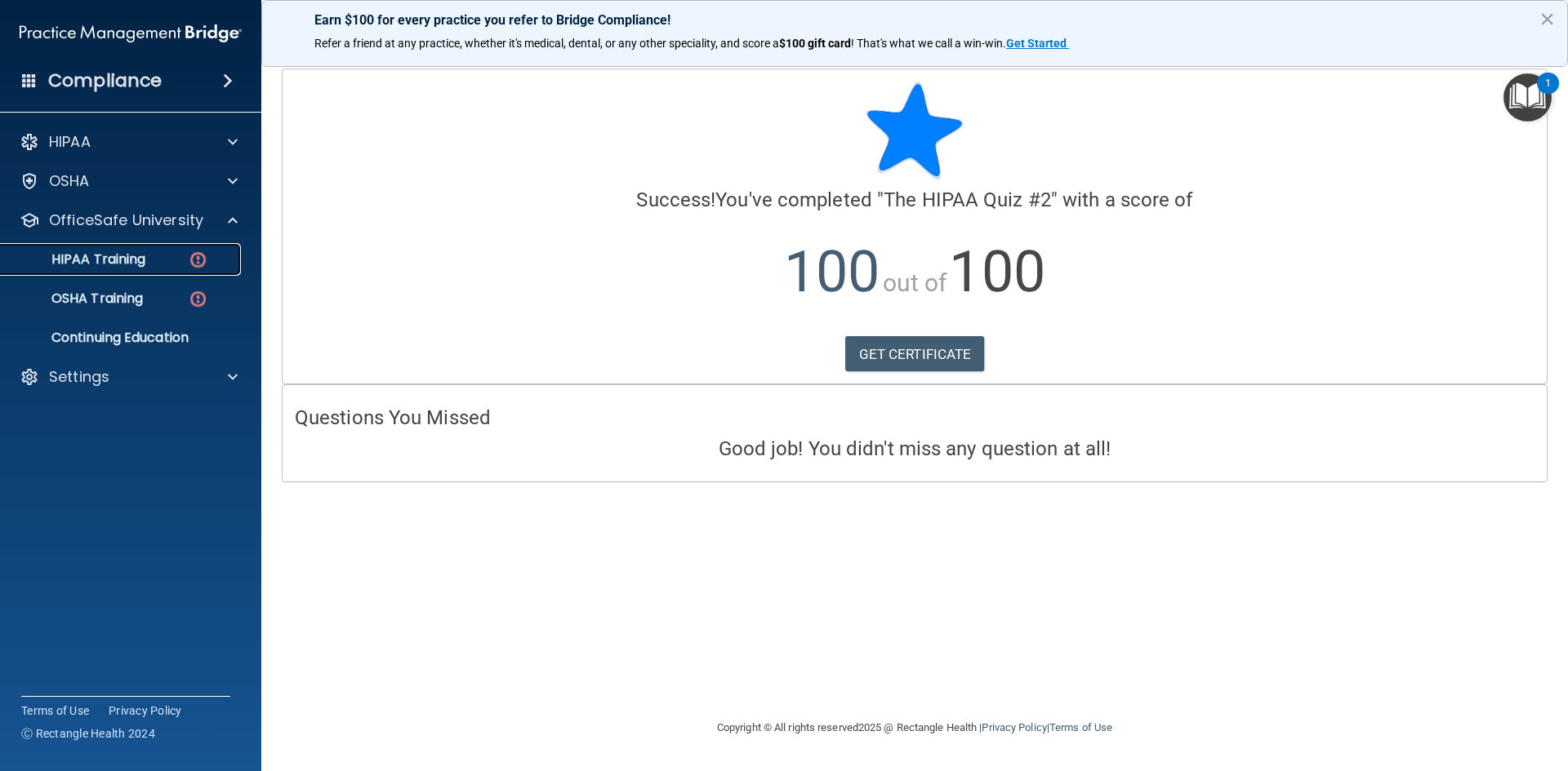
click at [106, 262] on p "HIPAA Training" at bounding box center [78, 259] width 135 height 16
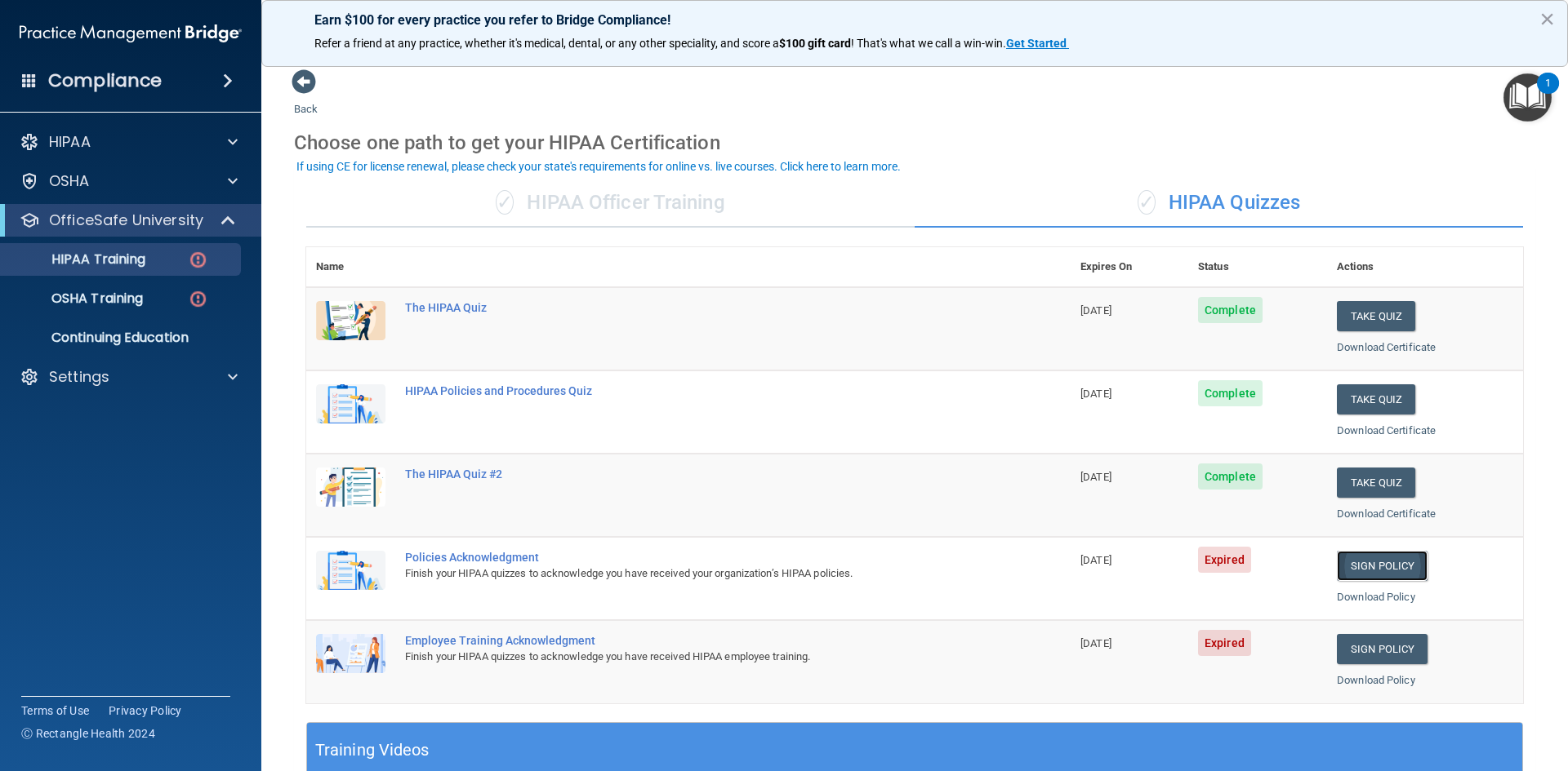
click at [1358, 566] on link "Sign Policy" at bounding box center [1382, 566] width 91 height 30
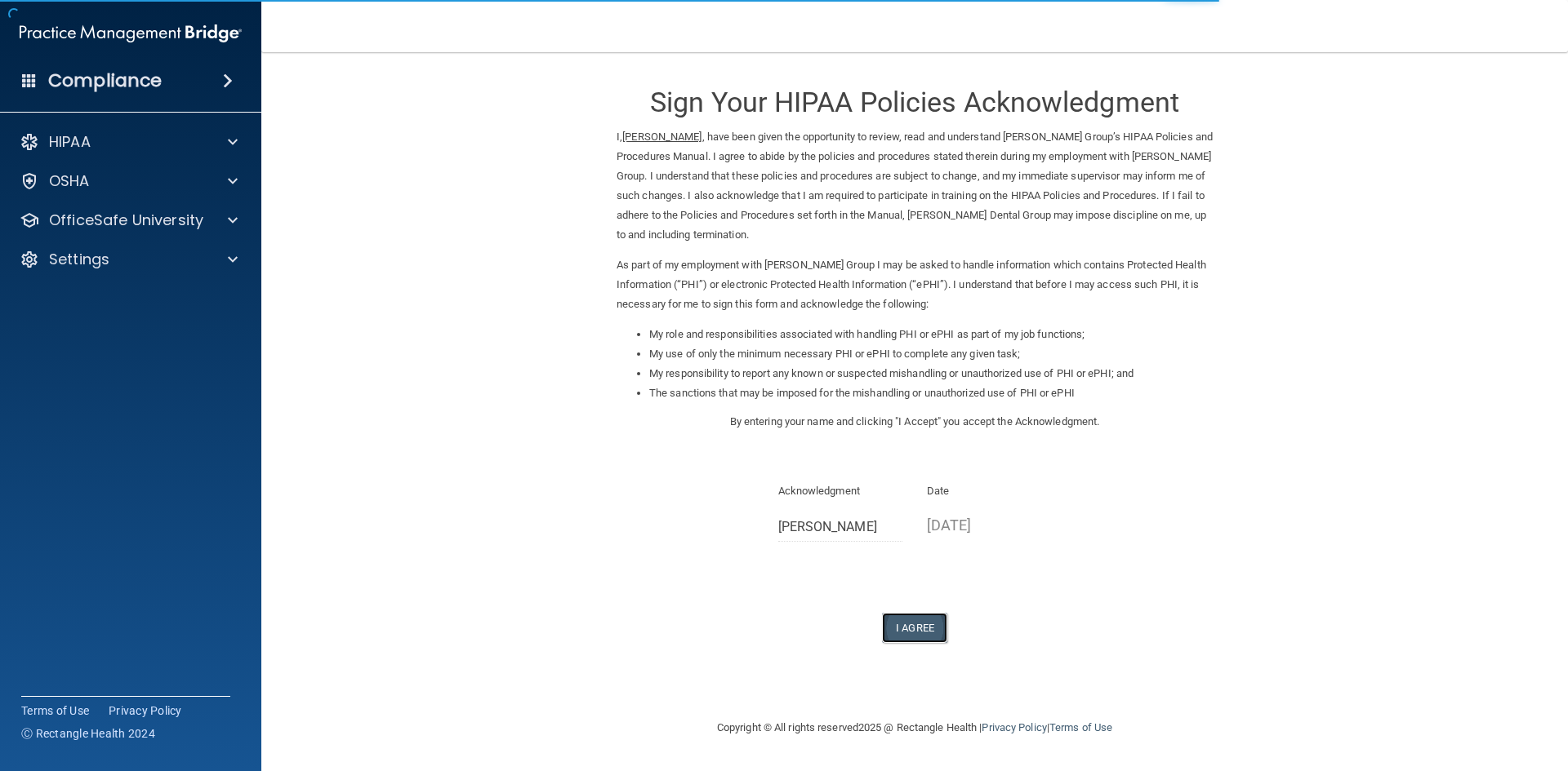
click at [914, 621] on button "I Agree" at bounding box center [915, 628] width 66 height 30
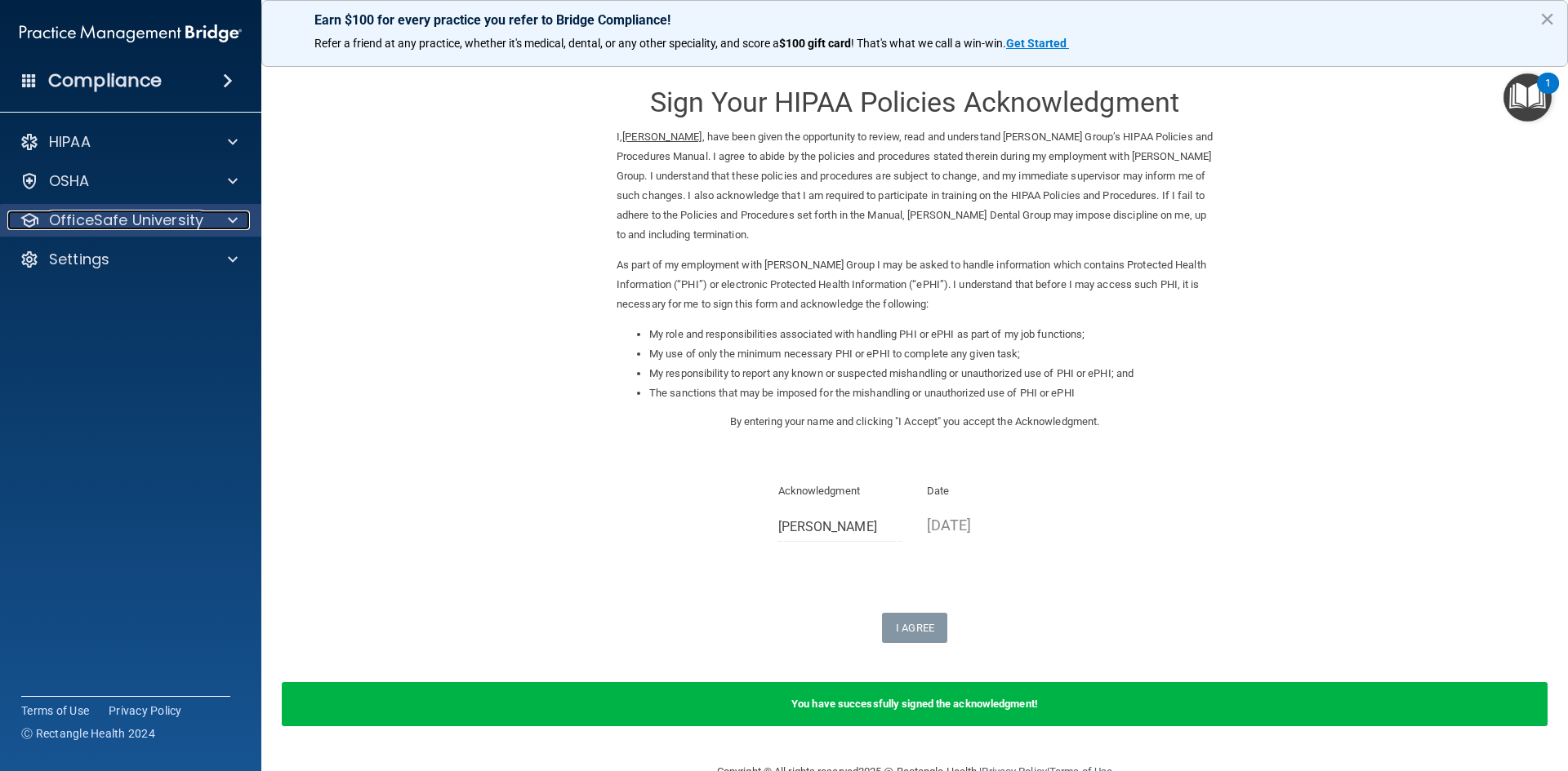
click at [228, 220] on span at bounding box center [233, 220] width 10 height 20
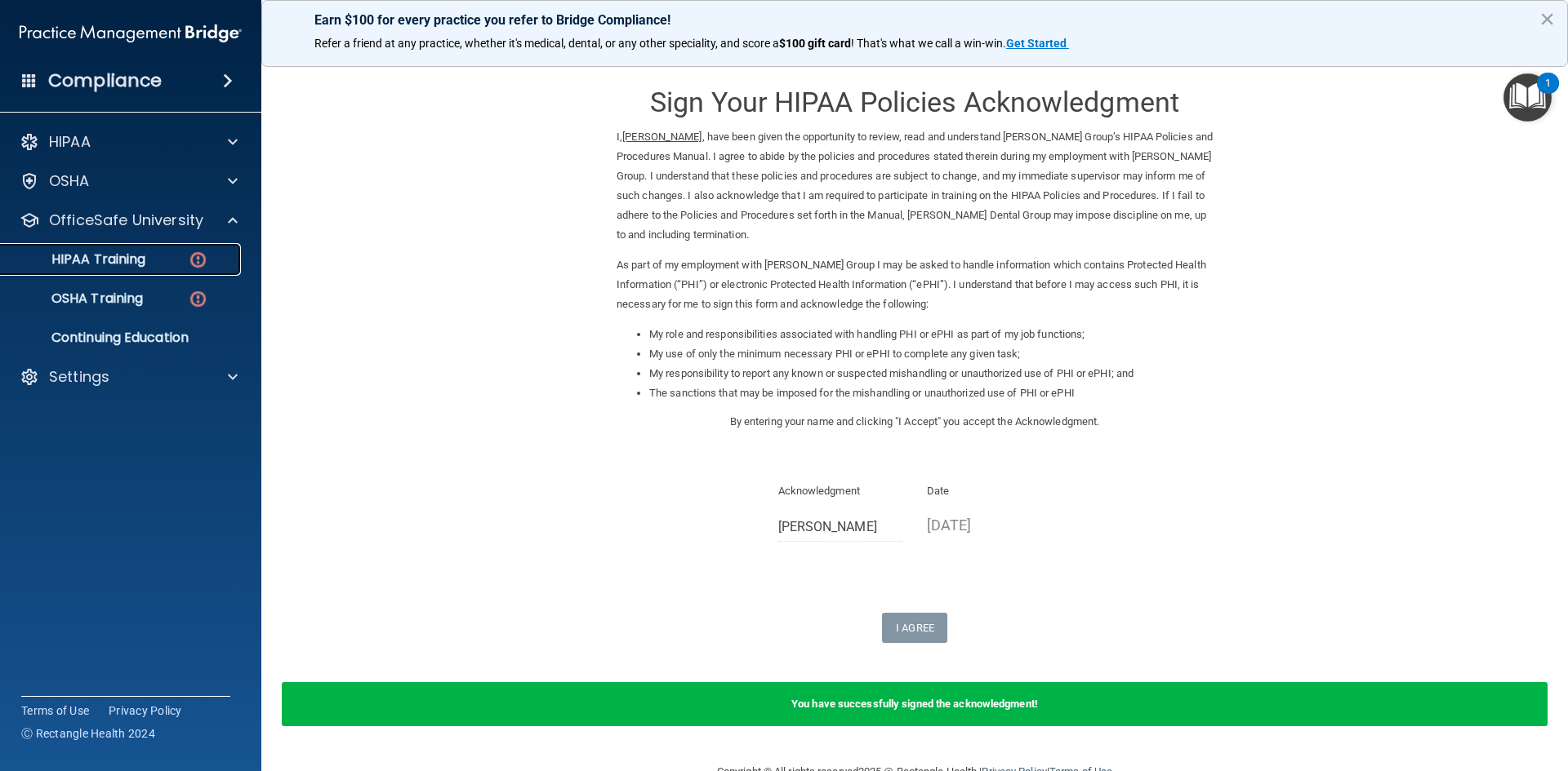
click at [125, 259] on p "HIPAA Training" at bounding box center [78, 259] width 135 height 16
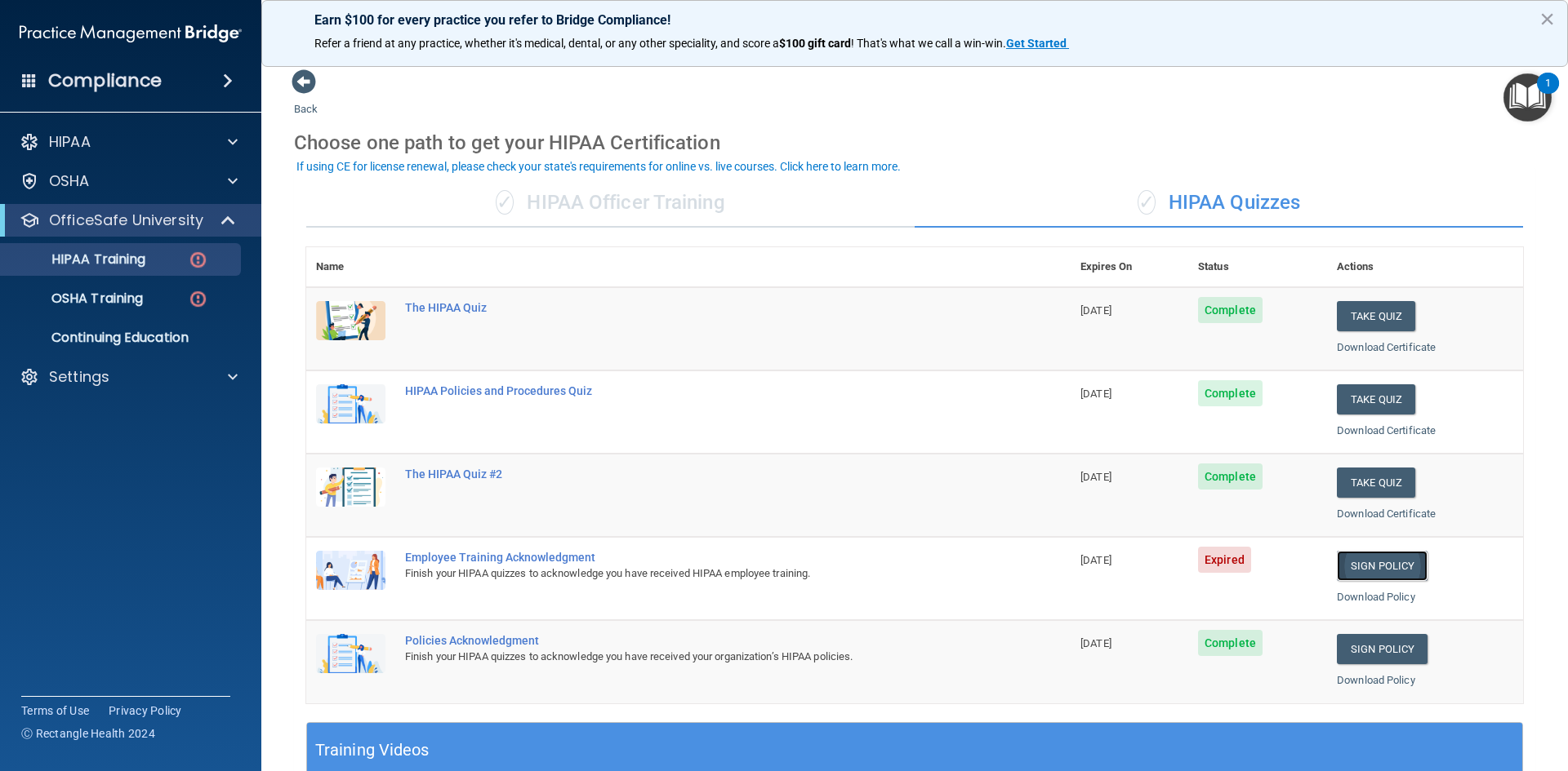
click at [1362, 567] on link "Sign Policy" at bounding box center [1382, 566] width 91 height 30
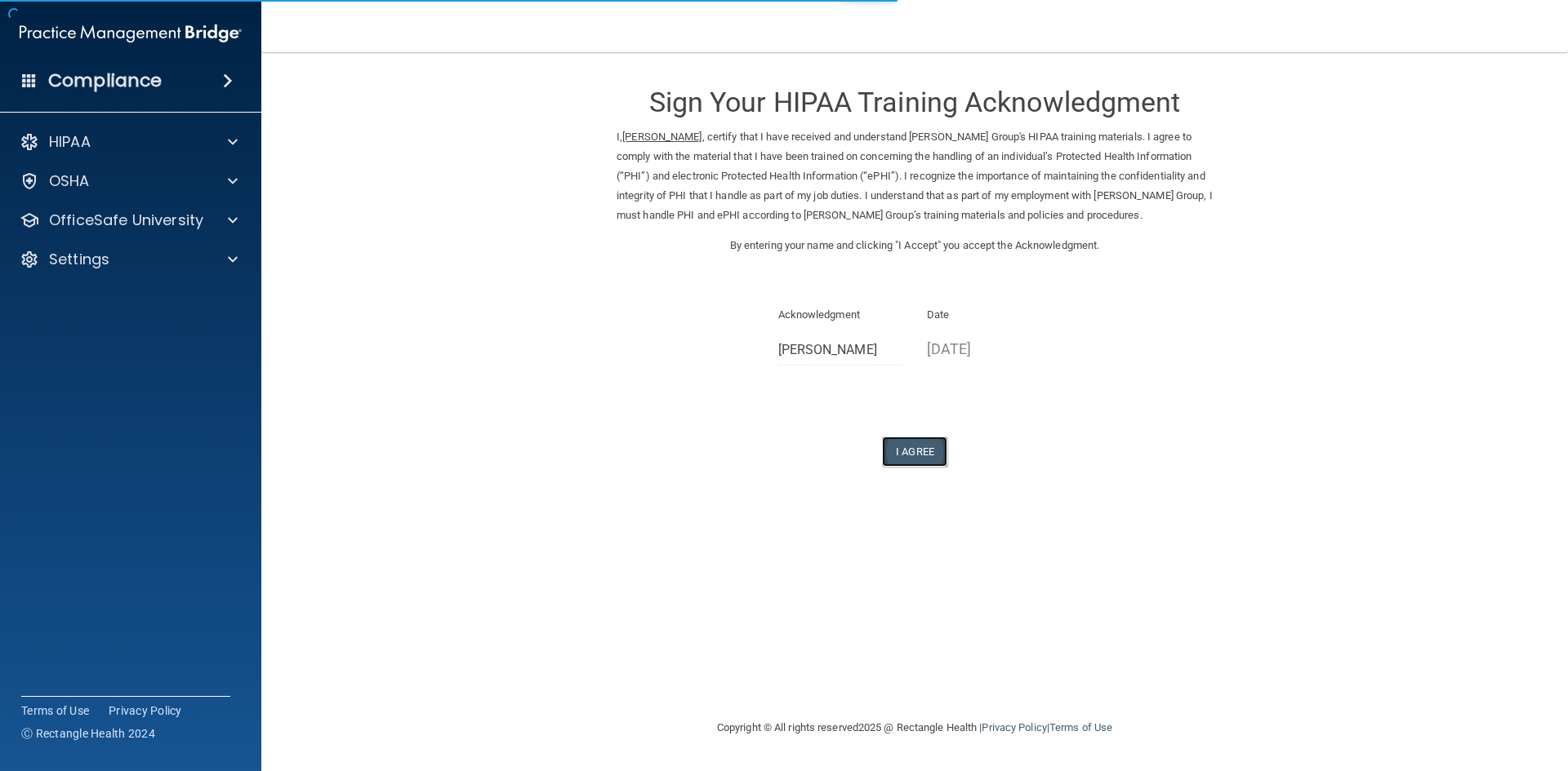
click at [924, 447] on button "I Agree" at bounding box center [915, 452] width 66 height 30
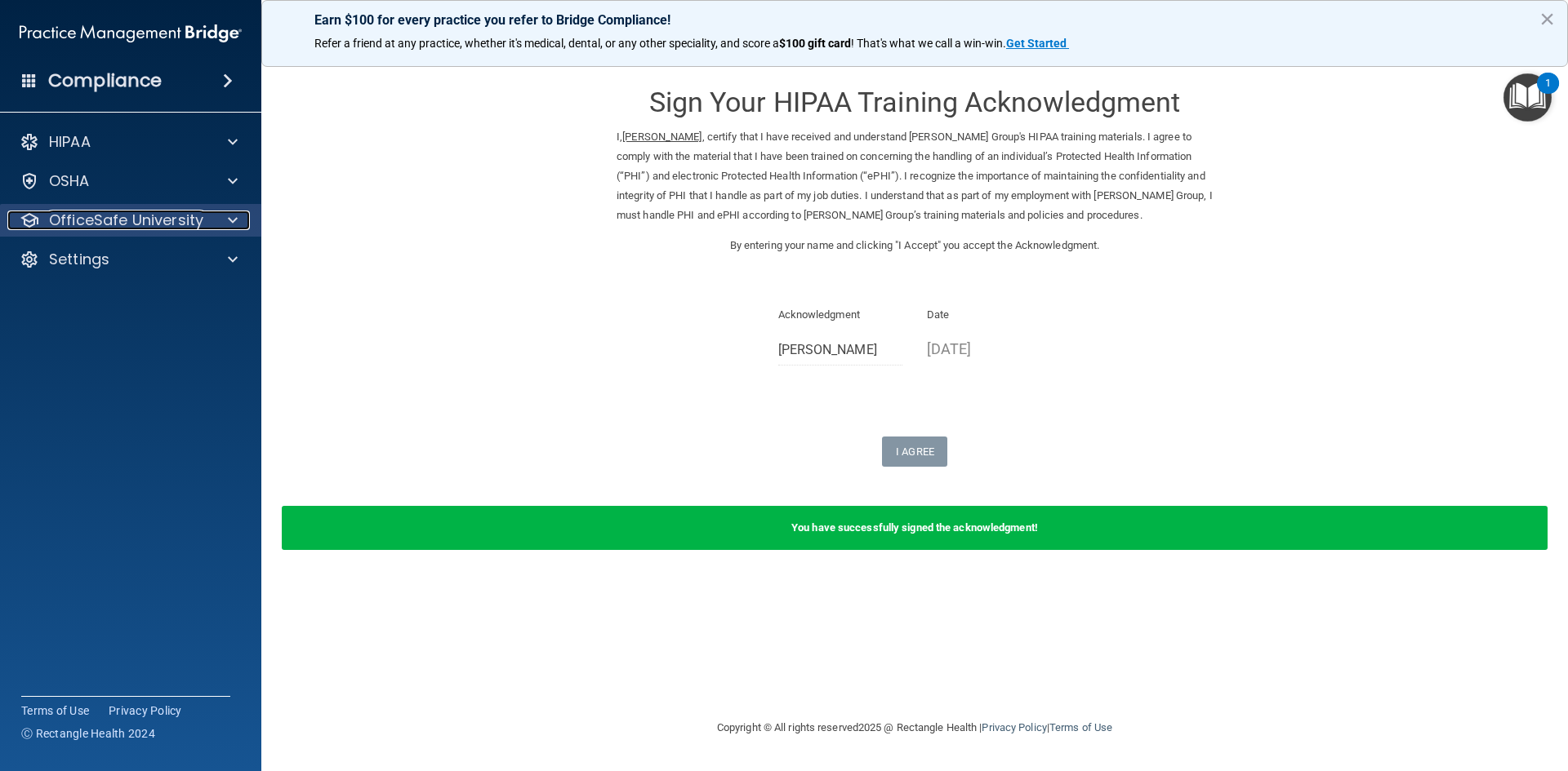
click at [227, 216] on div at bounding box center [230, 220] width 41 height 20
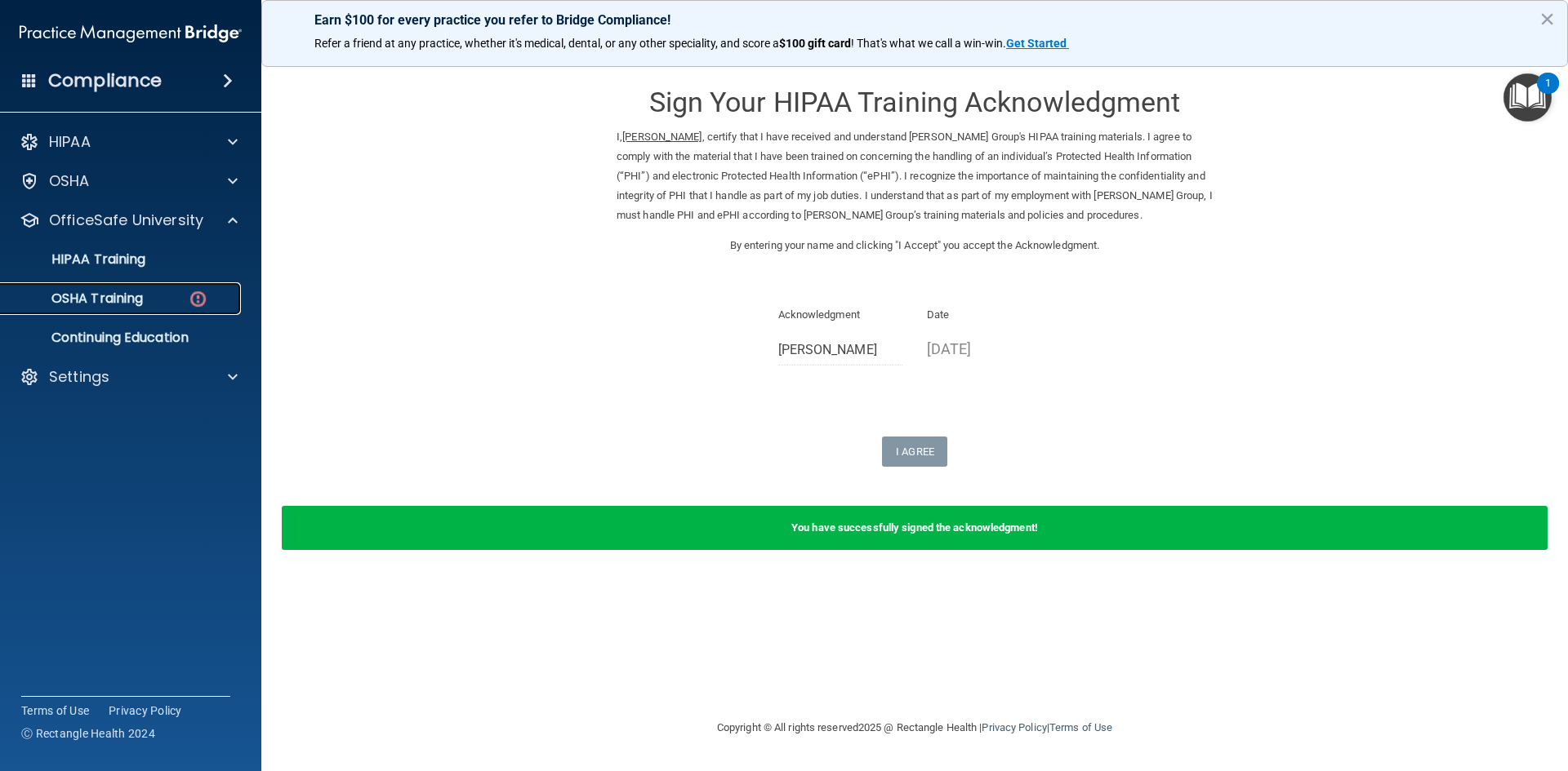
click at [124, 305] on p "OSHA Training" at bounding box center [77, 299] width 133 height 16
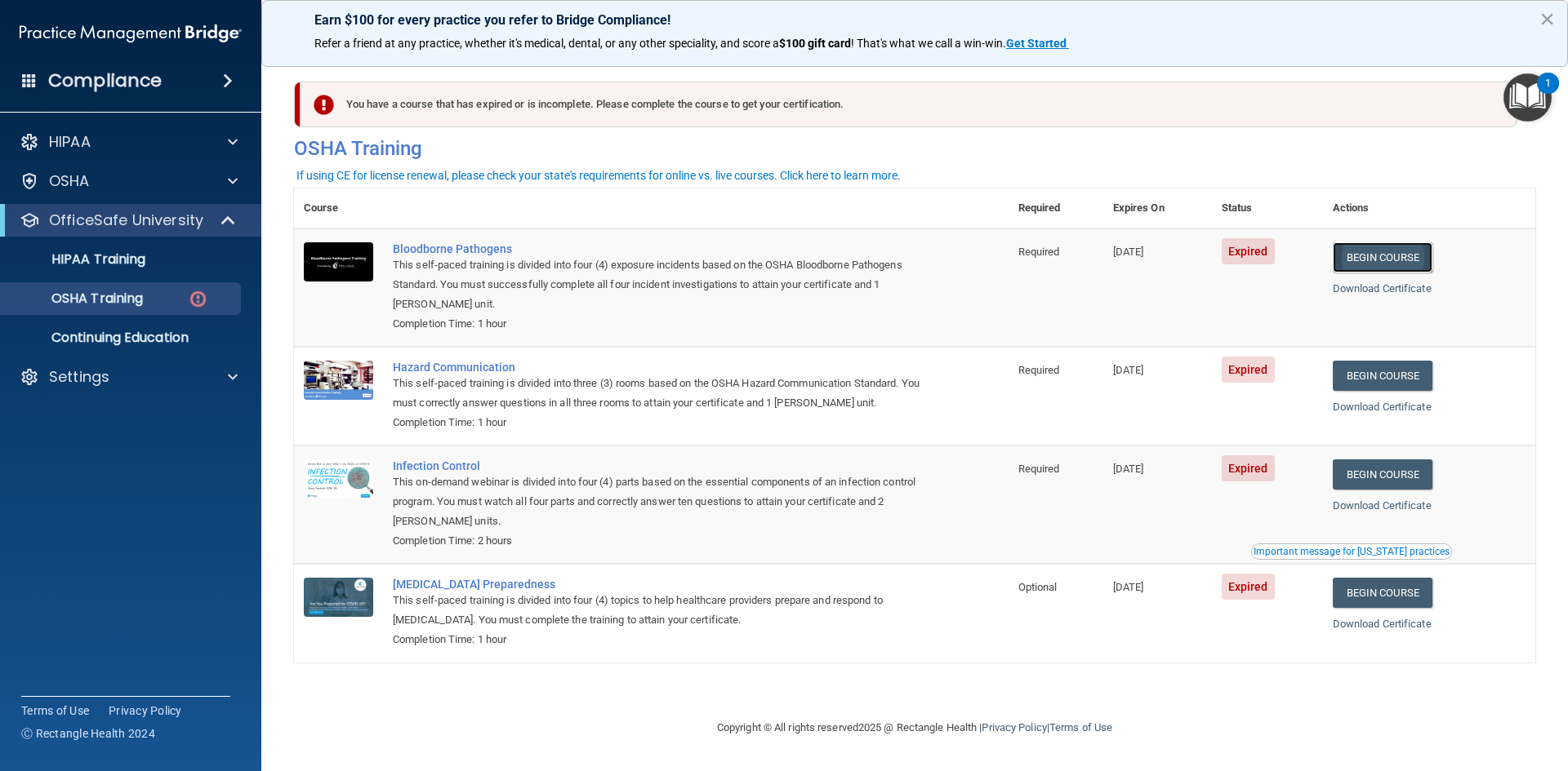
click at [1395, 257] on link "Begin Course" at bounding box center [1383, 257] width 100 height 30
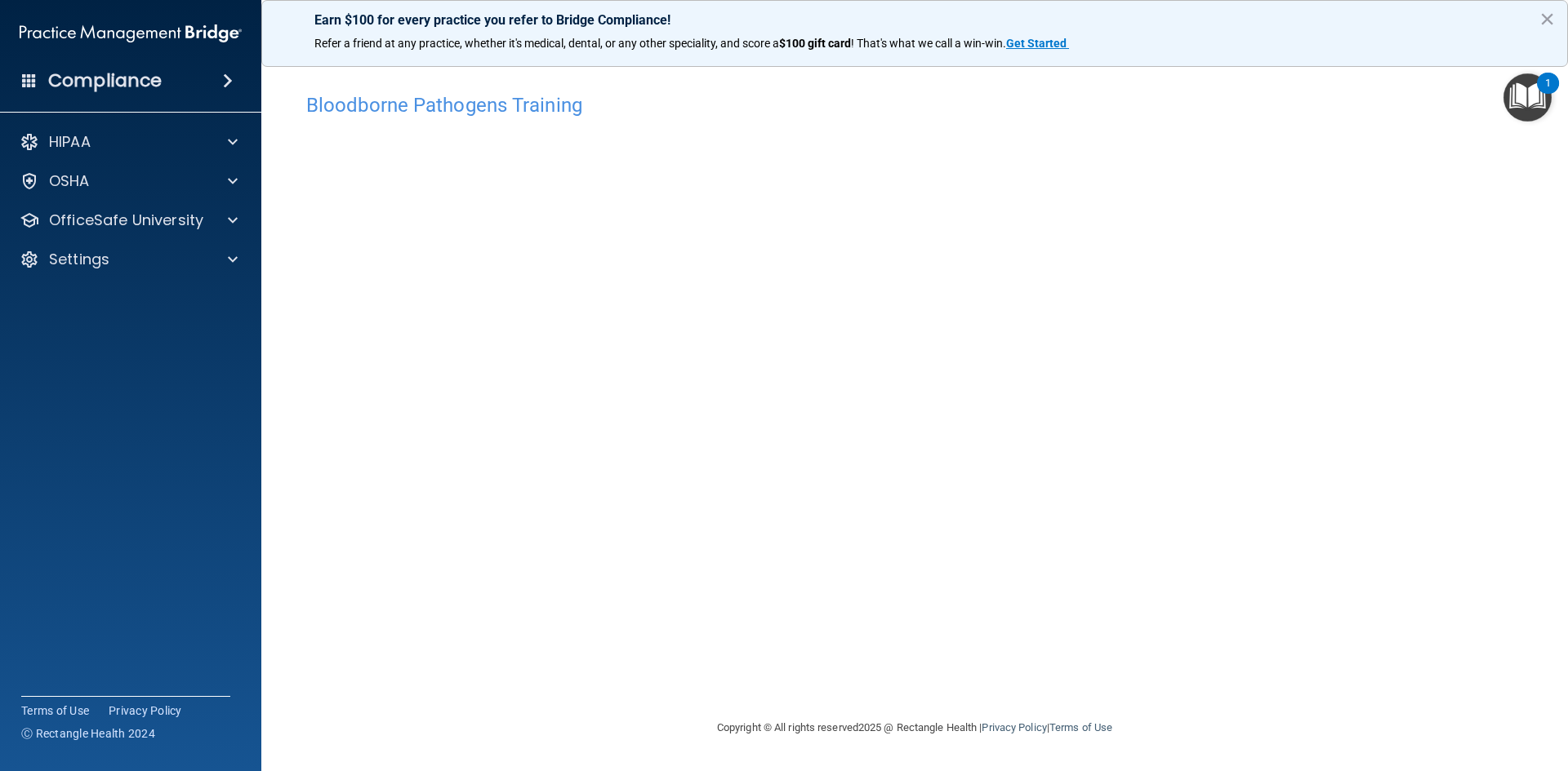
click at [759, 661] on div "Bloodborne Pathogens Training This course doesn’t expire until [DATE]. Are you …" at bounding box center [915, 402] width 1241 height 633
click at [237, 228] on span at bounding box center [233, 220] width 10 height 20
click at [181, 297] on div "OSHA Training" at bounding box center [122, 299] width 223 height 16
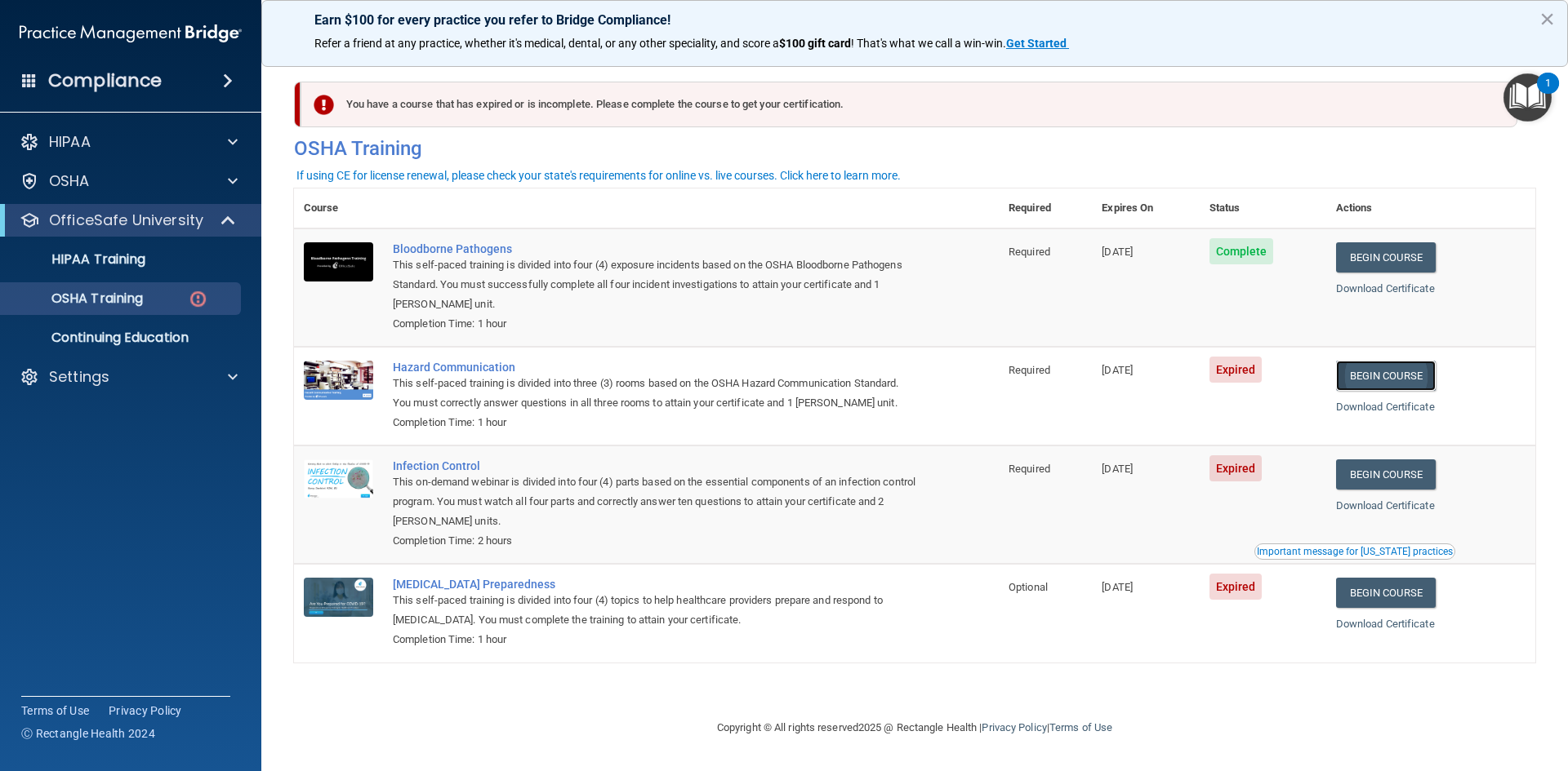
click at [1411, 376] on link "Begin Course" at bounding box center [1386, 376] width 100 height 30
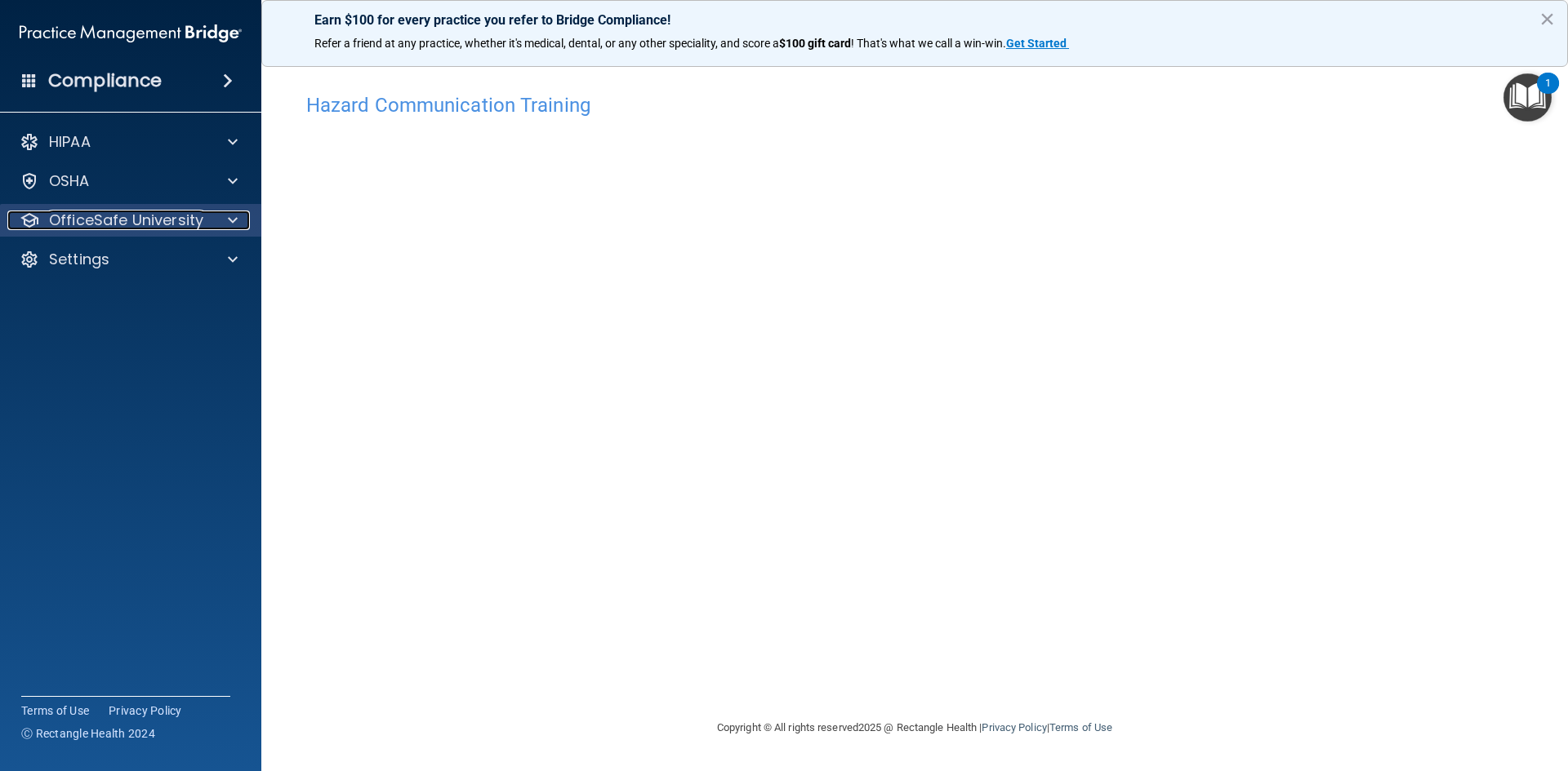
click at [227, 214] on div at bounding box center [230, 220] width 41 height 20
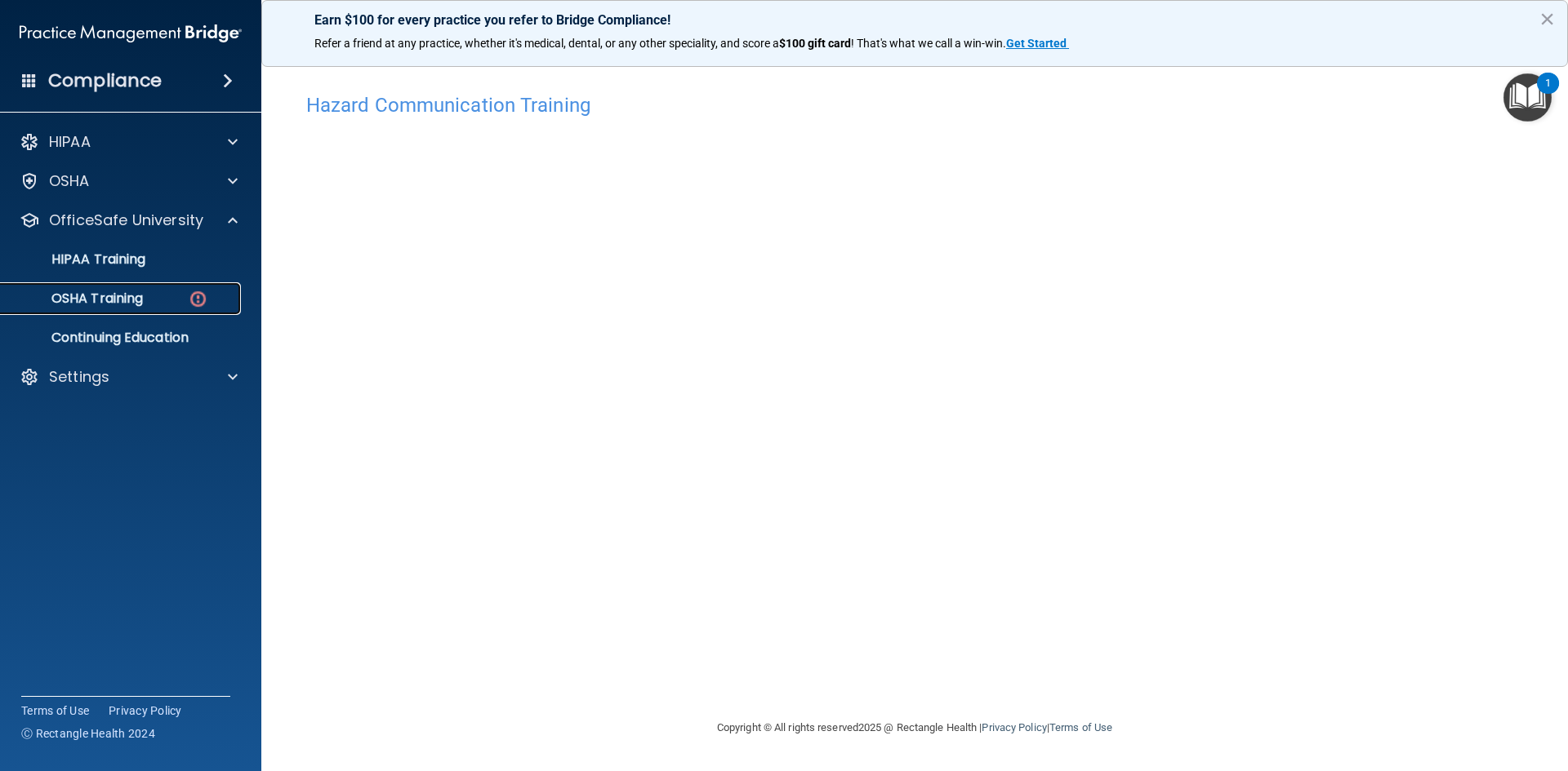
click at [133, 301] on p "OSHA Training" at bounding box center [77, 299] width 133 height 16
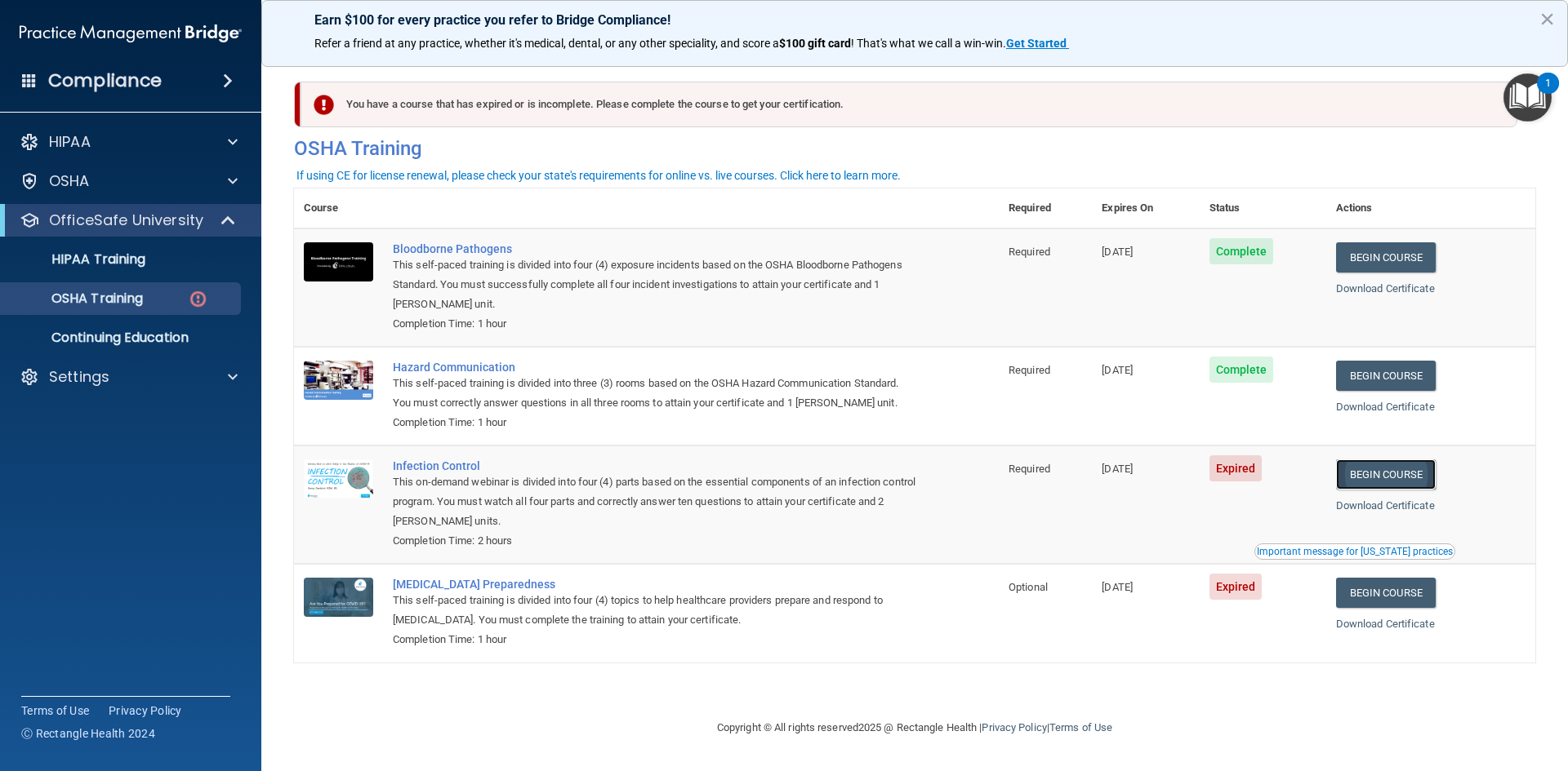
click at [1398, 479] on link "Begin Course" at bounding box center [1386, 475] width 100 height 30
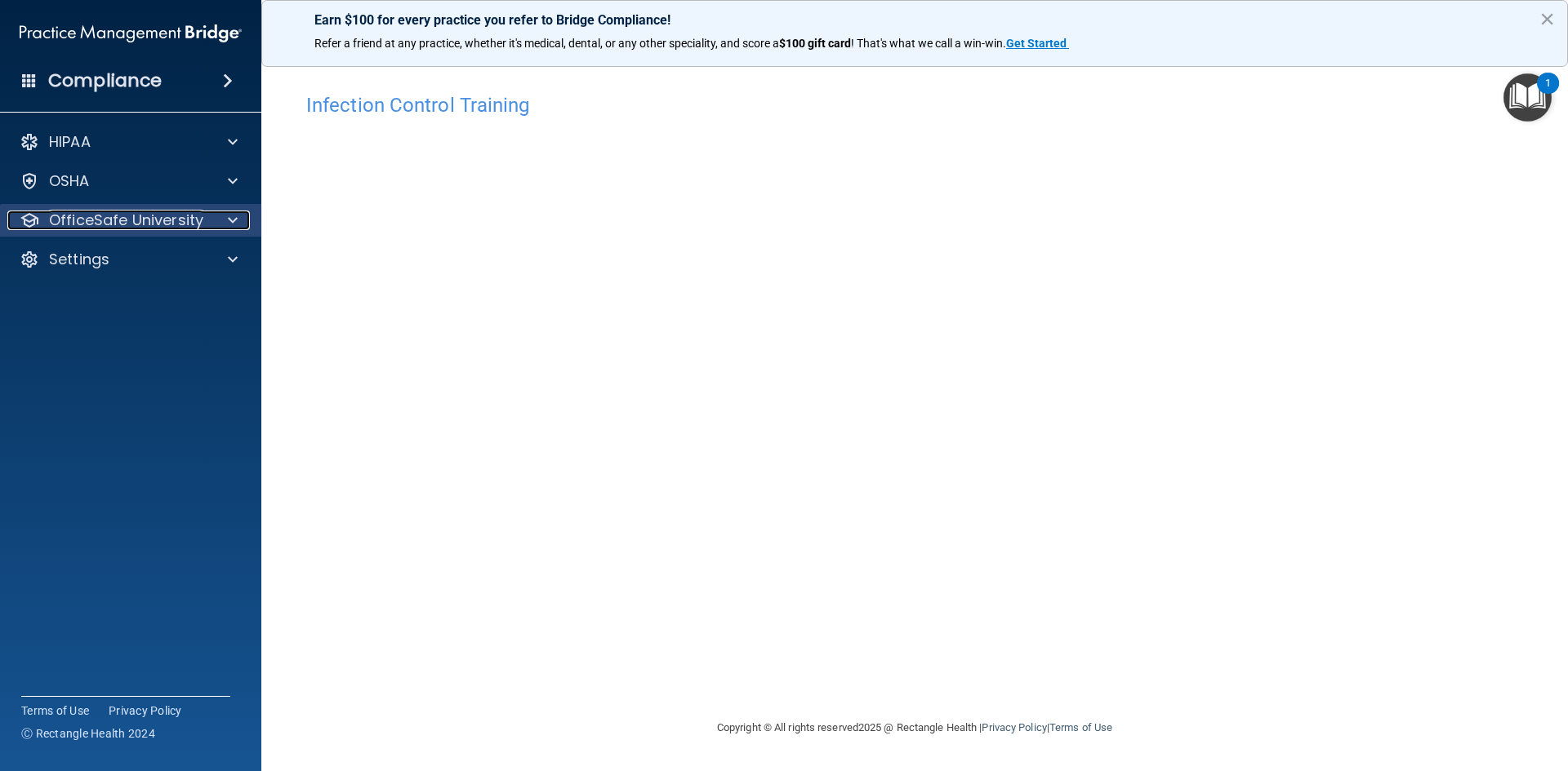
click at [215, 222] on div at bounding box center [230, 220] width 41 height 20
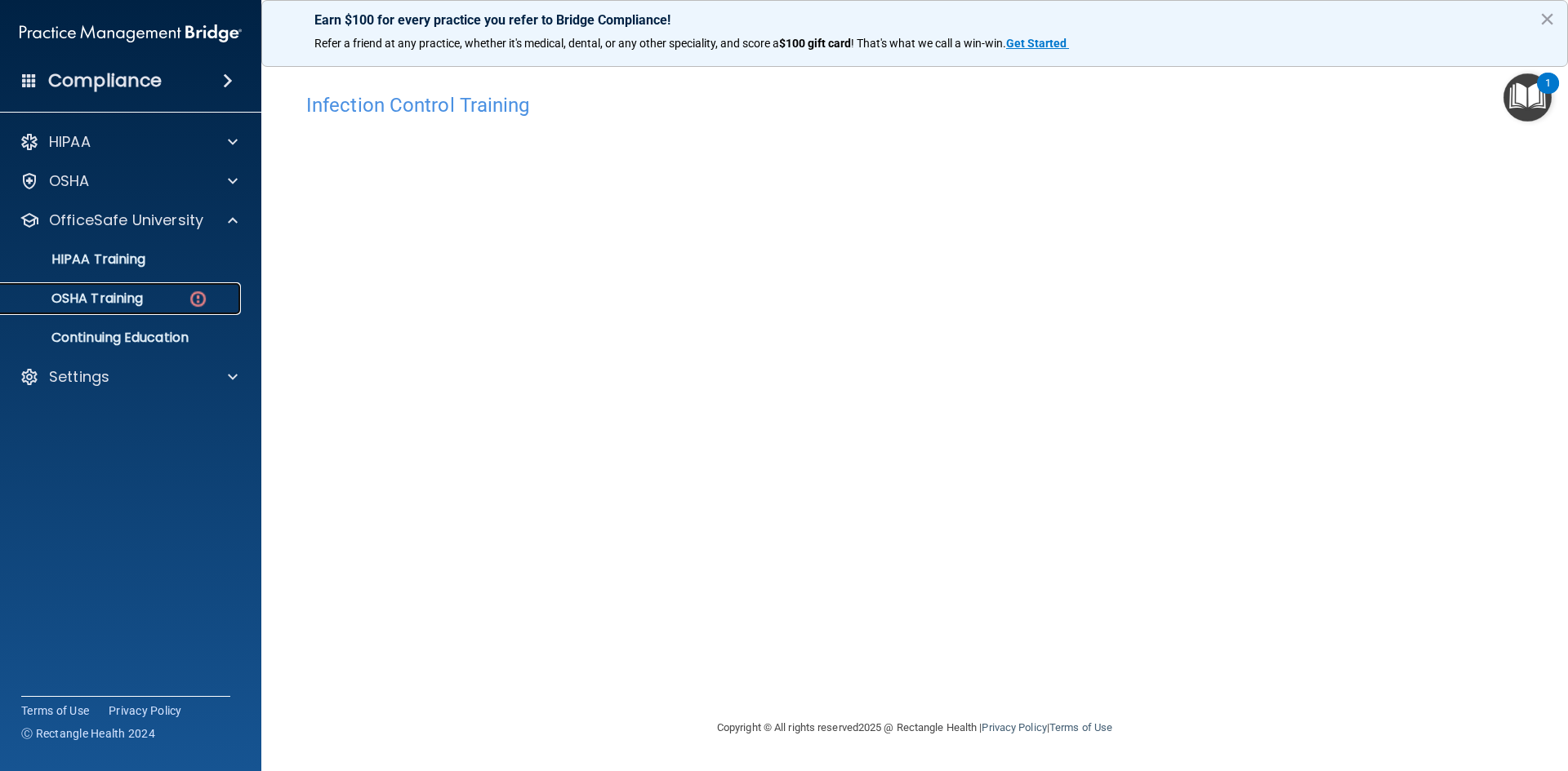
click at [133, 309] on link "OSHA Training" at bounding box center [112, 299] width 257 height 33
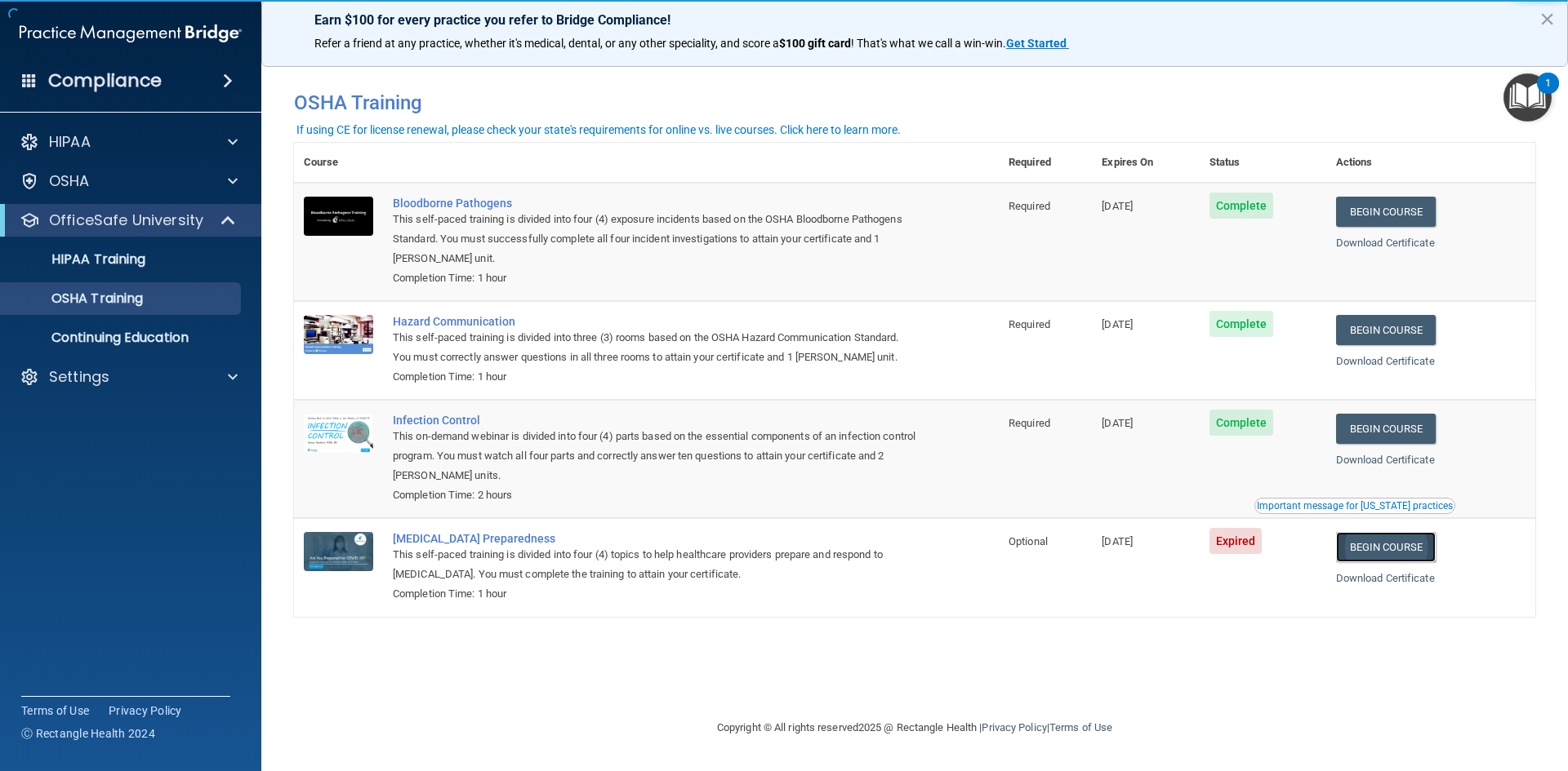
click at [1386, 547] on link "Begin Course" at bounding box center [1386, 547] width 100 height 30
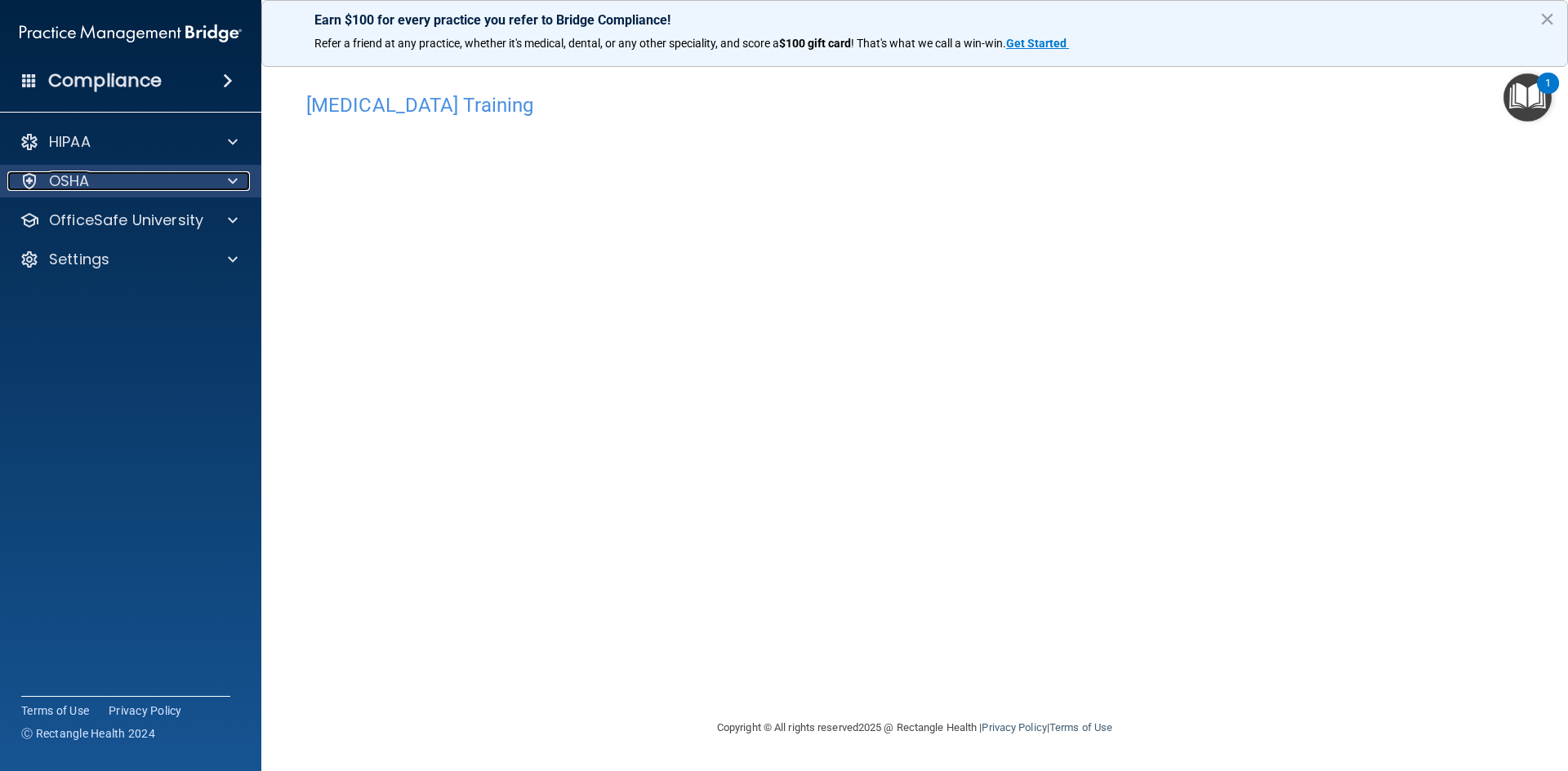
click at [224, 183] on div at bounding box center [230, 181] width 41 height 20
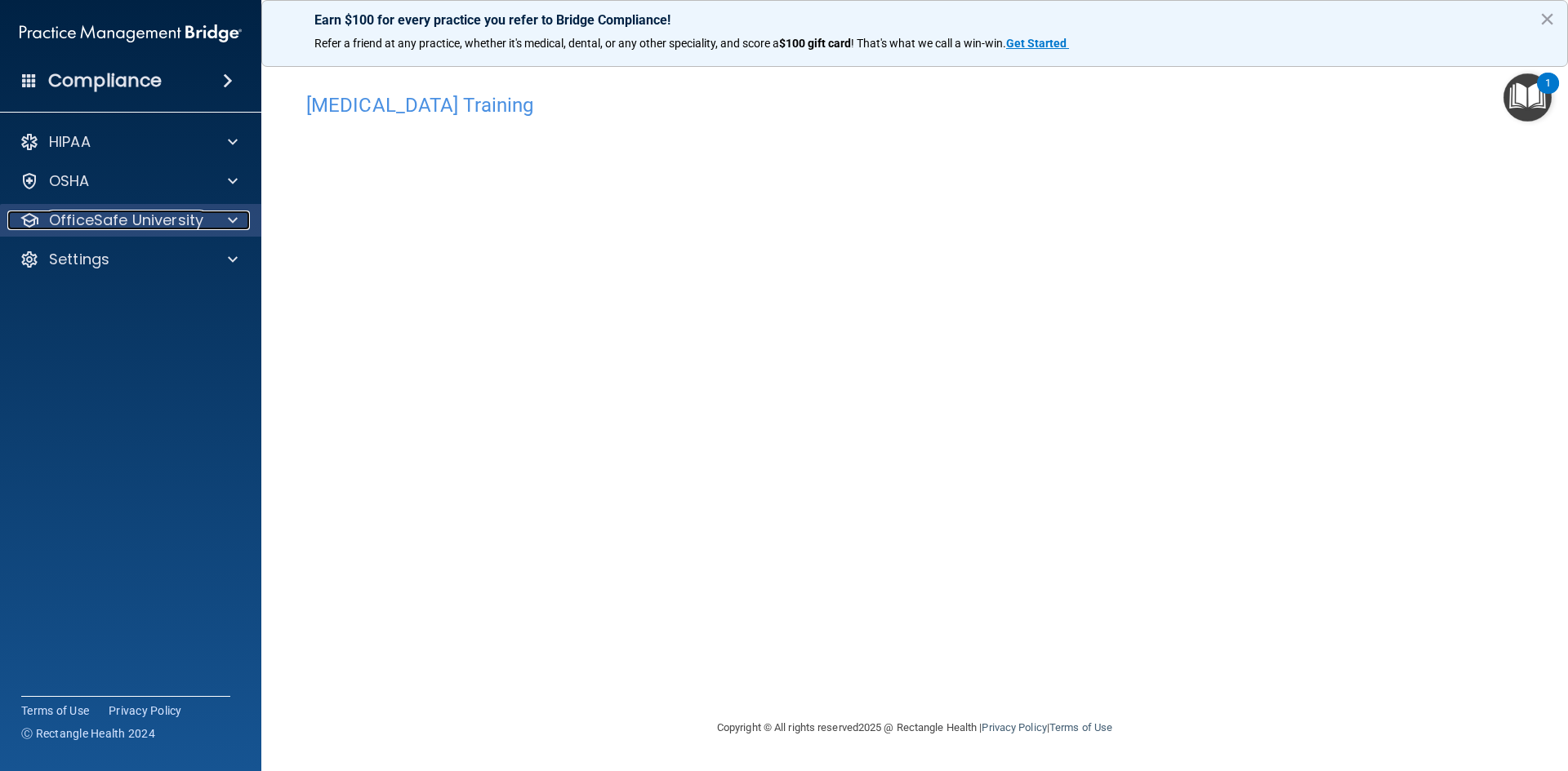
click at [233, 220] on span at bounding box center [233, 220] width 10 height 20
click at [1531, 95] on img "Open Resource Center, 1 new notification" at bounding box center [1527, 97] width 48 height 48
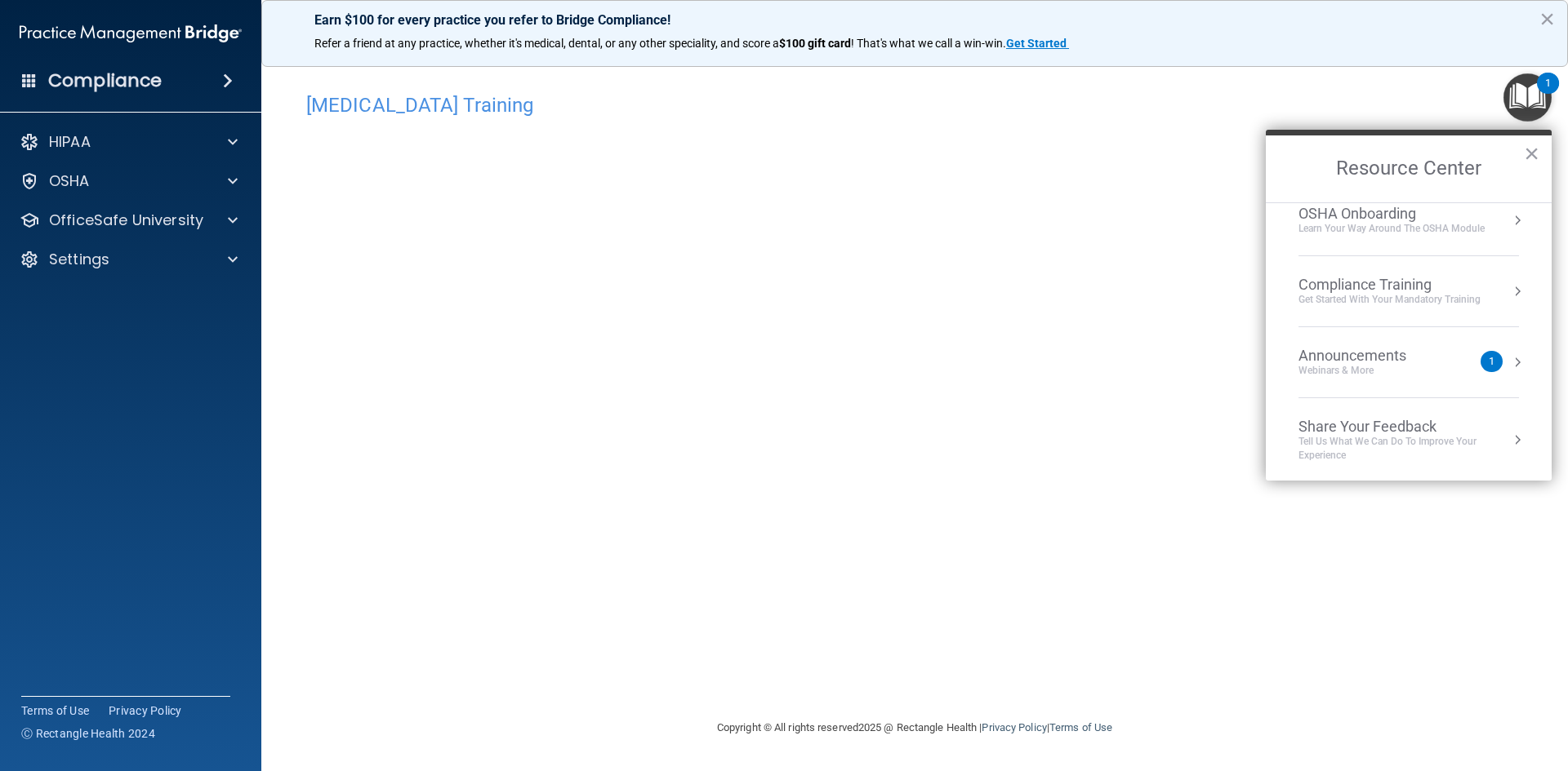
scroll to position [92, 0]
click at [1434, 363] on div "Webinars & More" at bounding box center [1369, 368] width 141 height 14
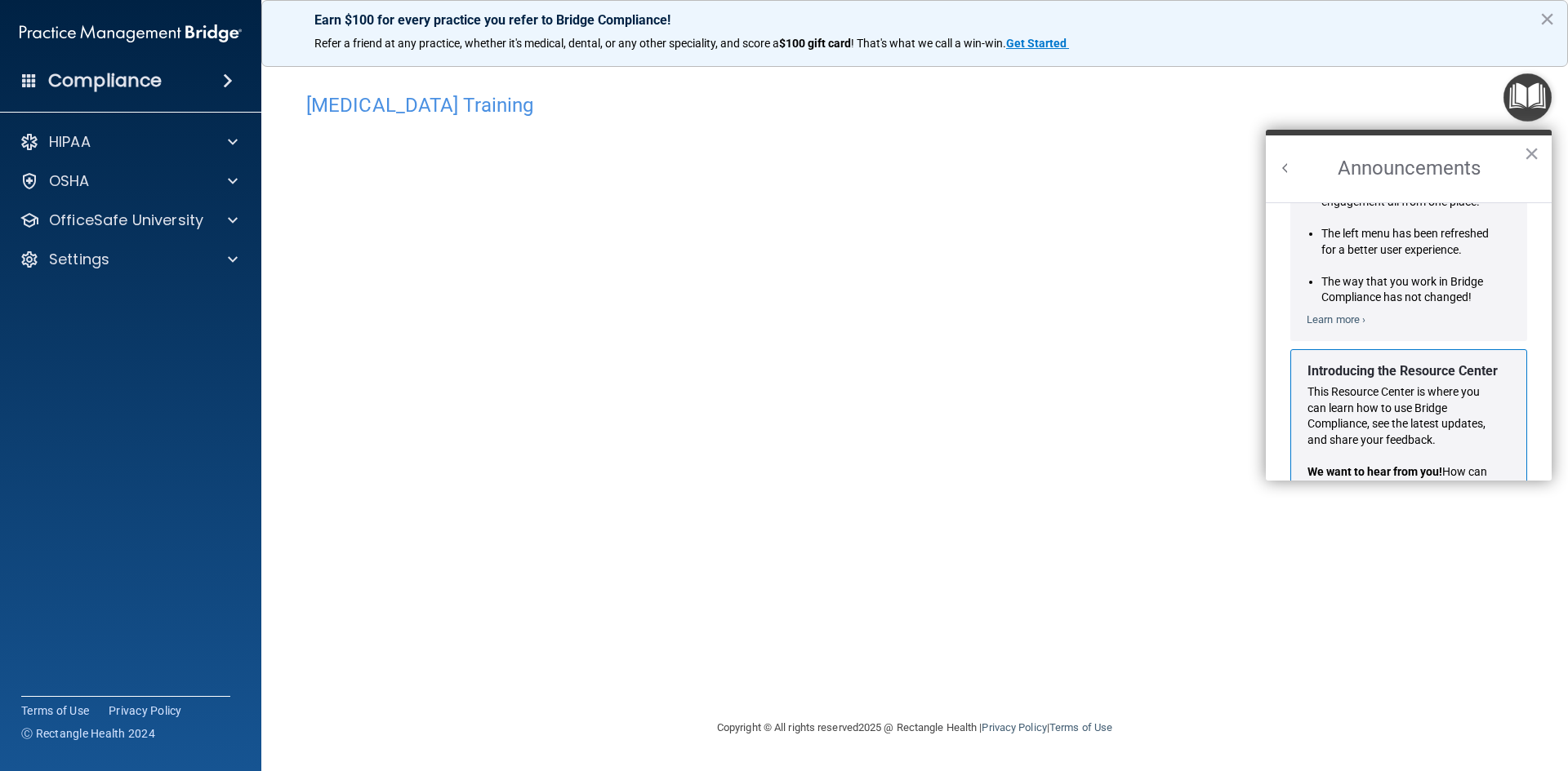
scroll to position [124, 0]
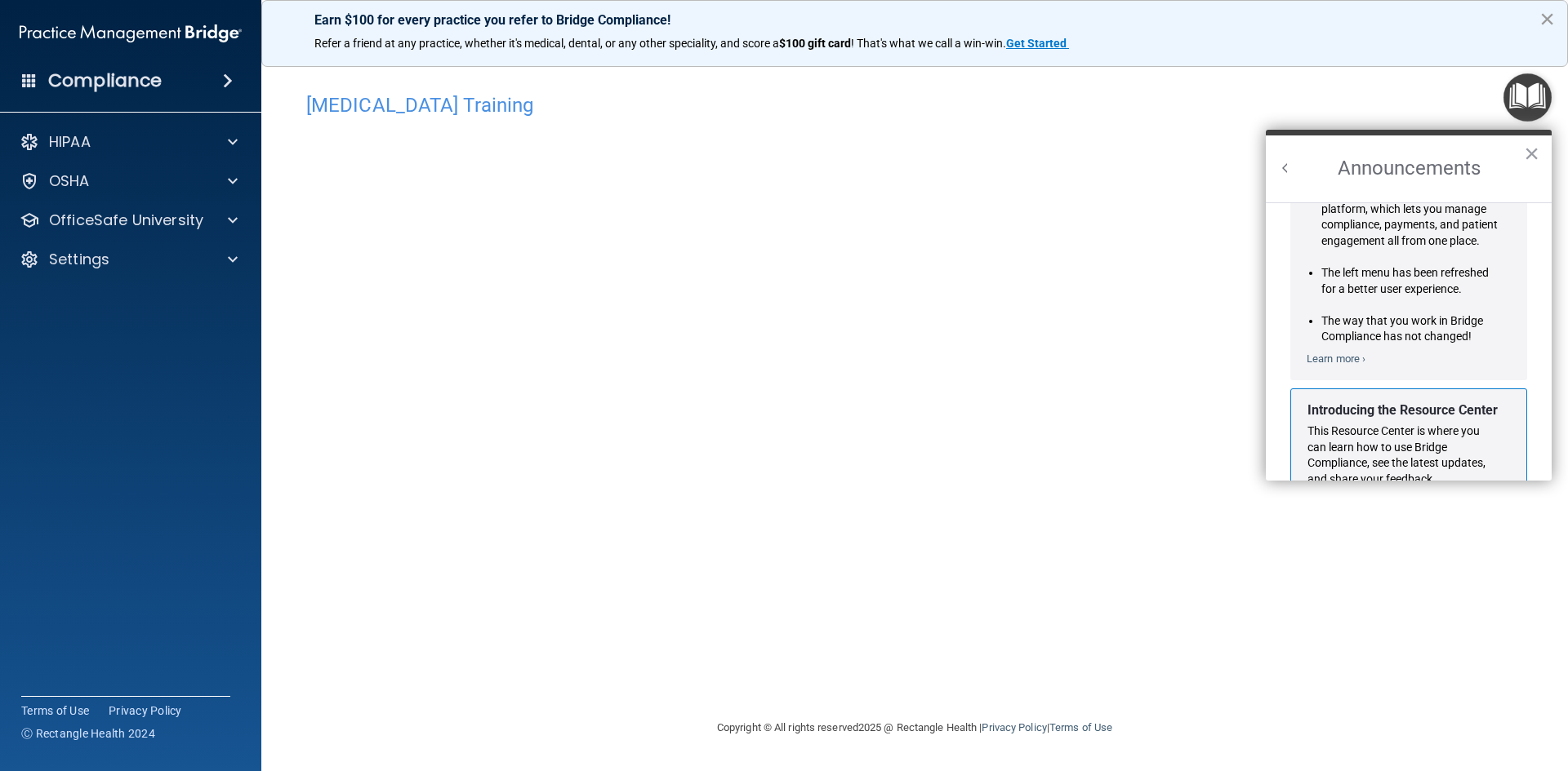
click at [1544, 14] on button "×" at bounding box center [1547, 19] width 16 height 26
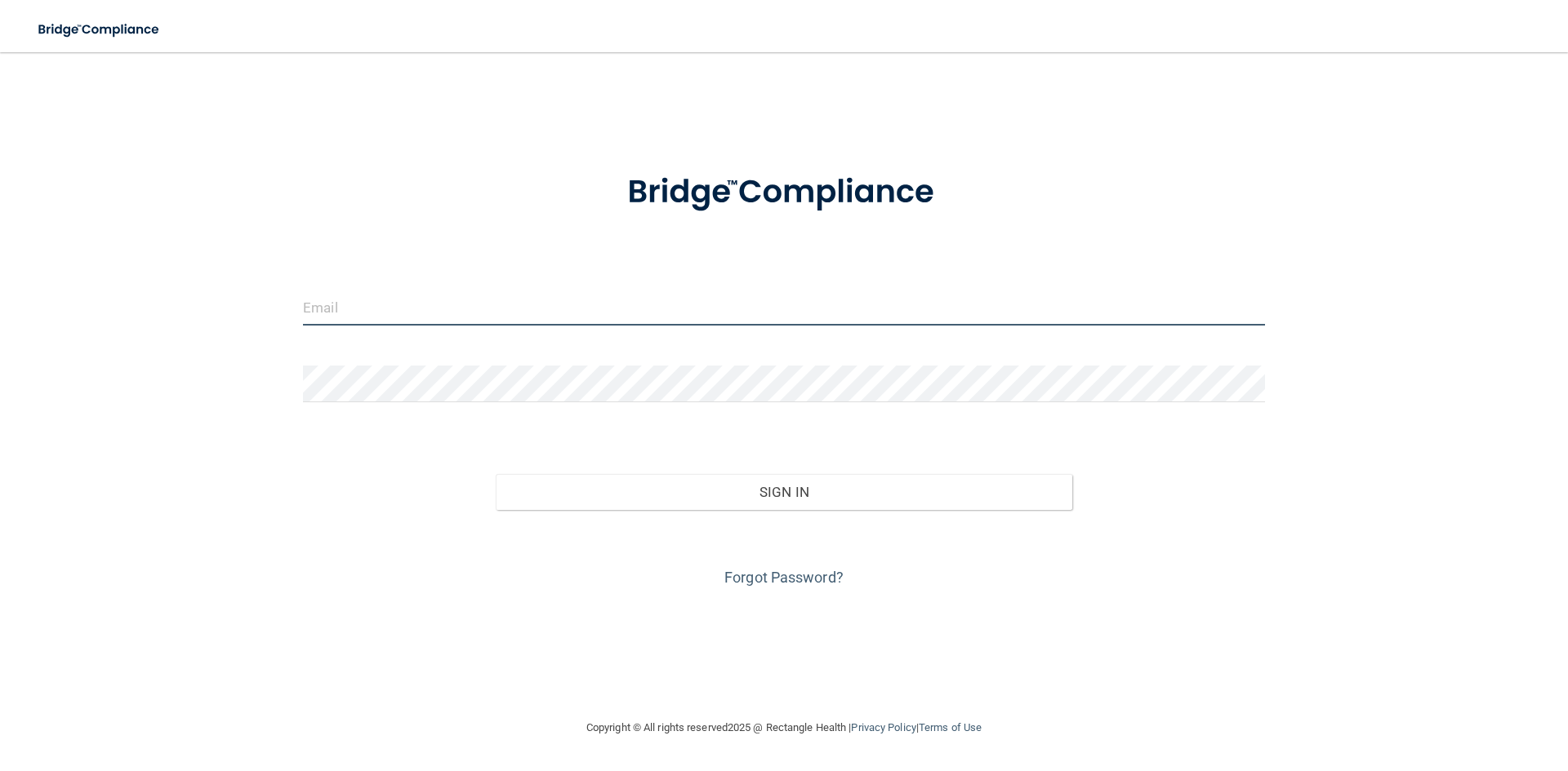
click at [605, 299] on input "email" at bounding box center [784, 307] width 962 height 37
type input "[EMAIL_ADDRESS][DOMAIN_NAME]"
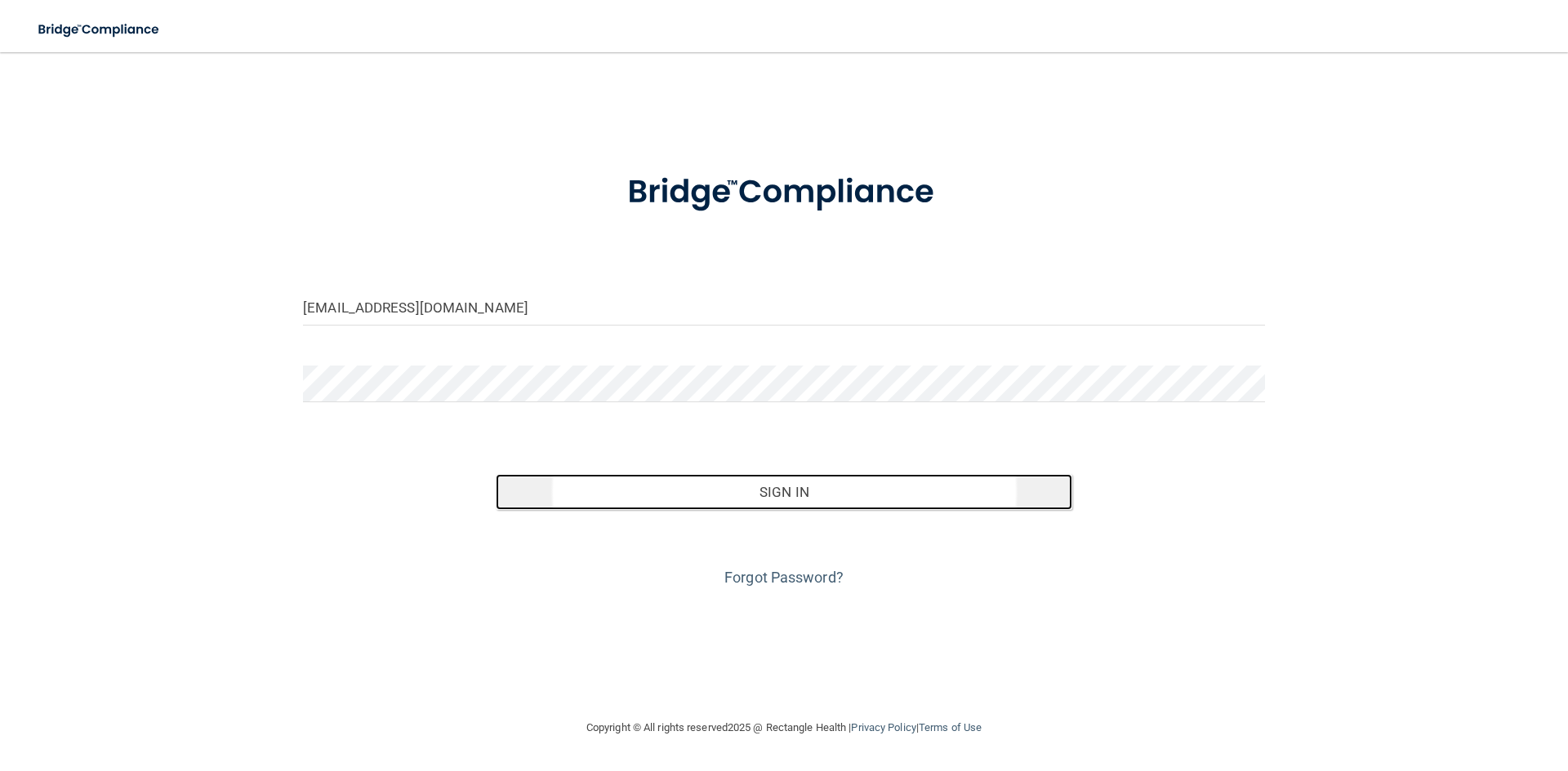
click at [801, 500] on button "Sign In" at bounding box center [784, 492] width 577 height 36
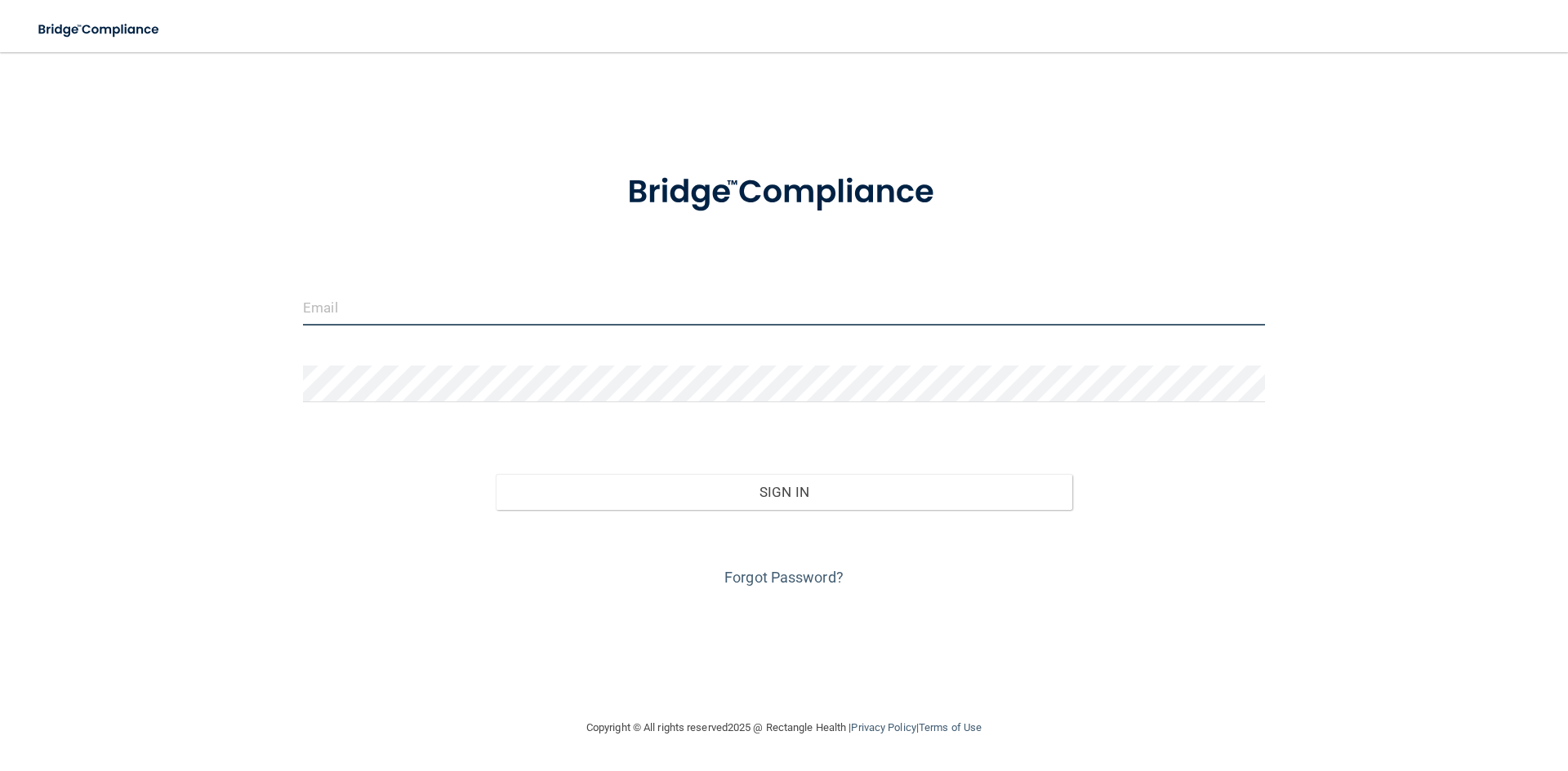
click at [402, 304] on input "email" at bounding box center [784, 307] width 962 height 37
type input "[EMAIL_ADDRESS][DOMAIN_NAME]"
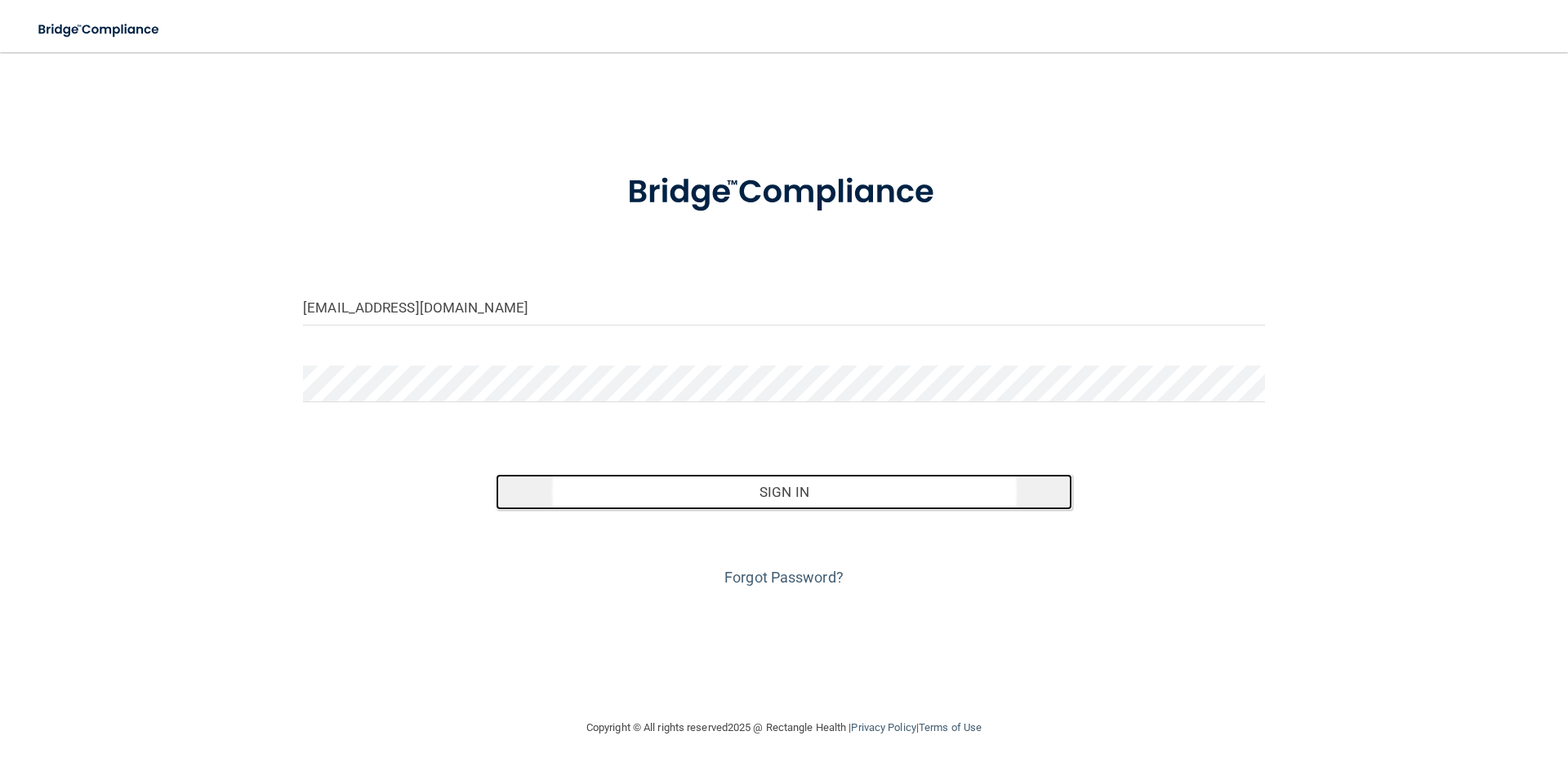
click at [895, 493] on button "Sign In" at bounding box center [784, 492] width 577 height 36
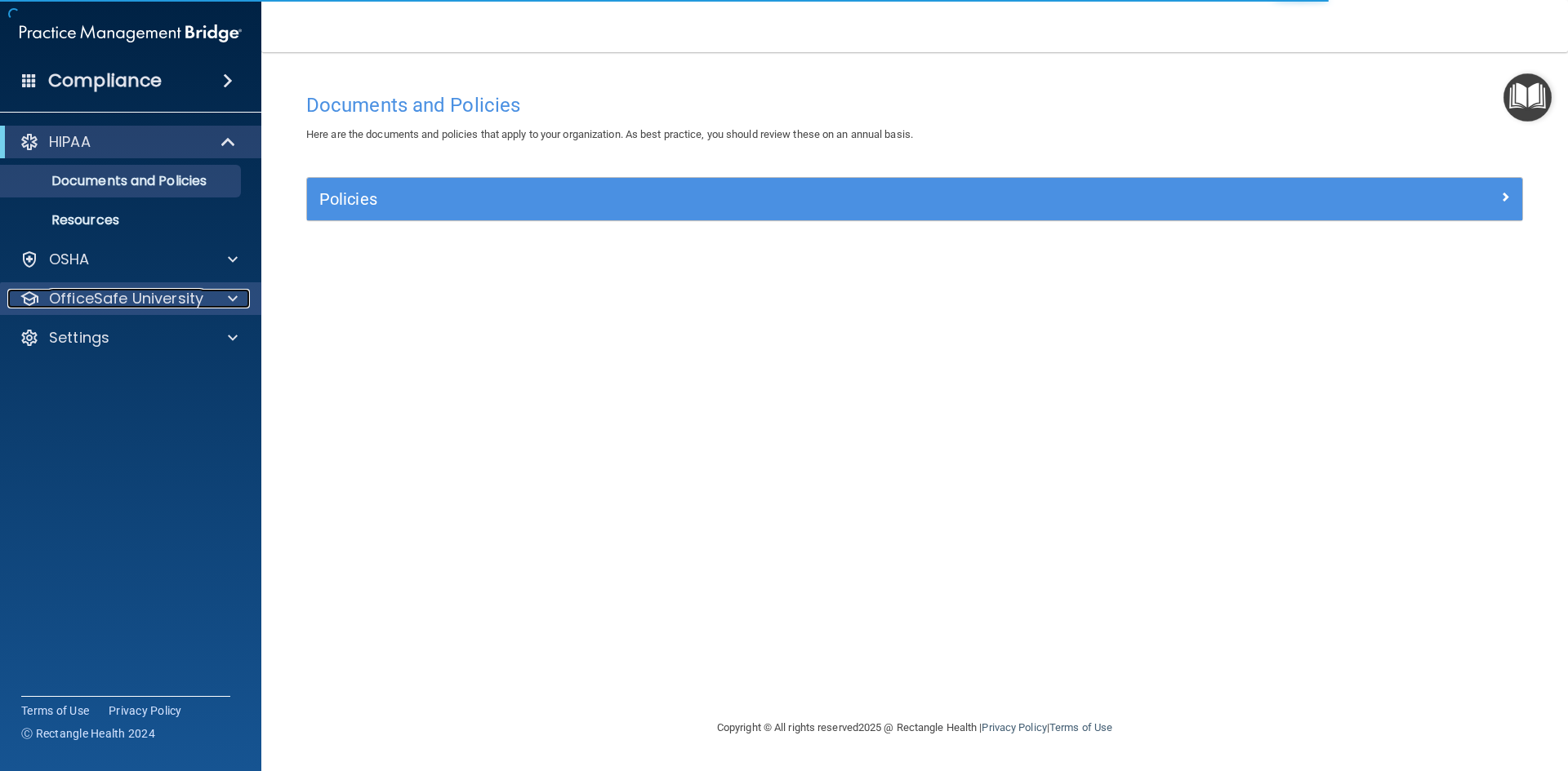
click at [236, 305] on span at bounding box center [233, 299] width 10 height 20
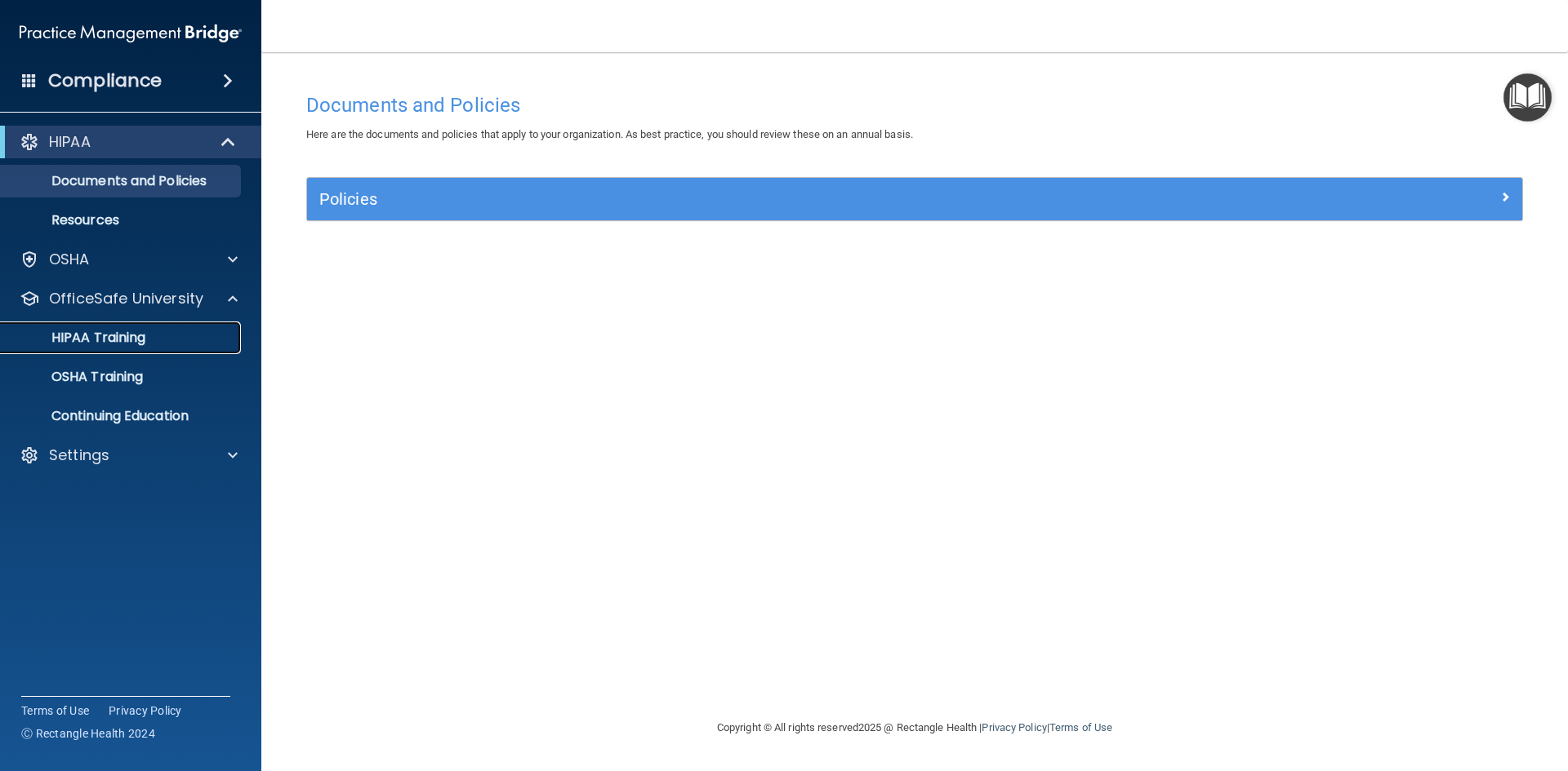
click at [146, 338] on p "HIPAA Training" at bounding box center [78, 338] width 135 height 16
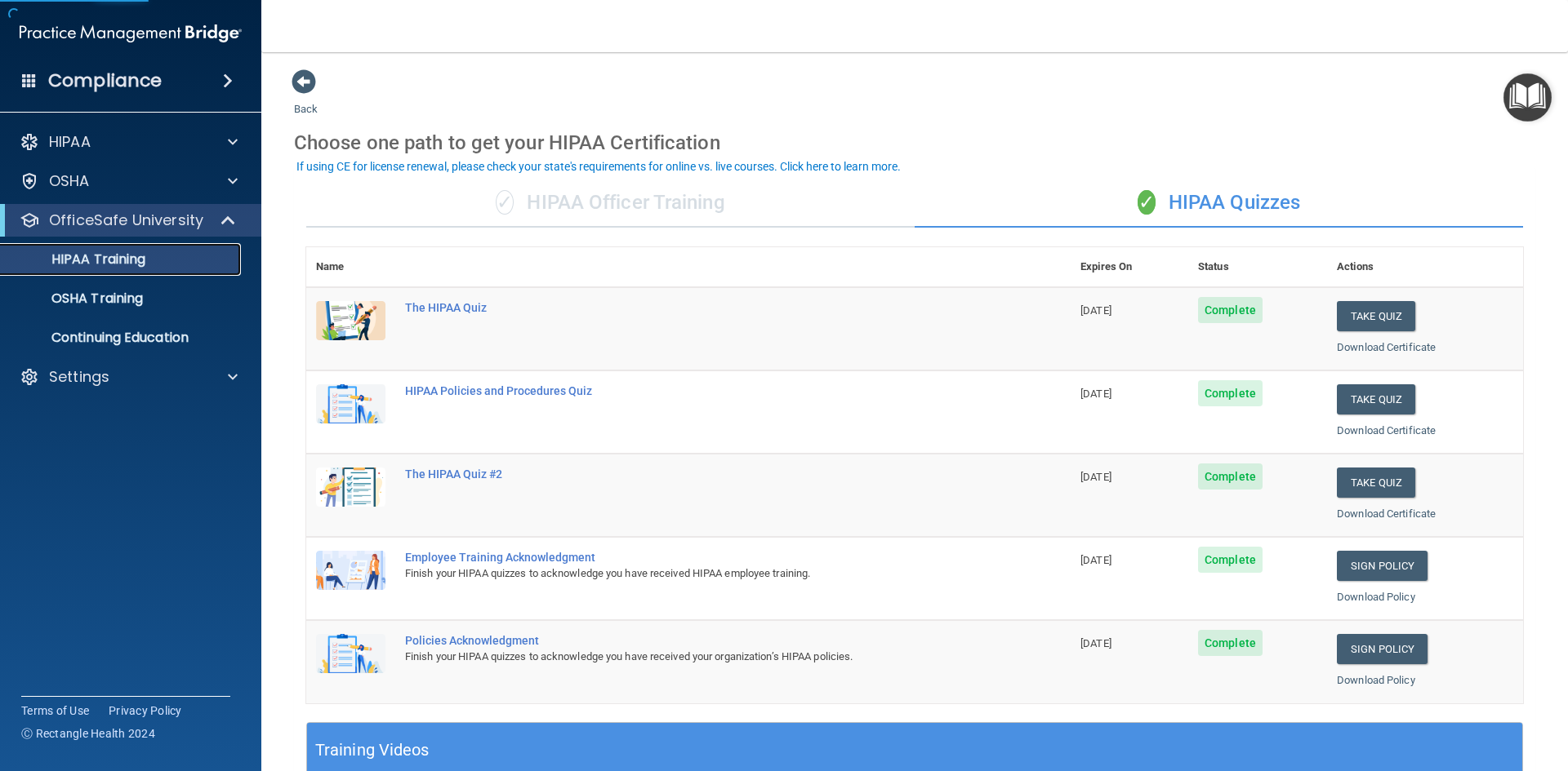
scroll to position [82, 0]
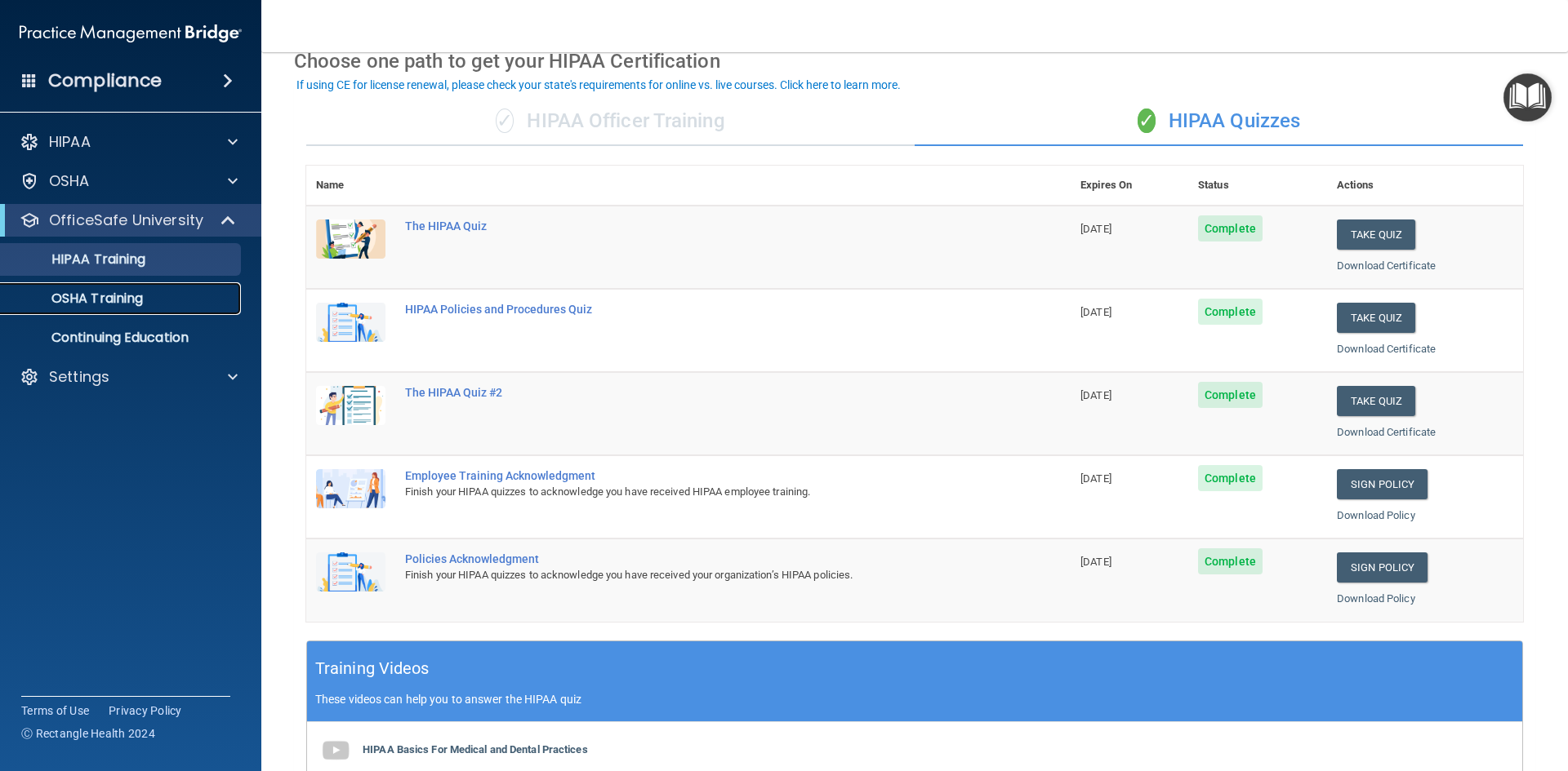
click at [108, 313] on link "OSHA Training" at bounding box center [112, 299] width 257 height 33
